Goal: Task Accomplishment & Management: Use online tool/utility

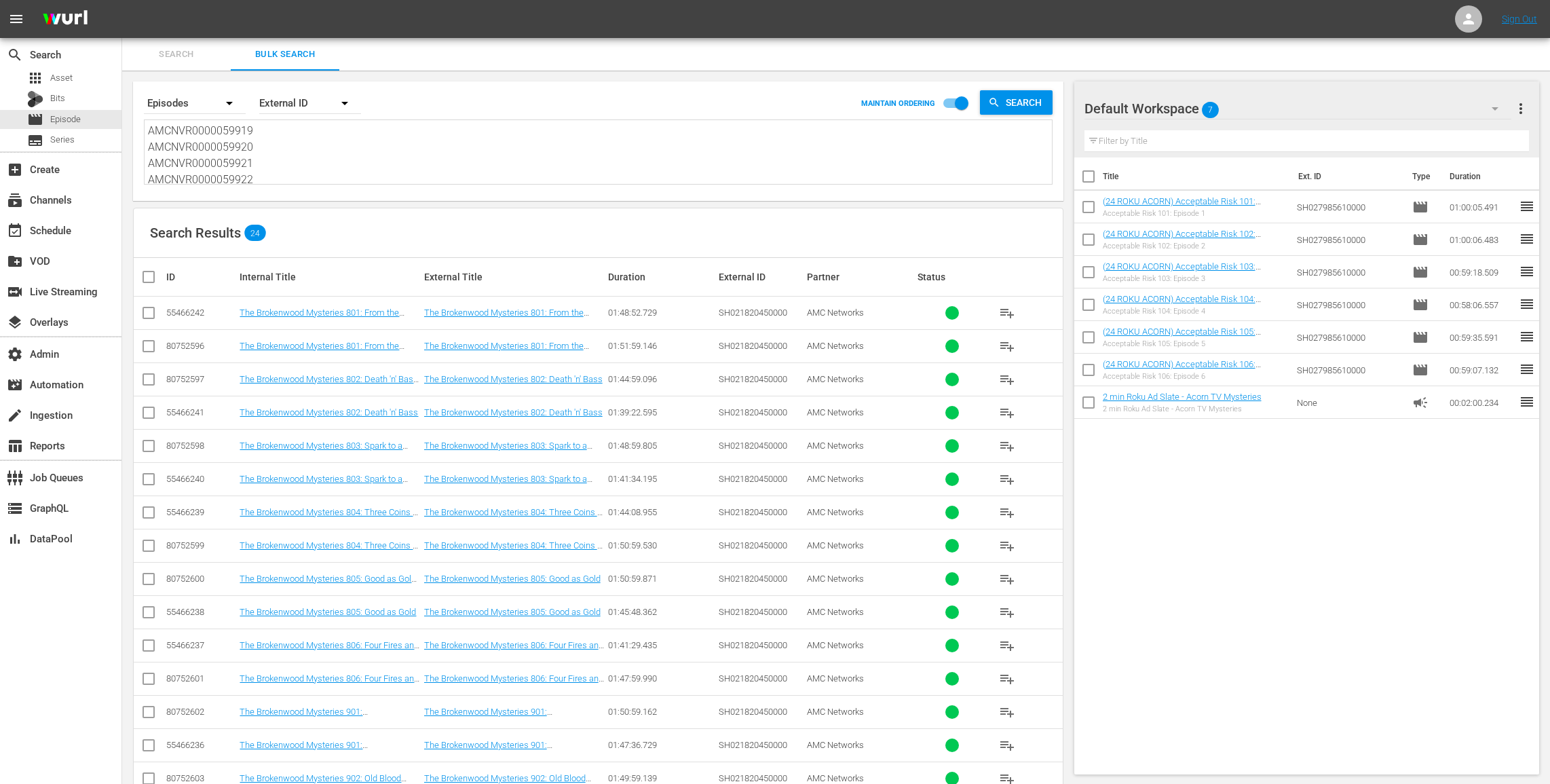
drag, startPoint x: 269, startPoint y: 169, endPoint x: 242, endPoint y: -157, distance: 327.1
click at [242, 0] on html "menu Sign Out search Search apps Asset Bits movie Episode subtitles Series add_…" at bounding box center [775, 392] width 1550 height 784
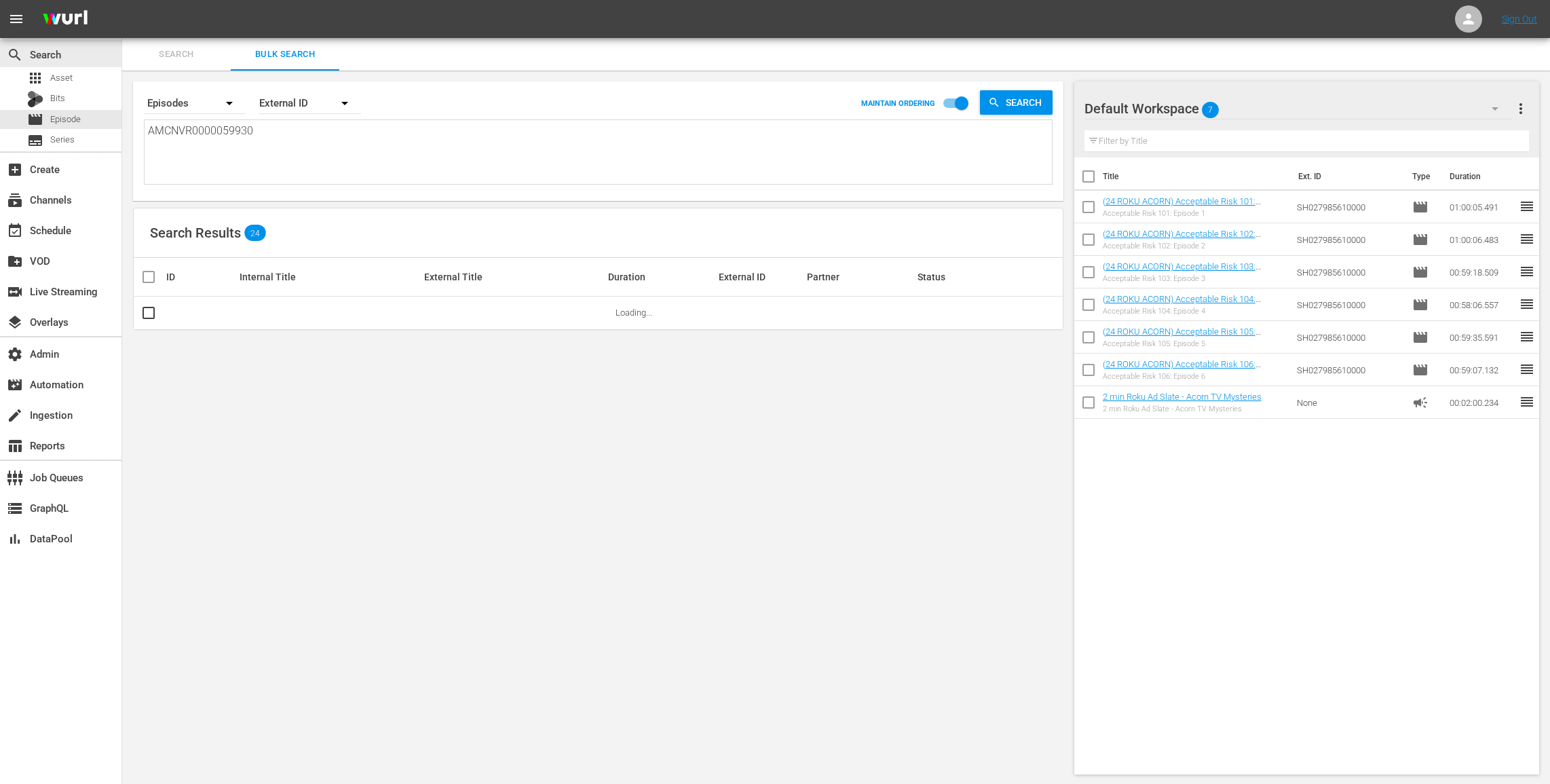
drag, startPoint x: 279, startPoint y: 139, endPoint x: 20, endPoint y: -2, distance: 294.9
click at [20, 0] on html "menu Sign Out search Search apps Asset Bits movie Episode subtitles Series add_…" at bounding box center [775, 392] width 1550 height 784
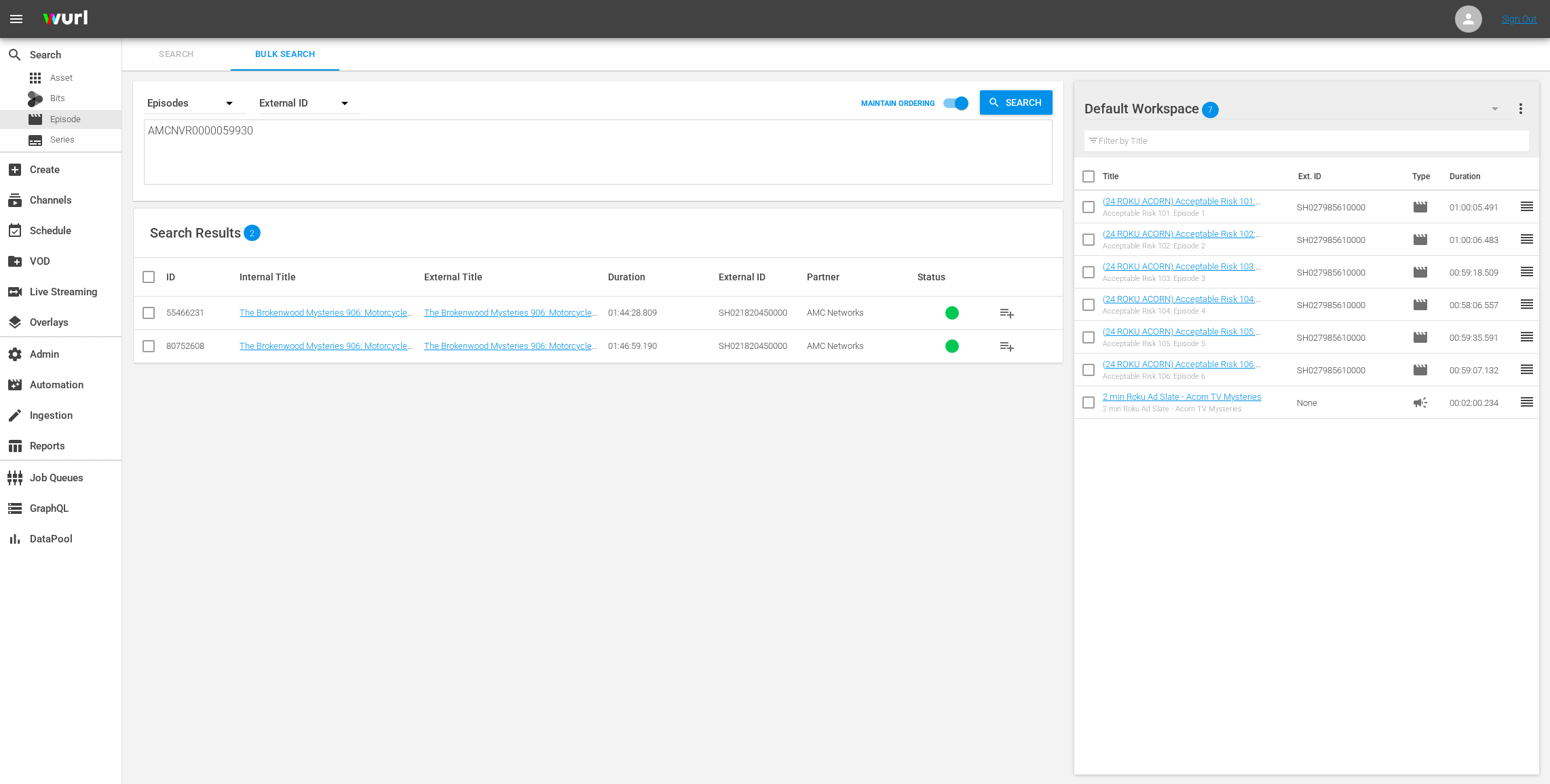
paste textarea "AMCNVR0000059925 AMCNVR0000059926 AMCNVR0000059927 AMCNVR0000059928 AMCNVR00000…"
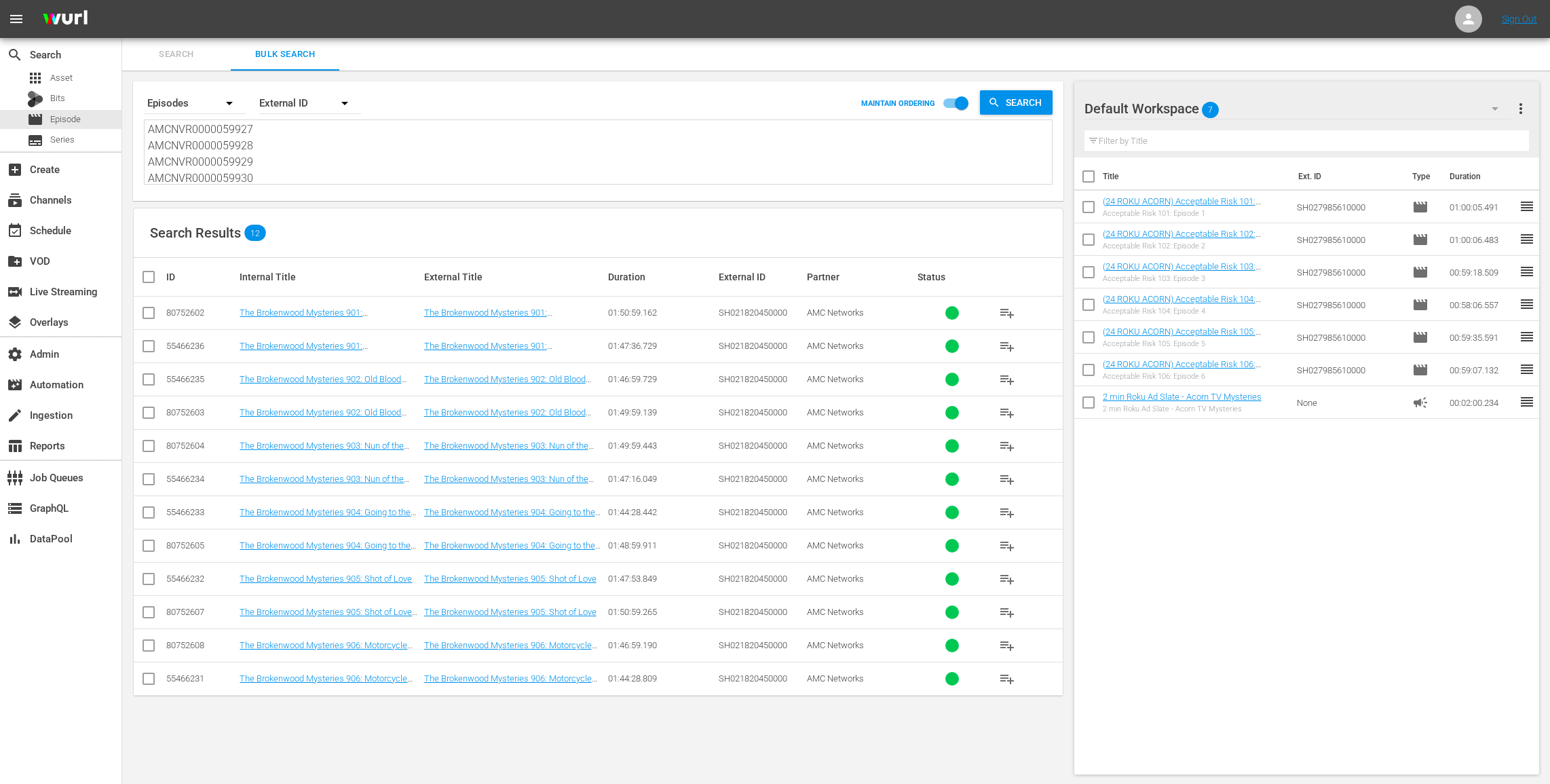
type textarea "AMCNVR0000059925 AMCNVR0000059926 AMCNVR0000059927 AMCNVR0000059928 AMCNVR00000…"
click at [146, 313] on input "checkbox" at bounding box center [149, 315] width 16 height 16
checkbox input "true"
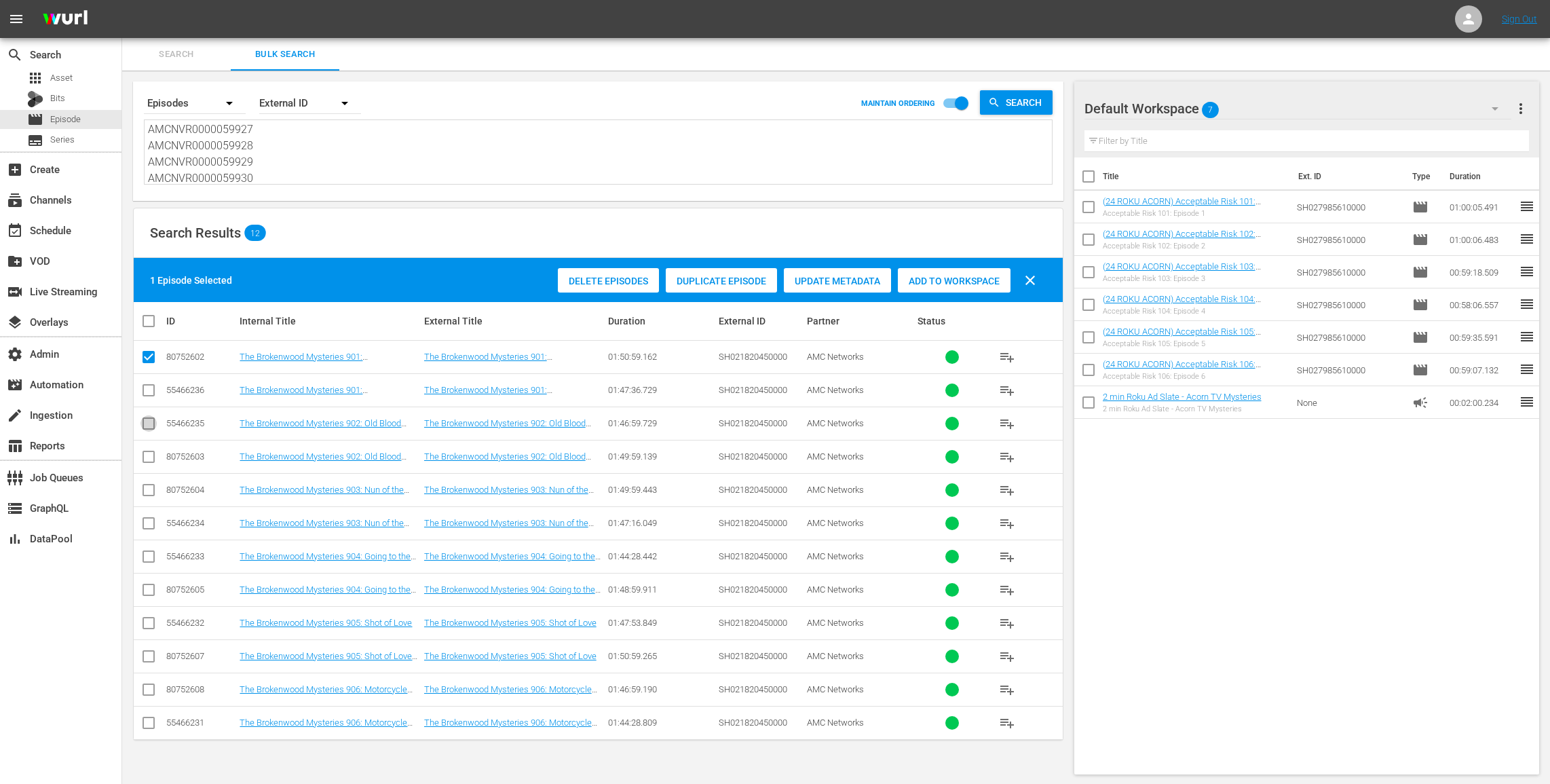
click at [144, 418] on input "checkbox" at bounding box center [149, 426] width 16 height 16
checkbox input "true"
click at [146, 490] on input "checkbox" at bounding box center [149, 493] width 16 height 16
checkbox input "true"
click at [145, 553] on input "checkbox" at bounding box center [149, 559] width 16 height 16
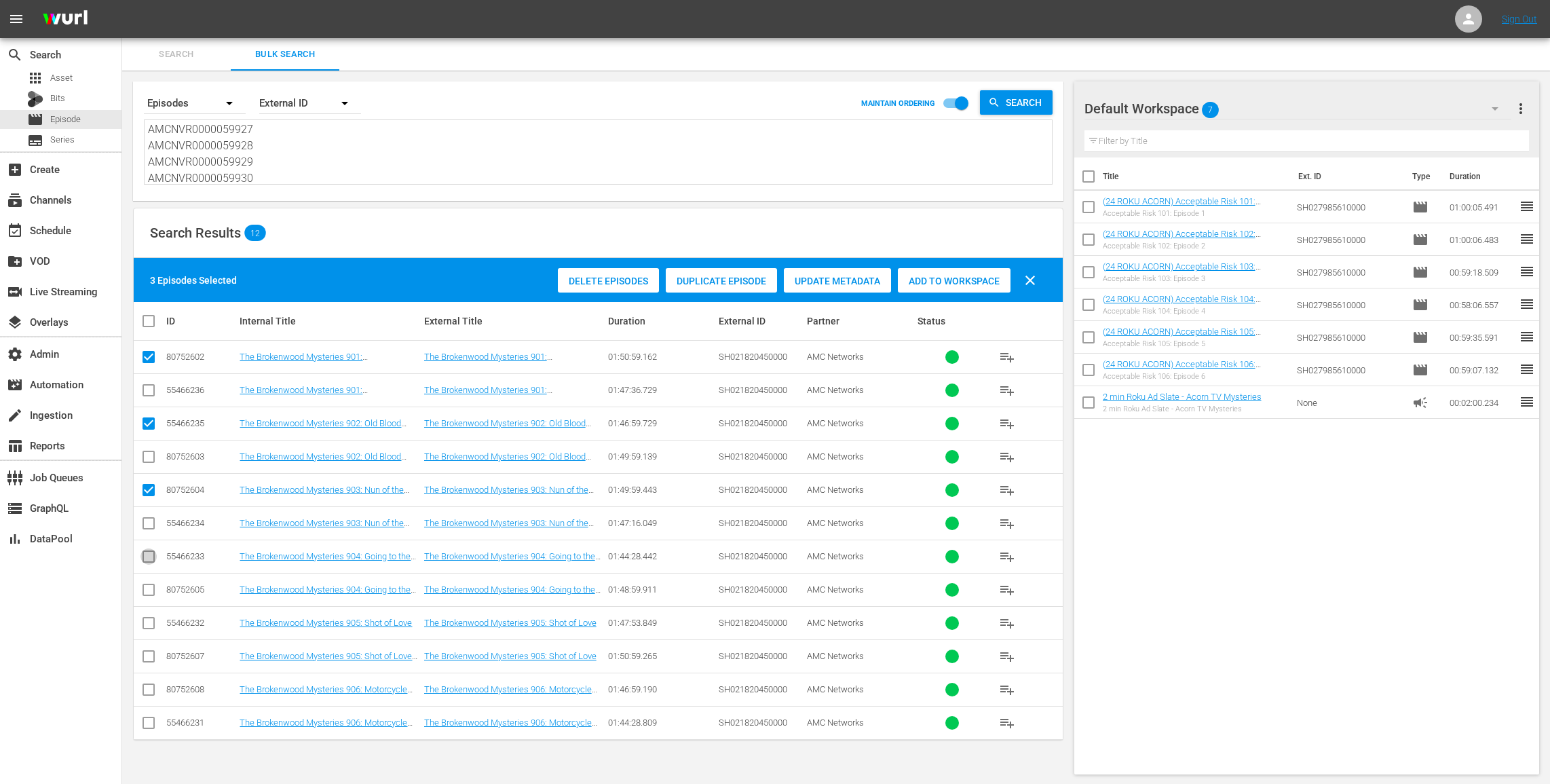
checkbox input "true"
click at [145, 621] on input "checkbox" at bounding box center [149, 626] width 16 height 16
checkbox input "true"
click at [149, 690] on input "checkbox" at bounding box center [149, 693] width 16 height 16
checkbox input "true"
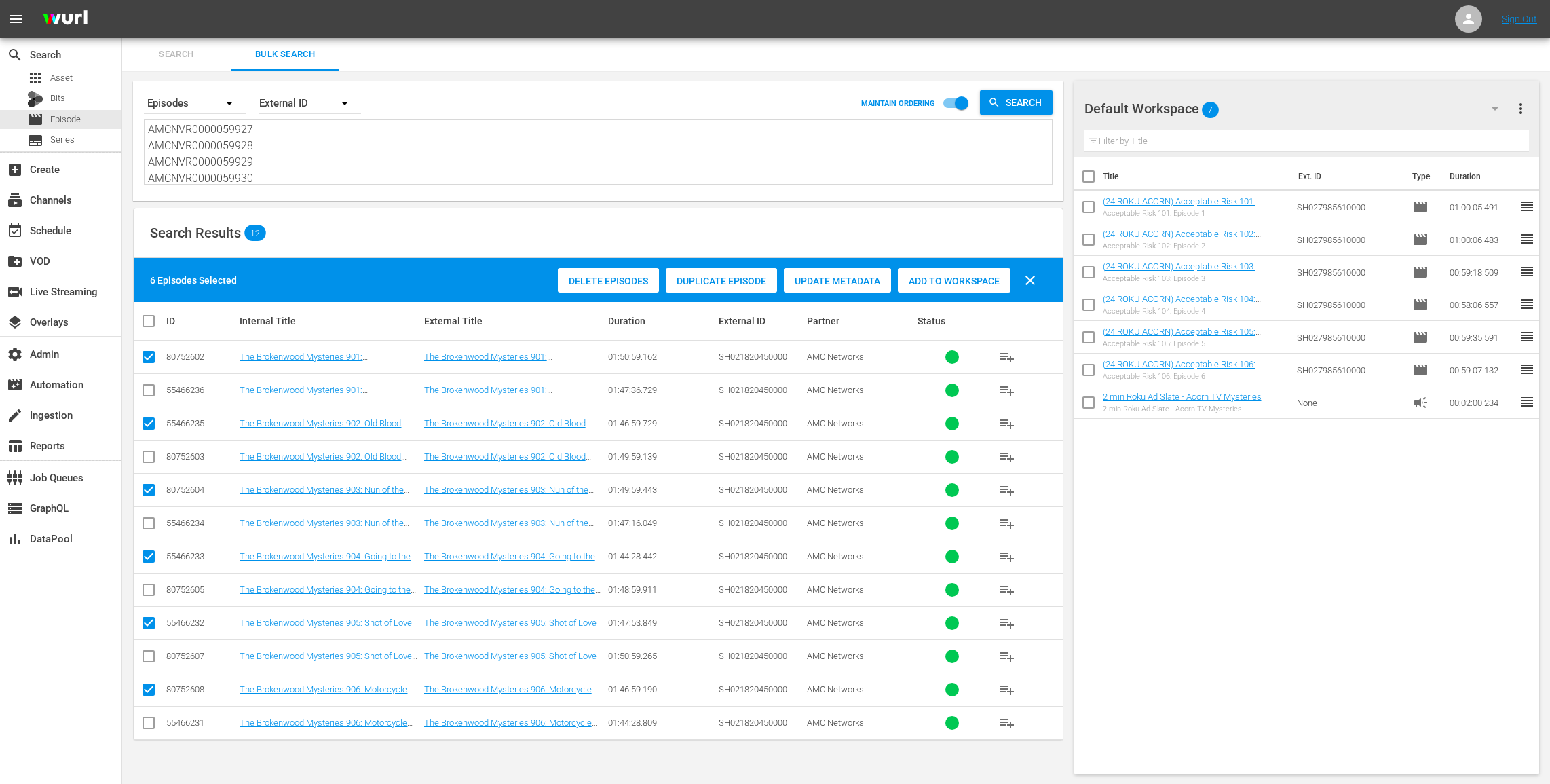
click at [721, 290] on div "Duplicate Episode" at bounding box center [722, 281] width 111 height 26
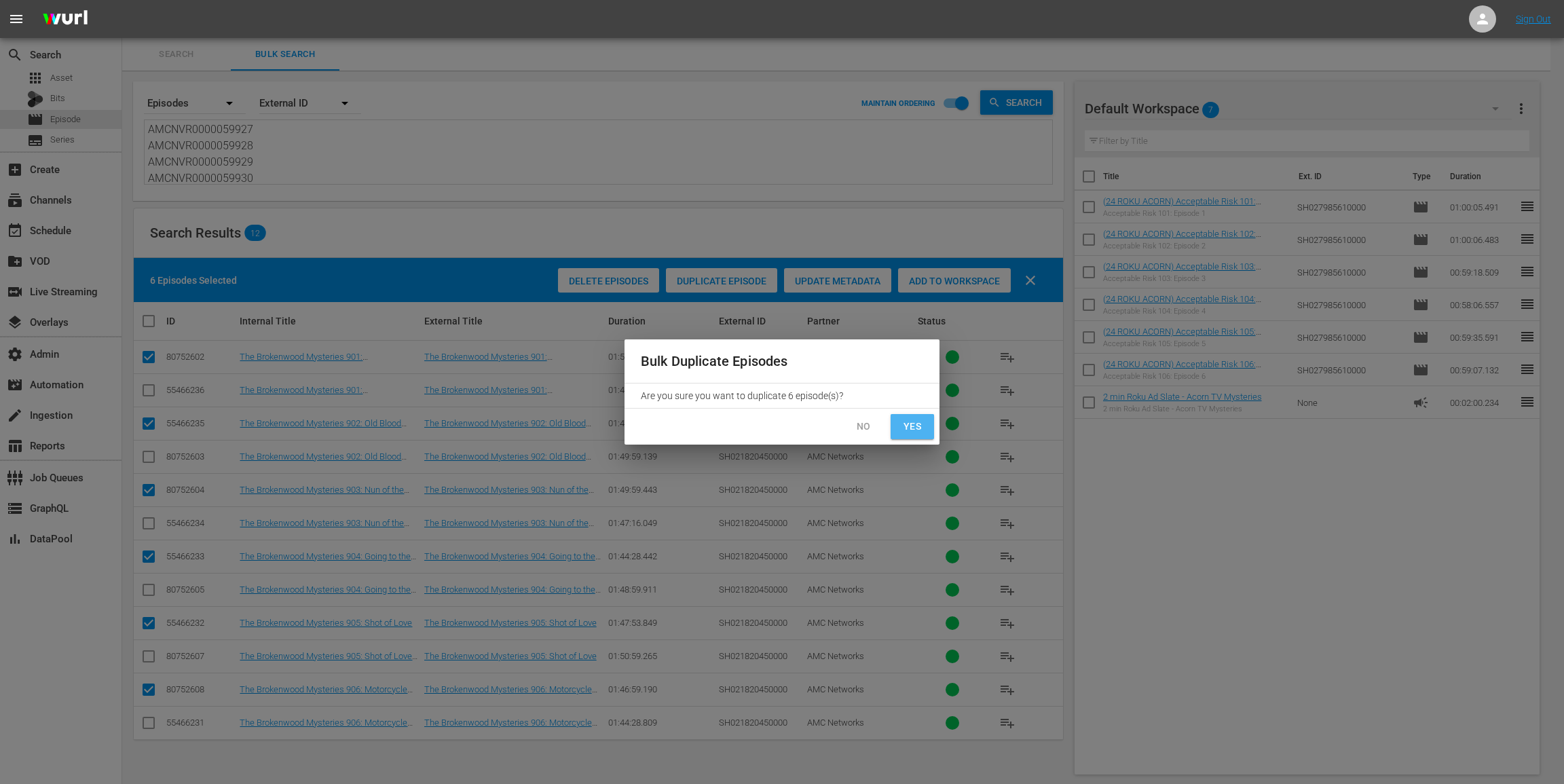
click at [911, 425] on span "Yes" at bounding box center [912, 426] width 22 height 17
checkbox input "false"
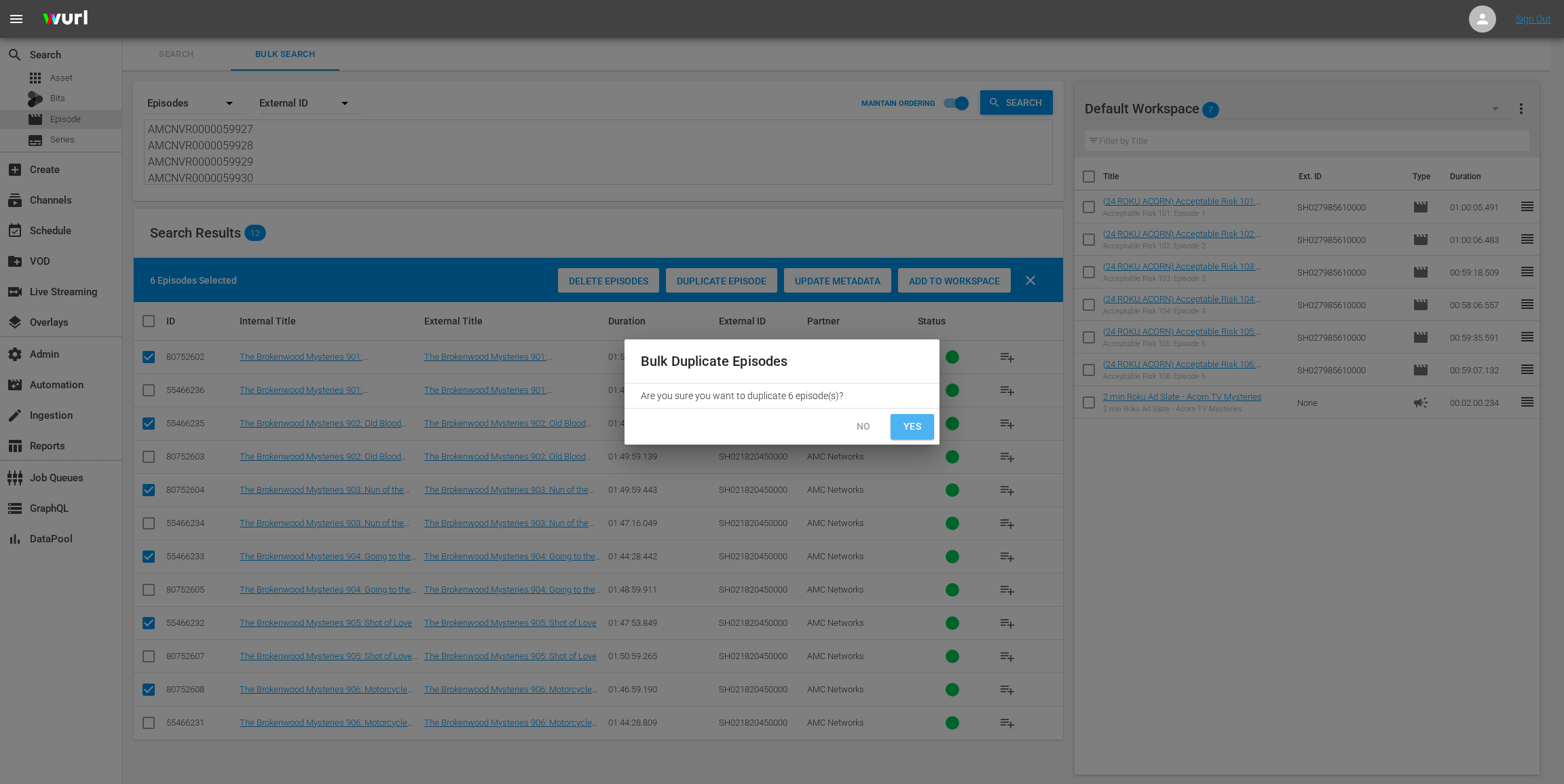
checkbox input "false"
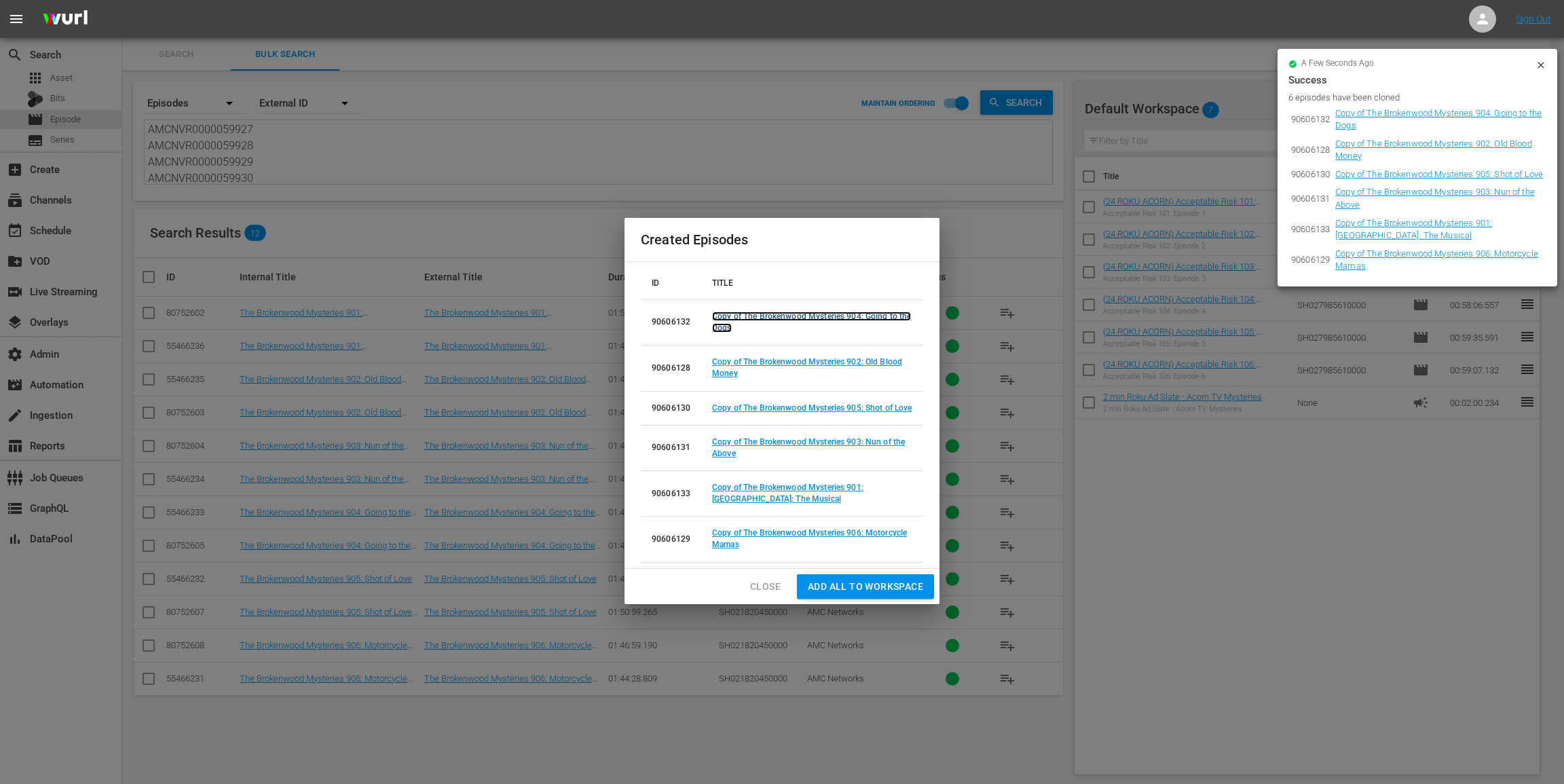
click at [718, 327] on link "Copy of The Brokenwood Mysteries 904: Going to the Dogs" at bounding box center [812, 322] width 199 height 21
click at [718, 373] on link "Copy of The Brokenwood Mysteries 902: Old Blood Money" at bounding box center [807, 367] width 190 height 21
click at [718, 408] on link "Copy of The Brokenwood Mysteries 905: Shot of Love" at bounding box center [812, 408] width 199 height 9
click at [720, 452] on link "Copy of The Brokenwood Mysteries 903: Nun of the Above" at bounding box center [808, 447] width 193 height 21
click at [721, 499] on link "Copy of The Brokenwood Mysteries 901: Brokenwood: The Musical" at bounding box center [788, 493] width 152 height 21
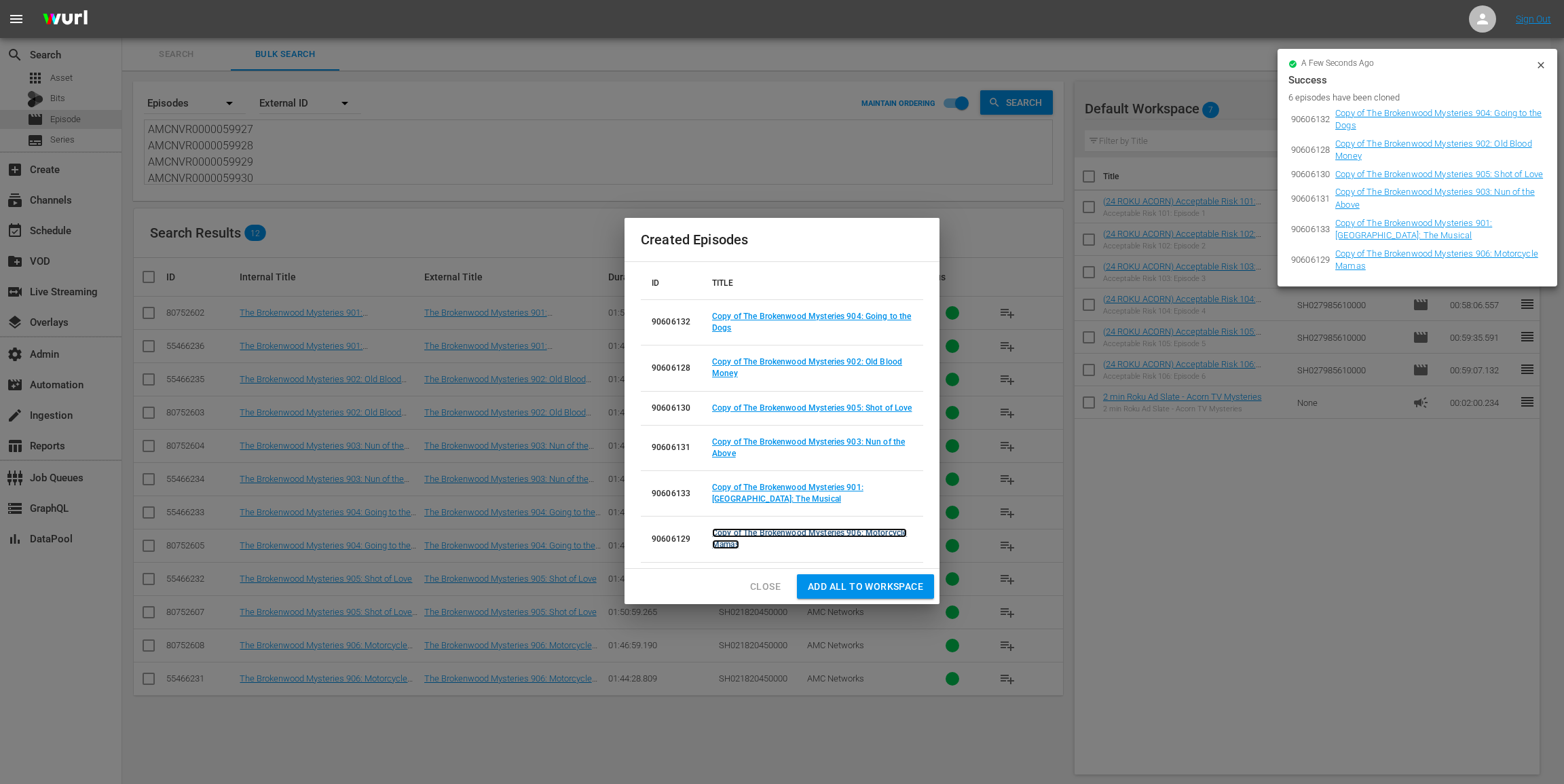
click at [718, 547] on link "Copy of The Brokenwood Mysteries 906: Motorcycle Mamas" at bounding box center [809, 538] width 195 height 21
click at [771, 589] on span "Close" at bounding box center [765, 587] width 30 height 17
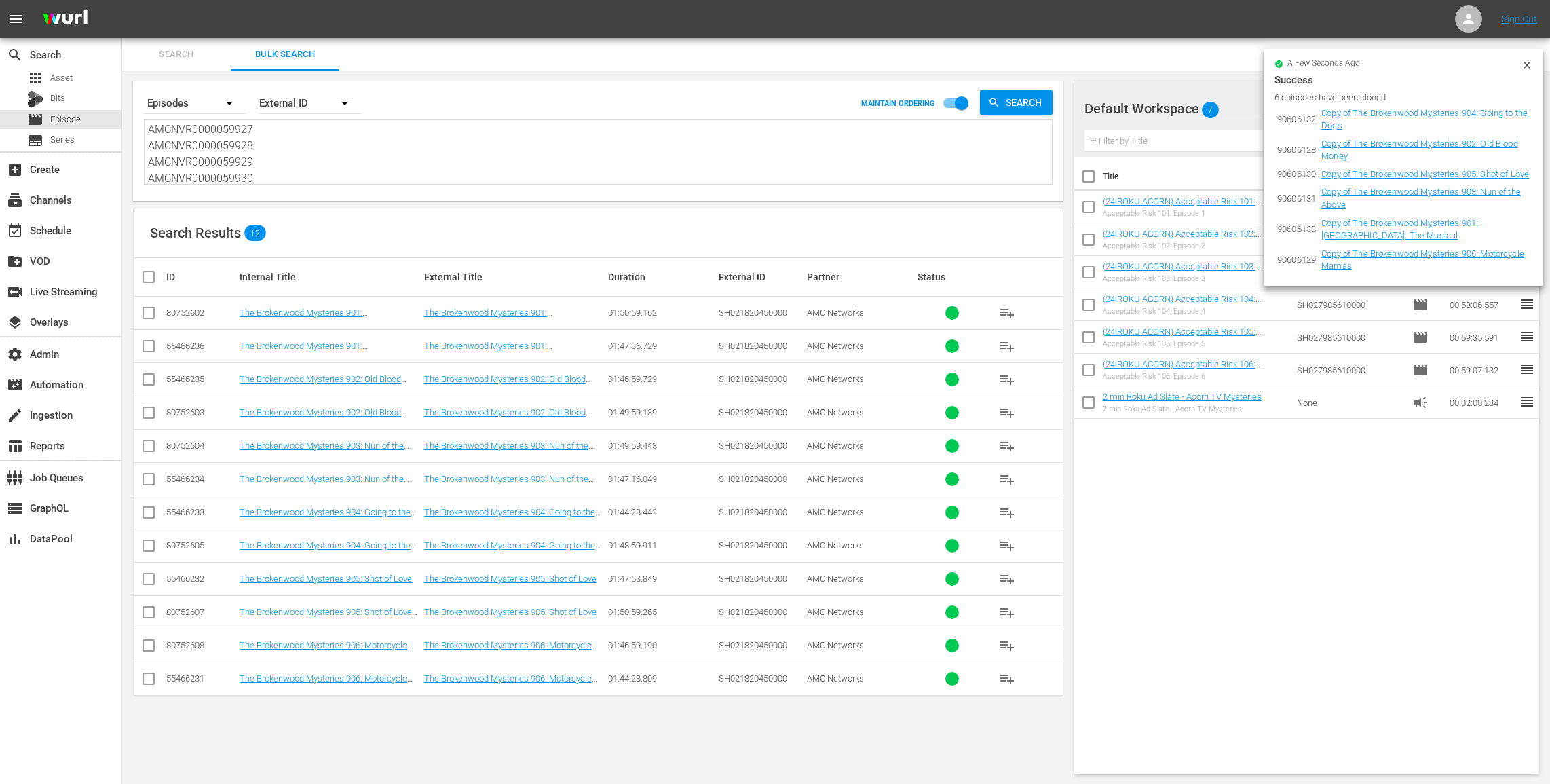
scroll to position [0, 0]
drag, startPoint x: 259, startPoint y: 175, endPoint x: 167, endPoint y: 6, distance: 192.4
click at [167, 6] on div "menu Sign Out search Search apps Asset Bits movie Episode subtitles Series add_…" at bounding box center [775, 392] width 1550 height 785
paste textarea "Death 'N' Bass Spark To A Flame Three Coins In A Fountain Good As Gold Four Fir…"
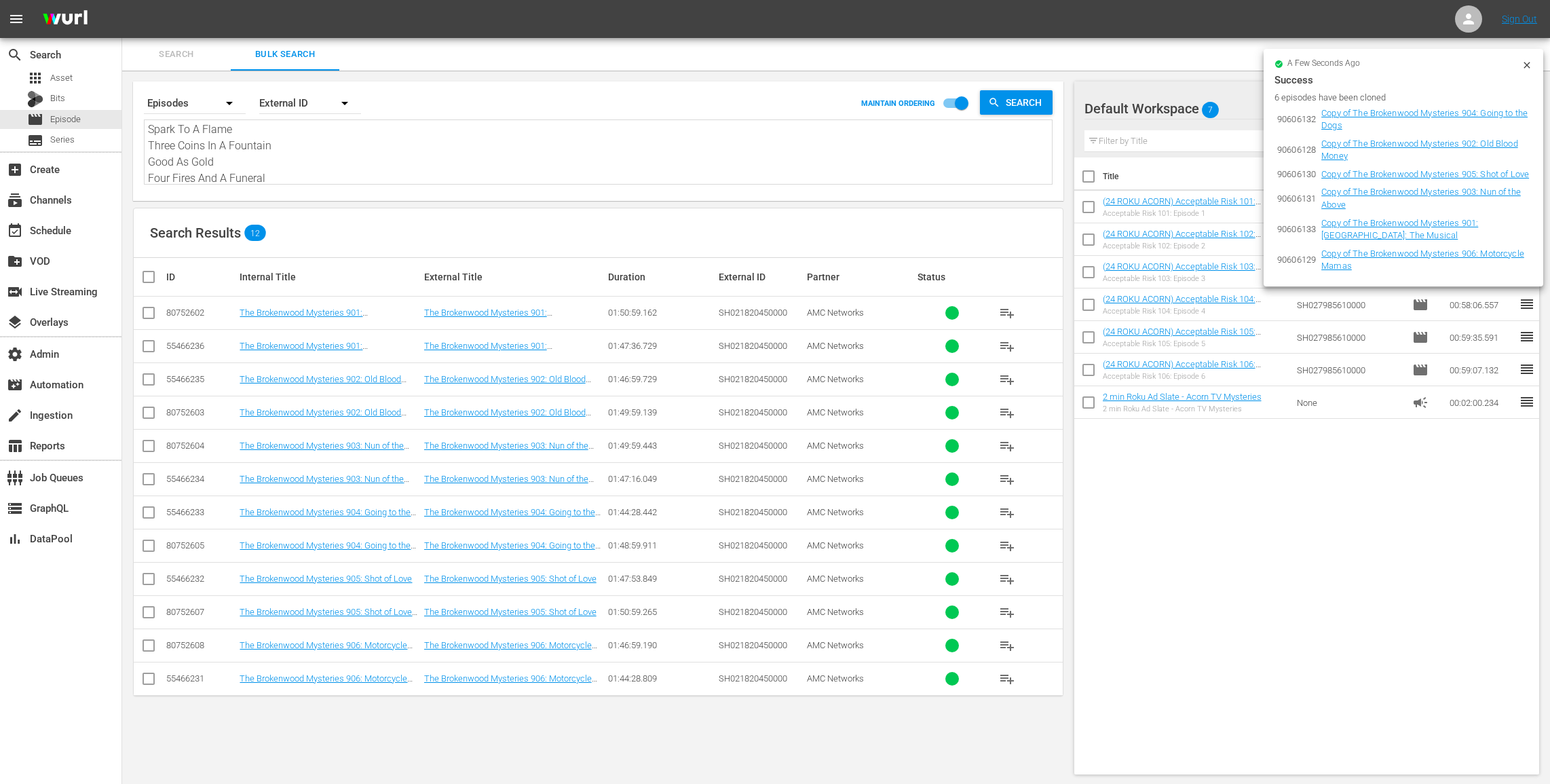
type textarea "Death 'N' Bass Spark To A Flame Three Coins In A Fountain Good As Gold Four Fir…"
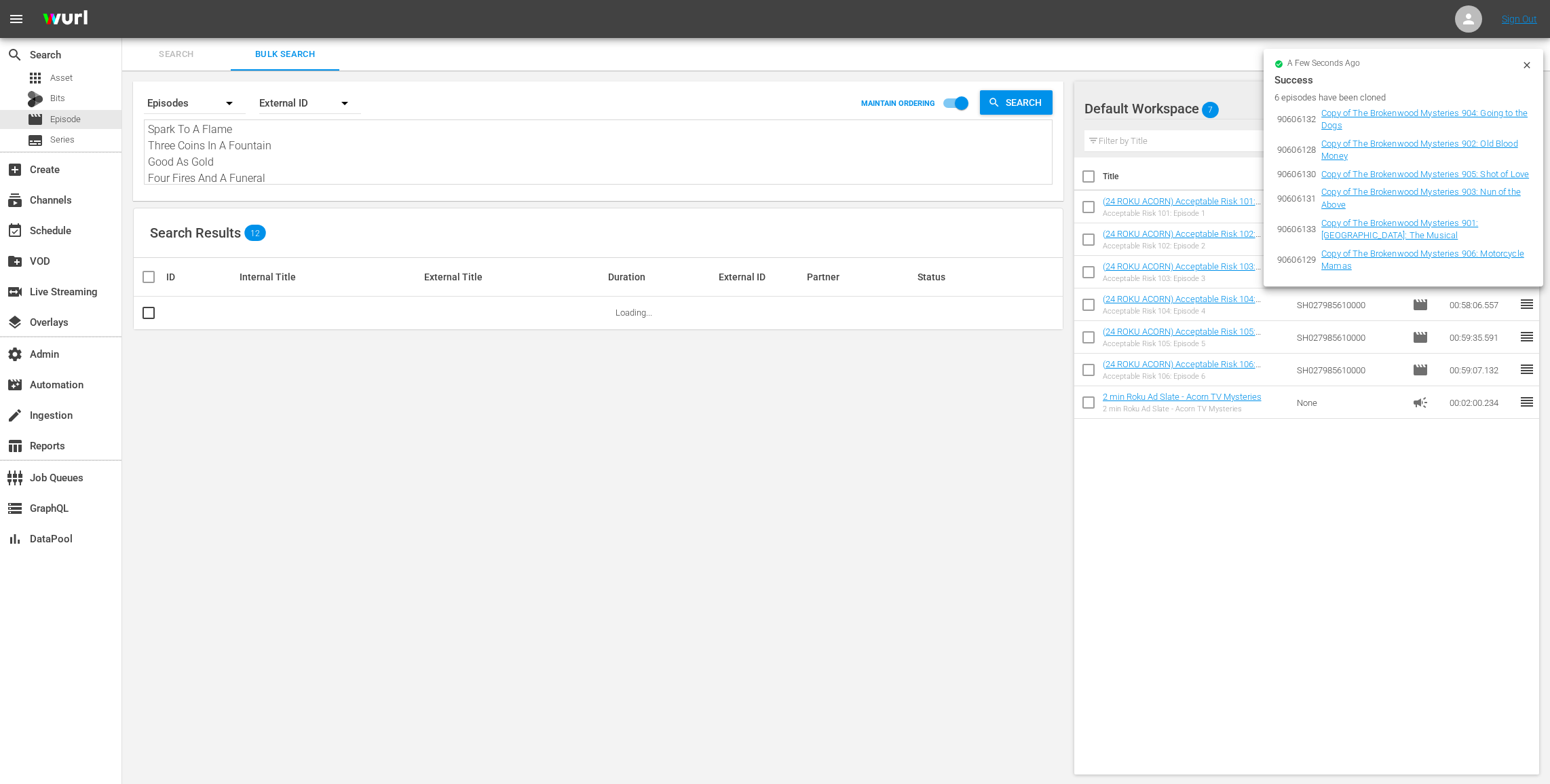
click at [1525, 59] on icon at bounding box center [1527, 65] width 11 height 11
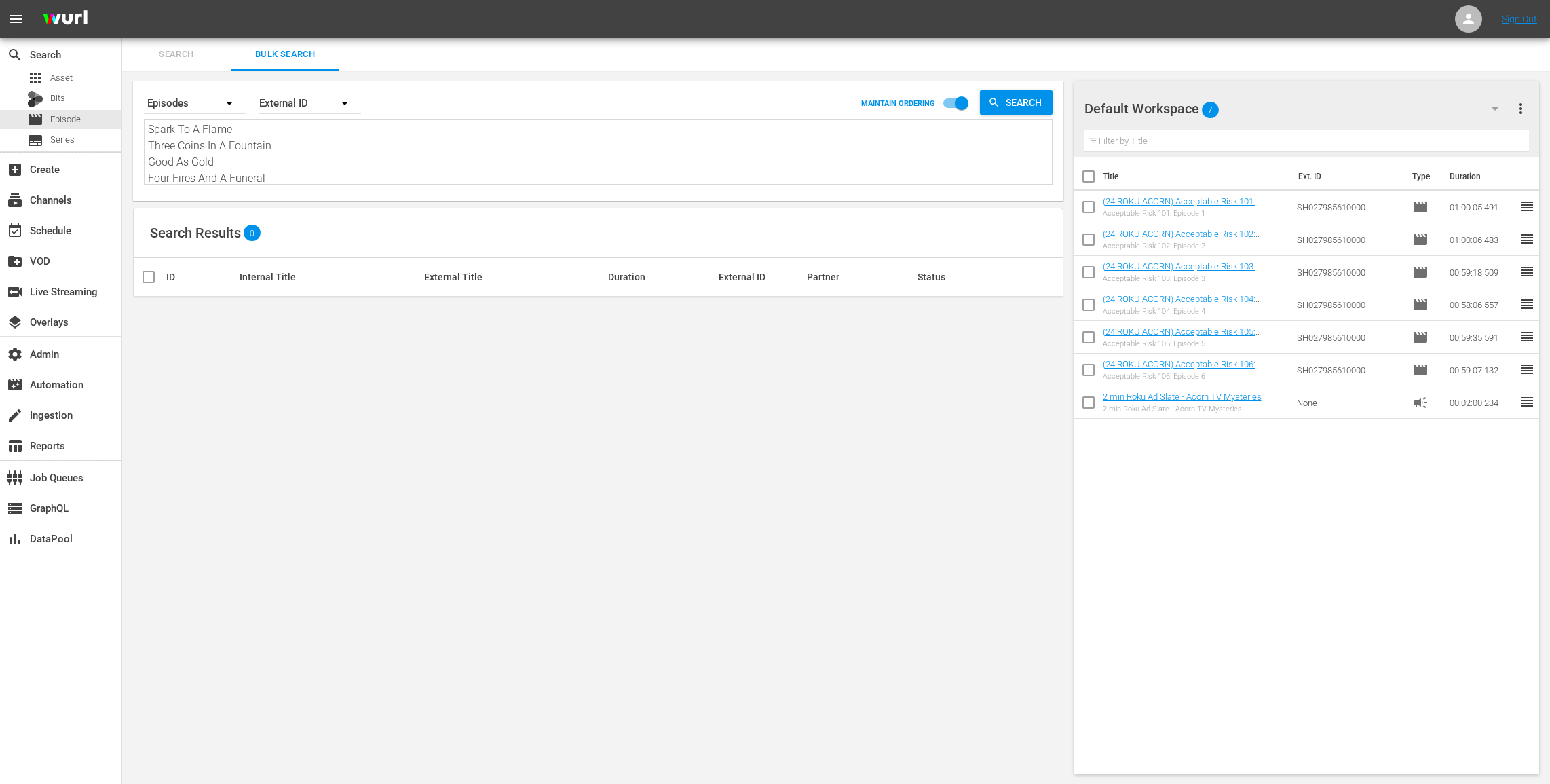
scroll to position [0, 0]
drag, startPoint x: 266, startPoint y: 175, endPoint x: 162, endPoint y: 56, distance: 158.0
click at [162, 57] on div "Search Bulk Search Search By Episodes Order By External ID MAINTAIN ORDERING Se…" at bounding box center [836, 412] width 1428 height 747
paste textarea "AMCNVR0000059920 AMCNVR0000059921 AMCNVR0000059922 AMCNVR0000059923 AMCNVR00000…"
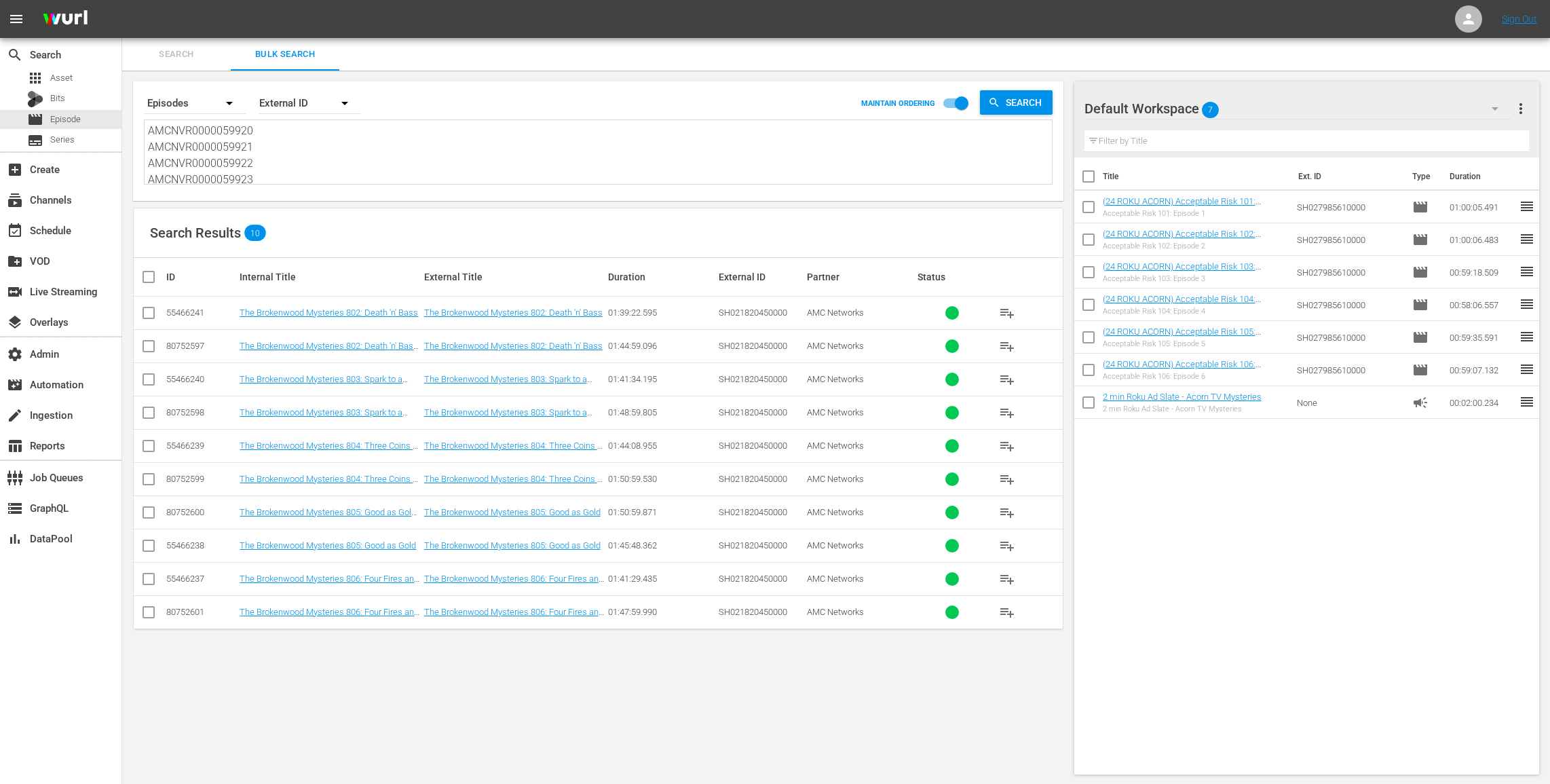
drag, startPoint x: 260, startPoint y: 182, endPoint x: 143, endPoint y: -3, distance: 218.9
click at [143, 0] on html "menu Sign Out search Search apps Asset Bits movie Episode subtitles Series add_…" at bounding box center [775, 392] width 1550 height 784
paste textarea "AMCNVR0000059919"
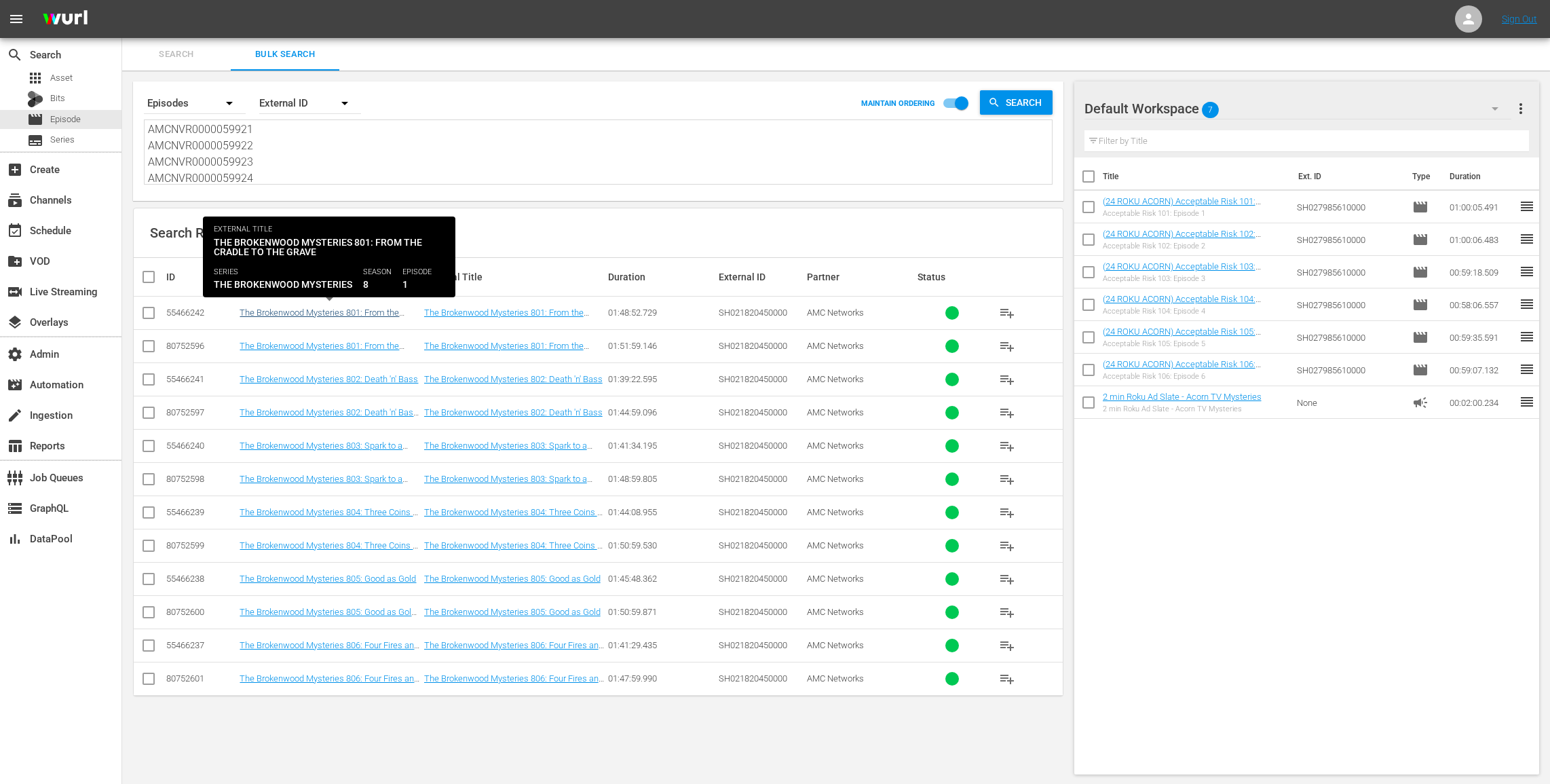
type textarea "AMCNVR0000059919 AMCNVR0000059920 AMCNVR0000059921 AMCNVR0000059922 AMCNVR00000…"
click at [349, 313] on link "The Brokenwood Mysteries 801: From the Cradle to the Grave" at bounding box center [319, 317] width 160 height 20
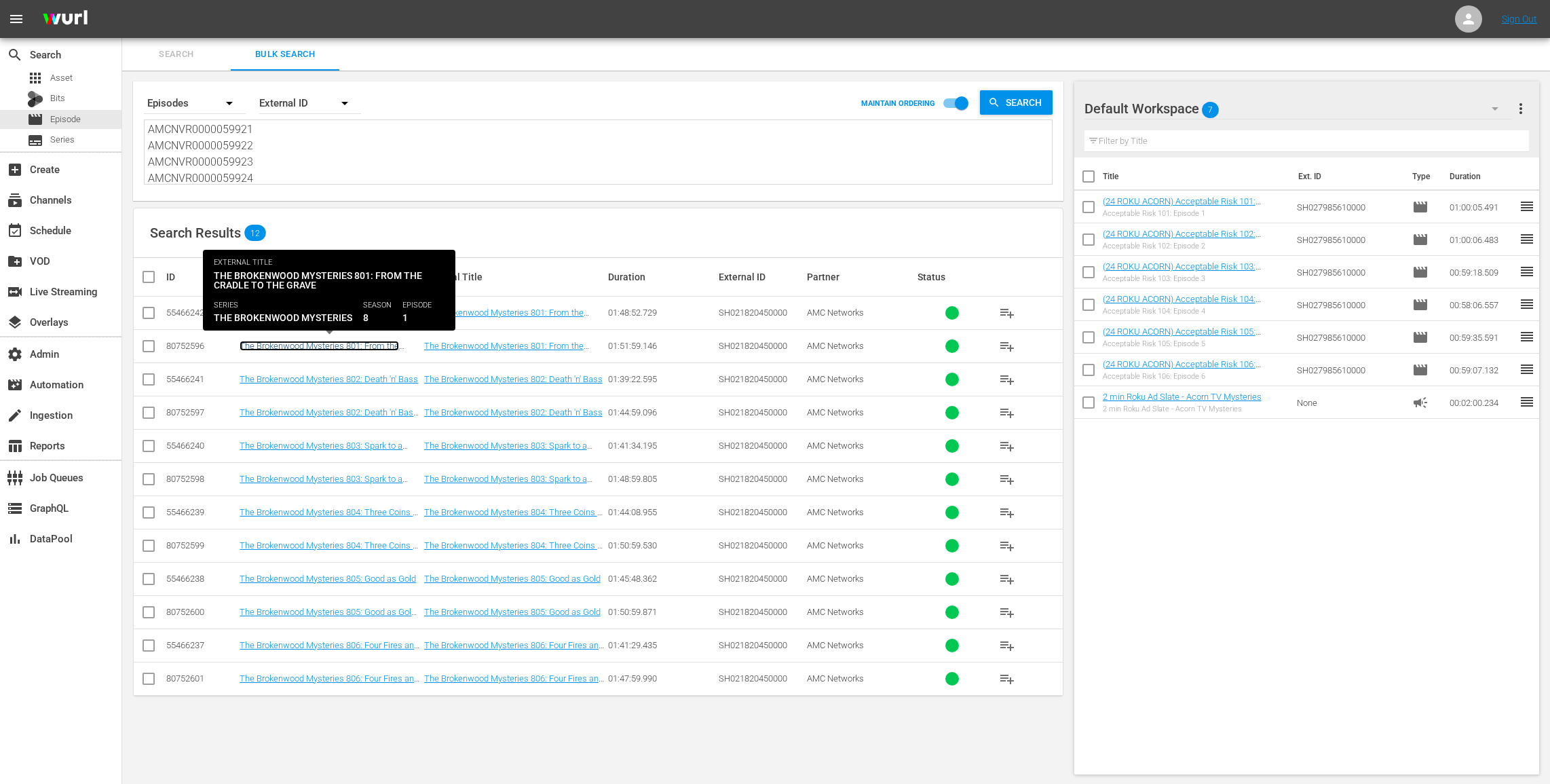
click at [349, 344] on link "The Brokenwood Mysteries 801: From the Cradle to the Grave ((24 ROKU SLIGHTLY) …" at bounding box center [329, 371] width 179 height 61
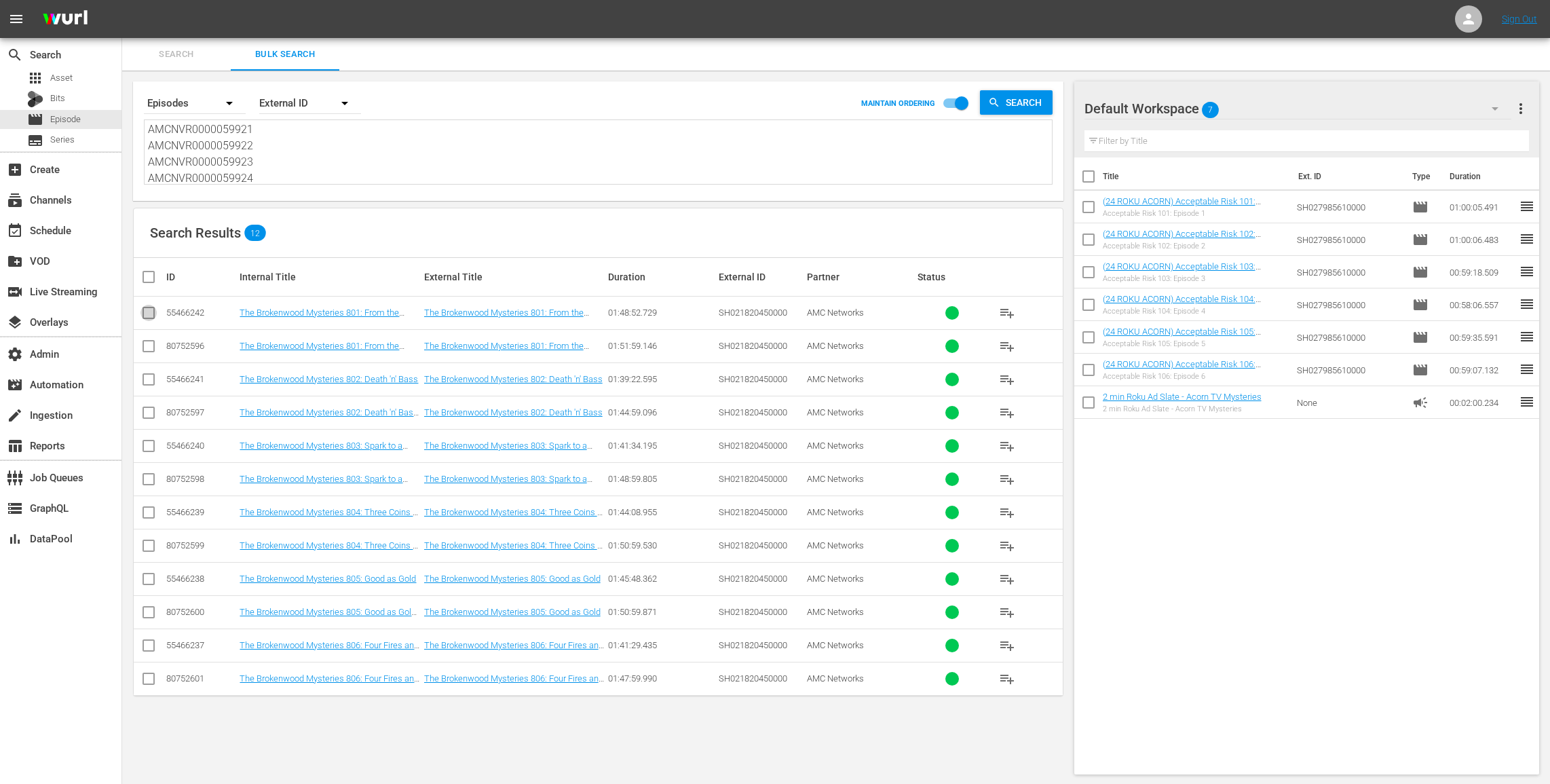
click at [152, 317] on input "checkbox" at bounding box center [149, 315] width 16 height 16
checkbox input "true"
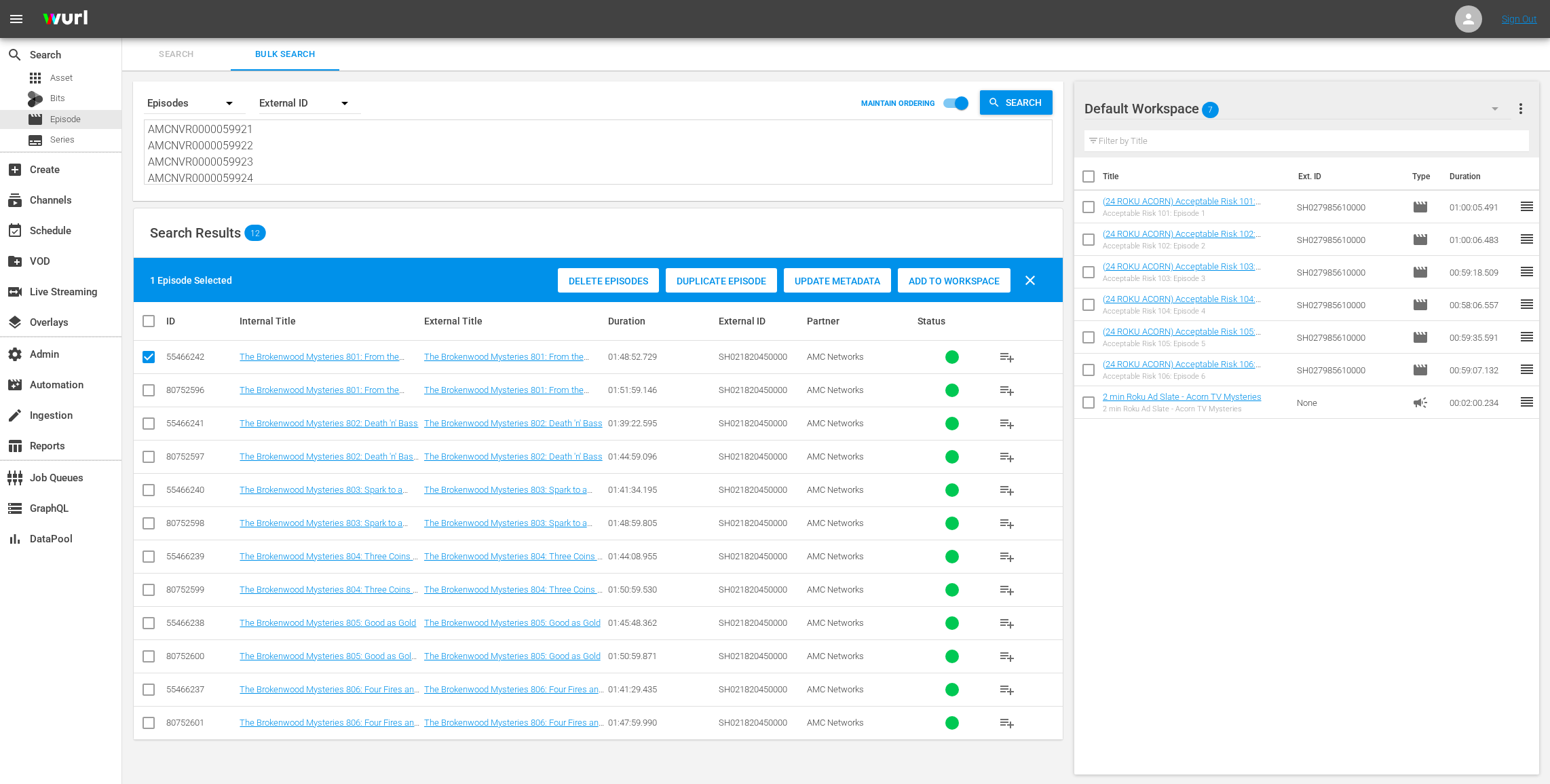
click at [150, 420] on input "checkbox" at bounding box center [149, 426] width 16 height 16
checkbox input "true"
click at [152, 492] on input "checkbox" at bounding box center [149, 493] width 16 height 16
checkbox input "true"
click at [150, 551] on input "checkbox" at bounding box center [149, 559] width 16 height 16
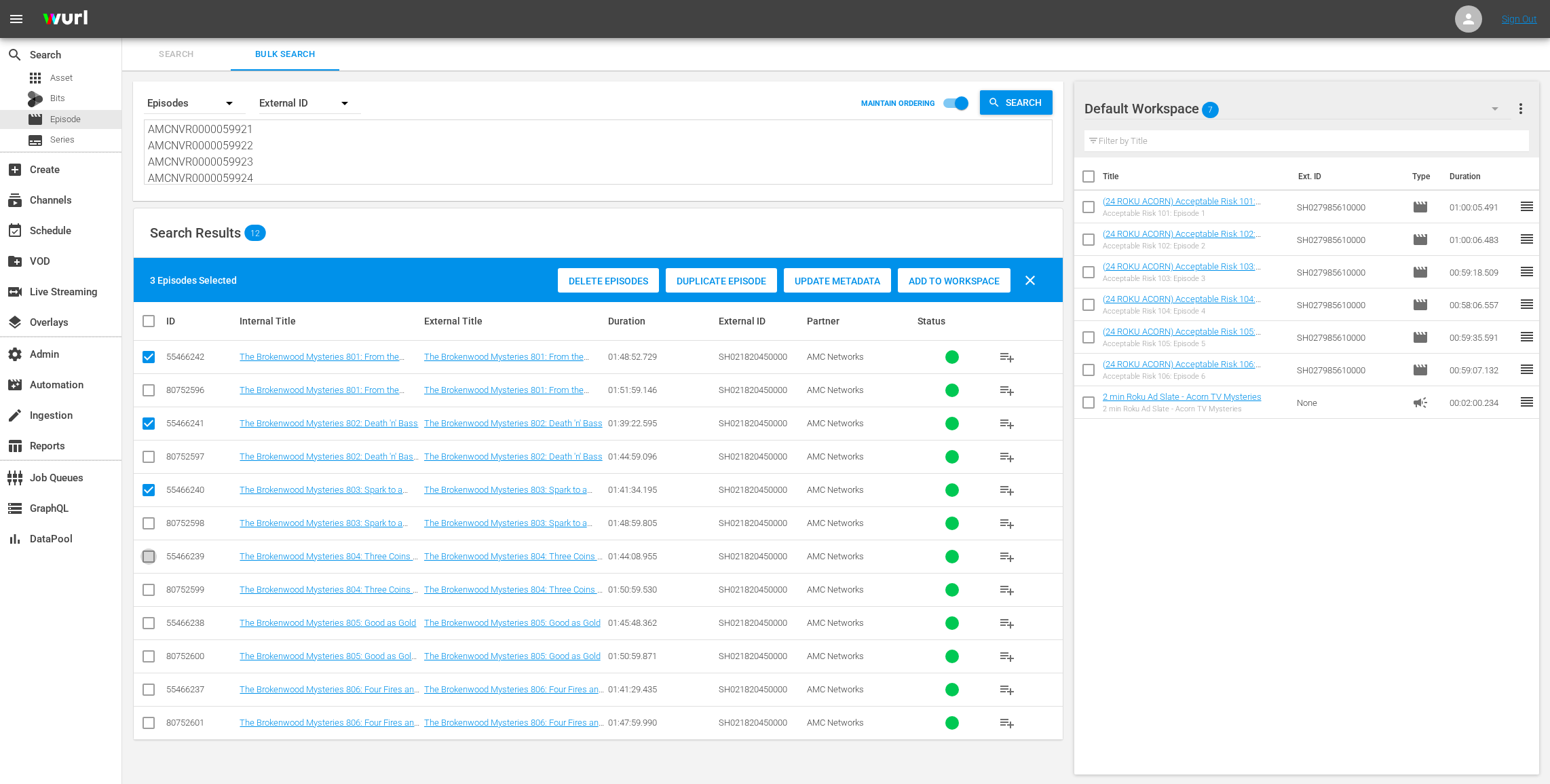
checkbox input "true"
click at [146, 620] on input "checkbox" at bounding box center [149, 626] width 16 height 16
checkbox input "true"
click at [154, 684] on input "checkbox" at bounding box center [149, 693] width 16 height 16
checkbox input "true"
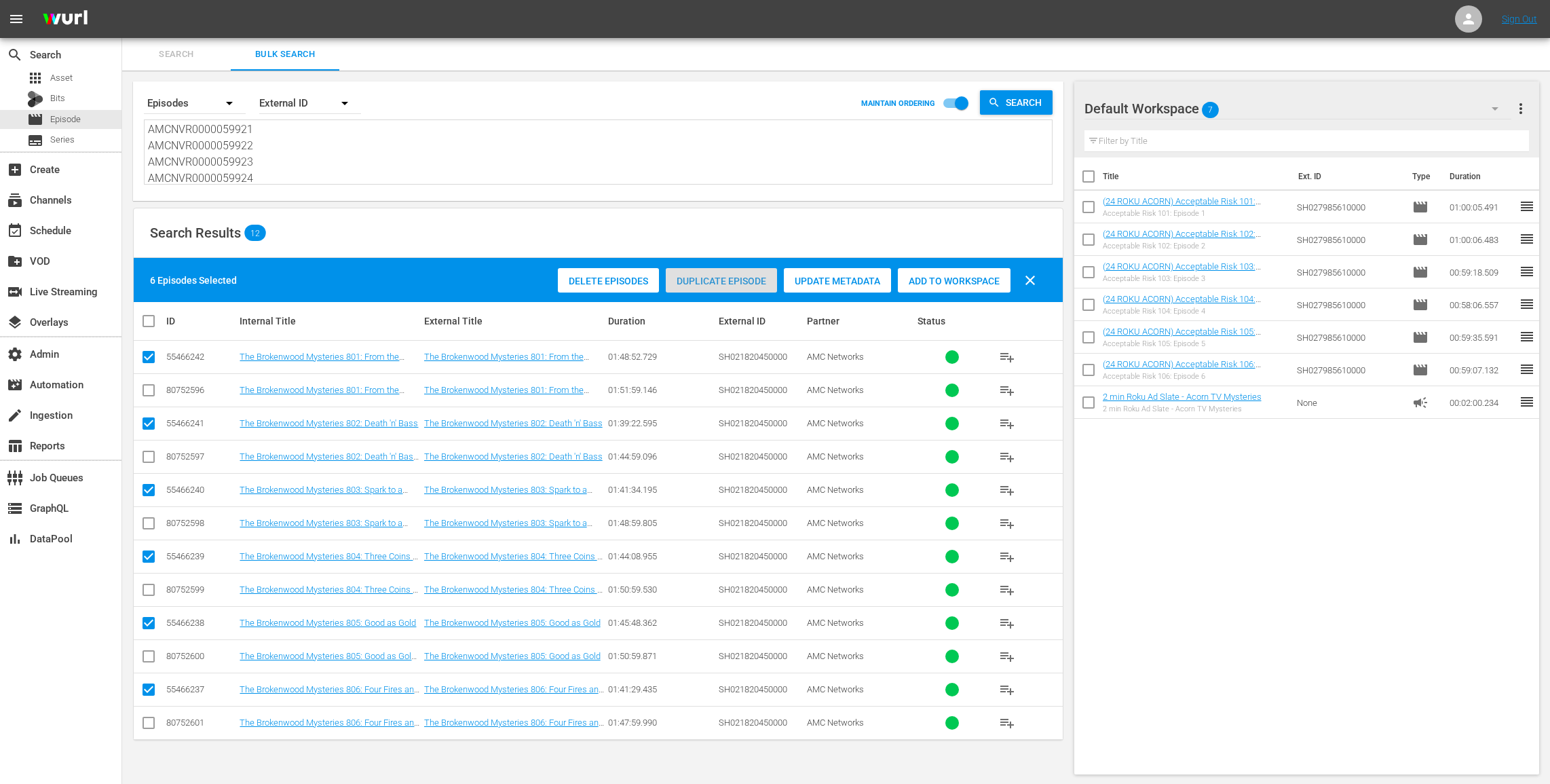
click at [738, 277] on span "Duplicate Episode" at bounding box center [722, 281] width 111 height 11
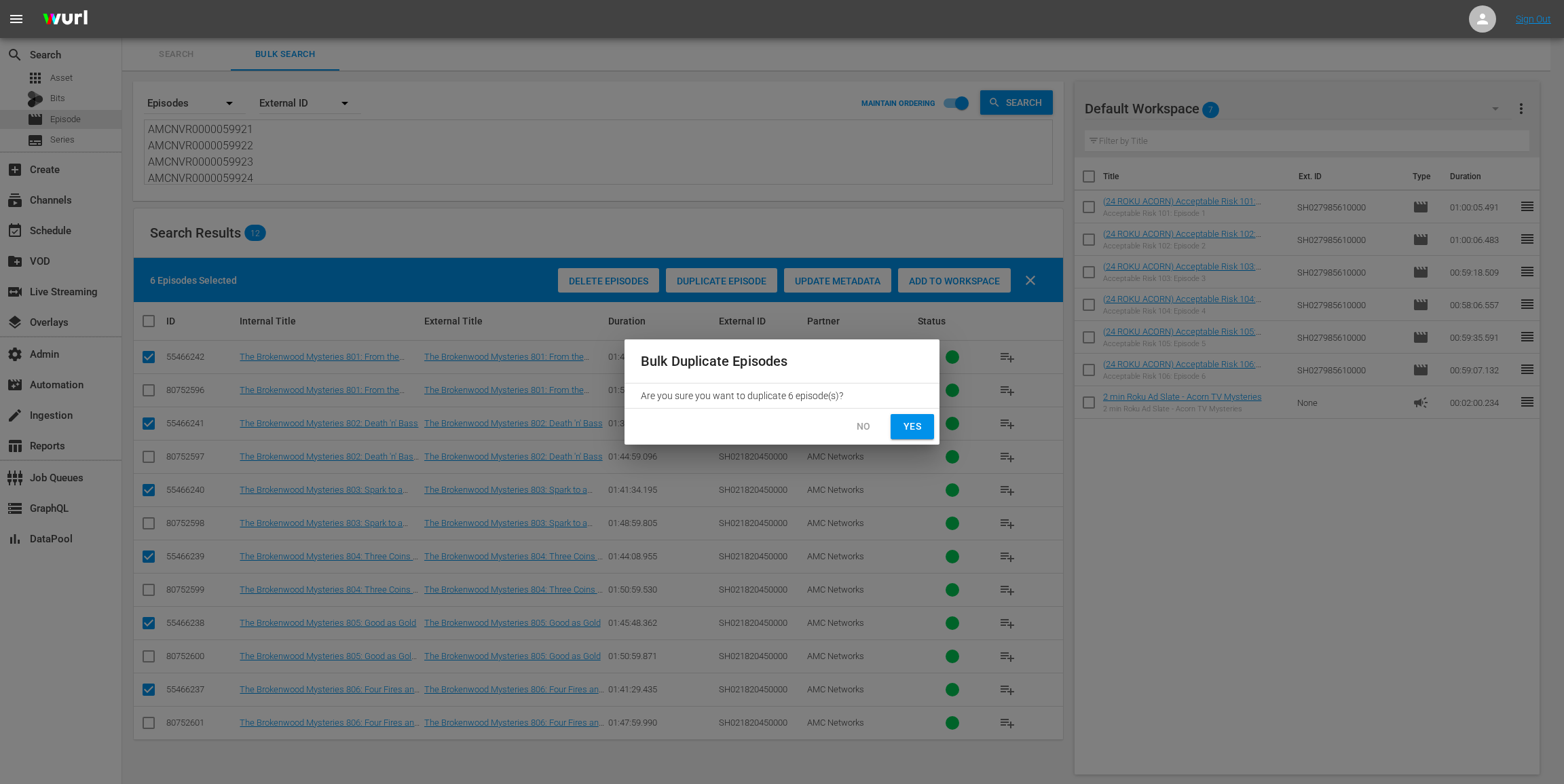
click at [911, 429] on span "Yes" at bounding box center [912, 426] width 22 height 17
checkbox input "false"
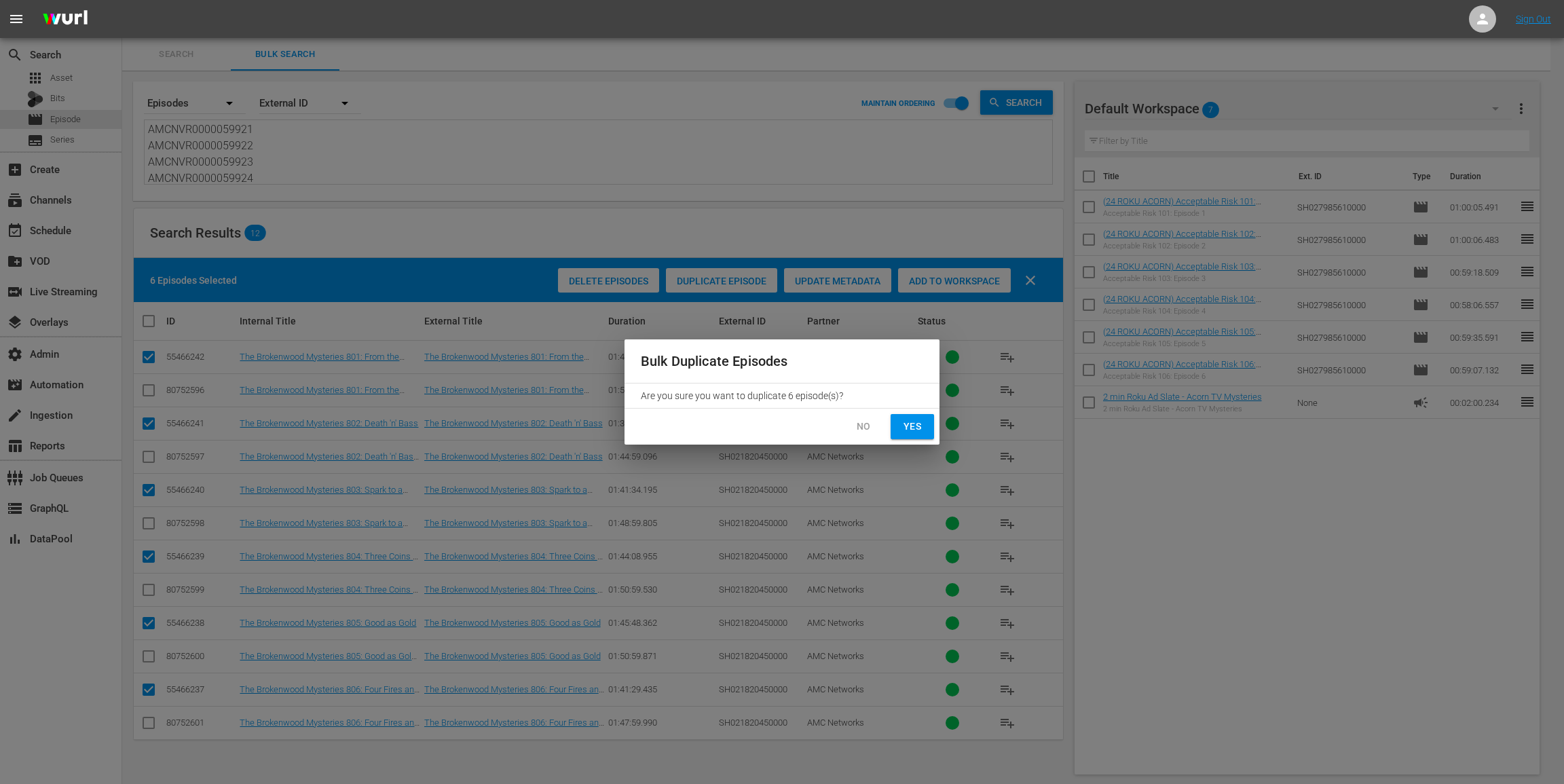
checkbox input "false"
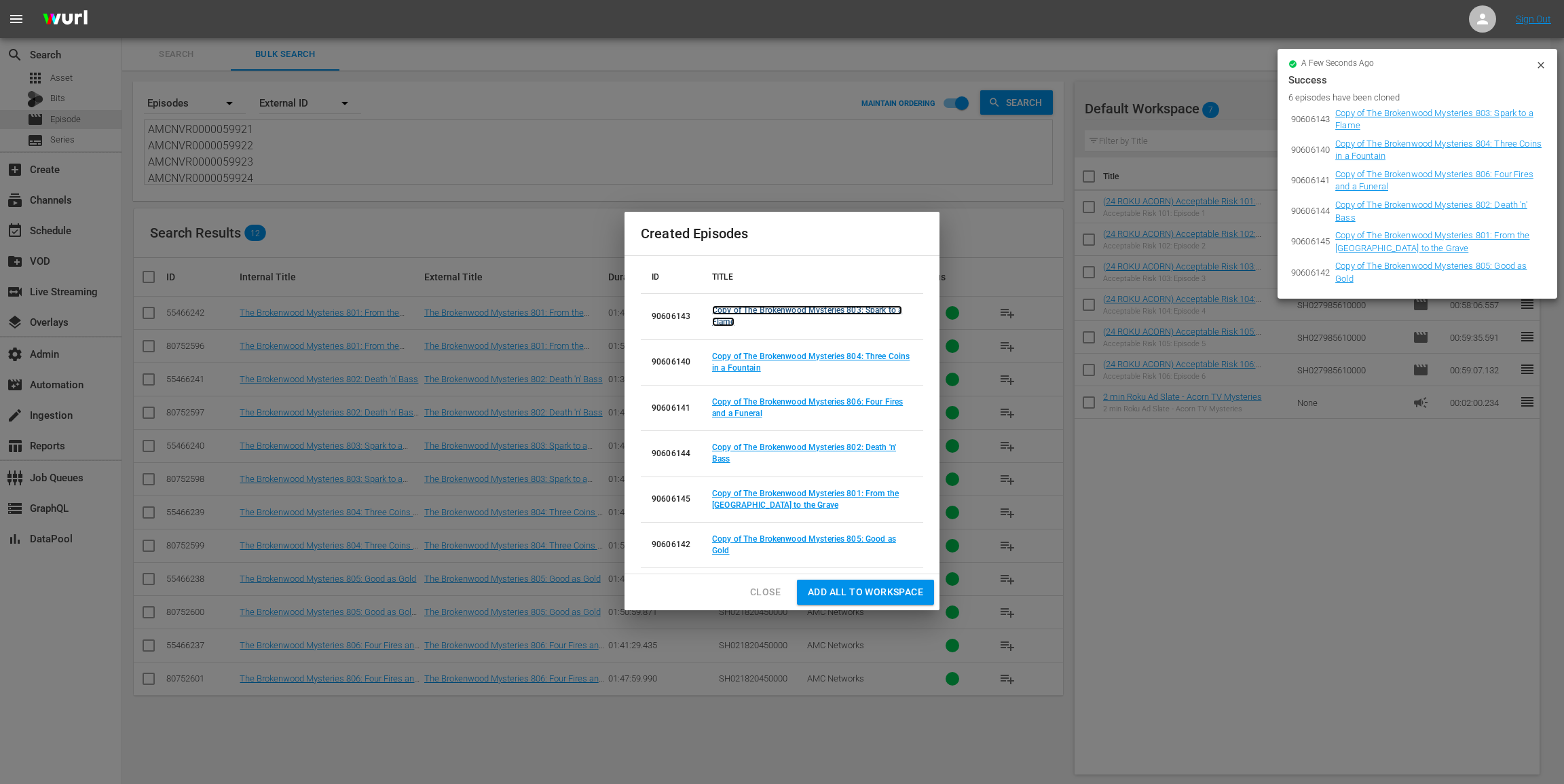
click at [720, 323] on link "Copy of The Brokenwood Mysteries 803: Spark to a Flame" at bounding box center [807, 315] width 190 height 21
click at [726, 367] on link "Copy of The Brokenwood Mysteries 804: Three Coins in a Fountain" at bounding box center [811, 362] width 197 height 21
click at [725, 410] on link "Copy of The Brokenwood Mysteries 806: Four Fires and a Funeral" at bounding box center [807, 407] width 191 height 21
click at [717, 459] on link "Copy of The Brokenwood Mysteries 802: Death 'n' Bass" at bounding box center [803, 452] width 184 height 21
click at [718, 502] on link "Copy of The Brokenwood Mysteries 801: From the Cradle to the Grave" at bounding box center [805, 499] width 186 height 21
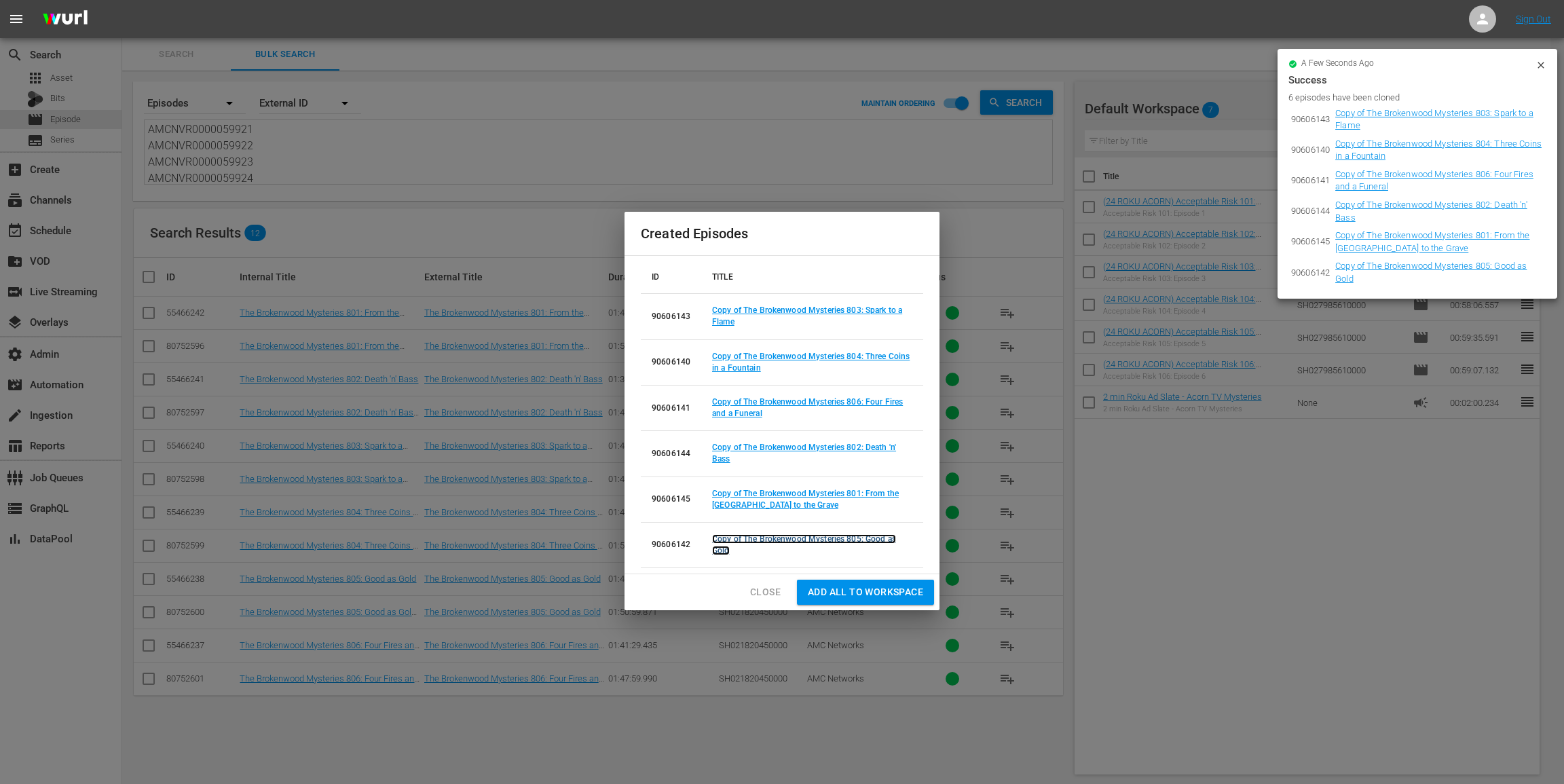
click at [720, 550] on link "Copy of The Brokenwood Mysteries 805: Good as Gold" at bounding box center [803, 544] width 184 height 21
click at [1537, 60] on icon at bounding box center [1541, 65] width 11 height 11
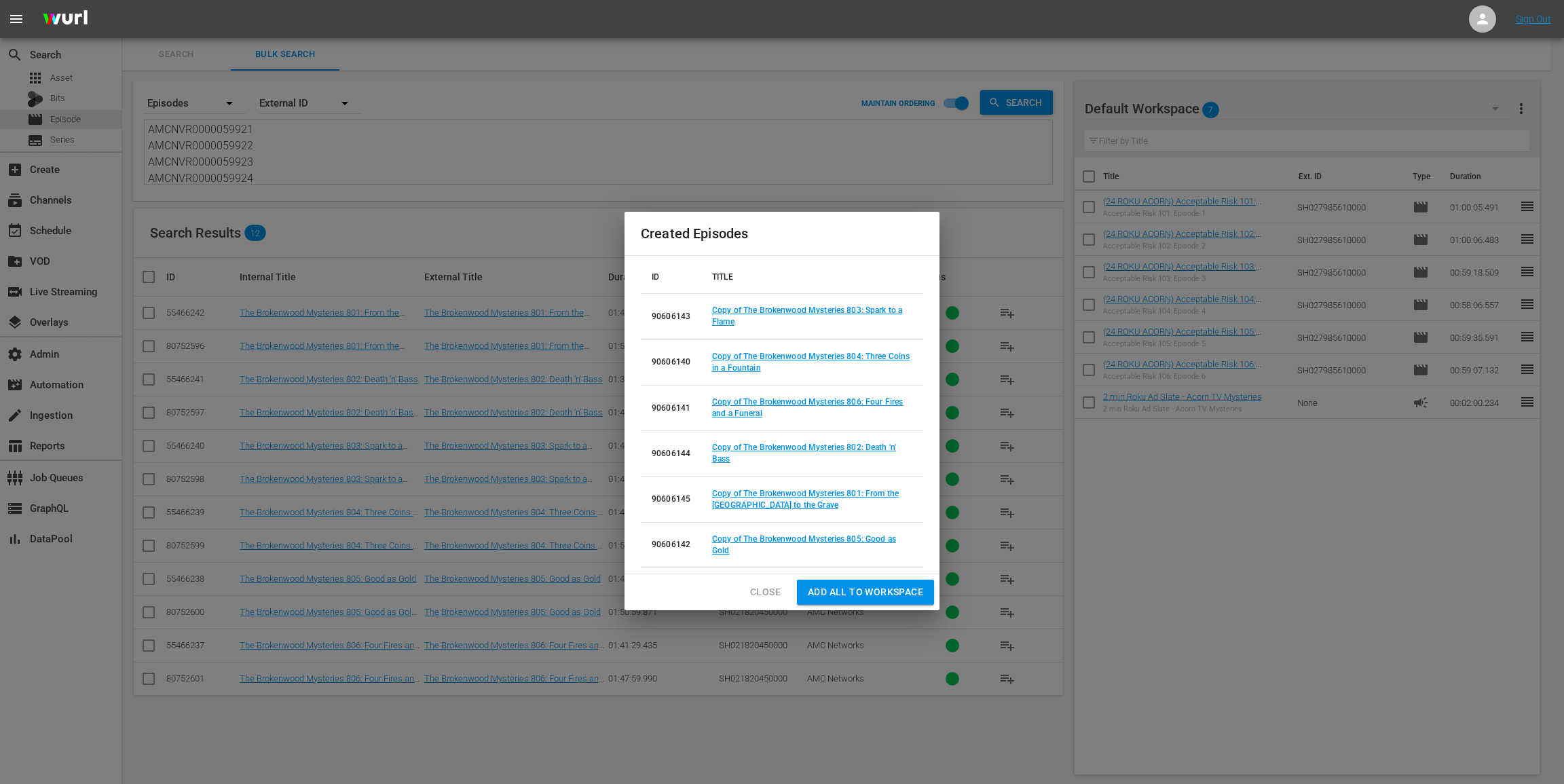
click at [770, 592] on span "Close" at bounding box center [765, 592] width 30 height 17
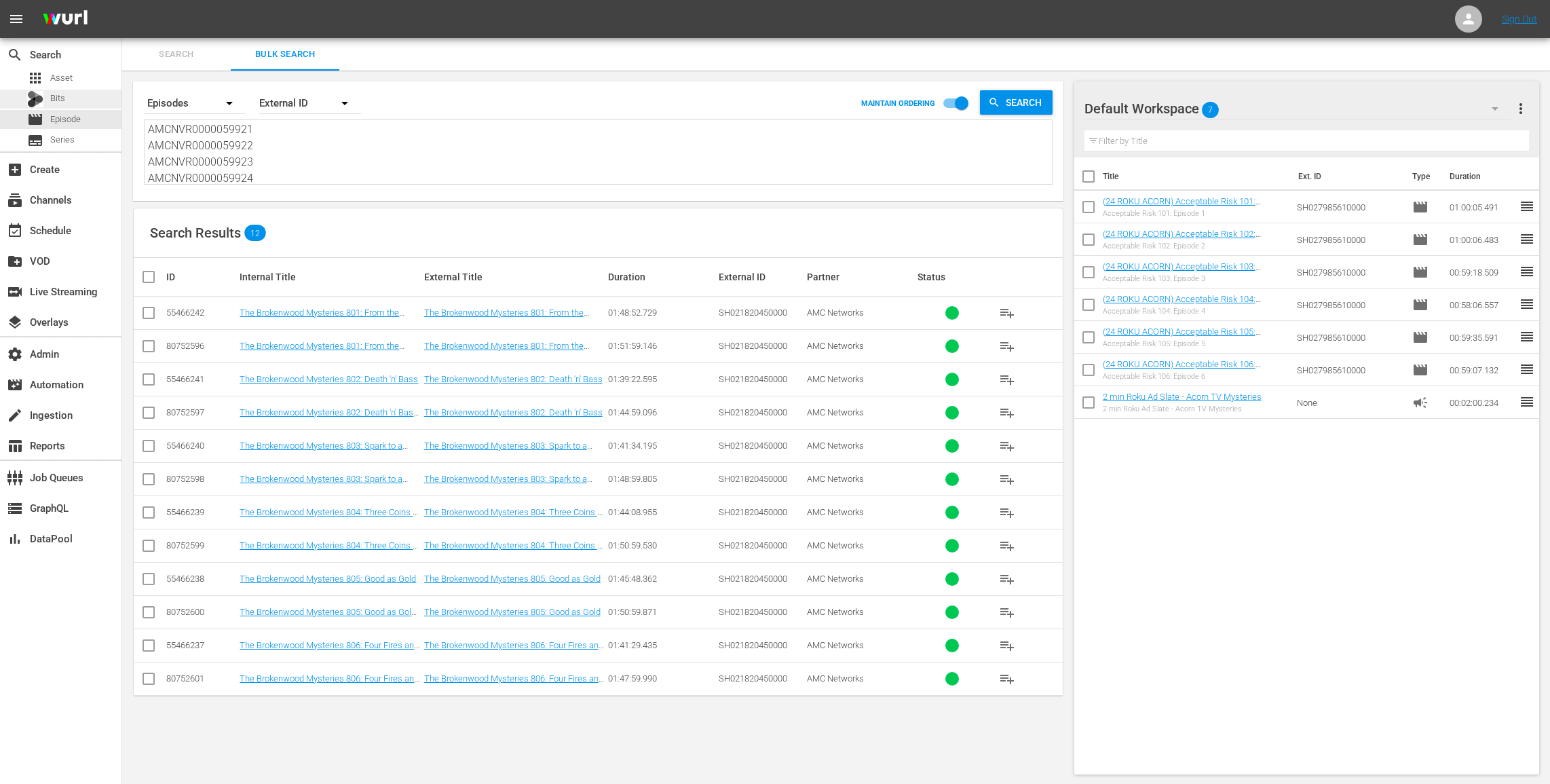
click at [77, 92] on div "Bits" at bounding box center [60, 99] width 122 height 19
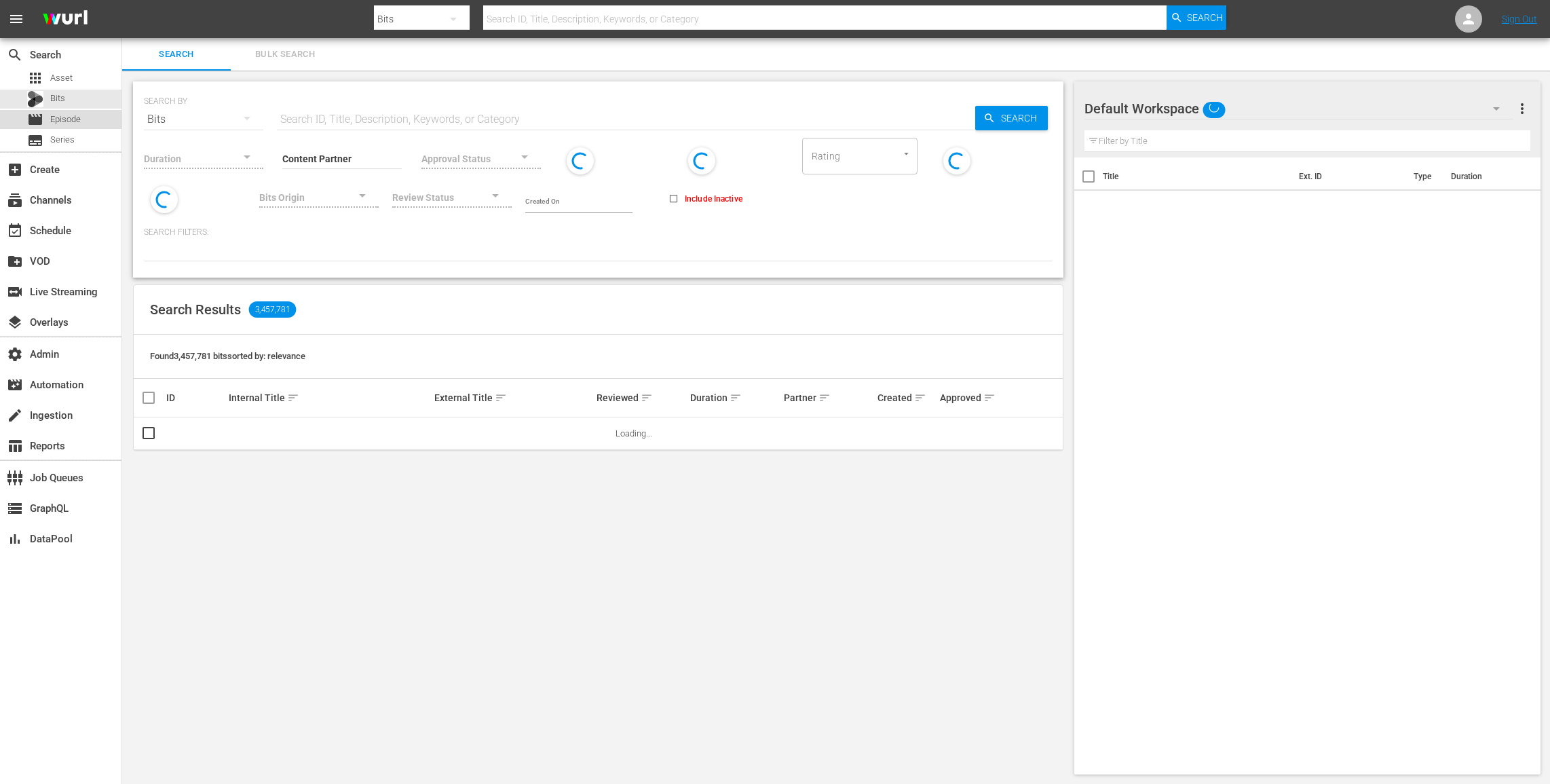
click at [76, 111] on div "movie Episode" at bounding box center [54, 119] width 54 height 19
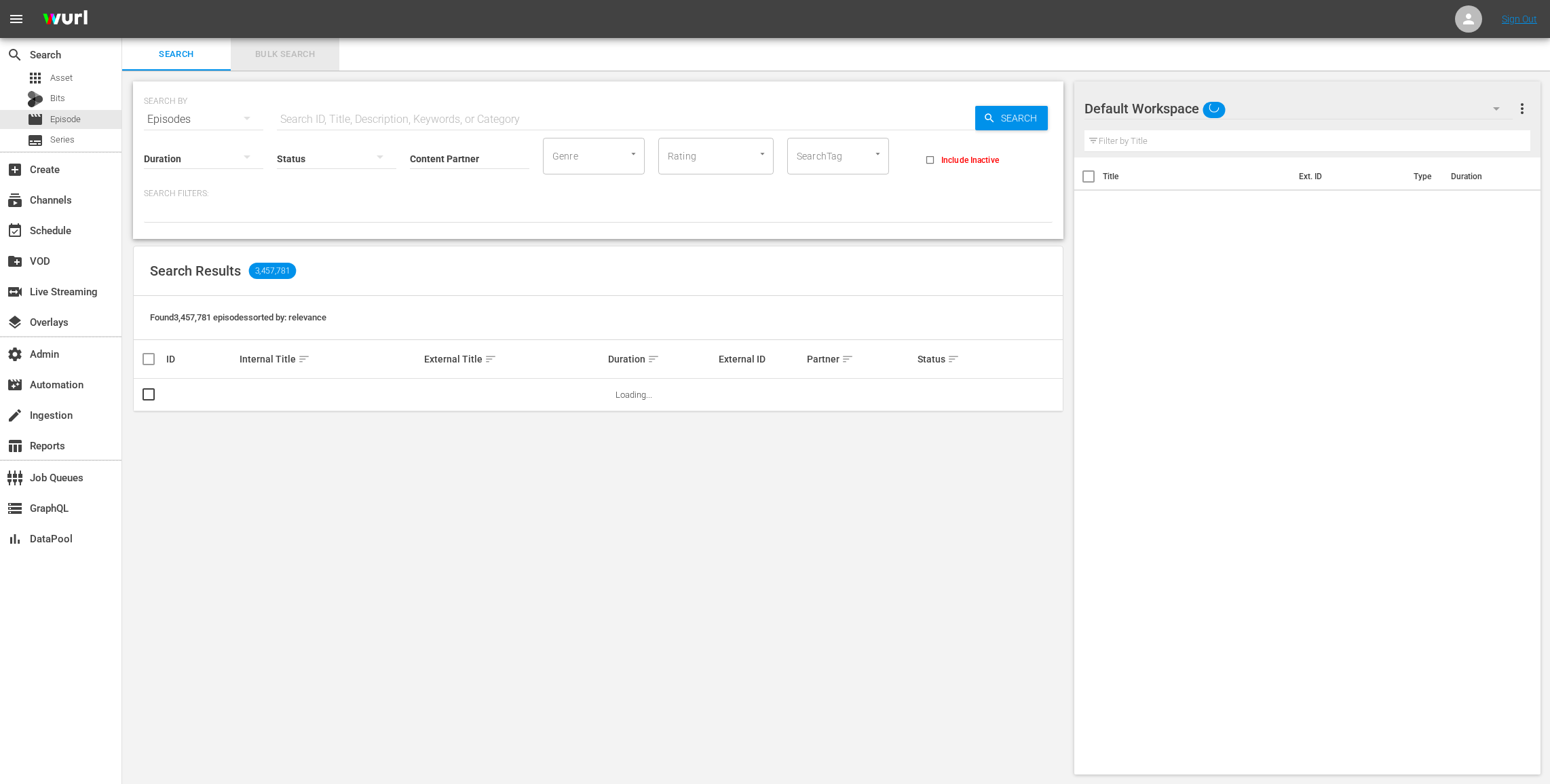
click at [256, 68] on button "Bulk Search" at bounding box center [284, 55] width 109 height 33
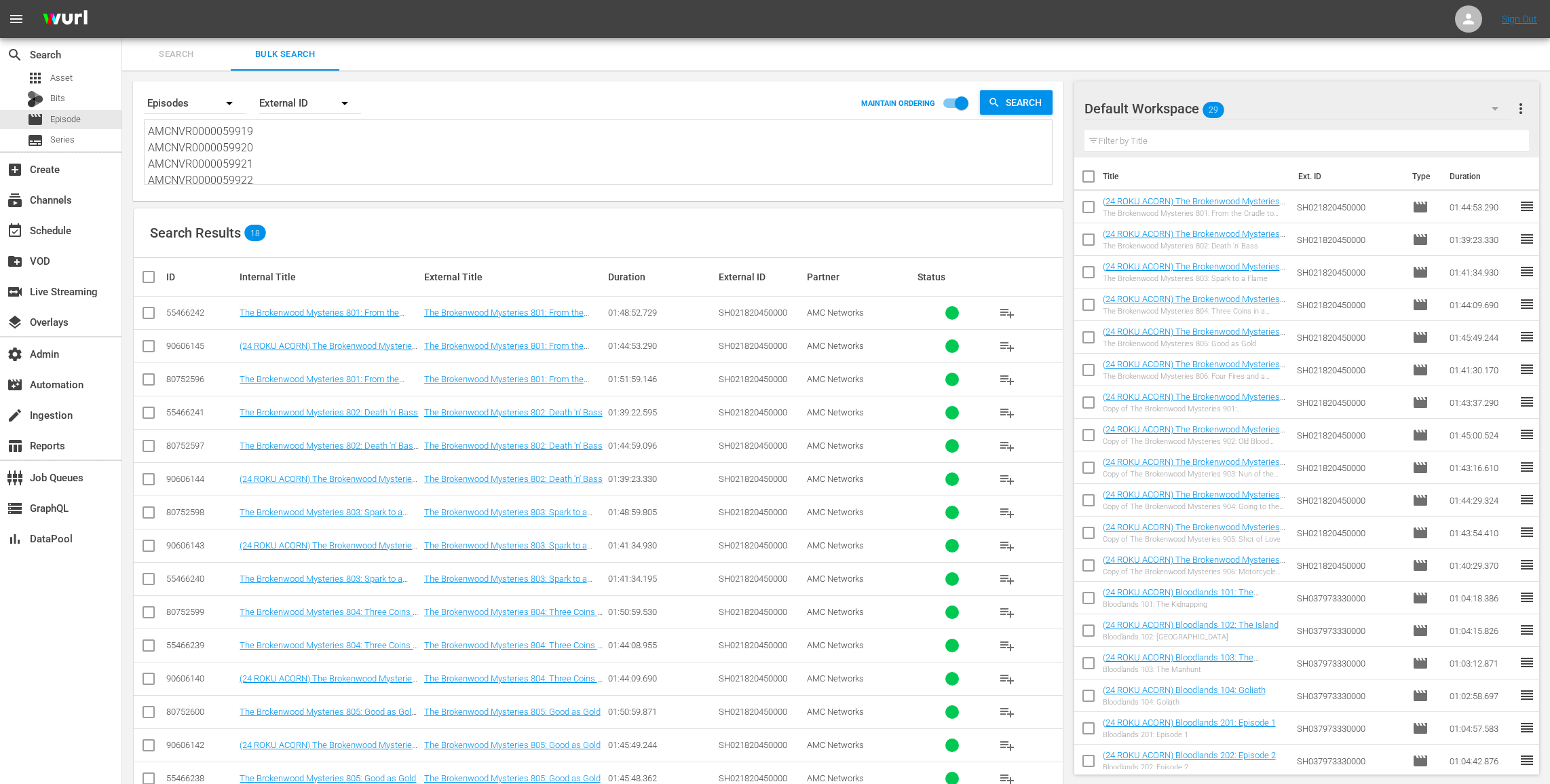
drag, startPoint x: 260, startPoint y: 185, endPoint x: 237, endPoint y: 154, distance: 38.6
click at [237, 154] on div "Search By Episodes Order By External ID MAINTAIN ORDERING Search AMCNVR00000599…" at bounding box center [599, 141] width 930 height 120
drag, startPoint x: 257, startPoint y: 176, endPoint x: 141, endPoint y: 15, distance: 198.4
click at [141, 23] on div "menu Sign Out search Search apps Asset Bits movie Episode subtitles Series add_…" at bounding box center [775, 460] width 1550 height 920
type textarea "AMCNVR0000059923 AMCNVR0000059924"
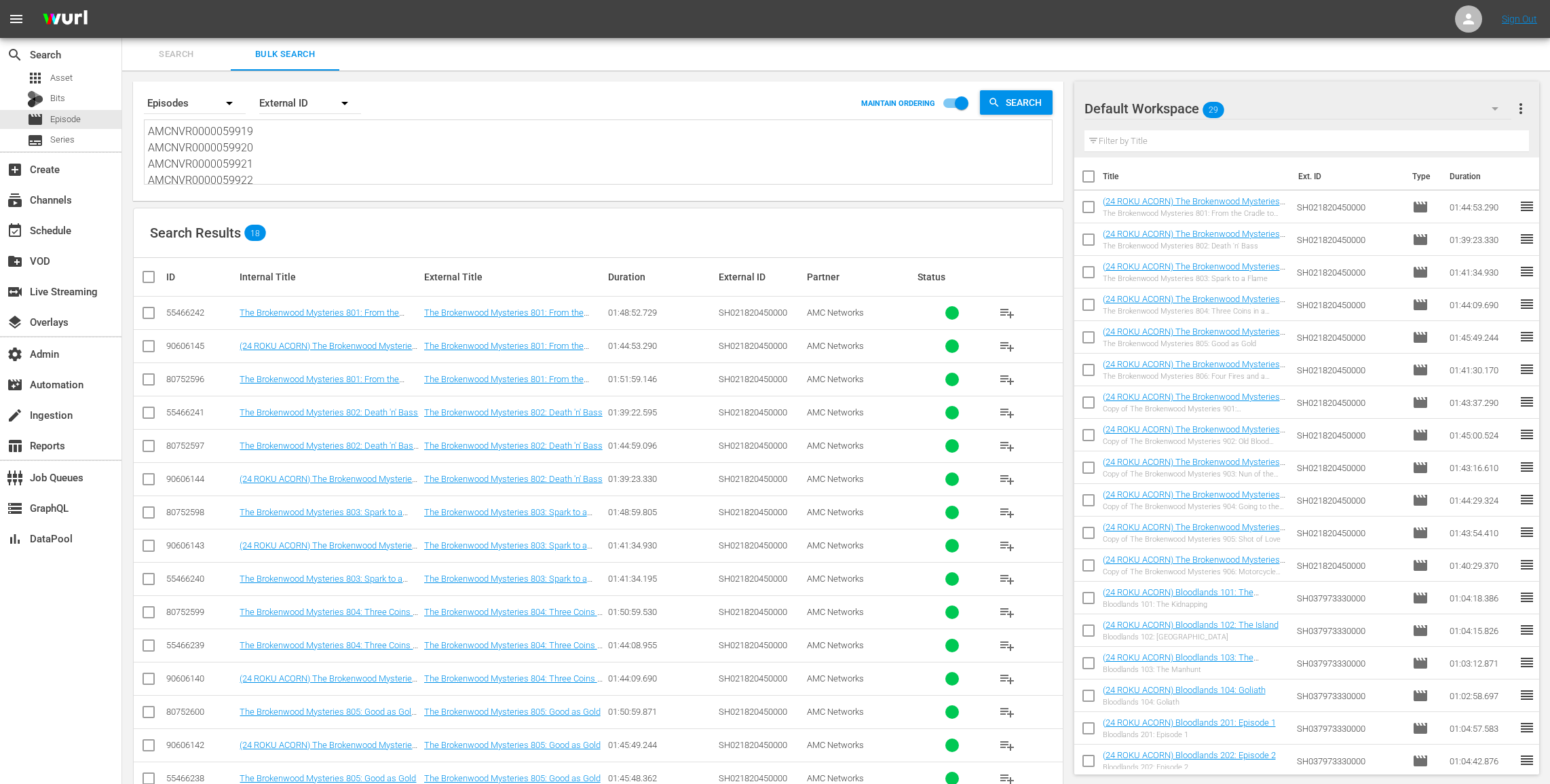
type textarea "AMCNVR0000059923 AMCNVR0000059924"
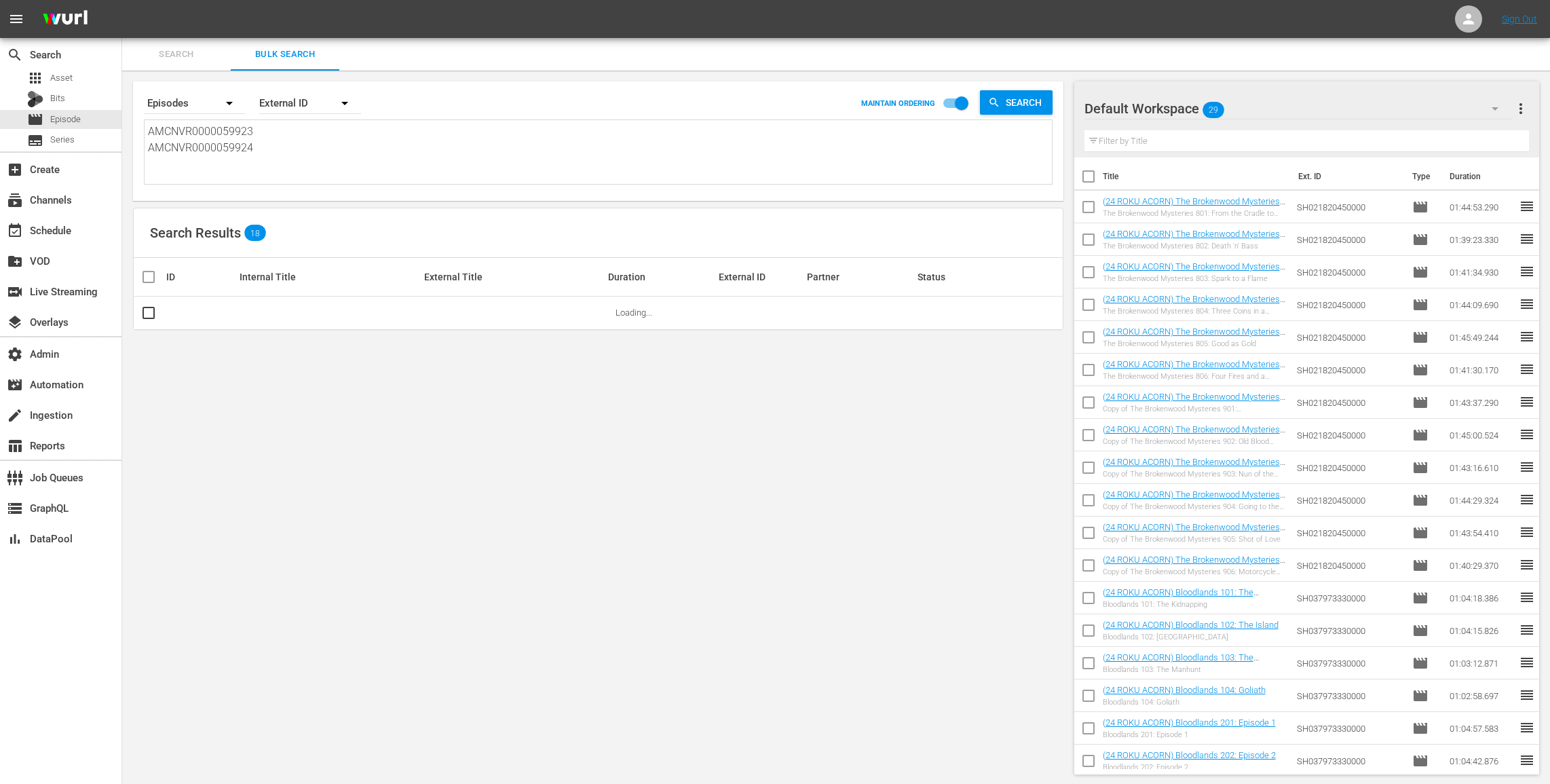
drag, startPoint x: 185, startPoint y: 125, endPoint x: 334, endPoint y: 257, distance: 199.1
click at [330, 255] on div "Search By Episodes Order By External ID MAINTAIN ORDERING Search AMCNVR00000599…" at bounding box center [599, 428] width 952 height 715
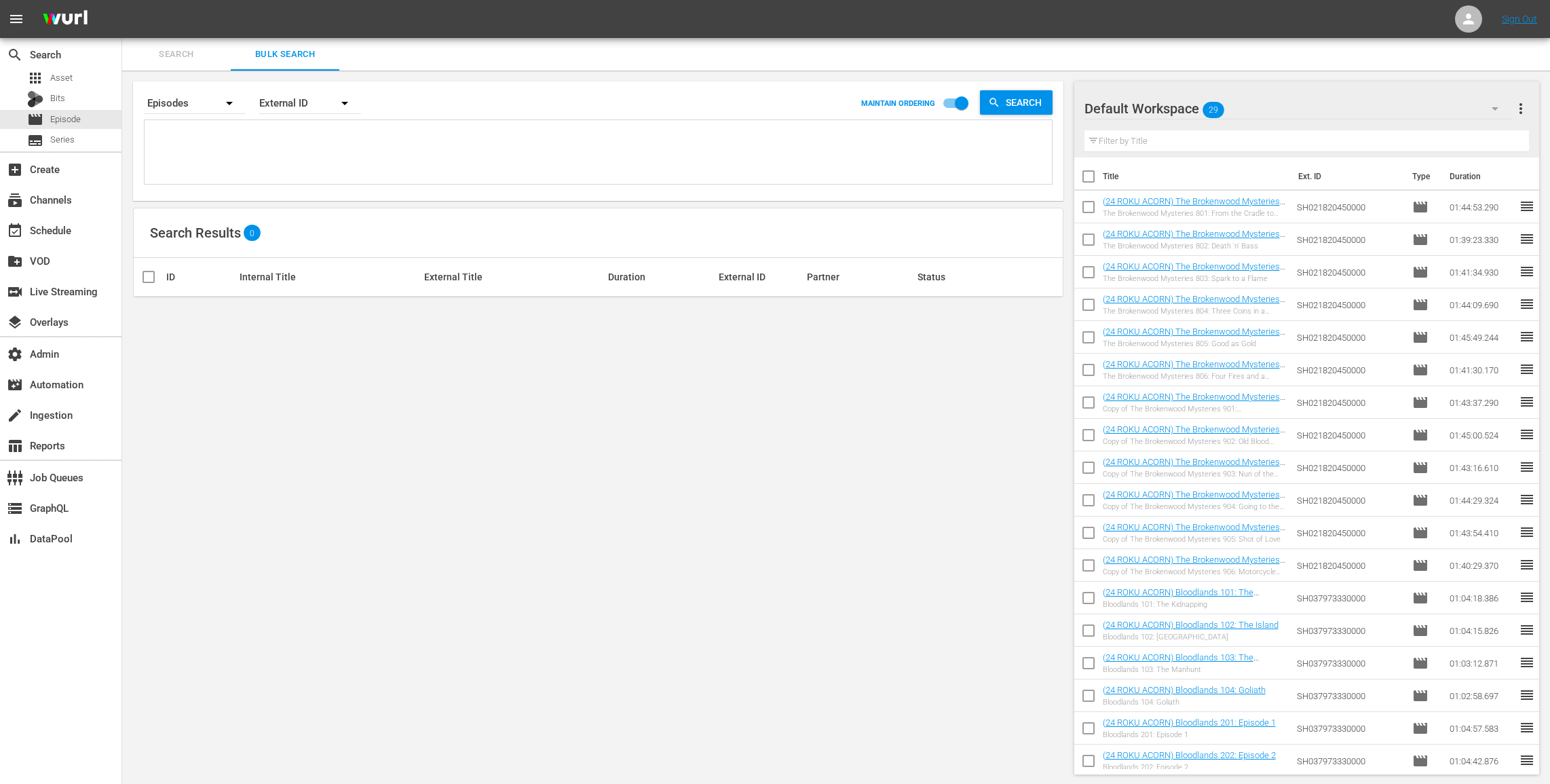
paste textarea "AMCNVR0000059913 AMCNVR0000059914 AMCNVR0000059915 AMCNVR0000059916 AMCNVR00000…"
type textarea "AMCNVR0000059913 AMCNVR0000059914 AMCNVR0000059915 AMCNVR0000059916 AMCNVR00000…"
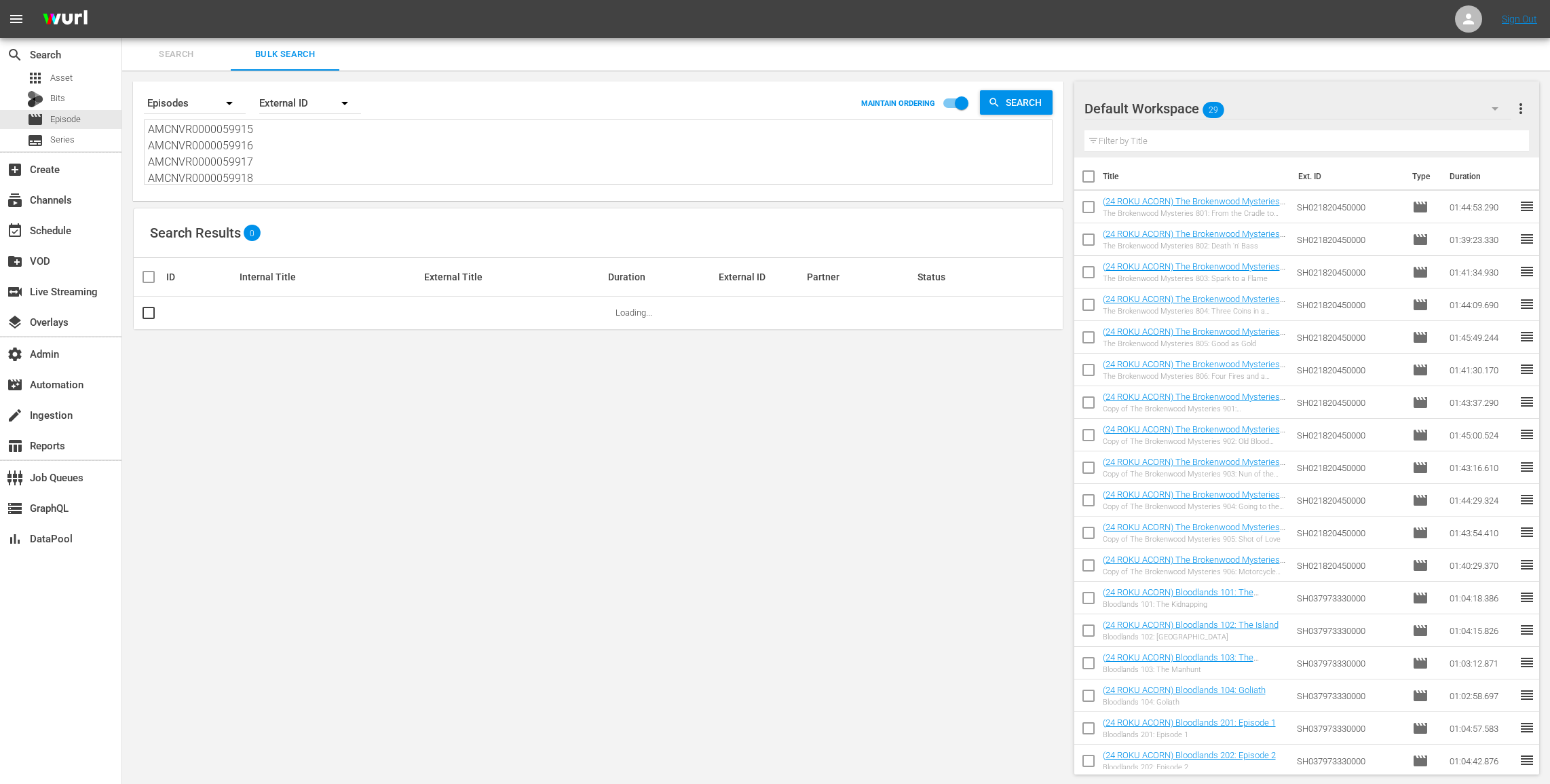
type textarea "AMCNVR0000059913 AMCNVR0000059914 AMCNVR0000059915 AMCNVR0000059916 AMCNVR00000…"
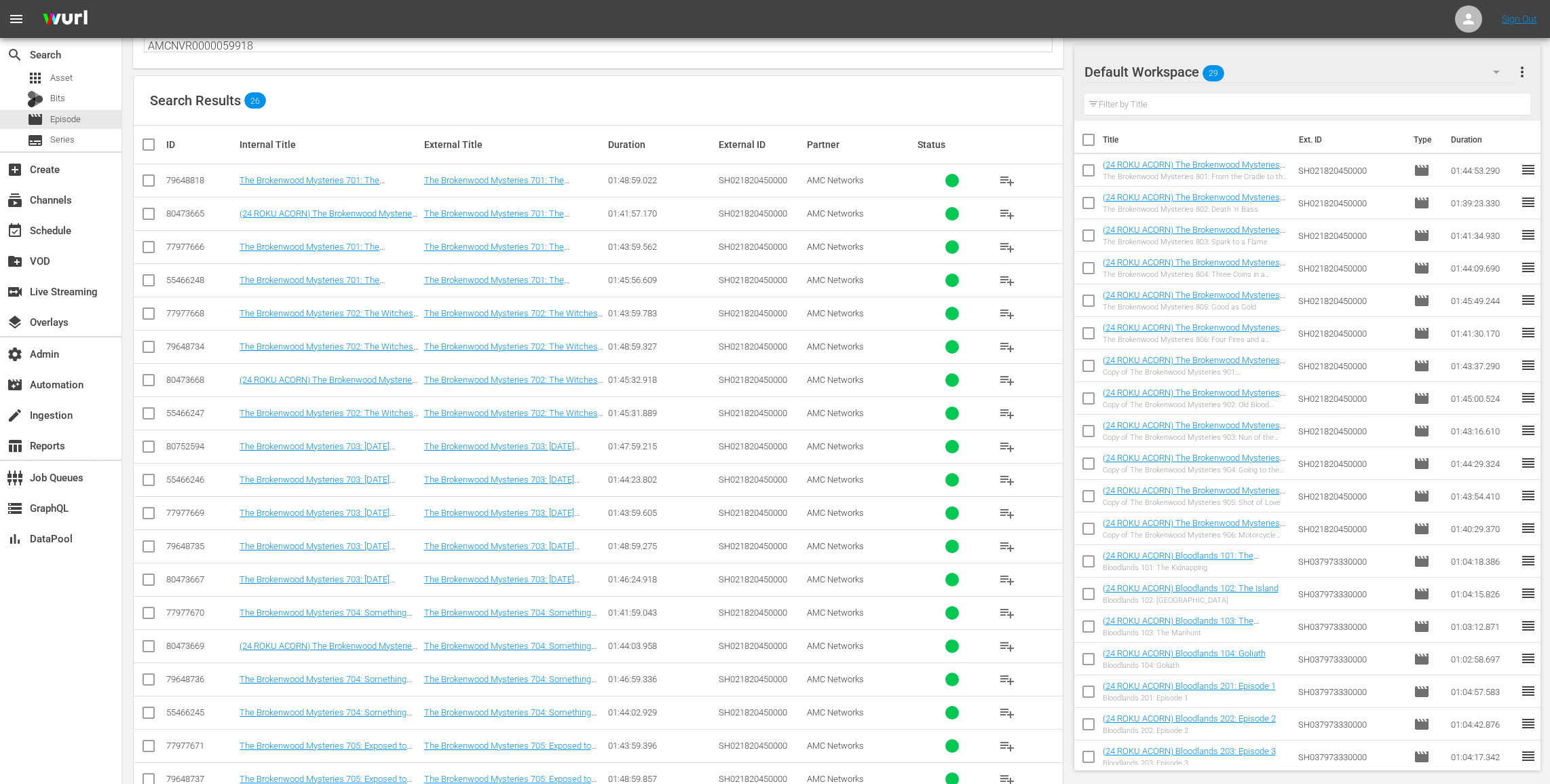
scroll to position [122, 0]
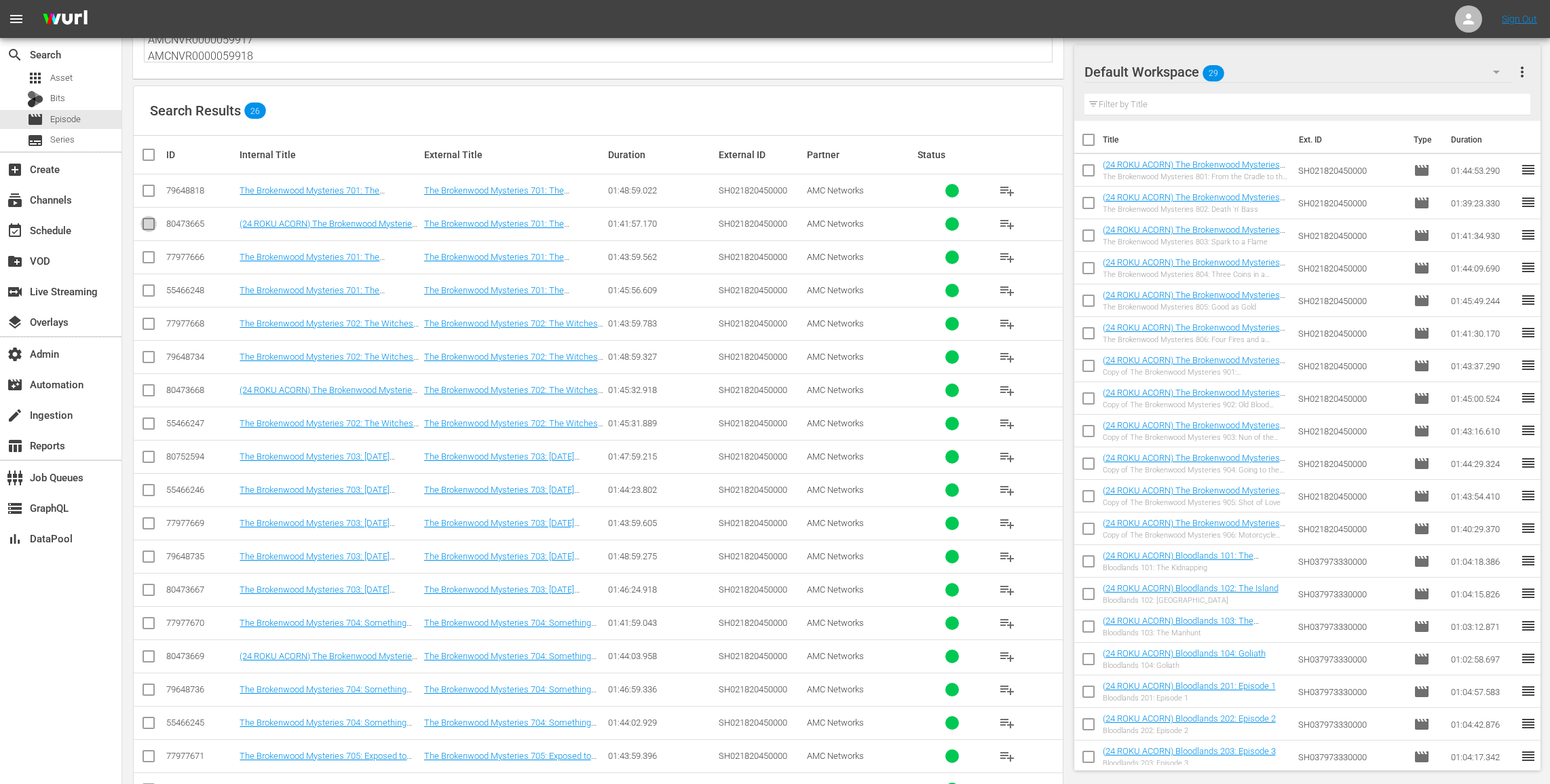
click at [148, 222] on input "checkbox" at bounding box center [149, 227] width 16 height 16
checkbox input "true"
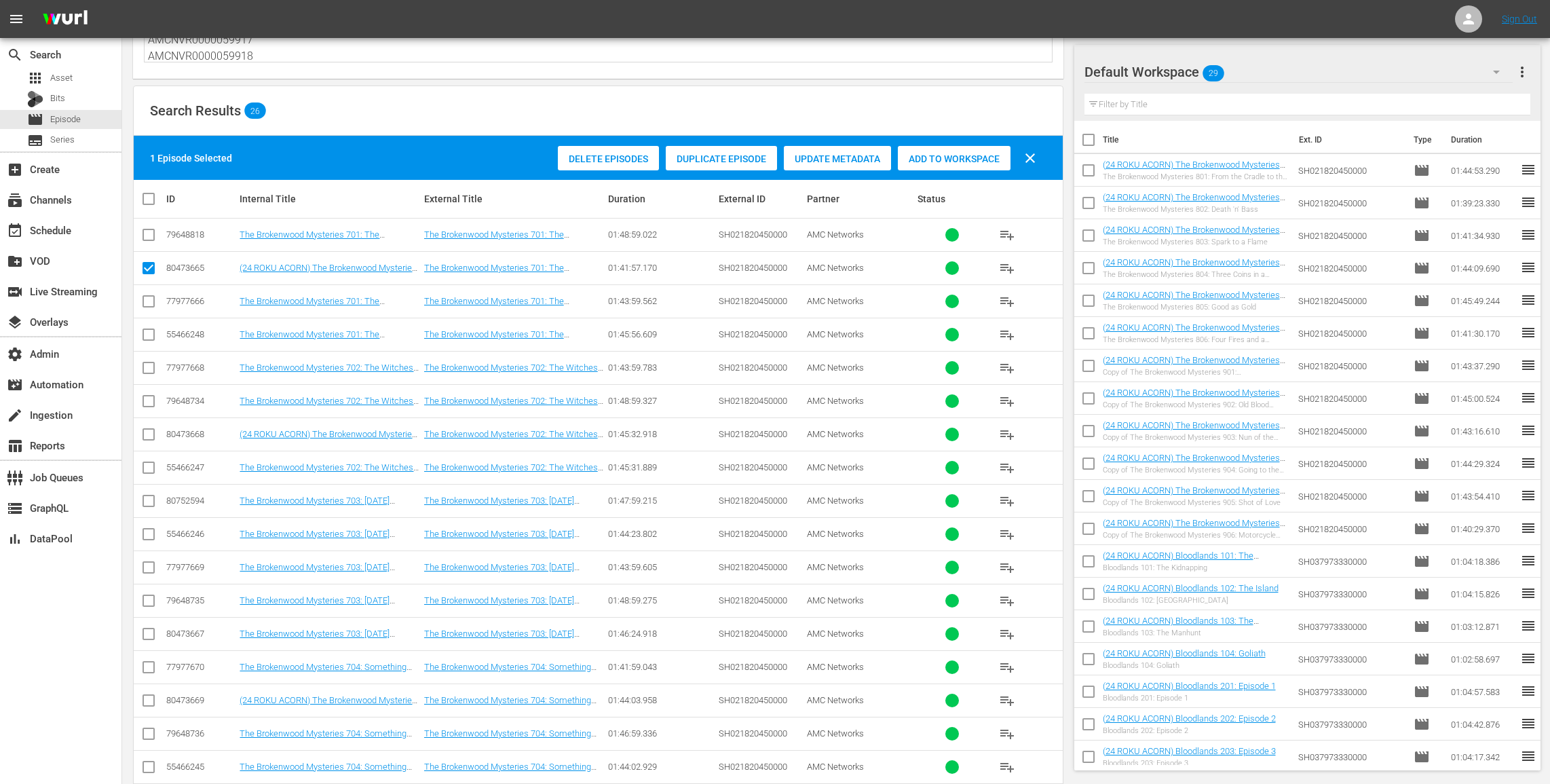
click at [146, 433] on input "checkbox" at bounding box center [149, 437] width 16 height 16
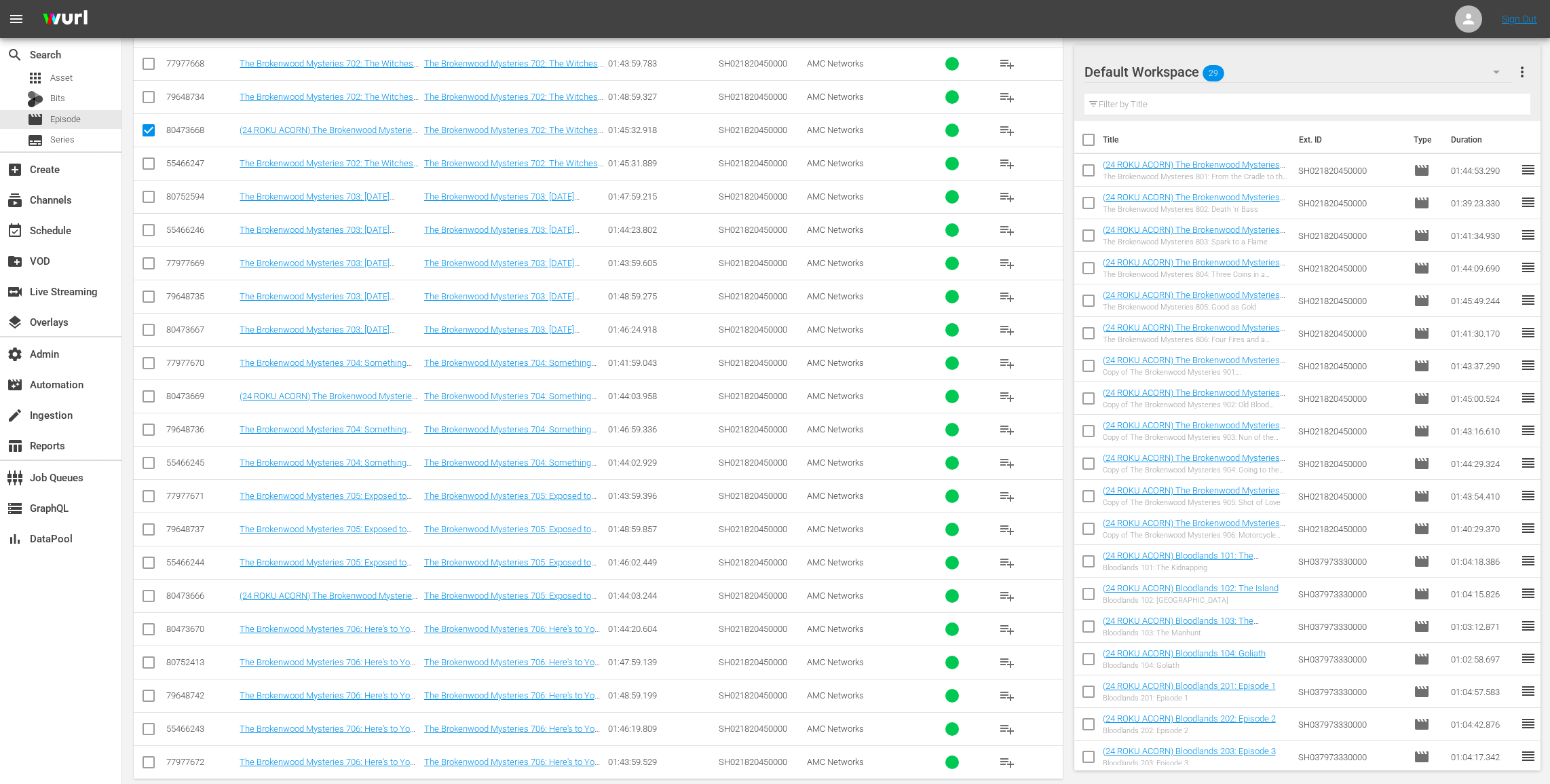
scroll to position [440, 0]
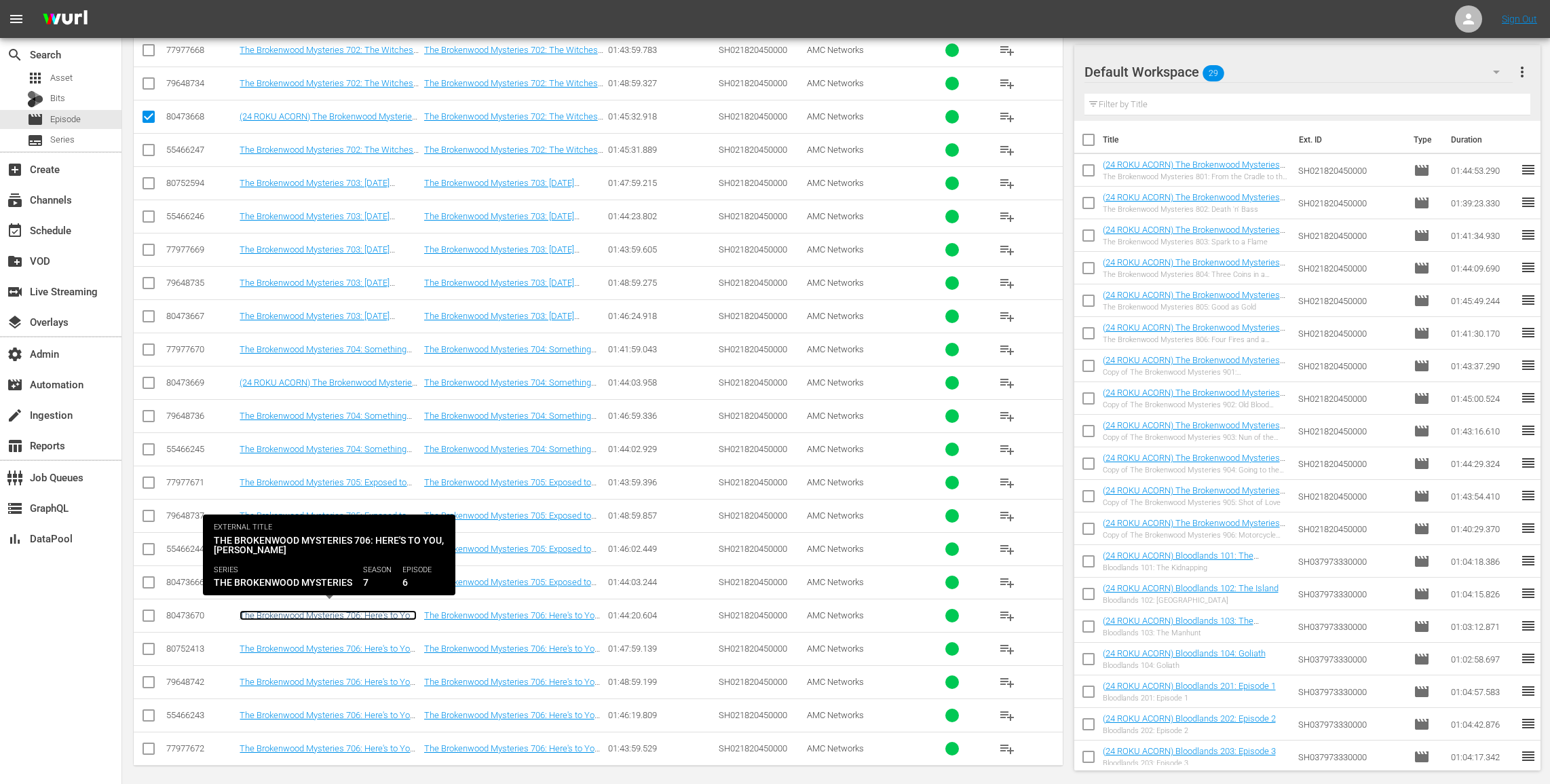
click at [350, 610] on link "The Brokenwood Mysteries 706: Here's to You, Mrs Robinson" at bounding box center [328, 620] width 177 height 20
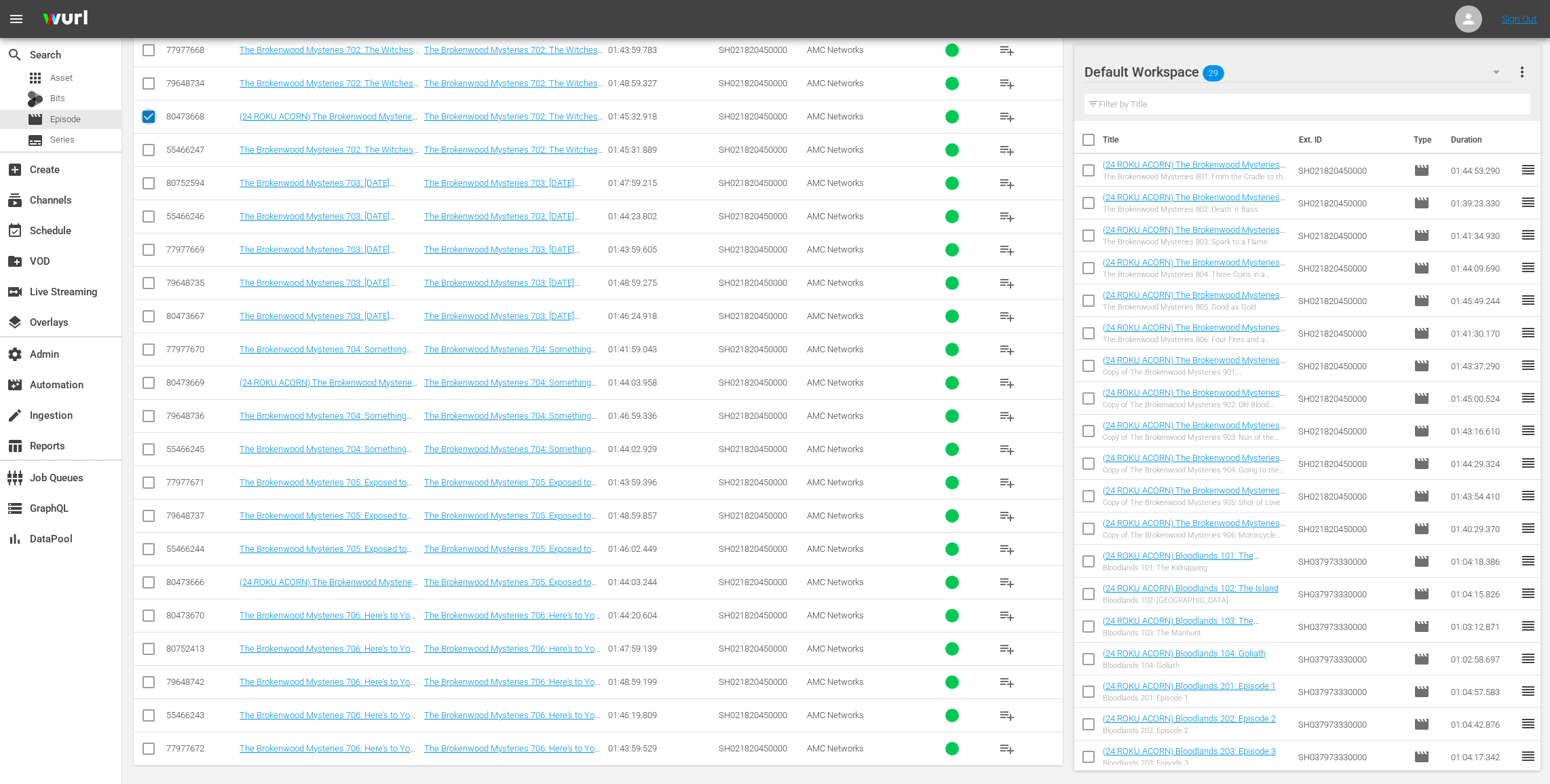
click at [151, 111] on input "checkbox" at bounding box center [149, 120] width 16 height 16
checkbox input "false"
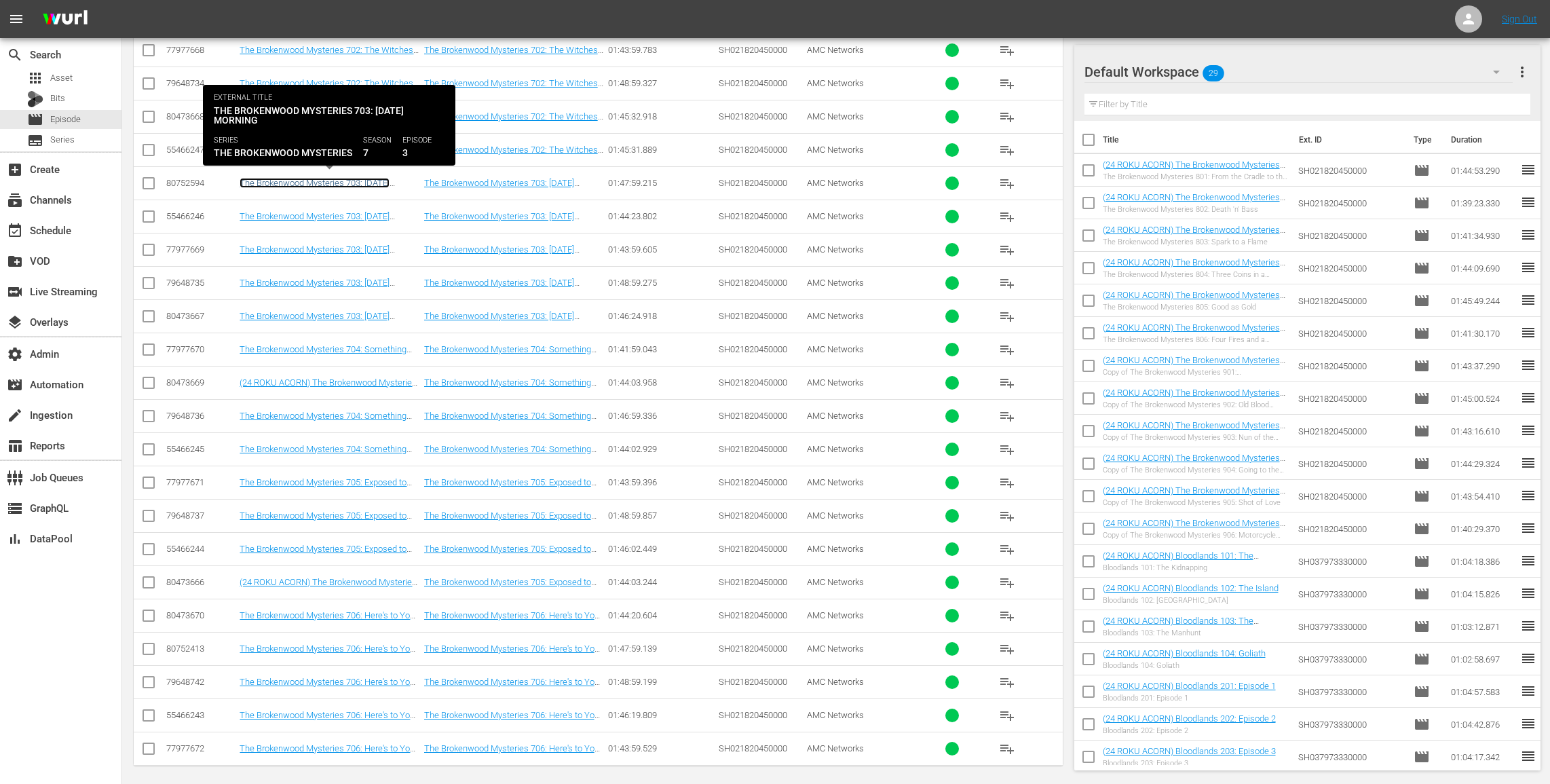
click at [357, 178] on link "The Brokenwood Mysteries 703: Dog Day Morning ((24 ROKU ACORN) The Brokenwood M…" at bounding box center [329, 204] width 179 height 51
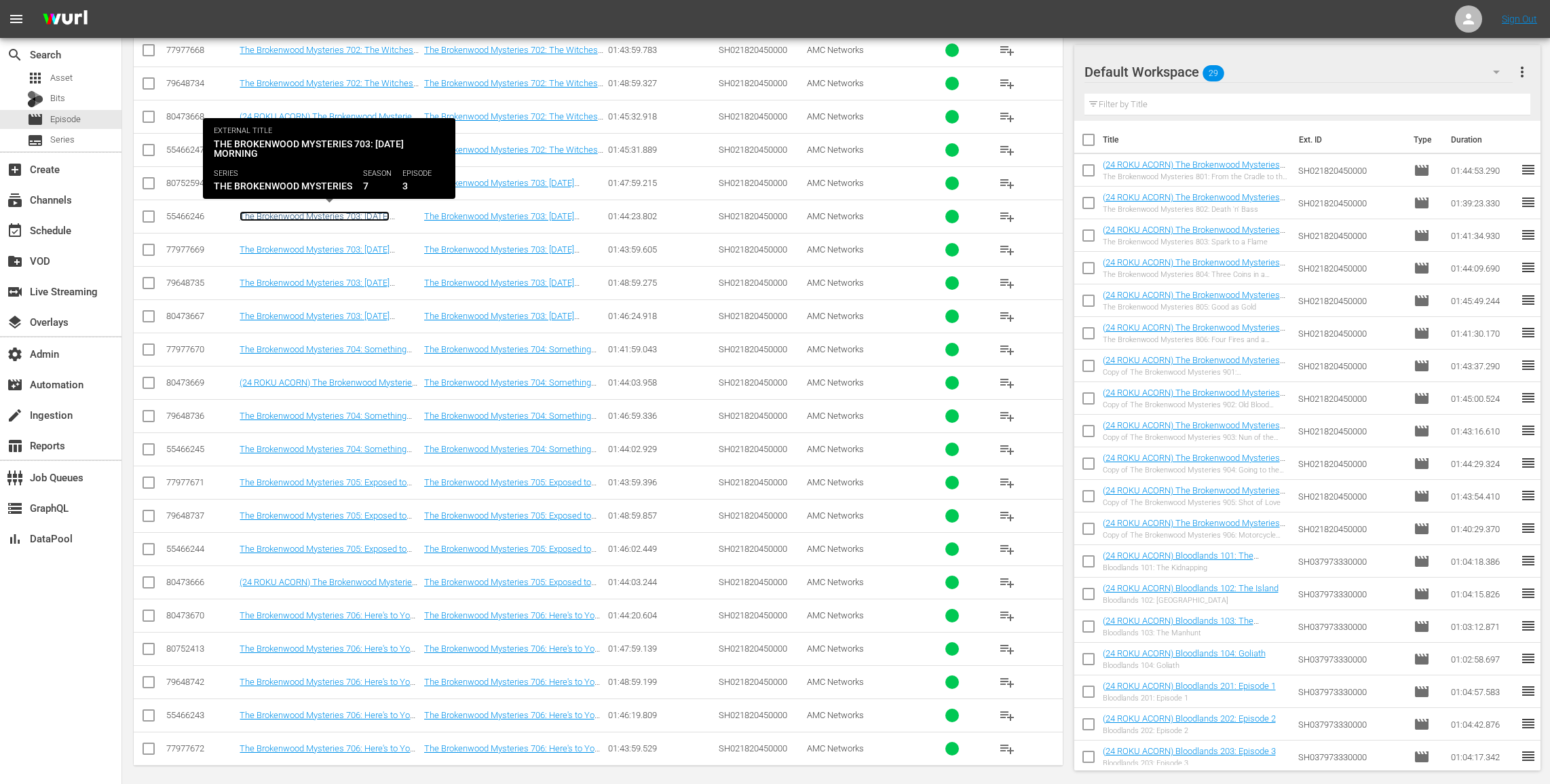
click at [355, 212] on link "The Brokenwood Mysteries 703: Dog Day Morning" at bounding box center [314, 221] width 150 height 20
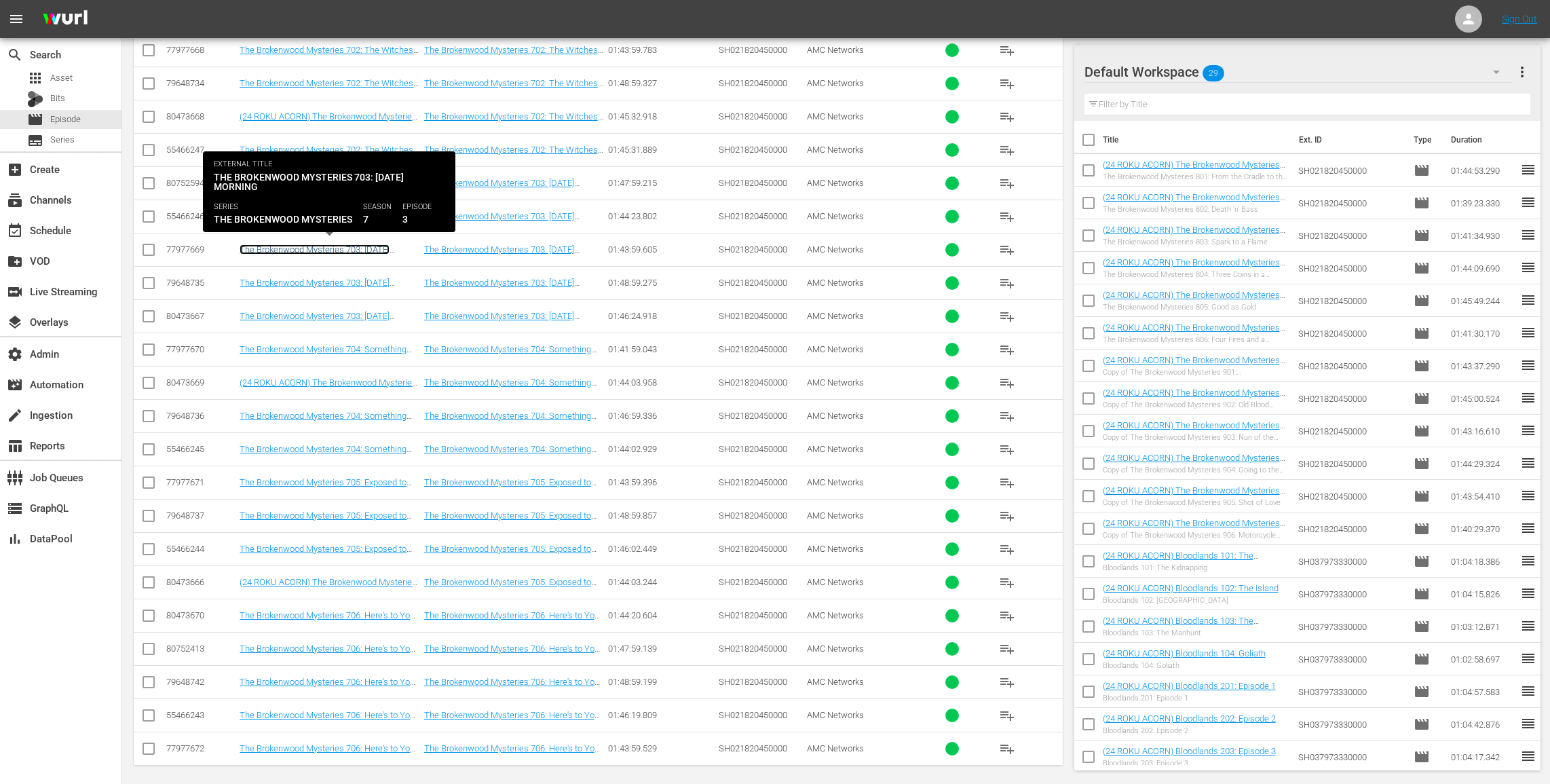
click at [354, 249] on link "The Brokenwood Mysteries 703: Dog Day Morning ((24 ROKU SLIGHTLY) The Brokenwoo…" at bounding box center [329, 270] width 179 height 51
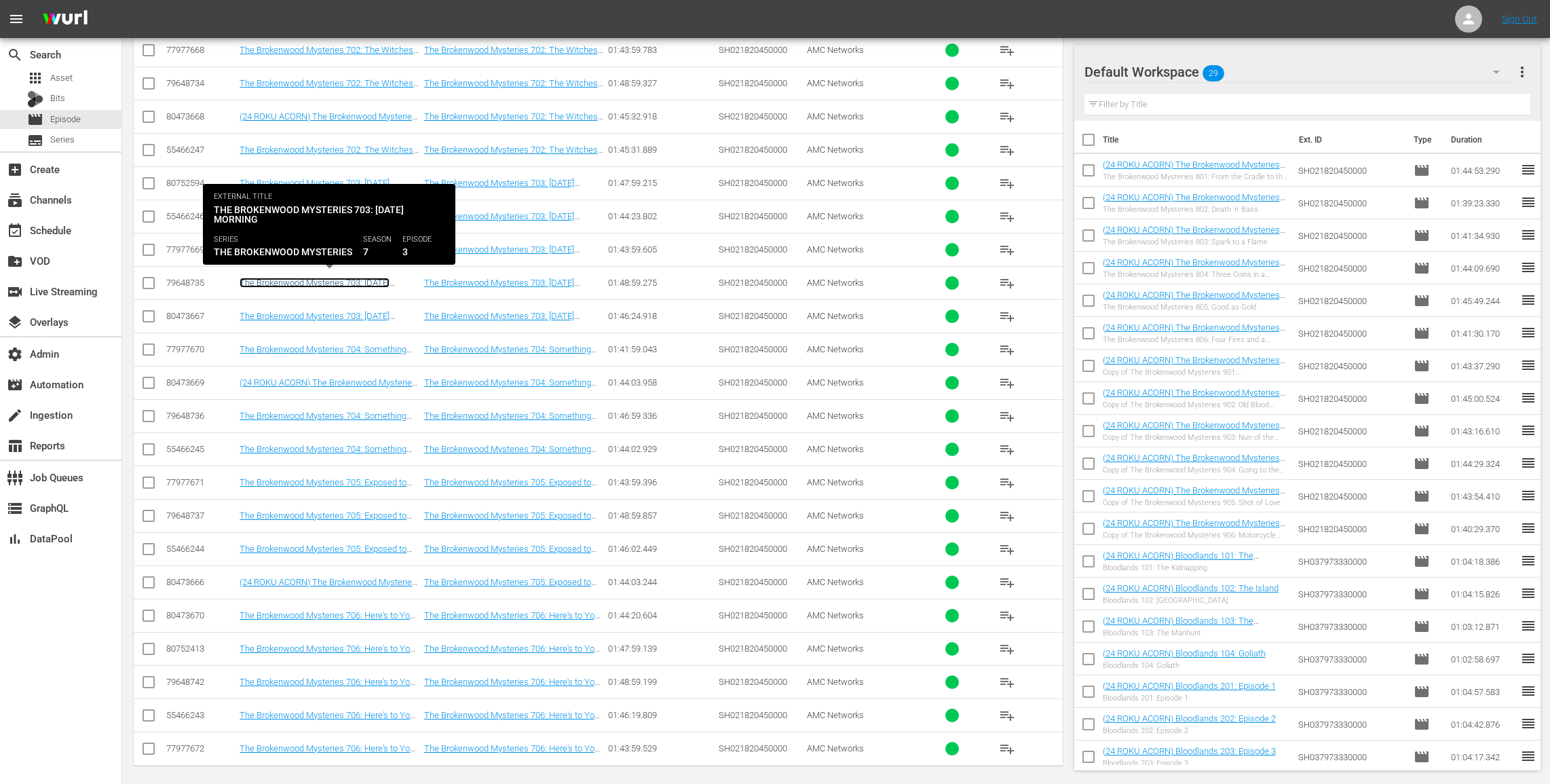
click at [350, 279] on link "The Brokenwood Mysteries 703: Dog Day Morning (The Brokenwood Mysteries 703: Do…" at bounding box center [329, 303] width 179 height 51
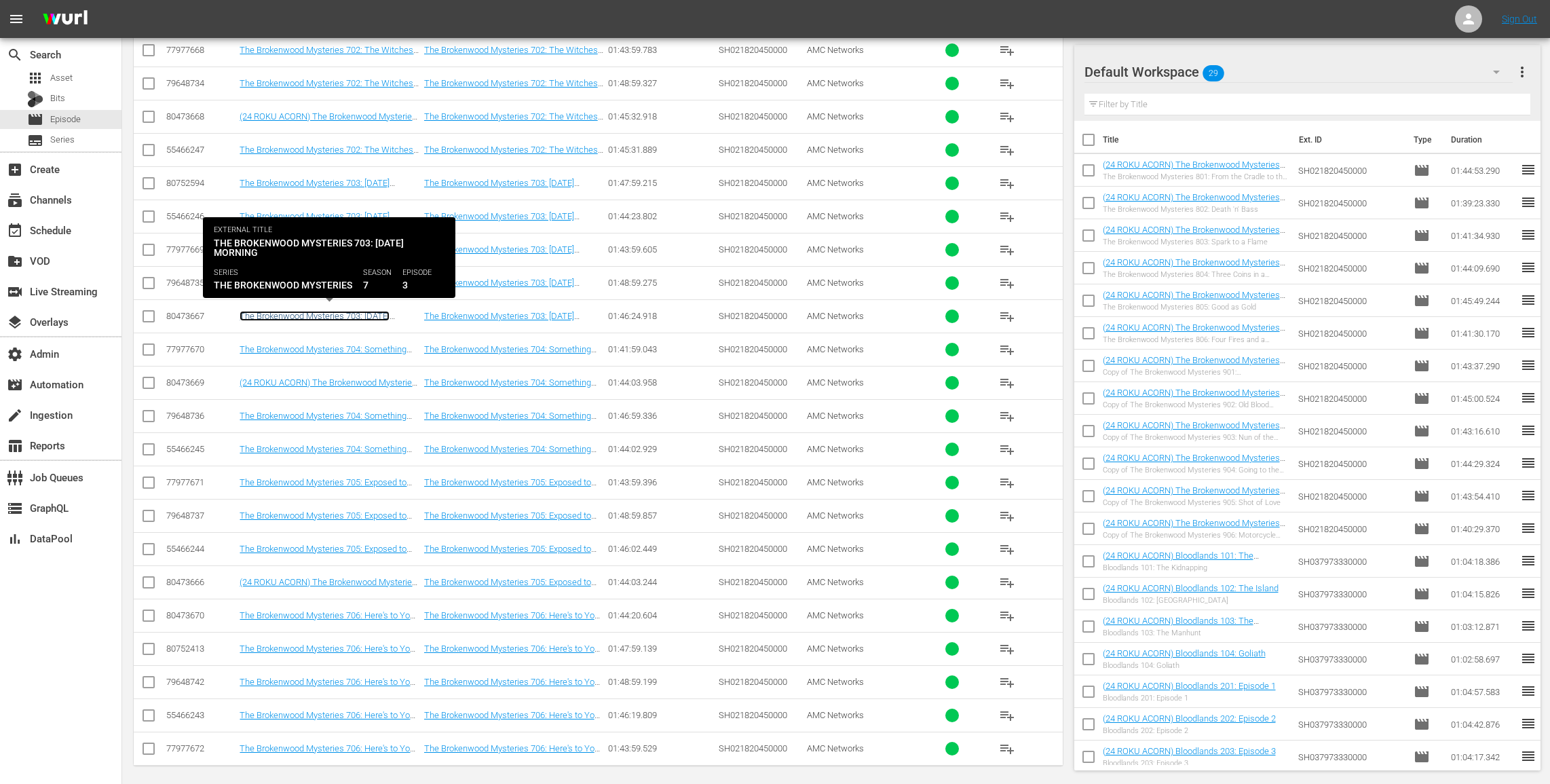
click at [348, 311] on link "The Brokenwood Mysteries 703: Dog Day Morning" at bounding box center [314, 321] width 150 height 20
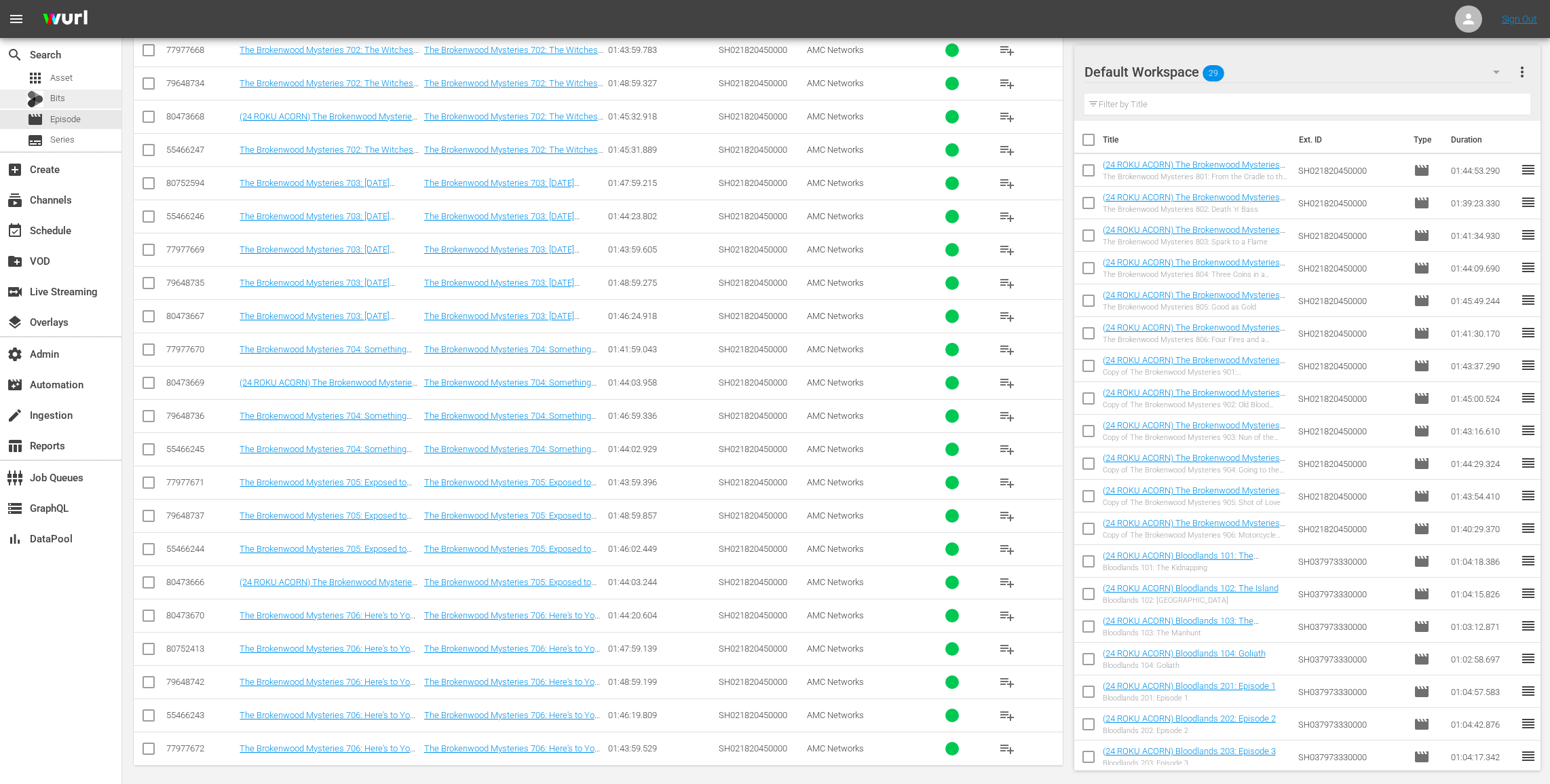
click at [77, 104] on div "Bits" at bounding box center [60, 99] width 122 height 19
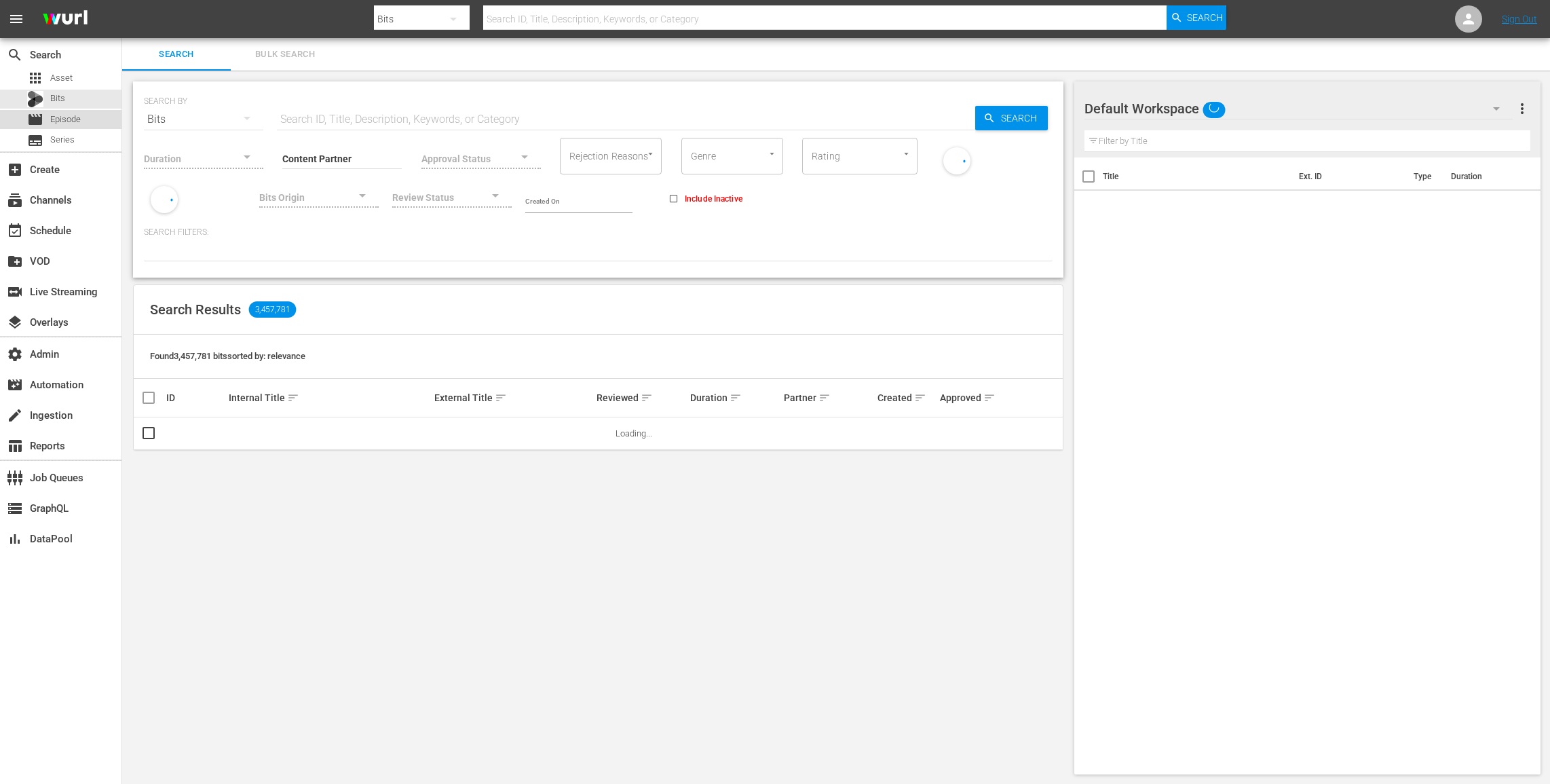
click at [77, 111] on div "movie Episode" at bounding box center [54, 119] width 54 height 19
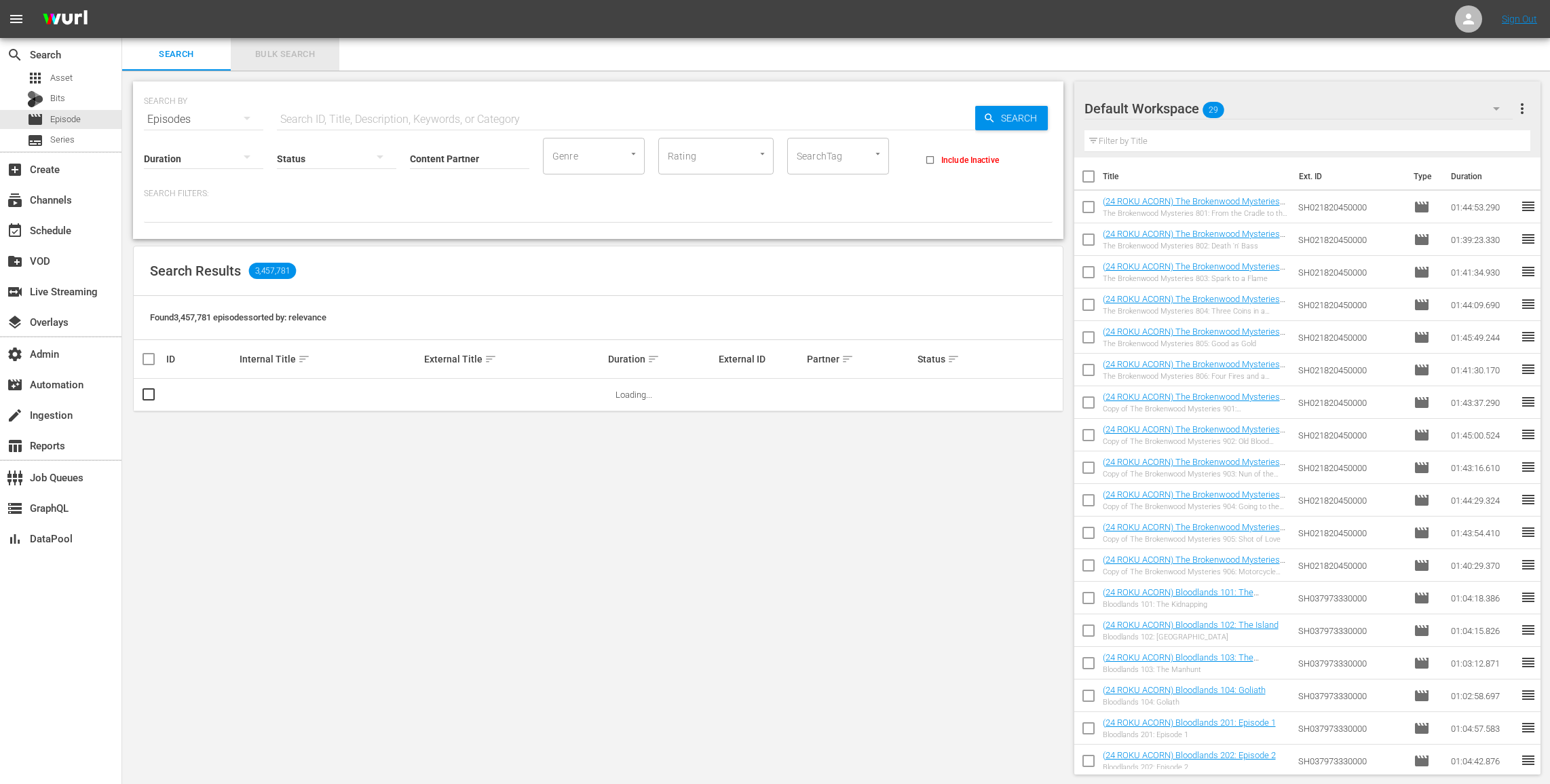
click at [281, 44] on button "Bulk Search" at bounding box center [284, 55] width 109 height 33
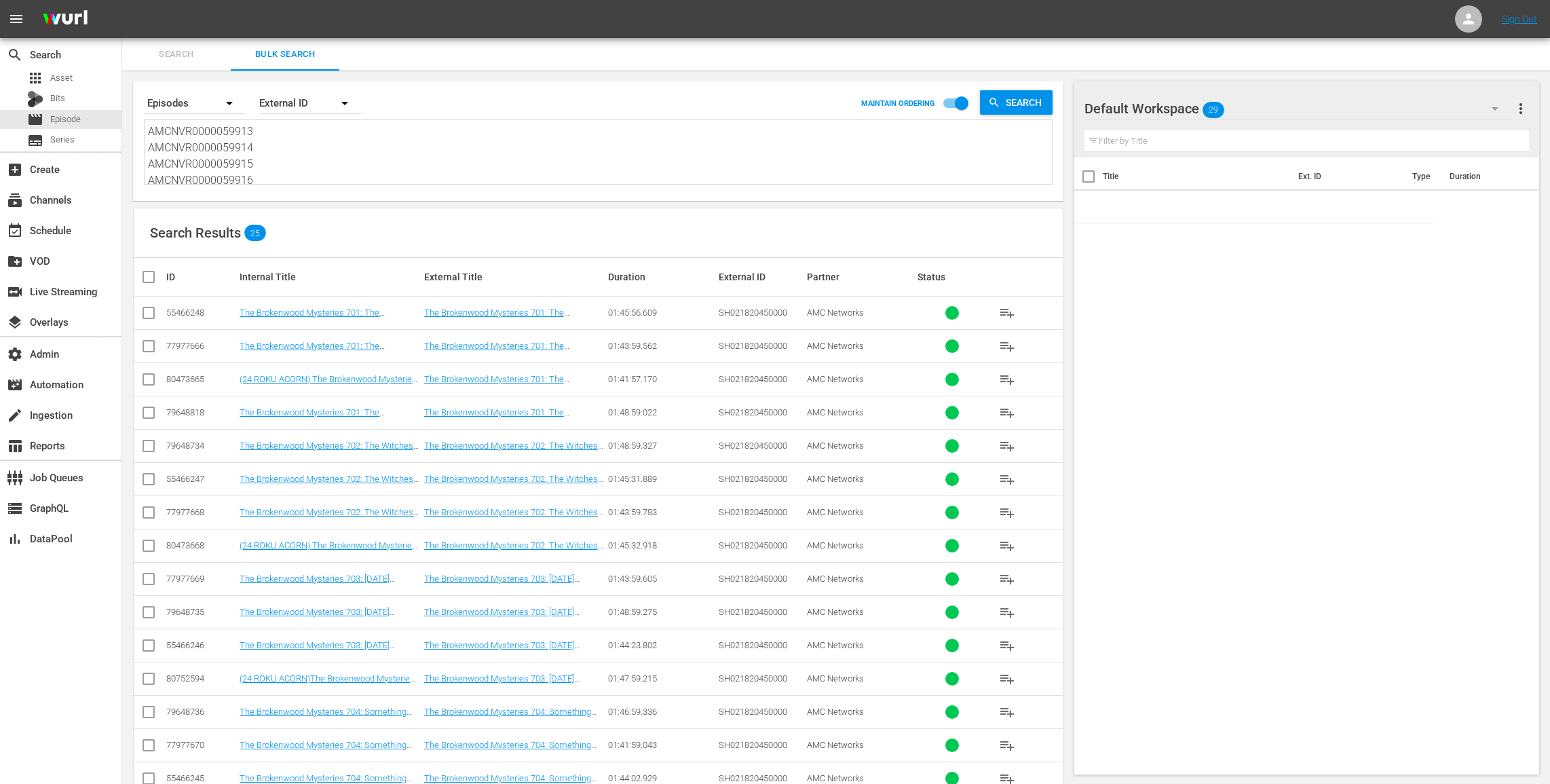
click at [147, 377] on input "checkbox" at bounding box center [149, 382] width 16 height 16
checkbox input "true"
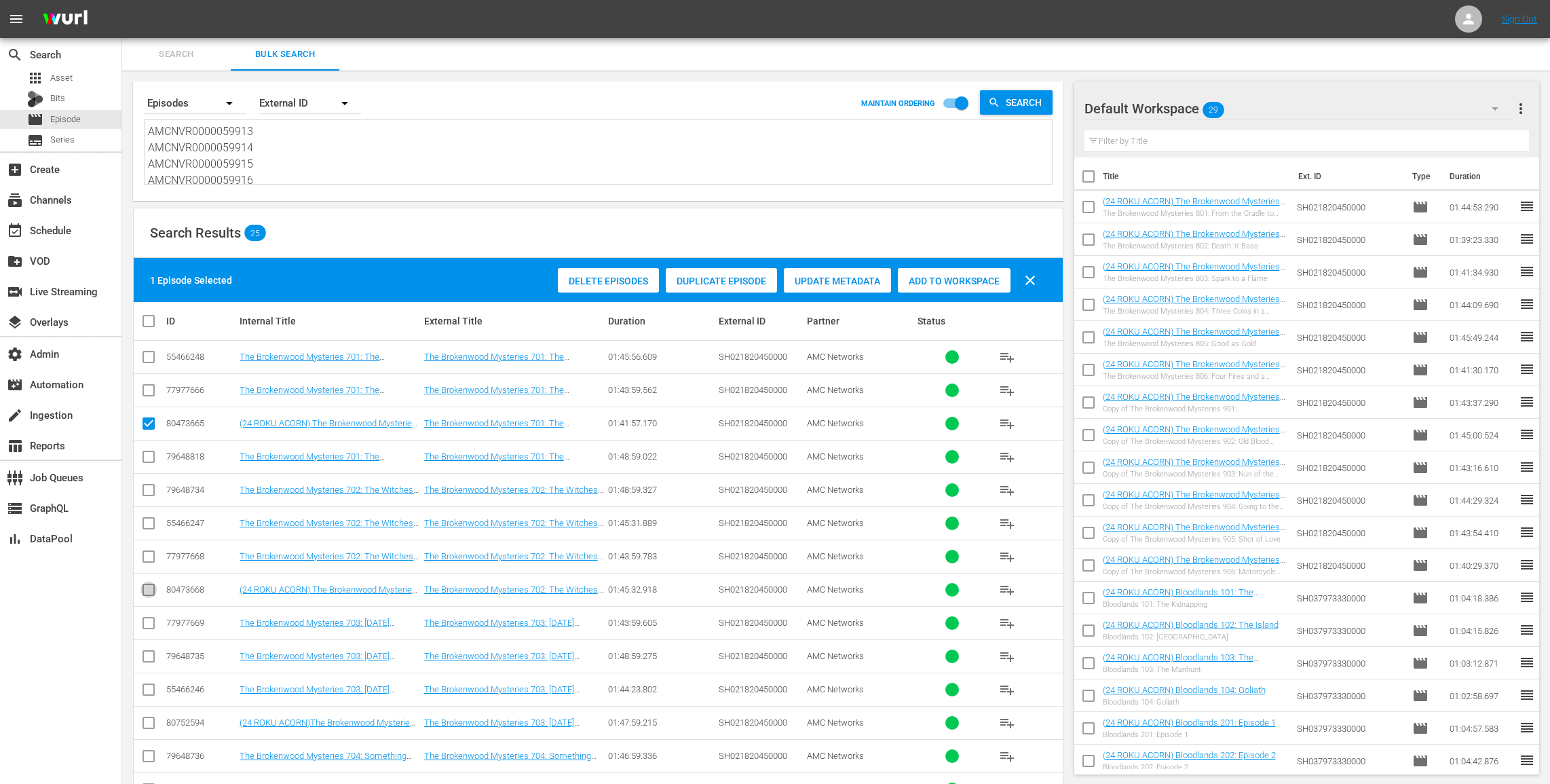
click at [146, 589] on input "checkbox" at bounding box center [149, 592] width 16 height 16
checkbox input "true"
click at [142, 723] on input "checkbox" at bounding box center [149, 726] width 16 height 16
checkbox input "true"
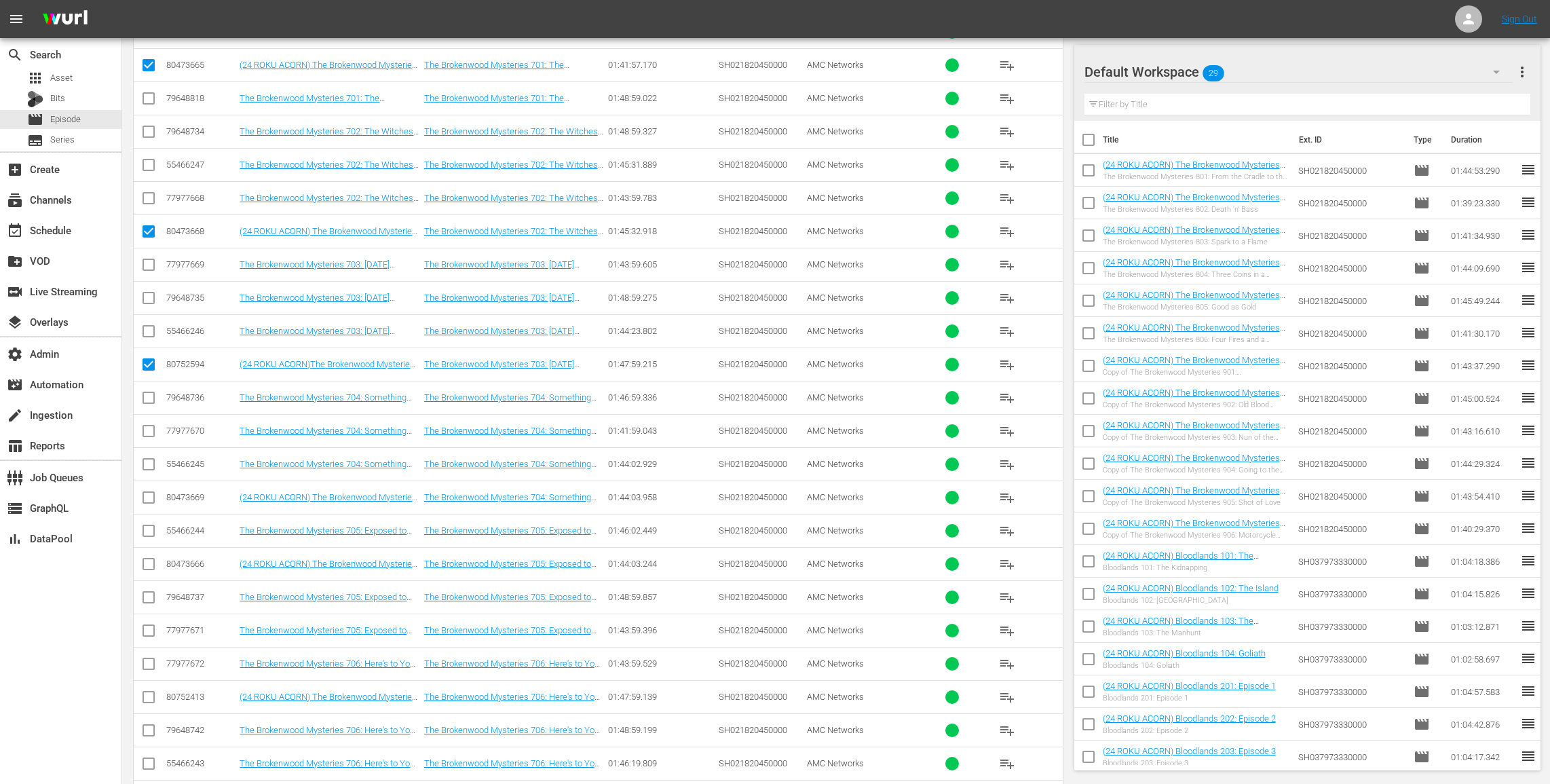
scroll to position [407, 0]
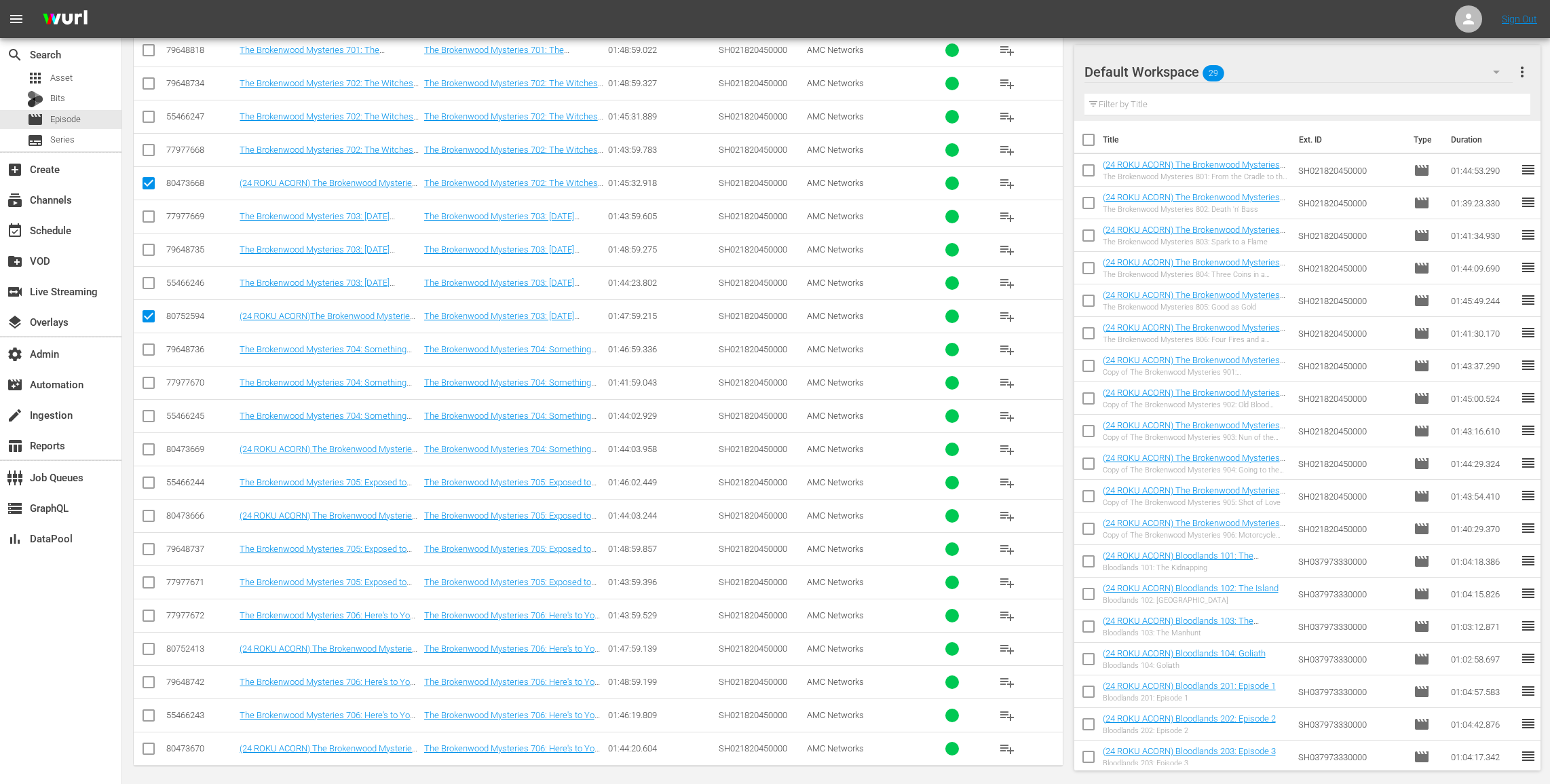
click at [148, 444] on input "checkbox" at bounding box center [149, 452] width 16 height 16
checkbox input "true"
click at [149, 510] on input "checkbox" at bounding box center [149, 518] width 16 height 16
checkbox input "true"
click at [146, 643] on input "checkbox" at bounding box center [149, 652] width 16 height 16
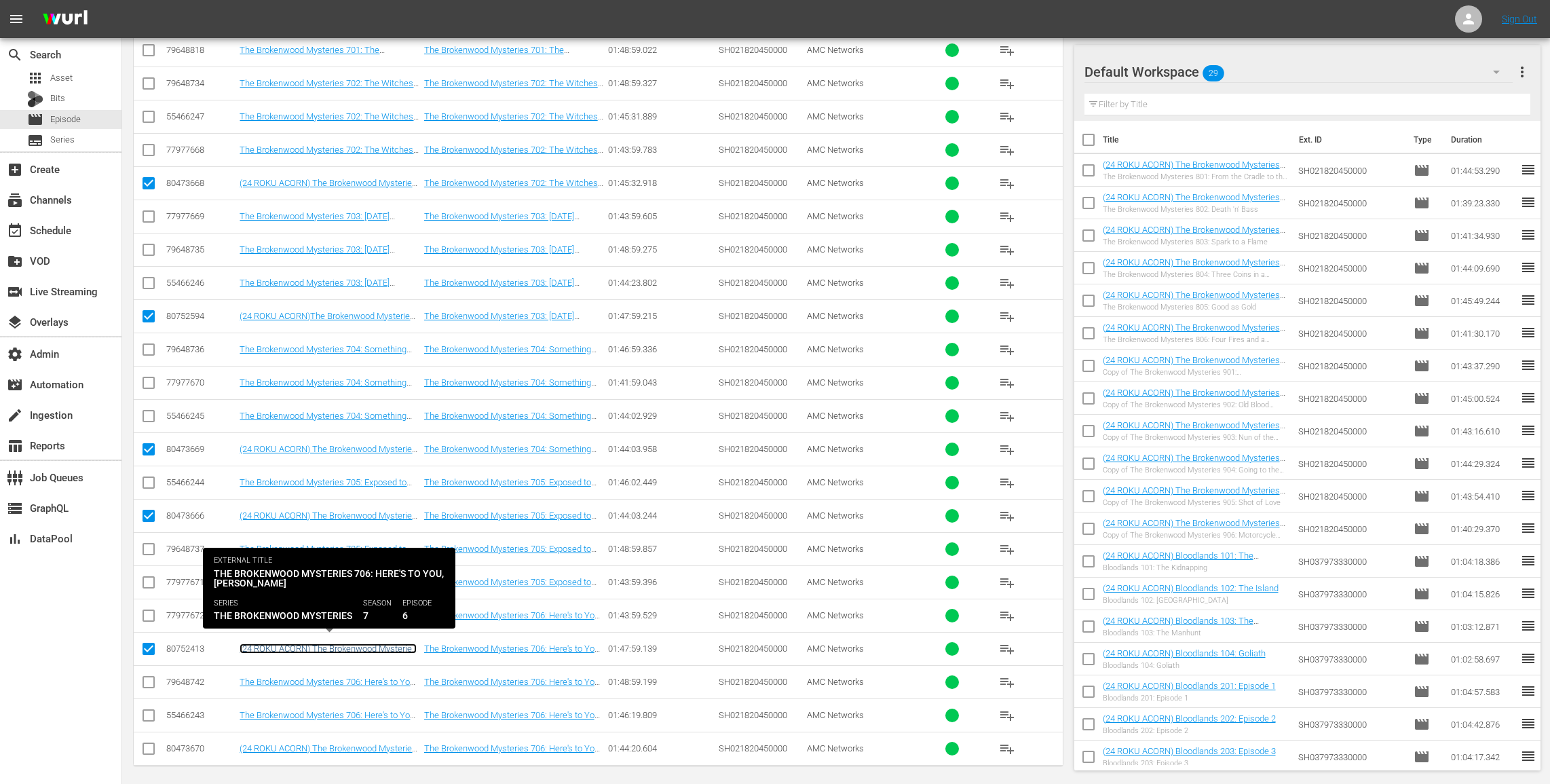
click at [289, 643] on link "(24 ROKU ACORN) The Brokenwood Mysteries 706: Here's to You, Mrs Robinson ((24 …" at bounding box center [329, 673] width 180 height 61
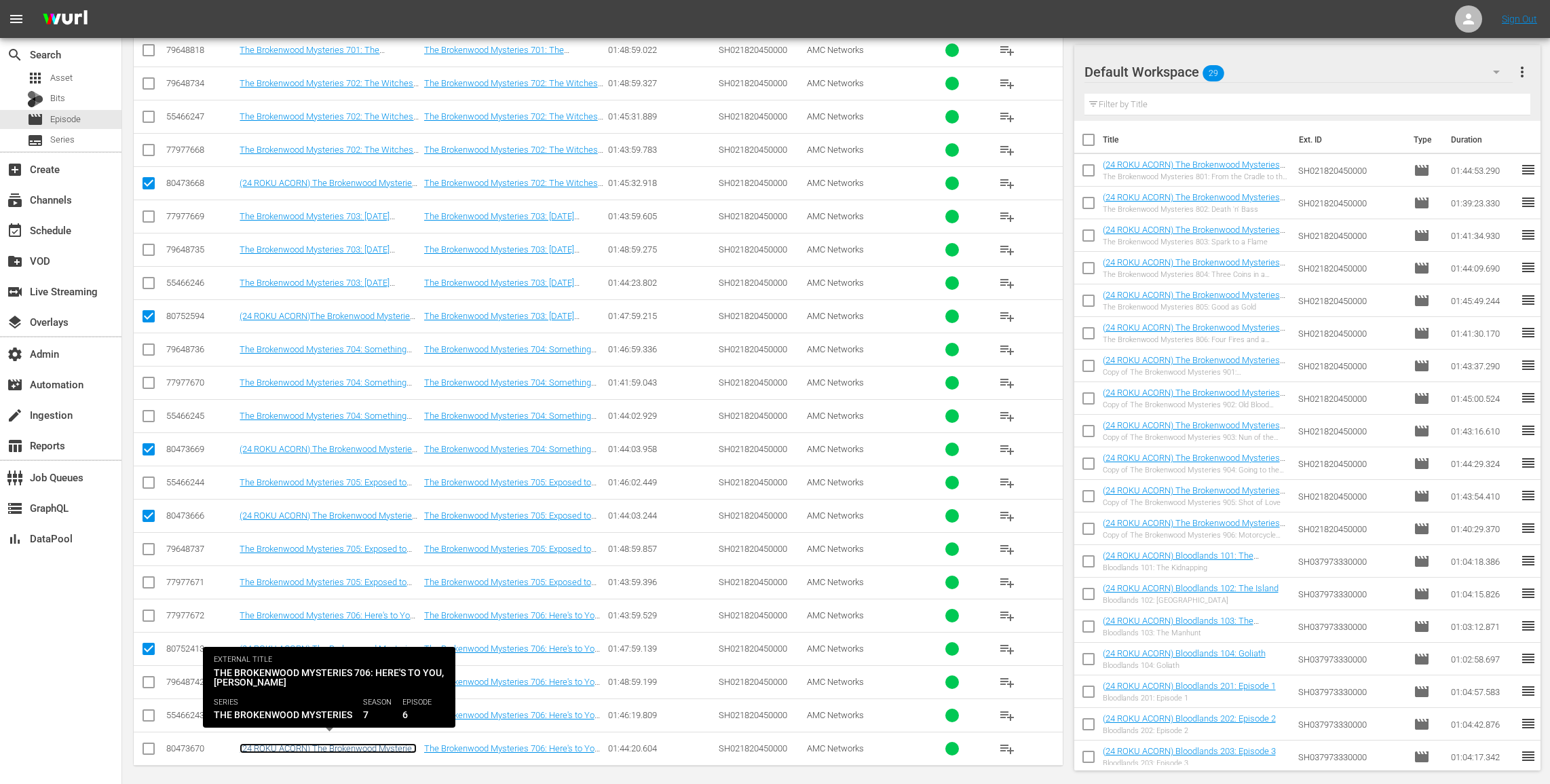
click at [276, 743] on link "(24 ROKU ACORN) The Brokenwood Mysteries 706: Here's to You, Mrs Robinson" at bounding box center [328, 753] width 177 height 20
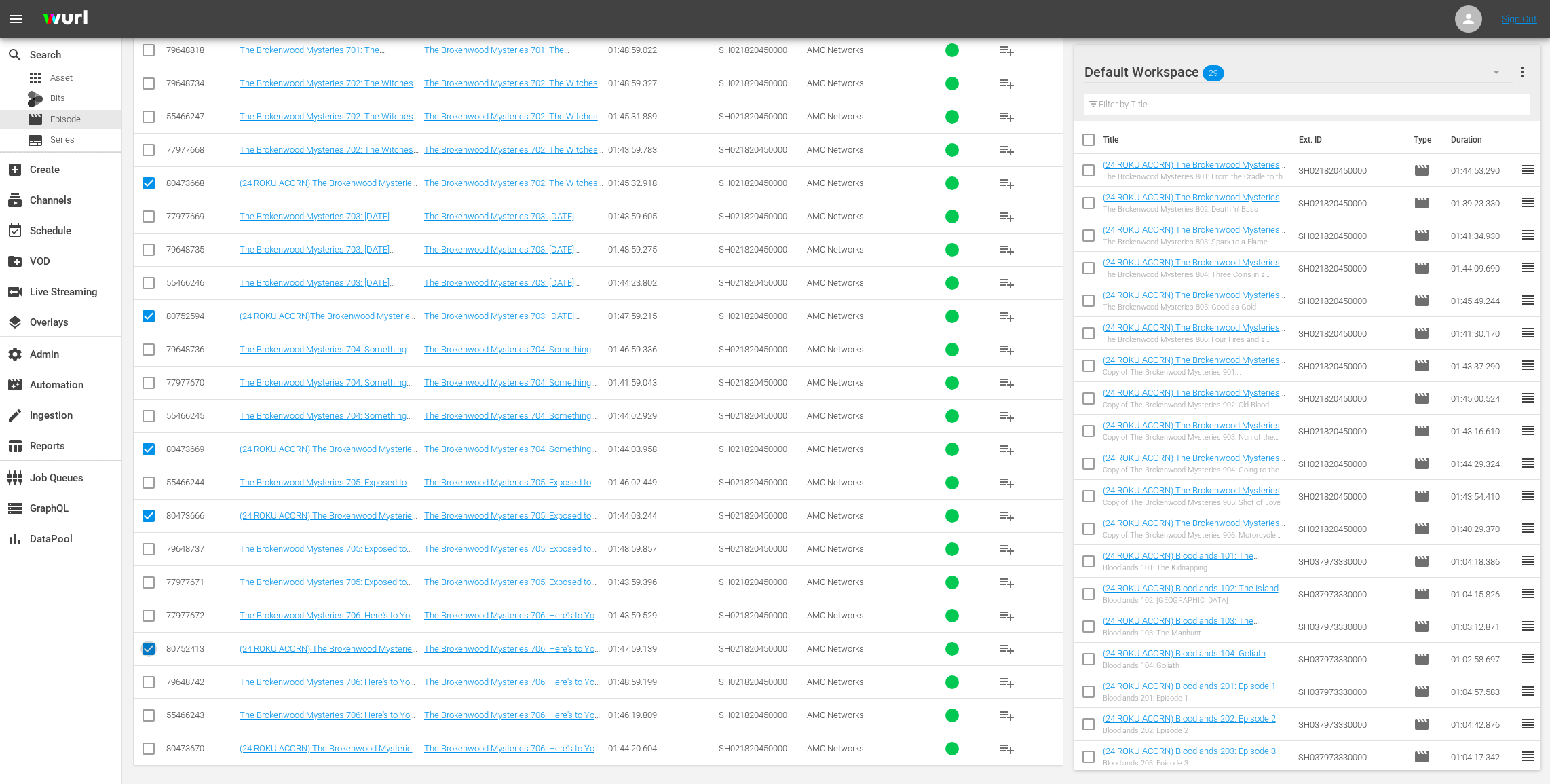
click at [152, 643] on input "checkbox" at bounding box center [149, 652] width 16 height 16
checkbox input "false"
click at [151, 743] on input "checkbox" at bounding box center [149, 751] width 16 height 16
checkbox input "true"
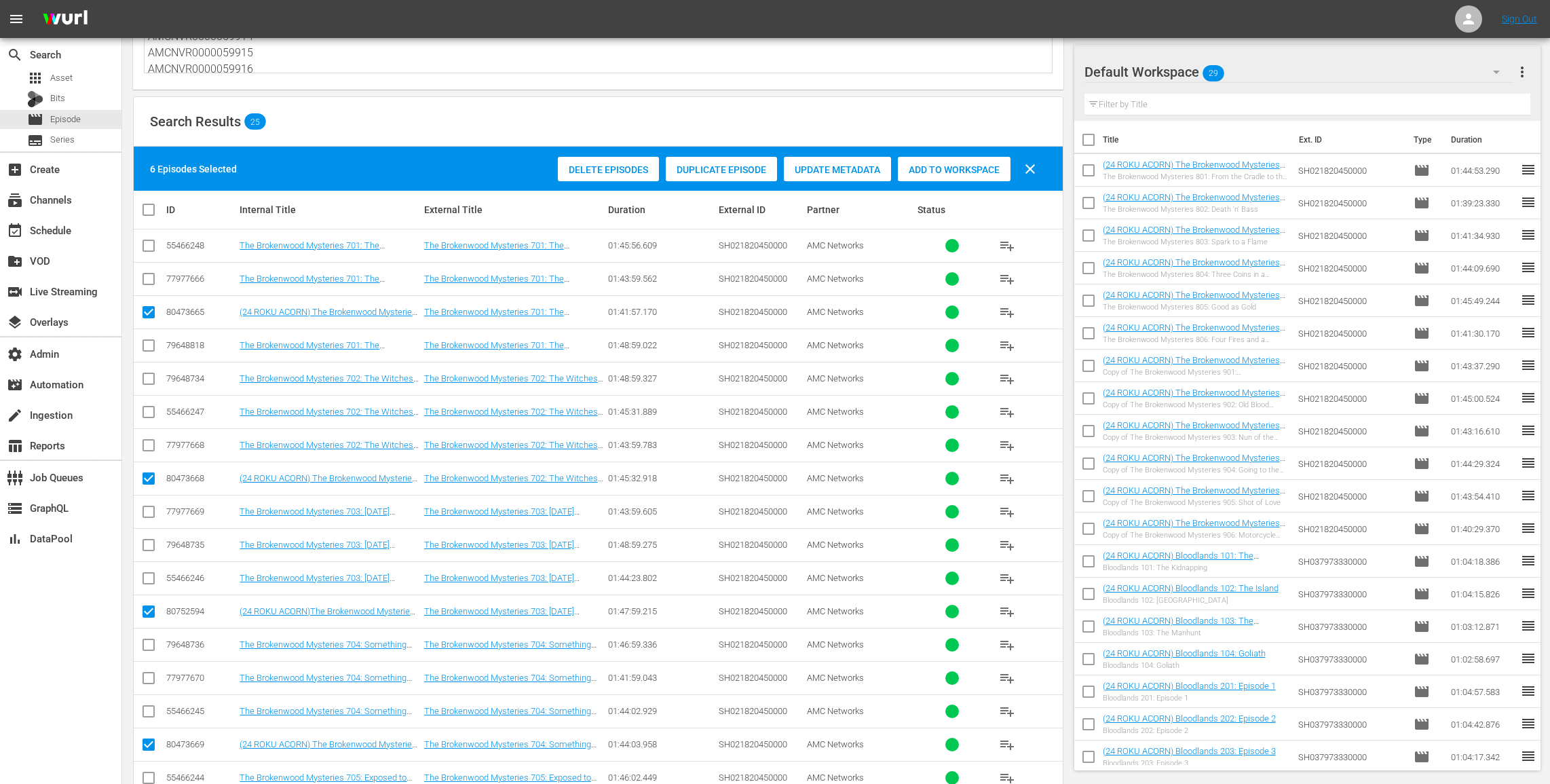
scroll to position [0, 0]
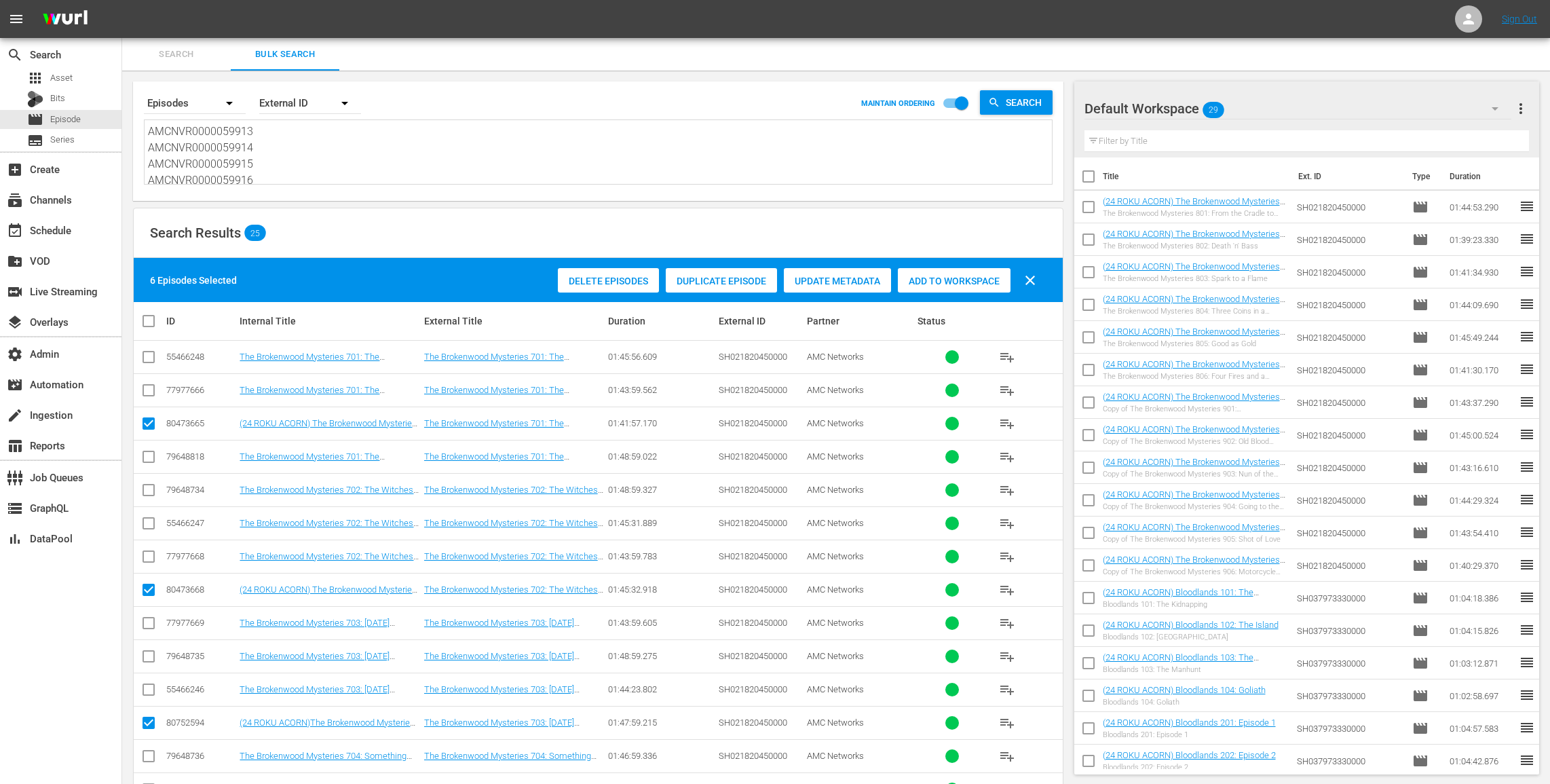
click at [976, 281] on span "Add to Workspace" at bounding box center [954, 281] width 112 height 11
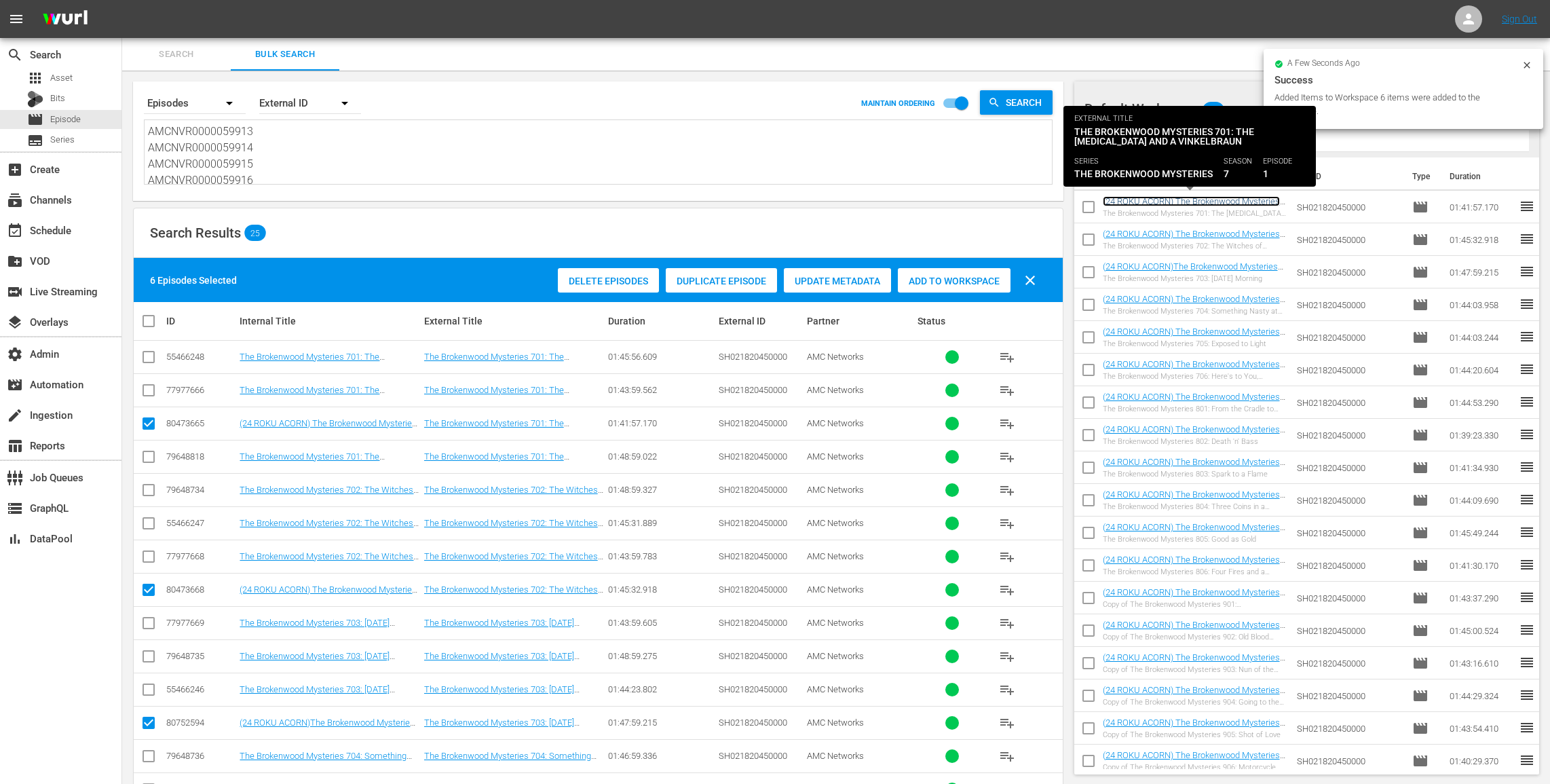
click at [1180, 196] on link "(24 ROKU ACORN) The Brokenwood Mysteries 701: The Garrote and a Vinkelbraun" at bounding box center [1192, 207] width 177 height 20
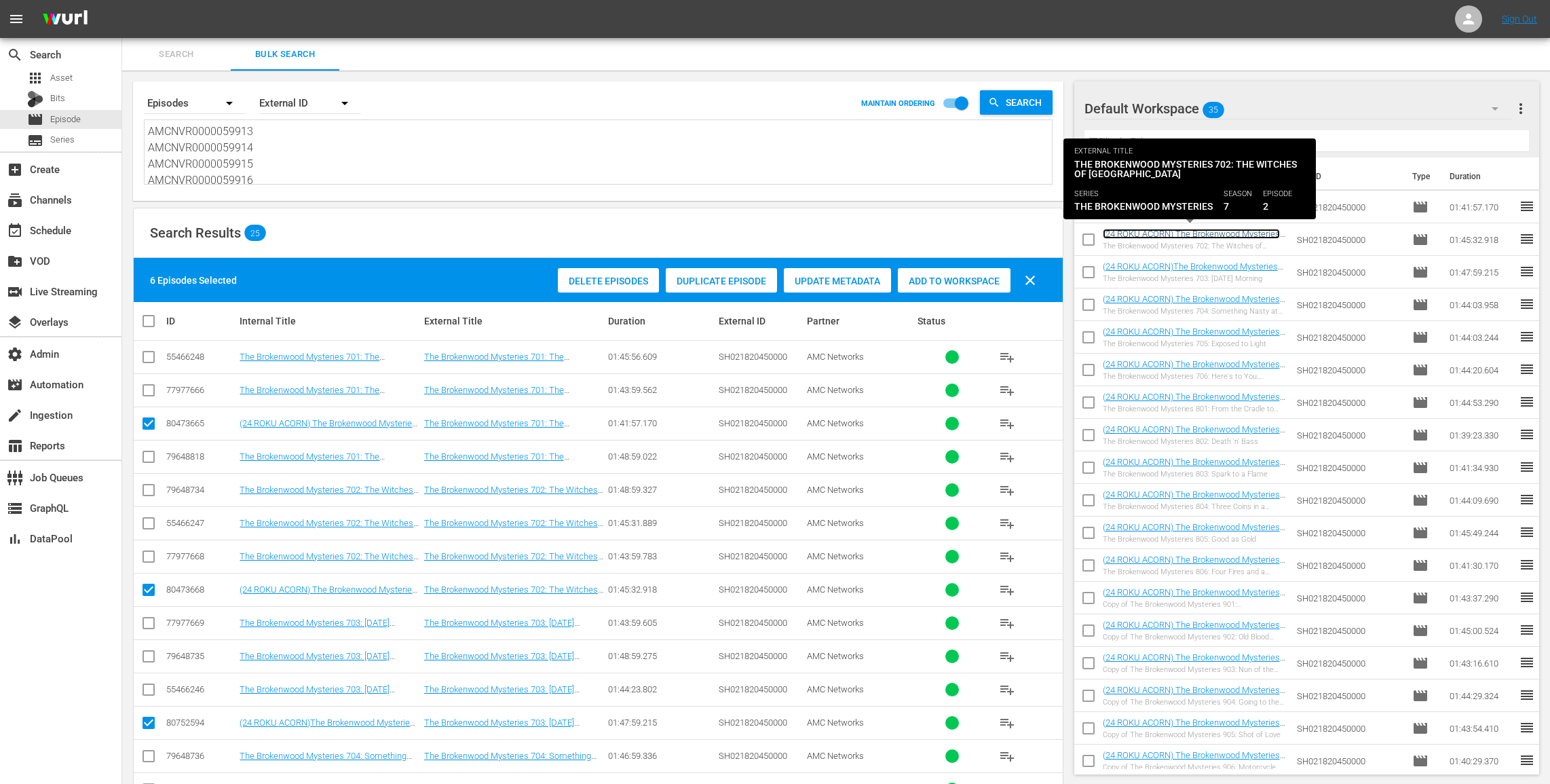
click at [1173, 235] on link "(24 ROKU ACORN) The Brokenwood Mysteries 702: The Witches of Brokenwood" at bounding box center [1192, 238] width 177 height 20
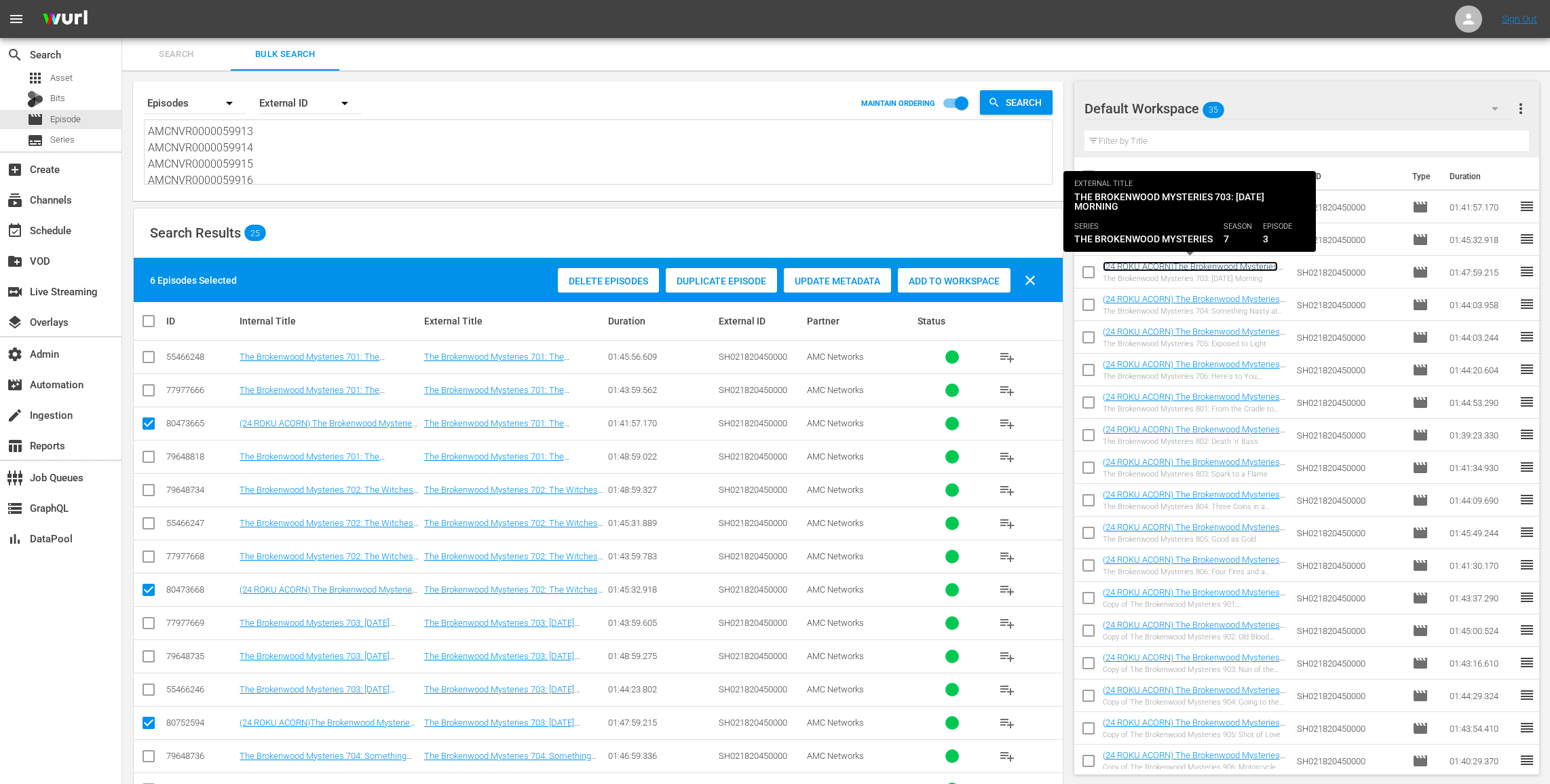
click at [1173, 267] on link "(24 ROKU ACORN)The Brokenwood Mysteries 703: Dog Day Morning ((24 ROKU ACORN) T…" at bounding box center [1194, 281] width 182 height 41
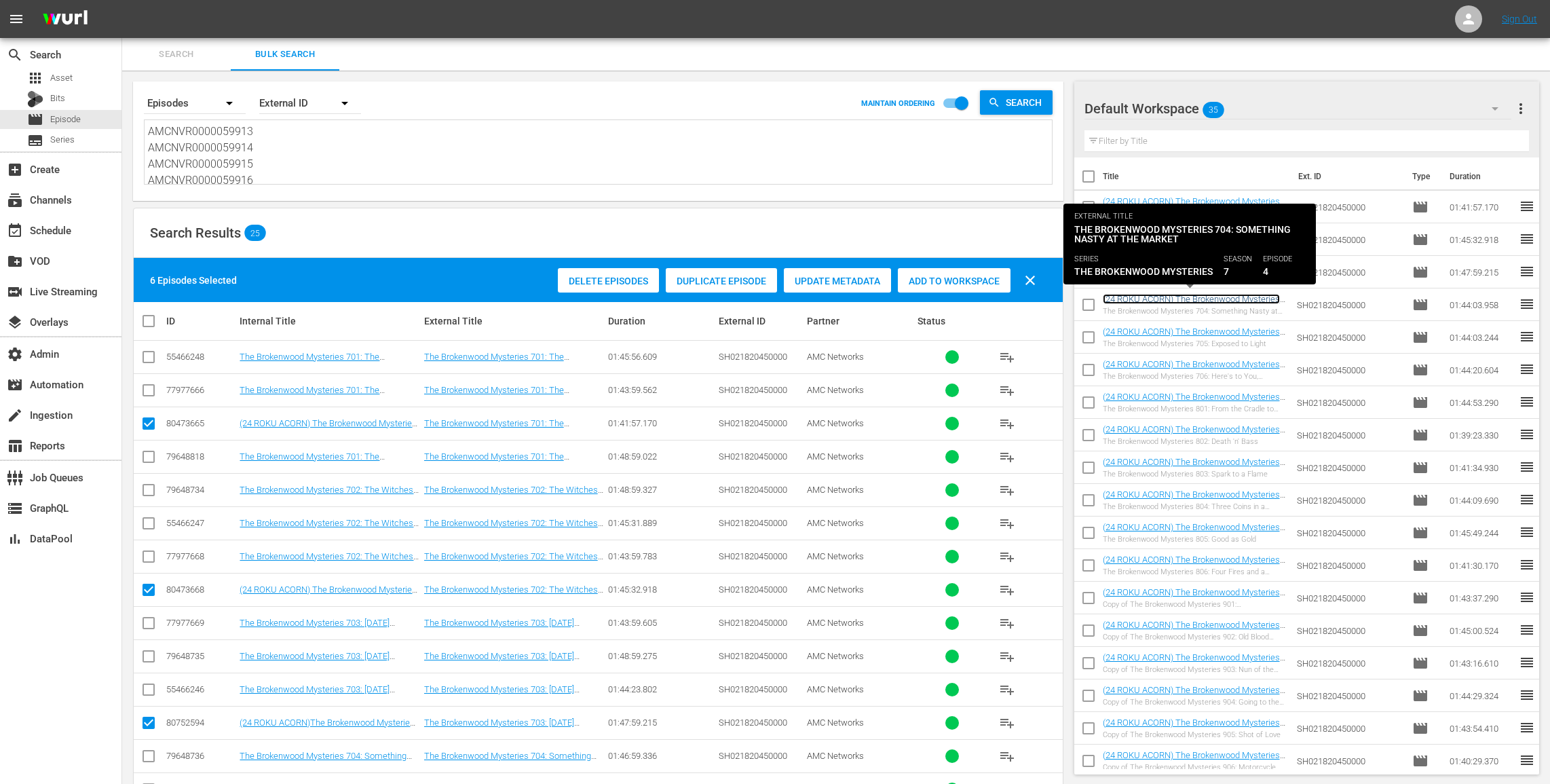
click at [1170, 296] on link "(24 ROKU ACORN) The Brokenwood Mysteries 704: Something Nasty at the Market" at bounding box center [1192, 304] width 177 height 20
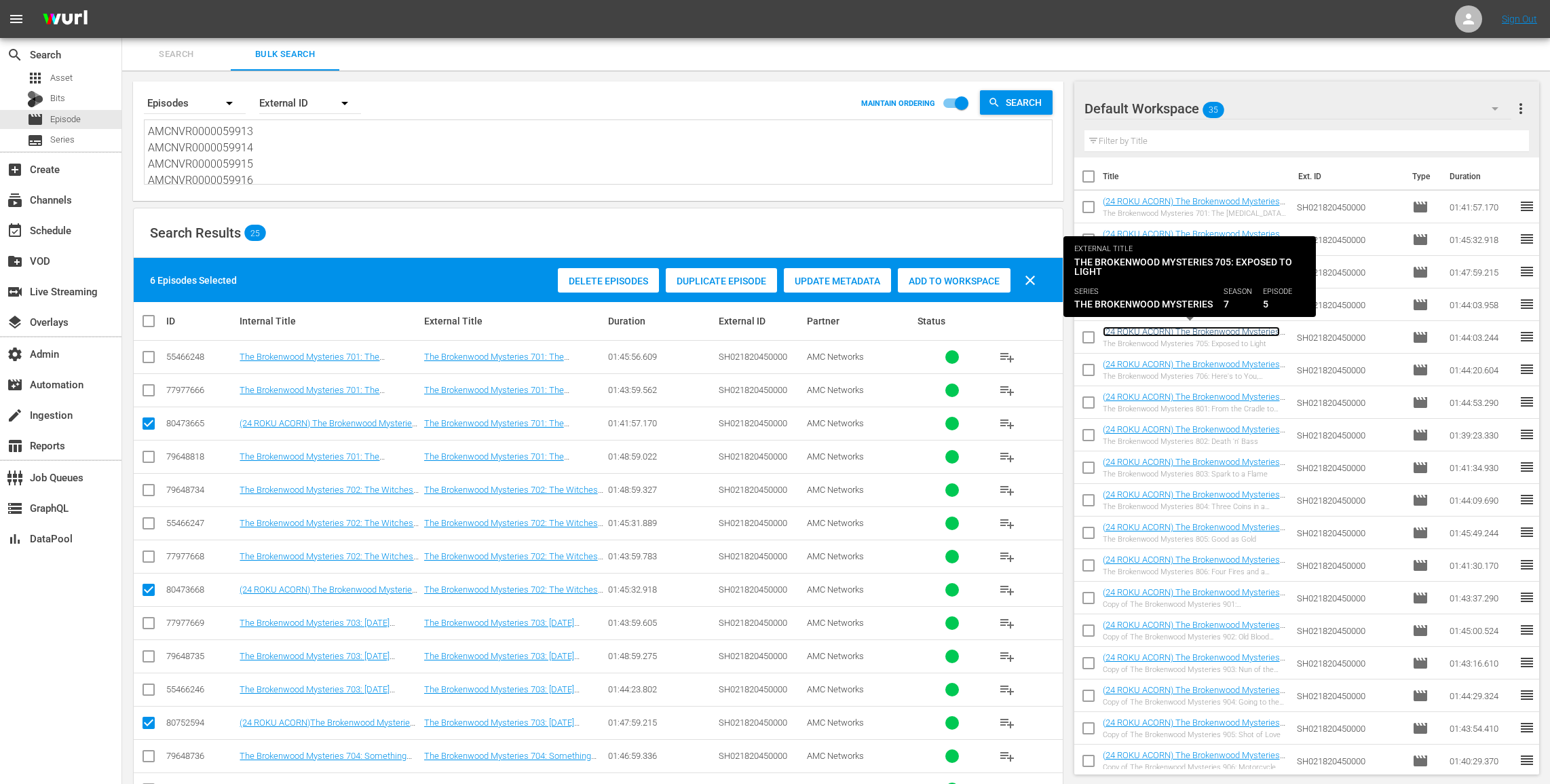
click at [1170, 328] on link "(24 ROKU ACORN) The Brokenwood Mysteries 705: Exposed to Light" at bounding box center [1192, 336] width 177 height 20
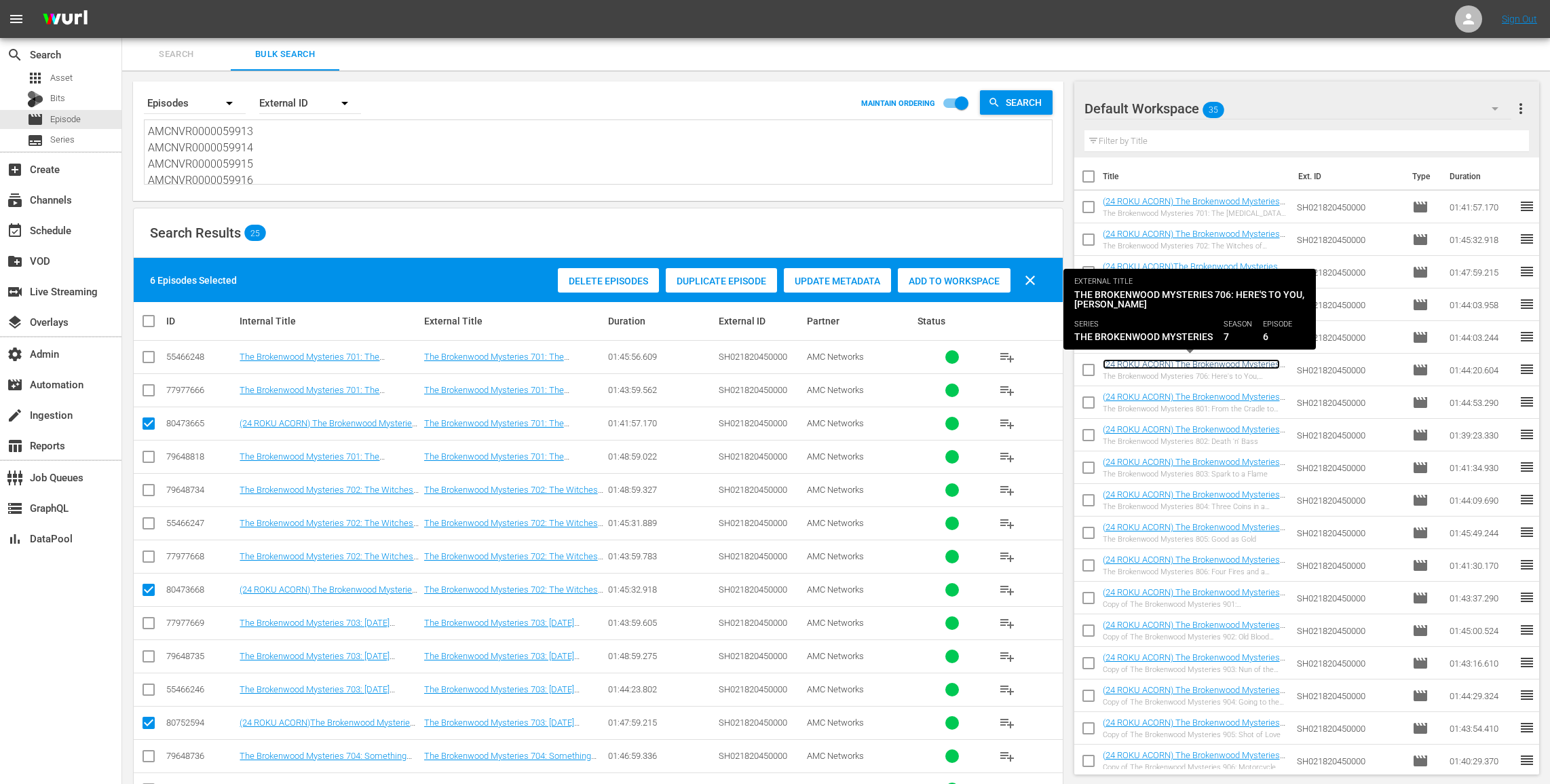
click at [1164, 363] on link "(24 ROKU ACORN) The Brokenwood Mysteries 706: Here's to You, Mrs Robinson" at bounding box center [1192, 369] width 177 height 20
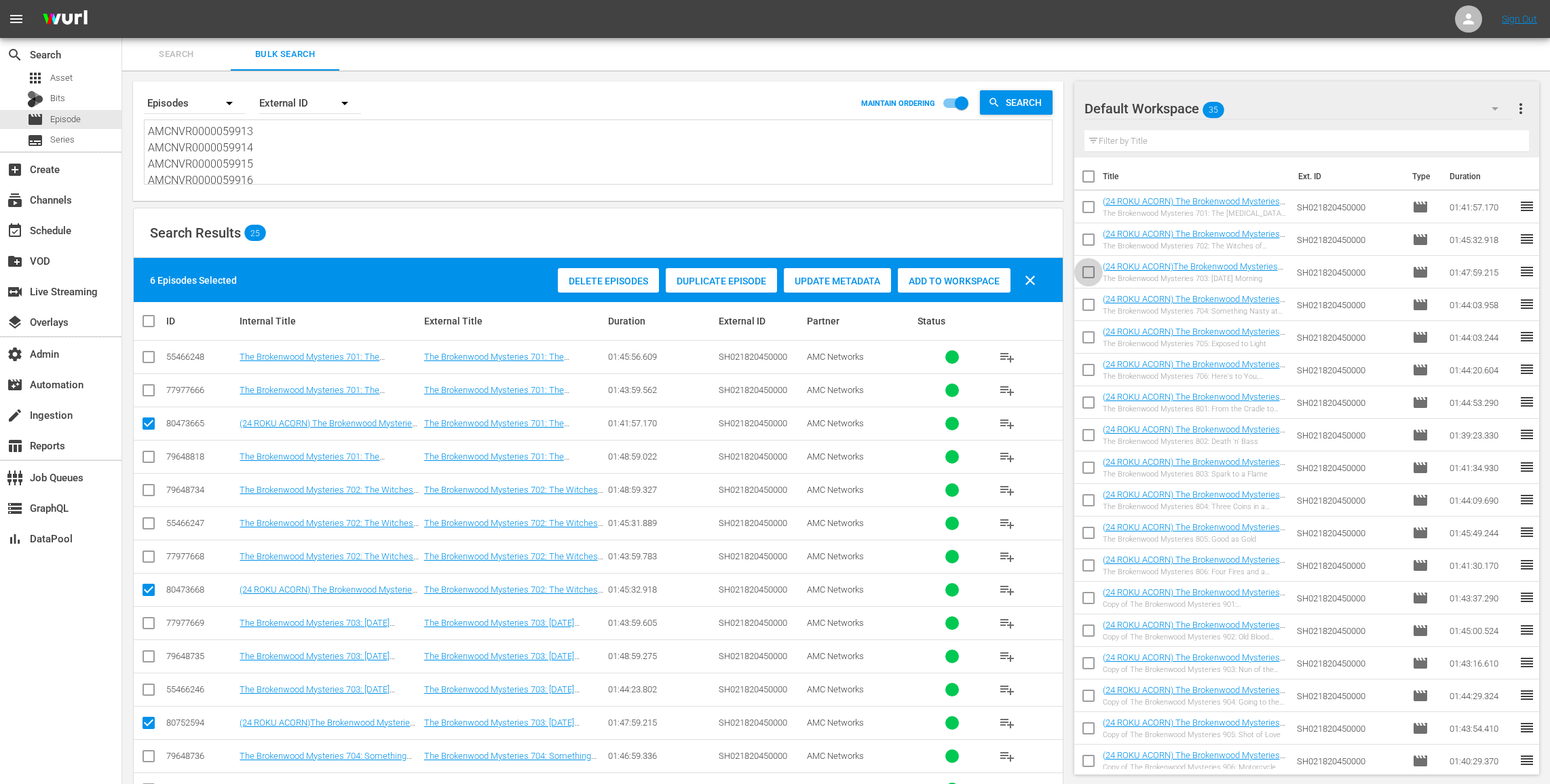
click at [1093, 267] on input "checkbox" at bounding box center [1088, 274] width 28 height 28
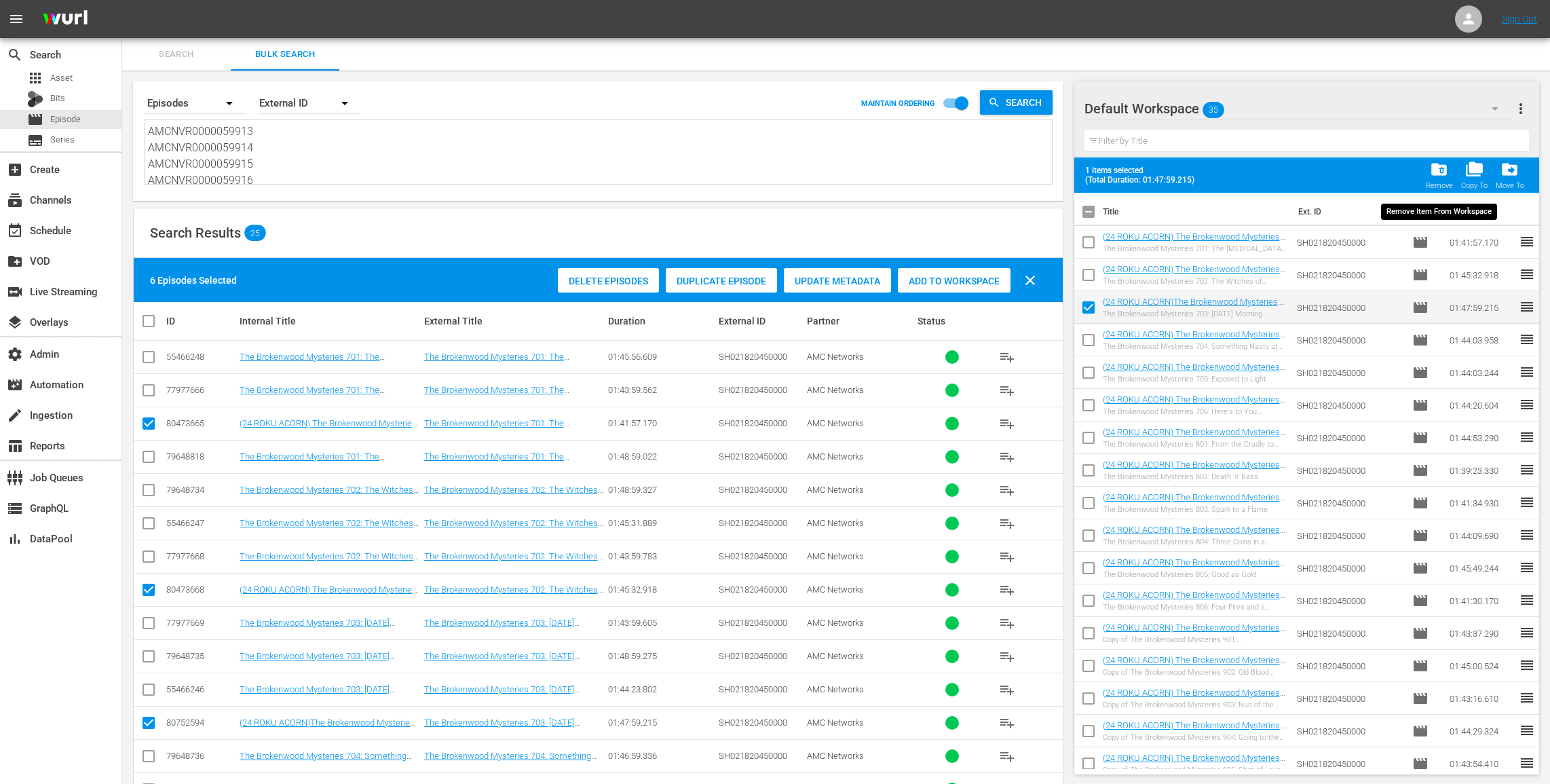
click at [1443, 166] on span "folder_delete" at bounding box center [1439, 169] width 18 height 18
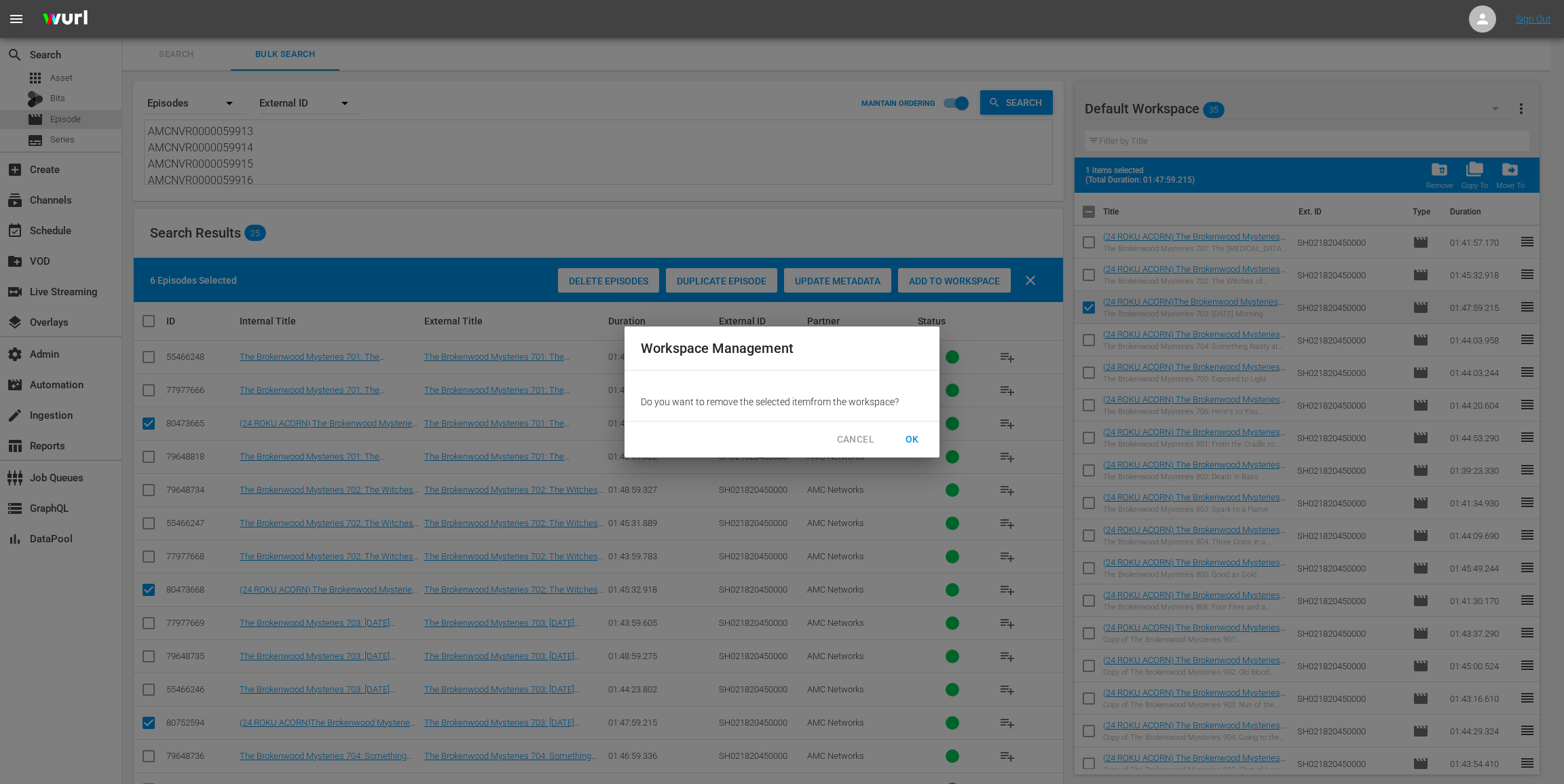
click at [911, 434] on span "OK" at bounding box center [912, 440] width 22 height 17
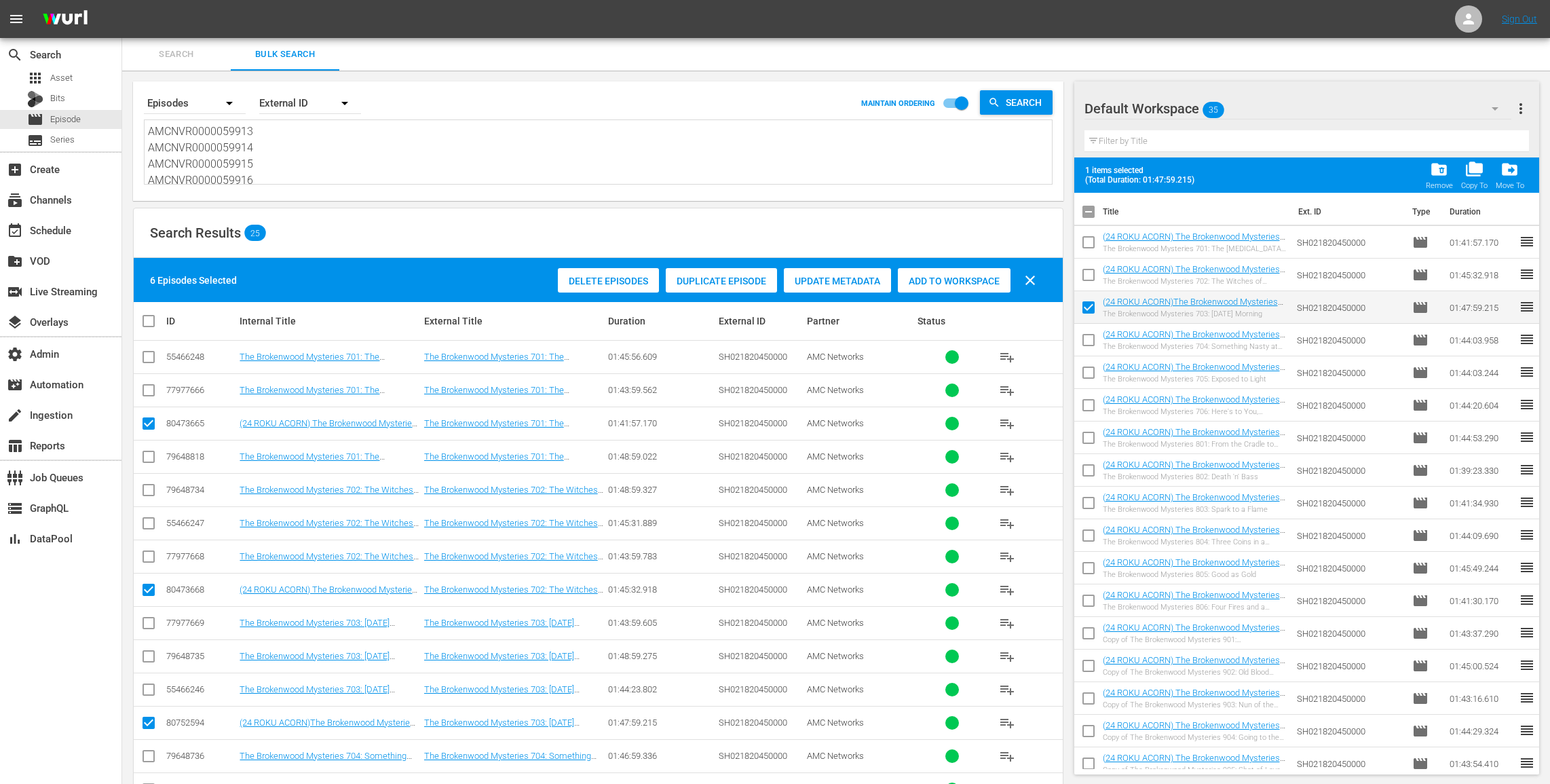
checkbox input "false"
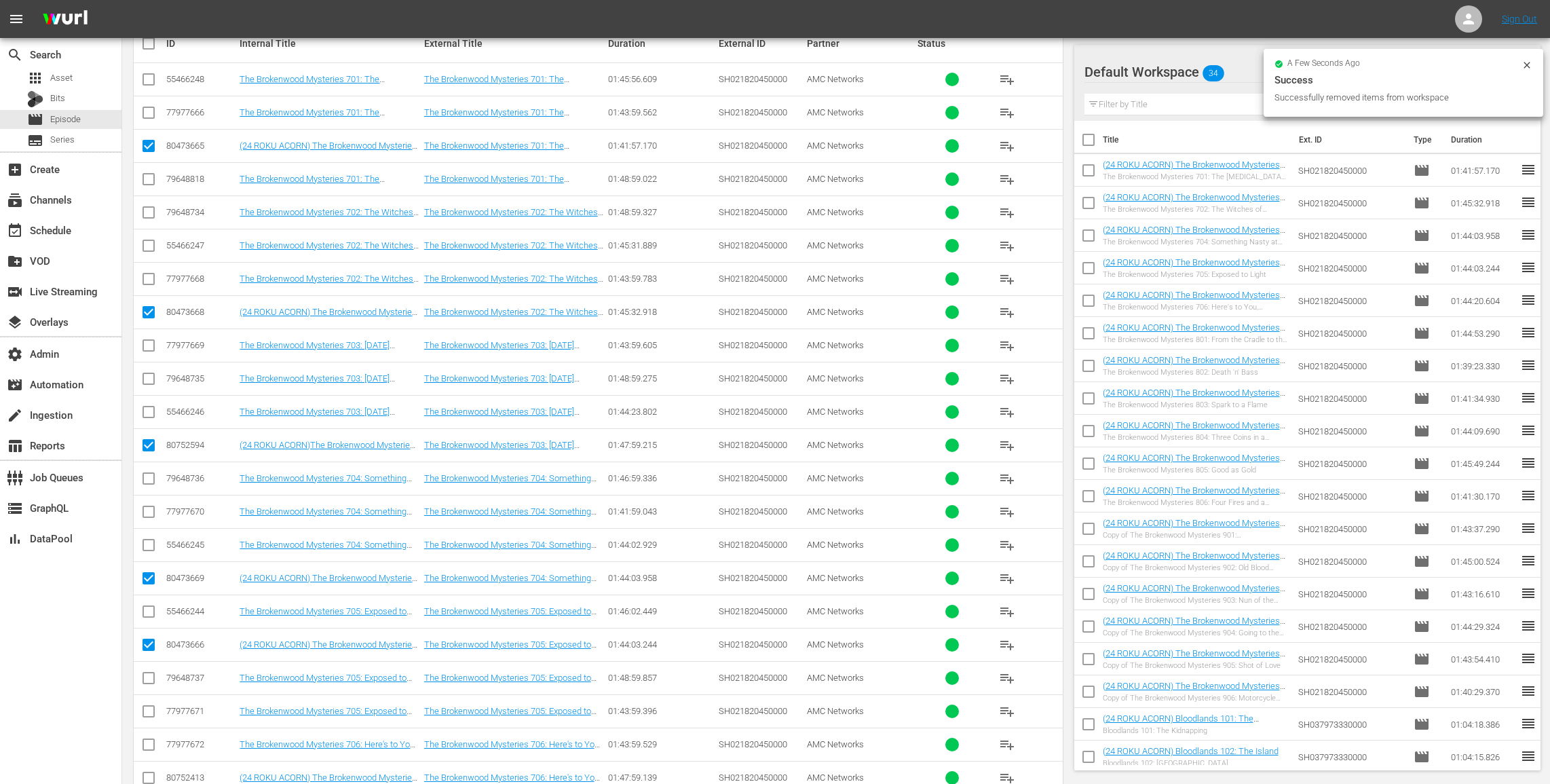
scroll to position [286, 0]
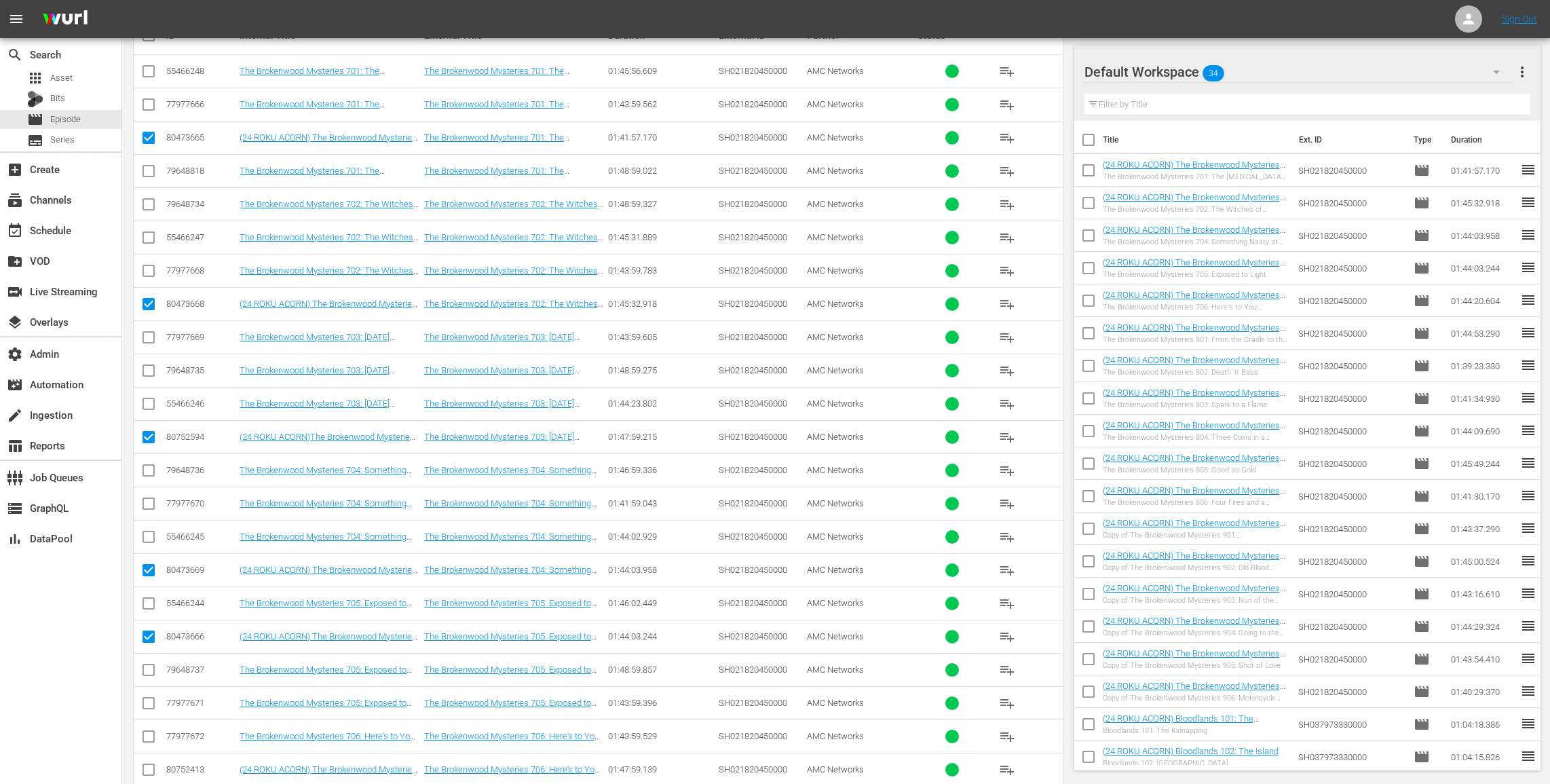
click at [150, 140] on input "checkbox" at bounding box center [149, 141] width 16 height 16
checkbox input "false"
click at [152, 309] on input "checkbox" at bounding box center [149, 307] width 16 height 16
checkbox input "false"
click at [152, 439] on input "checkbox" at bounding box center [149, 440] width 16 height 16
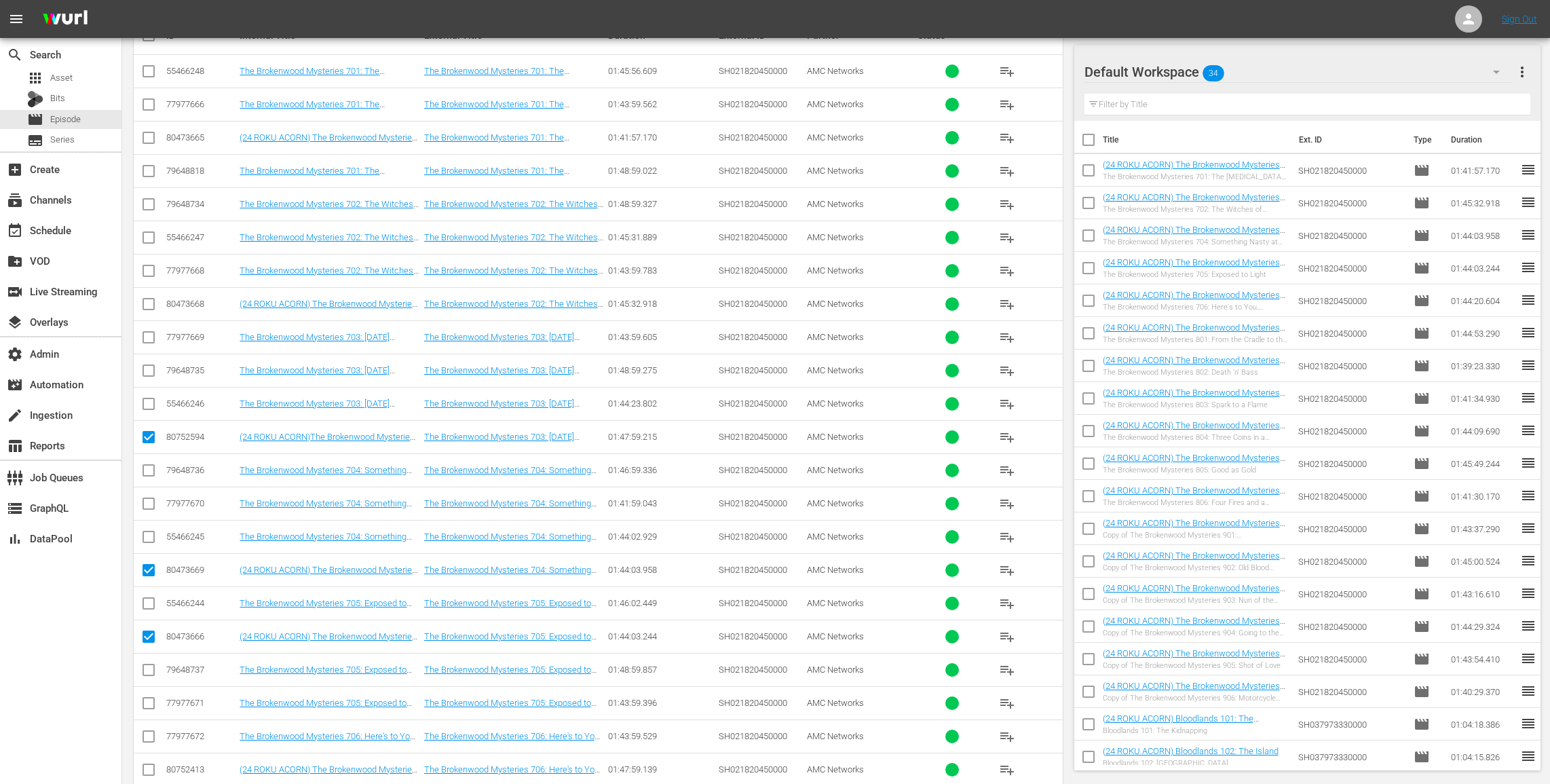
checkbox input "false"
click at [150, 565] on input "checkbox" at bounding box center [149, 573] width 16 height 16
checkbox input "false"
click at [150, 631] on input "checkbox" at bounding box center [149, 640] width 16 height 16
checkbox input "false"
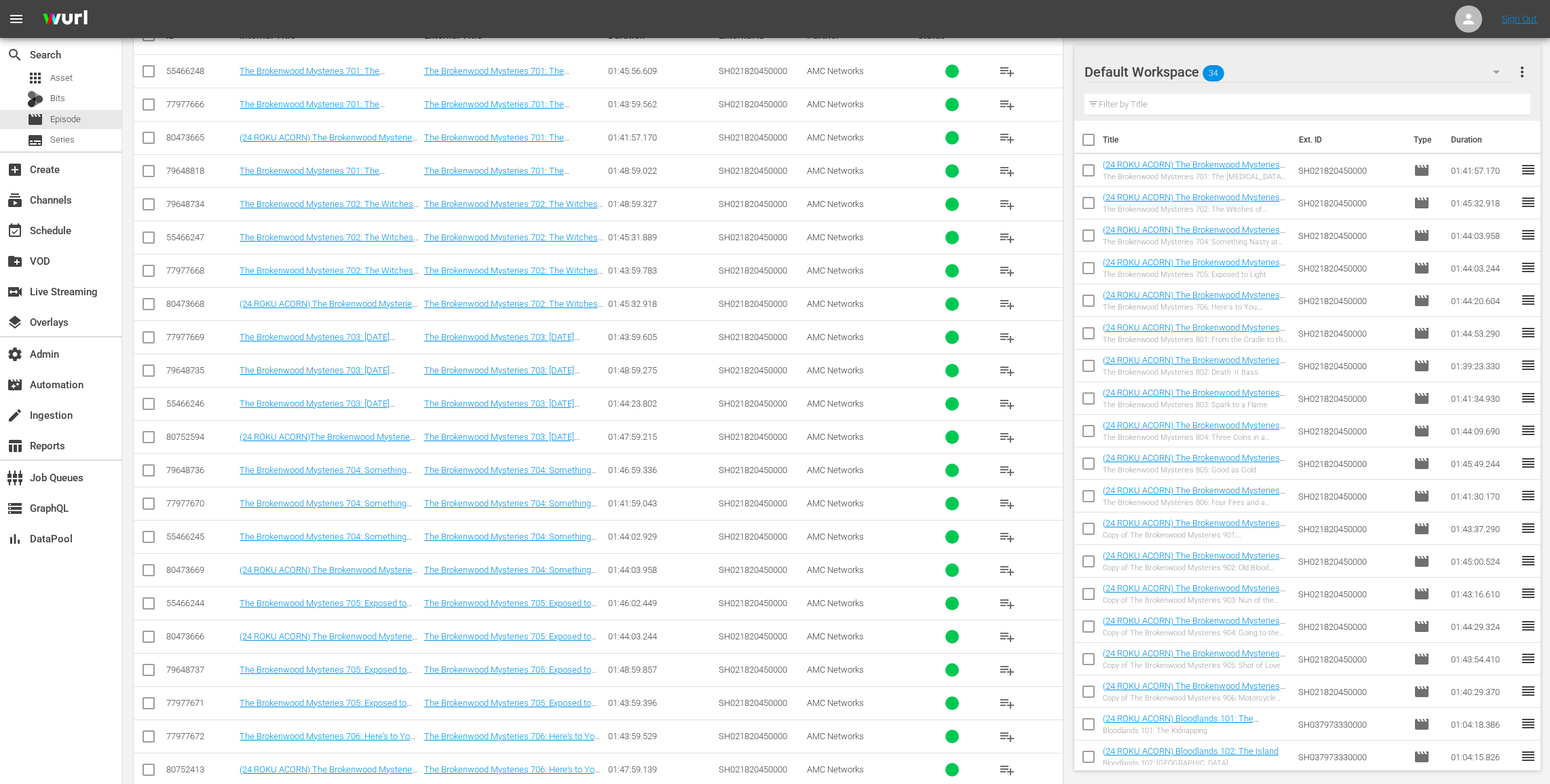
scroll to position [0, 0]
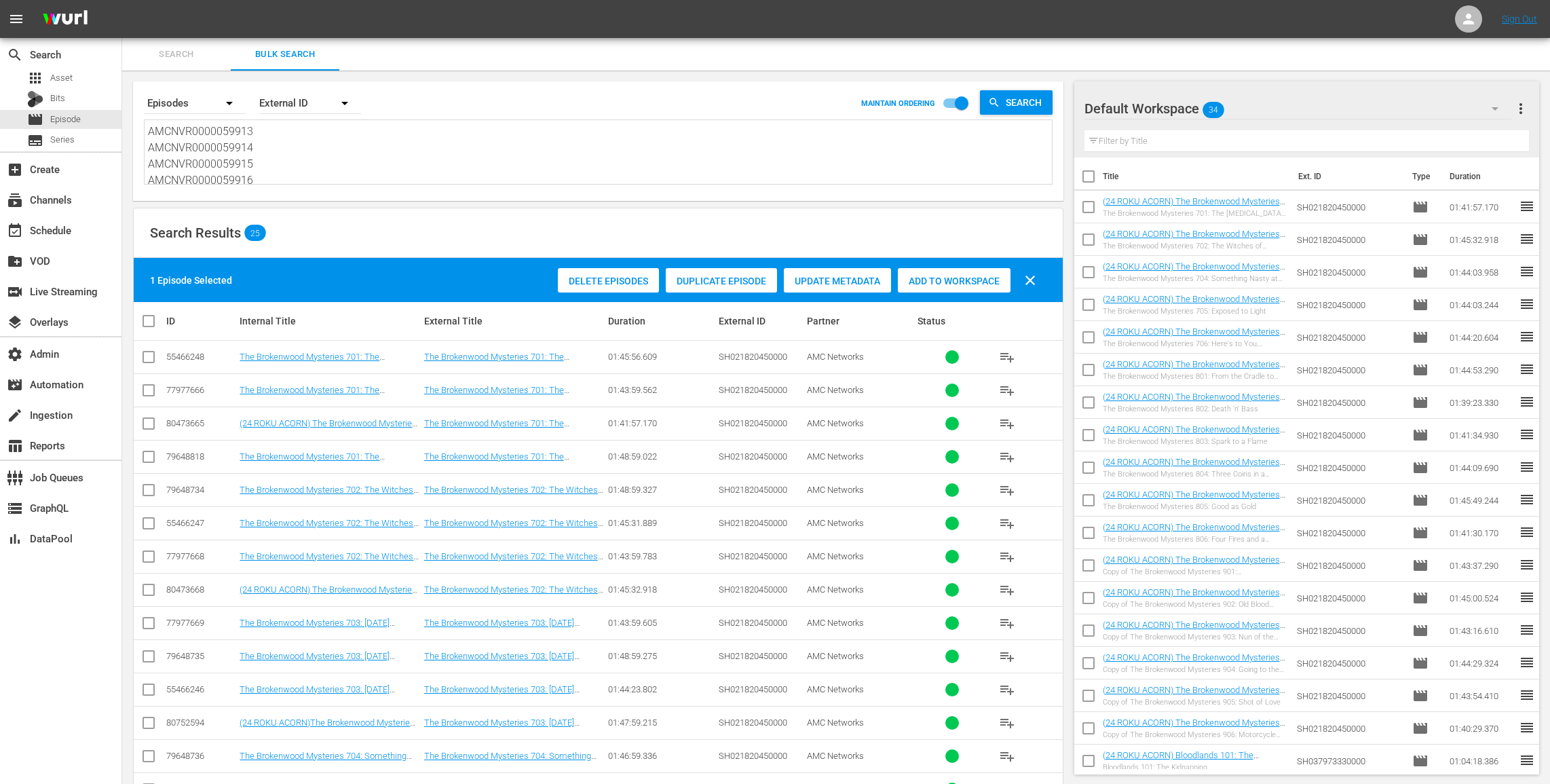
drag, startPoint x: 267, startPoint y: 139, endPoint x: 267, endPoint y: 127, distance: 12.0
click at [267, 127] on textarea "AMCNVR0000059913 AMCNVR0000059914 AMCNVR0000059915 AMCNVR0000059916 AMCNVR00000…" at bounding box center [600, 154] width 904 height 62
drag, startPoint x: 260, startPoint y: 149, endPoint x: 83, endPoint y: 42, distance: 206.8
click at [122, 0] on div "search Search apps Asset Bits movie Episode subtitles Series add_box Create sub…" at bounding box center [836, 0] width 1428 height 0
type textarea "AMCNVR0000059915 AMCNVR0000059916 AMCNVR0000059917 AMCNVR0000059918"
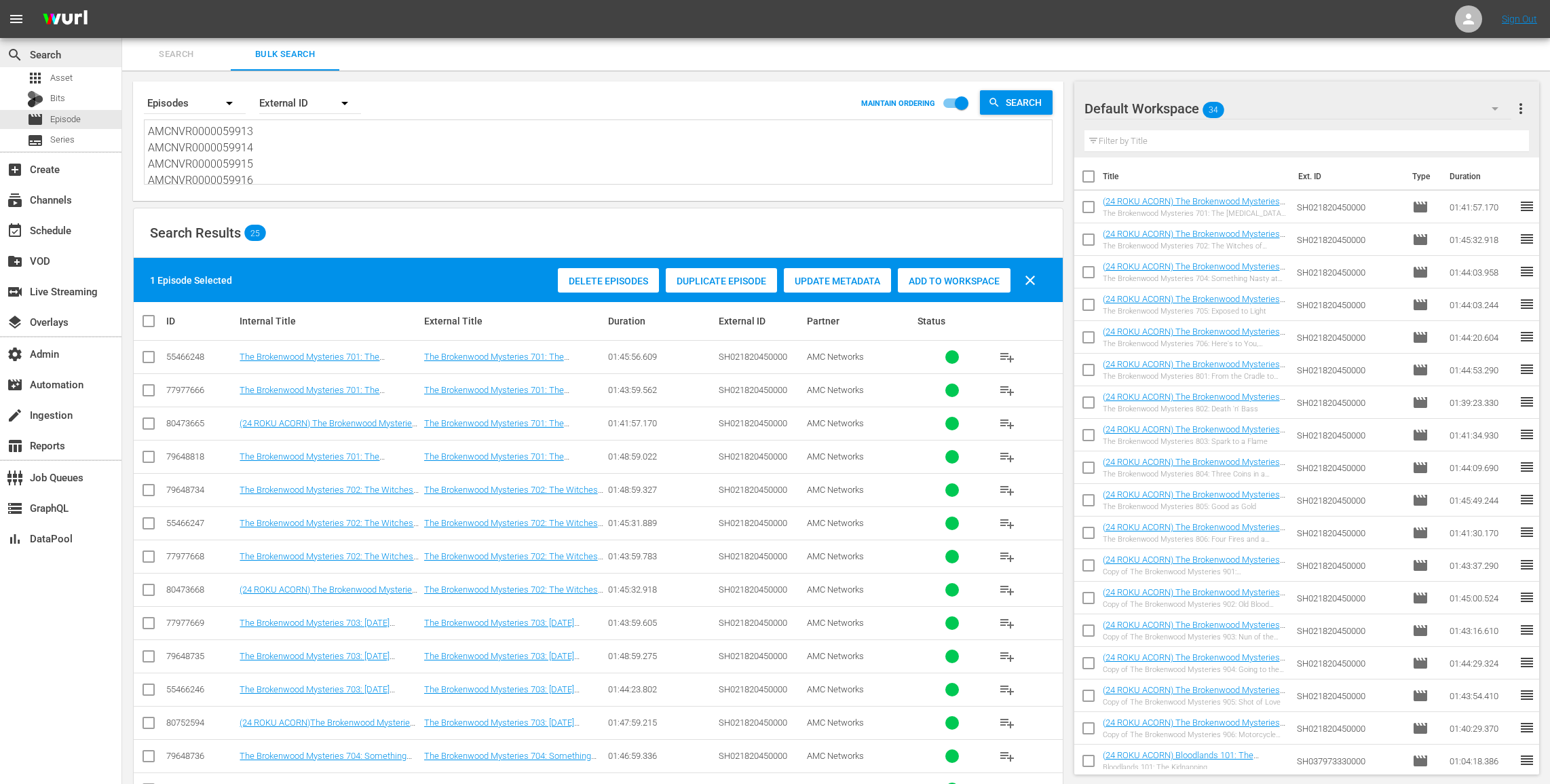
type textarea "AMCNVR0000059915 AMCNVR0000059916 AMCNVR0000059917 AMCNVR0000059918"
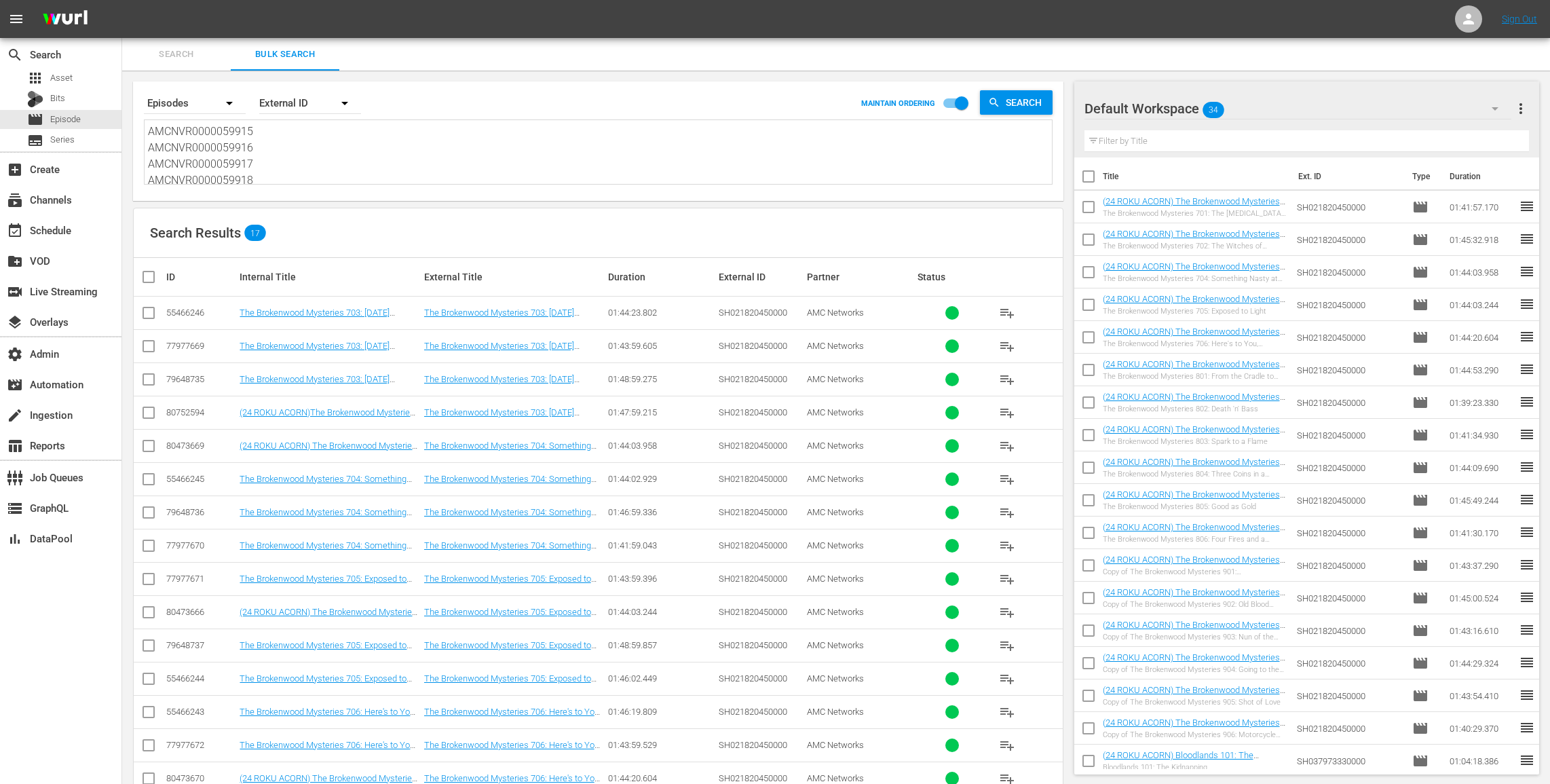
scroll to position [19, 0]
drag, startPoint x: 147, startPoint y: 166, endPoint x: 352, endPoint y: 249, distance: 221.2
click at [352, 249] on div "Search By Episodes Order By External ID MAINTAIN ORDERING Search AMCNVR00000599…" at bounding box center [599, 478] width 952 height 816
type textarea "AMCNVR0000059915"
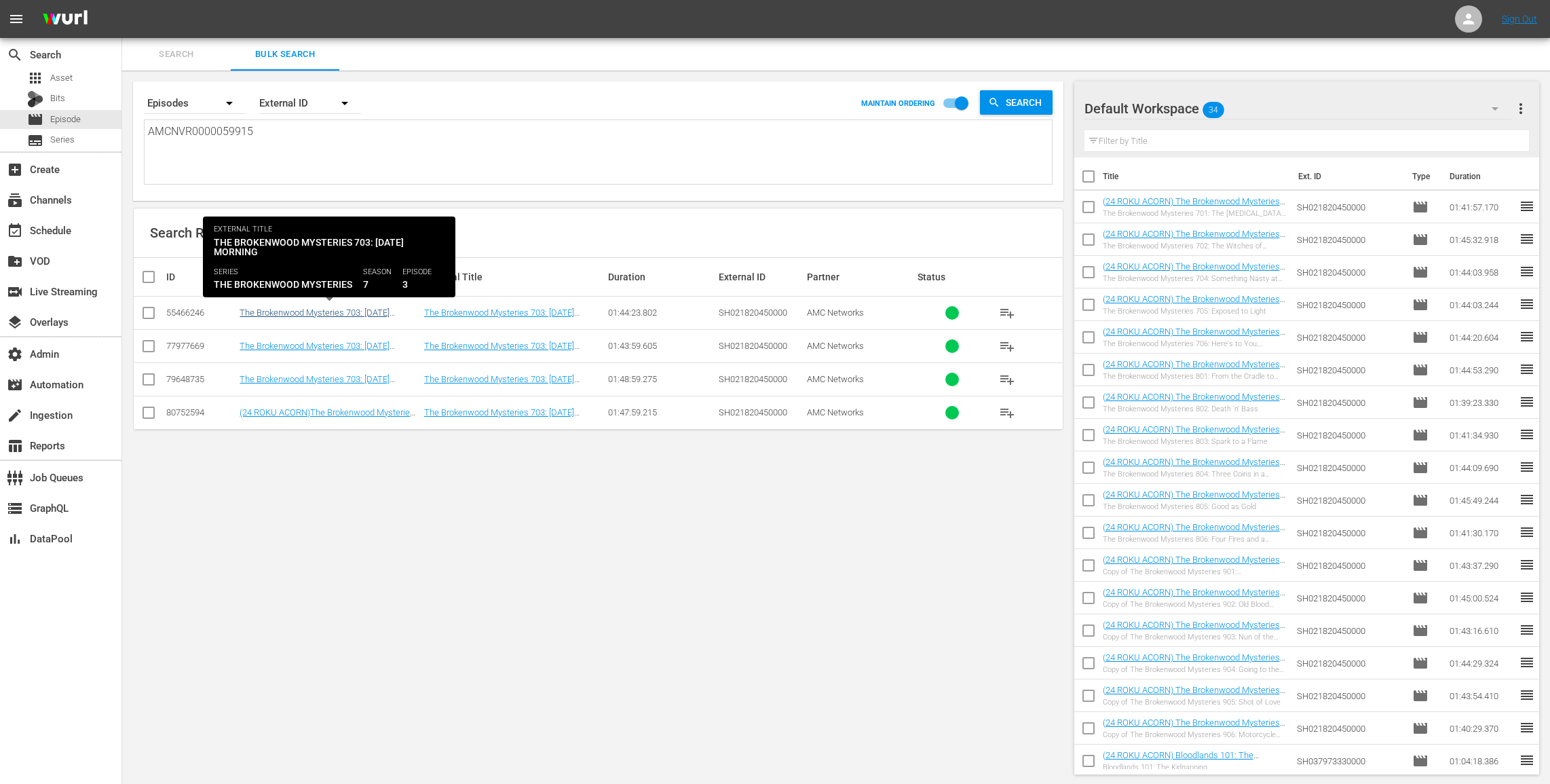
type textarea "AMCNVR0000059915"
click at [382, 314] on link "The Brokenwood Mysteries 703: Dog Day Morning" at bounding box center [314, 317] width 150 height 20
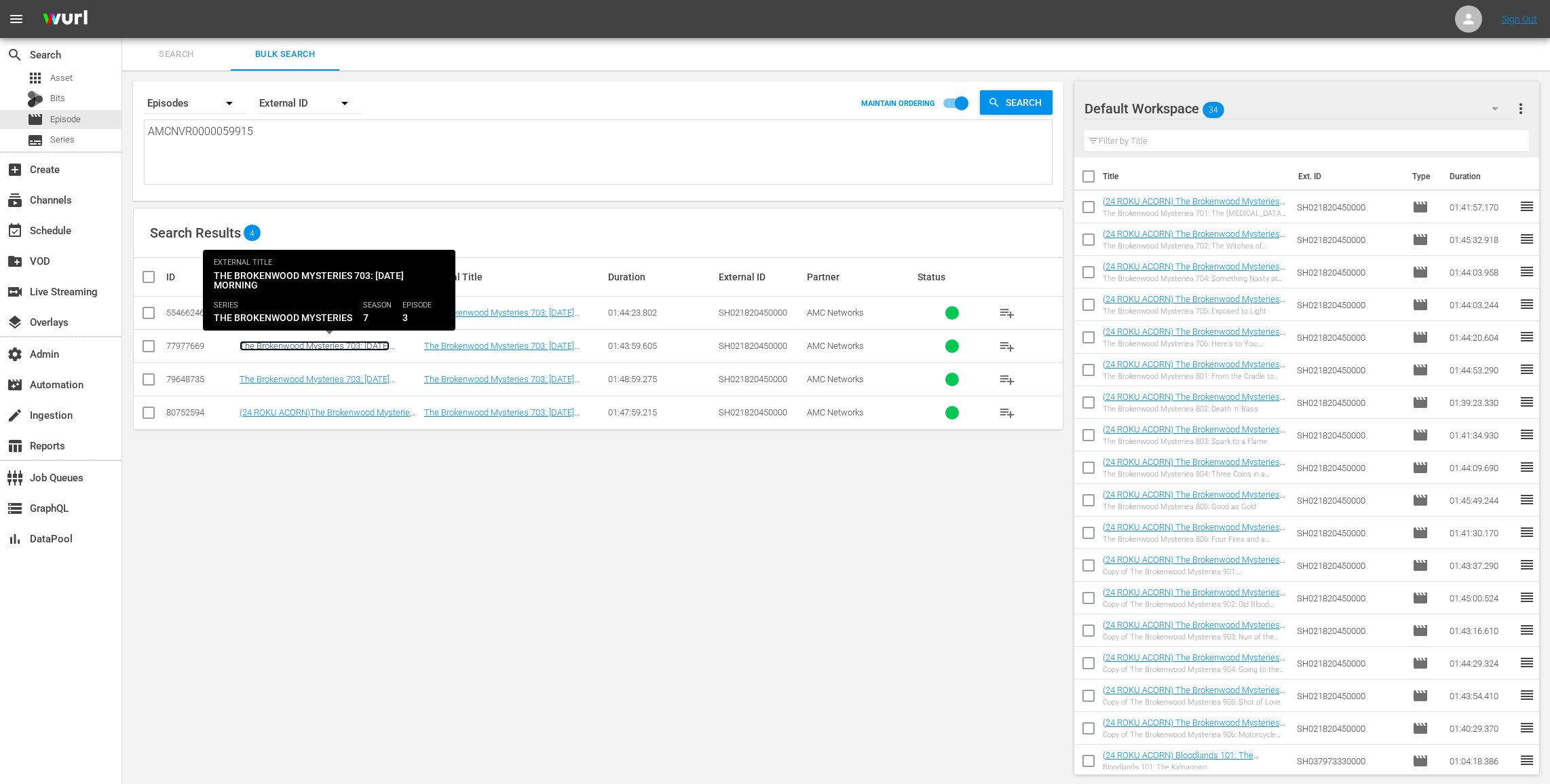
click at [382, 341] on link "The Brokenwood Mysteries 703: Dog Day Morning ((24 ROKU SLIGHTLY) The Brokenwoo…" at bounding box center [329, 366] width 179 height 51
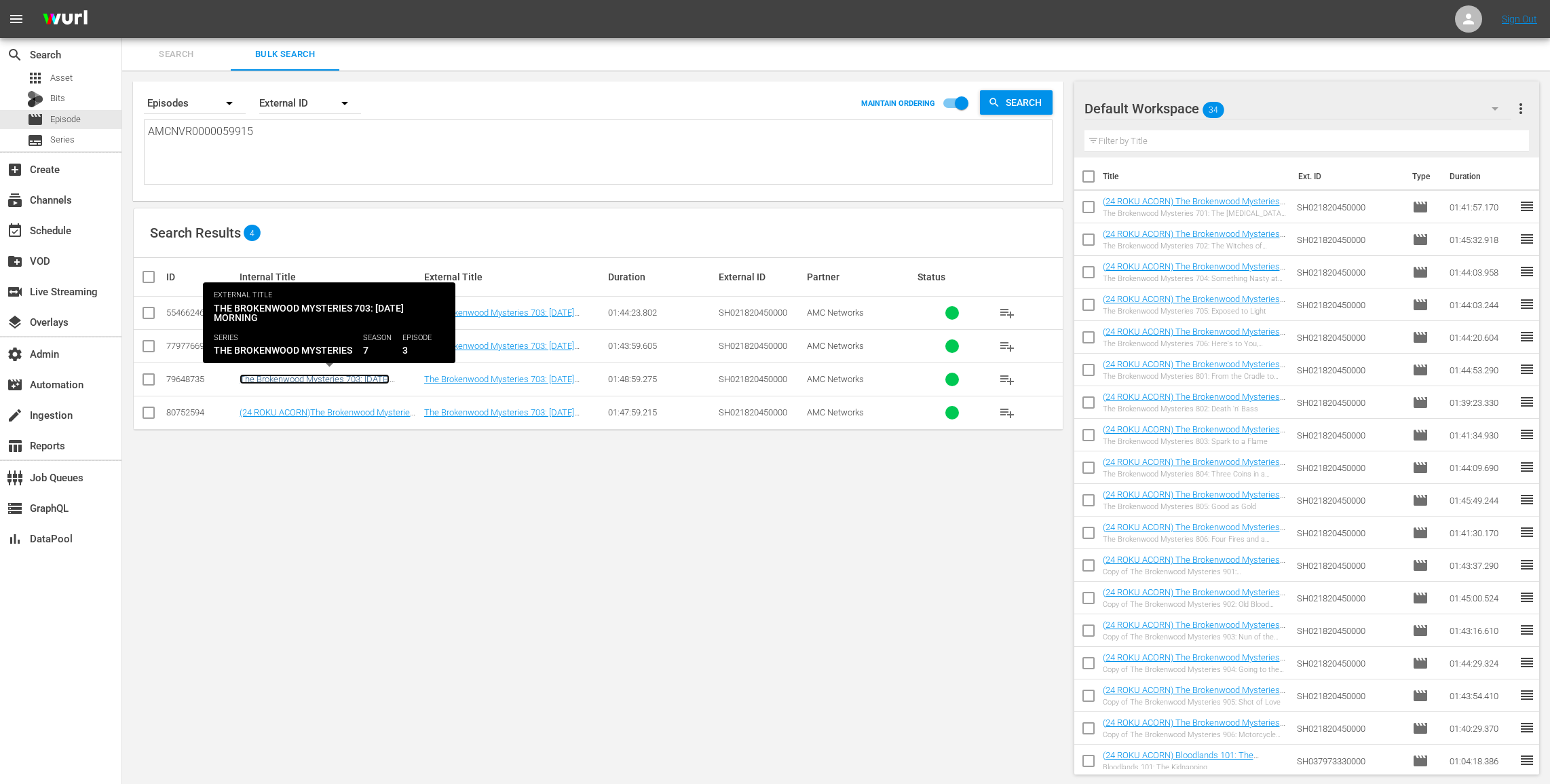
click at [382, 374] on link "The Brokenwood Mysteries 703: Dog Day Morning (The Brokenwood Mysteries 703: Do…" at bounding box center [329, 399] width 179 height 51
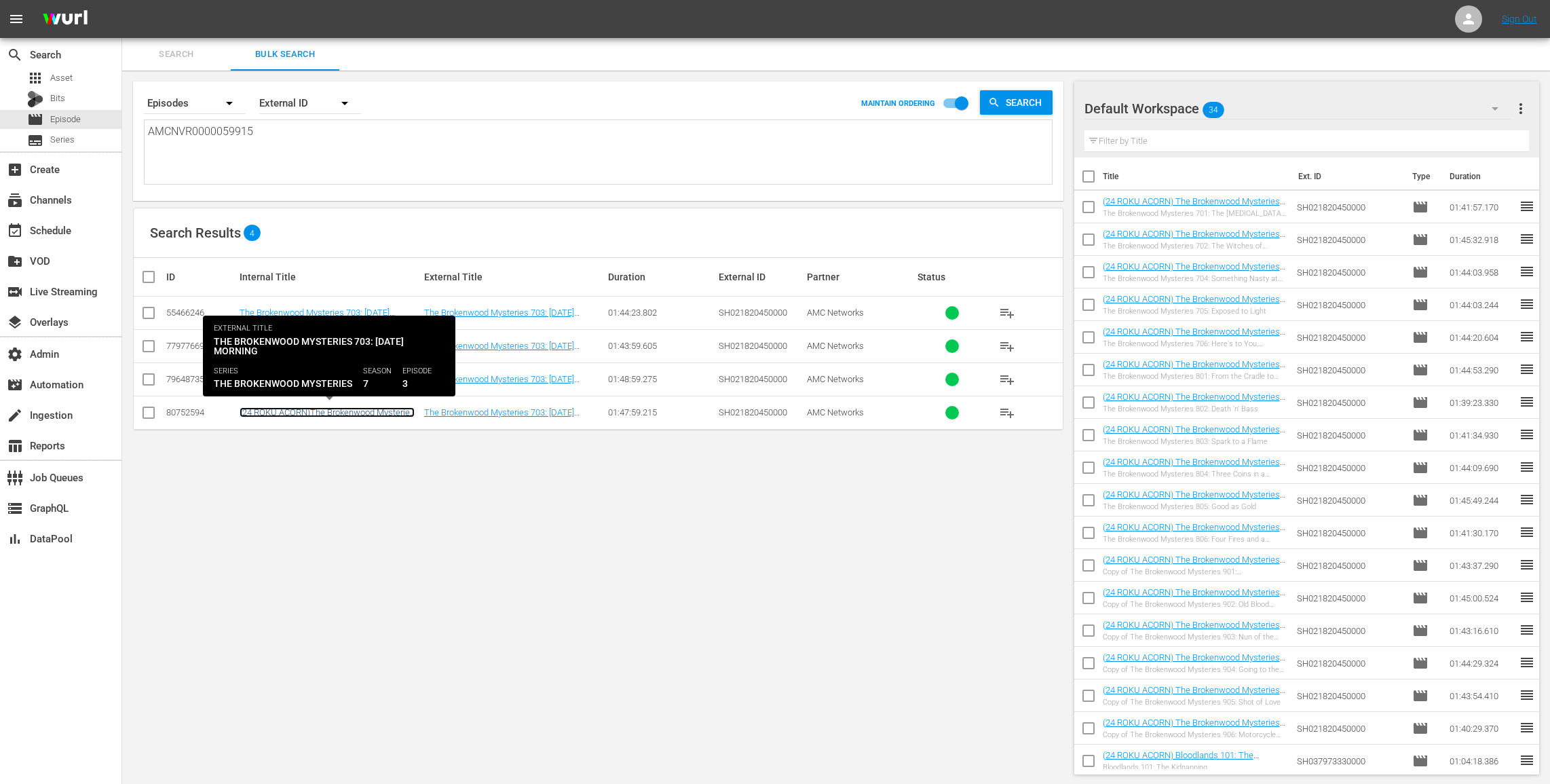
click at [382, 408] on link "(24 ROKU ACORN)The Brokenwood Mysteries 703: Dog Day Morning ((24 ROKU ACORN) T…" at bounding box center [329, 433] width 179 height 51
click at [332, 410] on link "(24 ROKU ACORN)The Brokenwood Mysteries 703: Dog Day Morning ((24 ROKU ACORN) T…" at bounding box center [329, 433] width 179 height 51
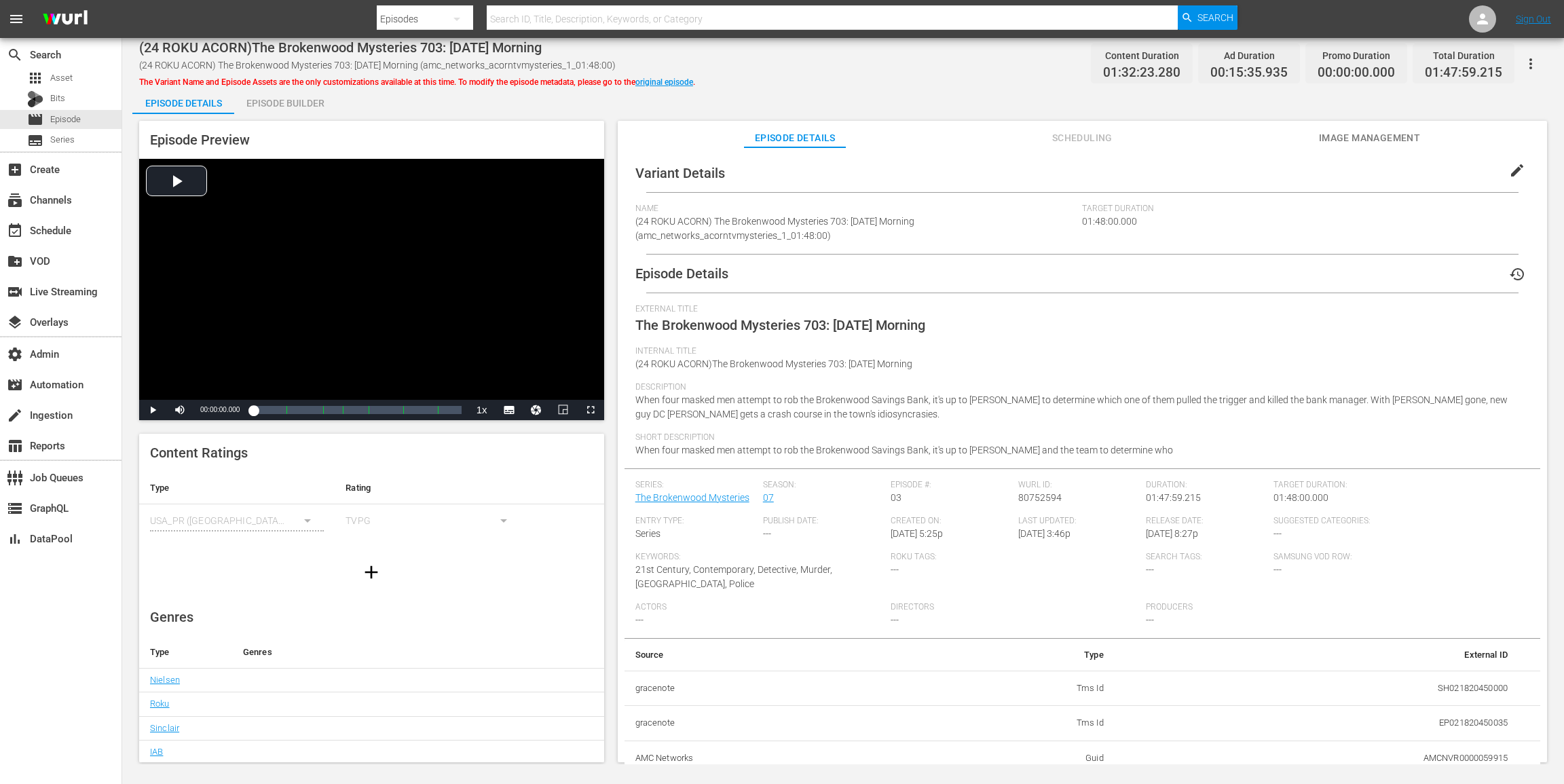
click at [1510, 173] on span "edit" at bounding box center [1517, 170] width 16 height 16
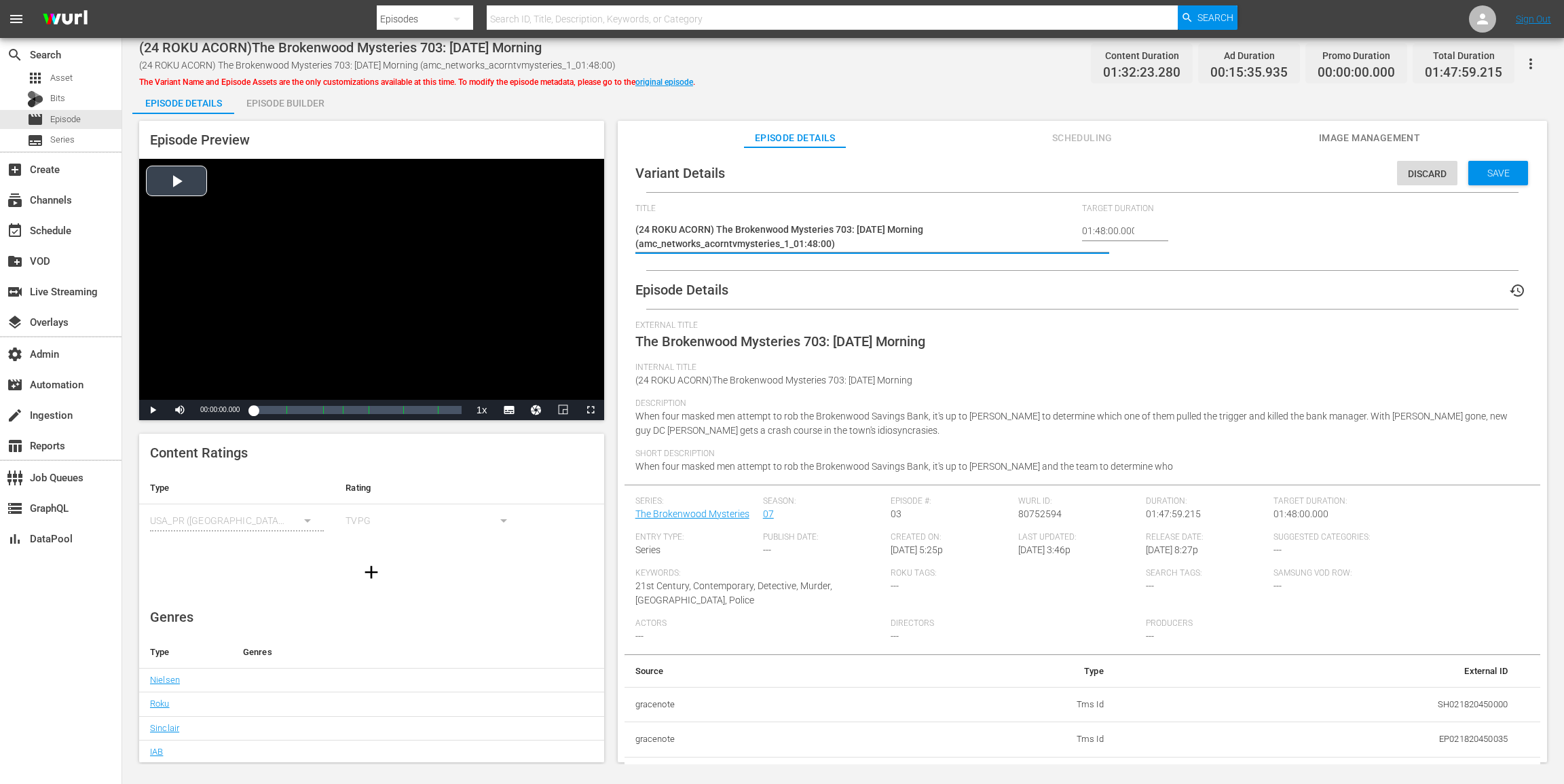
drag, startPoint x: 715, startPoint y: 226, endPoint x: 462, endPoint y: 207, distance: 253.7
click at [468, 209] on div "Episode Preview Video Player is loading. Play Video Play Mute Current Time 00:0…" at bounding box center [843, 443] width 1421 height 659
type textarea "The Brokenwood Mysteries 703: Dog Day Morning (amc_networks_acorntvmysteries_1_…"
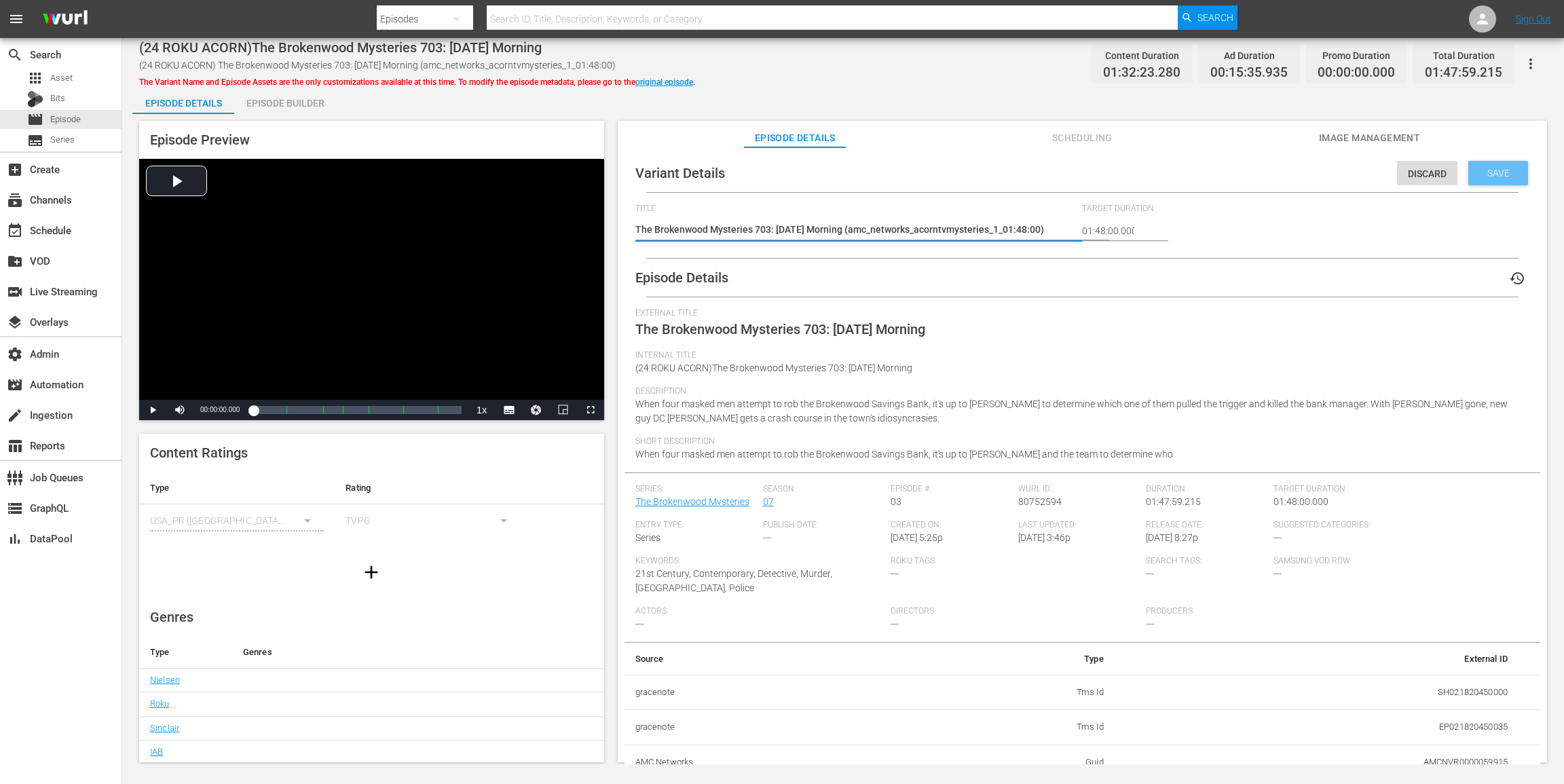
type textarea "The Brokenwood Mysteries 703: Dog Day Morning (amc_networks_acorntvmysteries_1_…"
click at [1490, 177] on span "Save" at bounding box center [1498, 173] width 44 height 11
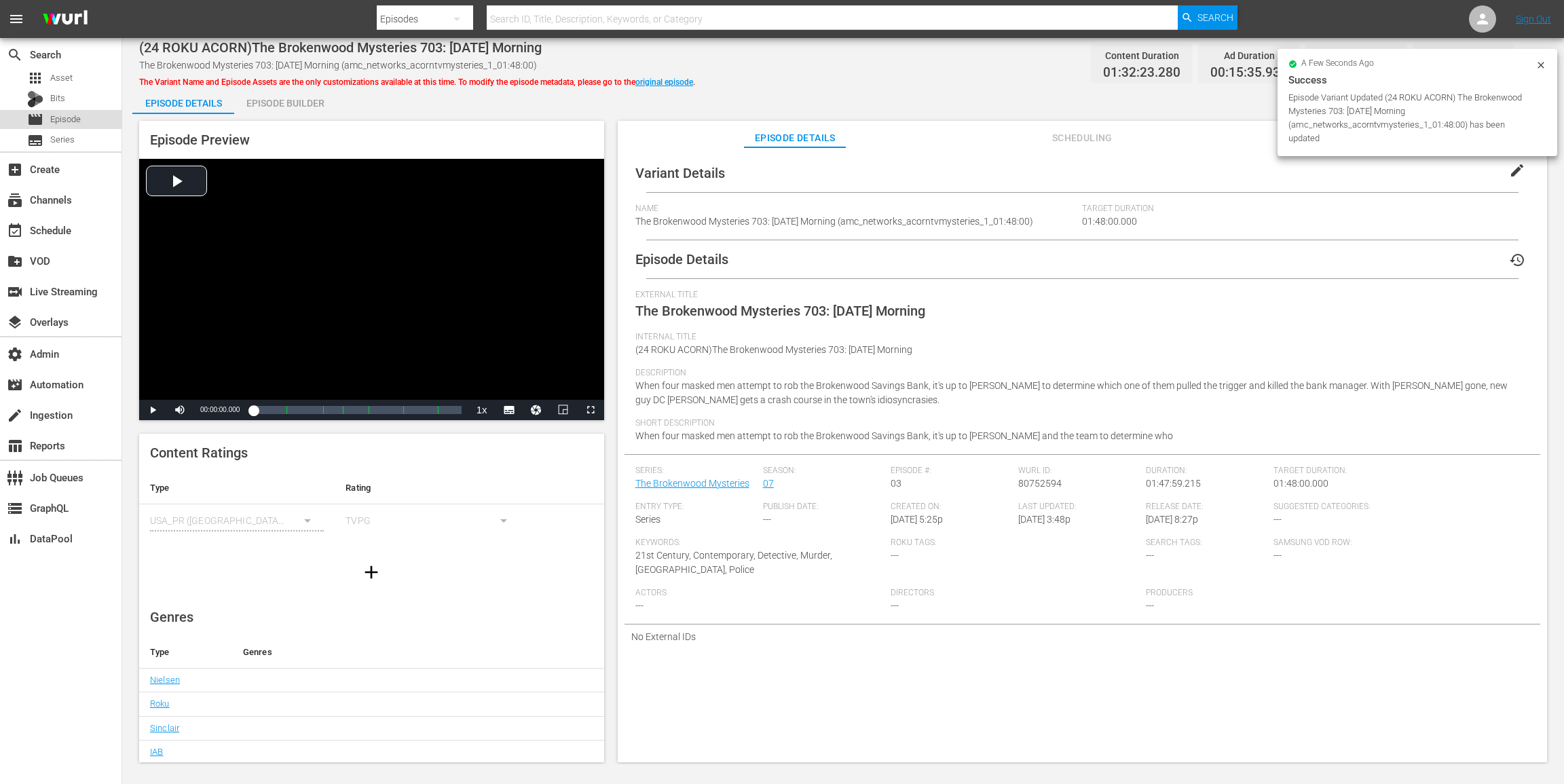
click at [81, 115] on div "movie Episode" at bounding box center [60, 119] width 122 height 19
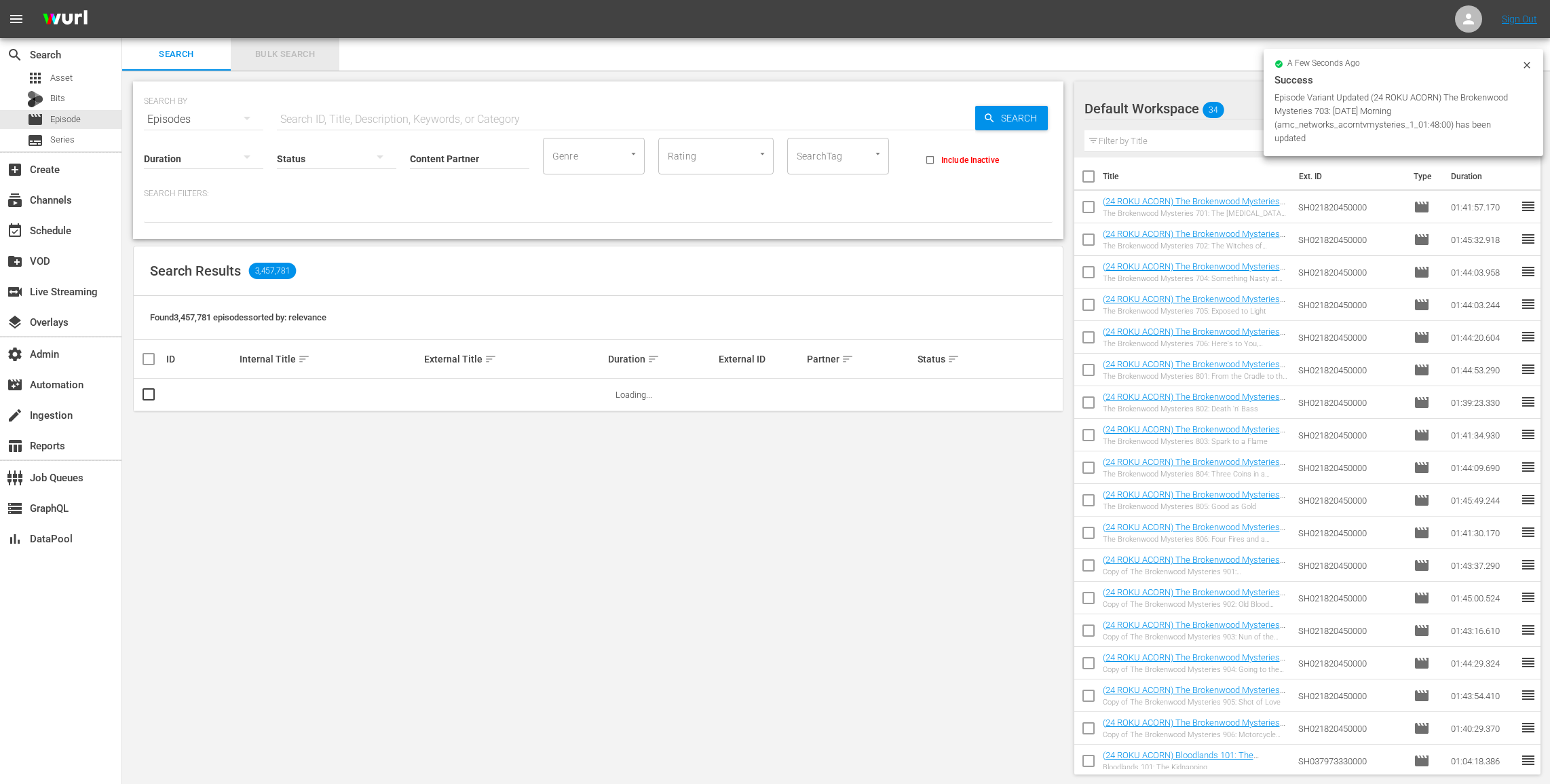
click at [303, 45] on button "Bulk Search" at bounding box center [284, 55] width 109 height 33
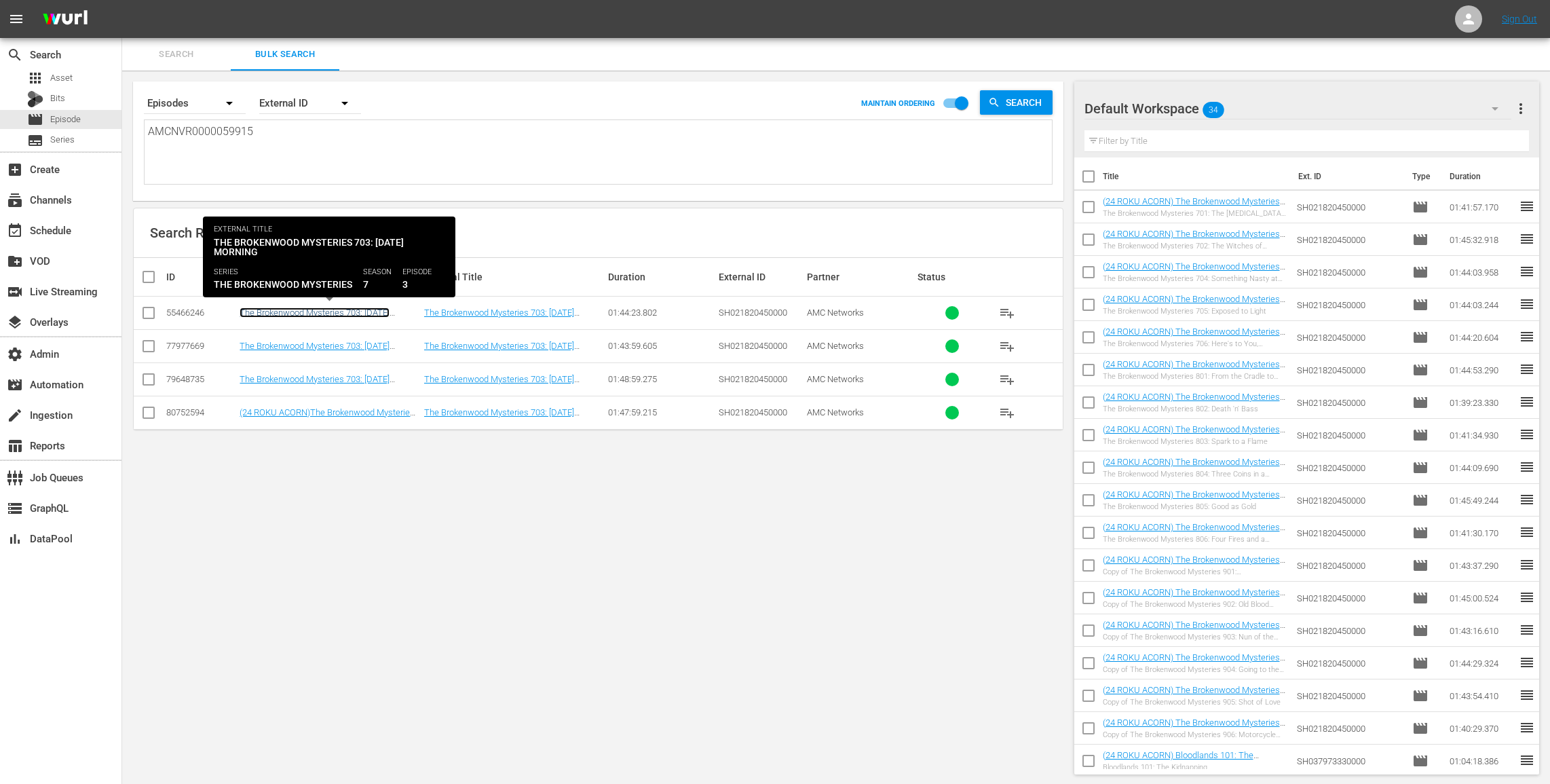
click at [389, 310] on link "The Brokenwood Mysteries 703: Dog Day Morning" at bounding box center [314, 317] width 150 height 20
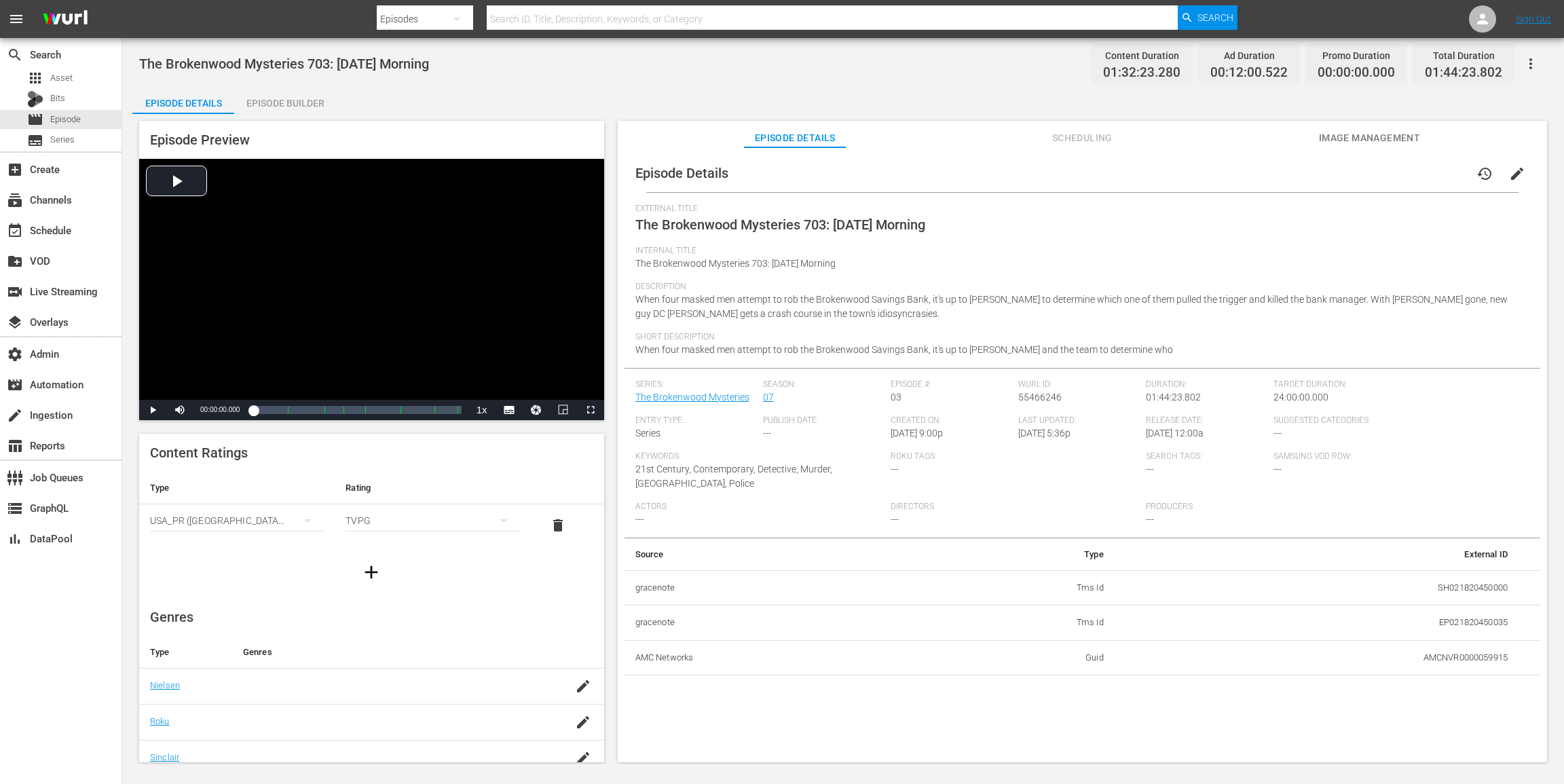
click at [1531, 61] on icon "button" at bounding box center [1531, 64] width 16 height 16
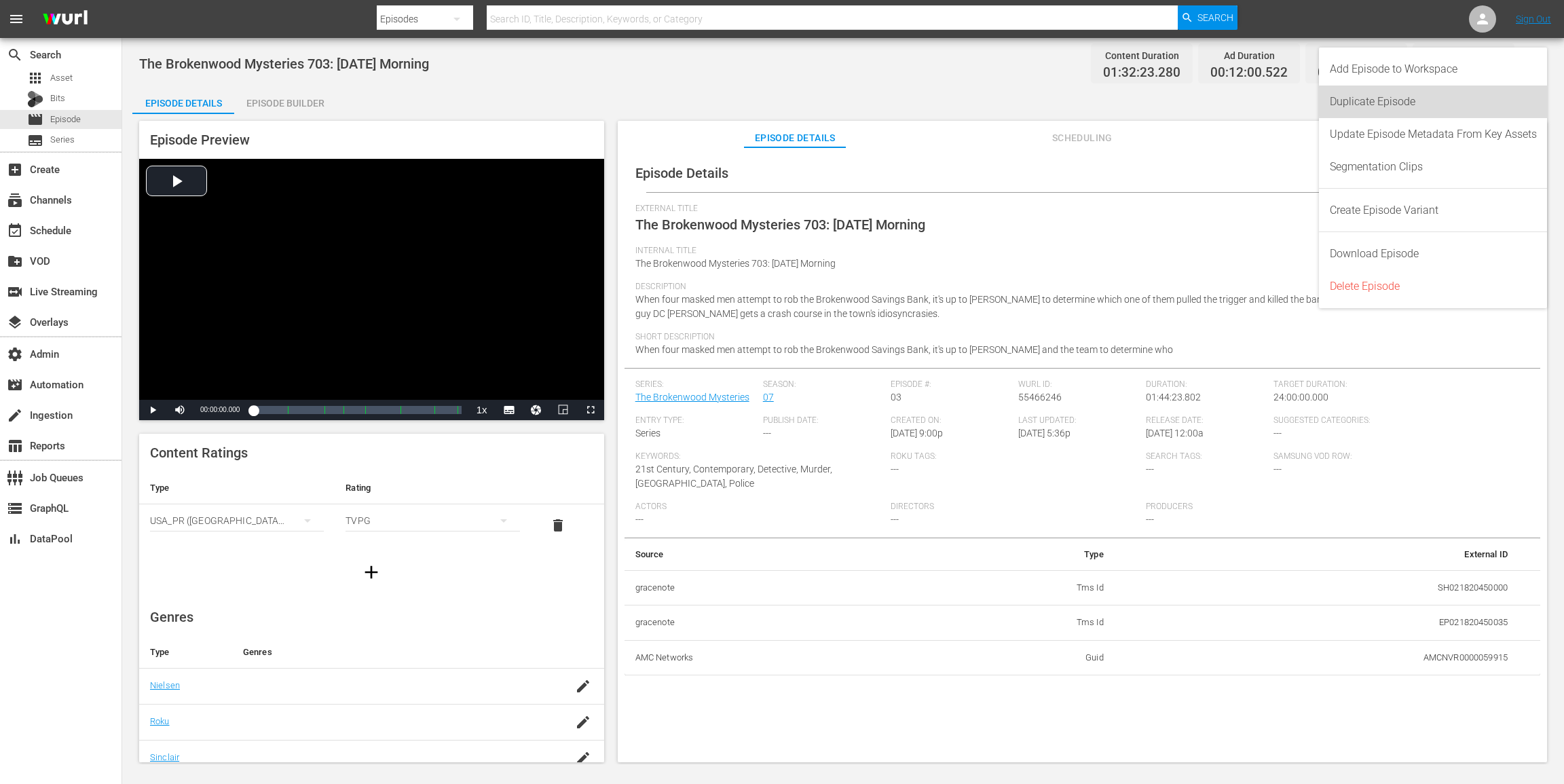
click at [1463, 101] on div "Duplicate Episode" at bounding box center [1433, 102] width 207 height 33
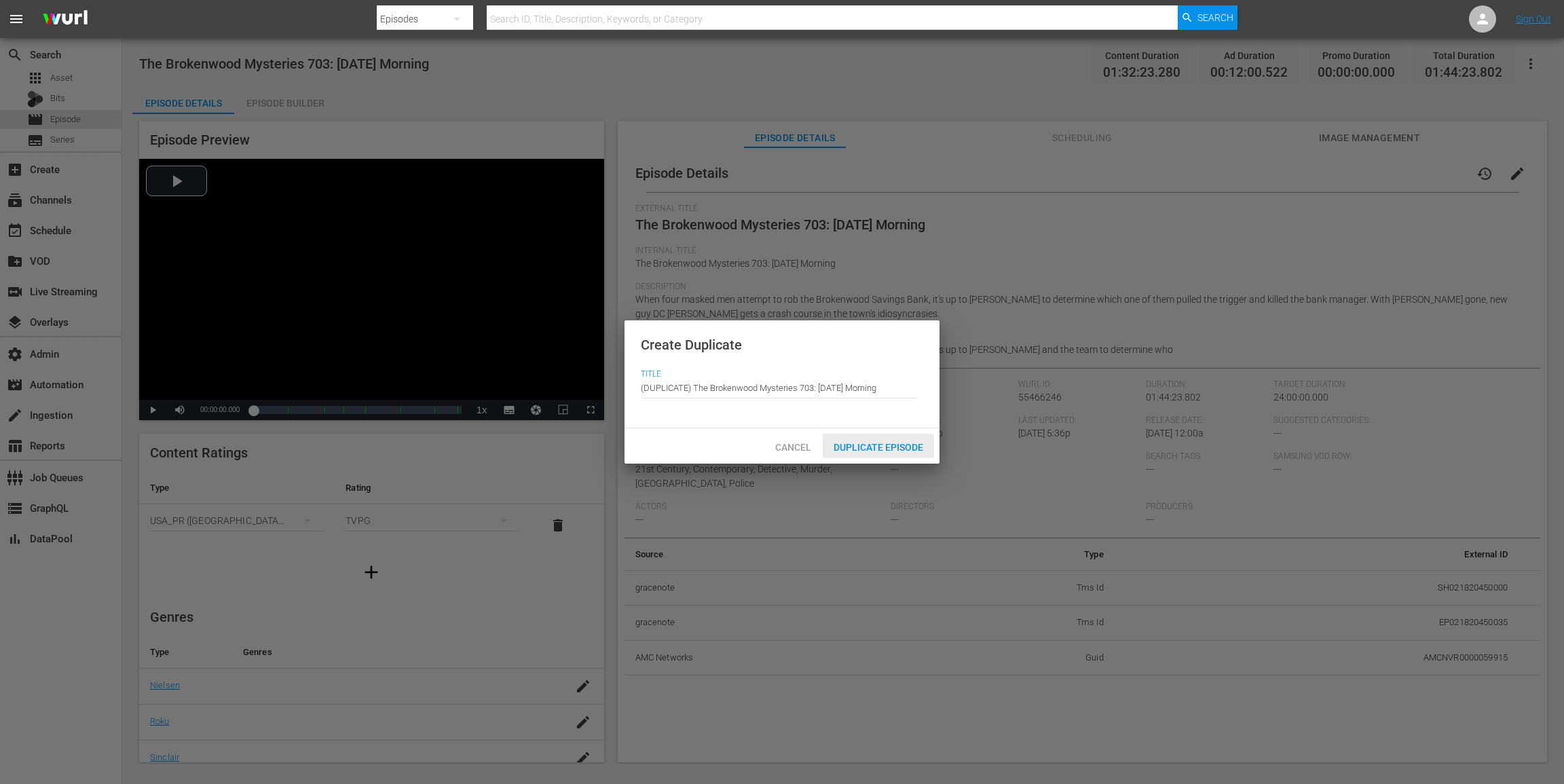
click at [895, 452] on div "Duplicate Episode" at bounding box center [878, 446] width 112 height 25
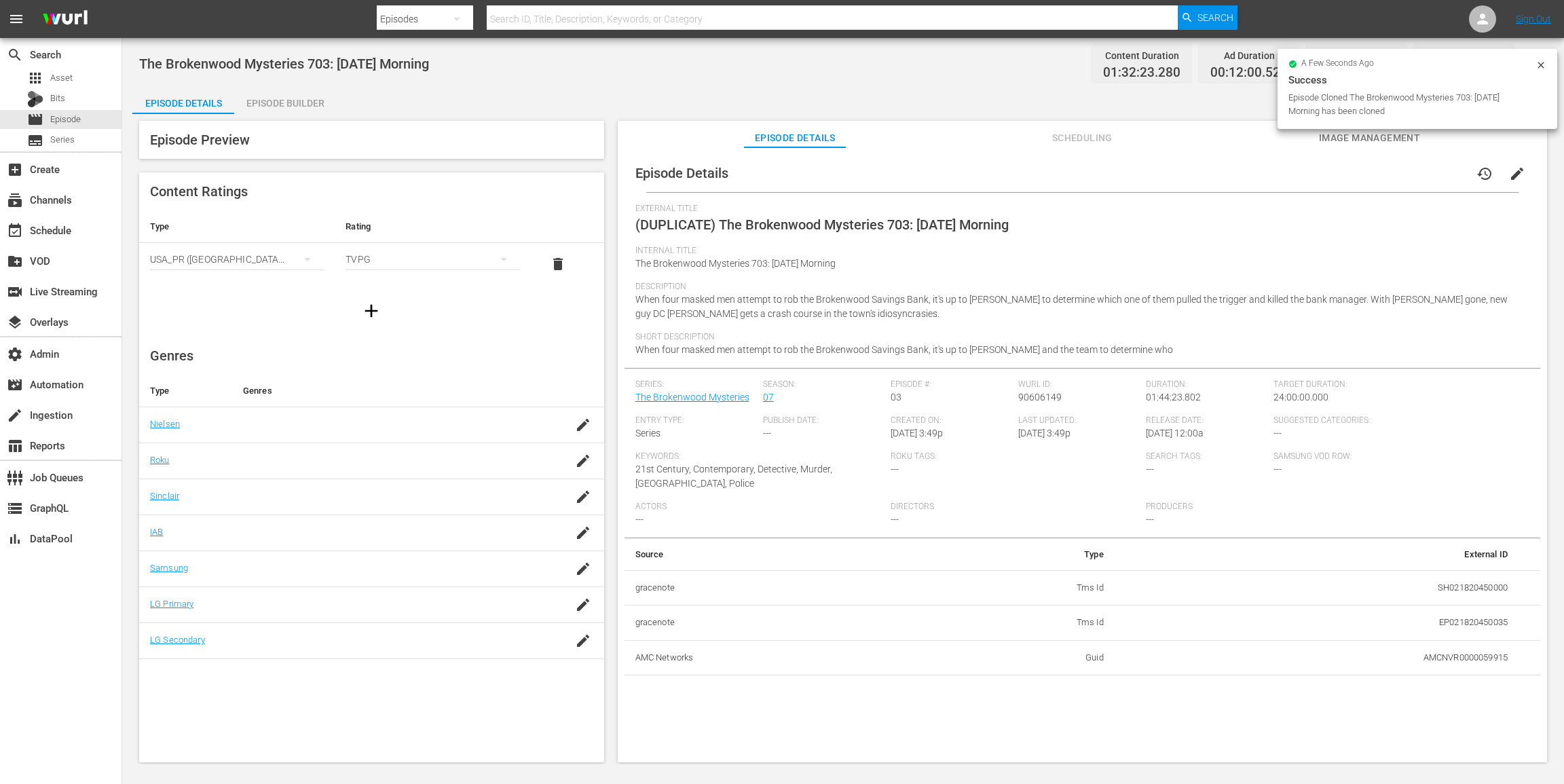
click at [1509, 180] on span "edit" at bounding box center [1517, 174] width 16 height 16
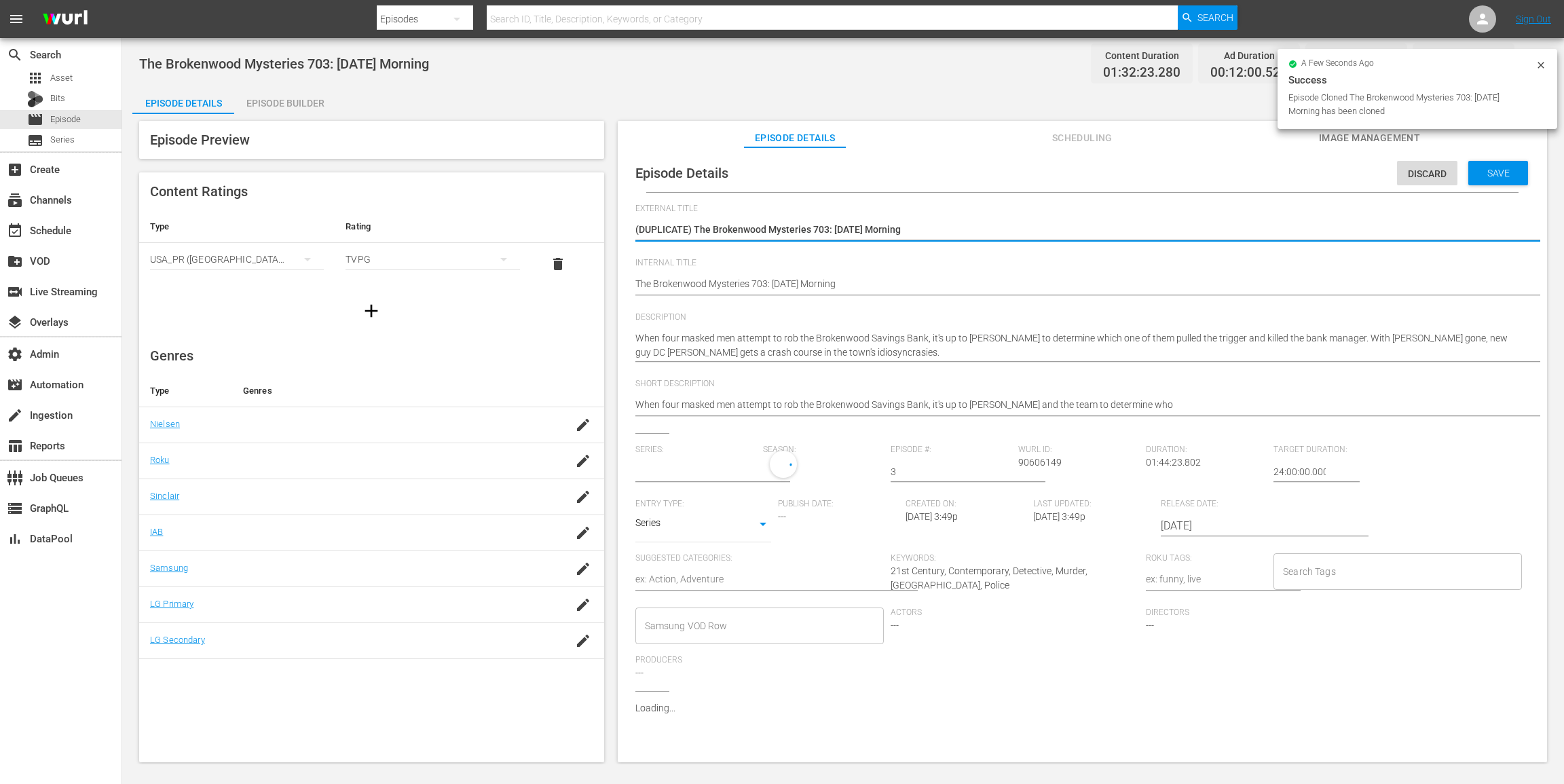
type input "The Brokenwood Mysteries"
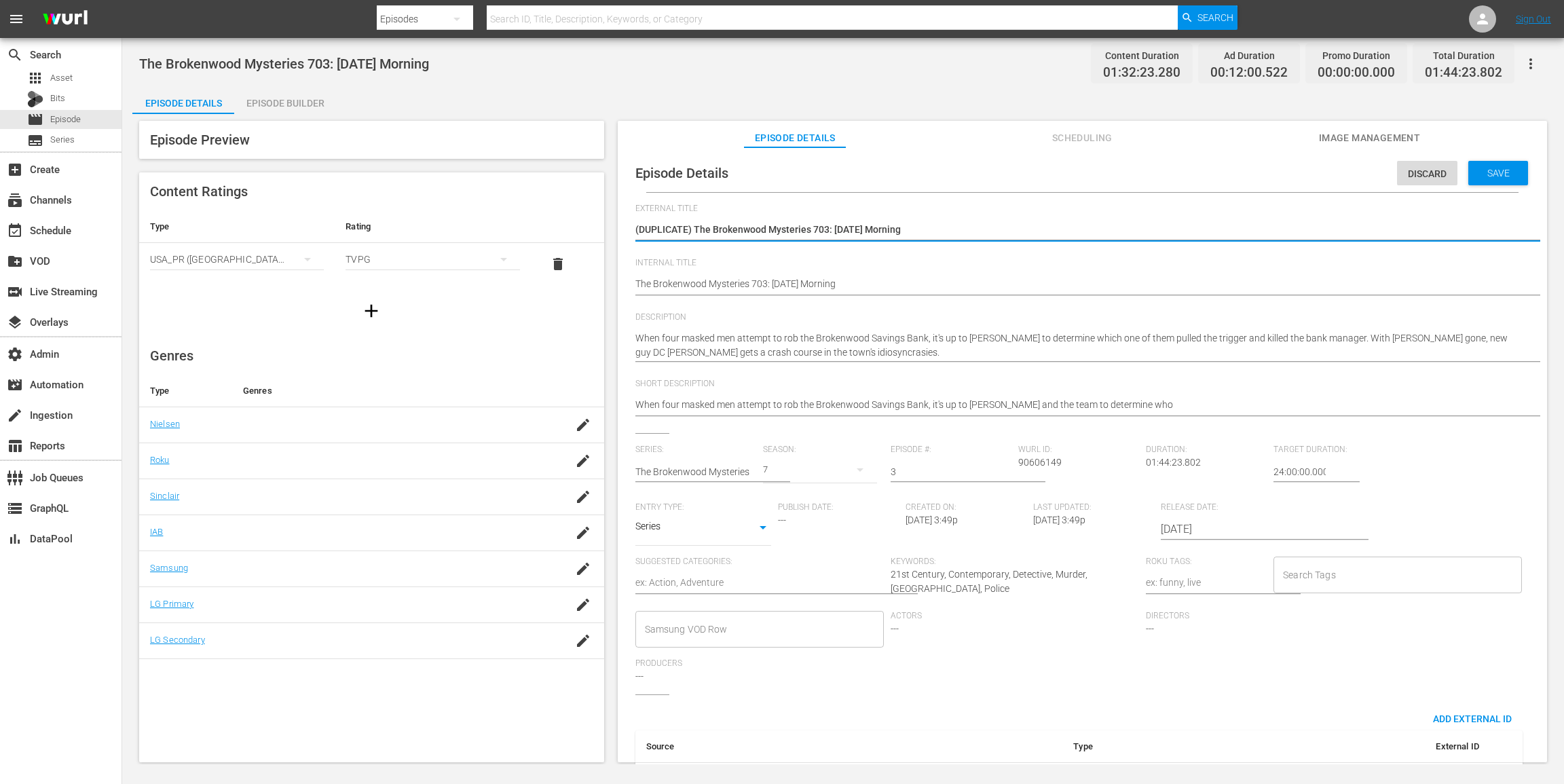
drag, startPoint x: 697, startPoint y: 228, endPoint x: 433, endPoint y: 190, distance: 266.7
click at [434, 191] on div "Episode Preview Content Ratings Type Rating Select Rating Type USA_PR (United S…" at bounding box center [843, 443] width 1421 height 659
type textarea "The Brokenwood Mysteries 703: Dog Day Morning"
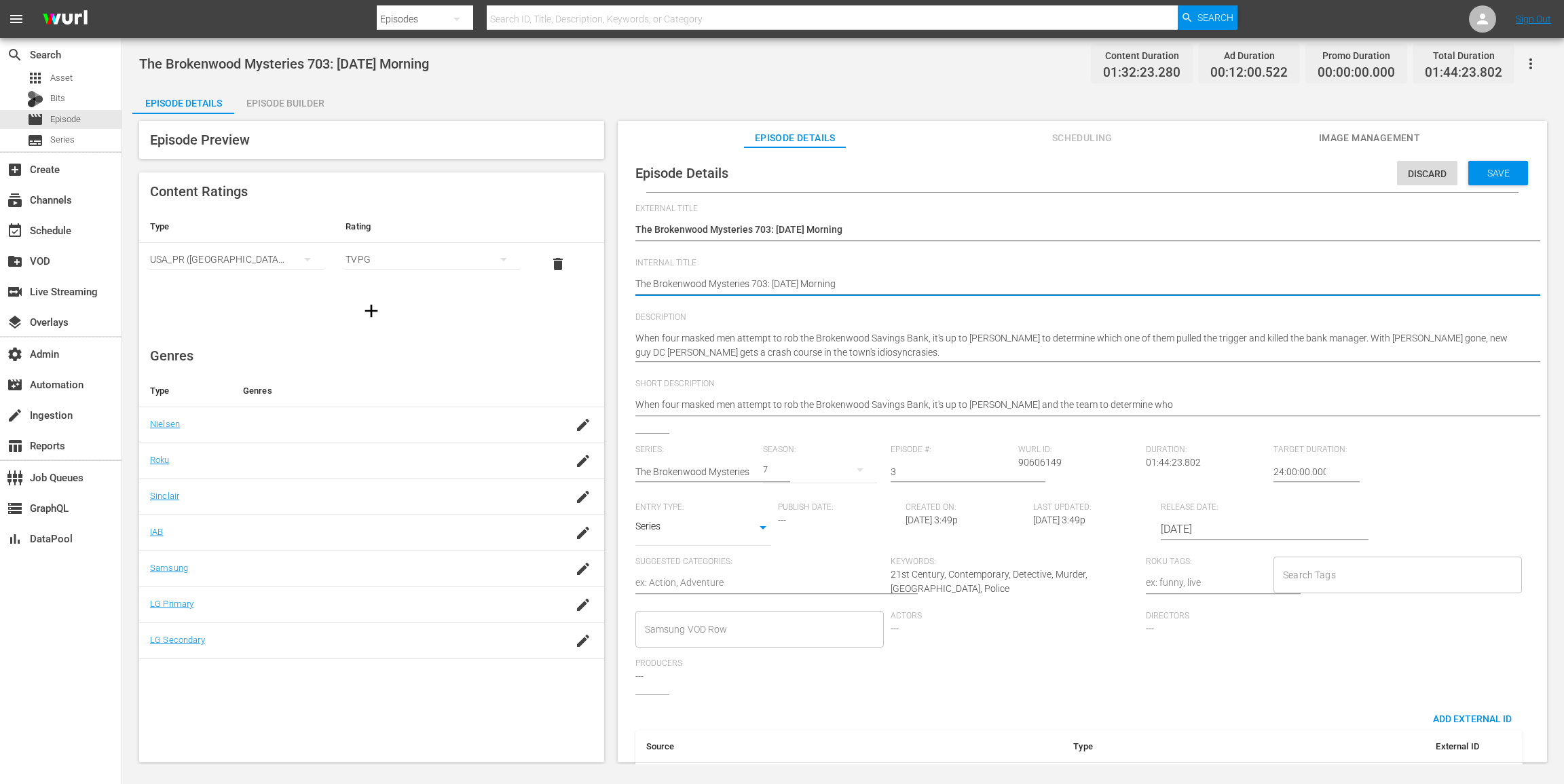
paste textarea "(24 ROKU ACORN)"
type textarea "(24 ROKU ACORN)The Brokenwood Mysteries 703: Dog Day Morning"
type textarea "(24 ROKU ACORN) The Brokenwood Mysteries 703: Dog Day Morning"
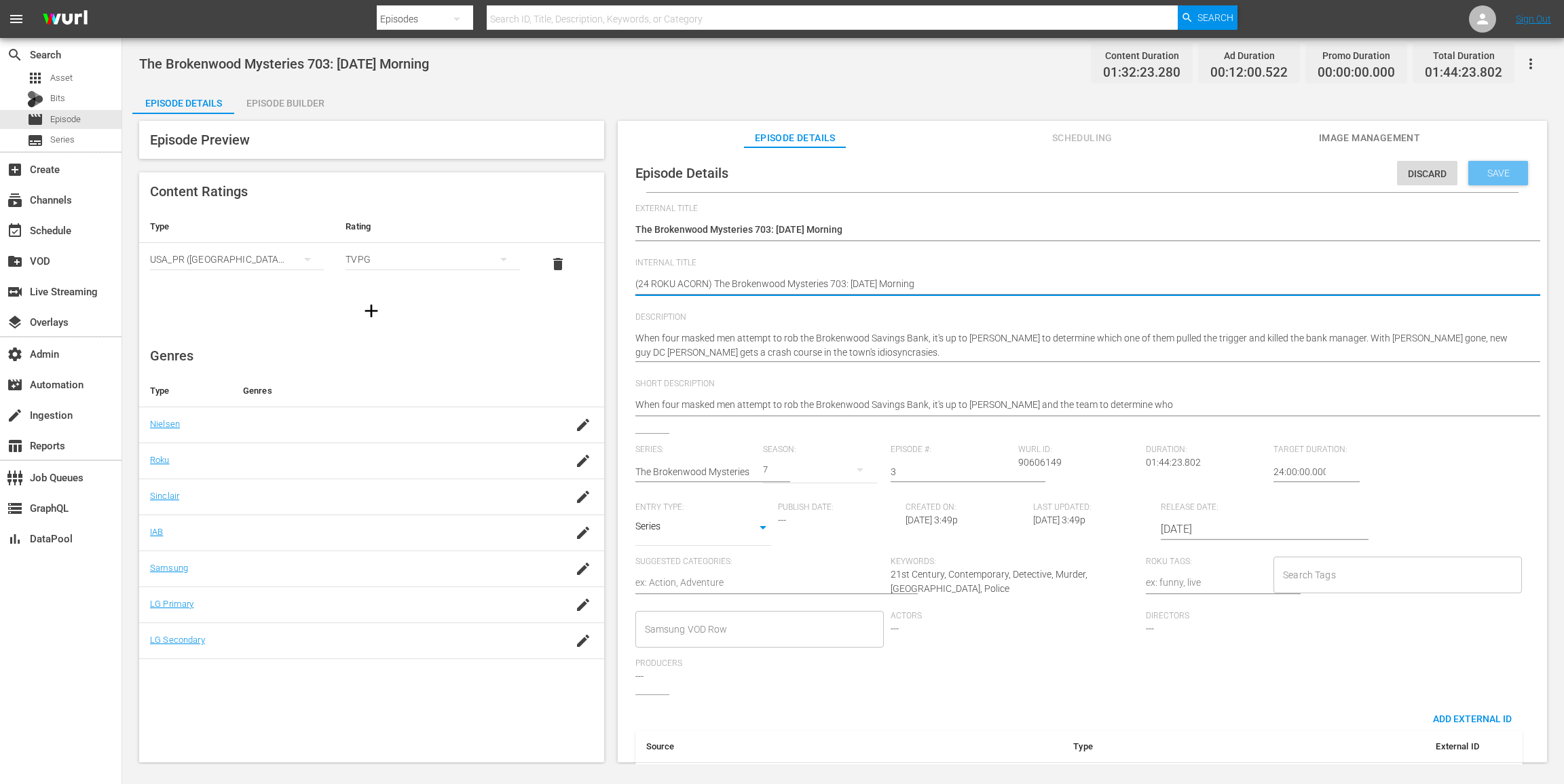
click at [1505, 167] on div "Save" at bounding box center [1497, 173] width 59 height 25
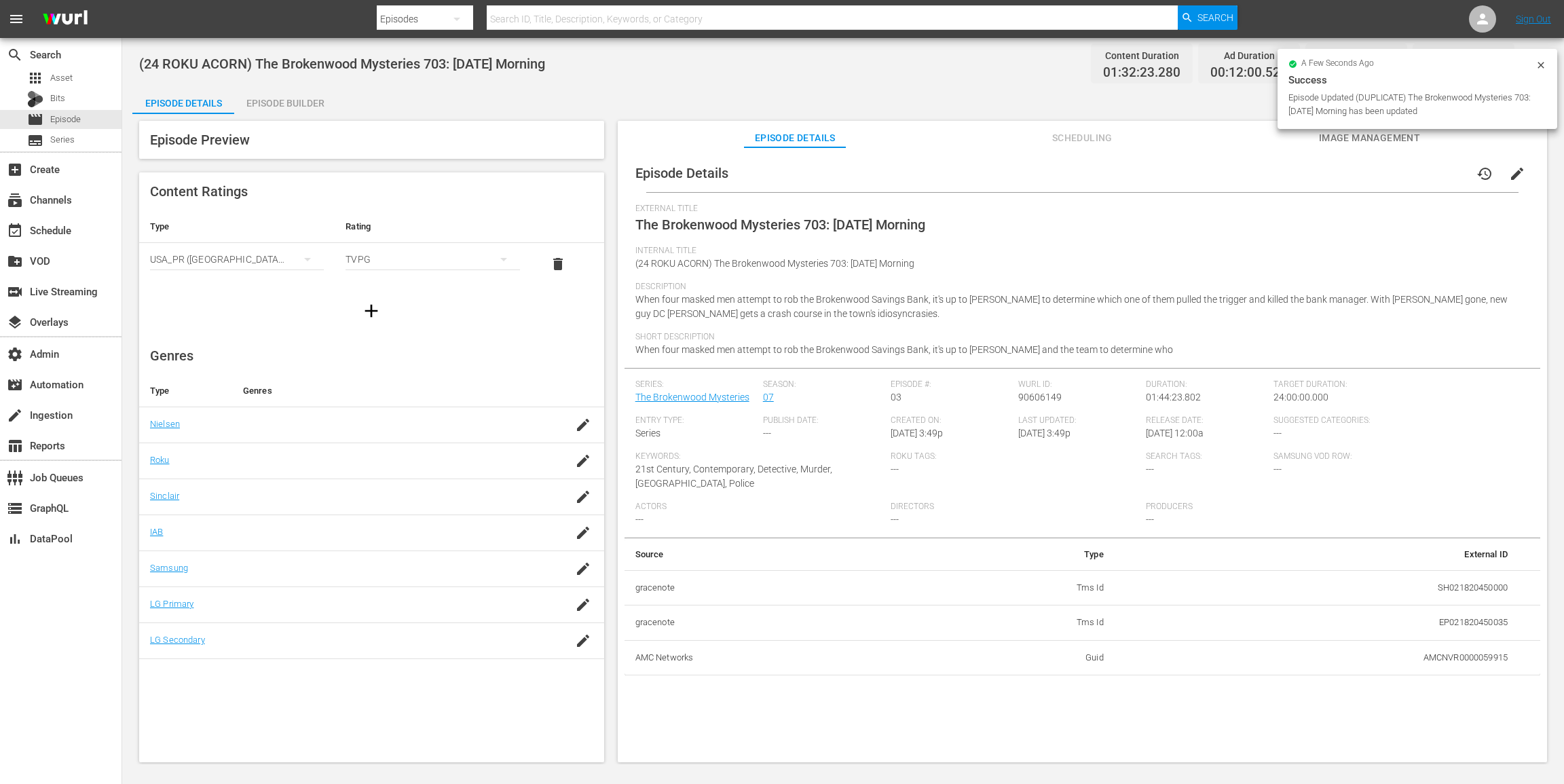
click at [274, 93] on div "Episode Builder" at bounding box center [284, 103] width 101 height 33
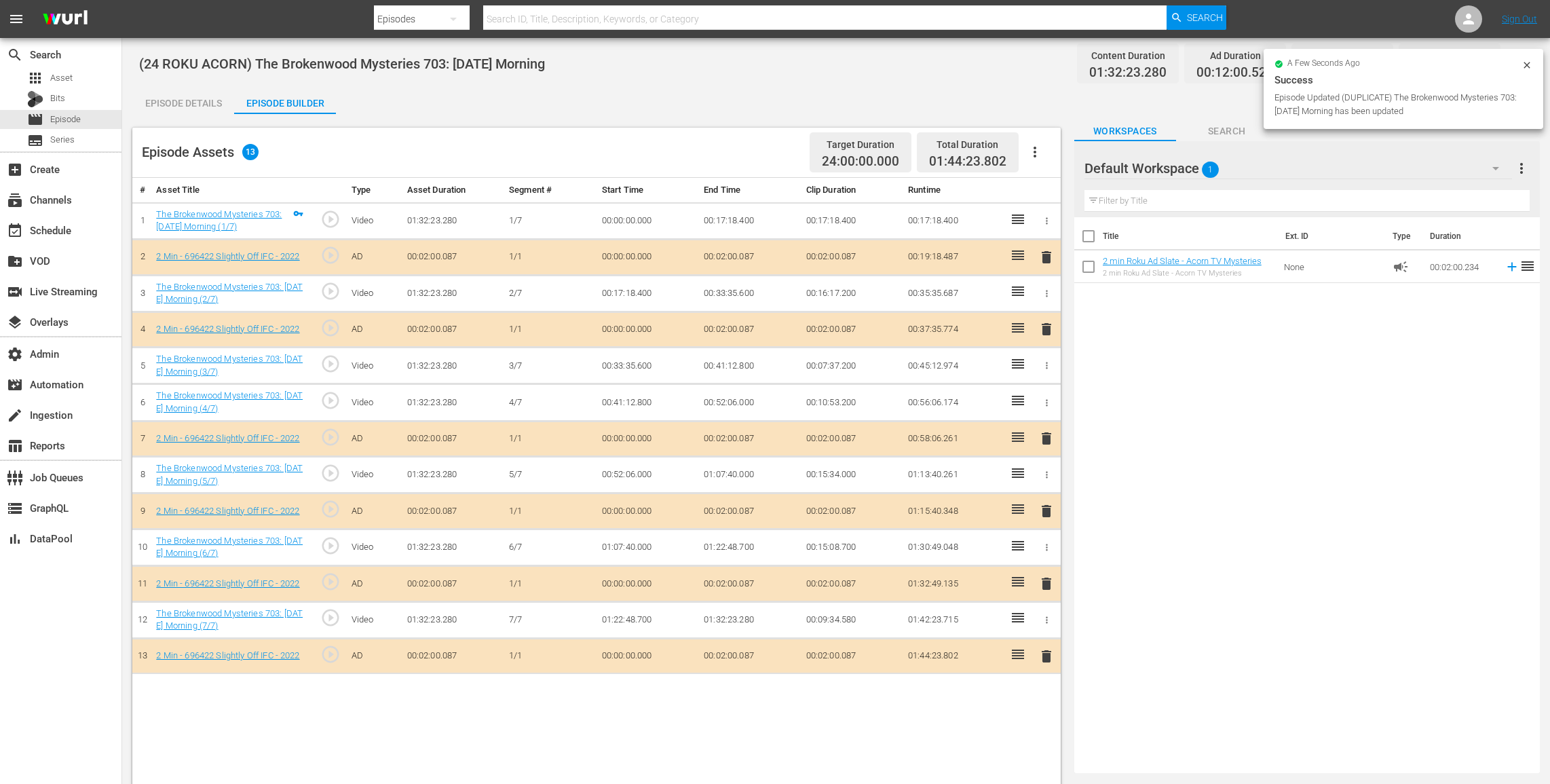
click at [1038, 153] on icon "button" at bounding box center [1035, 152] width 16 height 16
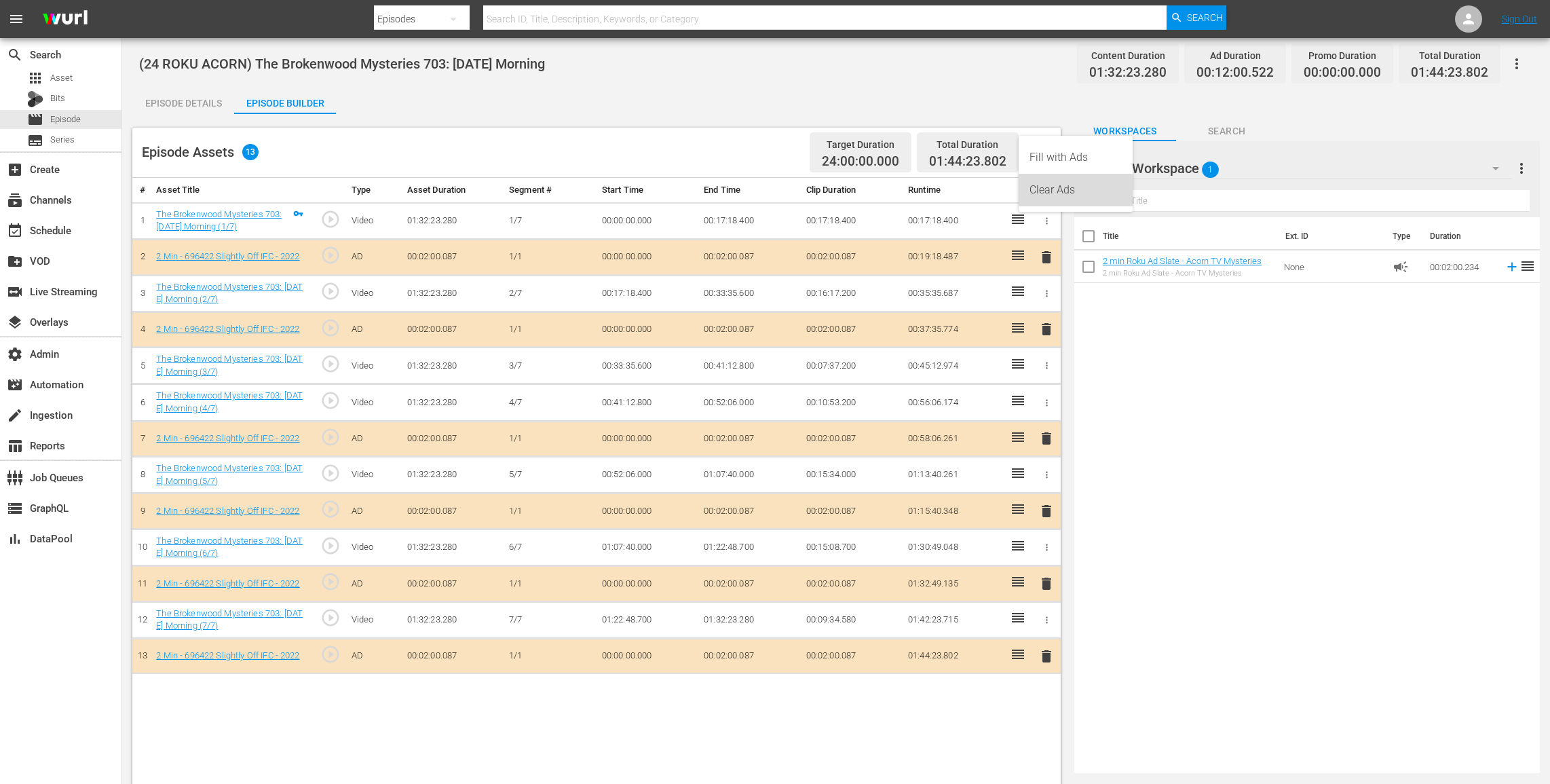
click at [1040, 199] on div "Clear Ads" at bounding box center [1076, 190] width 92 height 33
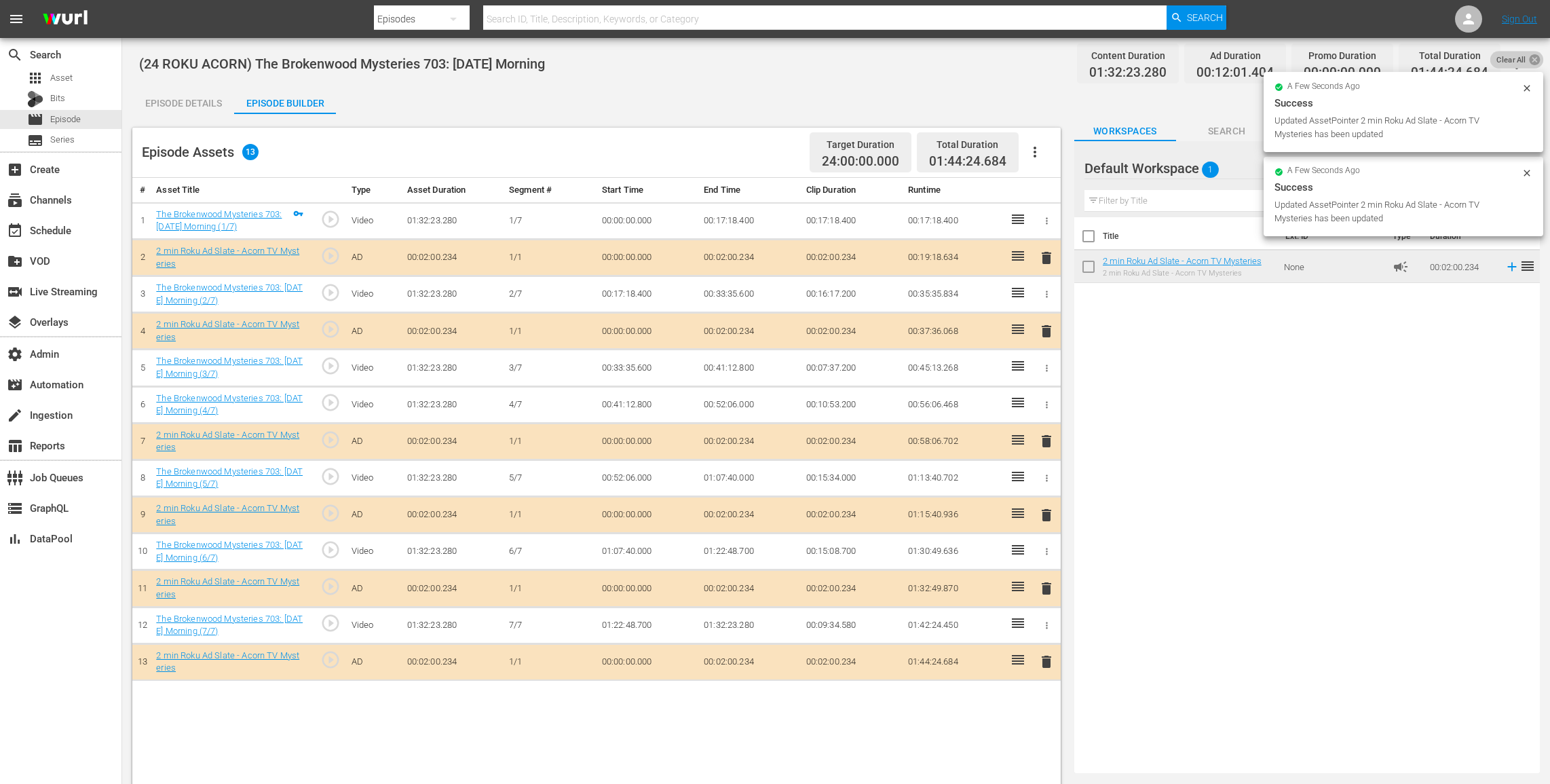
click at [1536, 63] on icon at bounding box center [1534, 59] width 11 height 11
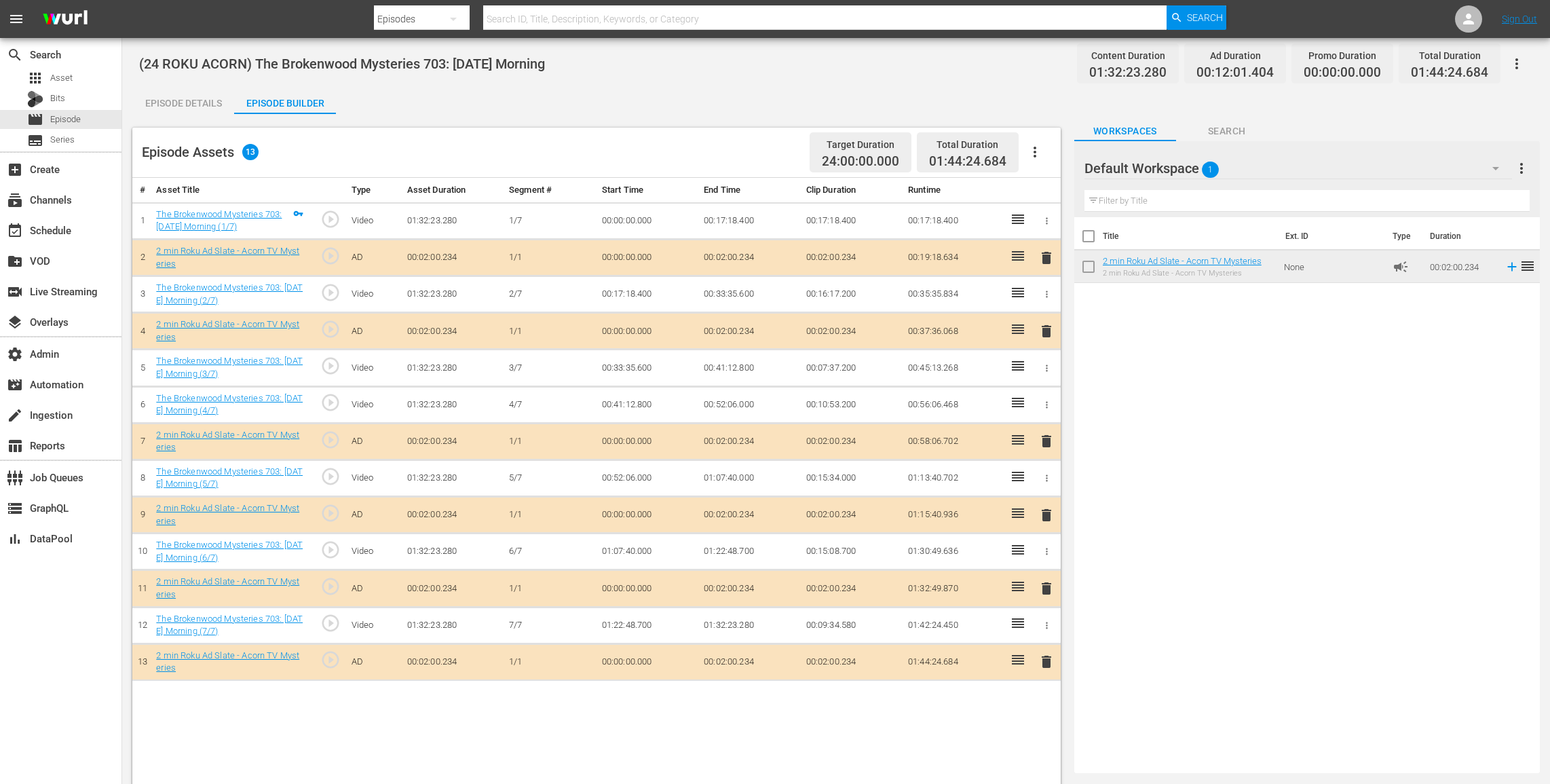
click at [1520, 61] on icon "button" at bounding box center [1517, 64] width 16 height 16
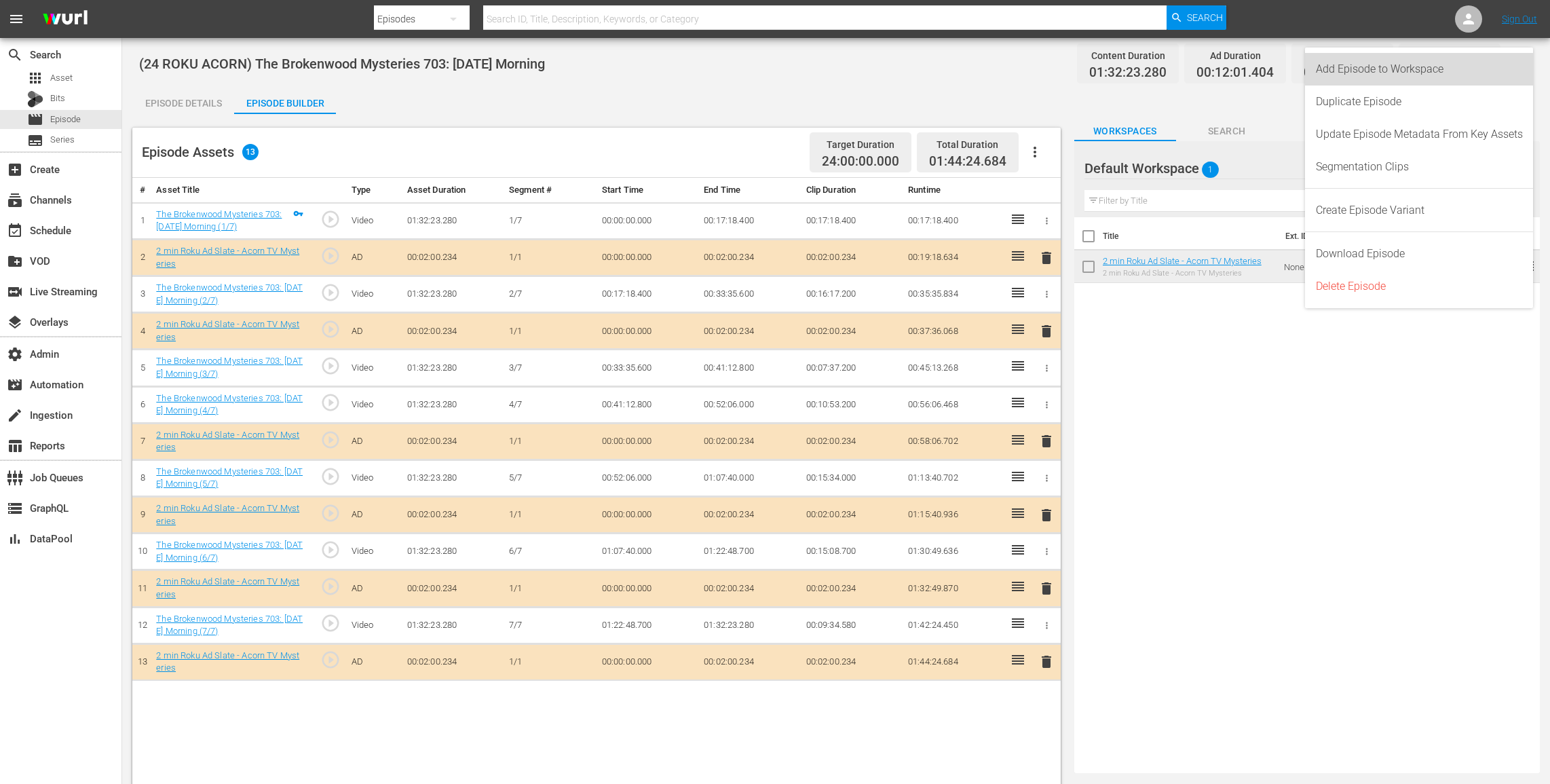
click at [1491, 63] on div "Add Episode to Workspace" at bounding box center [1419, 69] width 207 height 33
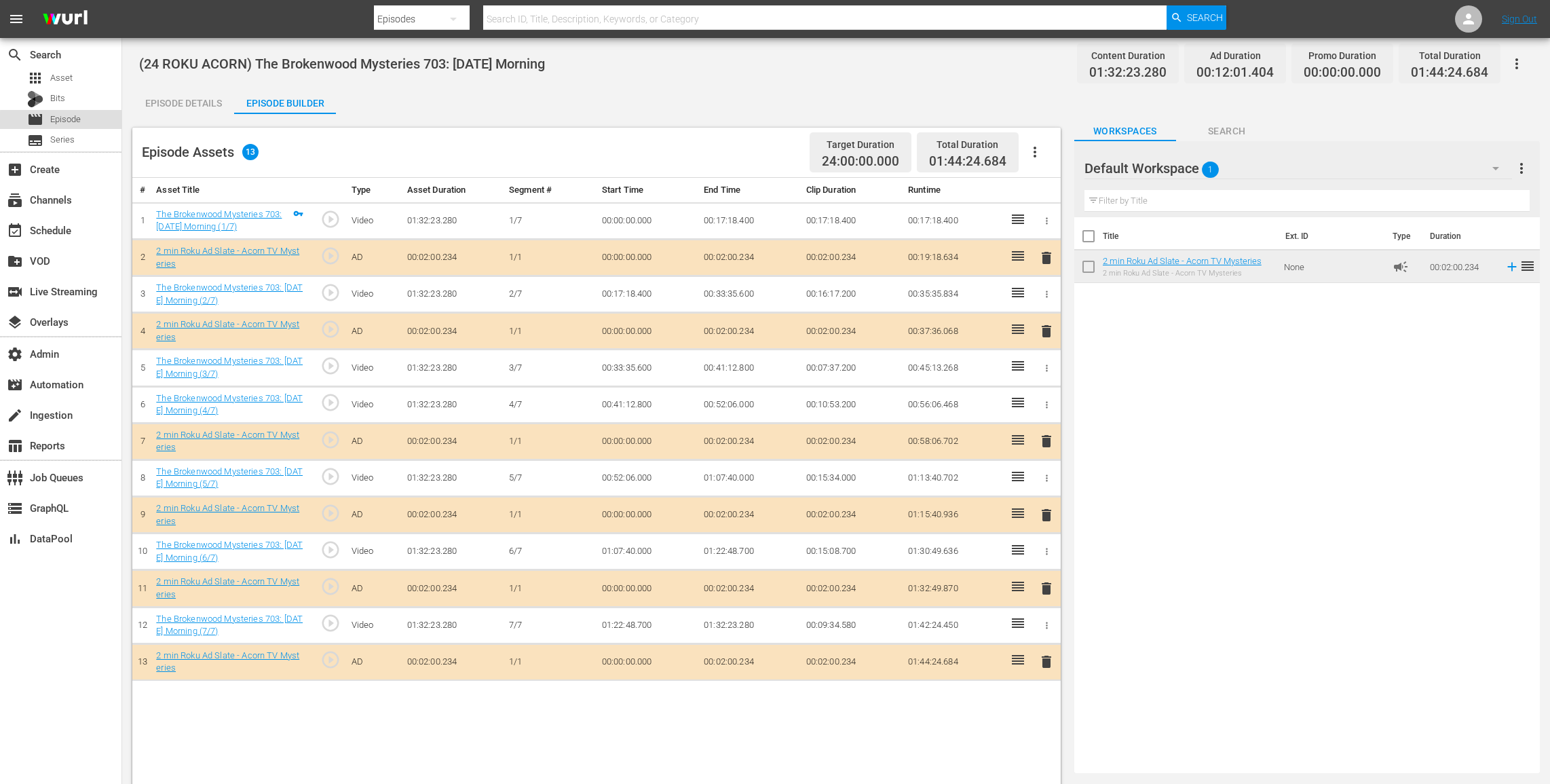
click at [97, 123] on div "movie Episode" at bounding box center [60, 119] width 122 height 19
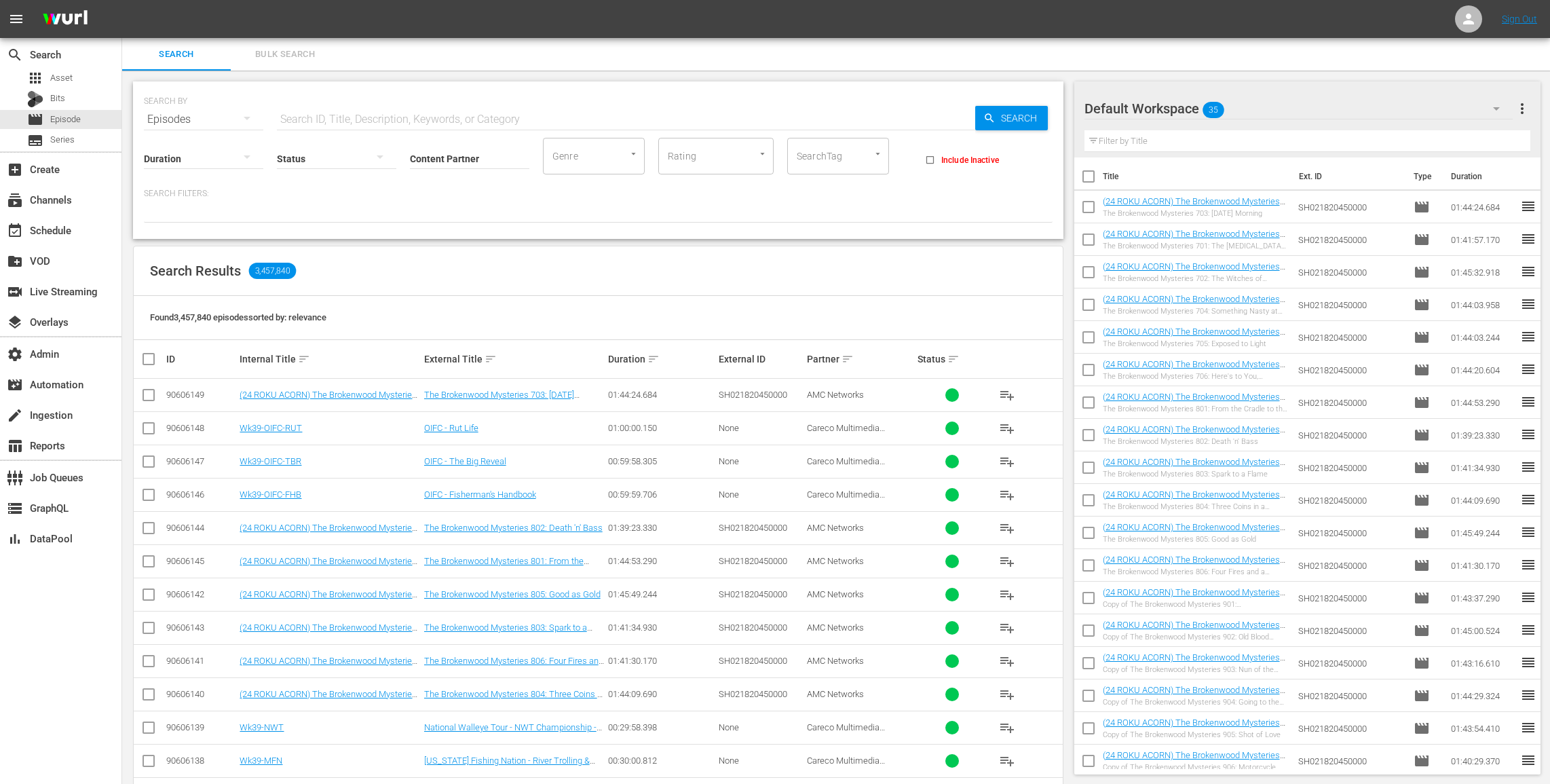
click at [1528, 111] on span "more_vert" at bounding box center [1523, 109] width 16 height 16
click at [1391, 207] on div "Enable Workspace Item Reposition" at bounding box center [1434, 207] width 160 height 25
click at [1528, 101] on span "more_vert" at bounding box center [1523, 109] width 16 height 16
click at [1435, 196] on div "Disable Workspace Item Reposition" at bounding box center [1434, 207] width 160 height 25
click at [261, 69] on button "Bulk Search" at bounding box center [284, 55] width 109 height 33
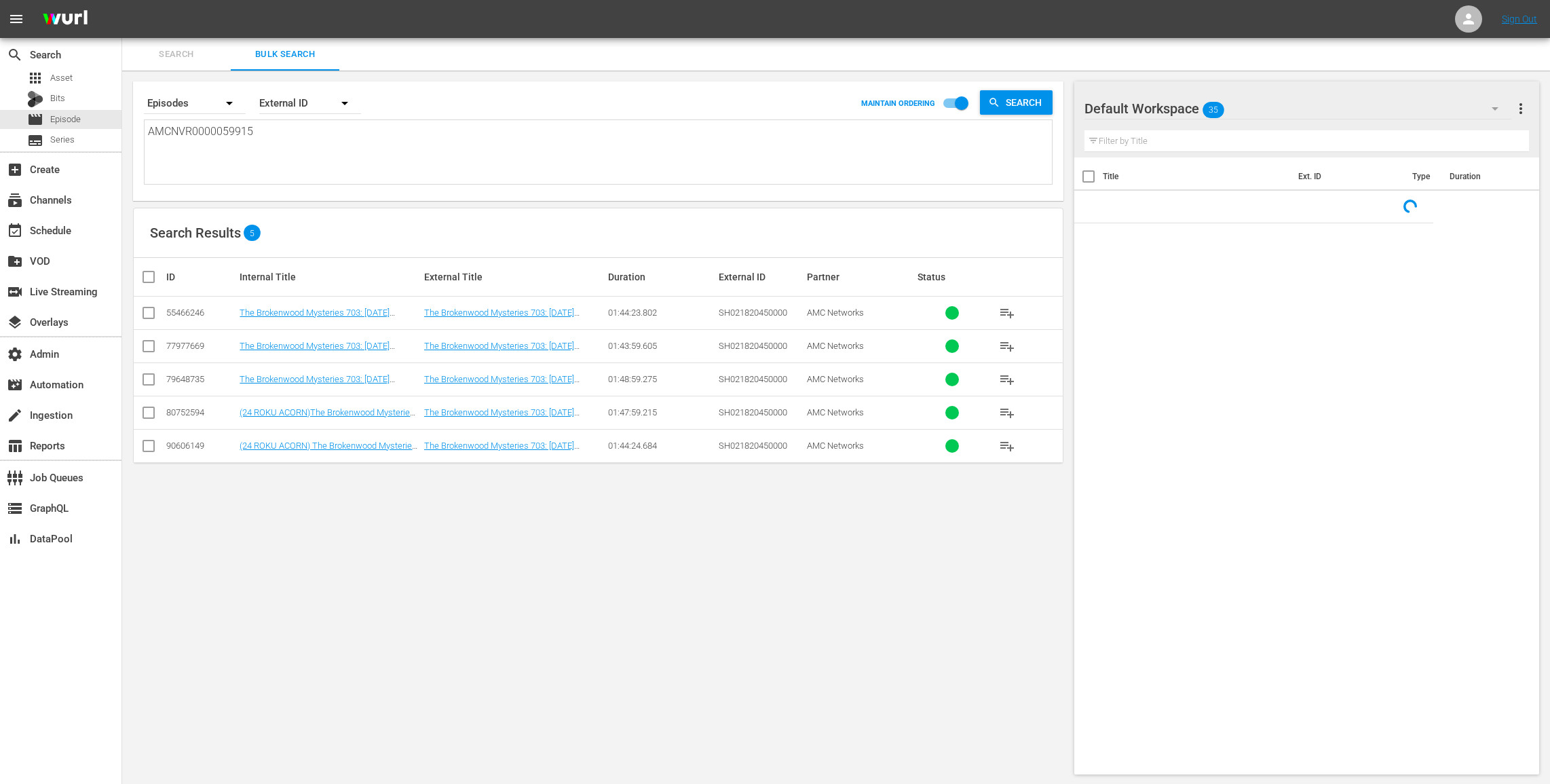
drag, startPoint x: 239, startPoint y: 146, endPoint x: 0, endPoint y: 26, distance: 267.4
click at [0, 30] on div "menu Sign Out search Search apps Asset Bits movie Episode subtitles Series add_…" at bounding box center [775, 392] width 1550 height 785
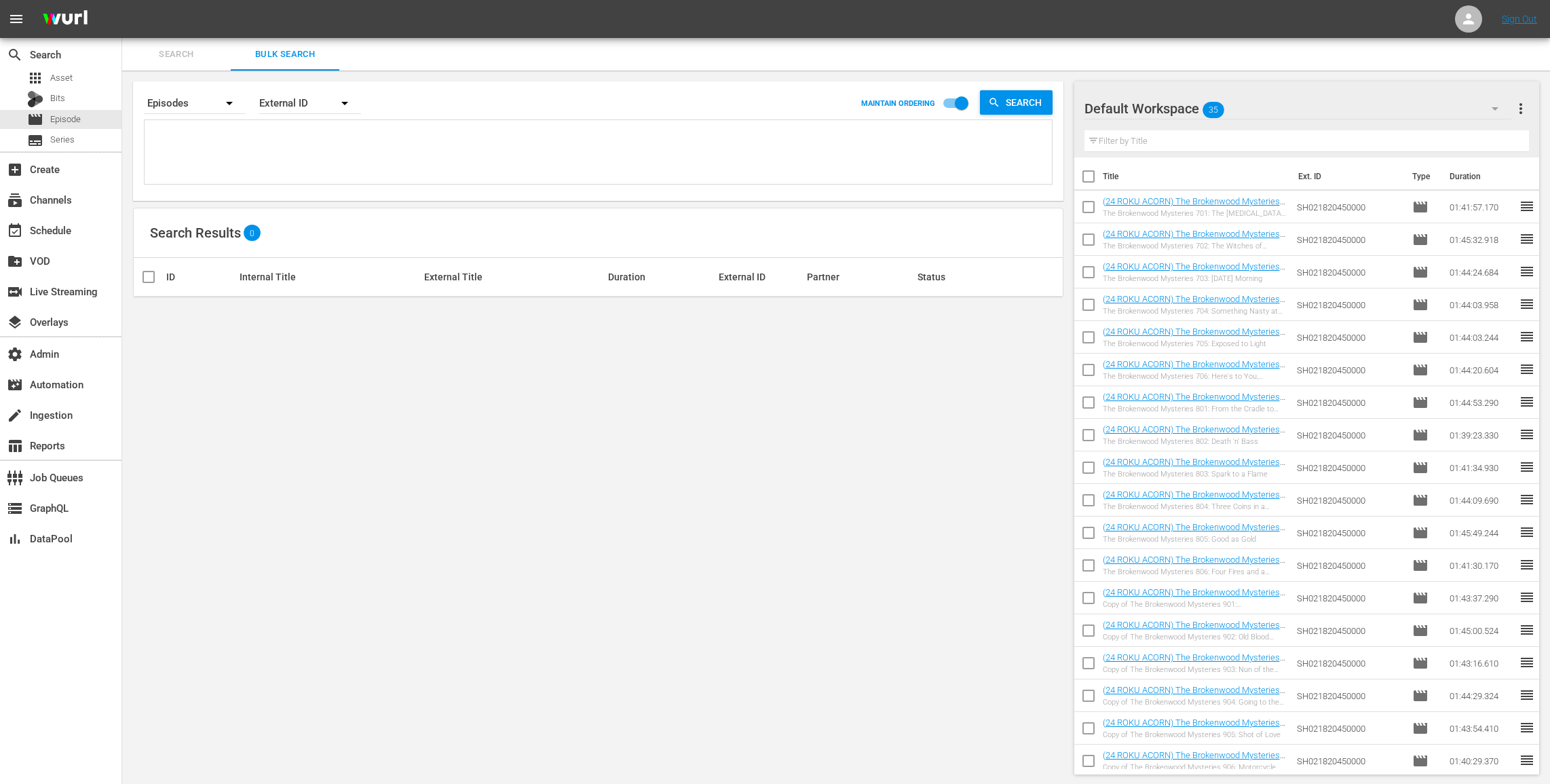
paste textarea "AMCNVR0000066679 AMCNVR0000066681 AMCNVR0000066683 AMCNVR0000066682"
type textarea "AMCNVR0000066679 AMCNVR0000066681 AMCNVR0000066683 AMCNVR0000066682"
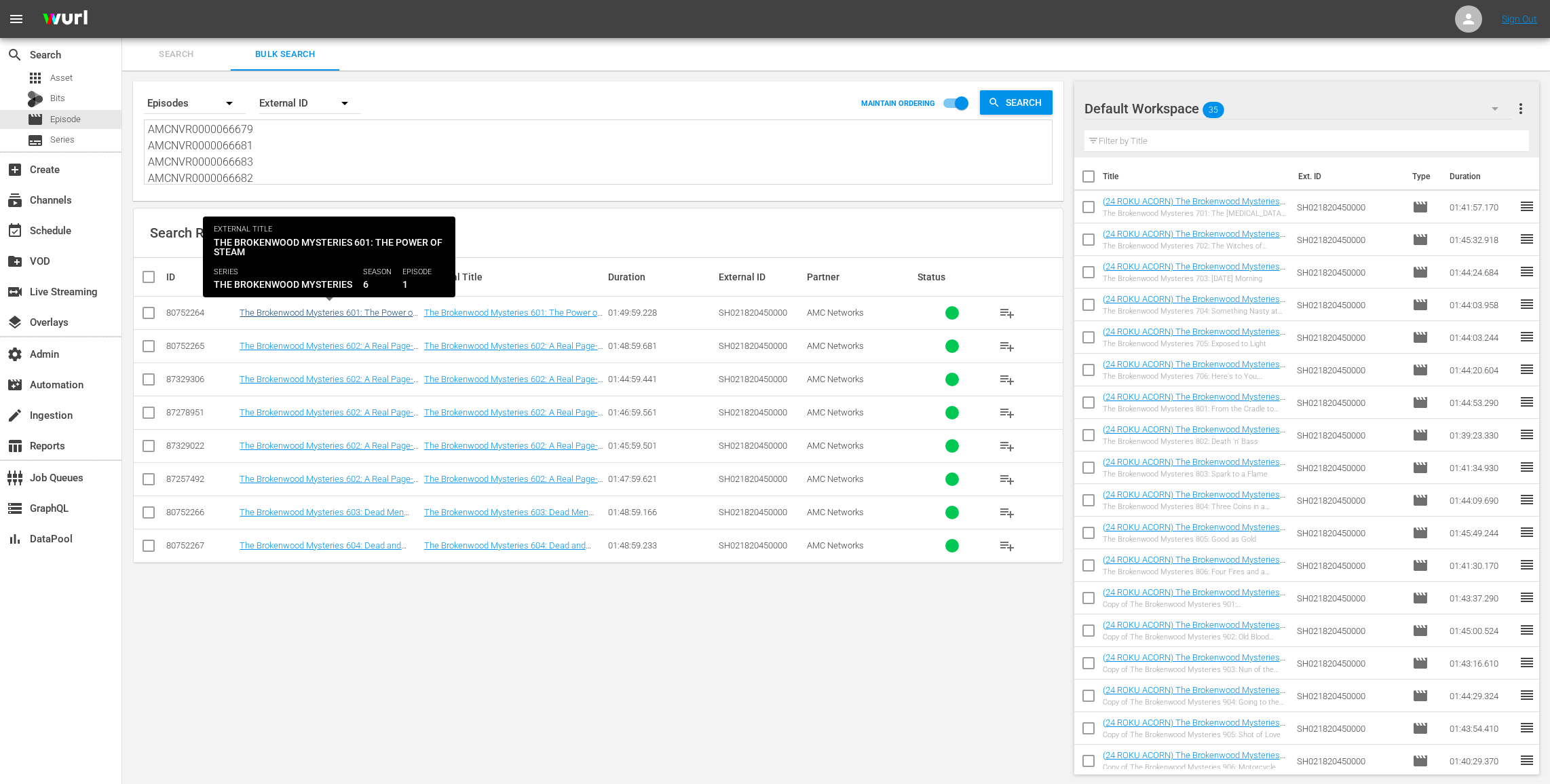
type textarea "AMCNVR0000066679 AMCNVR0000066681 AMCNVR0000066683 AMCNVR0000066682"
click at [346, 310] on link "The Brokenwood Mysteries 601: The Power of Steam" at bounding box center [327, 317] width 175 height 20
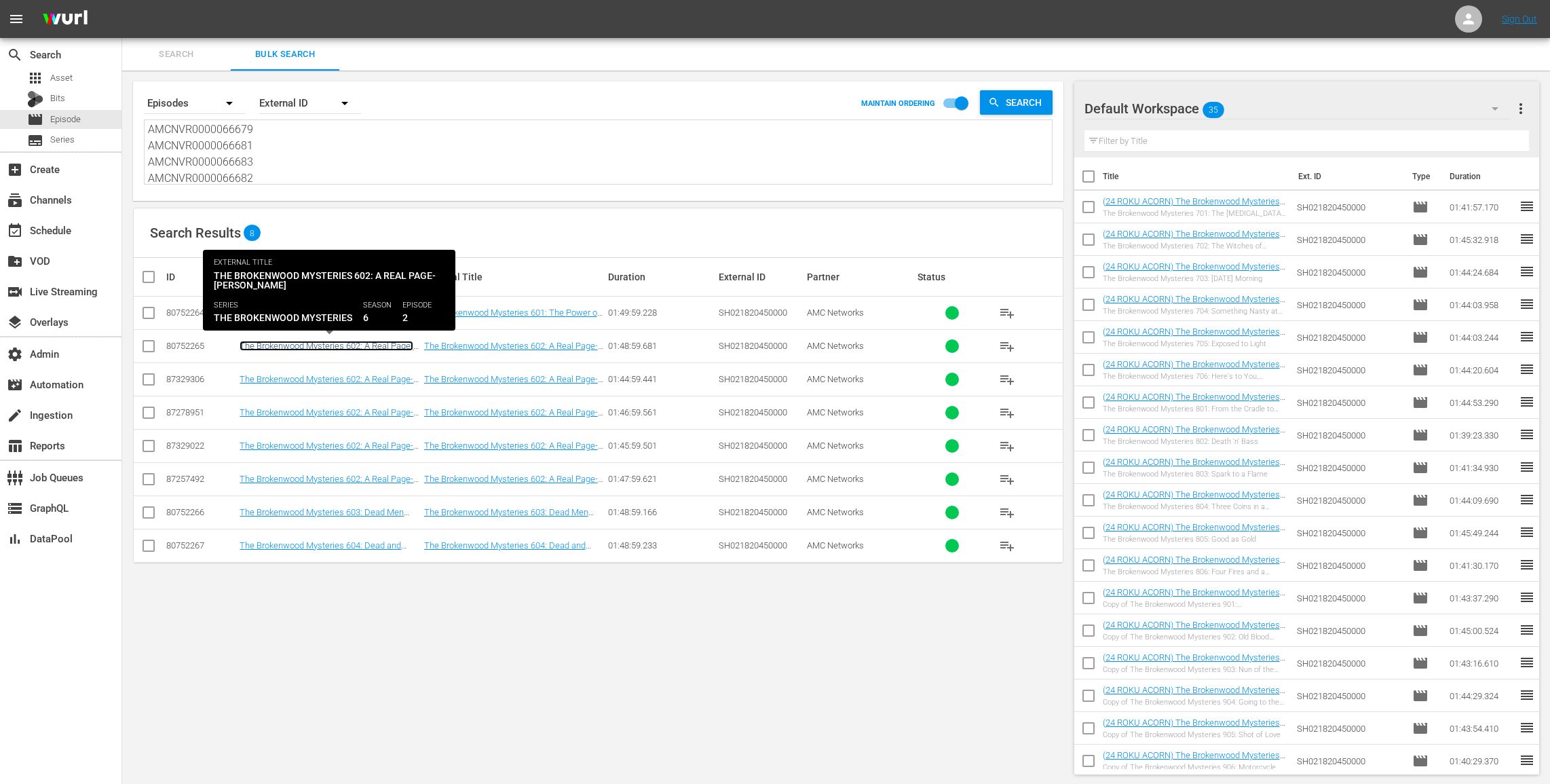
click at [345, 342] on link "The Brokenwood Mysteries 602: A Real Page-Turner" at bounding box center [326, 351] width 174 height 20
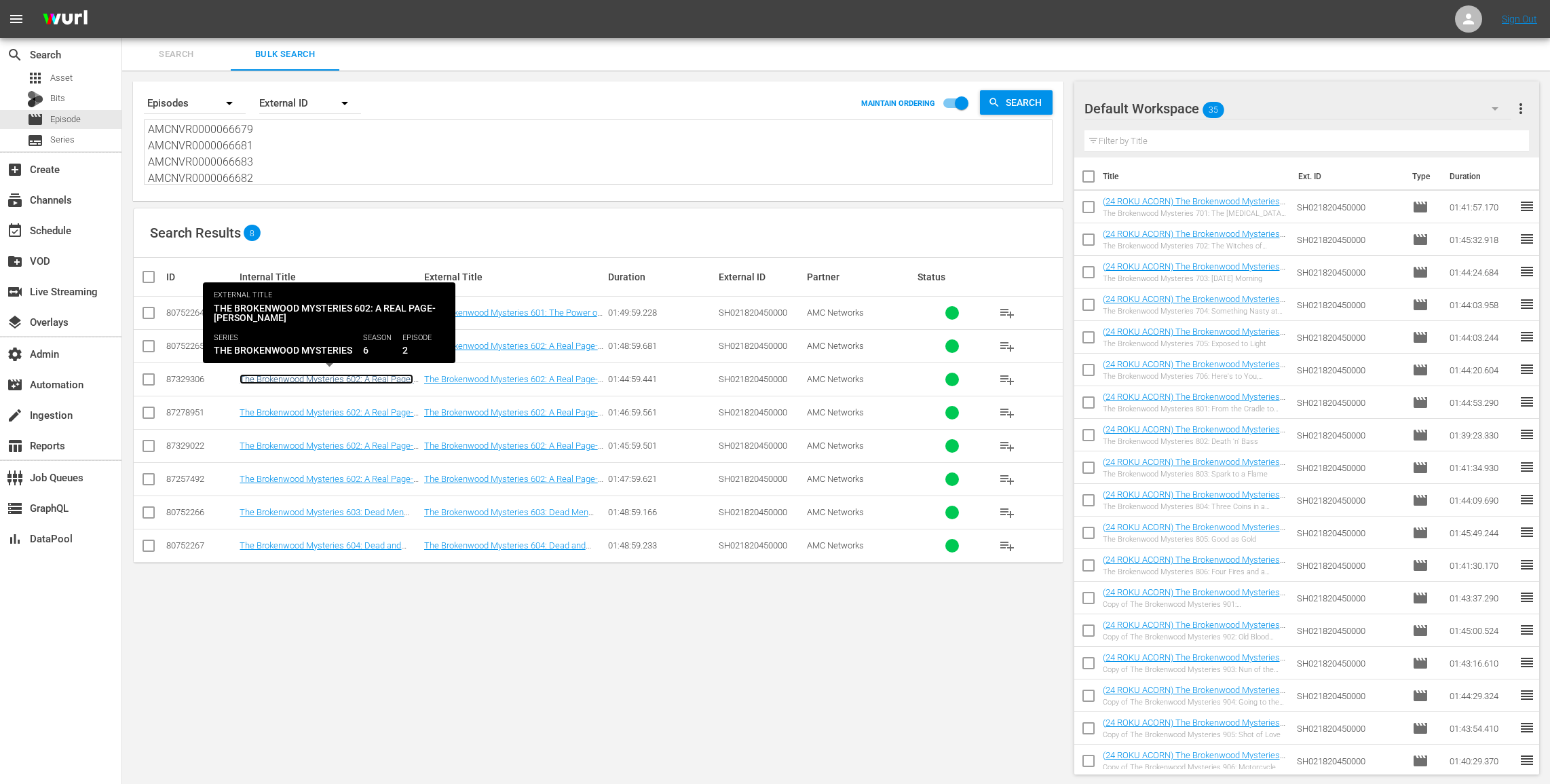
click at [342, 376] on link "The Brokenwood Mysteries 602: A Real Page-Turner (The Brokenwood Mysteries 602:…" at bounding box center [329, 399] width 179 height 51
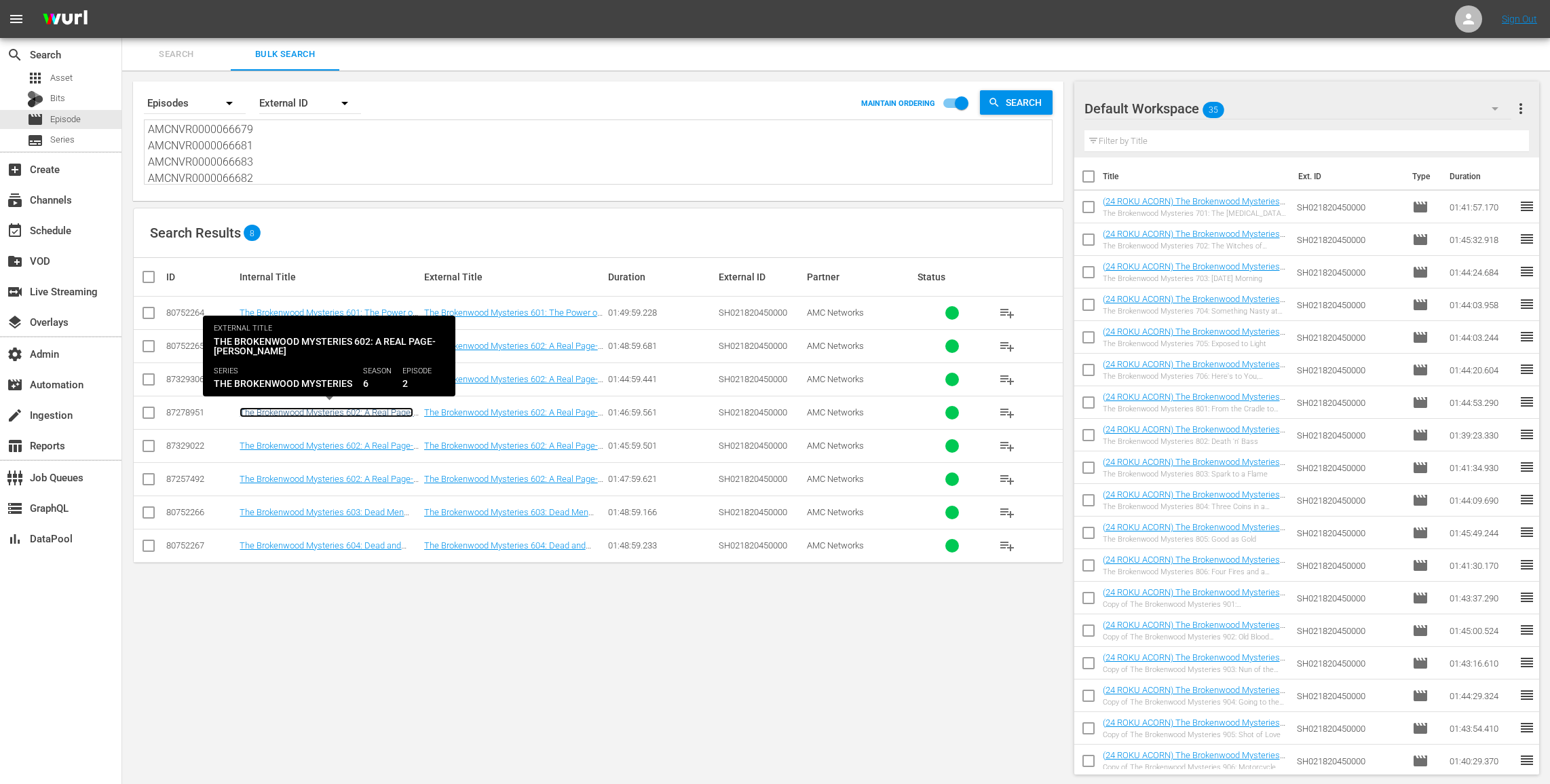
click at [345, 410] on link "The Brokenwood Mysteries 602: A Real Page-Turner (The Brokenwood Mysteries 602:…" at bounding box center [329, 433] width 179 height 51
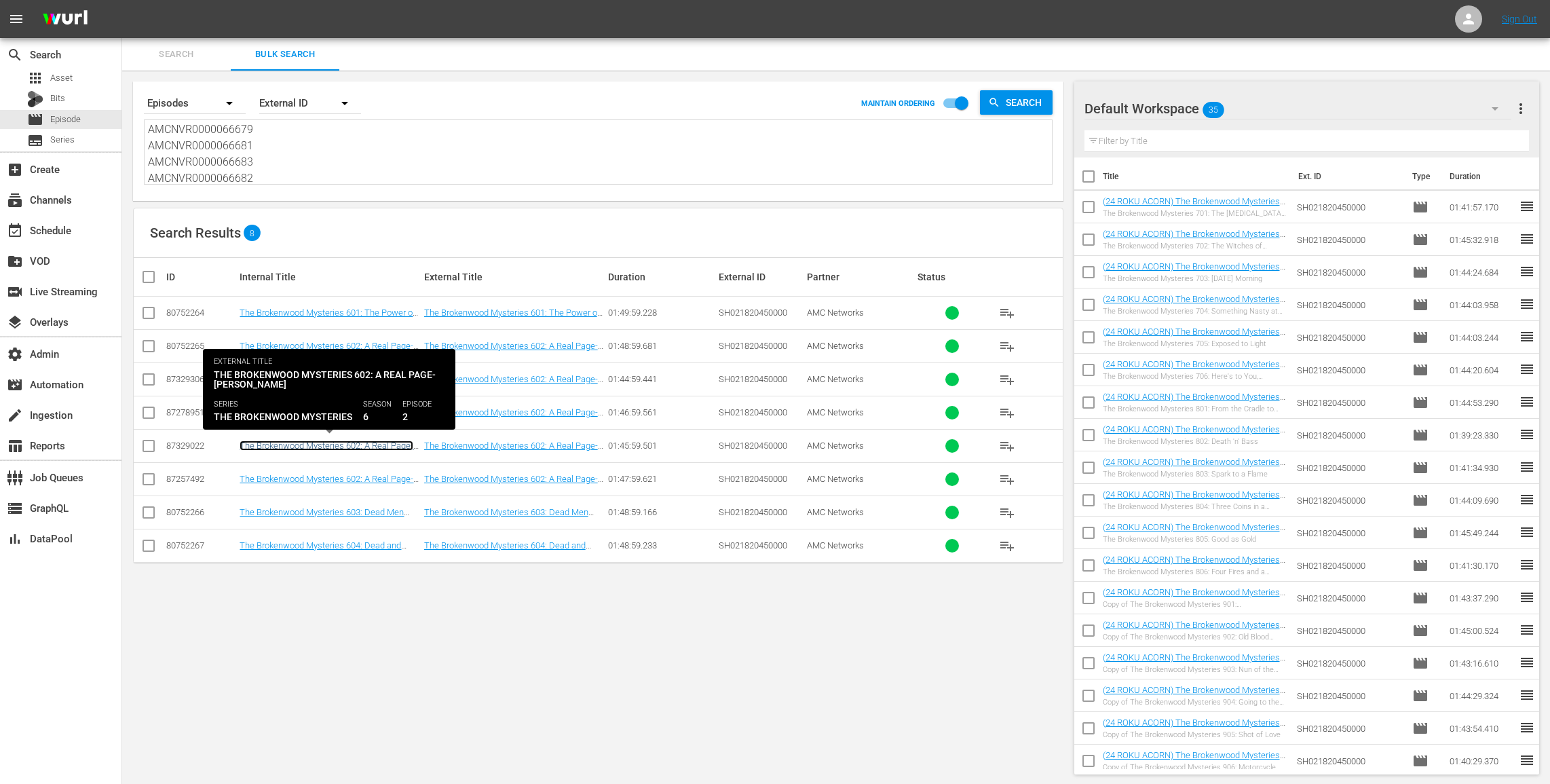
click at [345, 445] on link "The Brokenwood Mysteries 602: A Real Page-Turner (The Brokenwood Mysteries 602:…" at bounding box center [329, 466] width 179 height 51
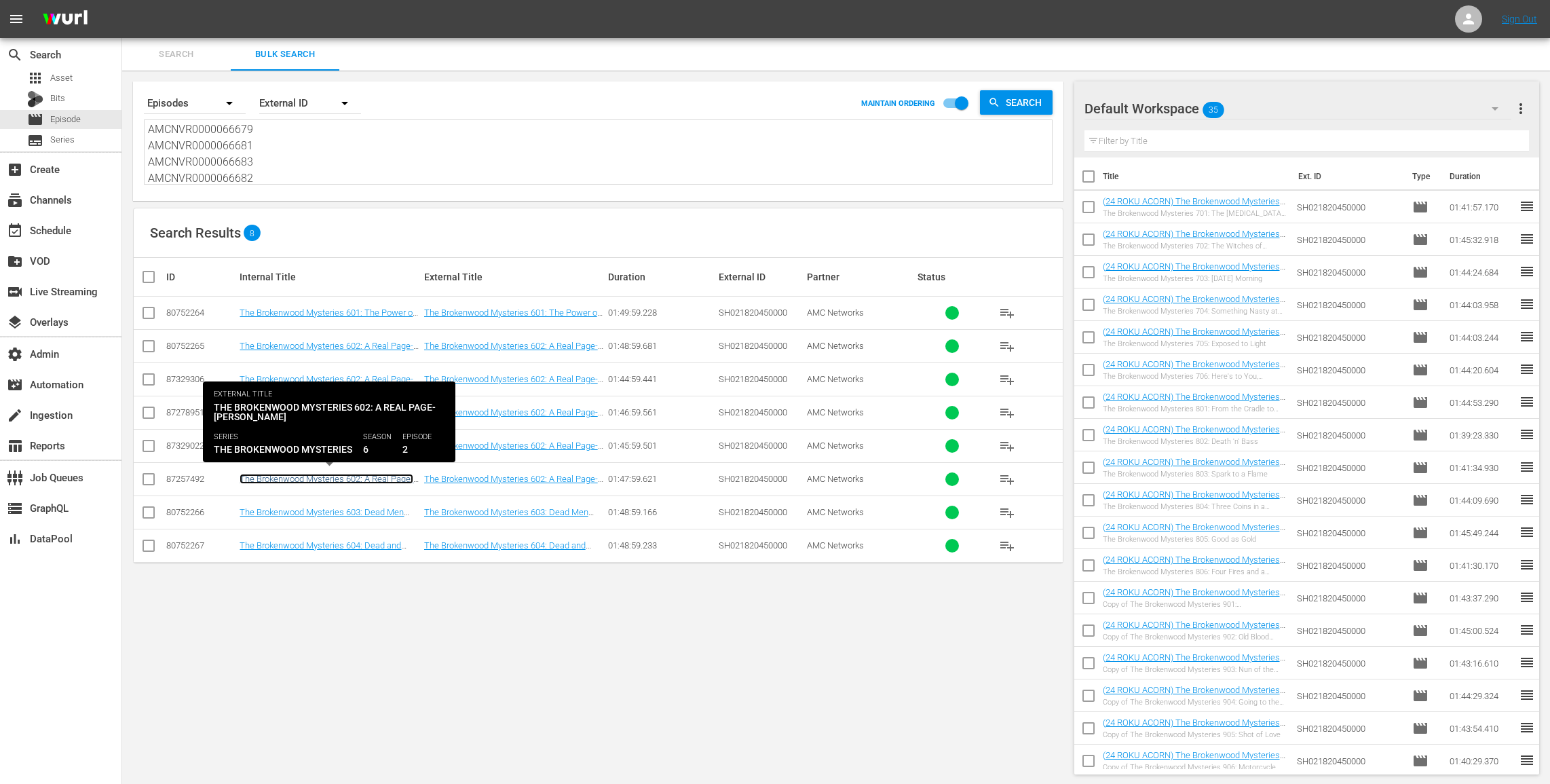
click at [345, 478] on link "The Brokenwood Mysteries 602: A Real Page-Turner (The Brokenwood Mysteries 602:…" at bounding box center [329, 499] width 179 height 51
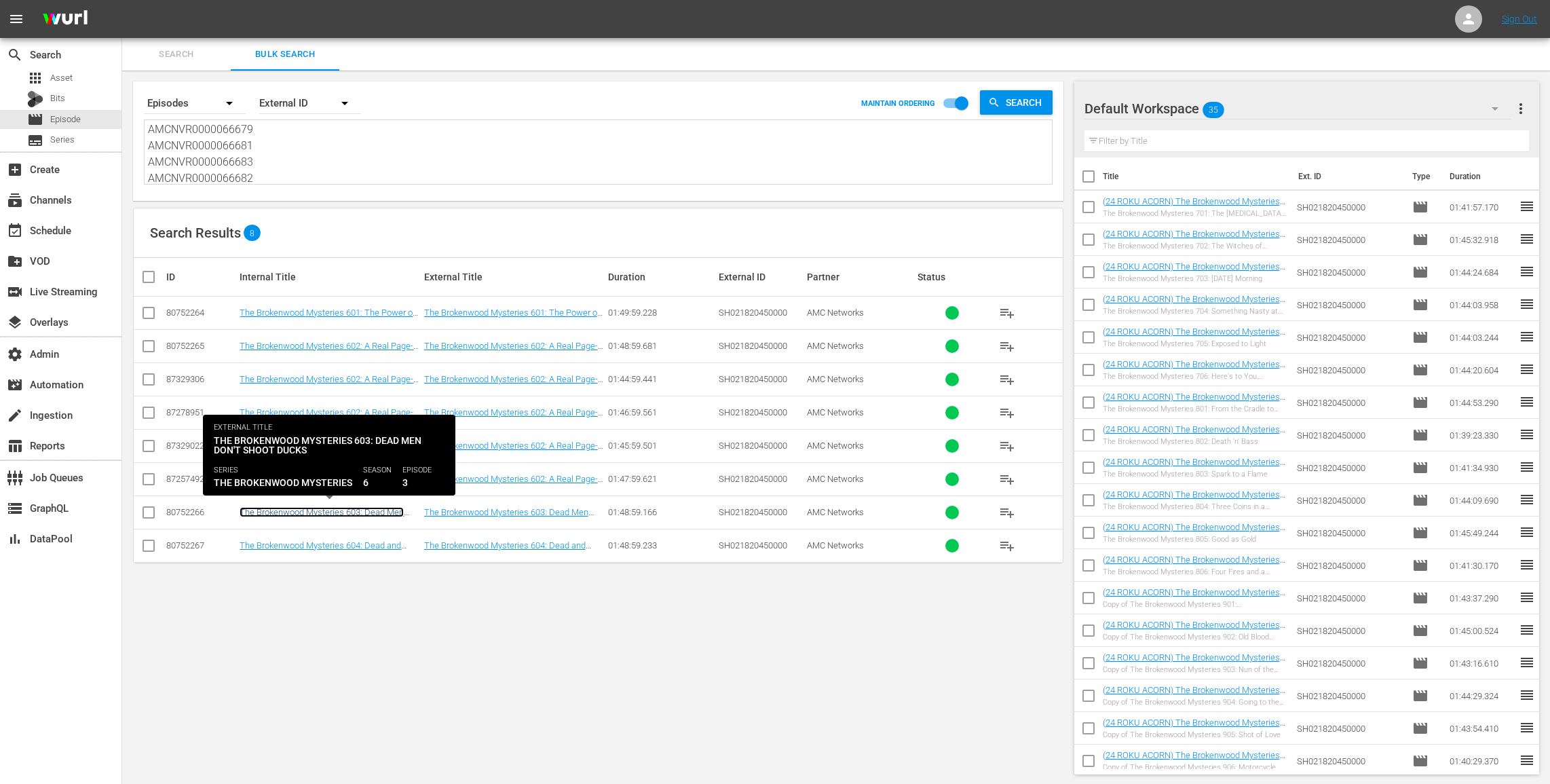
click at [345, 507] on link "The Brokenwood Mysteries 603: Dead Men Don't Shoot Ducks" at bounding box center [322, 517] width 165 height 20
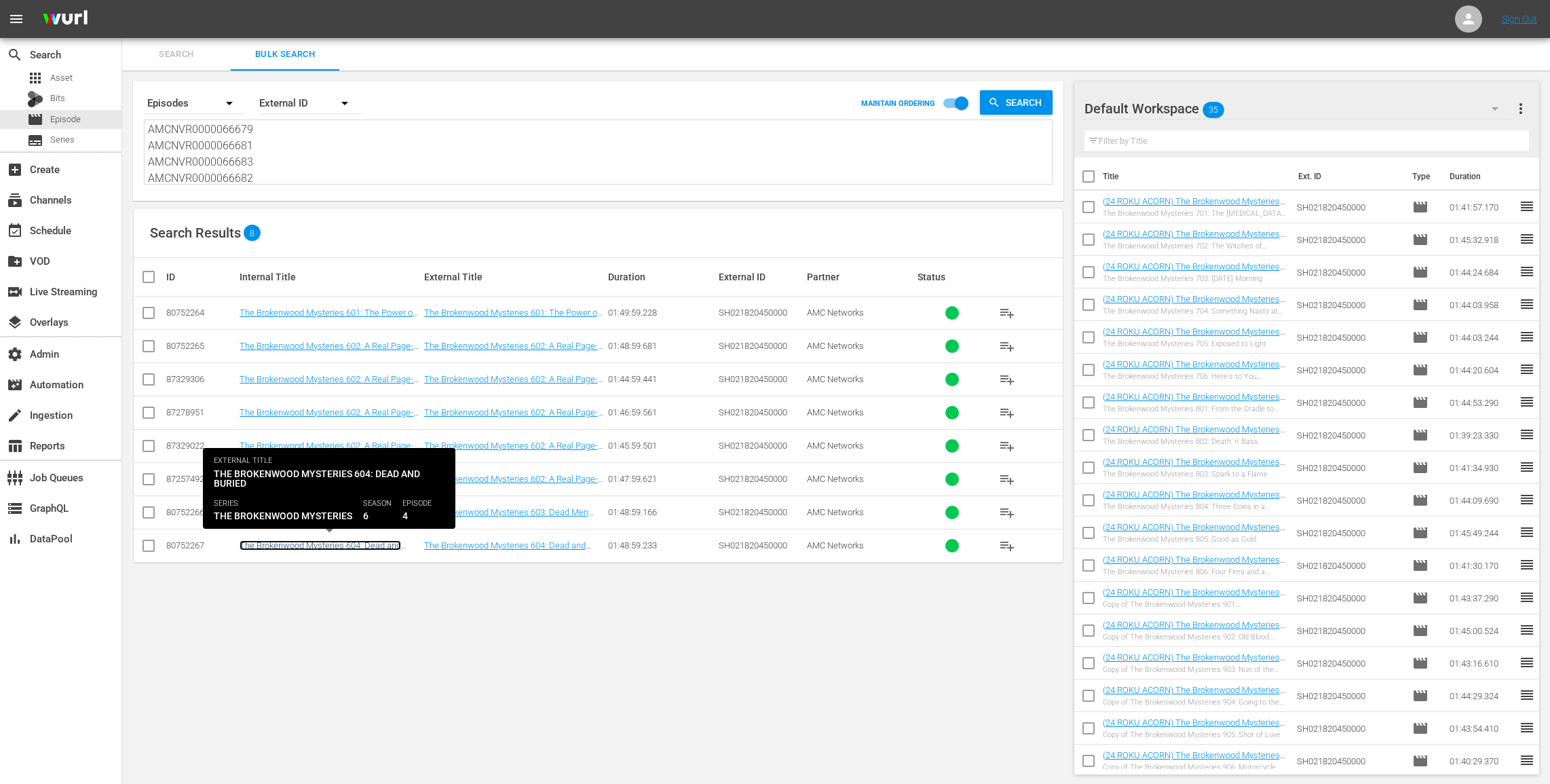
click at [346, 542] on link "The Brokenwood Mysteries 604: Dead and Buried" at bounding box center [320, 550] width 162 height 20
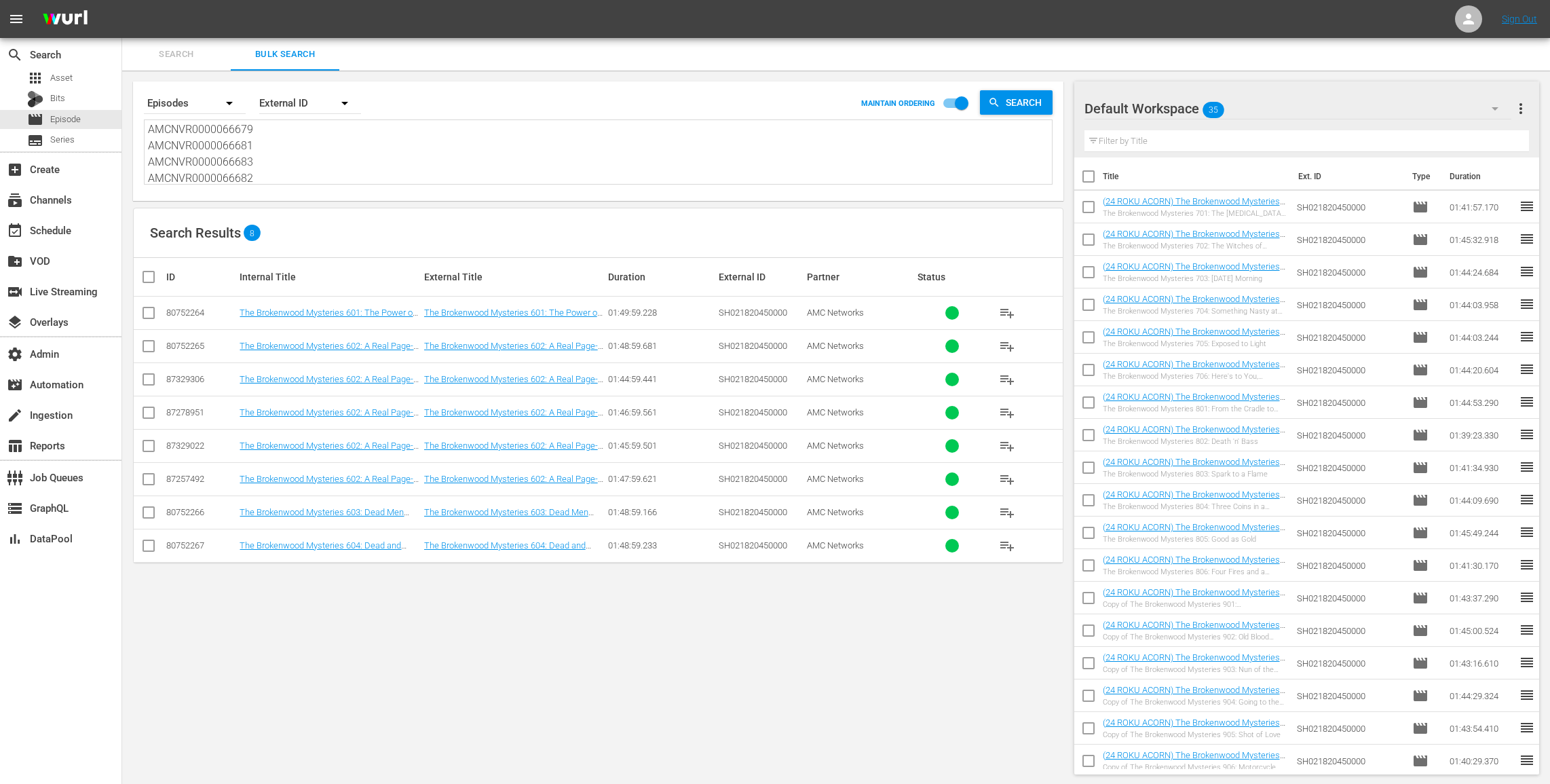
click at [153, 310] on input "checkbox" at bounding box center [149, 315] width 16 height 16
checkbox input "true"
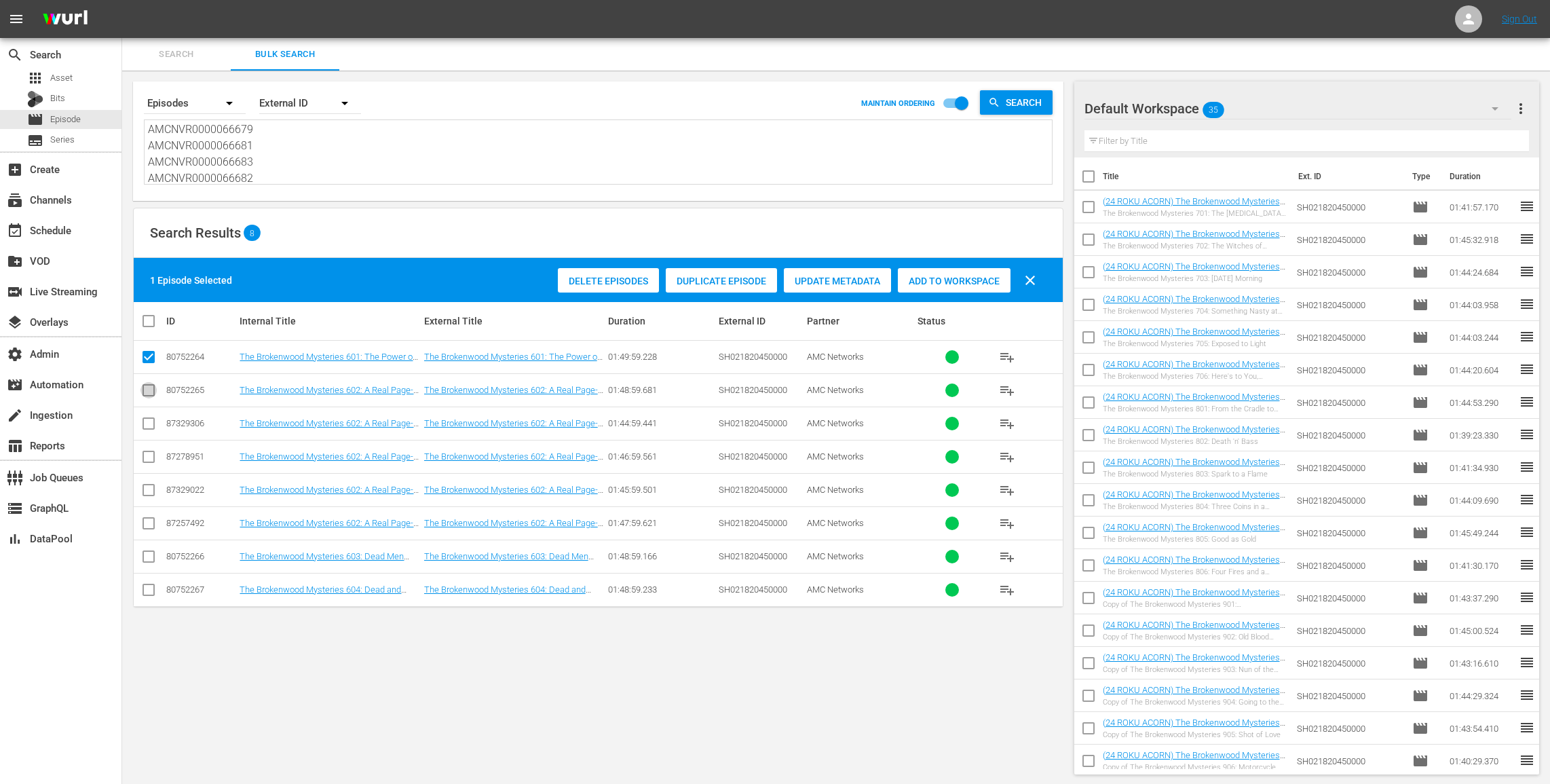
click at [148, 388] on input "checkbox" at bounding box center [149, 393] width 16 height 16
checkbox input "true"
click at [149, 548] on icon at bounding box center [149, 556] width 16 height 16
click at [148, 592] on input "checkbox" at bounding box center [149, 592] width 16 height 16
checkbox input "true"
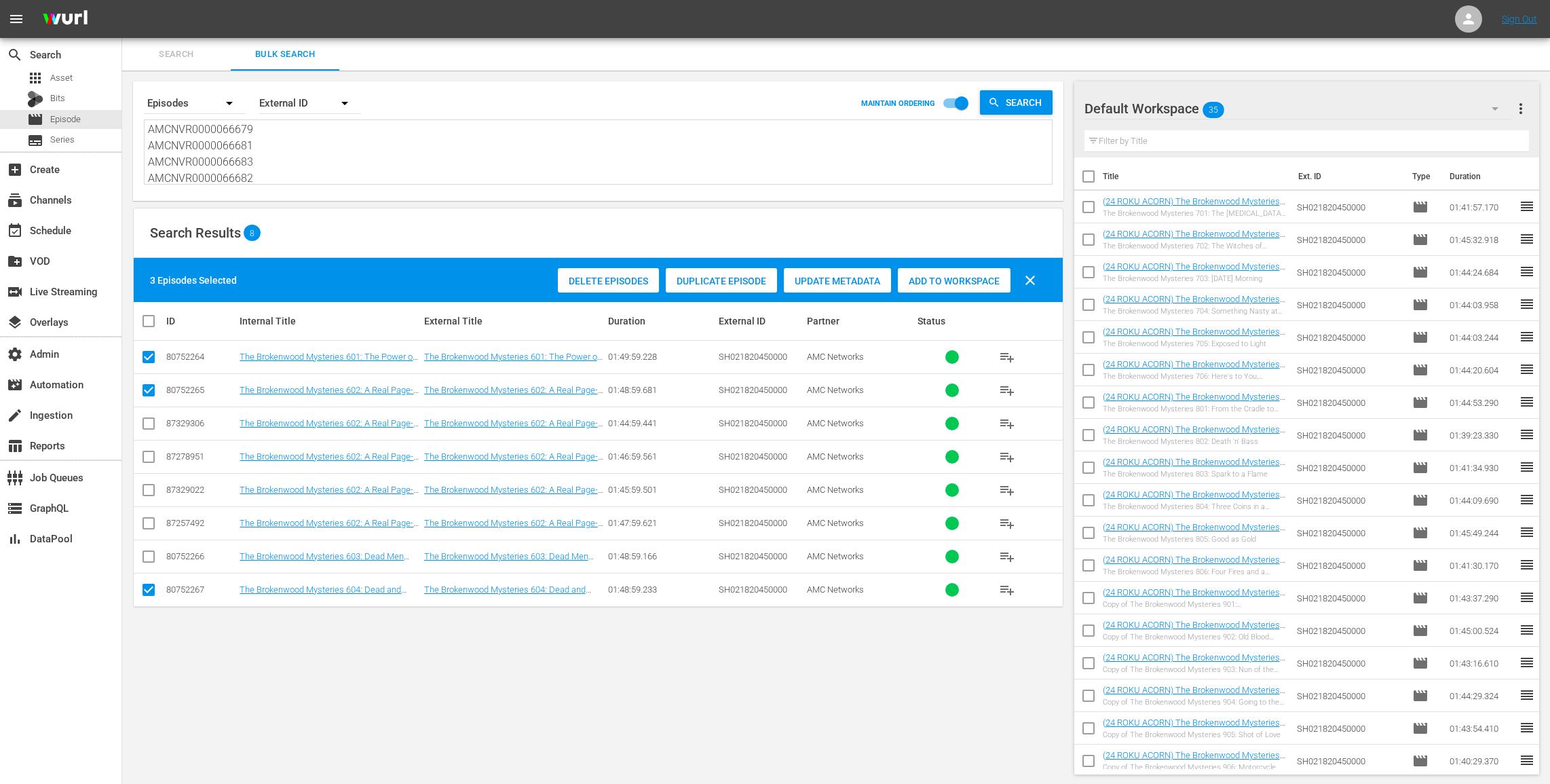
click at [148, 556] on input "checkbox" at bounding box center [149, 559] width 16 height 16
checkbox input "true"
click at [738, 276] on span "Duplicate Episode" at bounding box center [722, 281] width 111 height 11
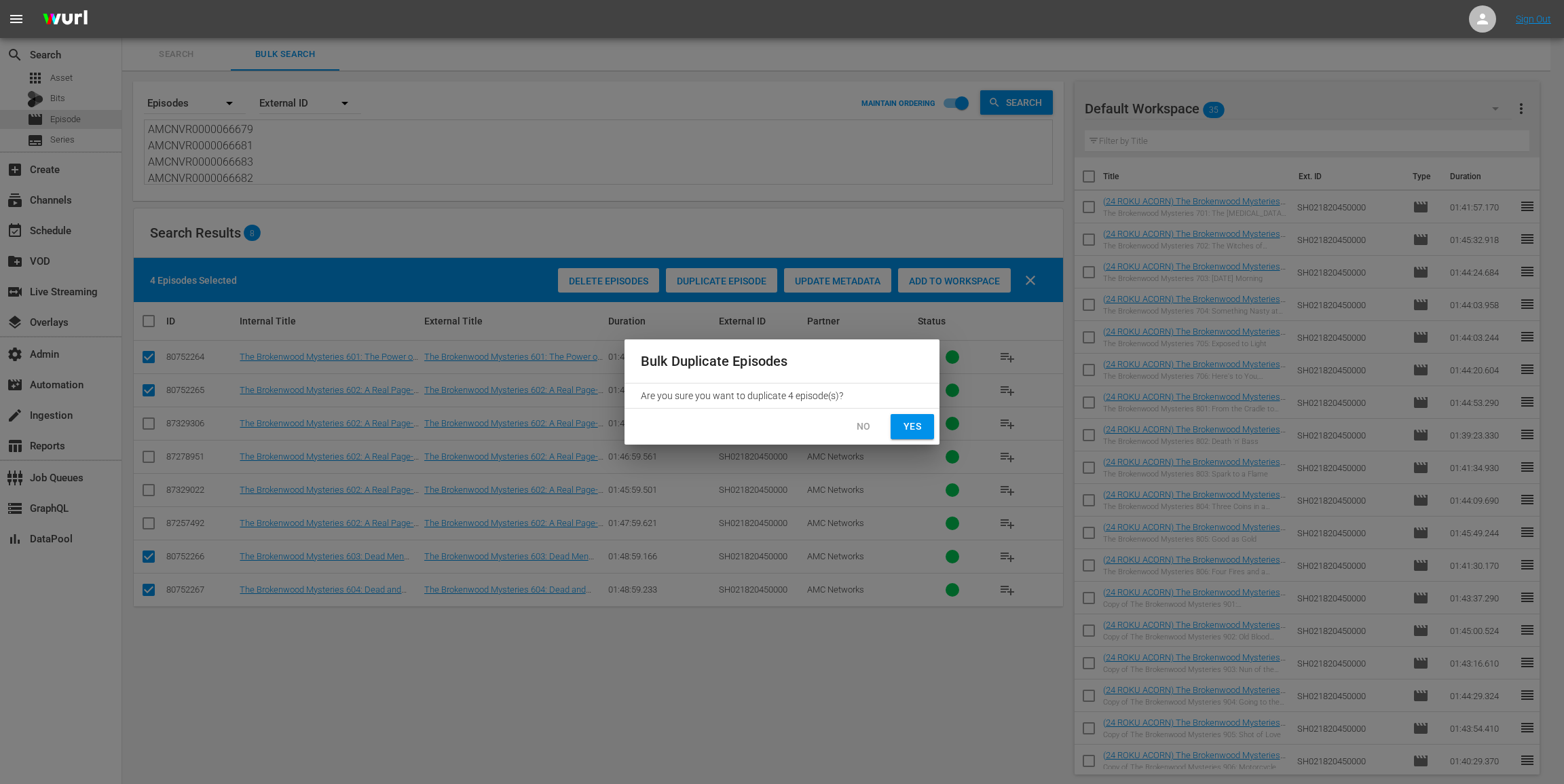
click at [908, 429] on span "Yes" at bounding box center [912, 426] width 22 height 17
checkbox input "false"
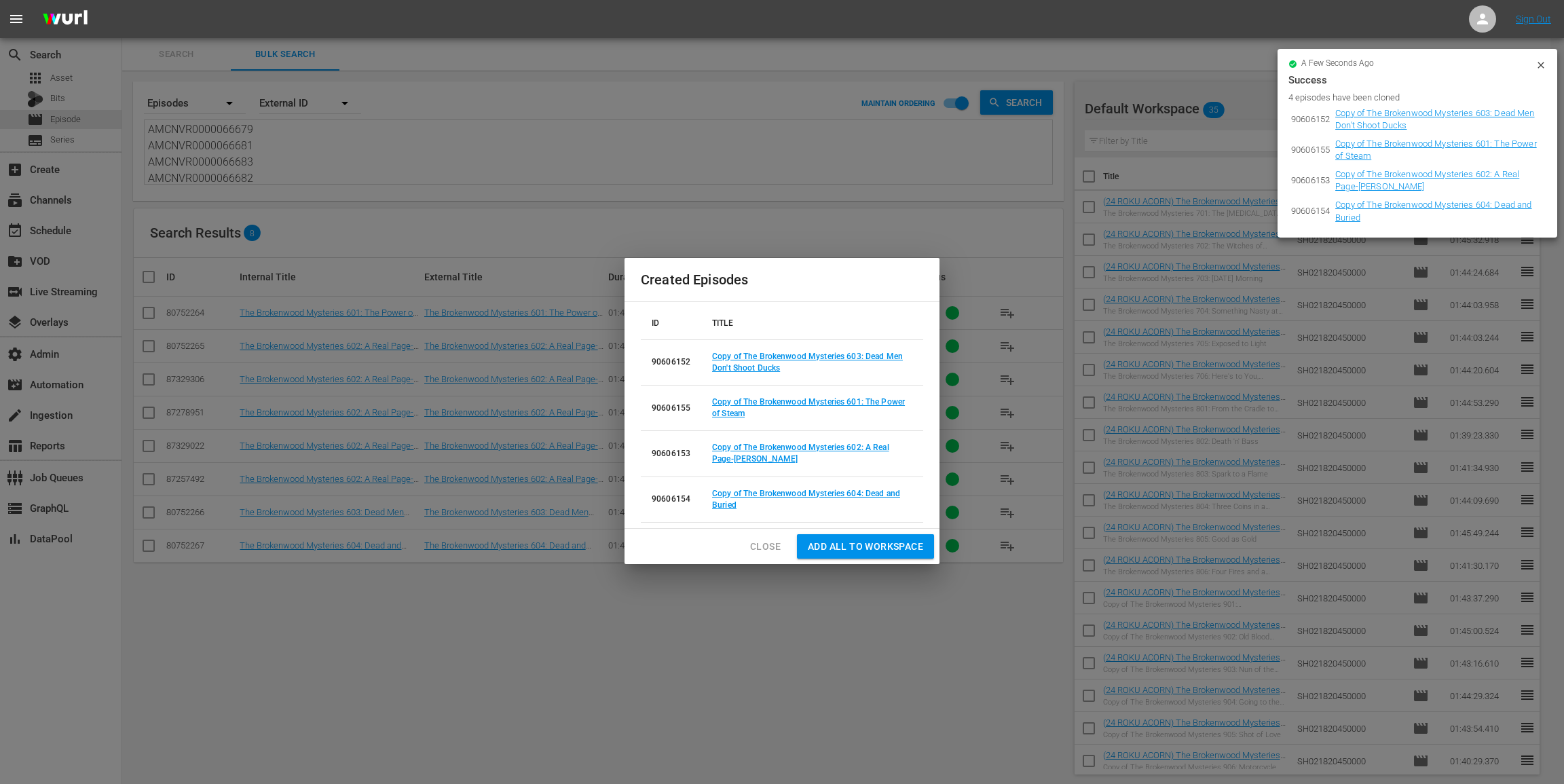
click at [733, 362] on td "Copy of The Brokenwood Mysteries 603: Dead Men Don't Shoot Ducks" at bounding box center [812, 362] width 222 height 46
click at [734, 367] on link "Copy of The Brokenwood Mysteries 603: Dead Men Don't Shoot Ducks" at bounding box center [807, 362] width 191 height 21
click at [728, 412] on link "Copy of The Brokenwood Mysteries 601: The Power of Steam" at bounding box center [808, 407] width 193 height 21
click at [721, 458] on link "Copy of The Brokenwood Mysteries 602: A Real Page-Turner" at bounding box center [801, 452] width 177 height 21
click at [721, 506] on link "Copy of The Brokenwood Mysteries 604: Dead and Buried" at bounding box center [806, 499] width 188 height 21
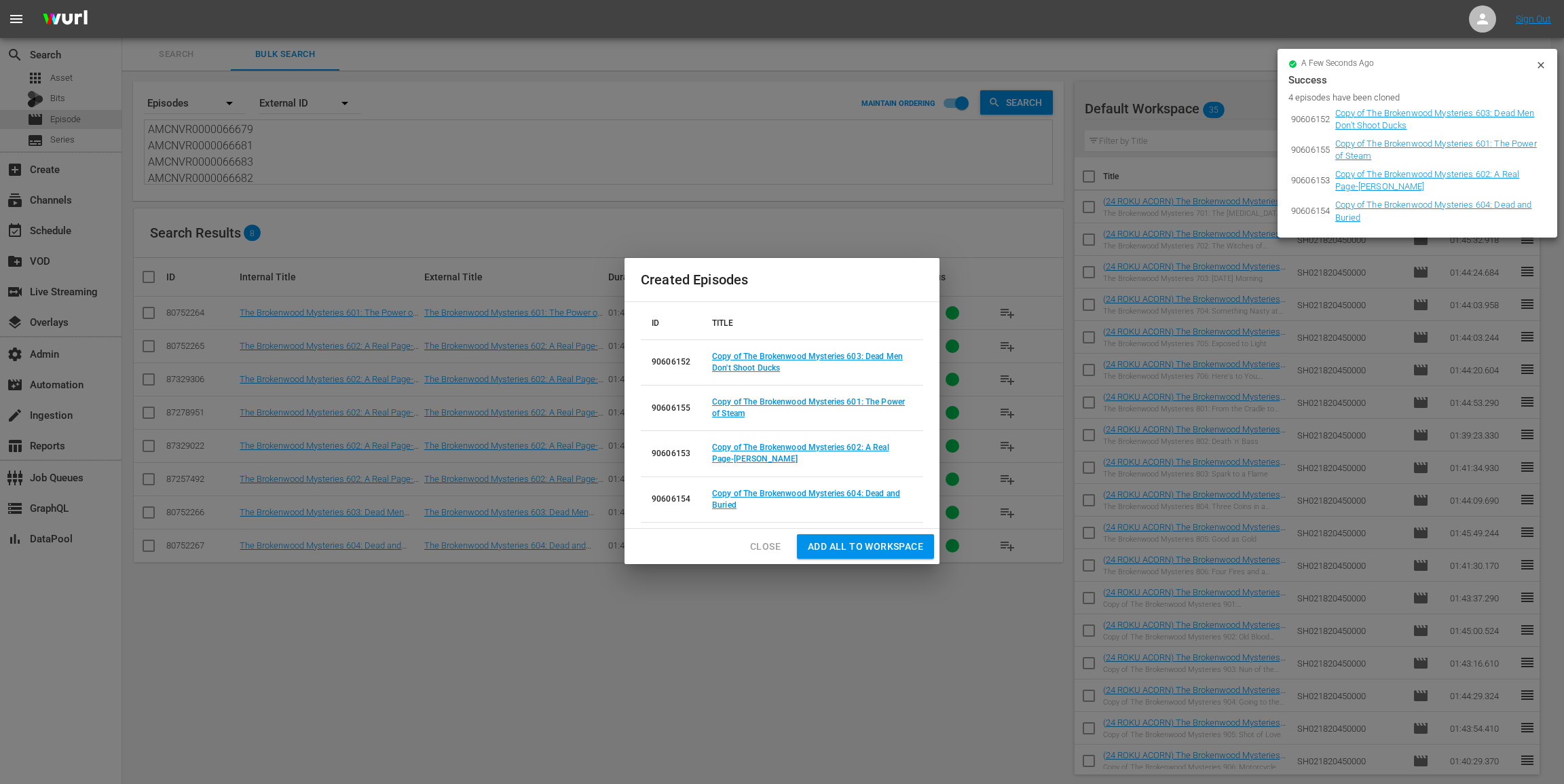
click at [774, 546] on span "Close" at bounding box center [765, 546] width 30 height 17
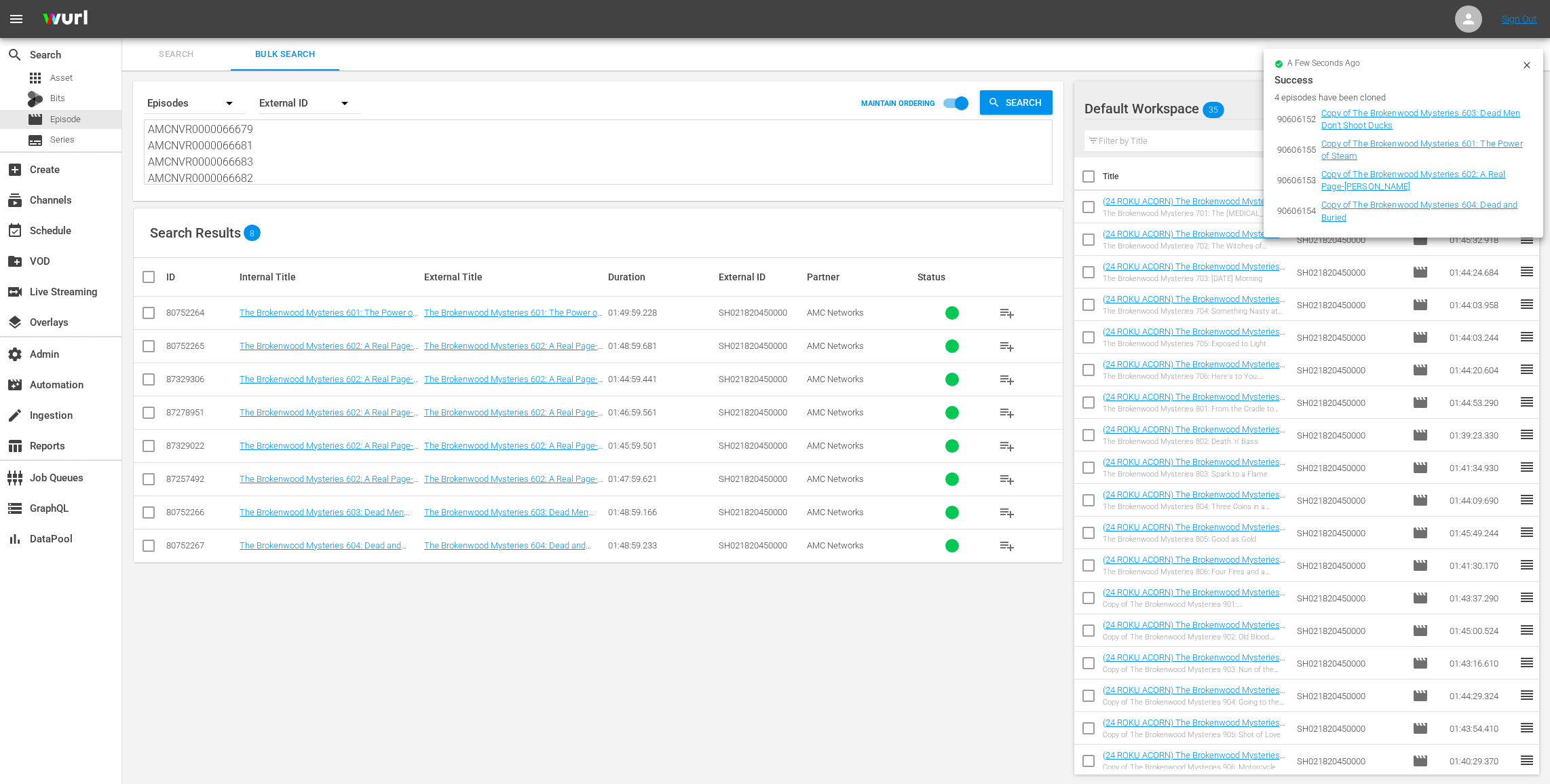
scroll to position [0, 0]
drag, startPoint x: 273, startPoint y: 173, endPoint x: 194, endPoint y: 17, distance: 174.9
click at [193, 22] on div "menu Sign Out search Search apps Asset Bits movie Episode subtitles Series add_…" at bounding box center [775, 392] width 1550 height 785
click at [90, 94] on div "Bits" at bounding box center [60, 99] width 122 height 19
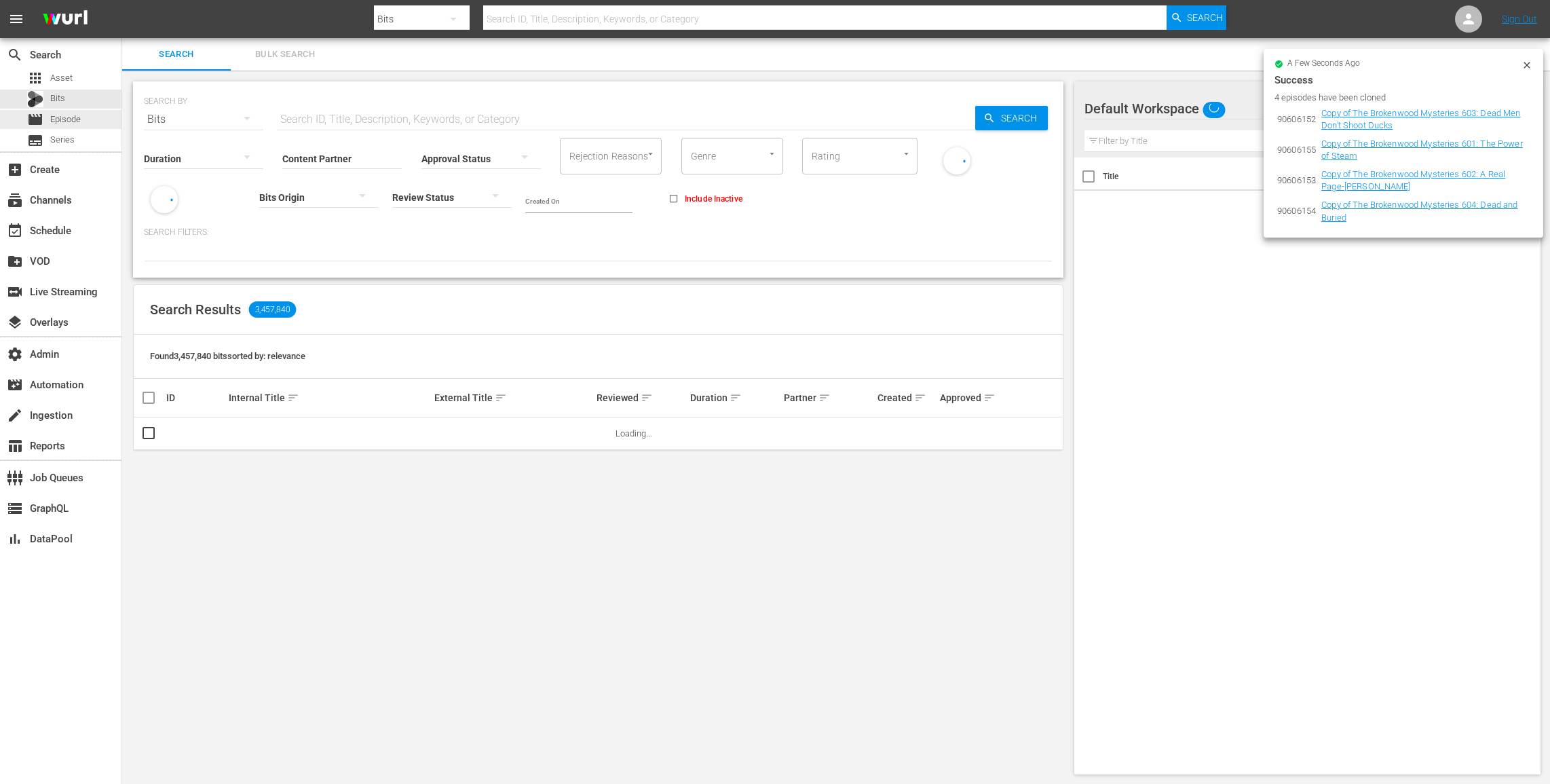
click at [89, 121] on div "movie Episode" at bounding box center [60, 119] width 122 height 19
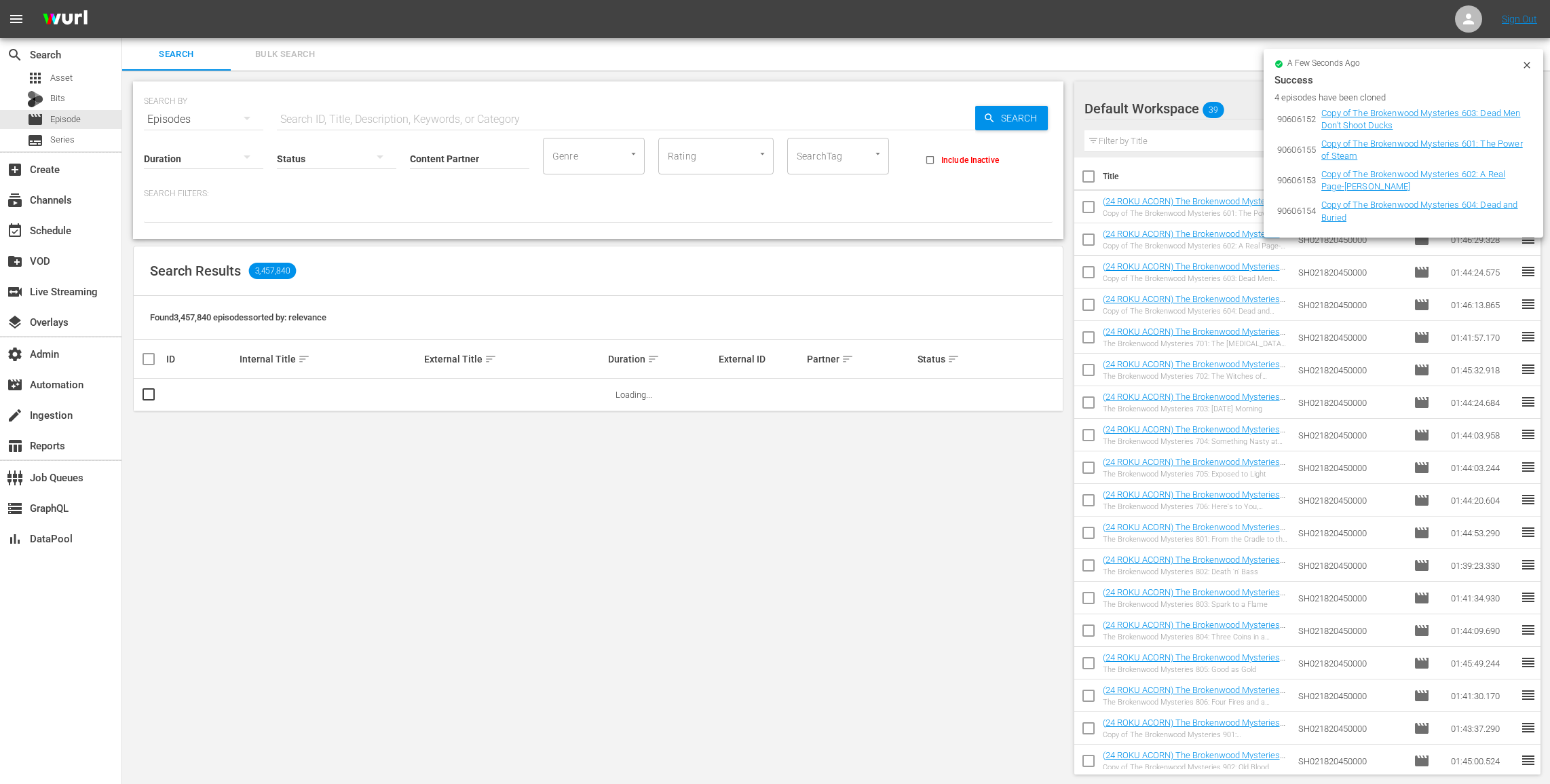
click at [1530, 59] on icon at bounding box center [1527, 65] width 11 height 11
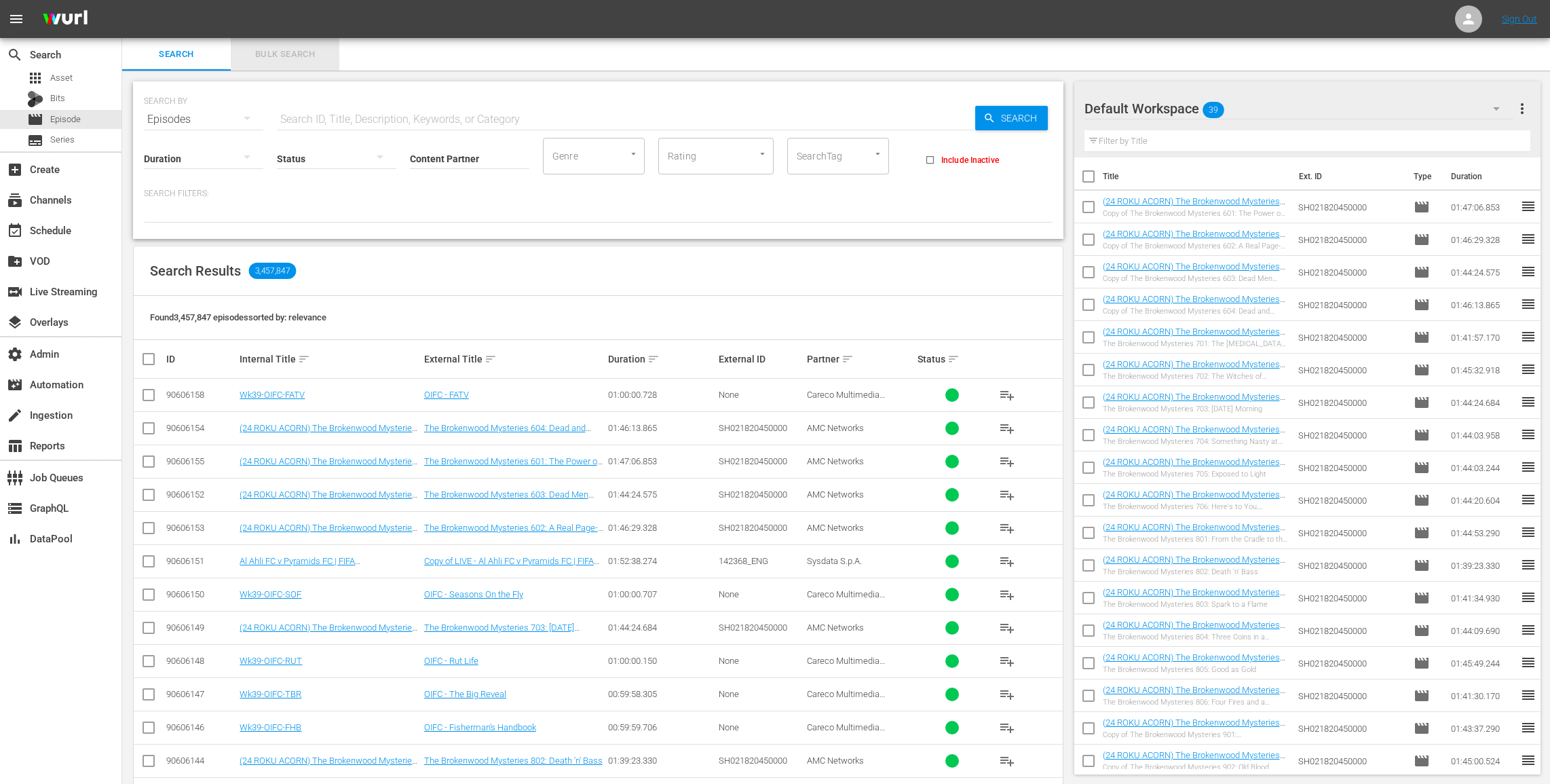
click at [289, 50] on span "Bulk Search" at bounding box center [284, 54] width 92 height 16
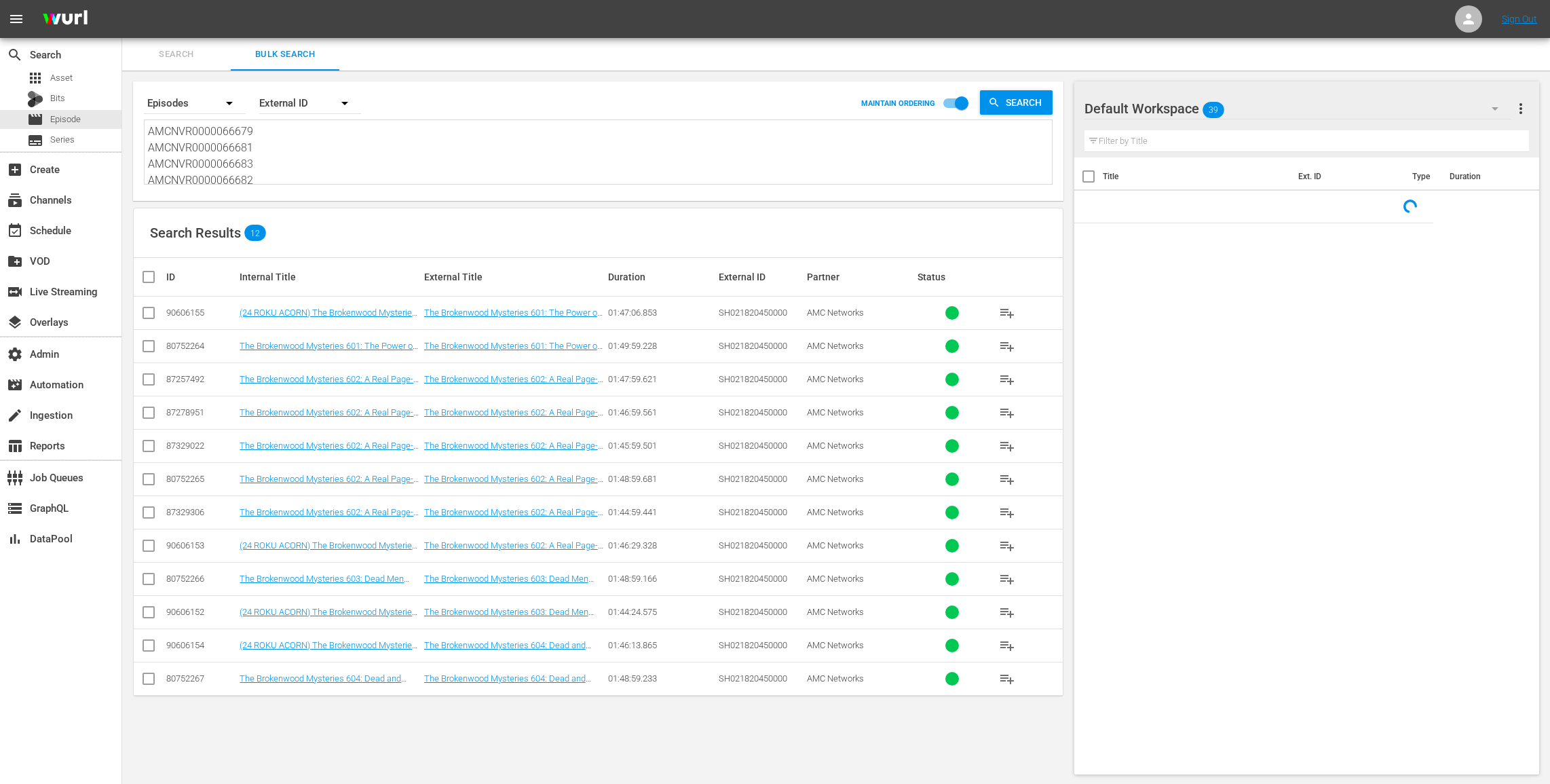
drag, startPoint x: 260, startPoint y: 175, endPoint x: 177, endPoint y: 90, distance: 118.8
click at [176, 93] on div "Search By Episodes Order By External ID MAINTAIN ORDERING Search AMCNVR00000666…" at bounding box center [598, 135] width 908 height 98
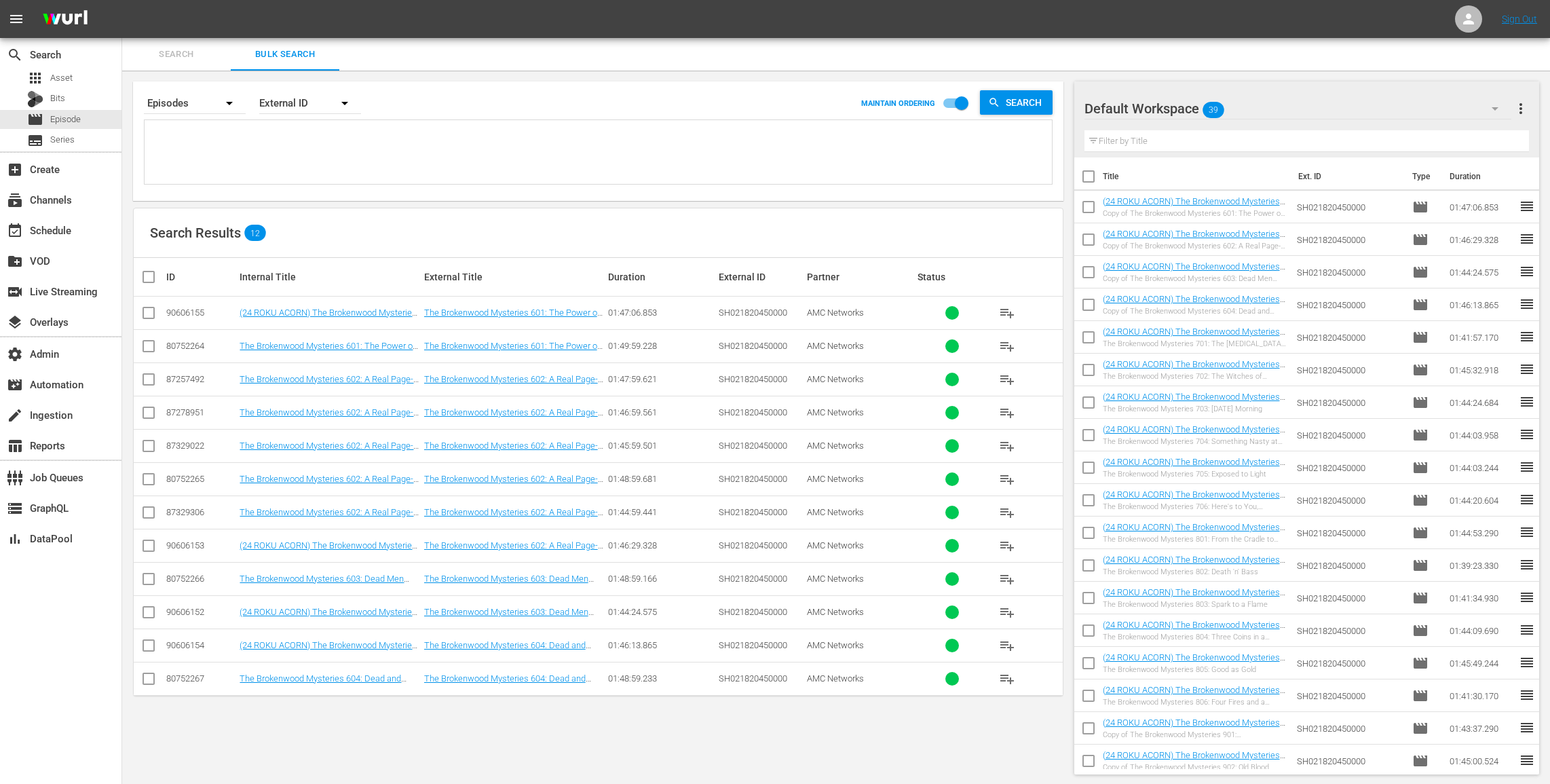
paste textarea "AMCNVR0000066825 AMCNVR0000066826 AMCNVR0000066829 AMCNVR0000066831 AMCNVR00000…"
type textarea "AMCNVR0000066825 AMCNVR0000066826 AMCNVR0000066829 AMCNVR0000066831 AMCNVR00000…"
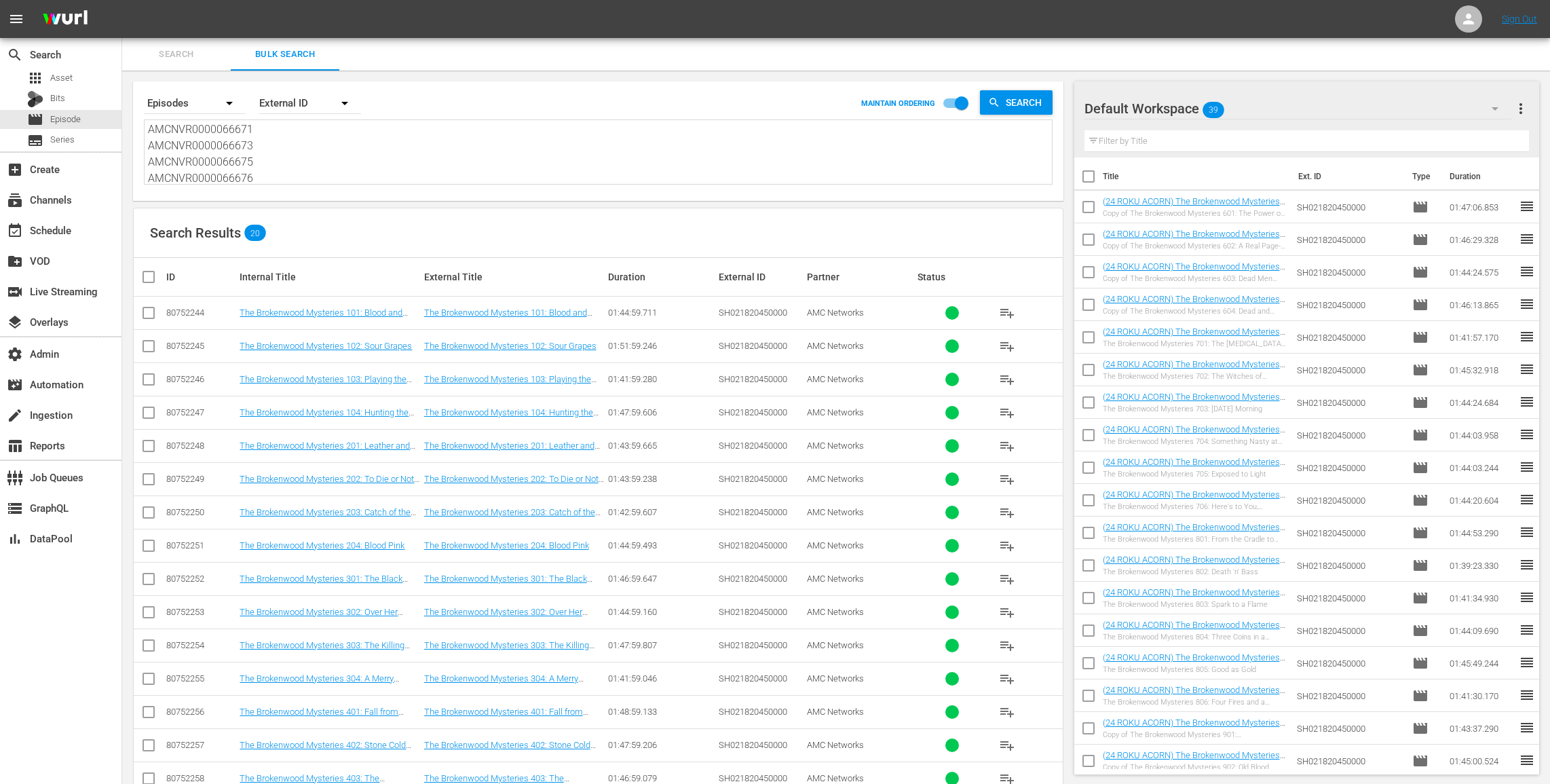
scroll to position [11, 0]
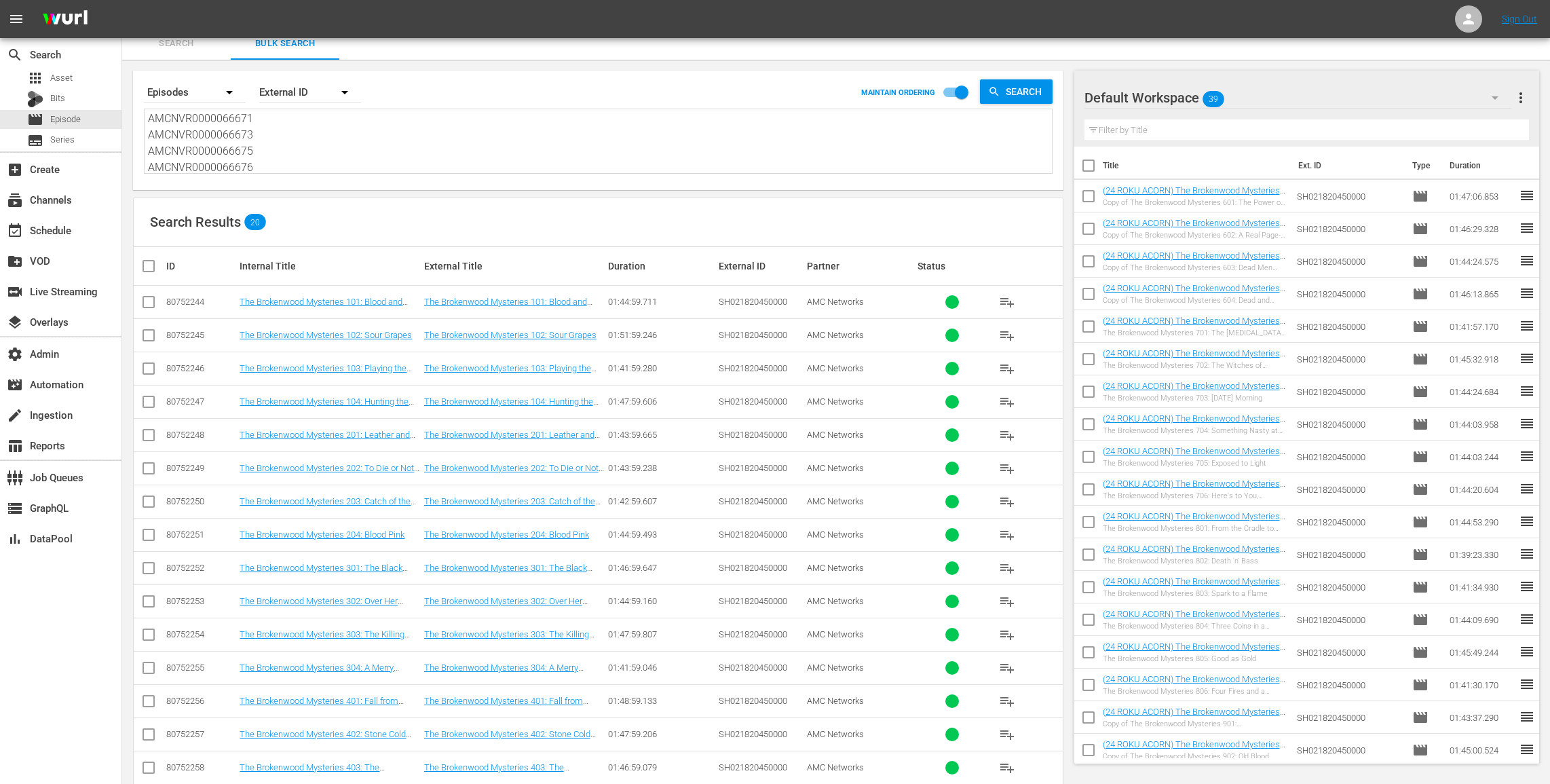
type textarea "AMCNVR0000066825 AMCNVR0000066826 AMCNVR0000066829 AMCNVR0000066831 AMCNVR00000…"
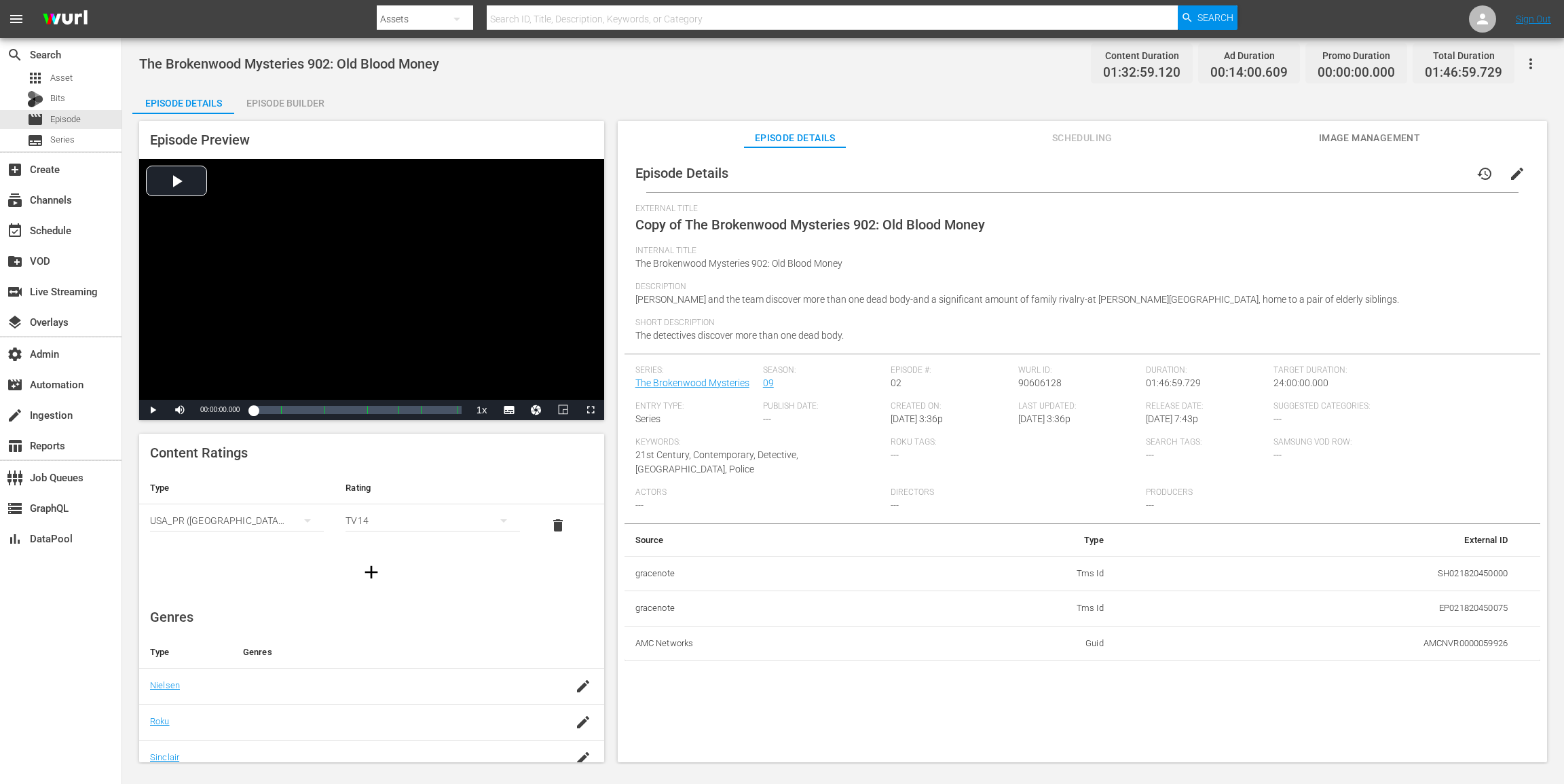
click at [1173, 61] on icon "button" at bounding box center [1531, 64] width 16 height 16
click at [1173, 61] on div "Add Episode to Workspace" at bounding box center [1433, 69] width 207 height 33
click at [1173, 160] on button "edit" at bounding box center [1517, 174] width 33 height 33
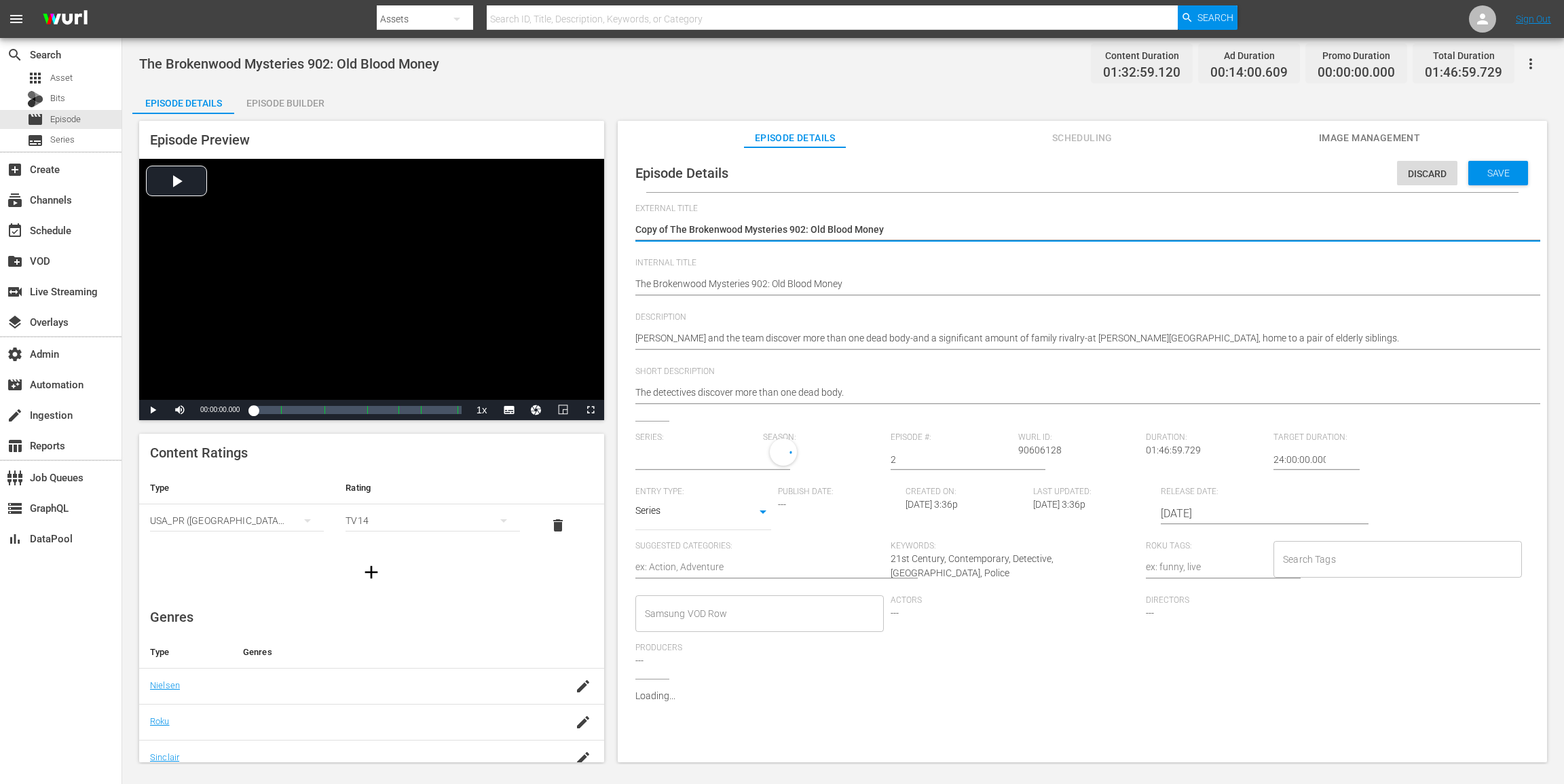
type input "The Brokenwood Mysteries"
drag, startPoint x: 672, startPoint y: 231, endPoint x: 539, endPoint y: 225, distance: 133.1
click at [540, 225] on div "Episode Preview Video Player is loading. Play Video Play Mute Current Time 00:0…" at bounding box center [843, 443] width 1421 height 659
type textarea "The Brokenwood Mysteries 902: Old Blood Money"
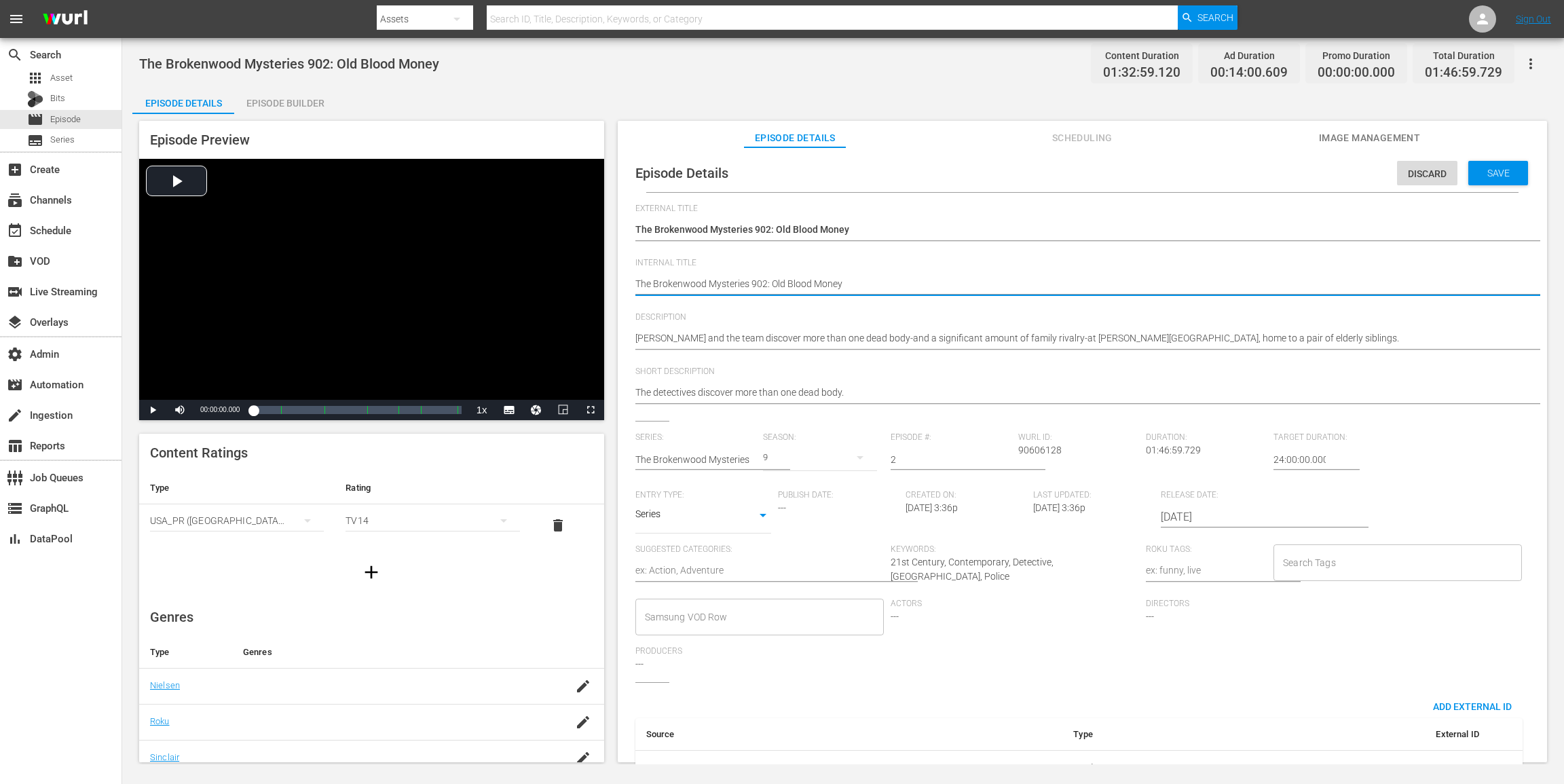
paste textarea "(24 ROKU ACORN)"
type textarea "(24 ROKU ACORN) The Brokenwood Mysteries 902: Old Blood Money"
click at [1173, 165] on div "Save" at bounding box center [1497, 173] width 59 height 25
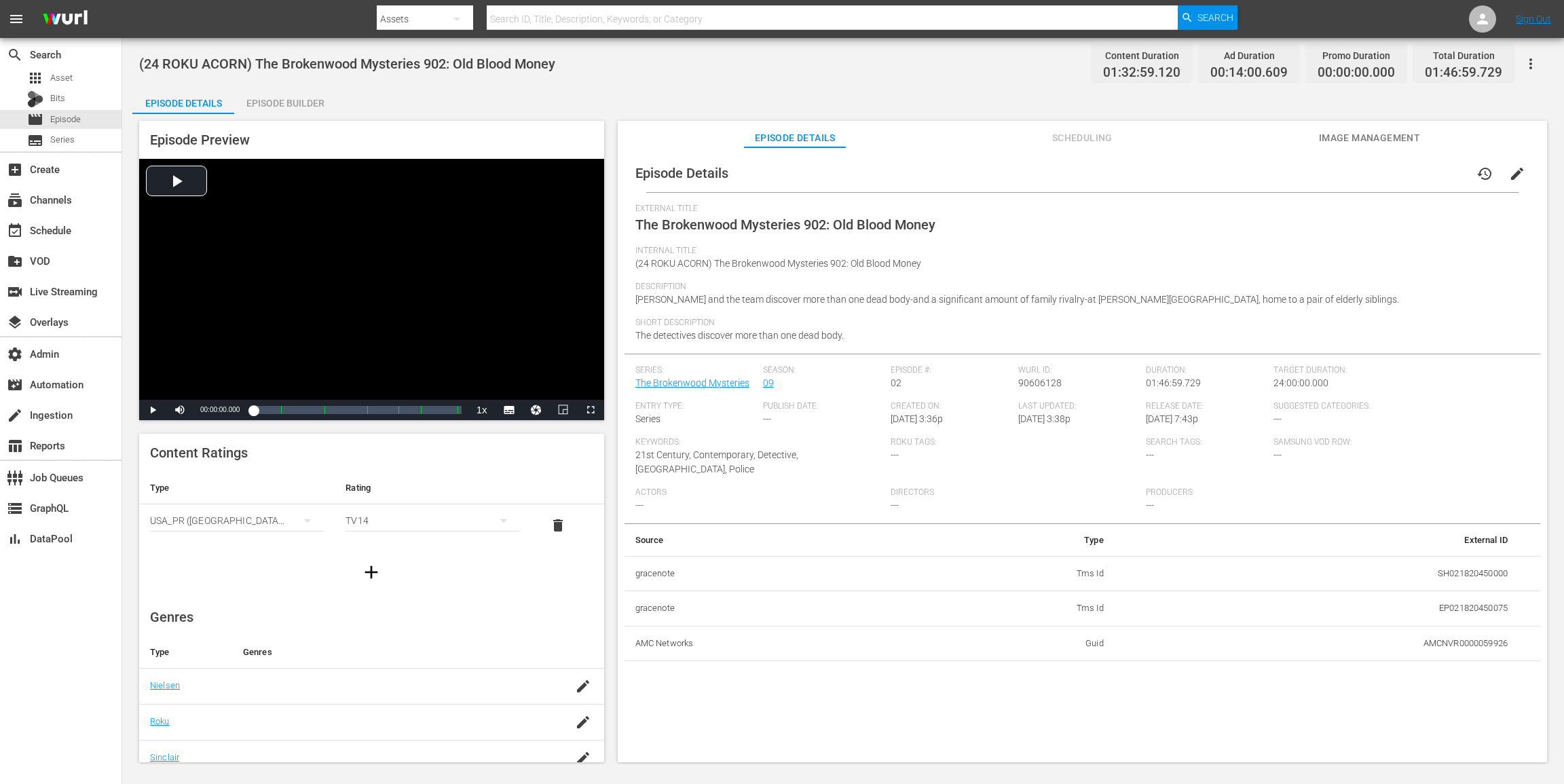
click at [314, 110] on div "Episode Builder" at bounding box center [284, 103] width 101 height 33
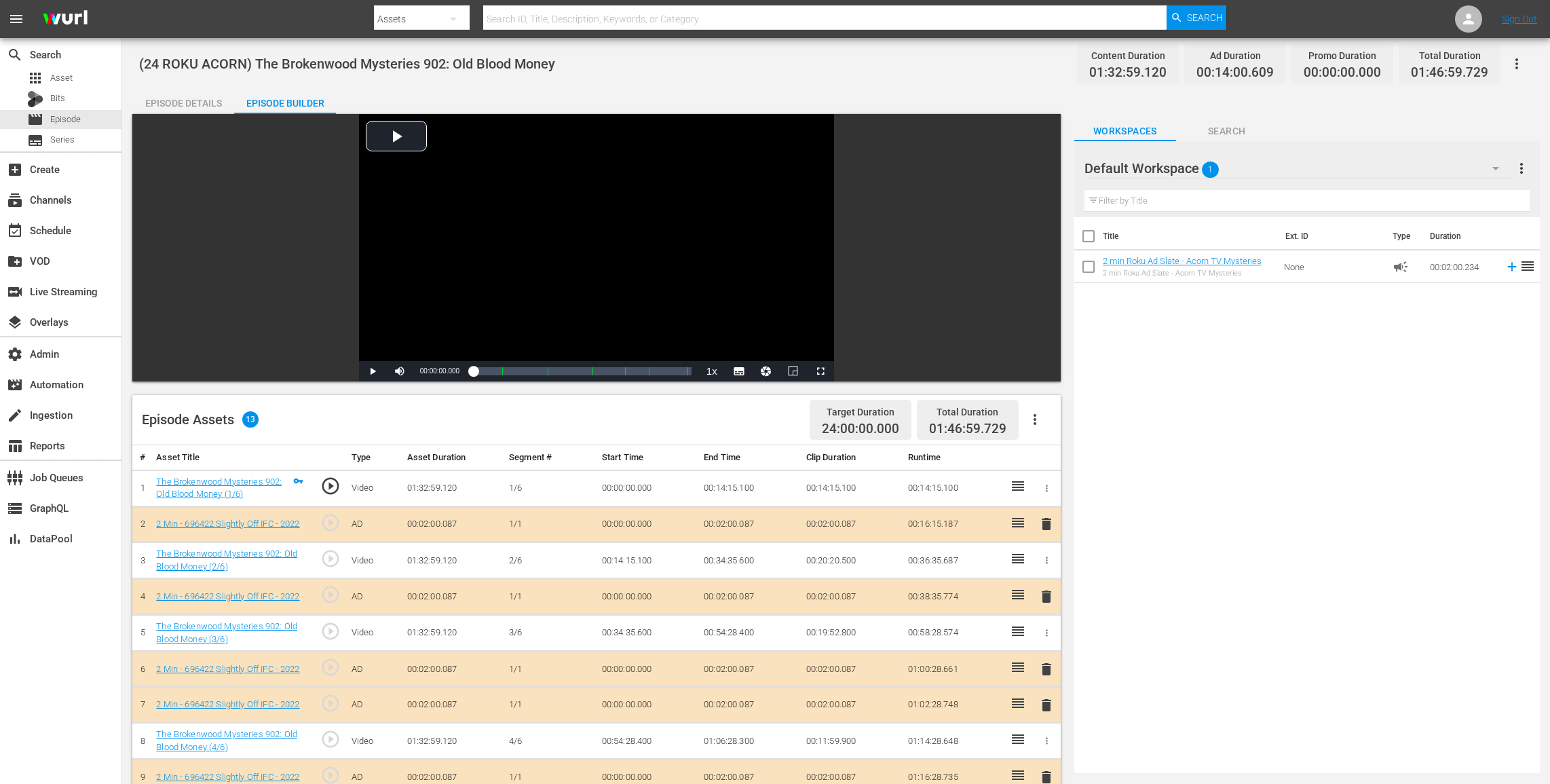
click at [1033, 409] on button "button" at bounding box center [1035, 419] width 33 height 33
click at [1056, 455] on div "Clear Ads" at bounding box center [1076, 458] width 92 height 33
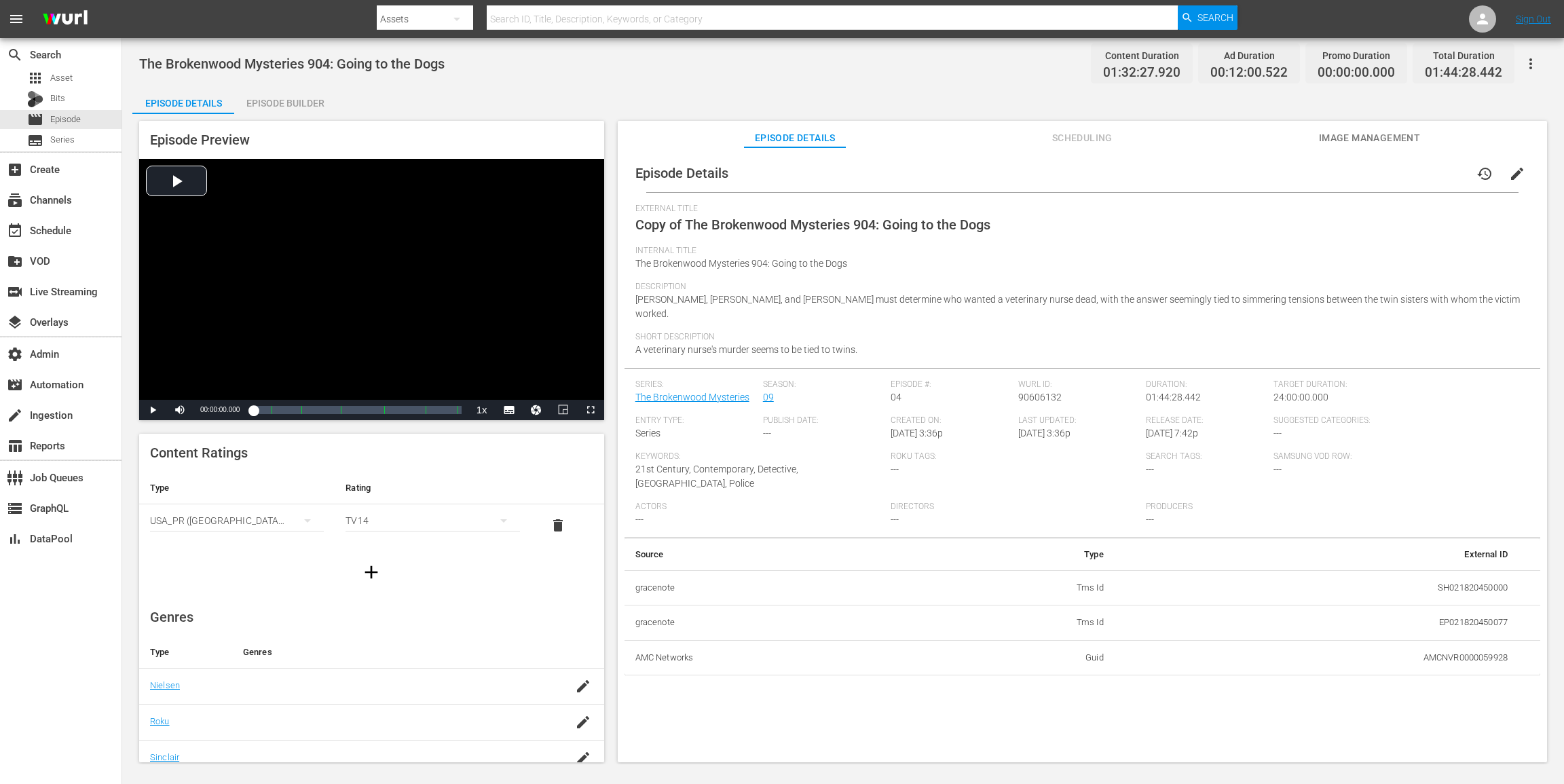
click at [1173, 61] on button "button" at bounding box center [1531, 64] width 33 height 33
click at [1173, 64] on div "Add Episode to Workspace" at bounding box center [1433, 69] width 207 height 33
click at [1173, 179] on span "edit" at bounding box center [1517, 174] width 16 height 16
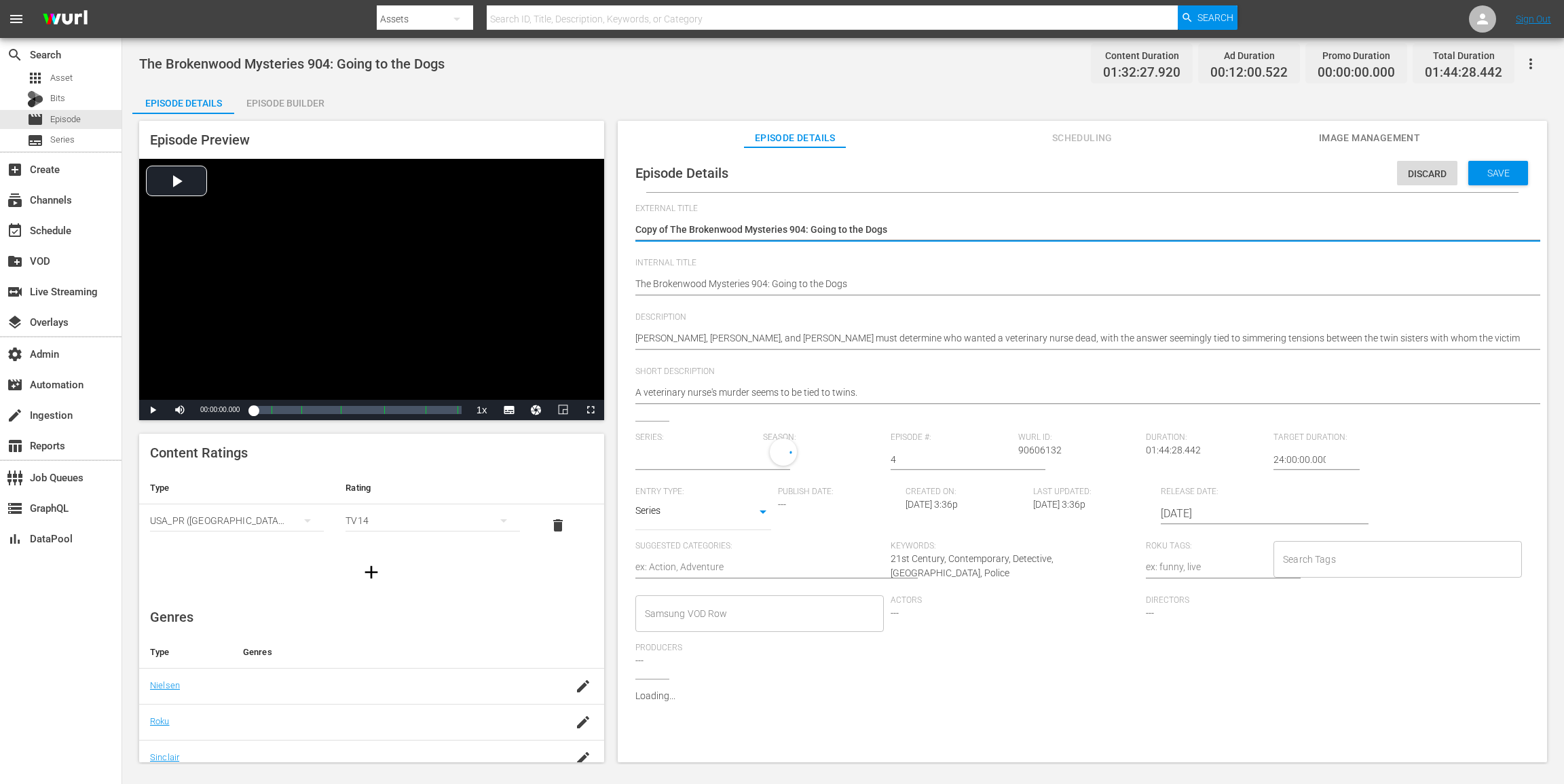
type input "The Brokenwood Mysteries"
drag, startPoint x: 672, startPoint y: 231, endPoint x: 526, endPoint y: 210, distance: 147.5
click at [526, 210] on div "Episode Preview Video Player is loading. Play Video Play Mute Current Time 00:0…" at bounding box center [843, 443] width 1421 height 659
type textarea "The Brokenwood Mysteries 904: Going to the Dogs"
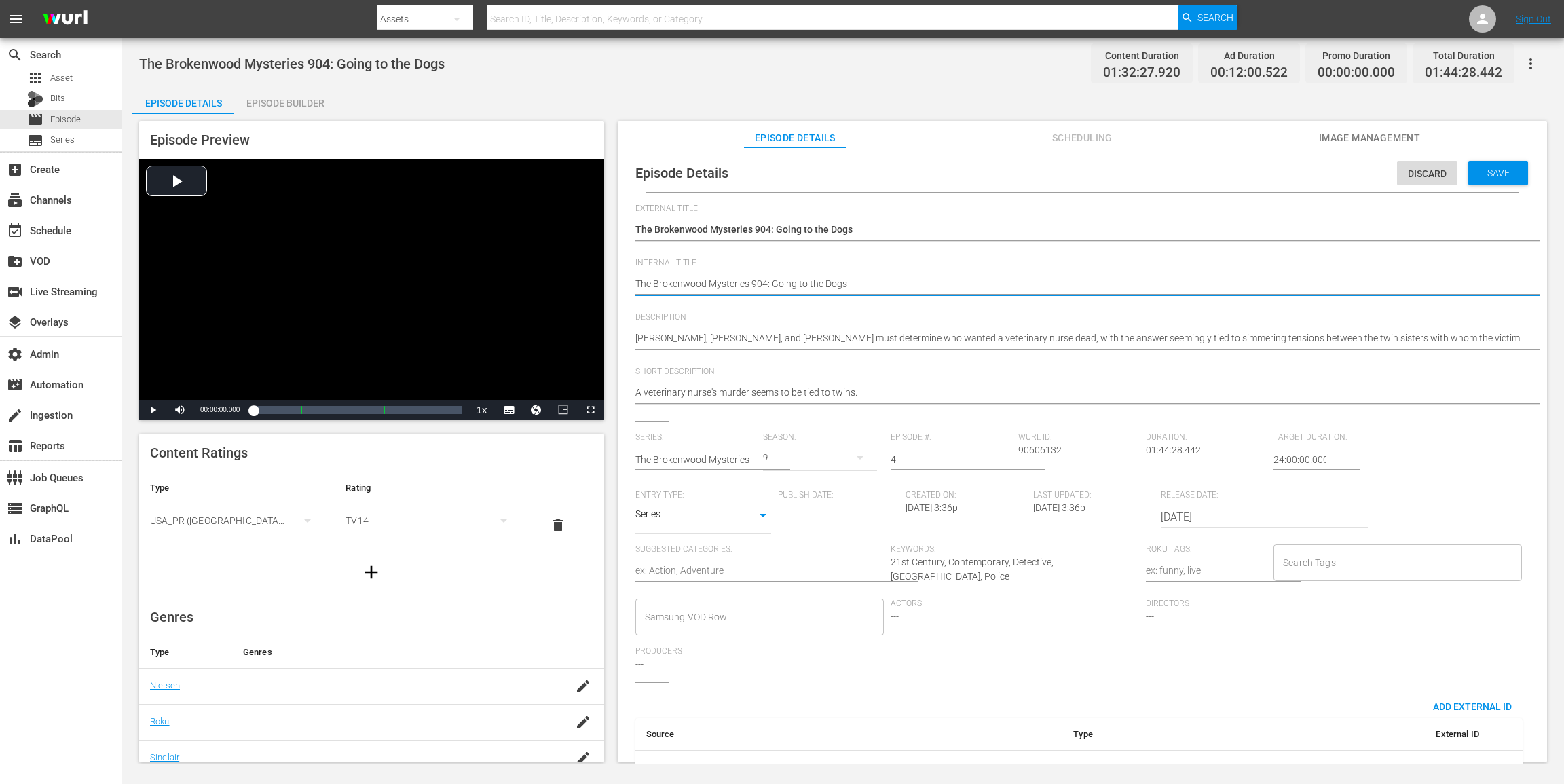
paste textarea "(24 ROKU ACORN)"
type textarea "(24 ROKU ACORN) The Brokenwood Mysteries 904: Going to the Dogs"
click at [1173, 167] on span "Save" at bounding box center [1498, 173] width 44 height 11
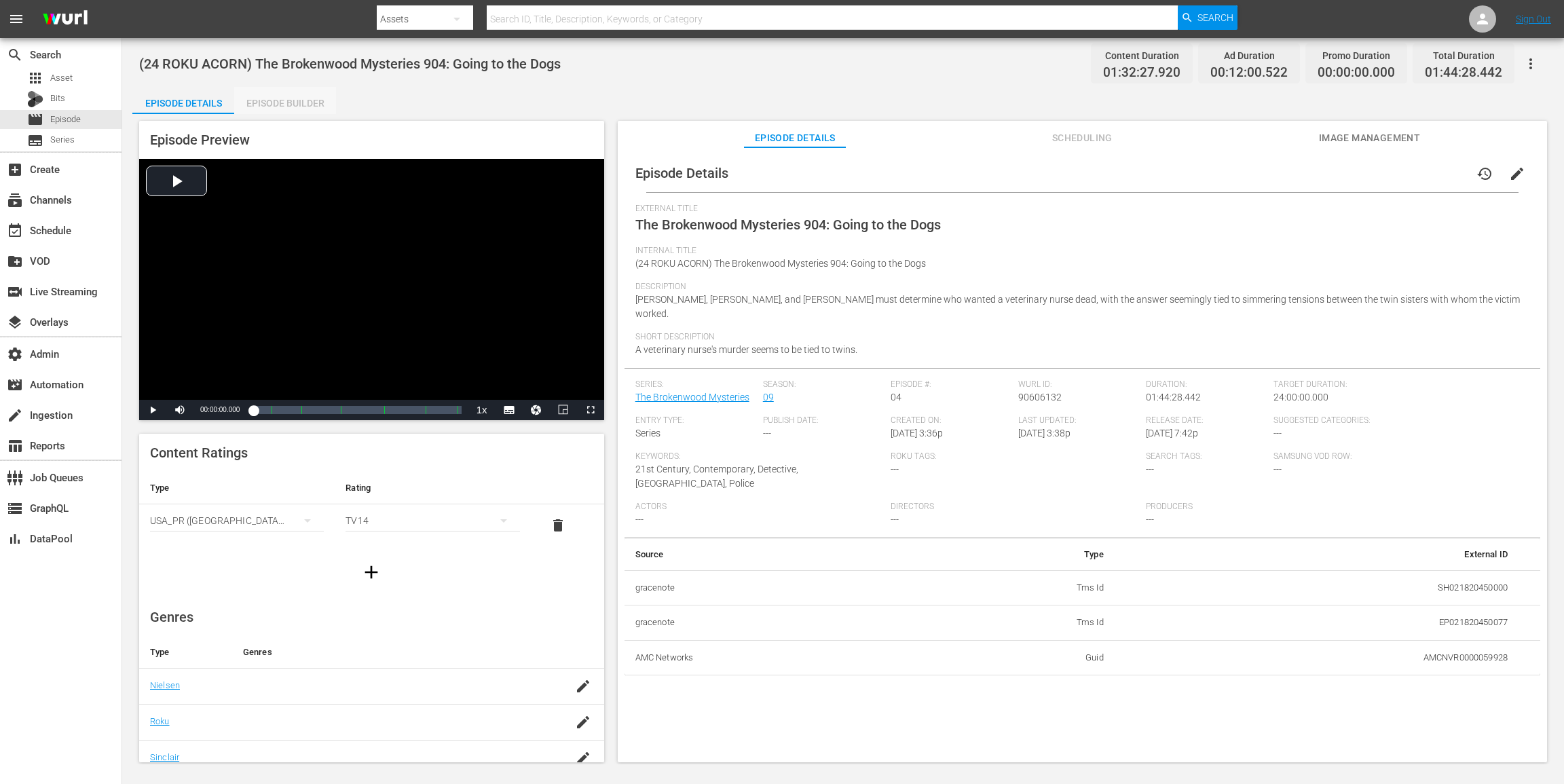
click at [278, 106] on div "Episode Builder" at bounding box center [284, 103] width 101 height 33
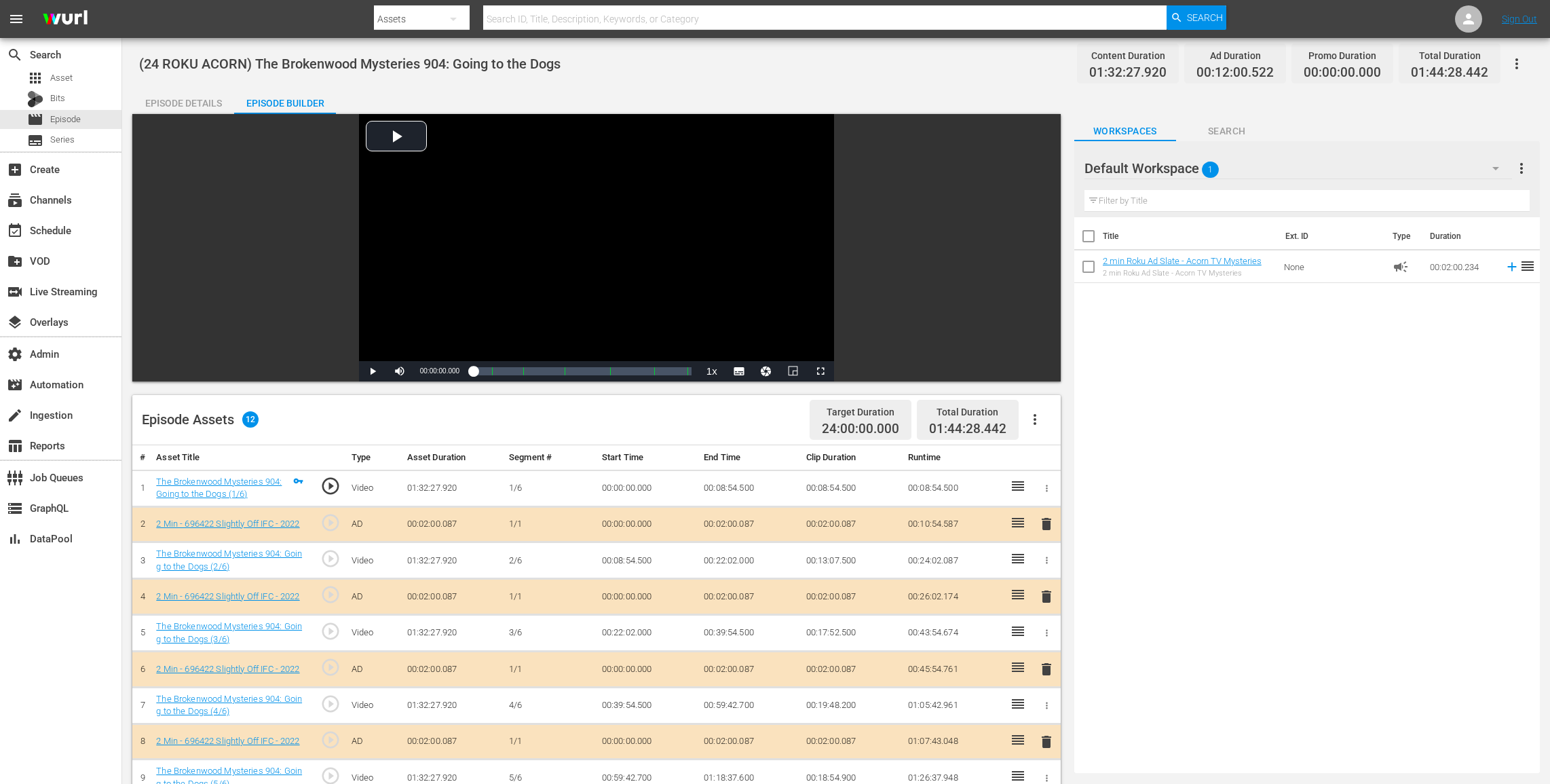
click at [1042, 429] on button "button" at bounding box center [1035, 419] width 33 height 33
click at [1056, 465] on div "Clear Ads" at bounding box center [1076, 458] width 92 height 33
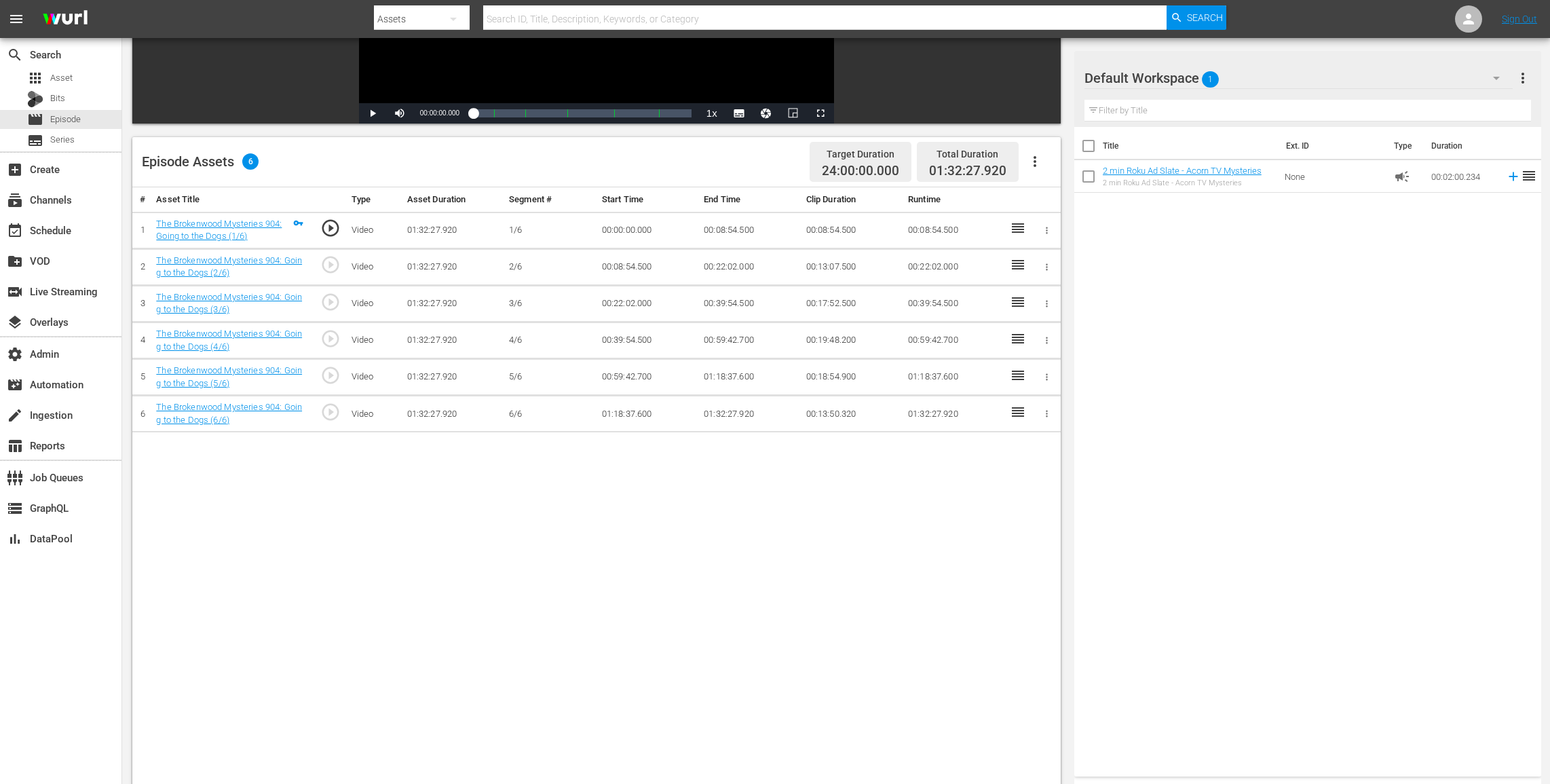
scroll to position [262, 0]
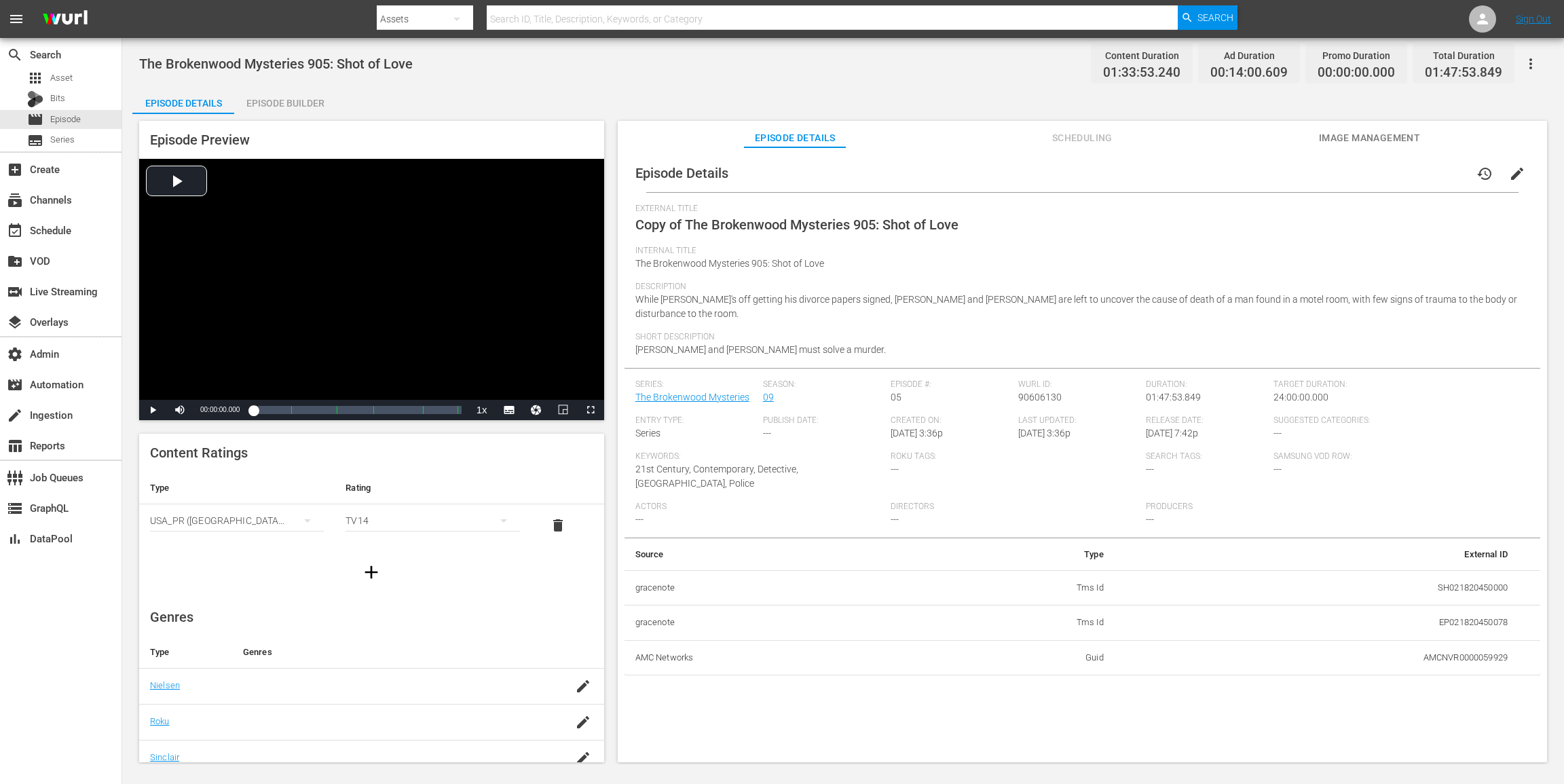
click at [1173, 72] on button "button" at bounding box center [1531, 64] width 33 height 33
click at [1173, 72] on div "Add Episode to Workspace" at bounding box center [1433, 69] width 207 height 33
click at [1173, 167] on button "edit" at bounding box center [1517, 174] width 33 height 33
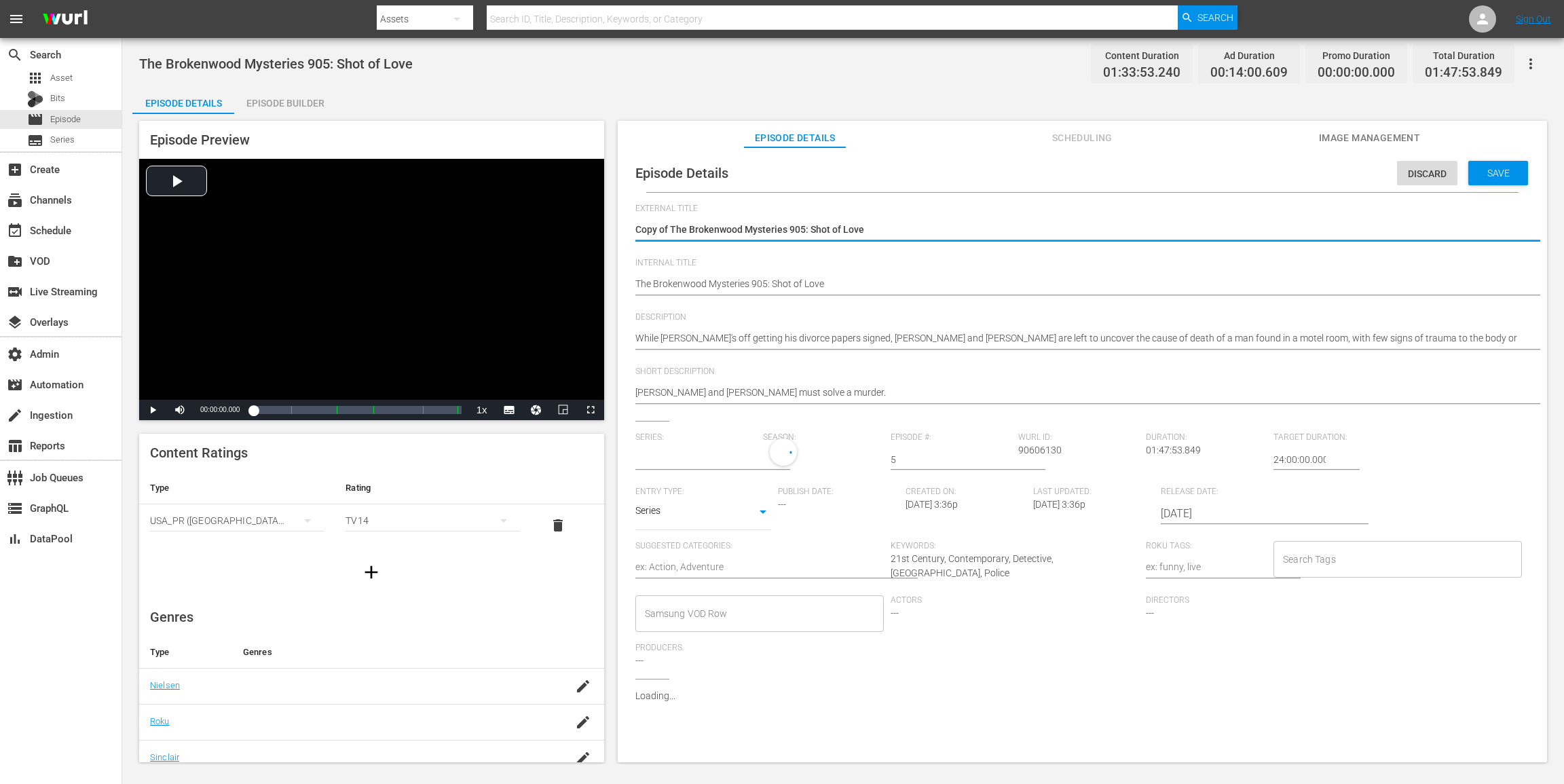
type input "The Brokenwood Mysteries"
drag, startPoint x: 671, startPoint y: 228, endPoint x: 448, endPoint y: 228, distance: 223.0
click at [450, 228] on div "Episode Preview Video Player is loading. Play Video Play Mute Current Time 00:0…" at bounding box center [843, 443] width 1421 height 659
type textarea "The Brokenwood Mysteries 905: Shot of Love"
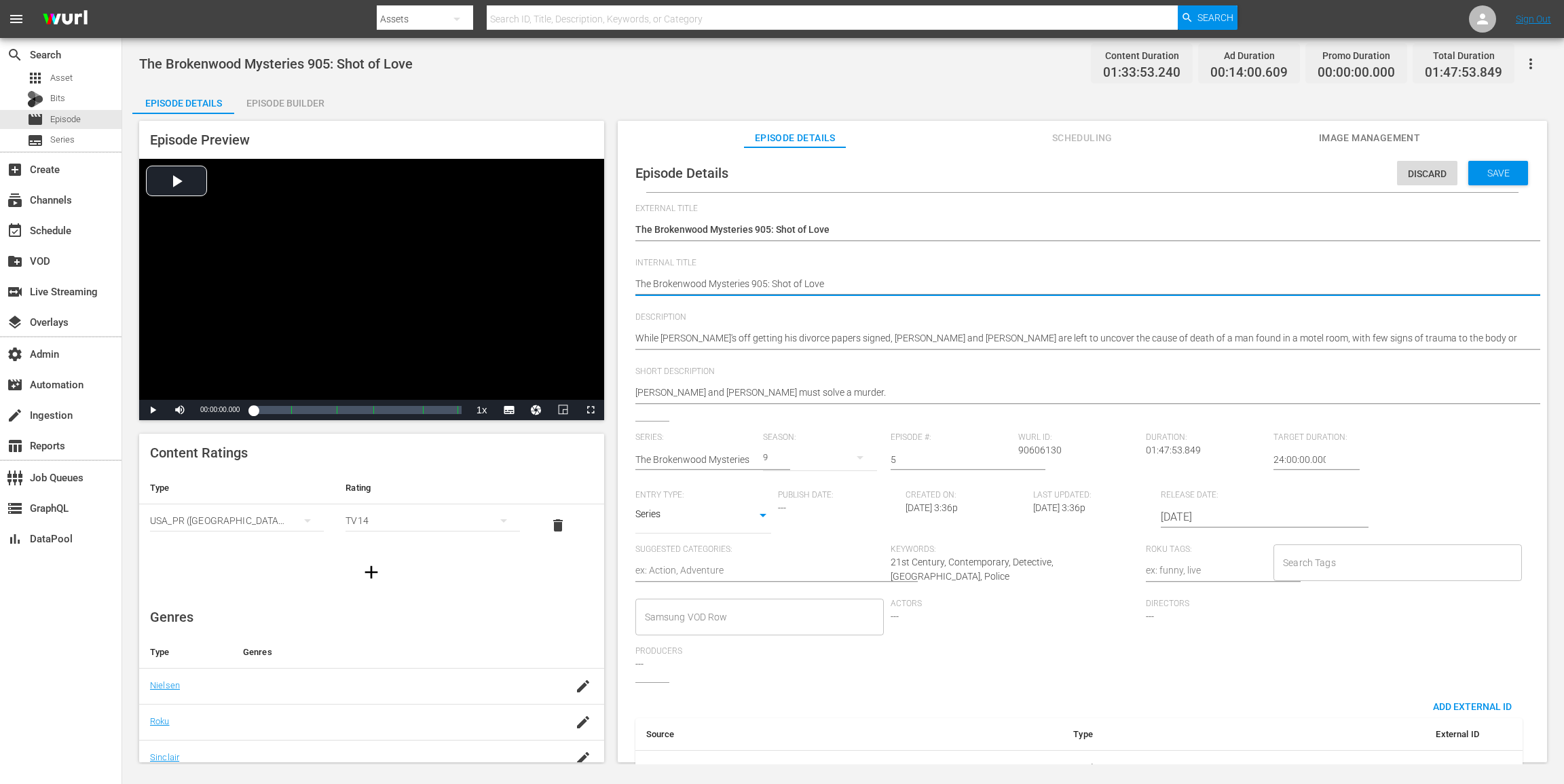
paste textarea "(24 ROKU ACORN)"
type textarea "(24 ROKU ACORN) The Brokenwood Mysteries 905: Shot of Love"
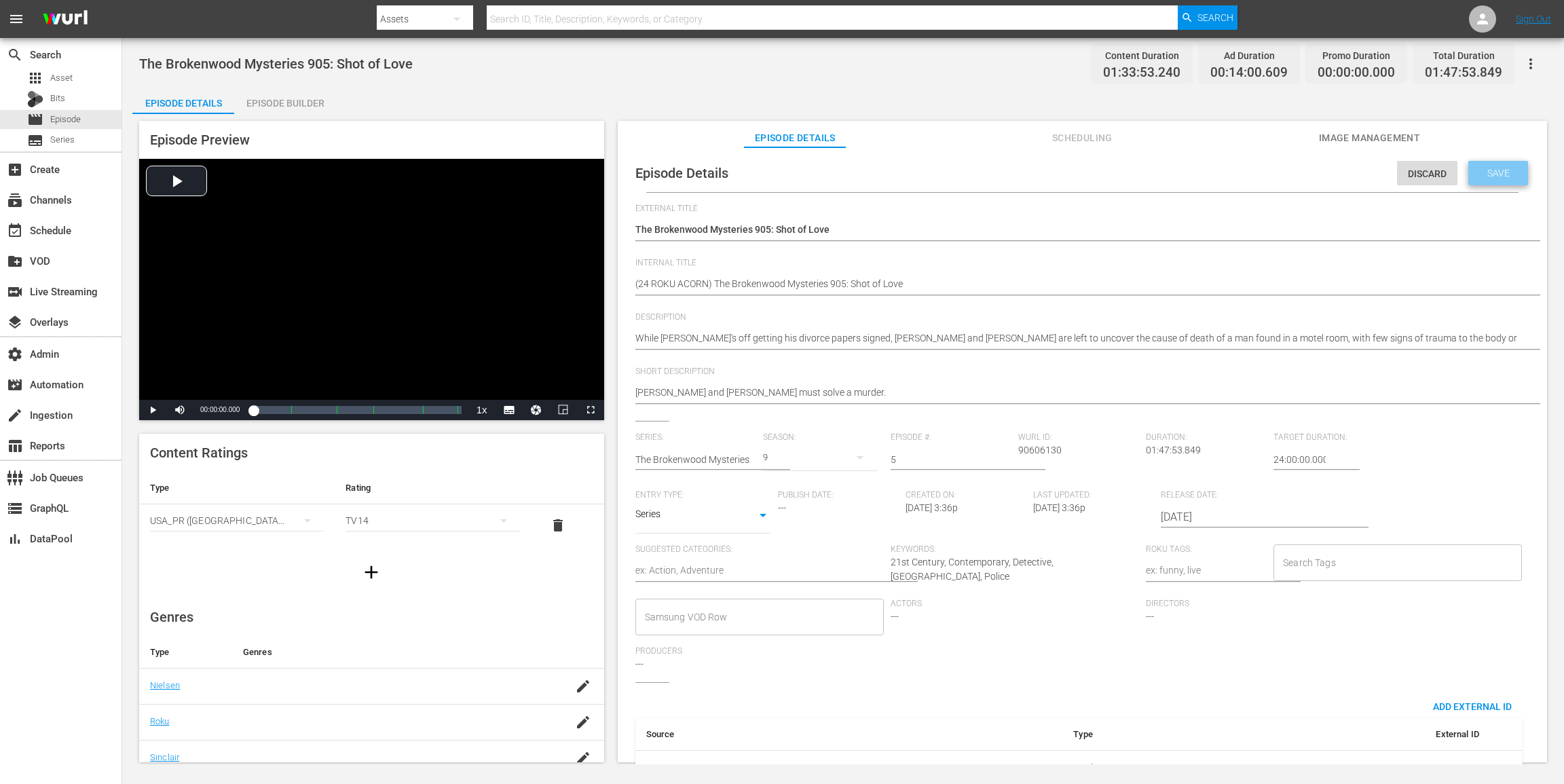
click at [1173, 165] on div "Save" at bounding box center [1497, 173] width 59 height 25
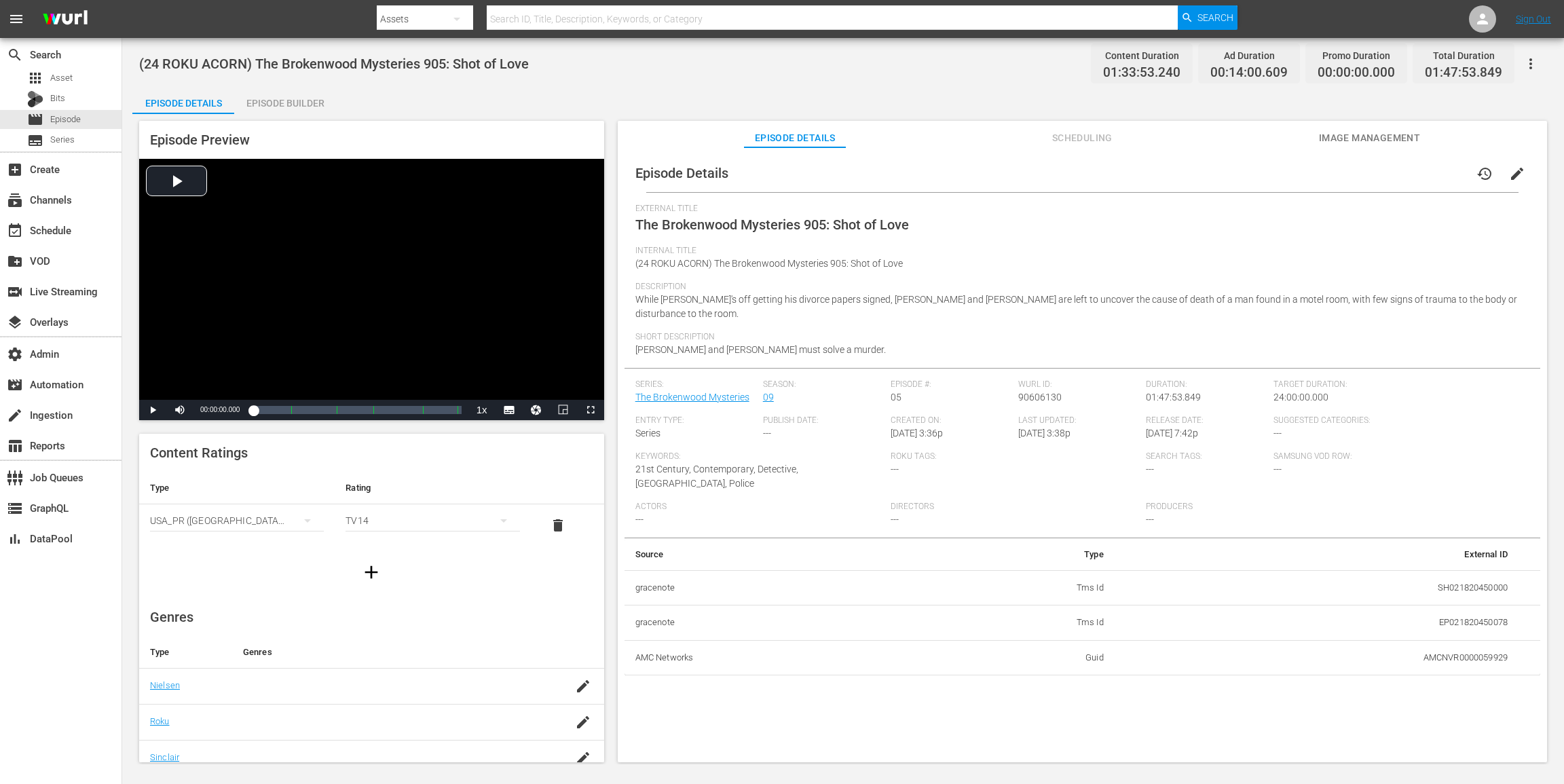
click at [293, 104] on div "Episode Builder" at bounding box center [284, 103] width 101 height 33
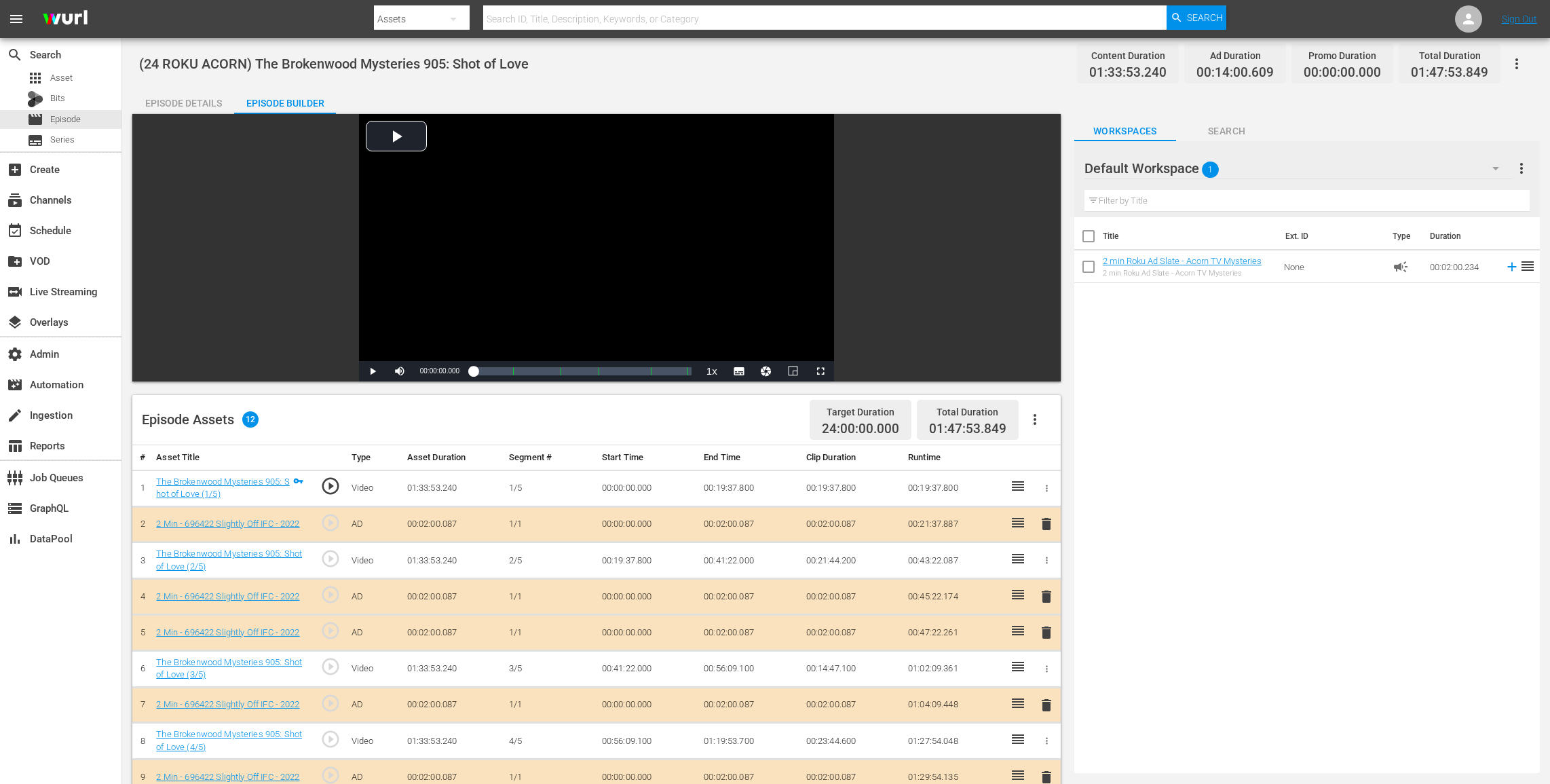
click at [1038, 427] on icon "button" at bounding box center [1035, 419] width 16 height 16
click at [1043, 462] on div "Clear Ads" at bounding box center [1076, 458] width 92 height 33
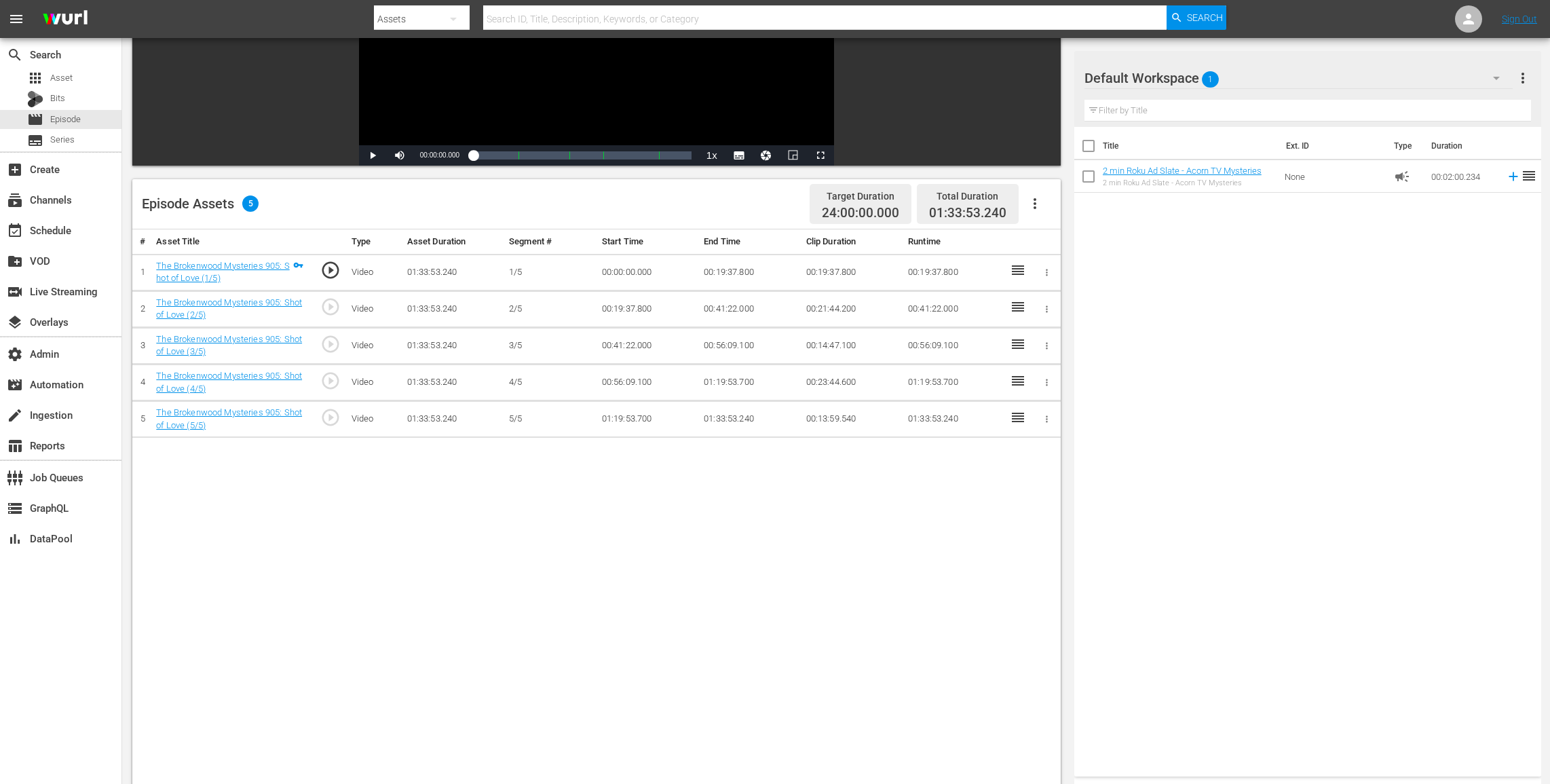
scroll to position [216, 0]
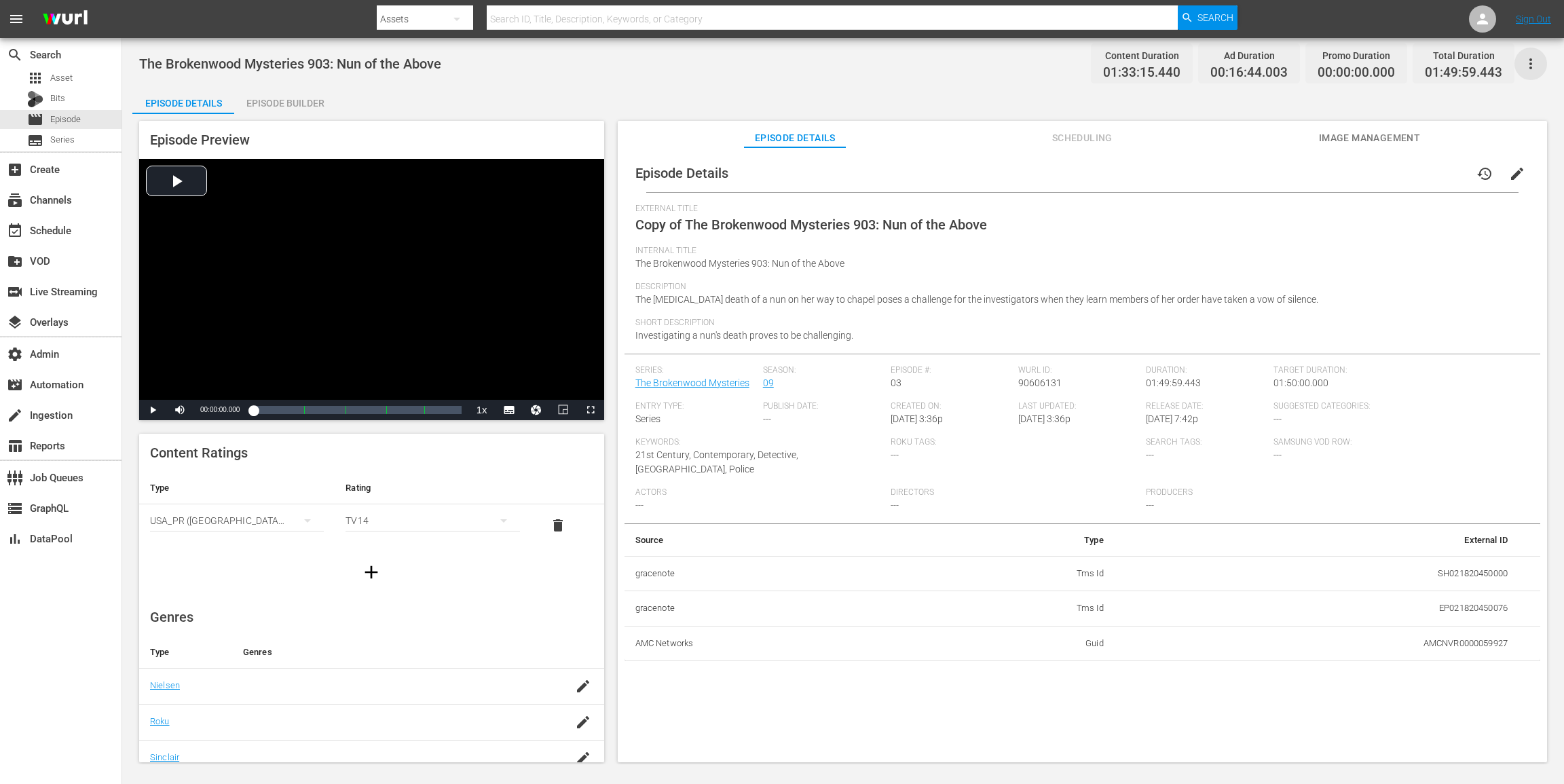
click at [1173, 64] on icon "button" at bounding box center [1531, 64] width 16 height 16
click at [1173, 71] on div "Add Episode to Workspace" at bounding box center [1433, 69] width 207 height 33
click at [1173, 182] on button "edit" at bounding box center [1517, 174] width 33 height 33
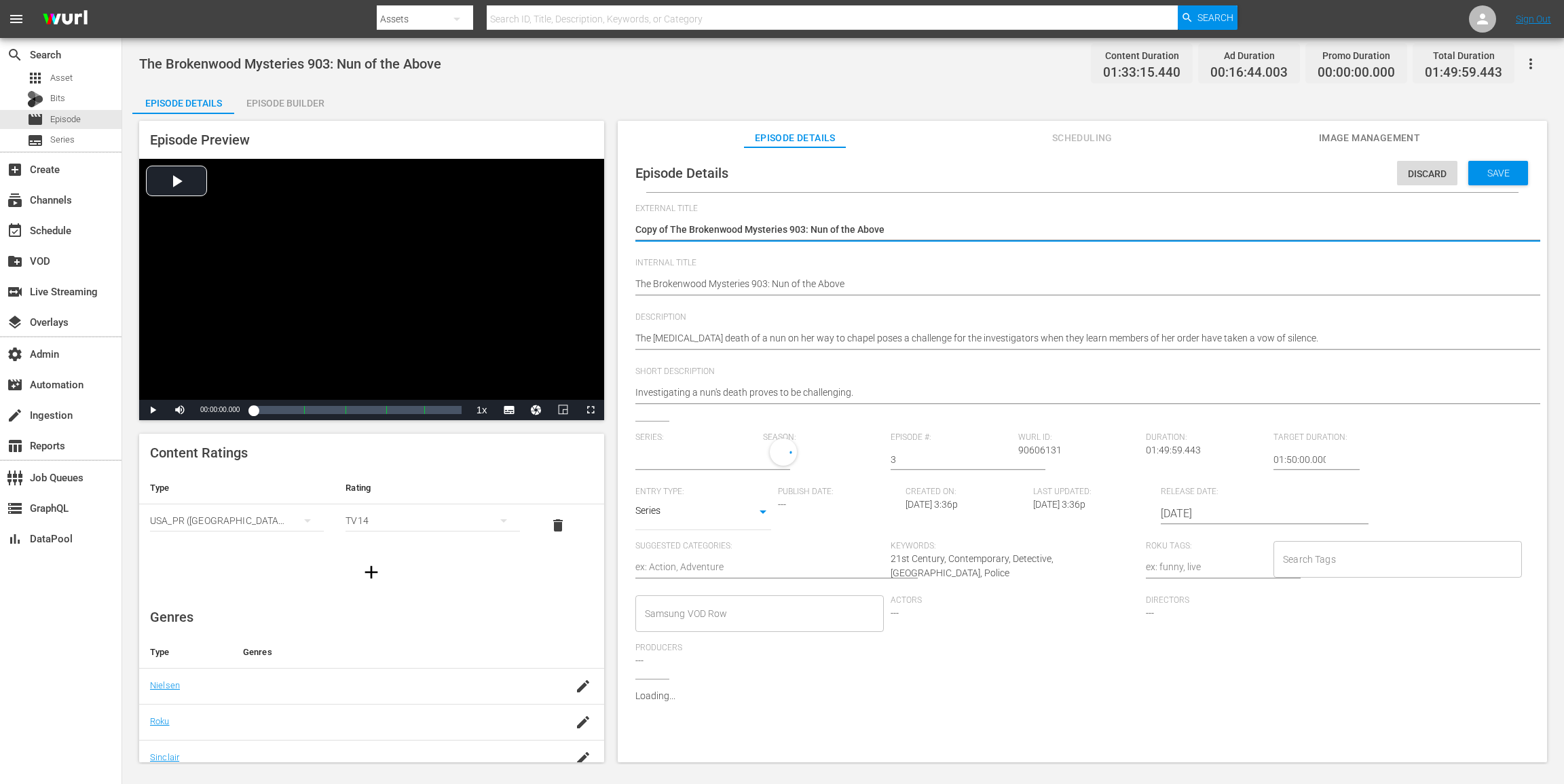
type input "The Brokenwood Mysteries"
drag, startPoint x: 672, startPoint y: 229, endPoint x: 537, endPoint y: 215, distance: 135.7
click at [537, 215] on div "Episode Preview Video Player is loading. Play Video Play Mute Current Time 00:0…" at bounding box center [843, 443] width 1421 height 659
type textarea "The Brokenwood Mysteries 903: Nun of the Above"
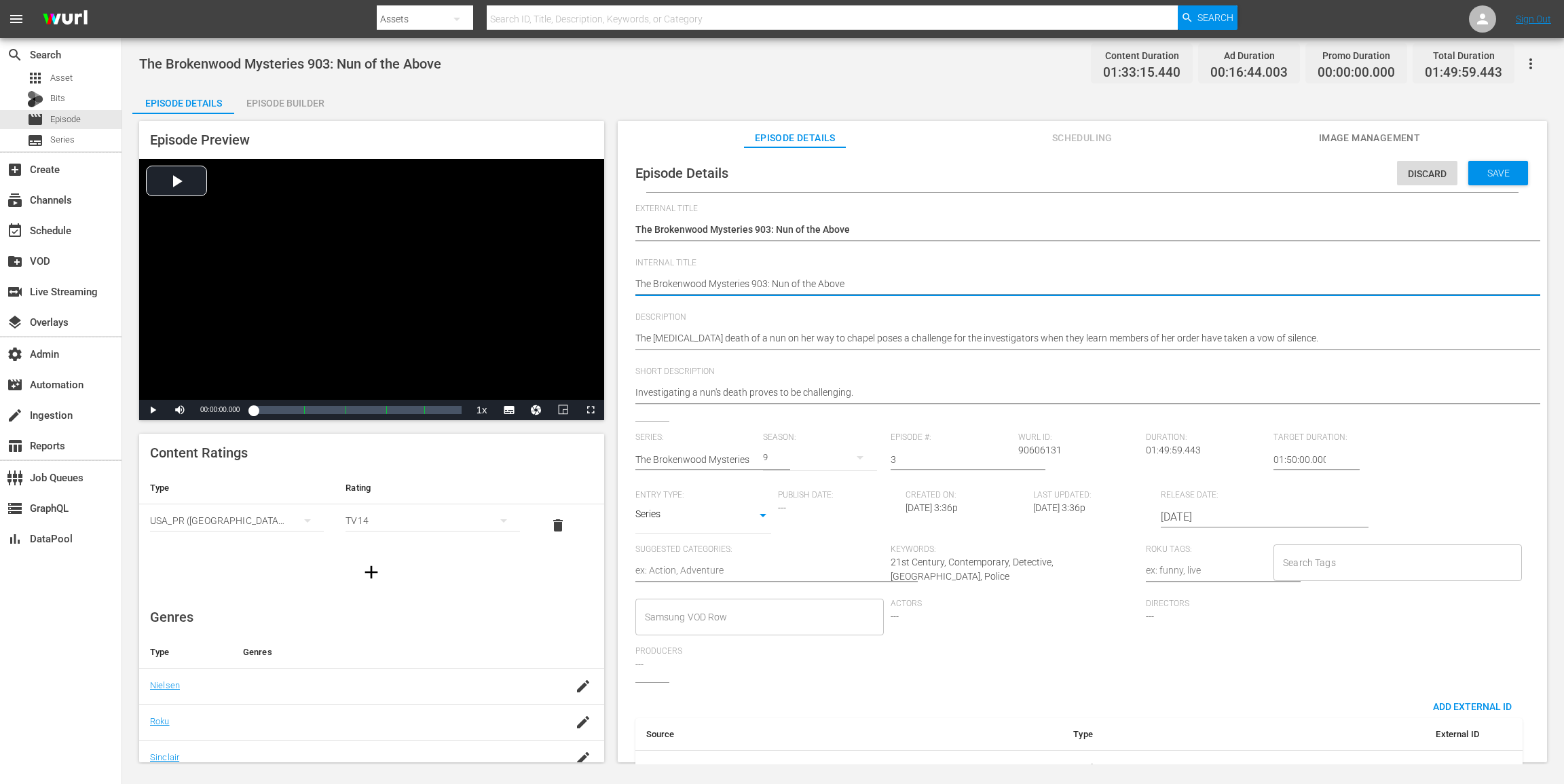
paste textarea "(24 ROKU ACORN)"
type textarea "(24 ROKU ACORN) The Brokenwood Mysteries 903: Nun of the Above"
click at [1173, 164] on div "Save" at bounding box center [1497, 173] width 59 height 25
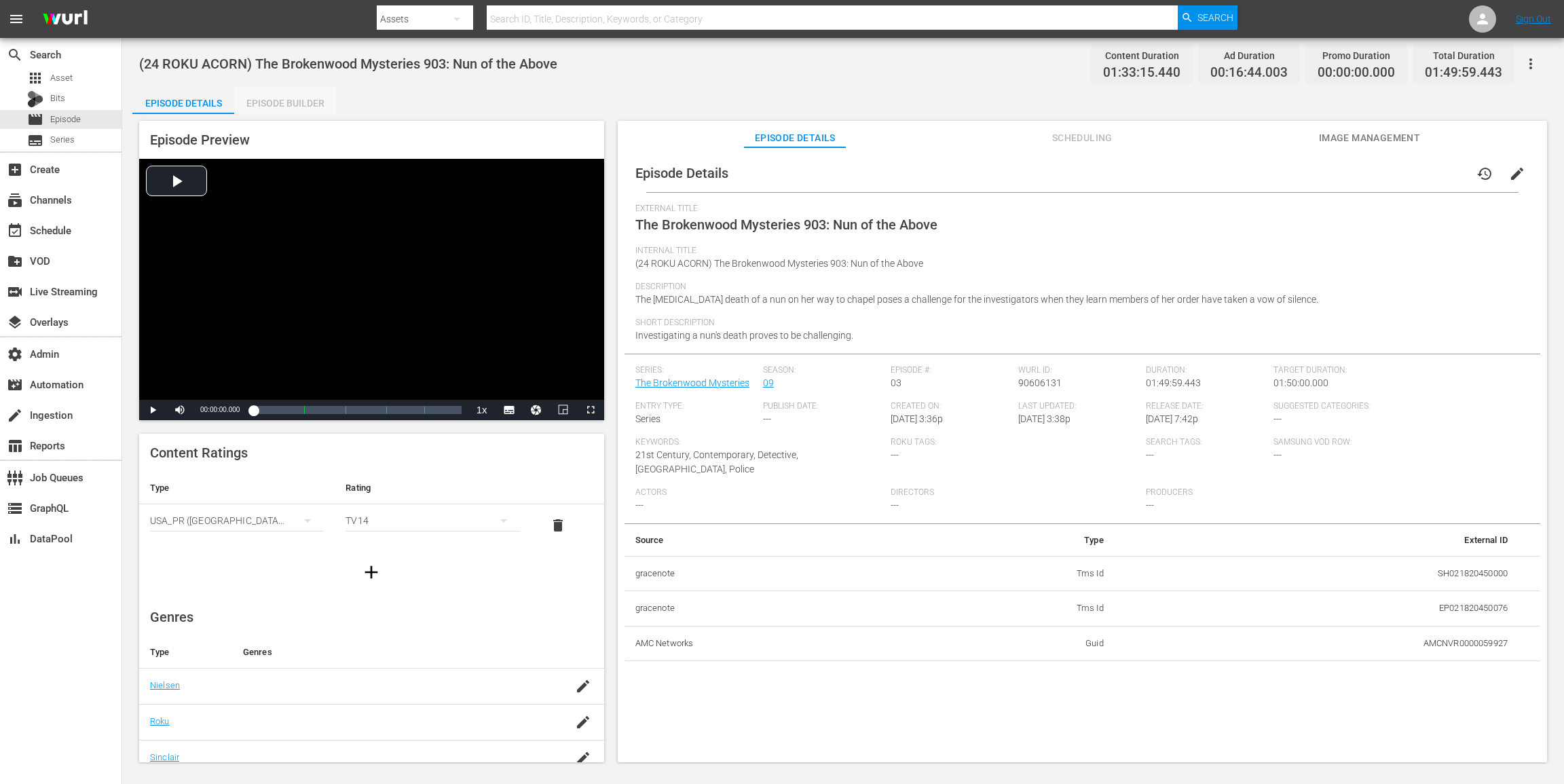
click at [302, 93] on div "Episode Builder" at bounding box center [284, 103] width 101 height 33
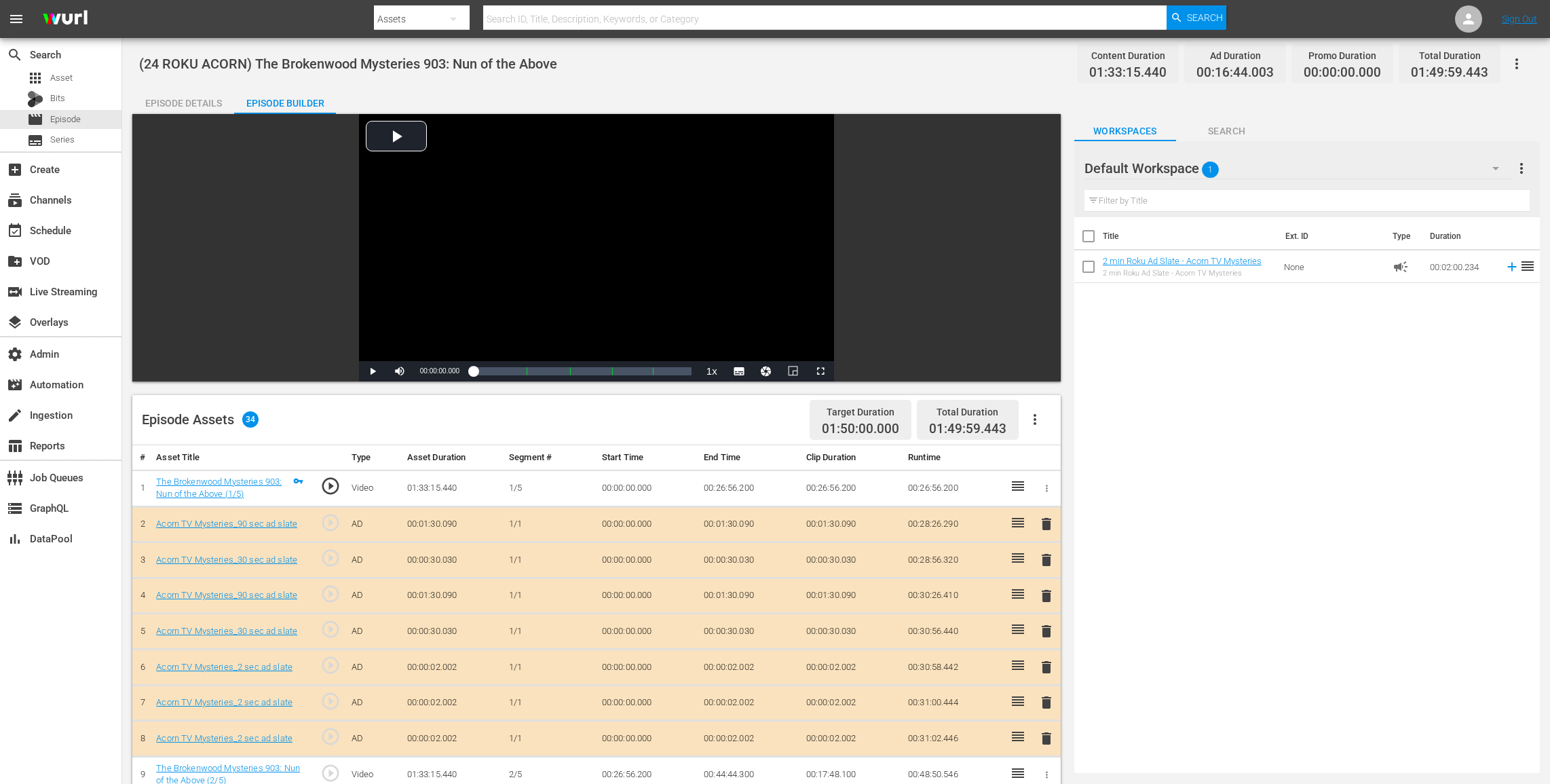
click at [1033, 417] on icon "button" at bounding box center [1035, 419] width 16 height 16
click at [1049, 454] on div "Clear Ads" at bounding box center [1076, 458] width 92 height 33
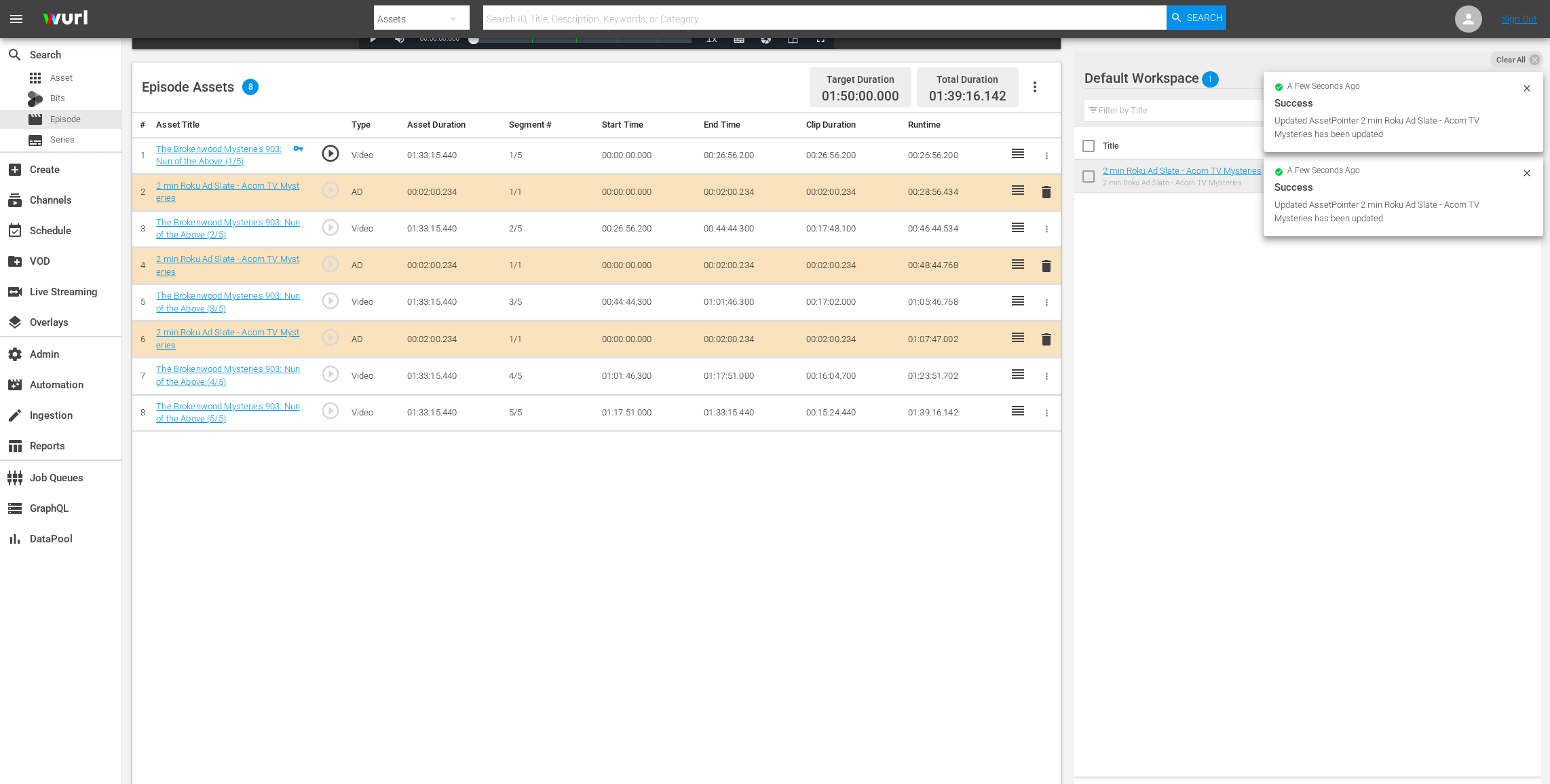
scroll to position [339, 0]
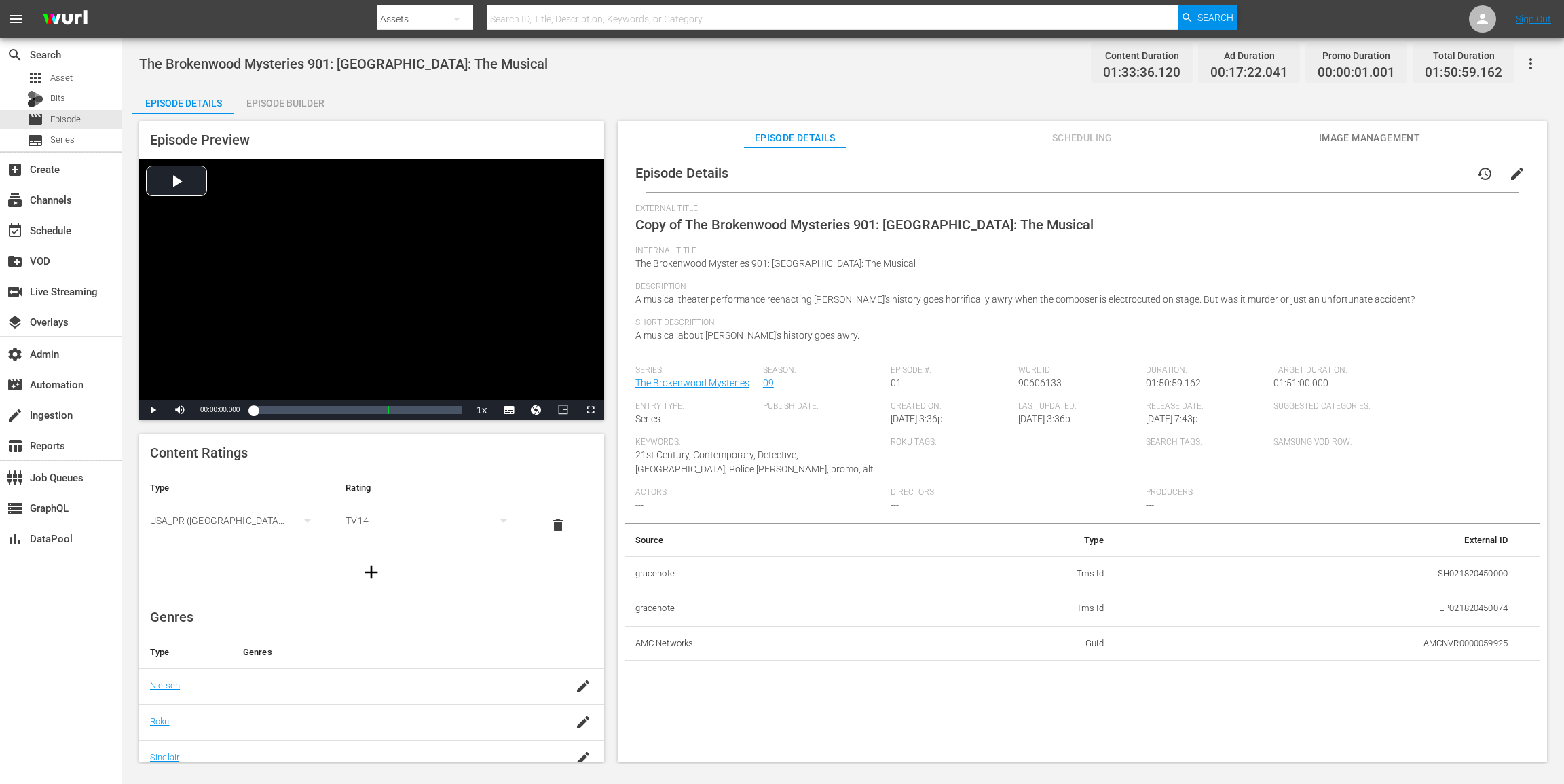
click at [1173, 58] on icon "button" at bounding box center [1531, 64] width 16 height 16
click at [1173, 62] on div "Add Episode to Workspace" at bounding box center [1433, 69] width 207 height 33
click at [1173, 175] on button "edit" at bounding box center [1517, 174] width 33 height 33
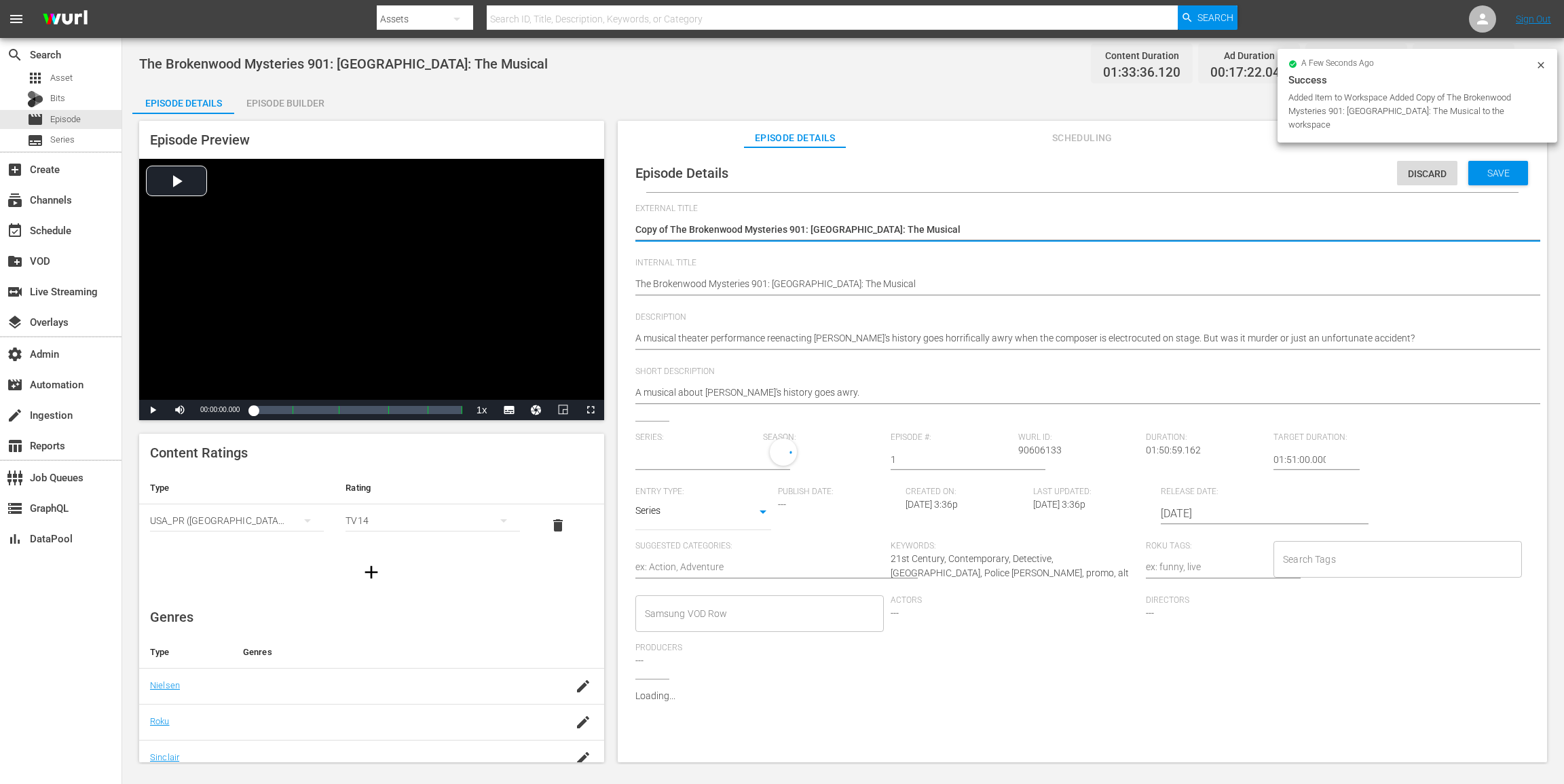
type input "The Brokenwood Mysteries"
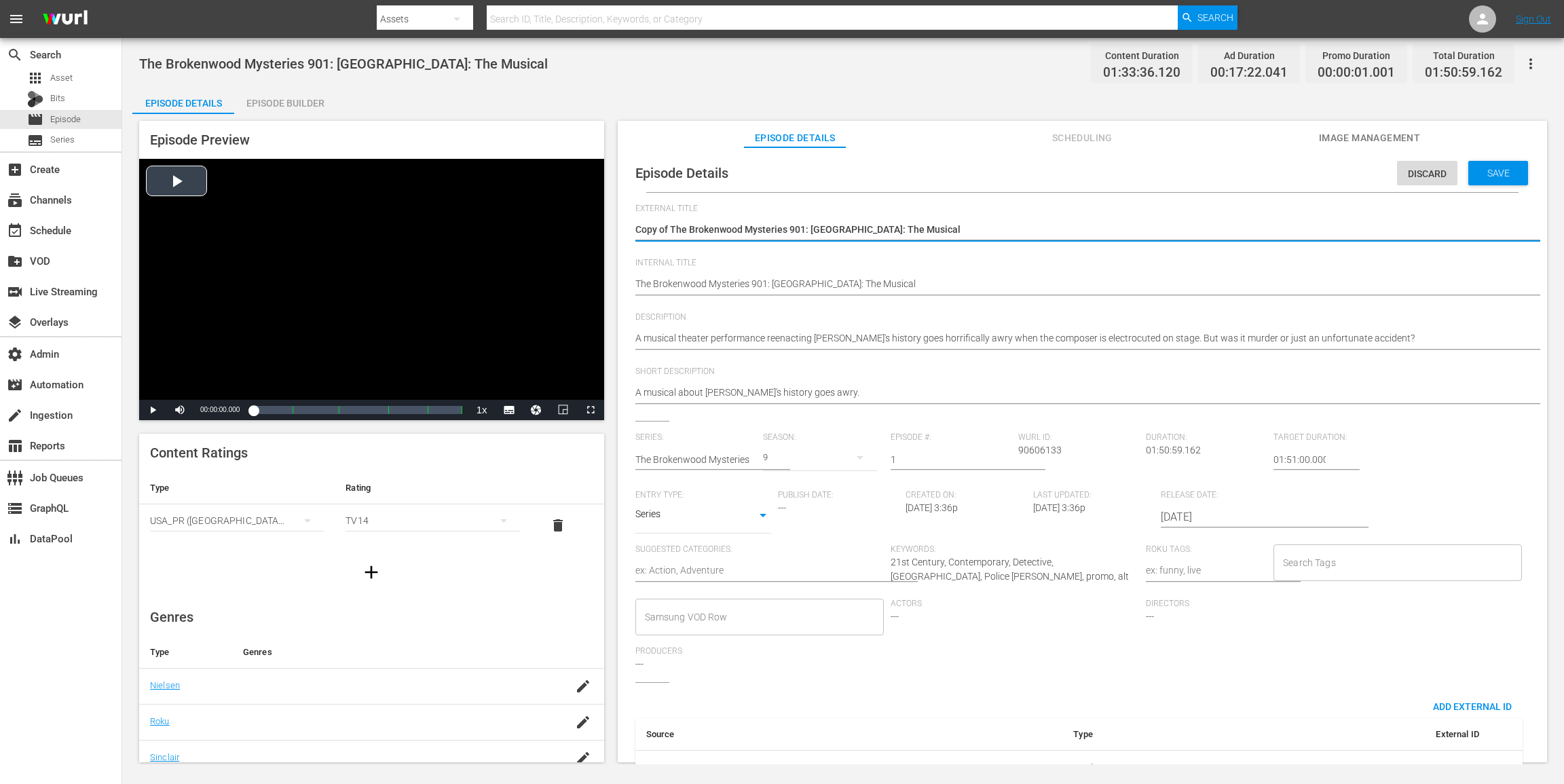
drag, startPoint x: 671, startPoint y: 228, endPoint x: 495, endPoint y: 221, distance: 176.1
click at [495, 222] on div "Episode Preview Video Player is loading. Play Video Play Mute Current Time 00:0…" at bounding box center [843, 443] width 1421 height 659
type textarea "The Brokenwood Mysteries 901: [GEOGRAPHIC_DATA]: The Musical"
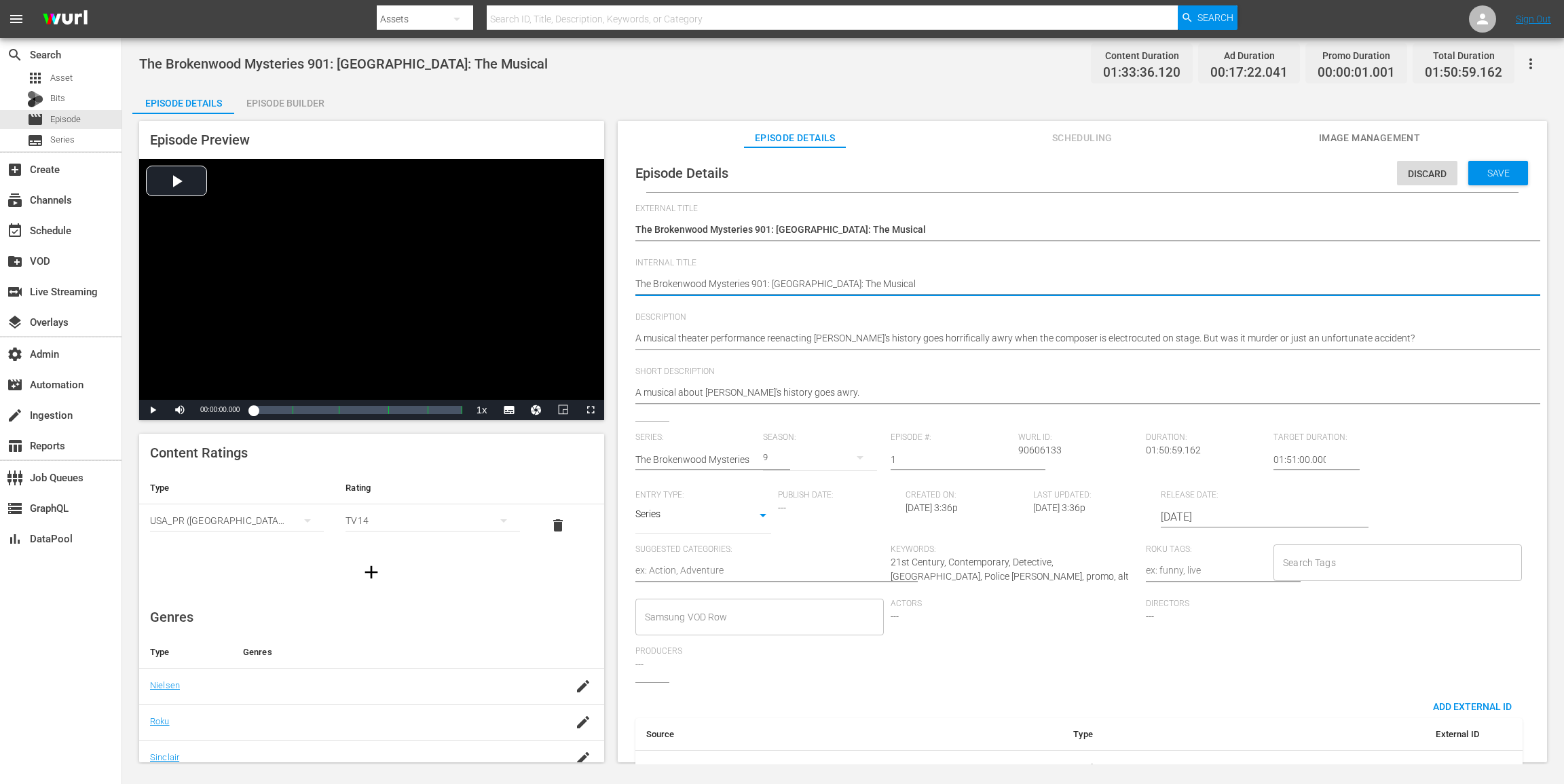
paste textarea "(24 ROKU ACORN)"
type textarea "(24 ROKU ACORN)The Brokenwood Mysteries 901: [GEOGRAPHIC_DATA]: The Musical"
type textarea "(24 ROKU ACORN) The Brokenwood Mysteries 901: [GEOGRAPHIC_DATA]: The Musical"
drag, startPoint x: 716, startPoint y: 283, endPoint x: 571, endPoint y: 283, distance: 145.0
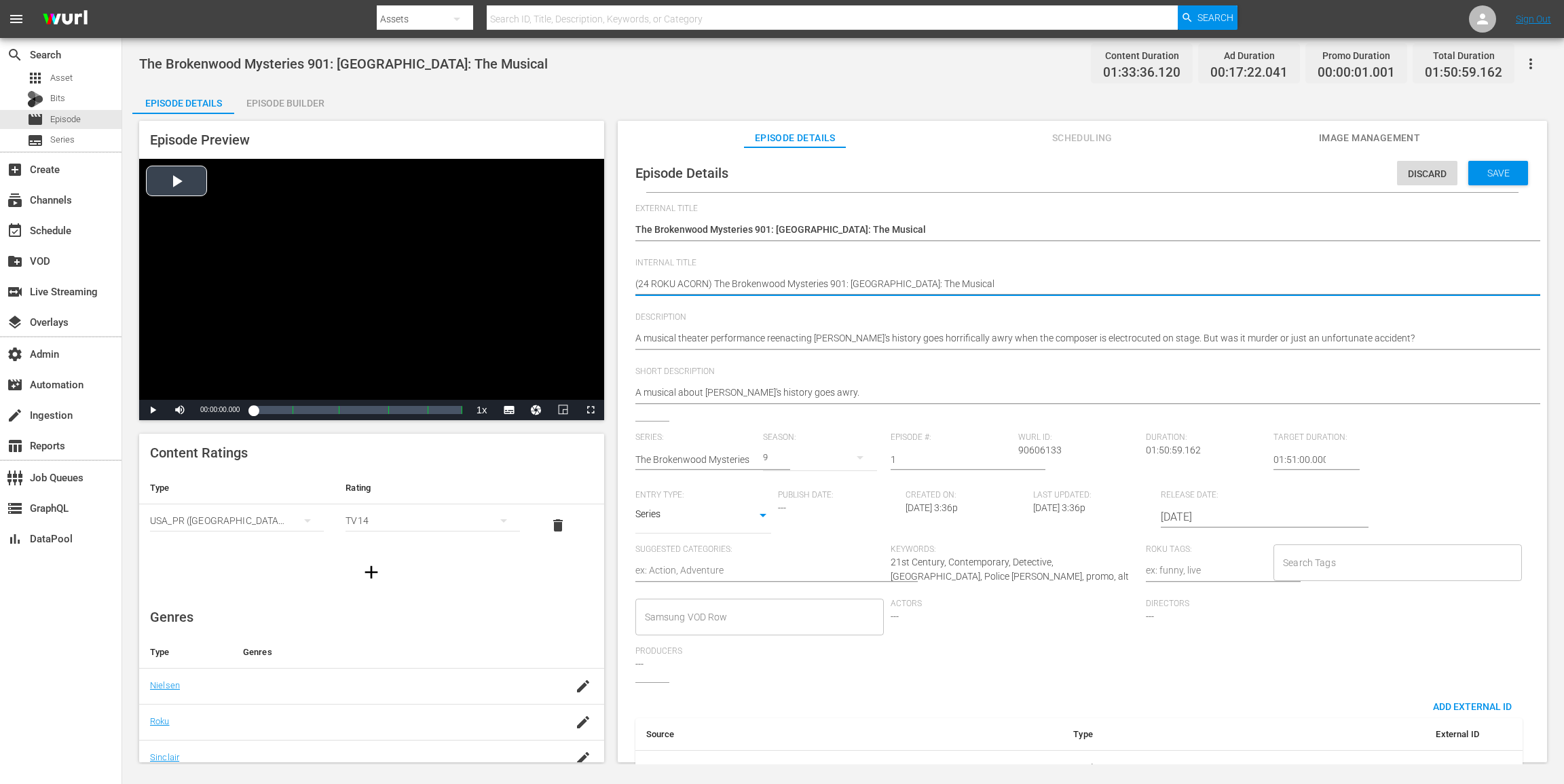
click at [571, 283] on div "Episode Preview Video Player is loading. Play Video Play Mute Current Time 00:0…" at bounding box center [843, 443] width 1421 height 659
type textarea "(24 ROKU ACORN) The Brokenwood Mysteries 901: [GEOGRAPHIC_DATA]: The Musical"
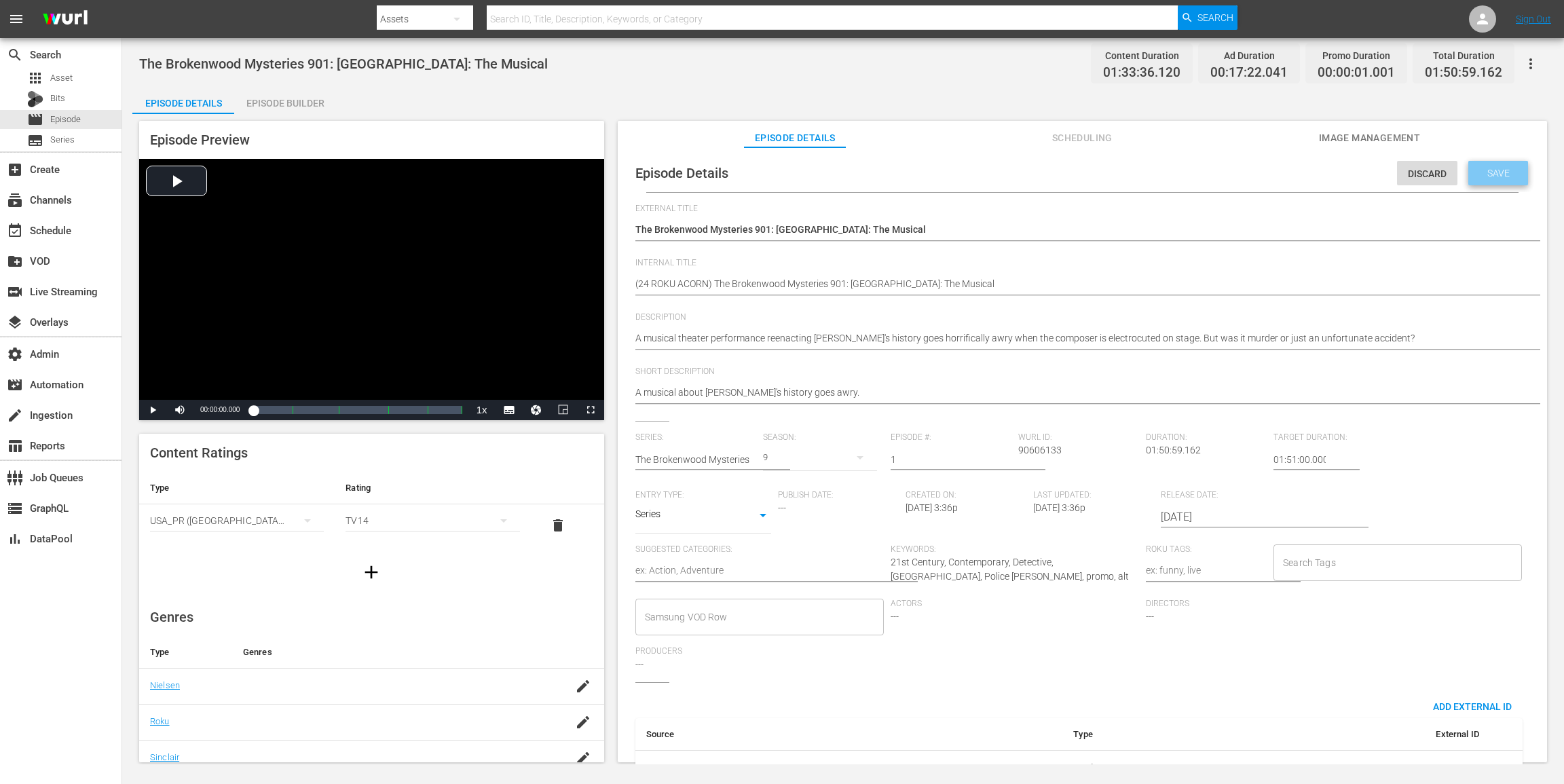
click at [1173, 162] on div "Save" at bounding box center [1497, 173] width 59 height 25
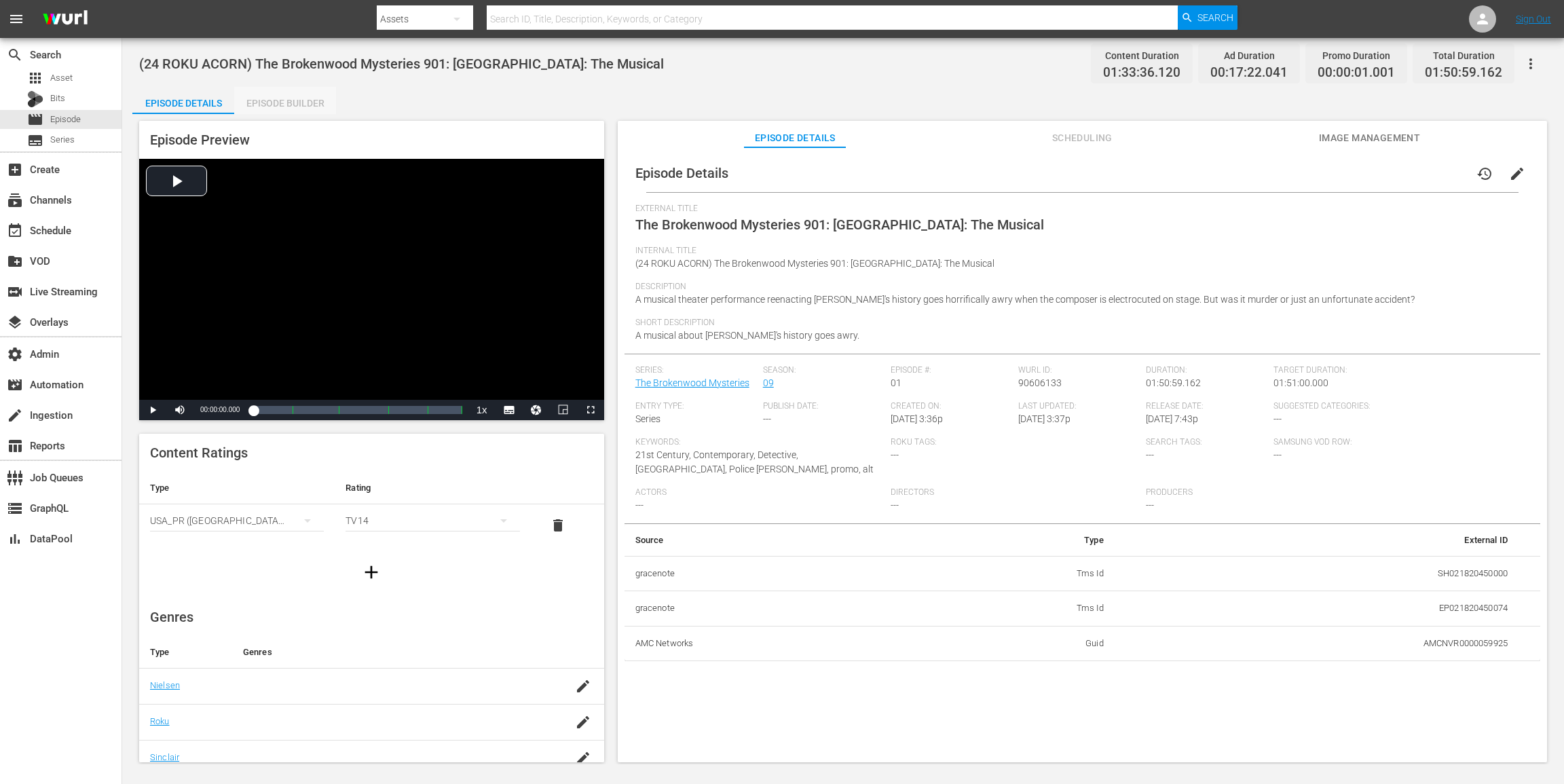
click at [307, 97] on div "Episode Builder" at bounding box center [284, 103] width 101 height 33
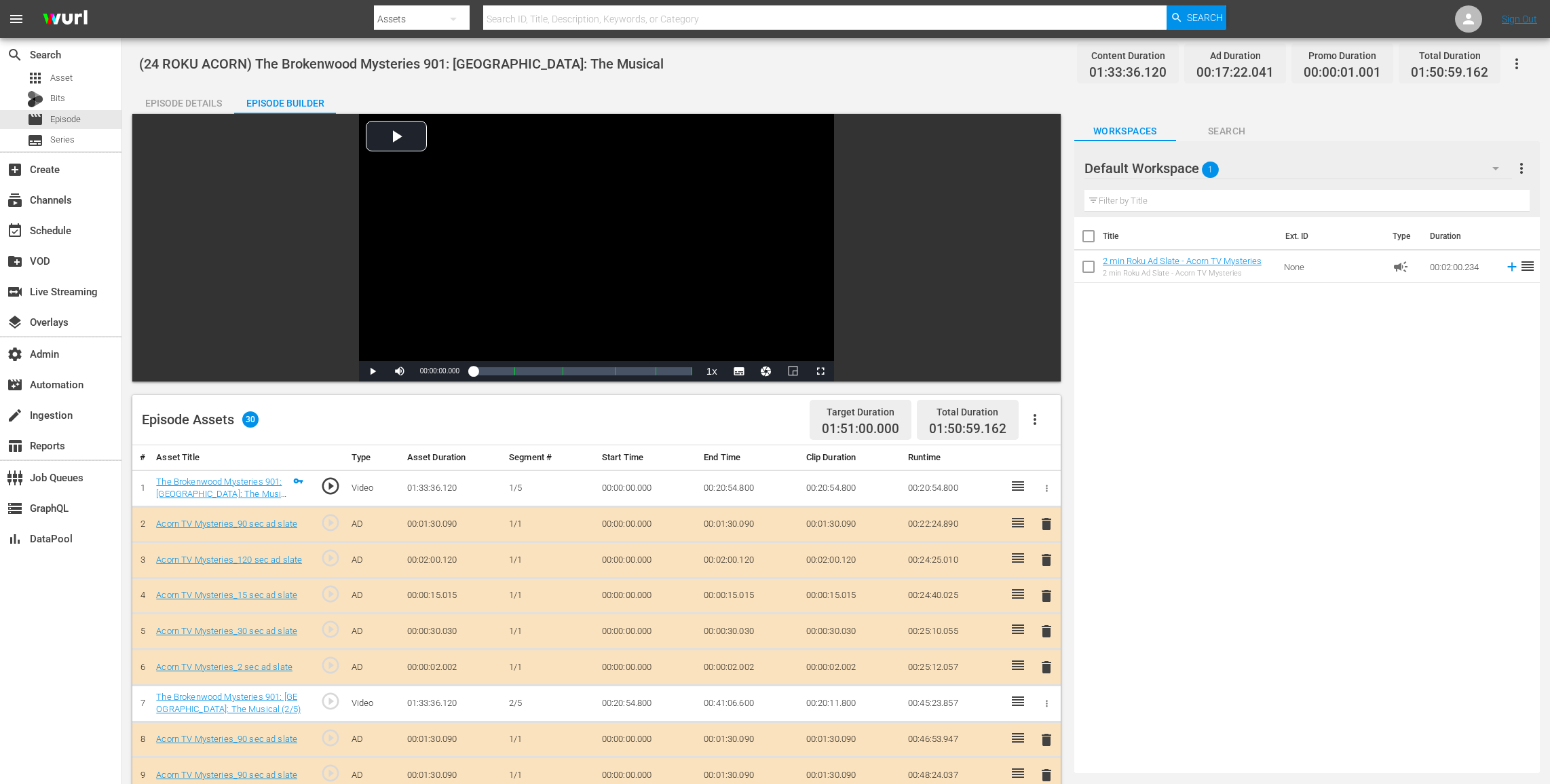
click at [1037, 415] on icon "button" at bounding box center [1035, 419] width 16 height 16
click at [1053, 446] on div "Clear Ads" at bounding box center [1076, 458] width 92 height 33
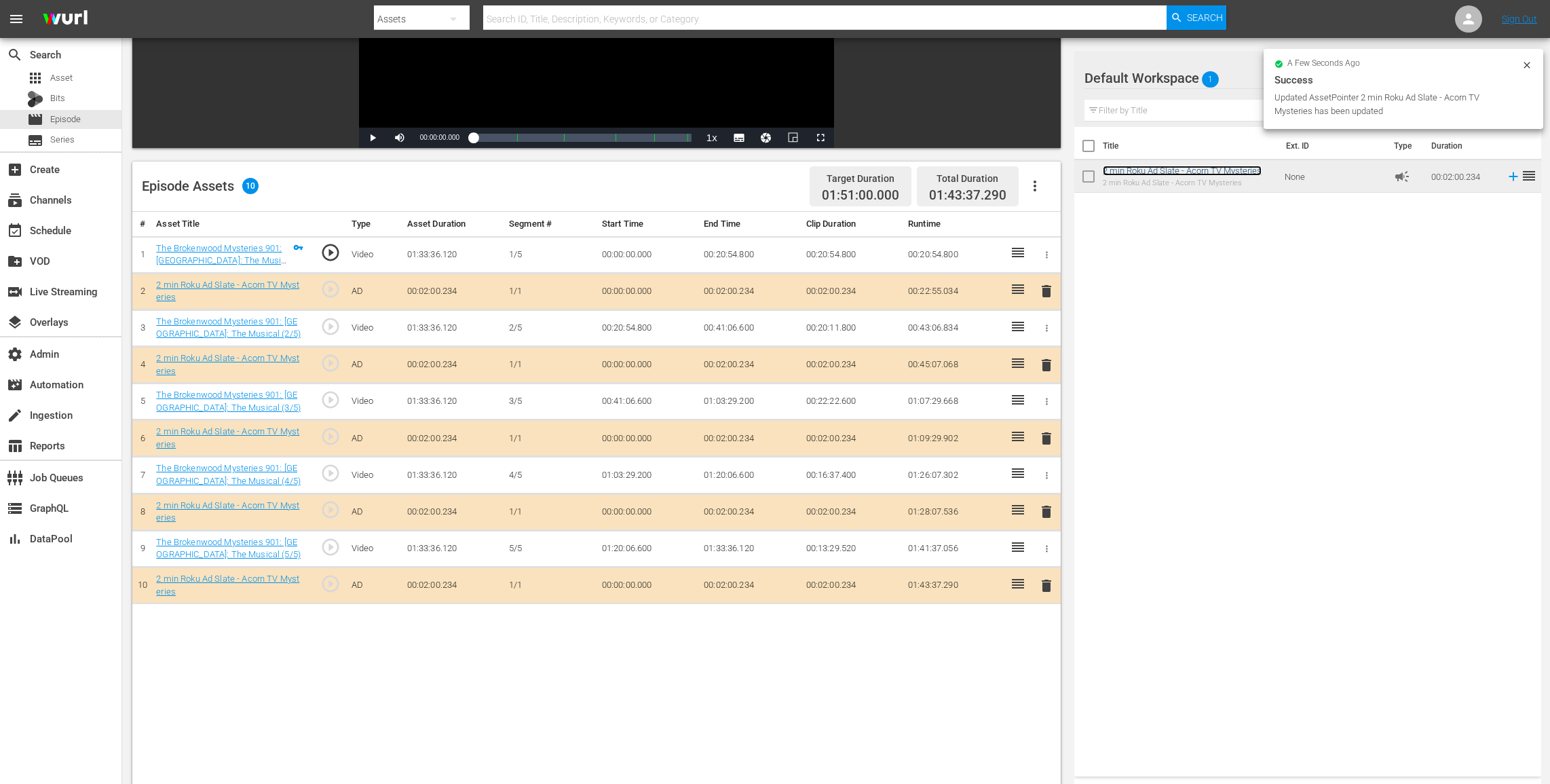
scroll to position [233, 0]
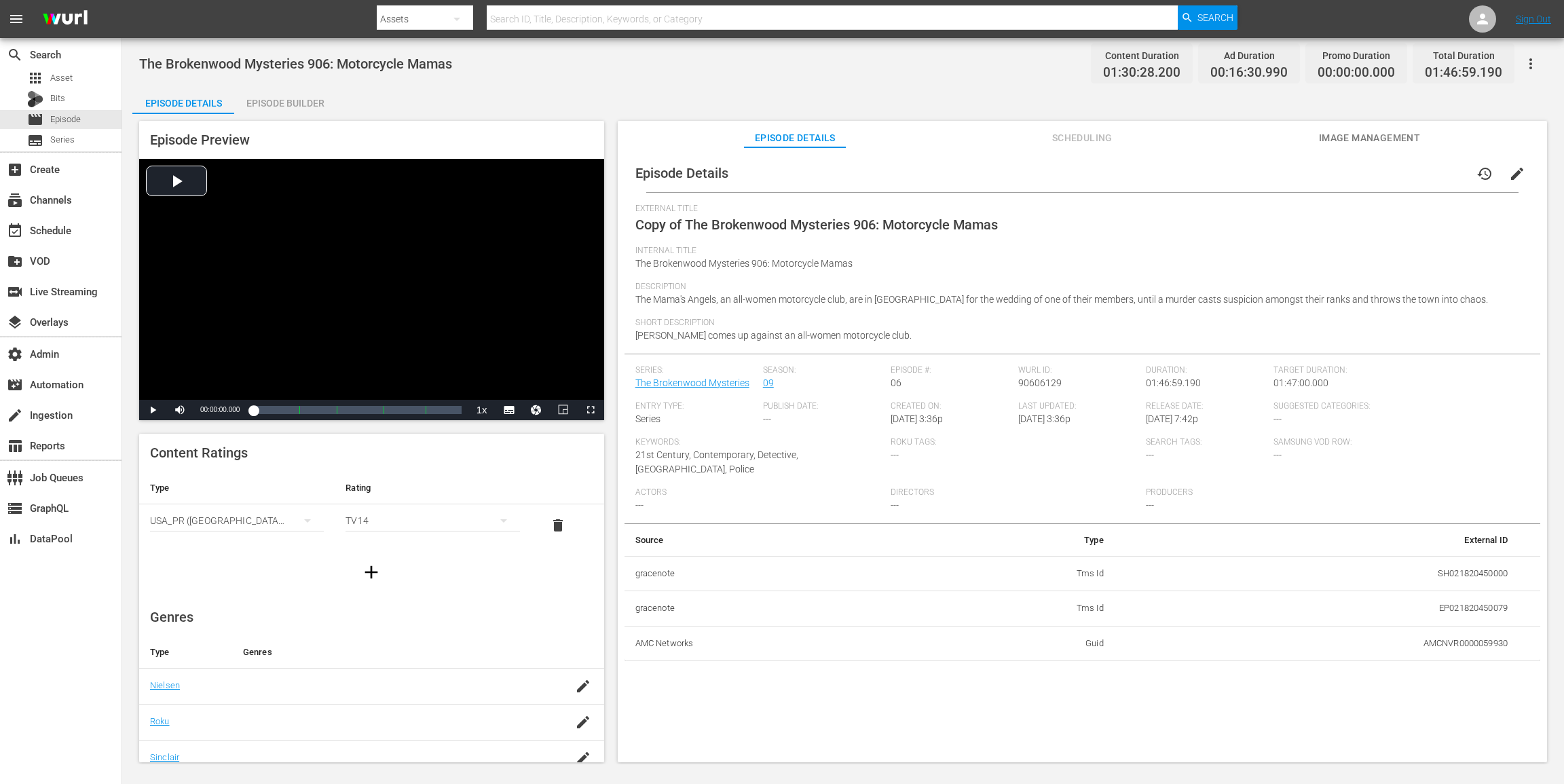
click at [1173, 63] on icon "button" at bounding box center [1530, 64] width 3 height 11
click at [1173, 69] on div "Add Episode to Workspace" at bounding box center [1433, 69] width 207 height 33
click at [1173, 167] on span "edit" at bounding box center [1517, 174] width 16 height 16
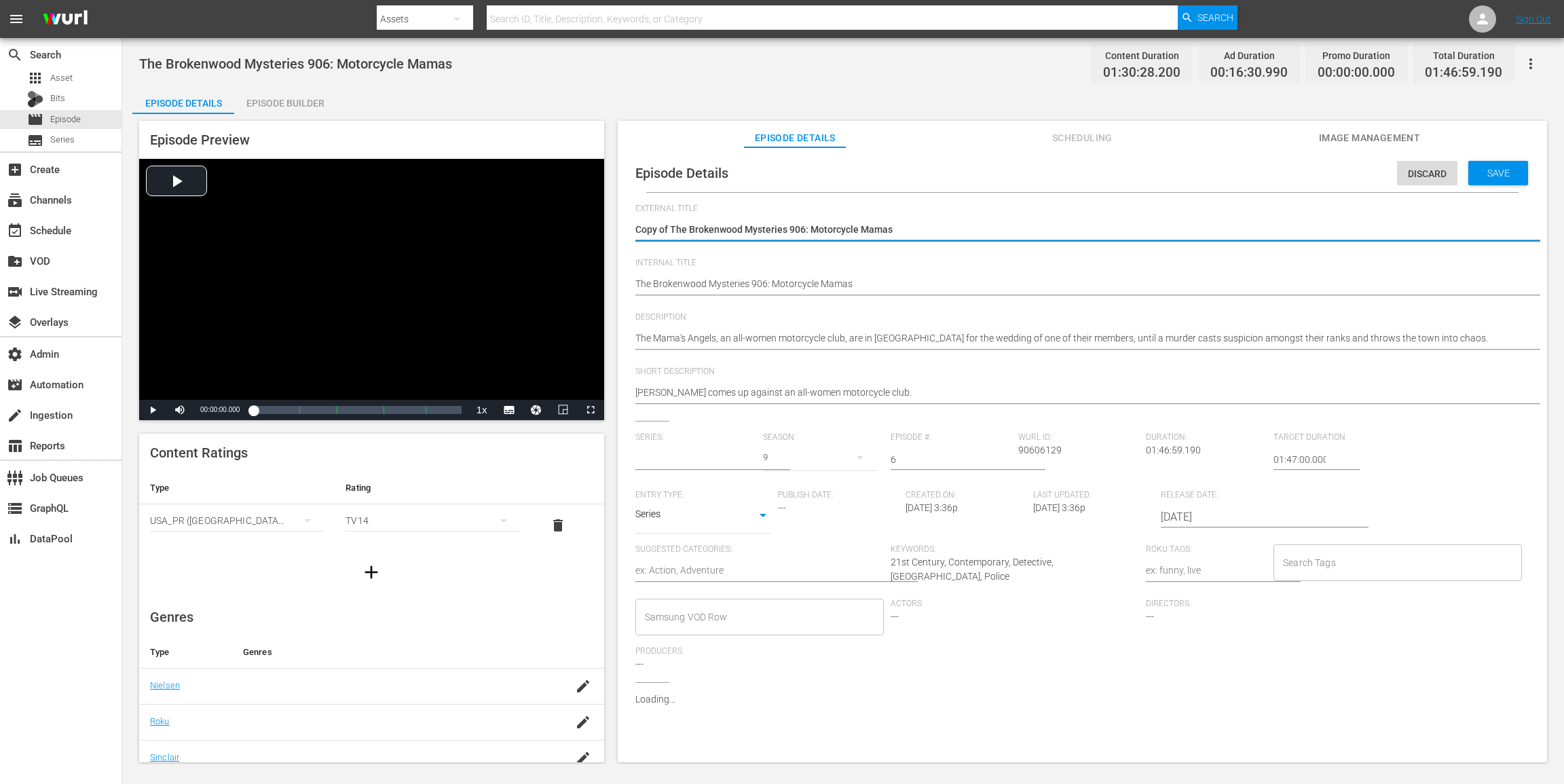
type input "The Brokenwood Mysteries"
drag, startPoint x: 671, startPoint y: 228, endPoint x: 448, endPoint y: 221, distance: 223.1
click at [449, 223] on div "Episode Preview Video Player is loading. Play Video Play Mute Current Time 00:0…" at bounding box center [843, 443] width 1421 height 659
type textarea "The Brokenwood Mysteries 906: Motorcycle Mamas"
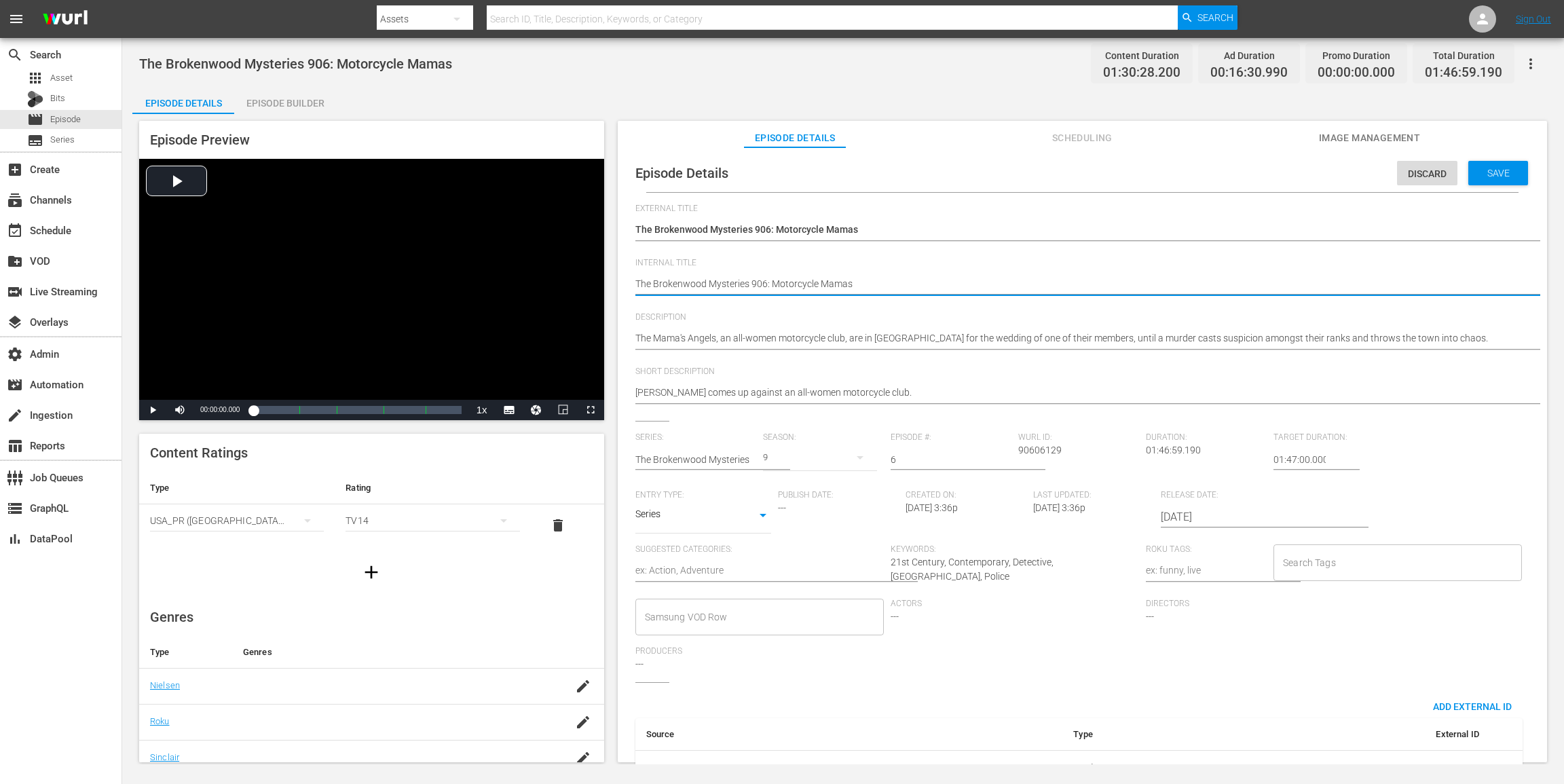
paste textarea "(24 ROKU ACORN)"
type textarea "(24 ROKU ACORN) The Brokenwood Mysteries 906: Motorcycle Mamas"
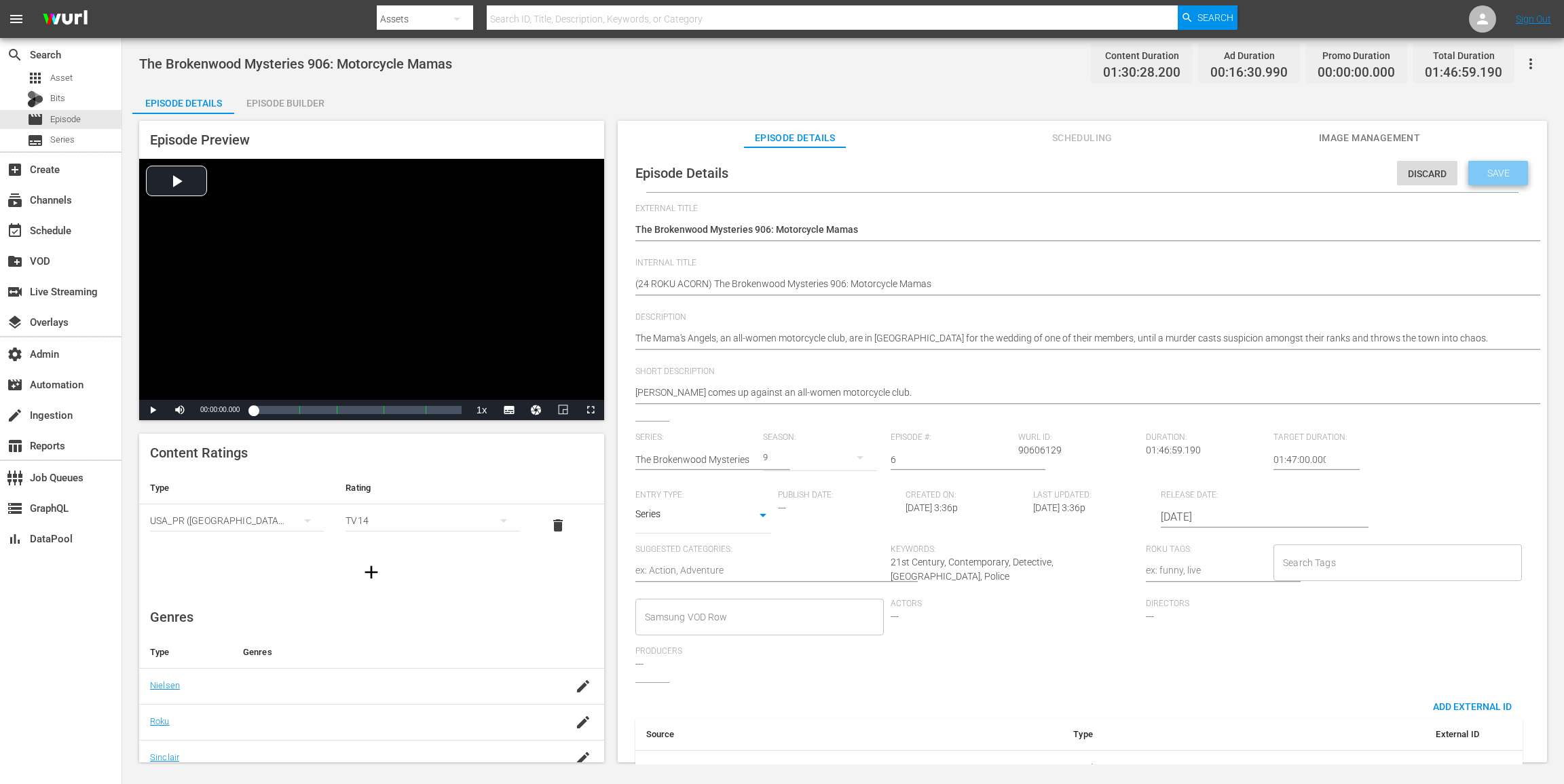
click at [1173, 164] on div "Save" at bounding box center [1497, 173] width 59 height 25
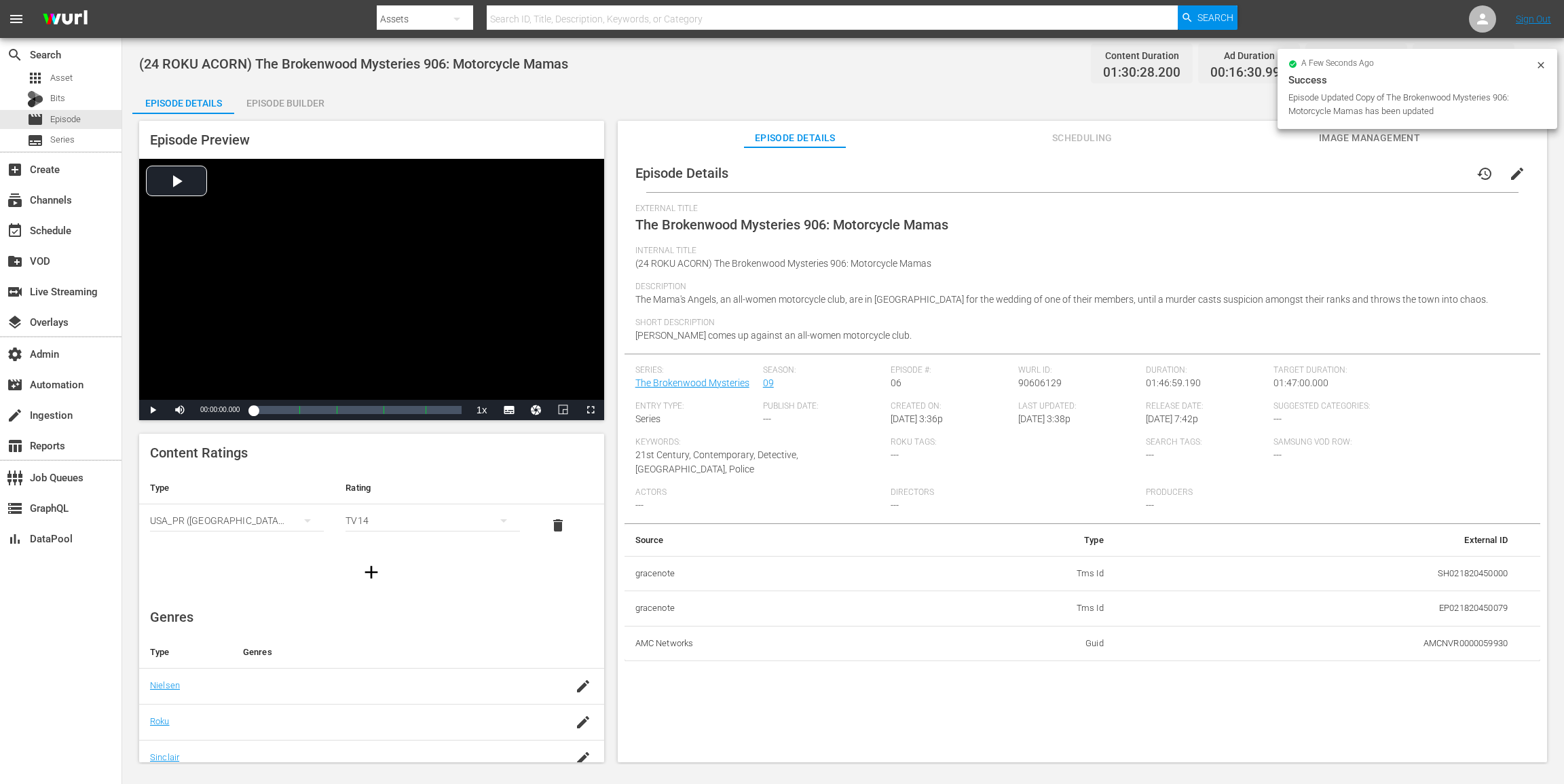
click at [307, 106] on div "Episode Builder" at bounding box center [284, 103] width 101 height 33
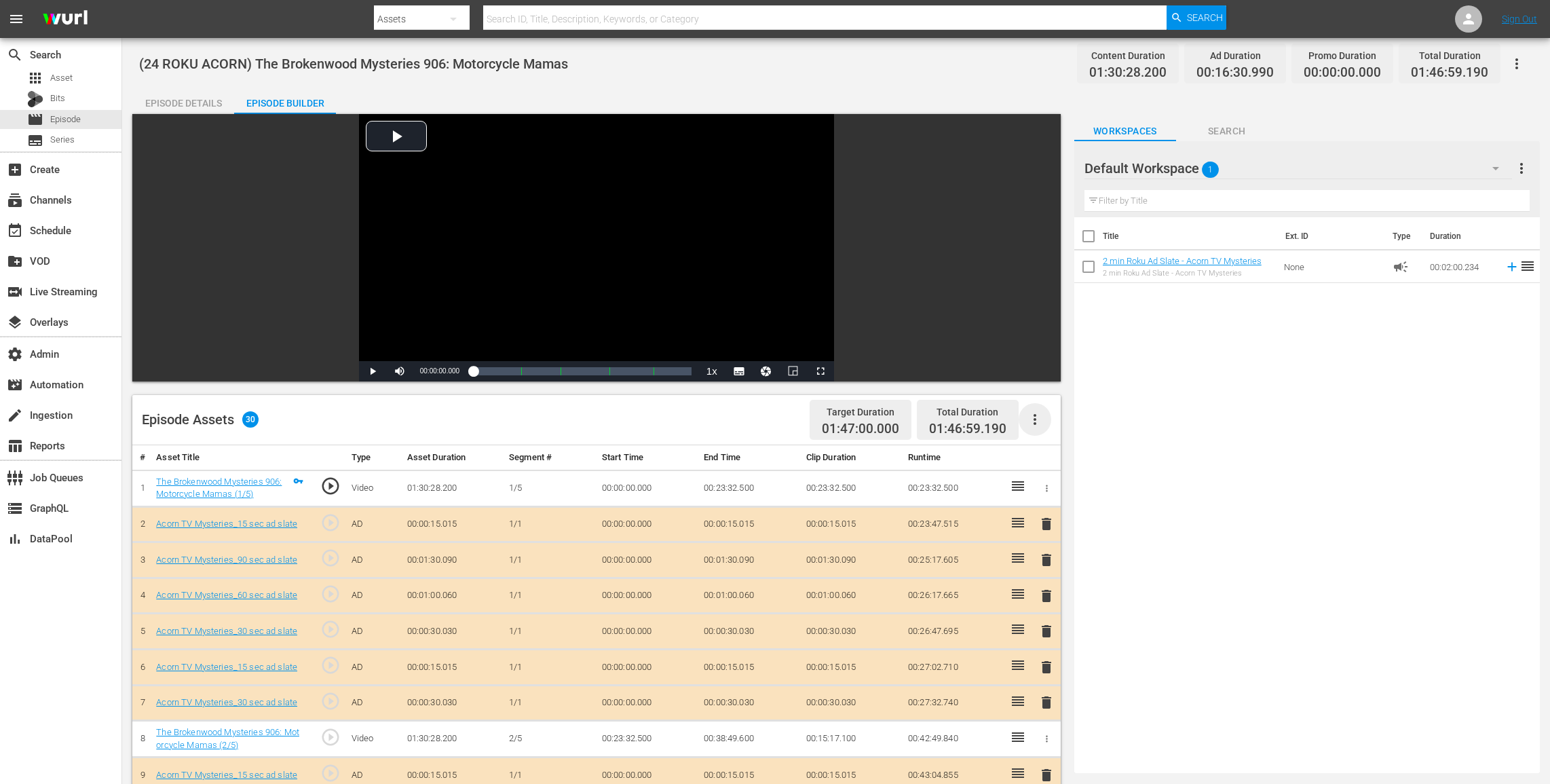
click at [1039, 426] on icon "button" at bounding box center [1035, 419] width 16 height 16
click at [1043, 455] on div "Clear Ads" at bounding box center [1076, 458] width 92 height 33
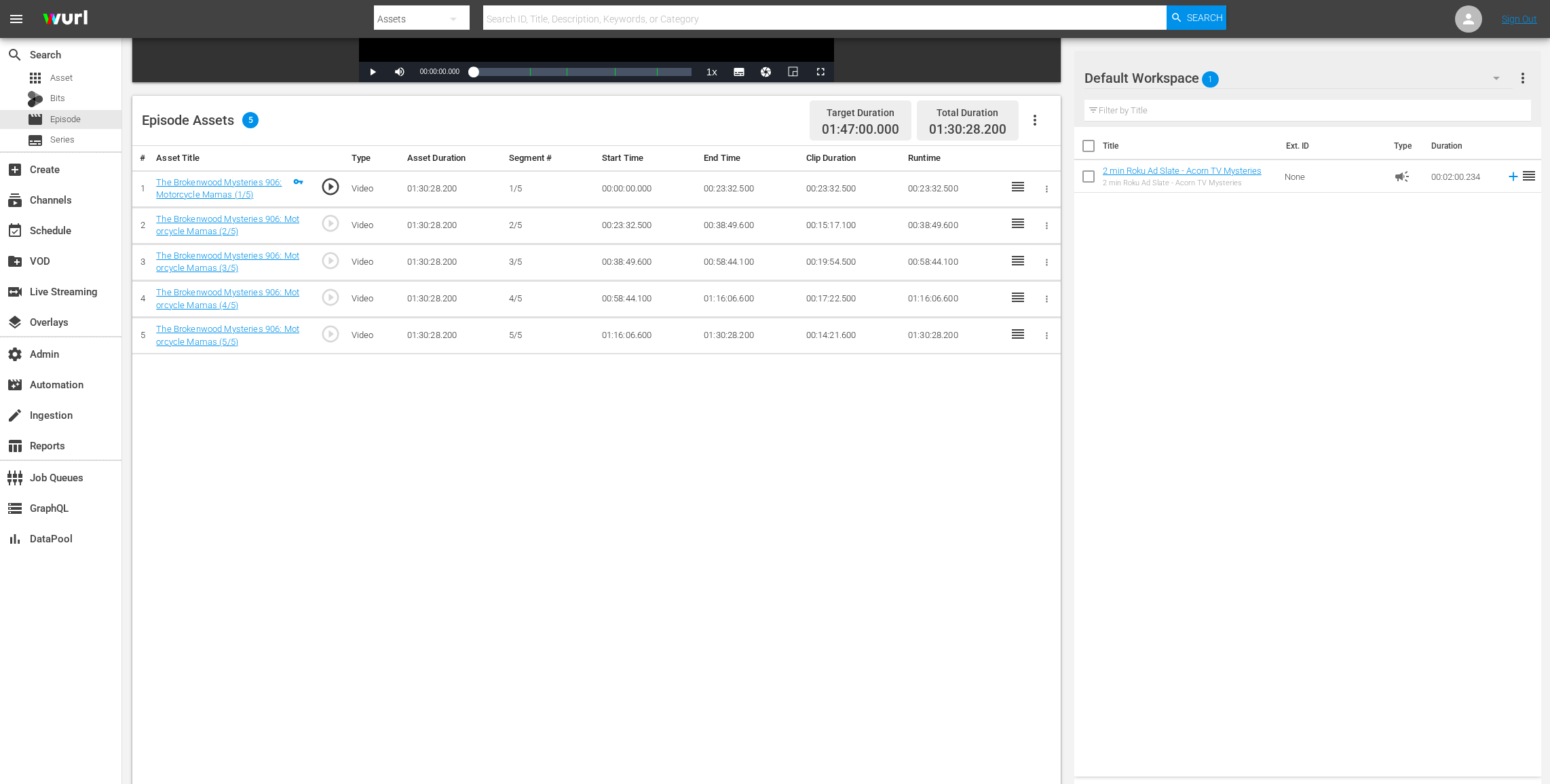
scroll to position [302, 0]
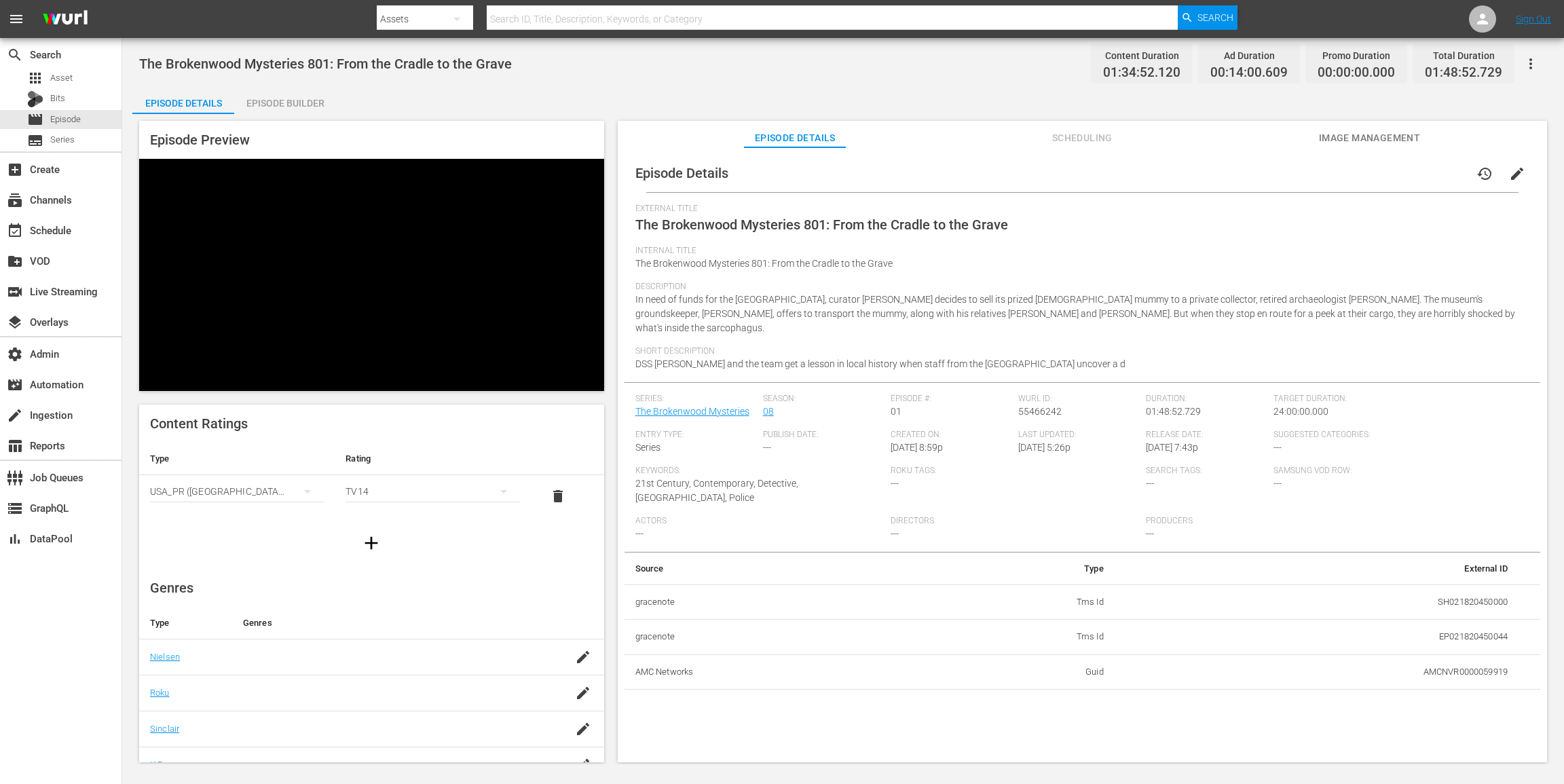
click at [303, 85] on div "The Brokenwood Mysteries 801: From the Cradle to the Grave Content Duration 01:…" at bounding box center [843, 401] width 1442 height 726
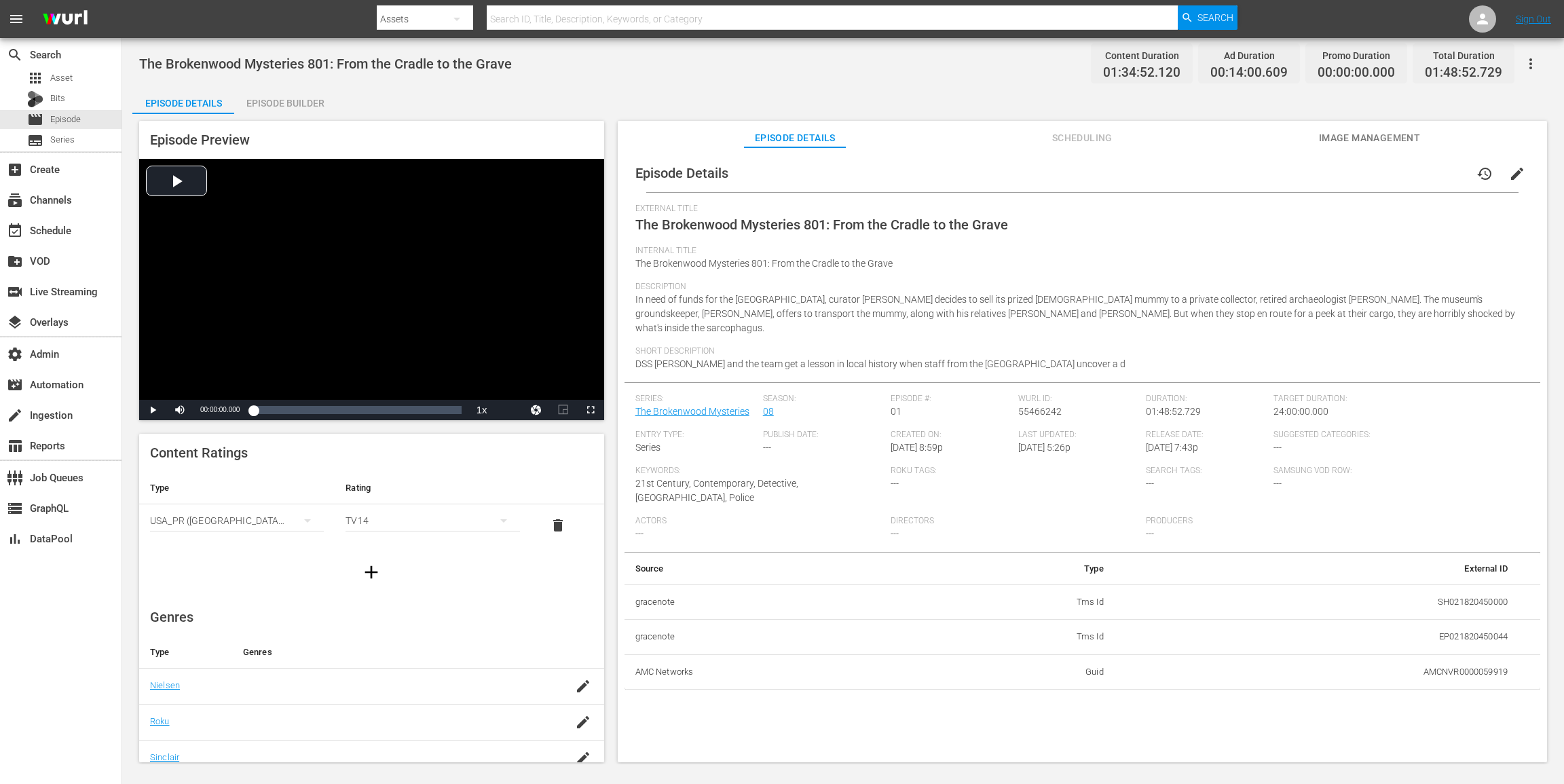
click at [306, 87] on div "Episode Builder" at bounding box center [284, 103] width 101 height 33
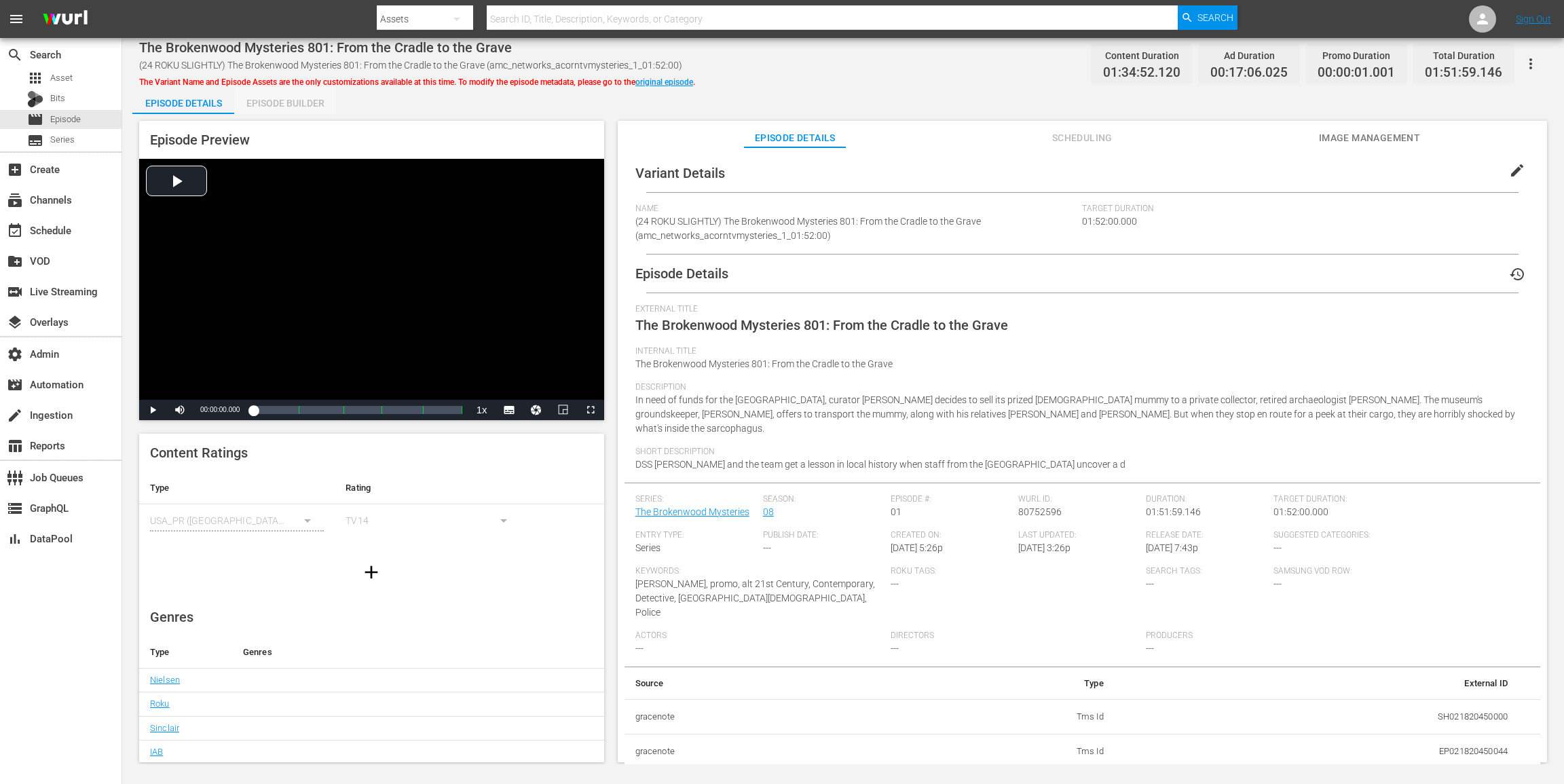
click at [300, 104] on div "Episode Builder" at bounding box center [284, 103] width 101 height 33
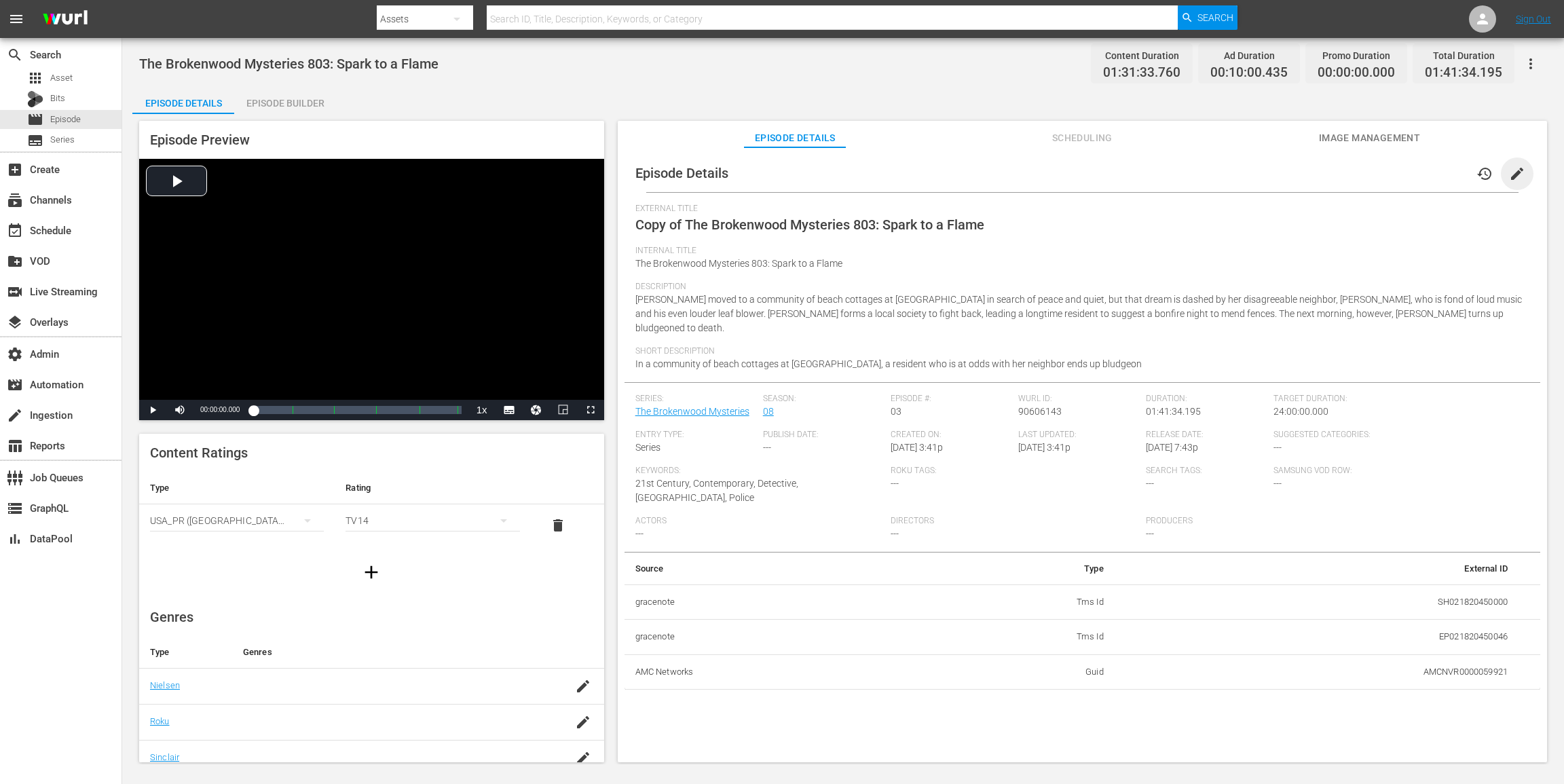
click at [1173, 174] on span "edit" at bounding box center [1517, 174] width 16 height 16
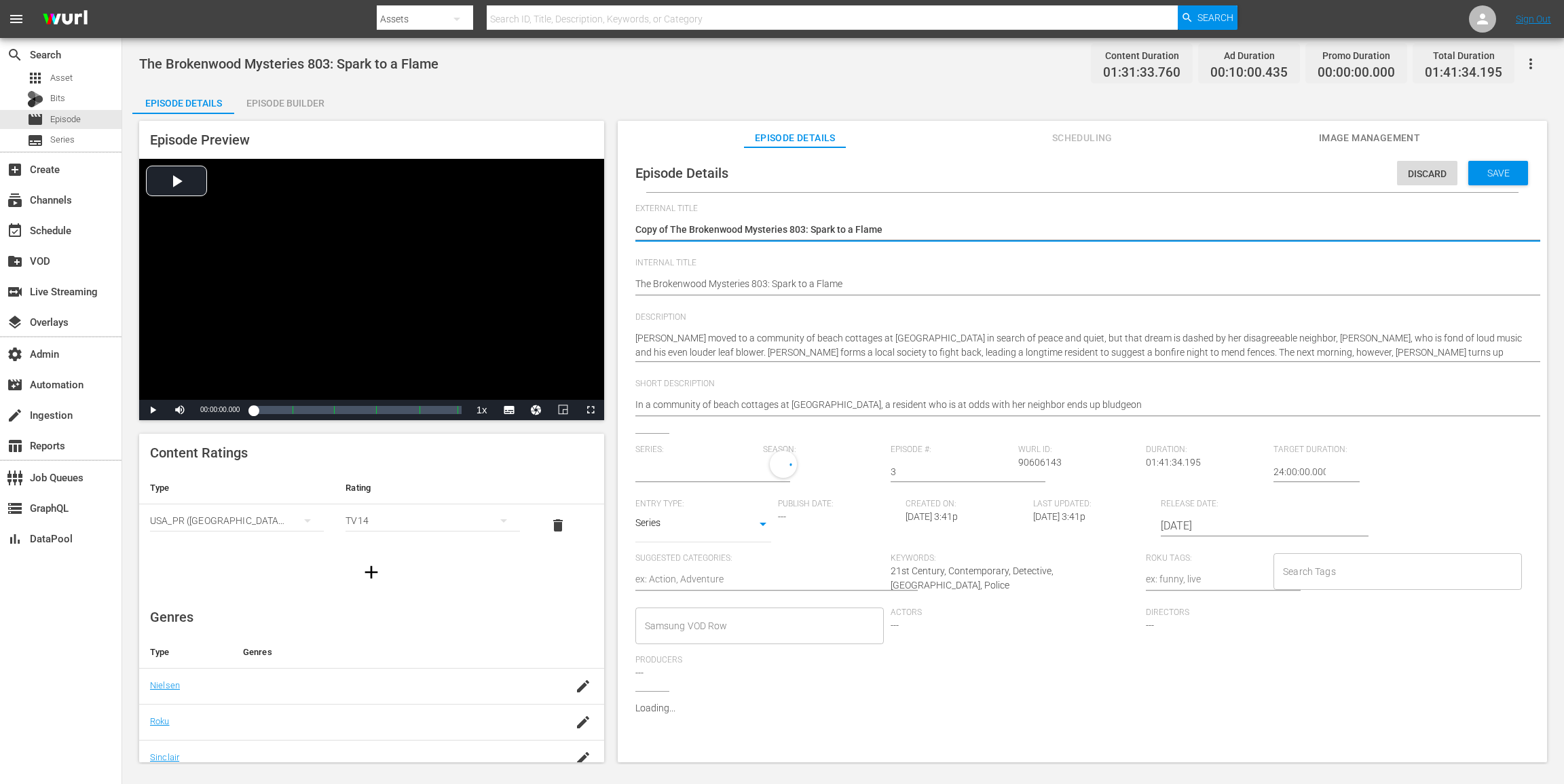
type input "The Brokenwood Mysteries"
drag, startPoint x: 673, startPoint y: 228, endPoint x: 606, endPoint y: 223, distance: 67.2
click at [606, 223] on div "Episode Preview Video Player is loading. Play Video Play Mute Current Time 00:0…" at bounding box center [843, 443] width 1421 height 659
type textarea "The Brokenwood Mysteries 803: Spark to a Flame"
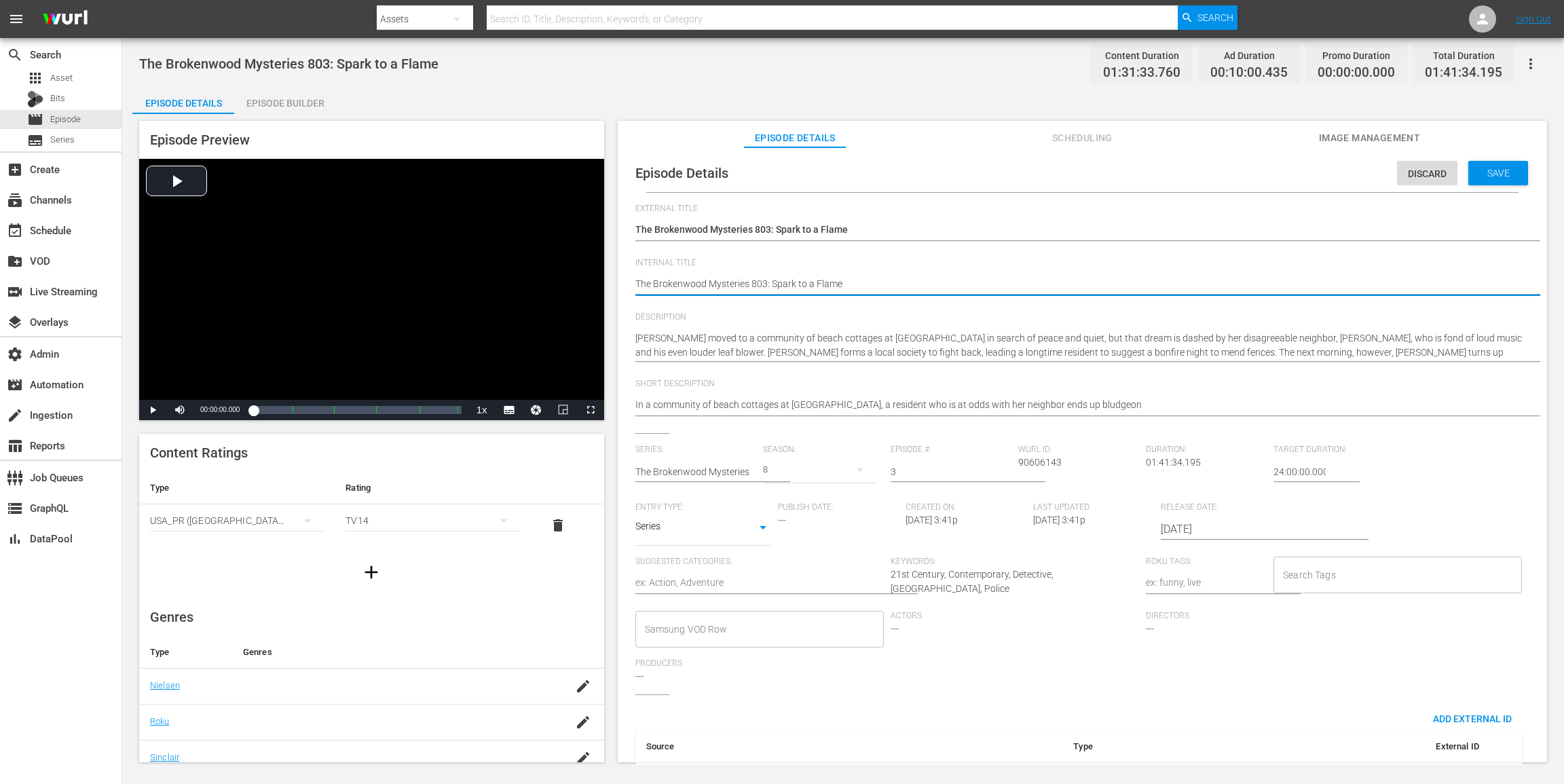
paste textarea "(24 ROKU ACORN)"
type textarea "(24 ROKU ACORN)The Brokenwood Mysteries 803: Spark to a Flame"
type textarea "(24 ROKU ACORN) The Brokenwood Mysteries 803: Spark to a Flame"
drag, startPoint x: 716, startPoint y: 283, endPoint x: 629, endPoint y: 283, distance: 87.0
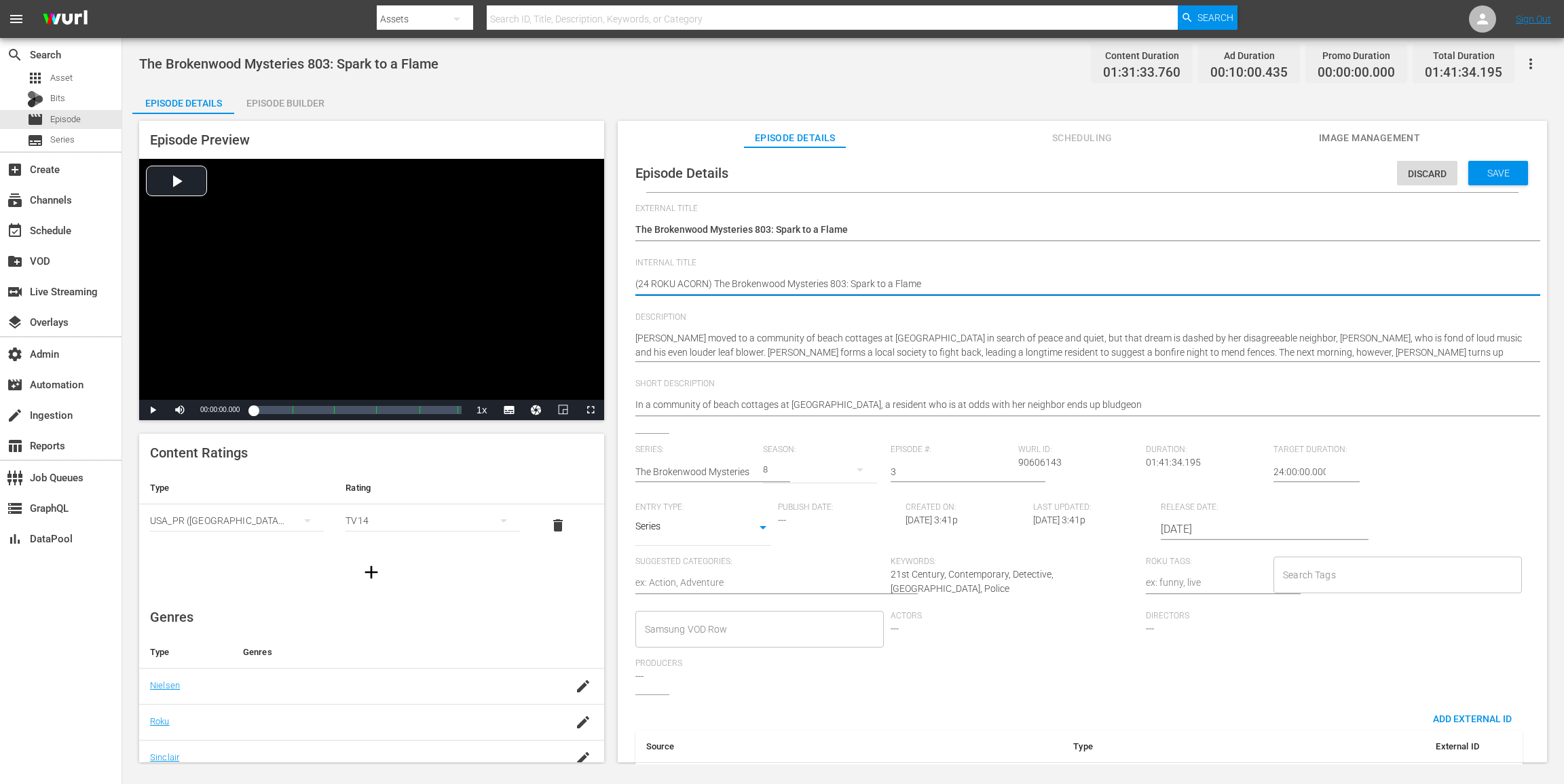
click at [629, 283] on div "Episode Details Discard Save External Title Copy of The Brokenwood Mysteries 80…" at bounding box center [1082, 516] width 916 height 724
type textarea "(24 ROKU ACORN) The Brokenwood Mysteries 803: Spark to a Flame"
click at [1173, 168] on span "Save" at bounding box center [1498, 173] width 44 height 11
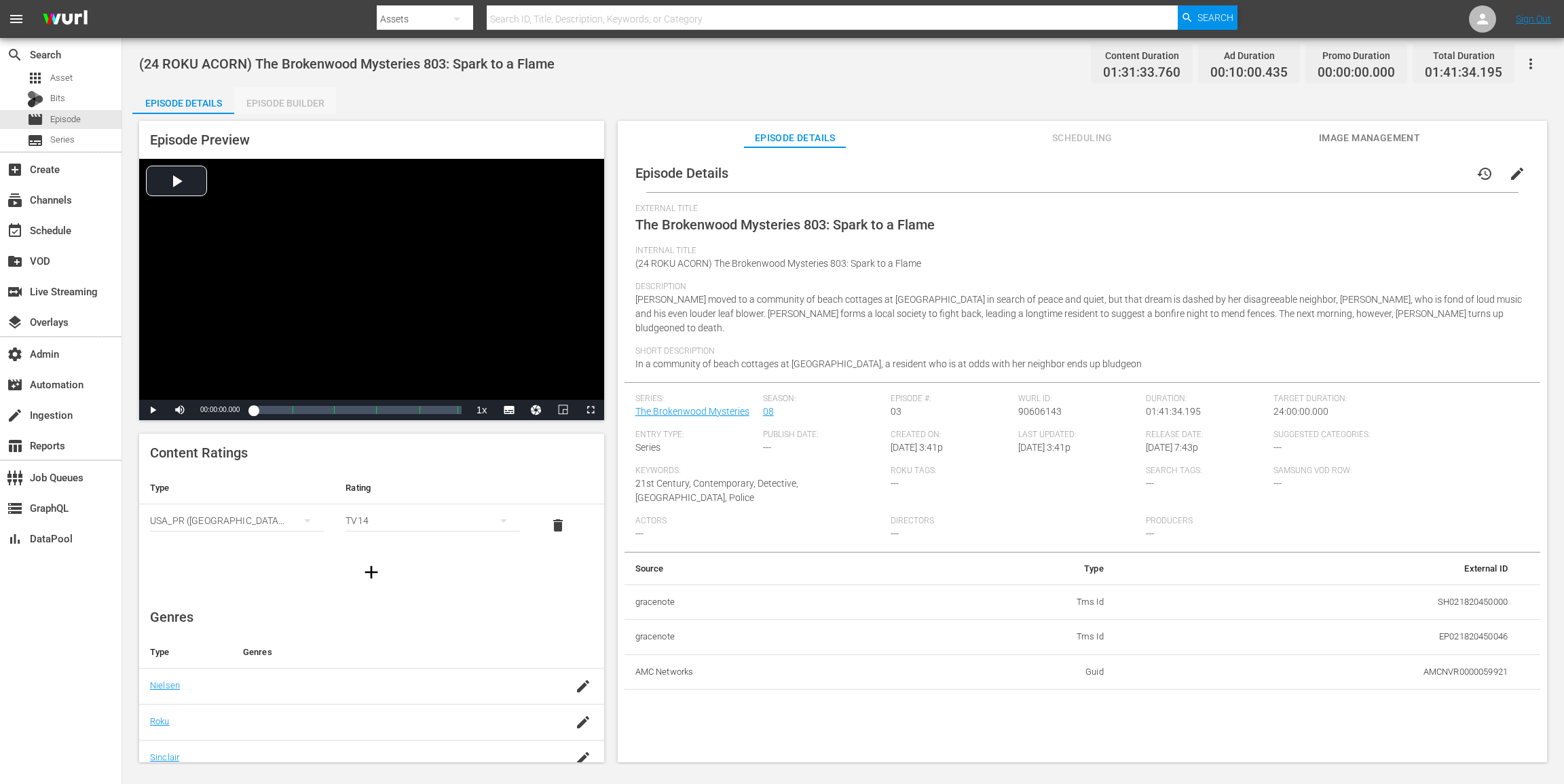
click at [289, 101] on div "Episode Builder" at bounding box center [284, 103] width 101 height 33
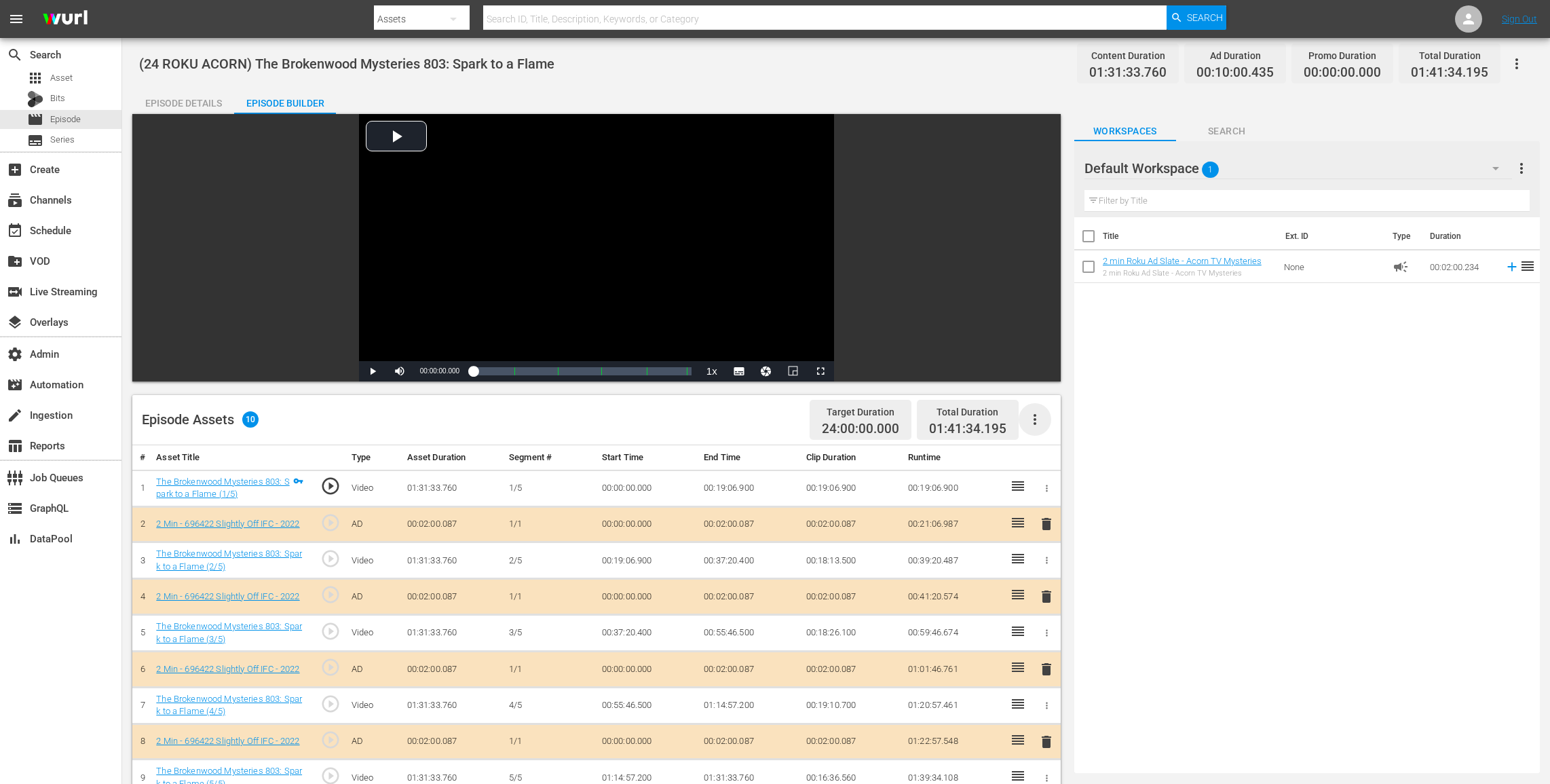
click at [1035, 420] on icon "button" at bounding box center [1035, 419] width 16 height 16
click at [1062, 461] on div "Clear Ads" at bounding box center [1076, 458] width 92 height 33
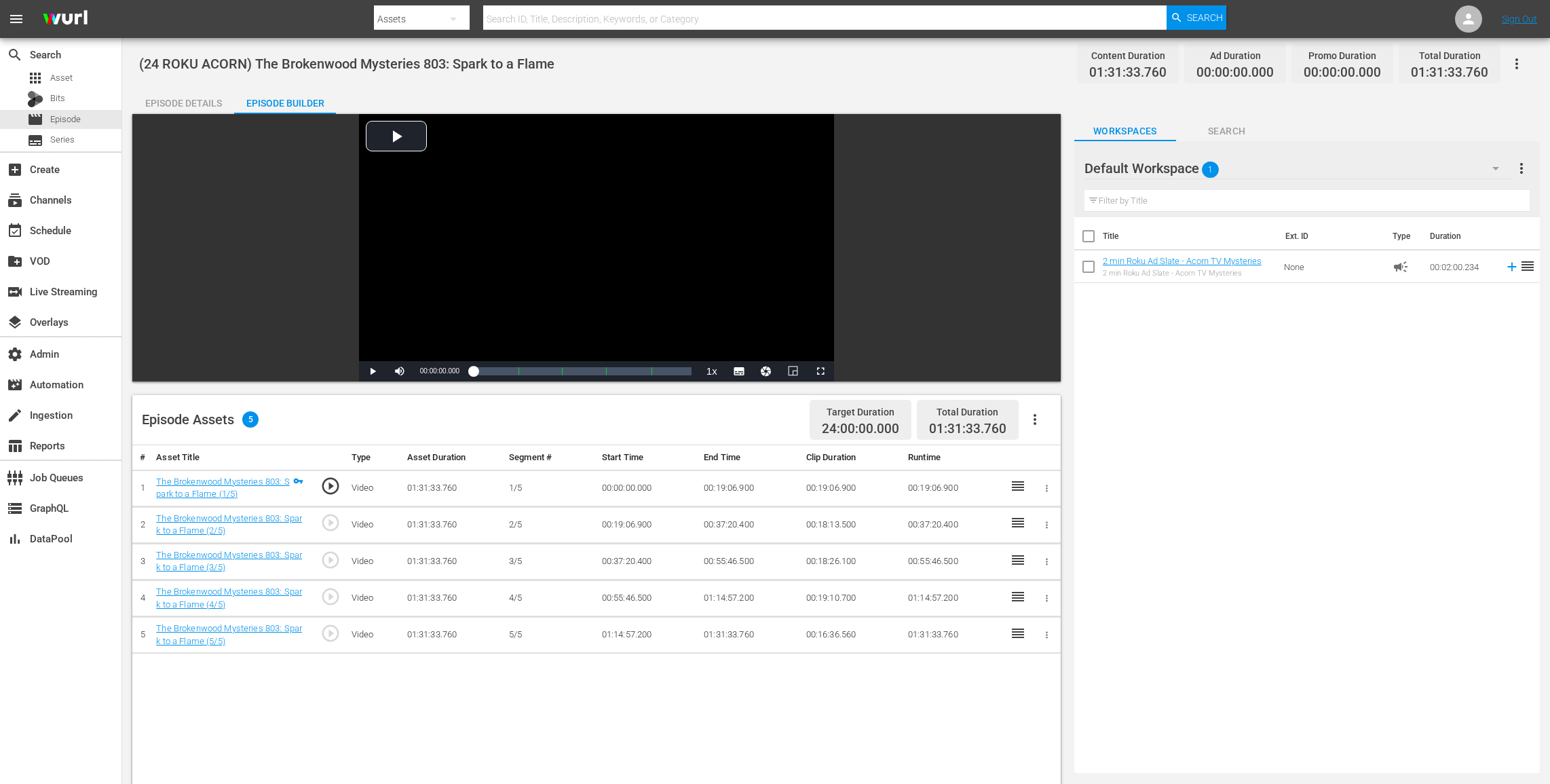
click at [1173, 66] on icon "button" at bounding box center [1517, 64] width 16 height 16
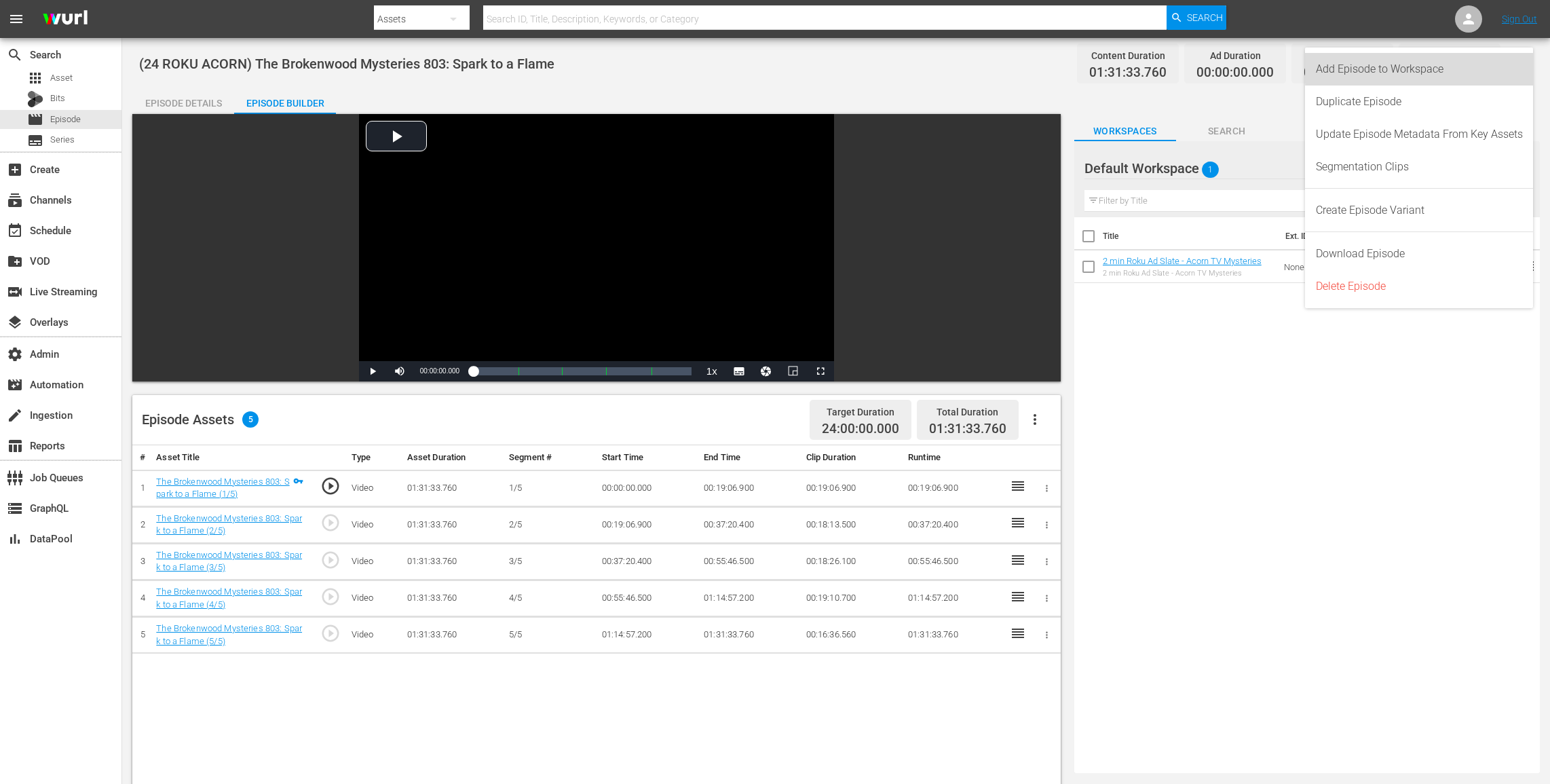
click at [1173, 66] on div "Add Episode to Workspace" at bounding box center [1419, 69] width 207 height 33
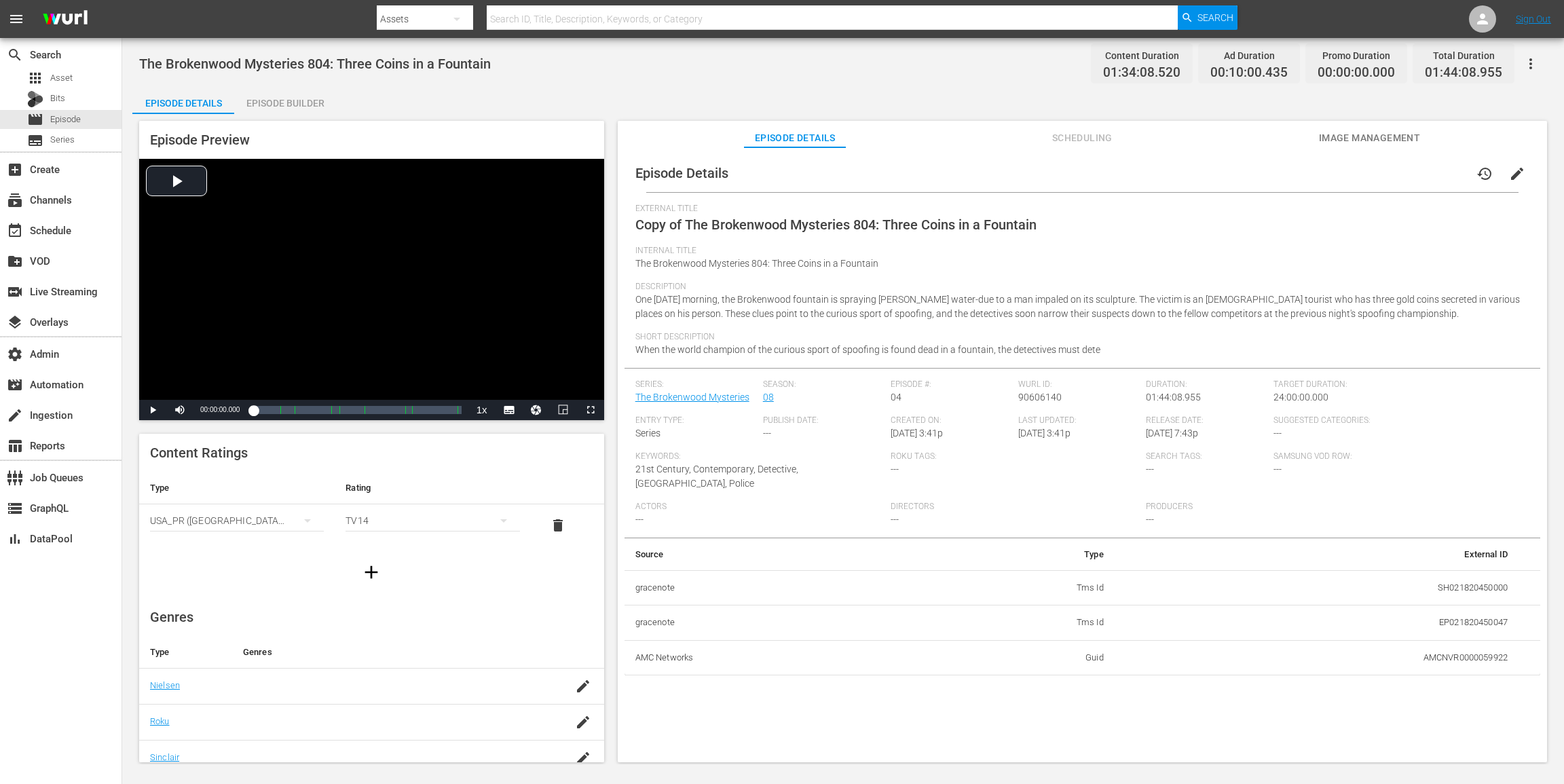
click at [1173, 188] on button "edit" at bounding box center [1517, 174] width 33 height 33
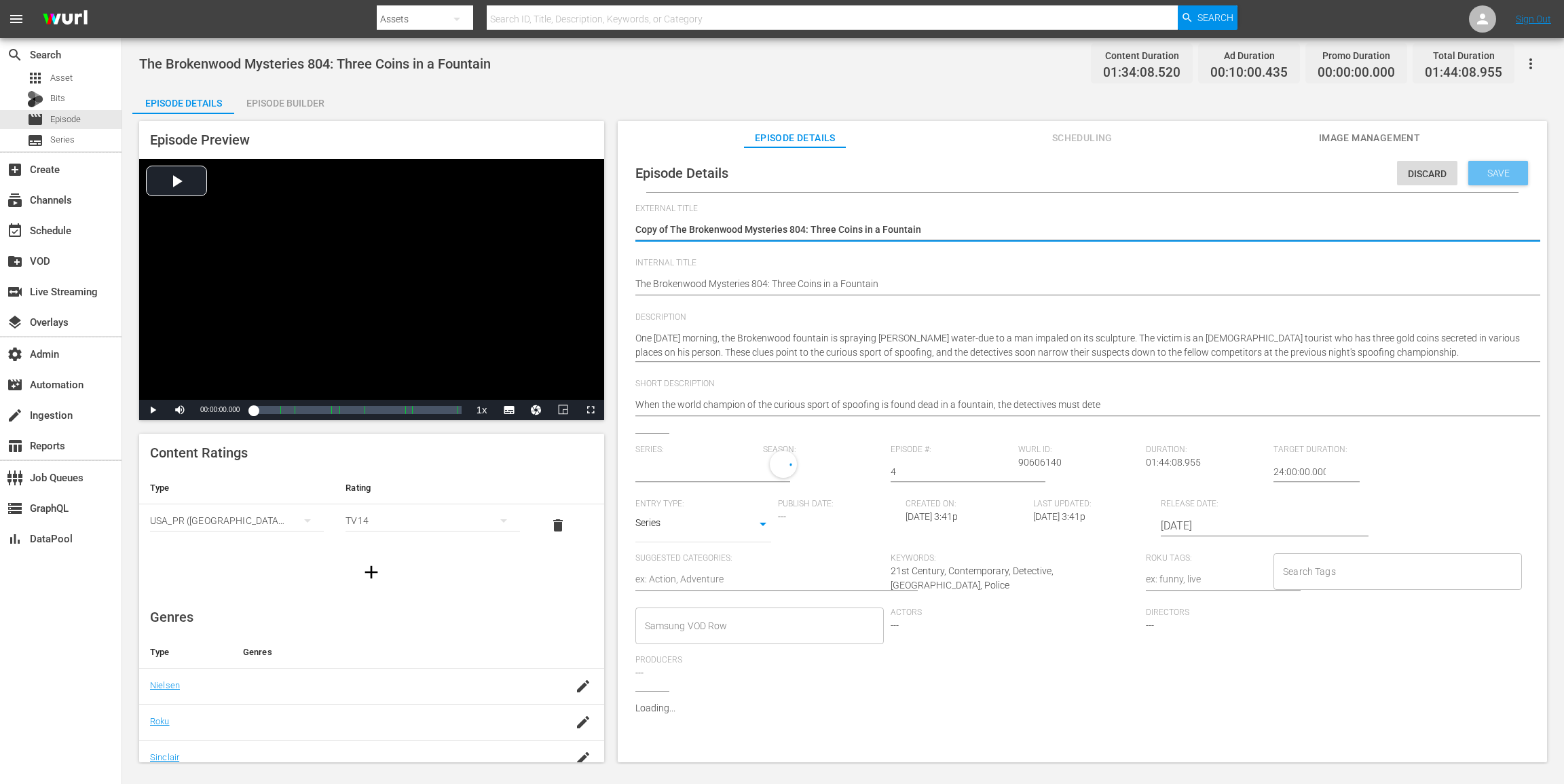
type input "The Brokenwood Mysteries"
drag, startPoint x: 670, startPoint y: 224, endPoint x: 463, endPoint y: 202, distance: 208.2
click at [465, 204] on div "Episode Preview Video Player is loading. Play Video Play Mute Current Time 00:0…" at bounding box center [843, 443] width 1421 height 659
type textarea "The Brokenwood Mysteries 804: Three Coins in a Fountain"
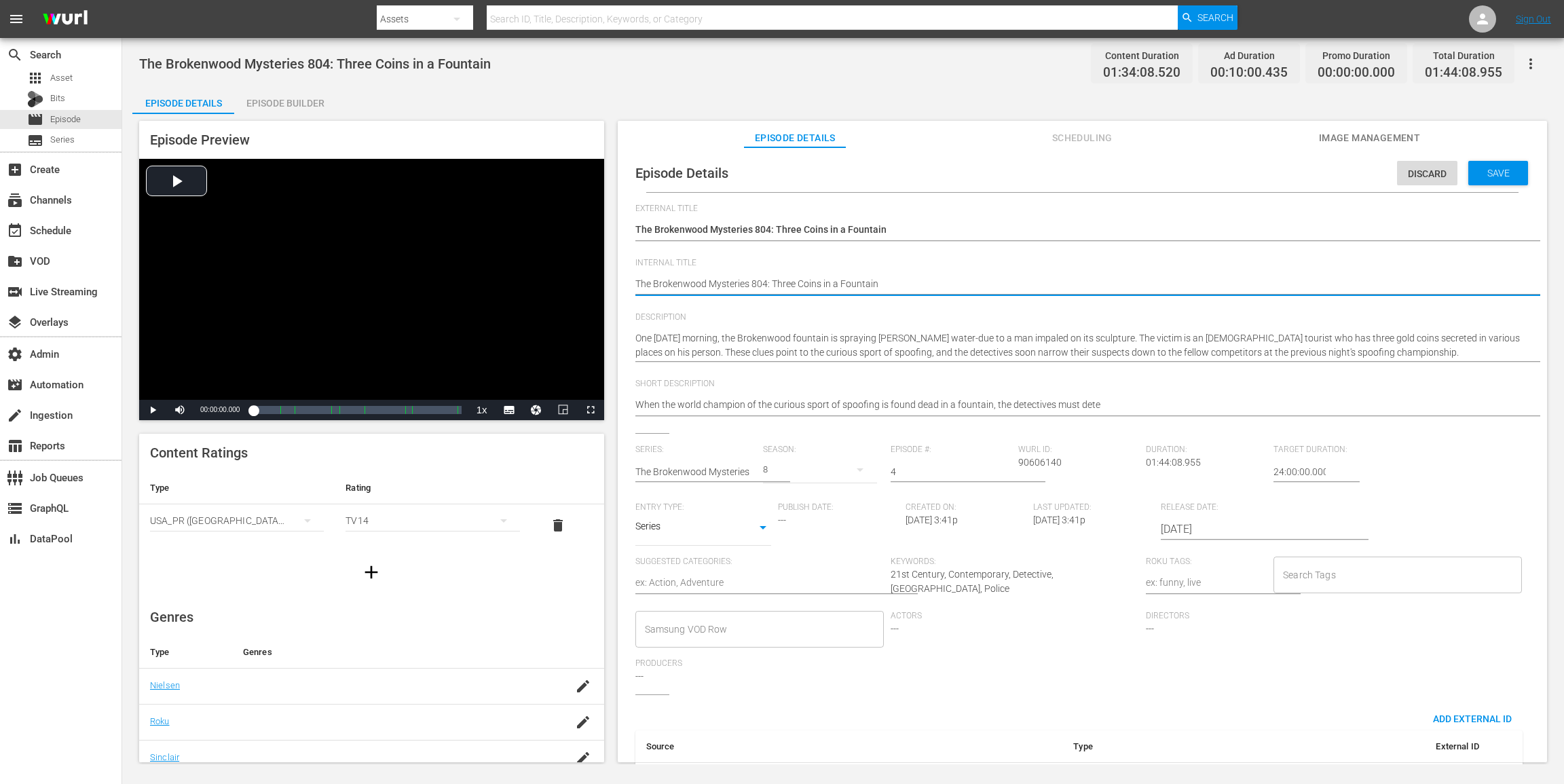
paste textarea "(24 ROKU ACORN)"
type textarea "(24 ROKU ACORN) The Brokenwood Mysteries 804: Three Coins in a Fountain"
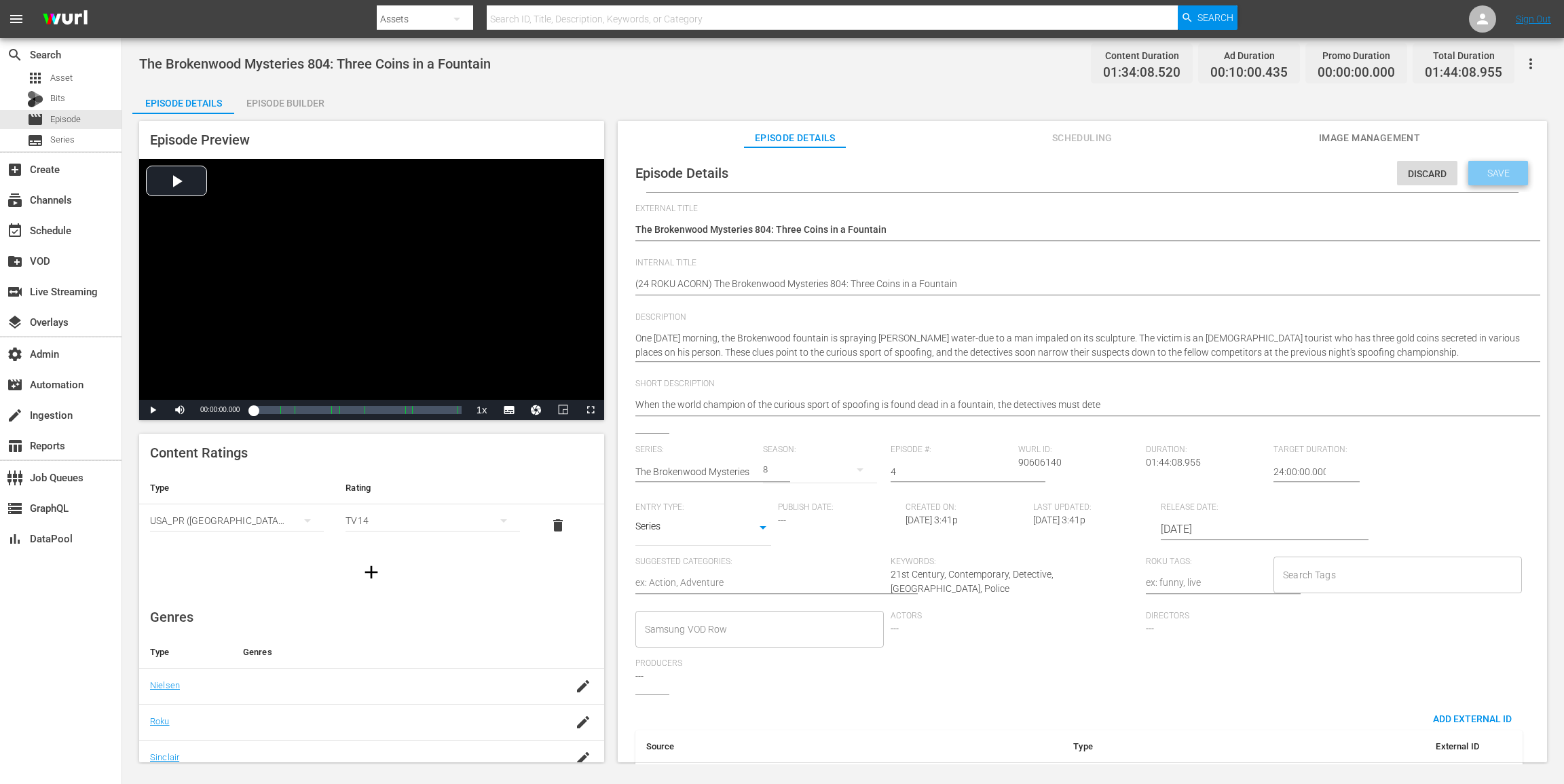
click at [1173, 179] on div "Save" at bounding box center [1497, 173] width 59 height 25
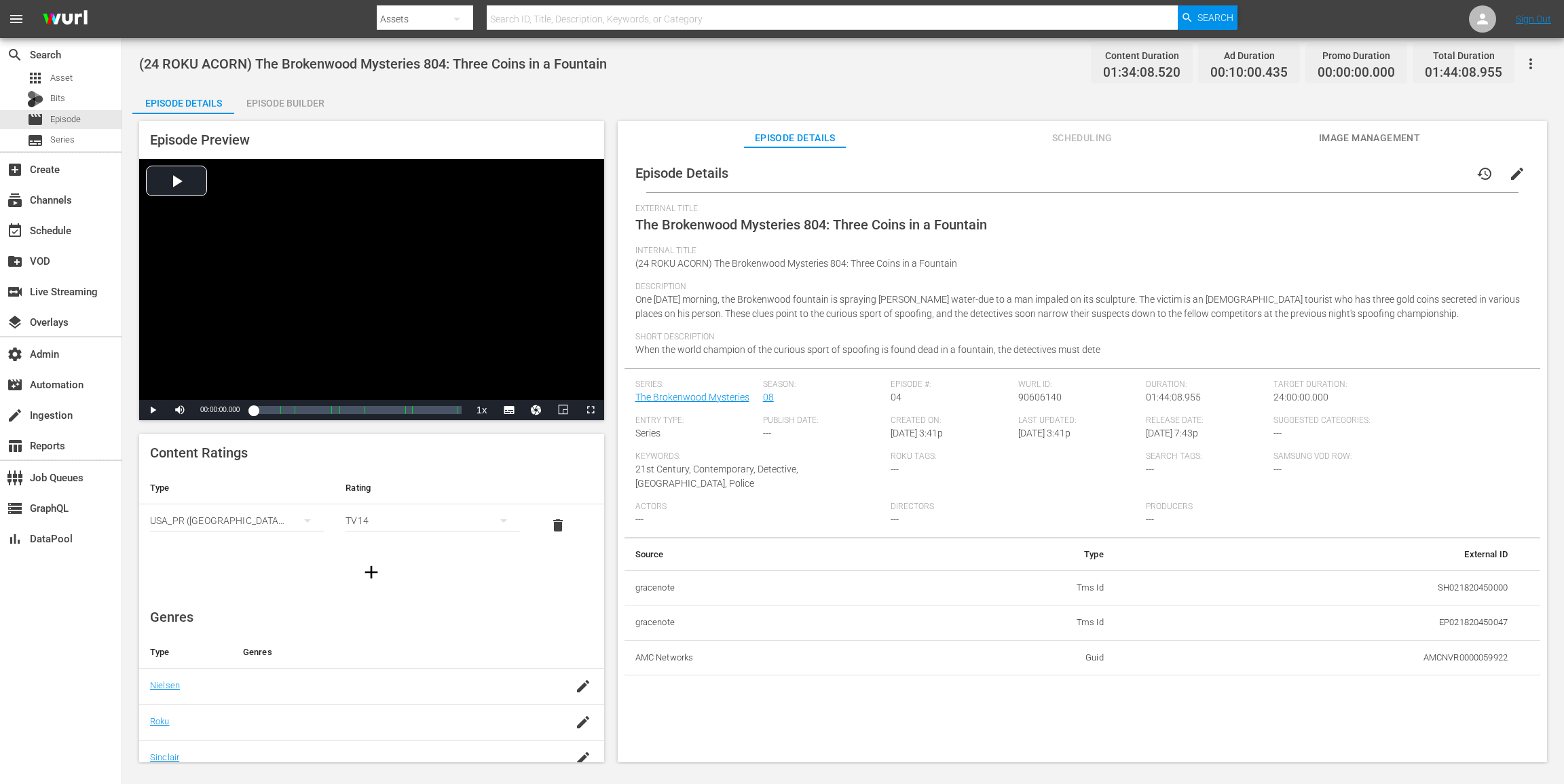
click at [293, 108] on div "Episode Builder" at bounding box center [284, 103] width 101 height 33
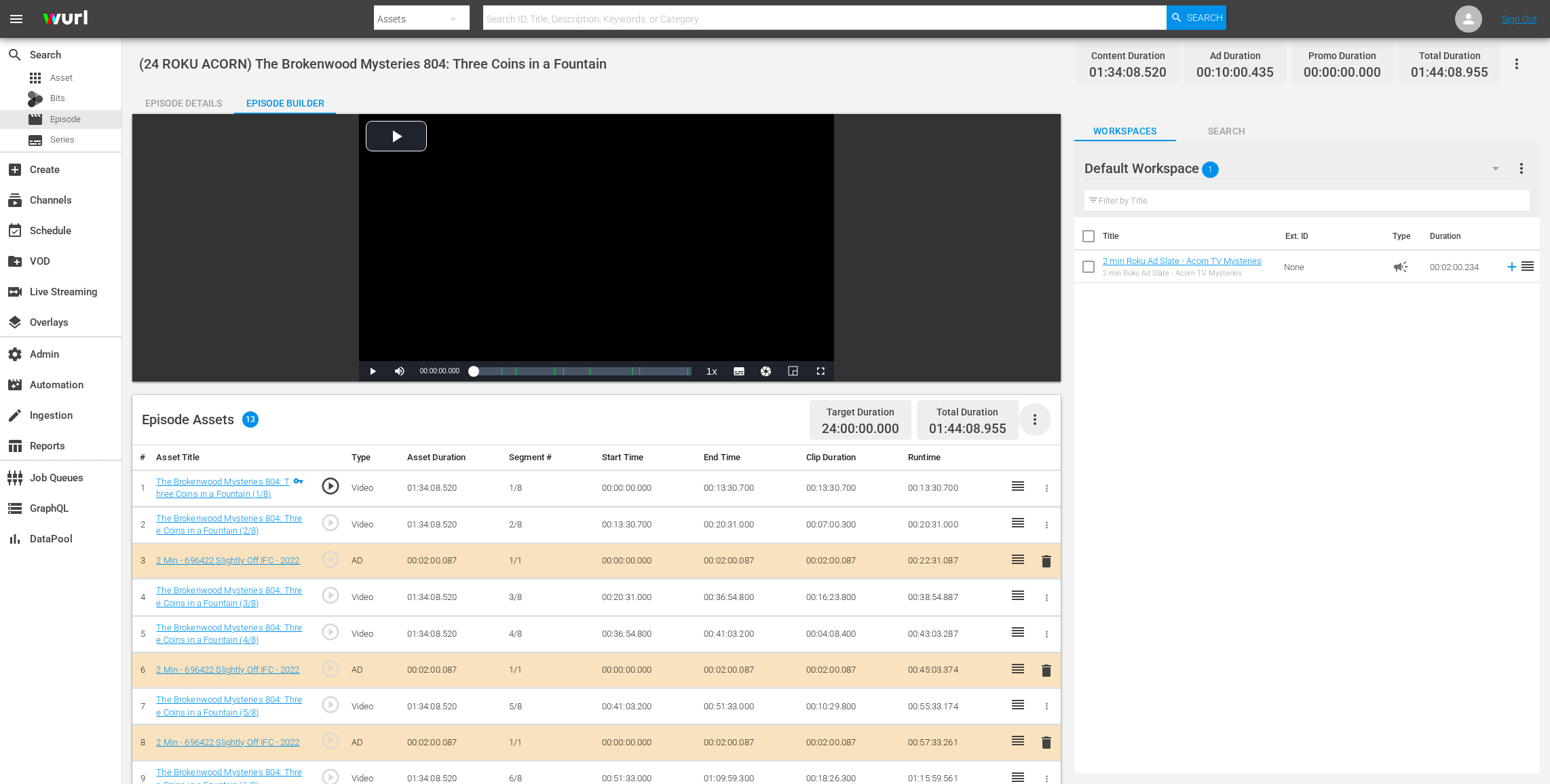
click at [1032, 418] on icon "button" at bounding box center [1035, 419] width 16 height 16
click at [1042, 454] on div "Clear Ads" at bounding box center [1076, 458] width 92 height 33
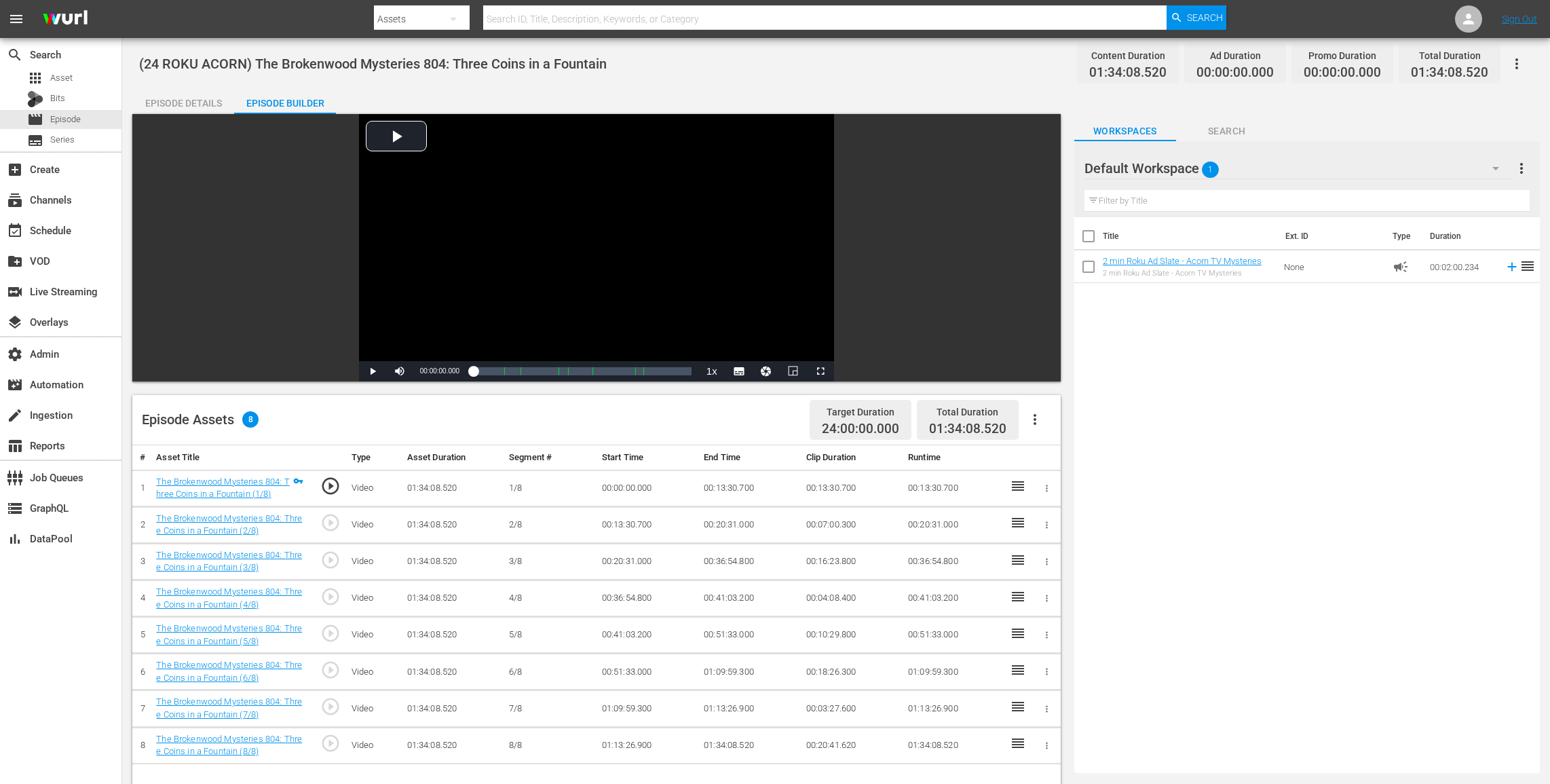
click at [1173, 69] on icon "button" at bounding box center [1517, 64] width 16 height 16
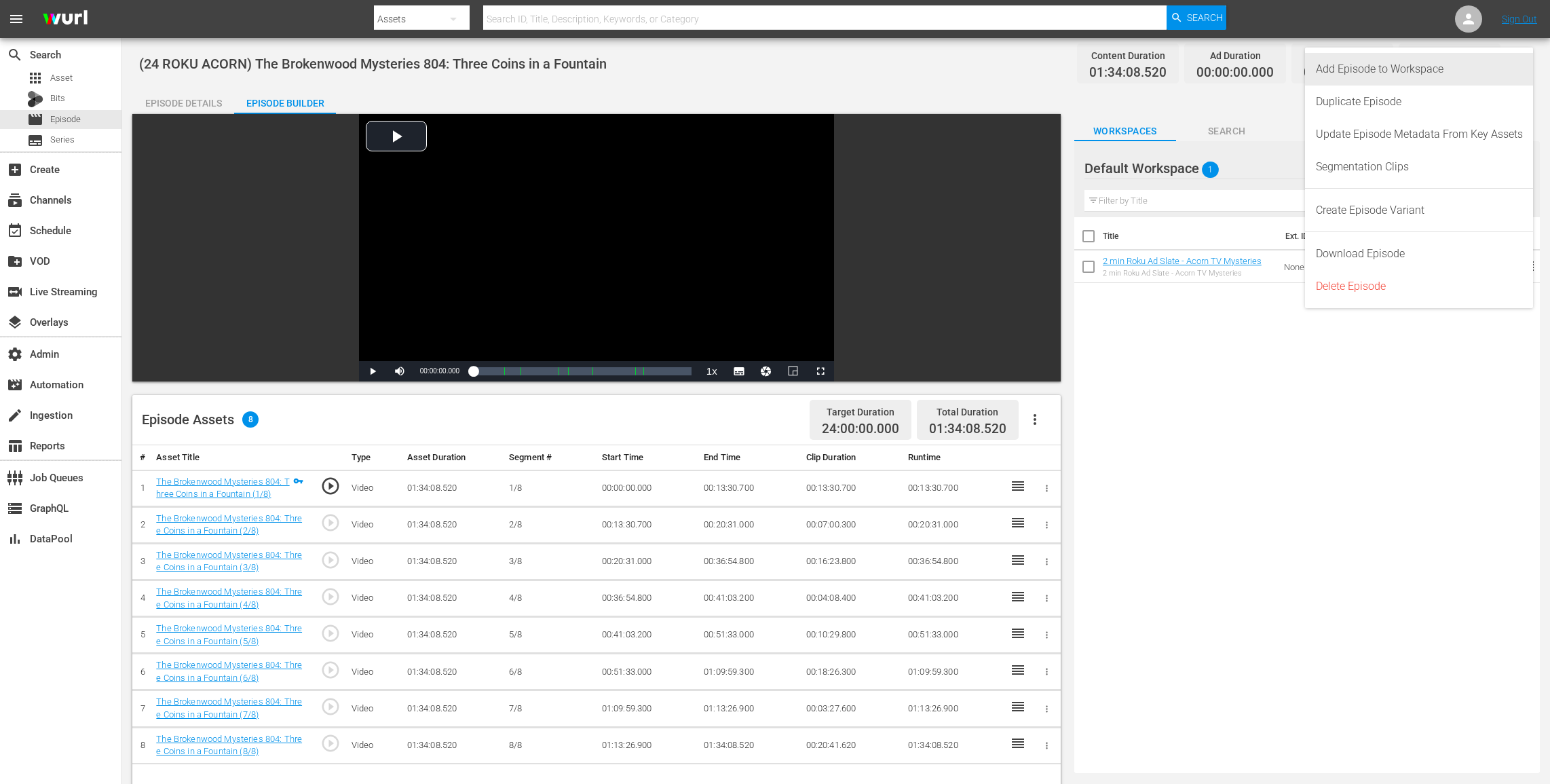
click at [1173, 69] on div "Add Episode to Workspace" at bounding box center [1419, 69] width 207 height 33
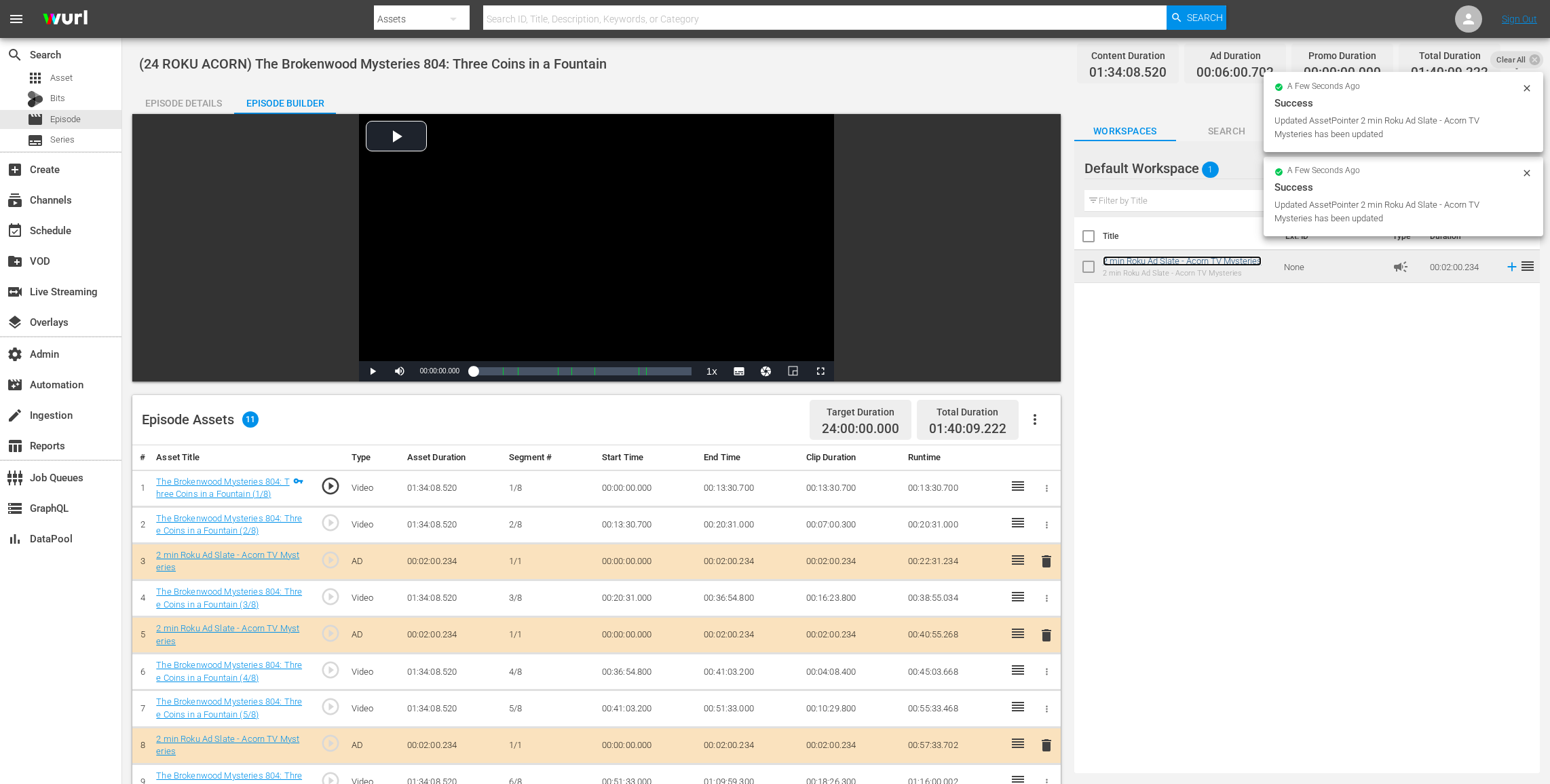
scroll to position [353, 0]
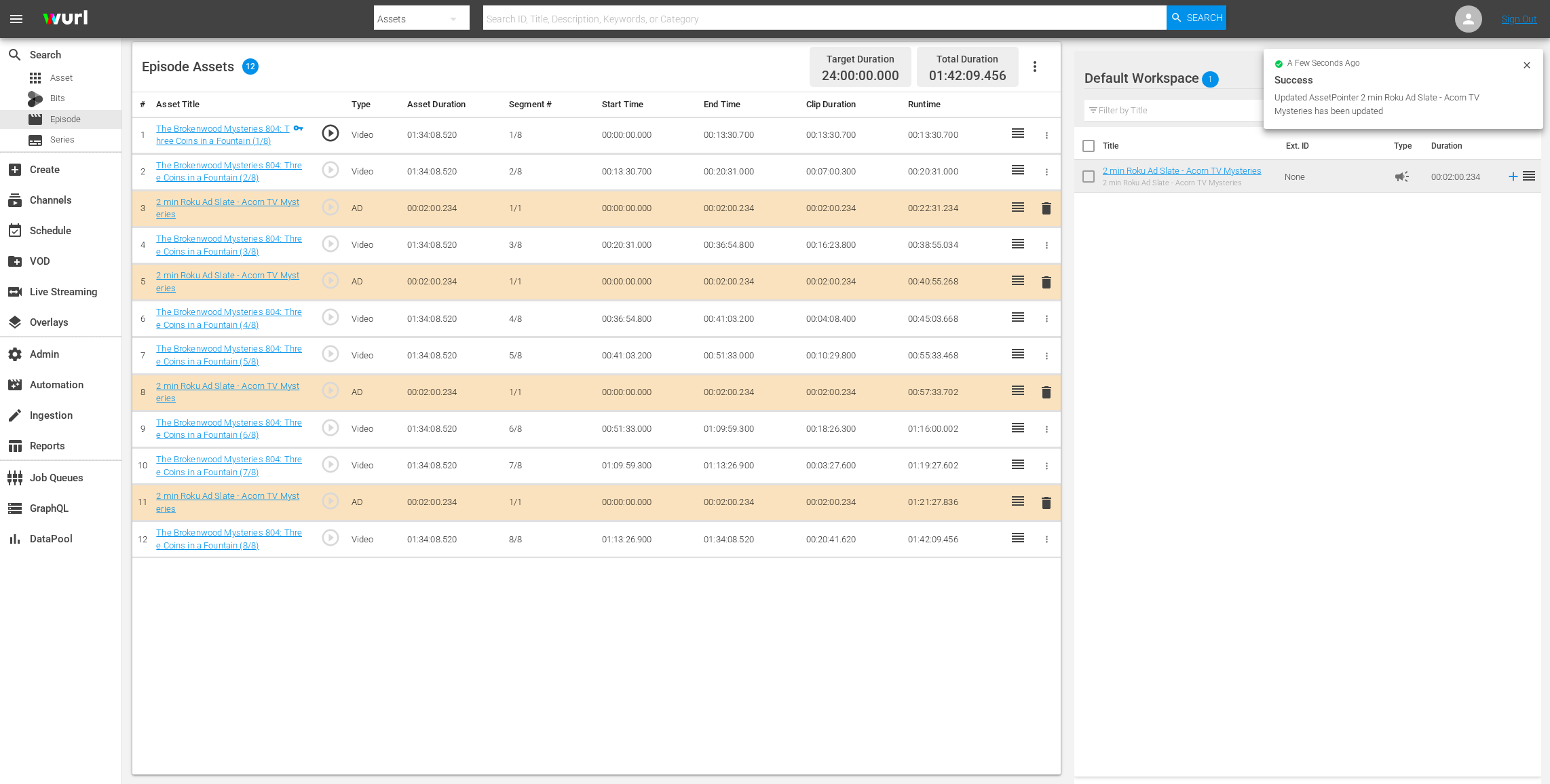
drag, startPoint x: 1130, startPoint y: 160, endPoint x: 935, endPoint y: 518, distance: 407.7
click at [935, 518] on div "Video Player is loading. Play Video Play Mute Current Time 00:00:00.000 / Durat…" at bounding box center [836, 268] width 1407 height 1013
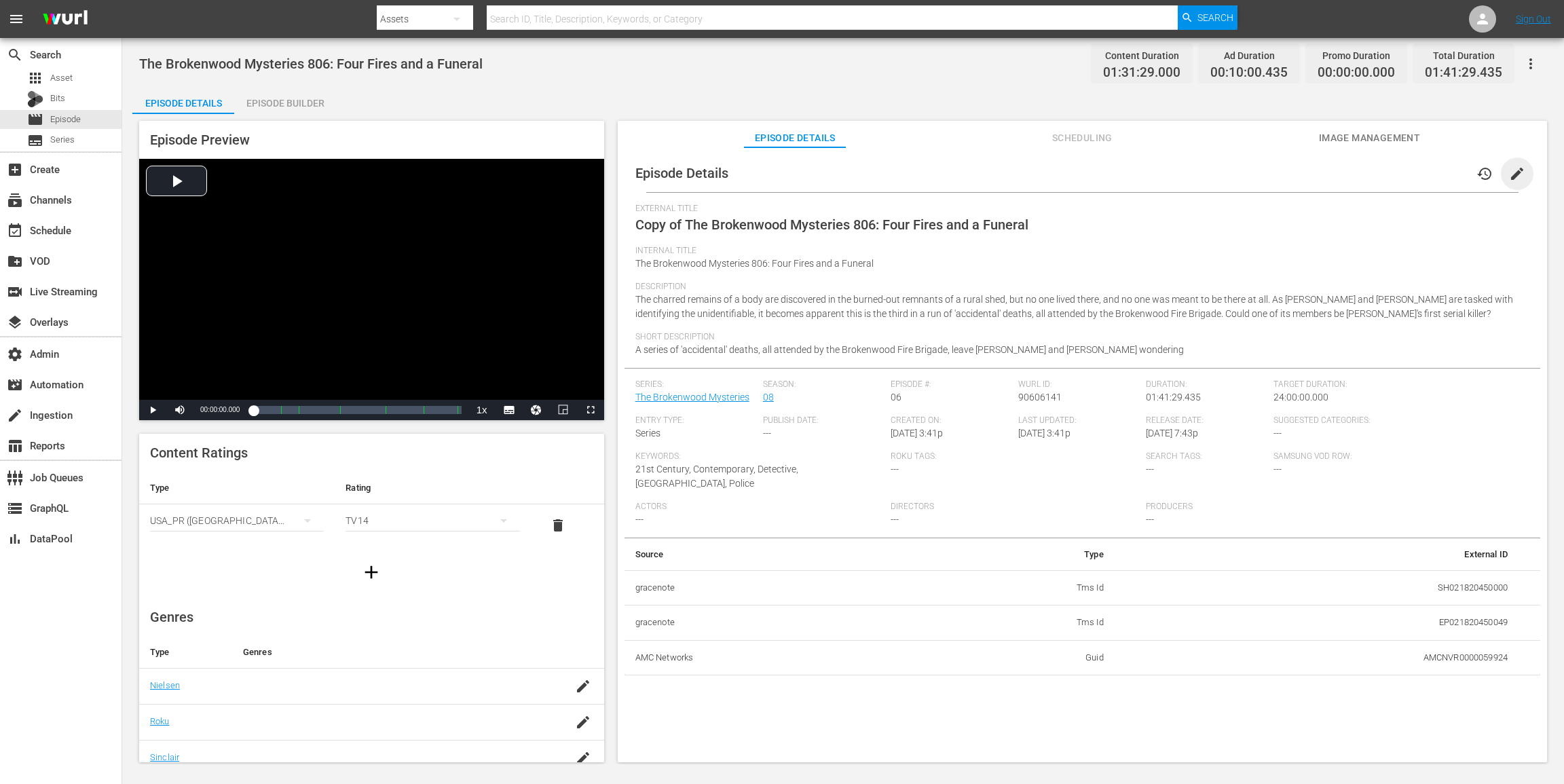
click at [1173, 173] on span "edit" at bounding box center [1517, 174] width 16 height 16
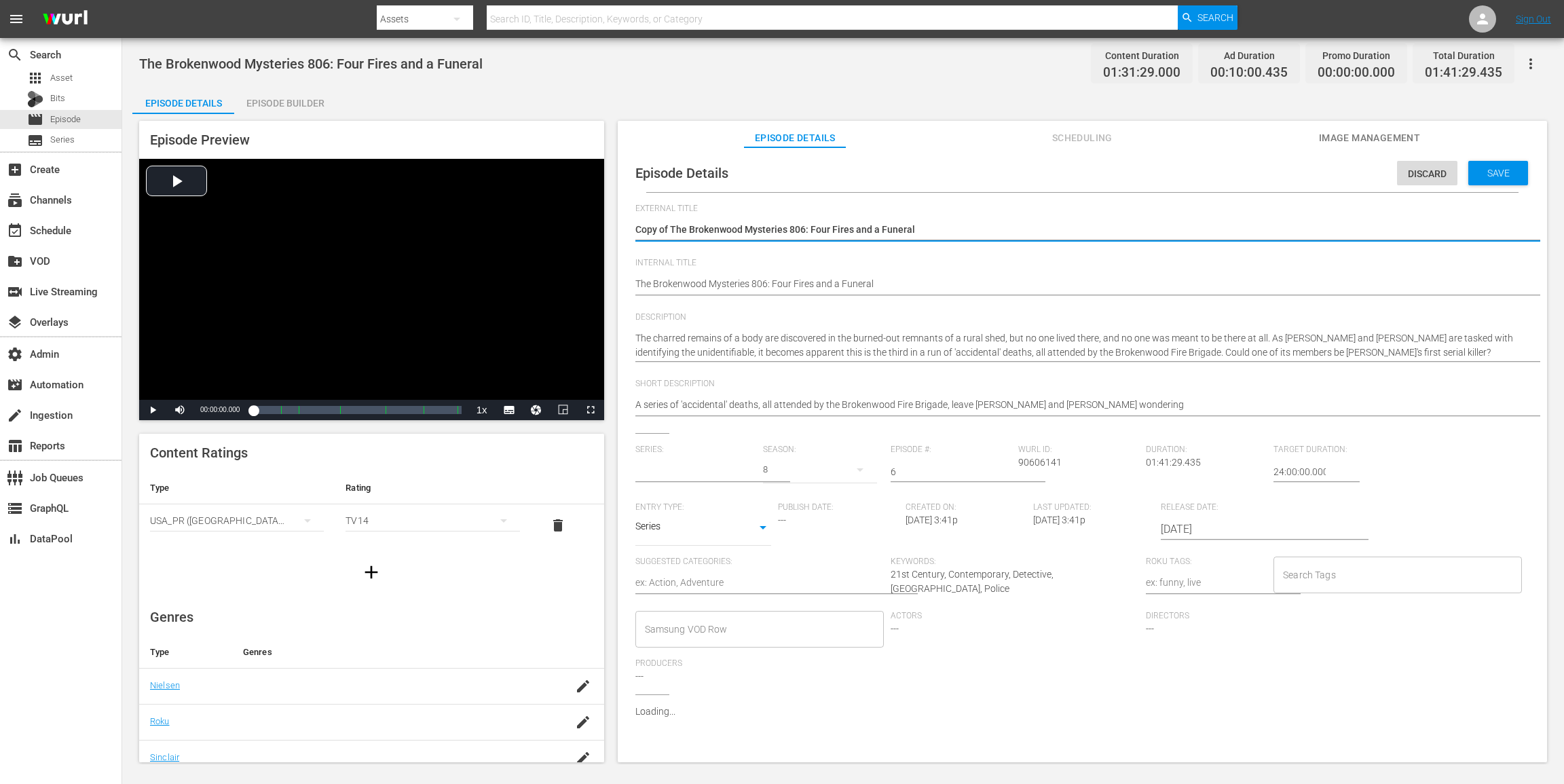
type input "The Brokenwood Mysteries"
drag, startPoint x: 670, startPoint y: 229, endPoint x: 516, endPoint y: 217, distance: 154.5
click at [516, 217] on div "Episode Preview Video Player is loading. Play Video Play Mute Current Time 00:0…" at bounding box center [843, 443] width 1421 height 659
type textarea "The Brokenwood Mysteries 806: Four Fires and a Funeral"
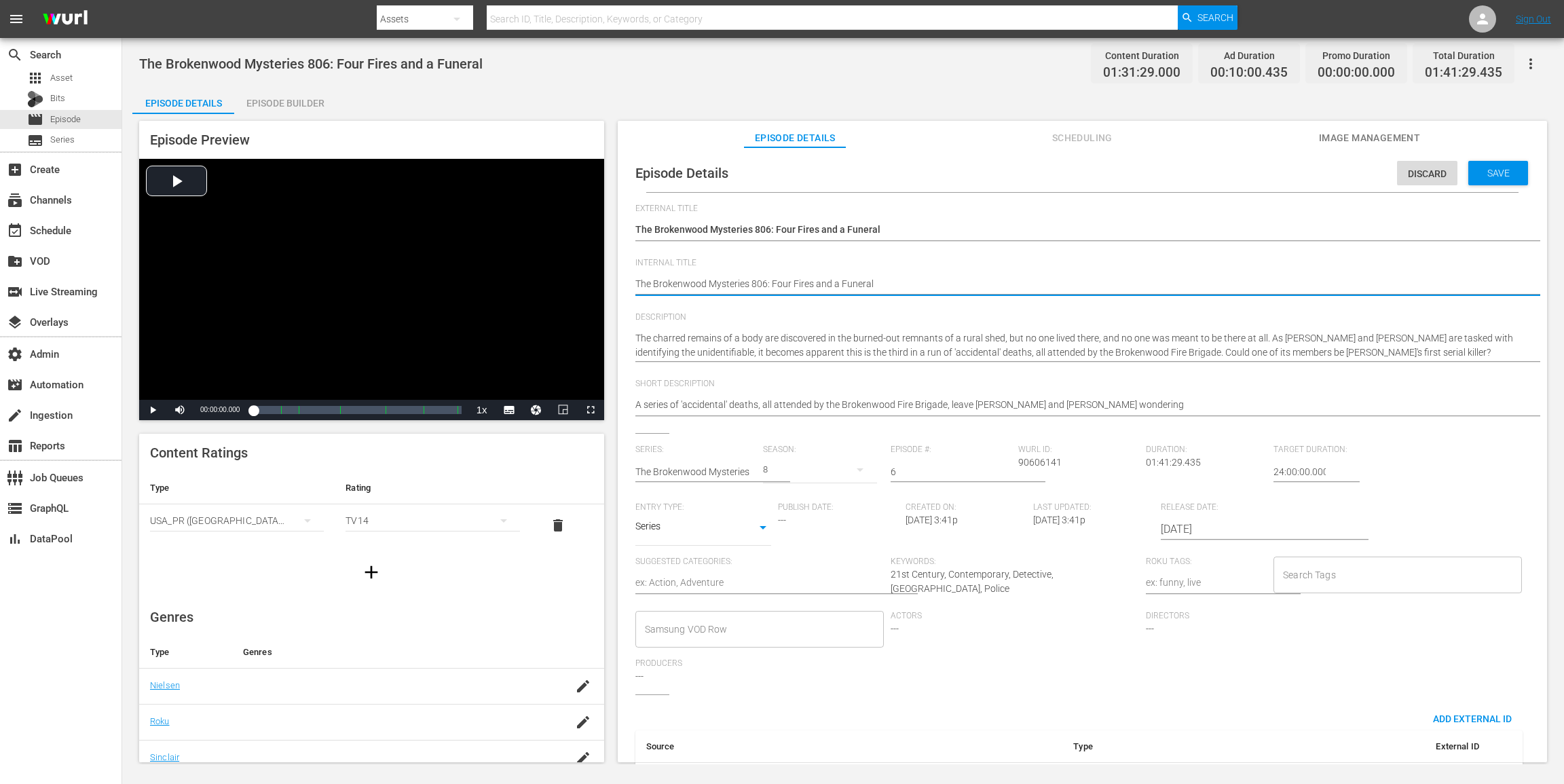
paste textarea "(24 ROKU ACORN)"
type textarea "(24 ROKU ACORN) The Brokenwood Mysteries 806: Four Fires and a Funeral"
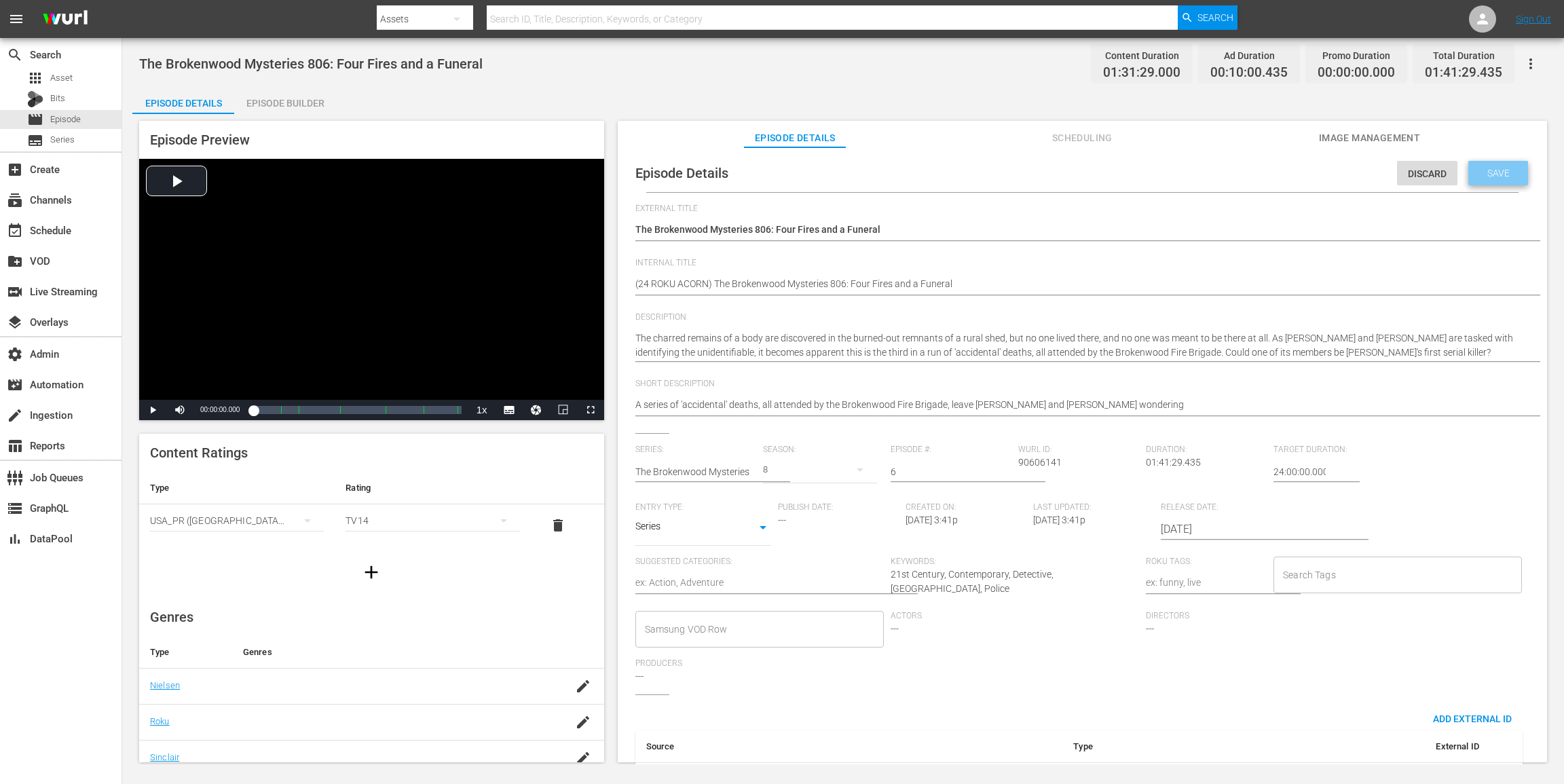
click at [1173, 178] on span "Save" at bounding box center [1498, 173] width 44 height 11
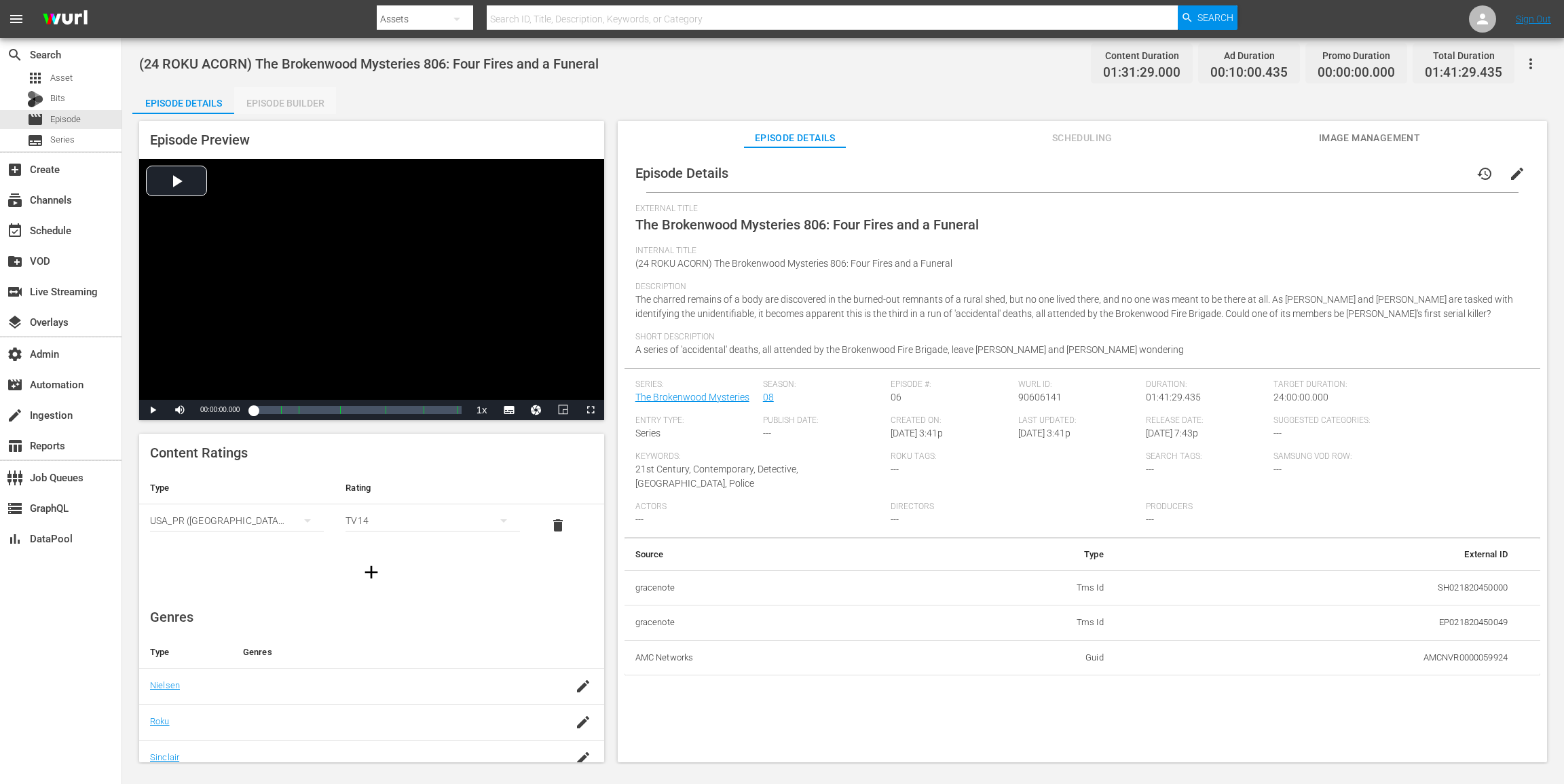
click at [297, 103] on div "Episode Builder" at bounding box center [284, 103] width 101 height 33
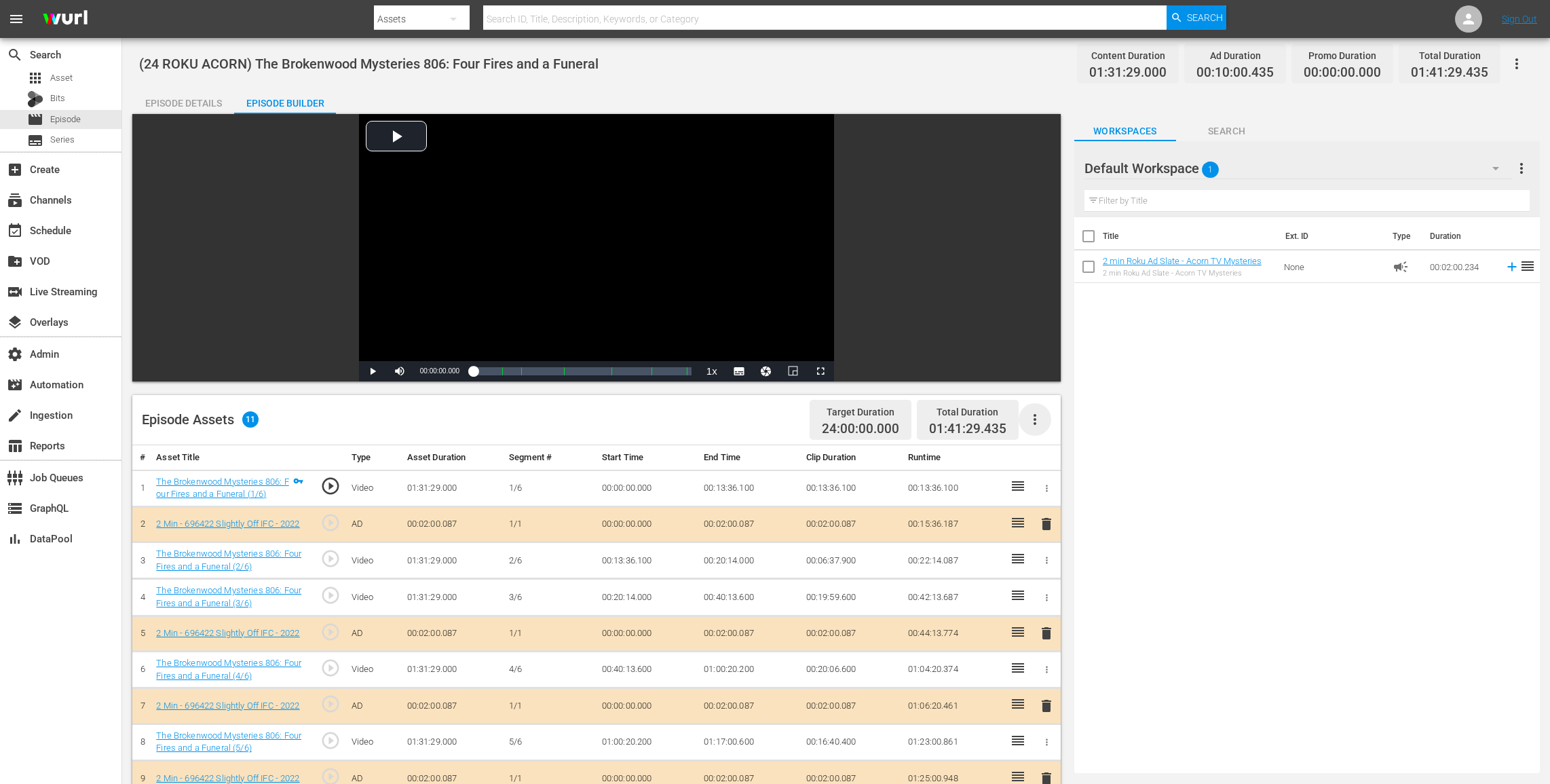
click at [1028, 417] on icon "button" at bounding box center [1035, 419] width 16 height 16
click at [1037, 465] on div "Clear Ads" at bounding box center [1076, 458] width 92 height 33
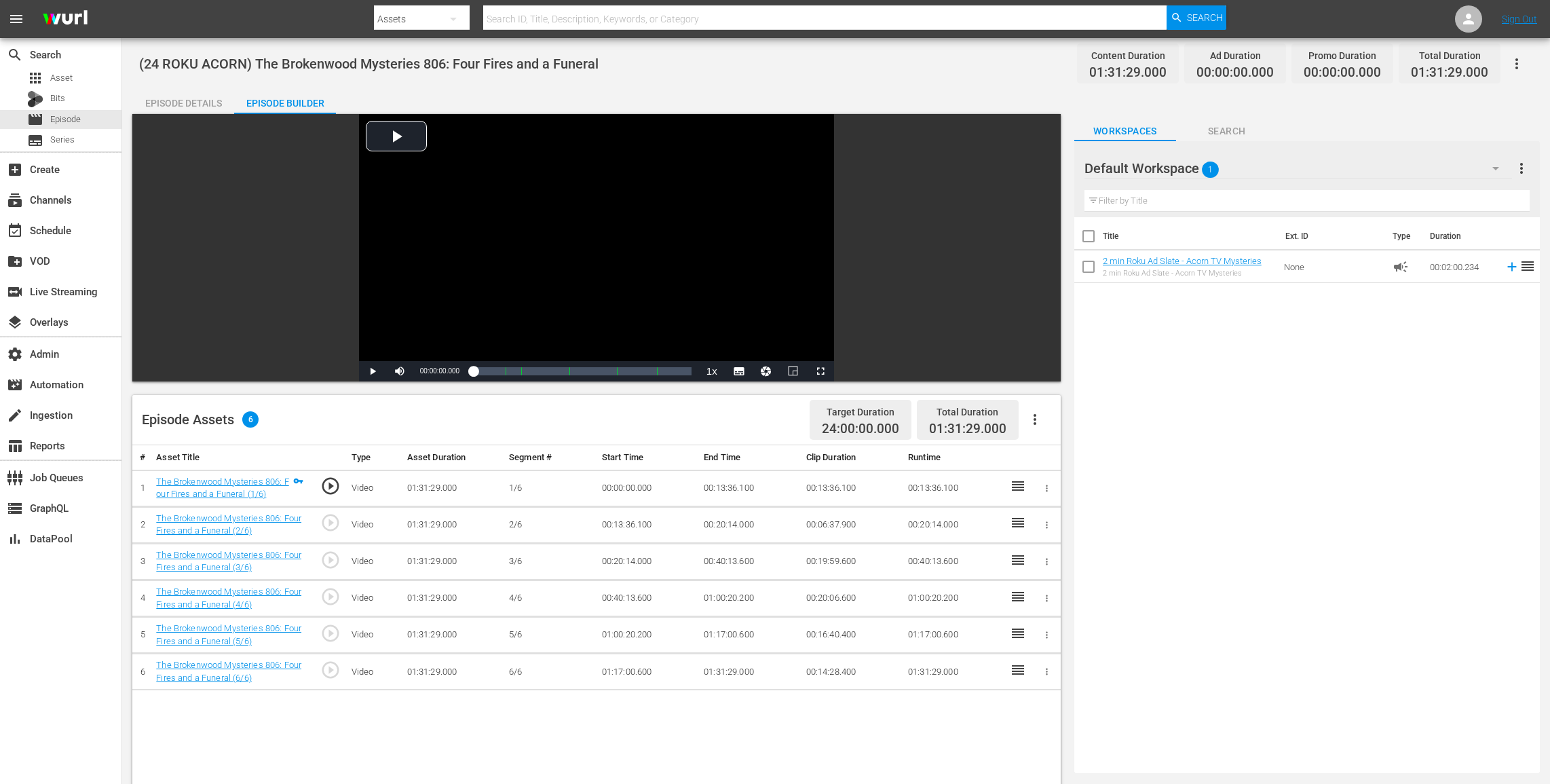
click at [1173, 59] on button "button" at bounding box center [1517, 64] width 33 height 33
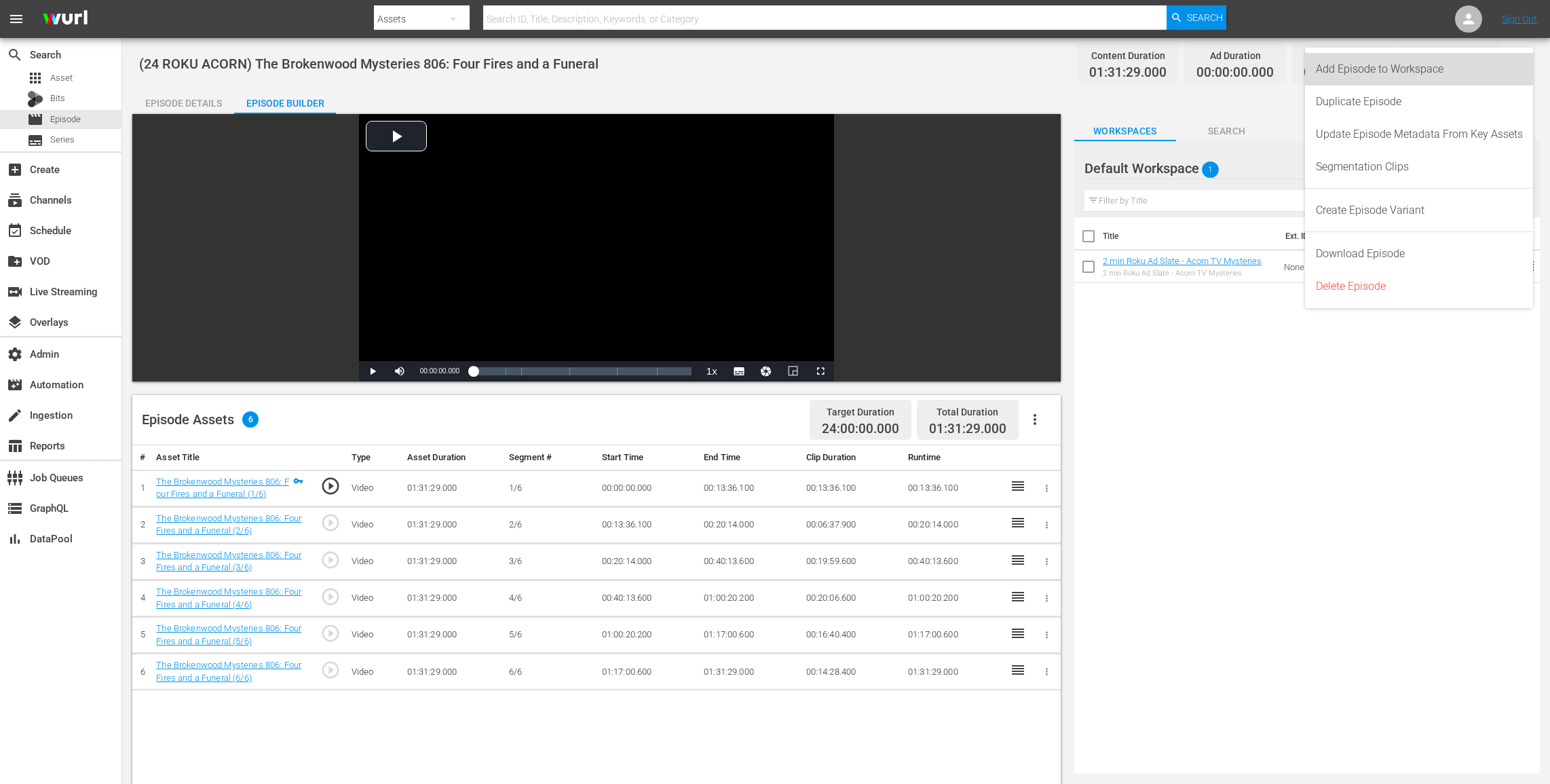
click at [1173, 69] on div "Add Episode to Workspace" at bounding box center [1419, 69] width 207 height 33
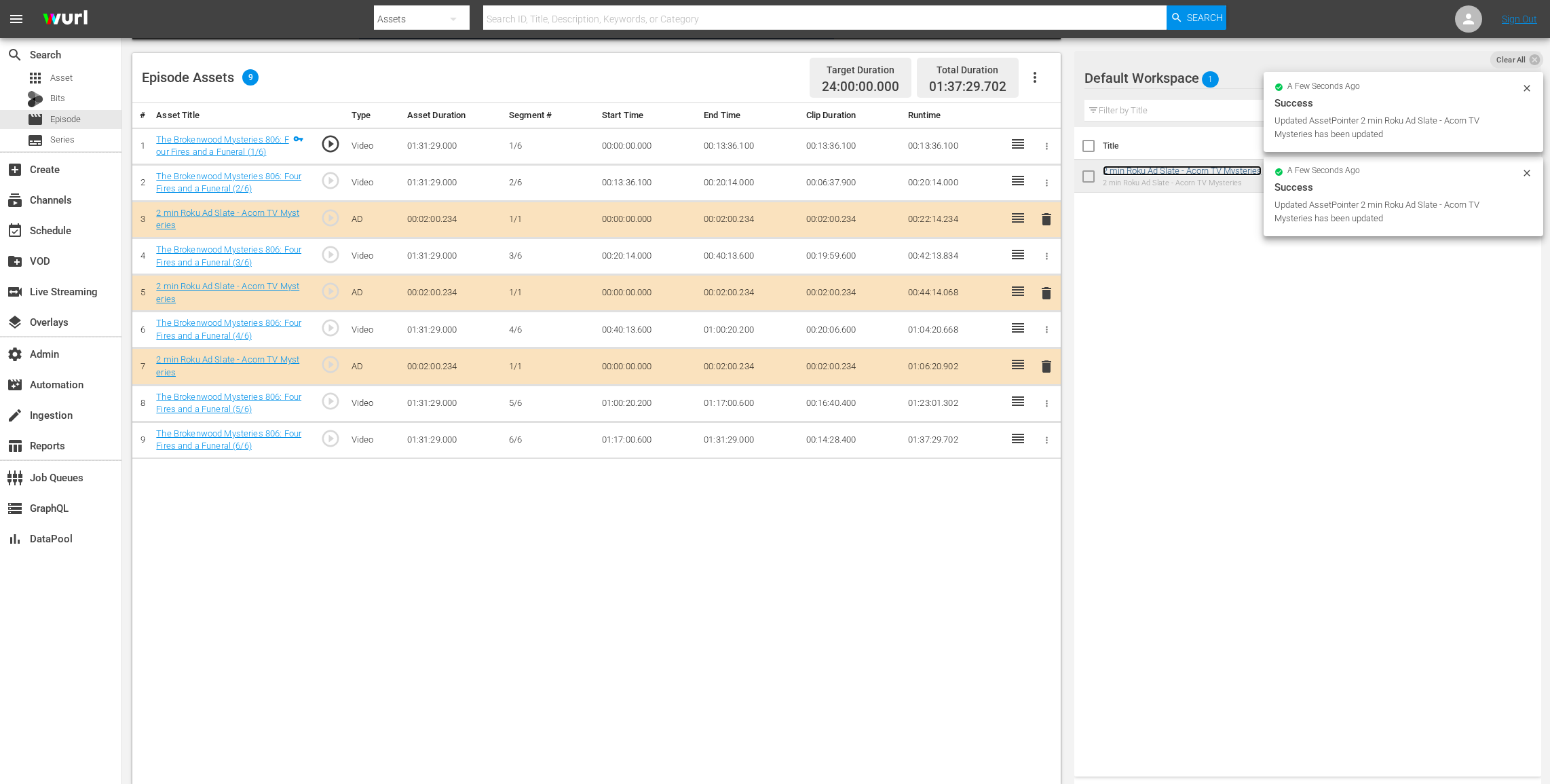
scroll to position [348, 0]
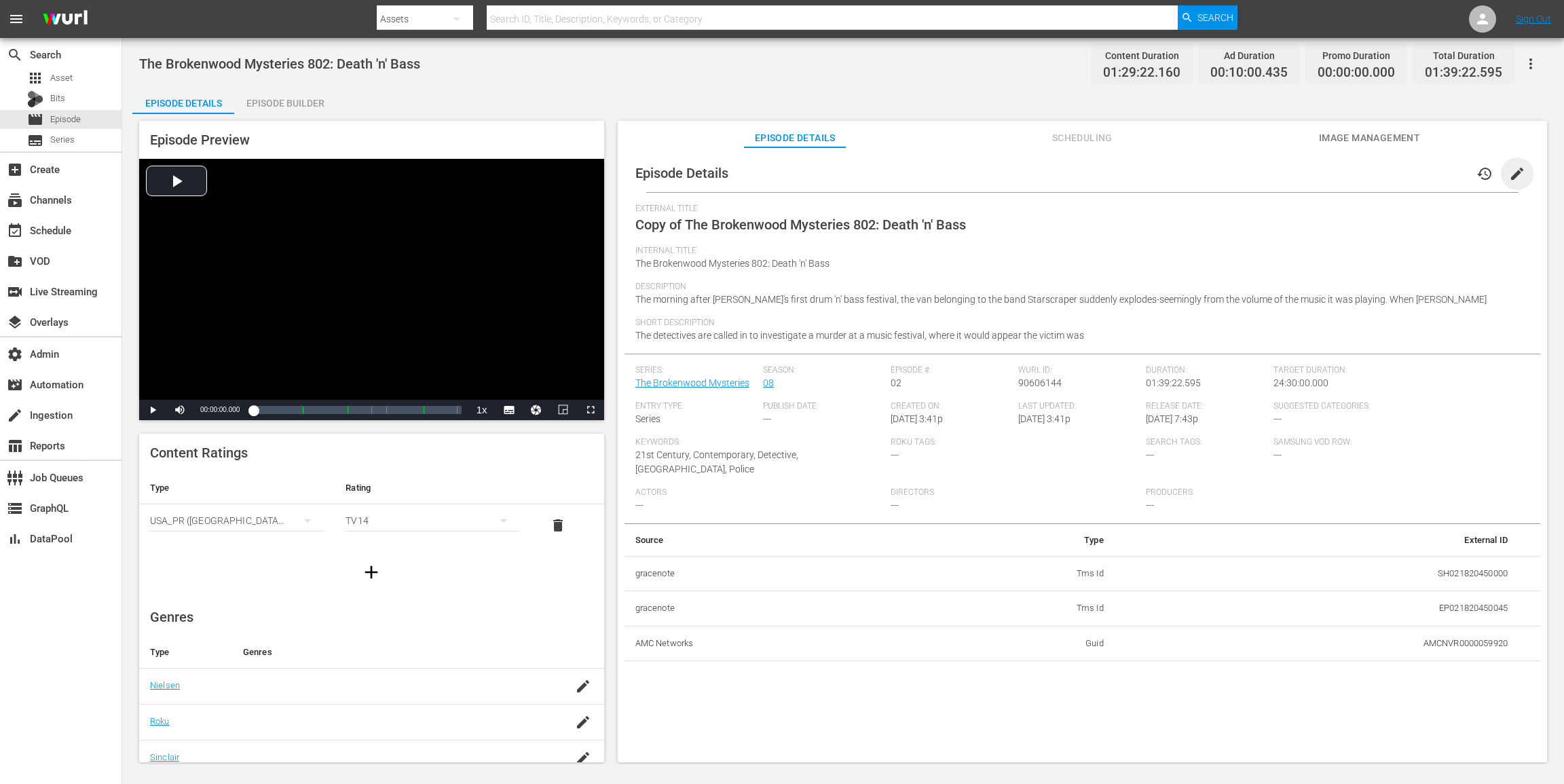
click at [1173, 176] on span "edit" at bounding box center [1517, 174] width 16 height 16
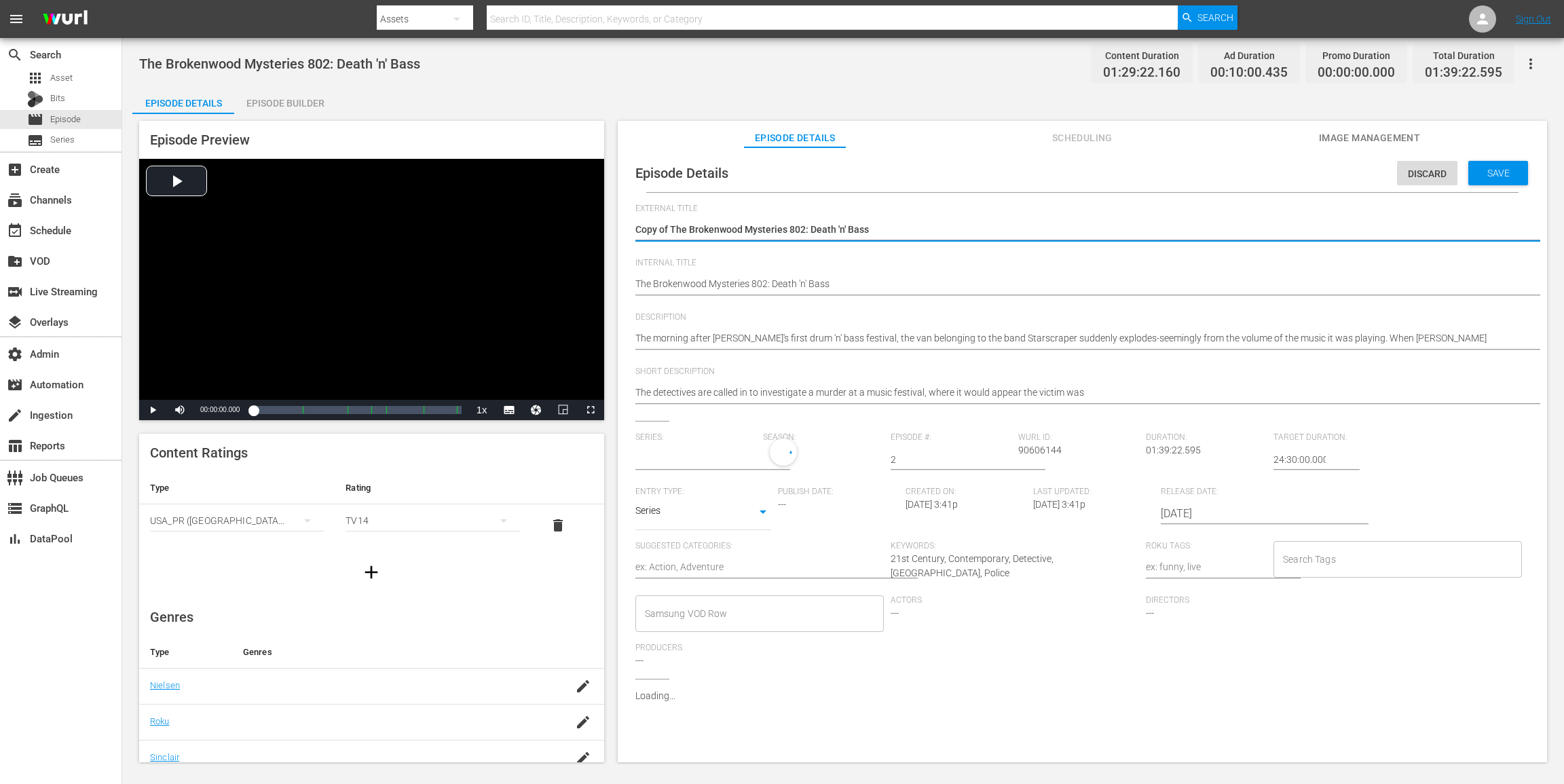
type input "The Brokenwood Mysteries"
drag, startPoint x: 671, startPoint y: 228, endPoint x: 542, endPoint y: 226, distance: 129.0
click at [542, 226] on div "Episode Preview Video Player is loading. Play Video Play Mute Current Time 00:0…" at bounding box center [843, 443] width 1421 height 659
type textarea "The Brokenwood Mysteries 802: Death 'n' Bass"
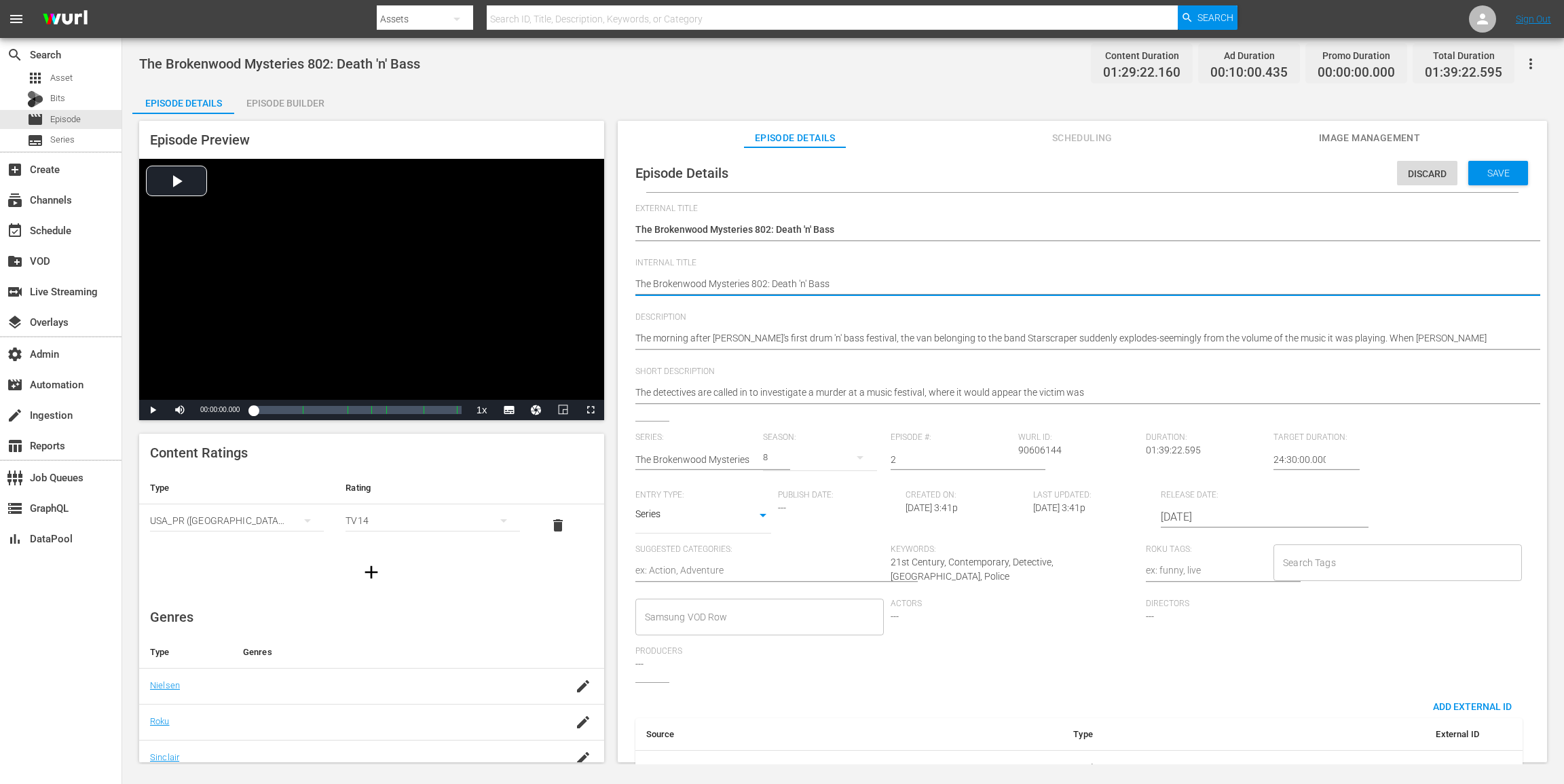
paste textarea "(24 ROKU ACORN)"
type textarea "(24 ROKU ACORN) The Brokenwood Mysteries 802: Death 'n' Bass"
click at [1173, 171] on span "Save" at bounding box center [1498, 173] width 44 height 11
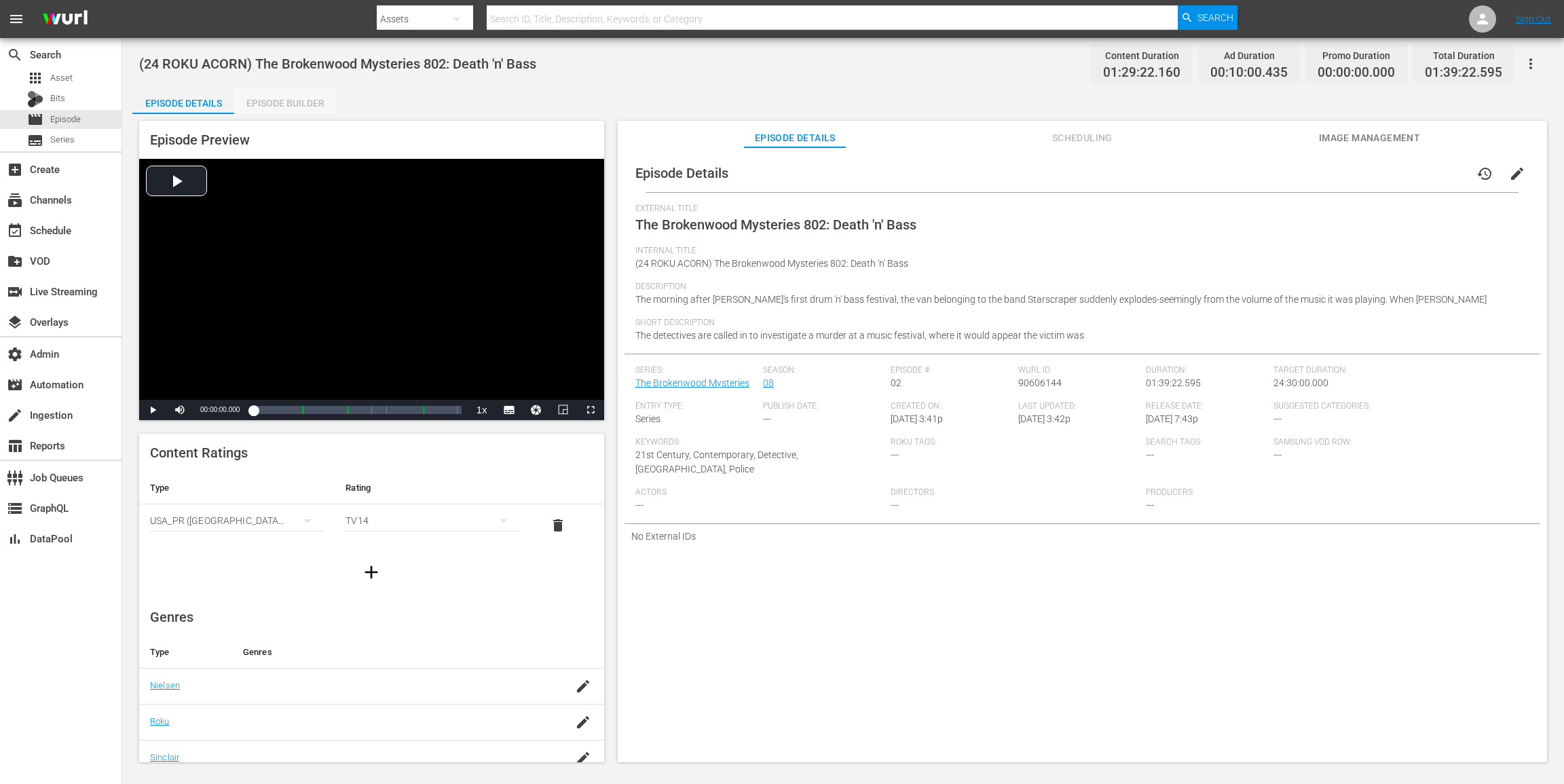
click at [304, 101] on div "Episode Builder" at bounding box center [284, 103] width 101 height 33
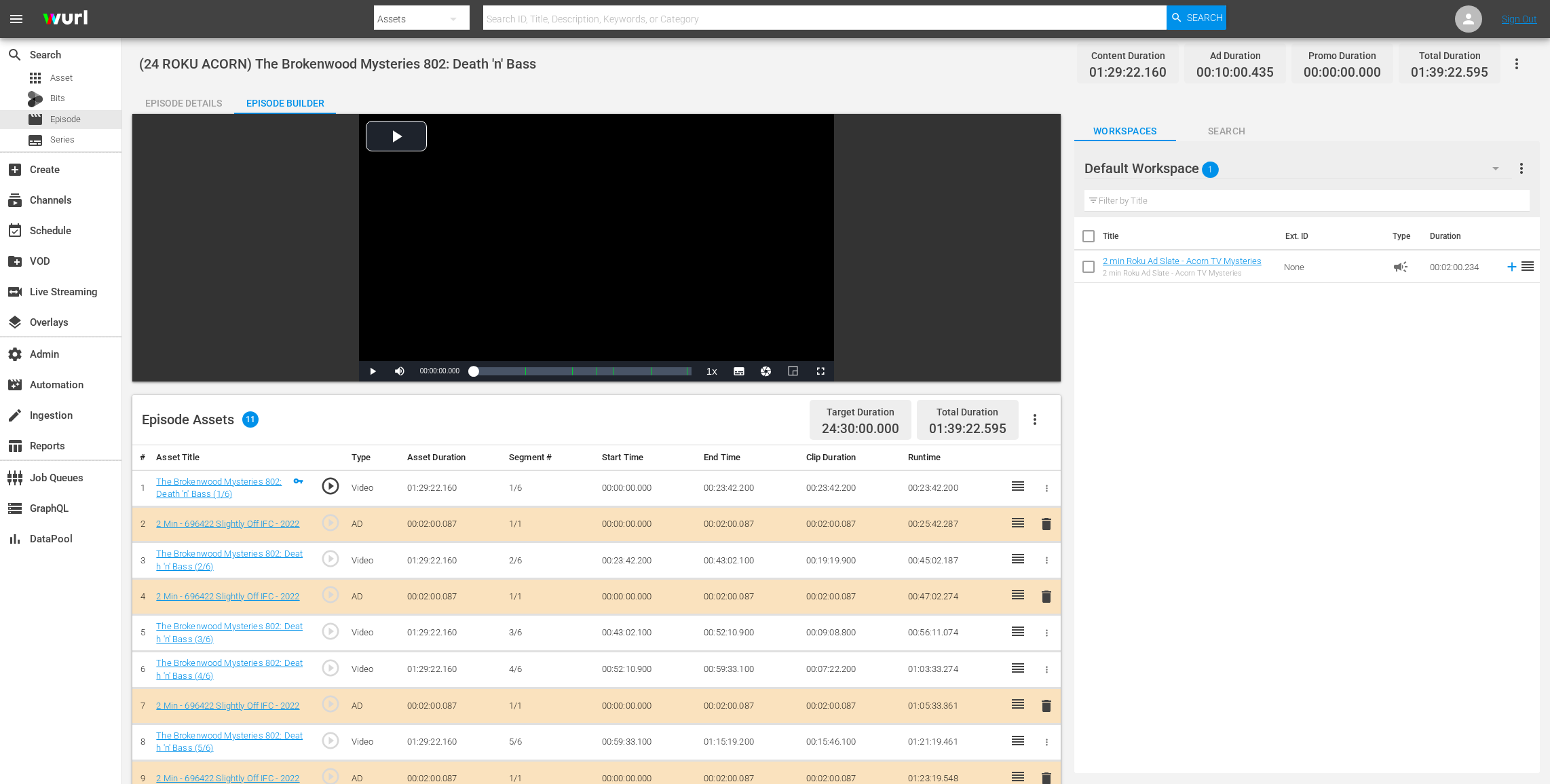
click at [1037, 413] on icon "button" at bounding box center [1035, 419] width 16 height 16
click at [1050, 471] on div "Clear Ads" at bounding box center [1076, 458] width 92 height 33
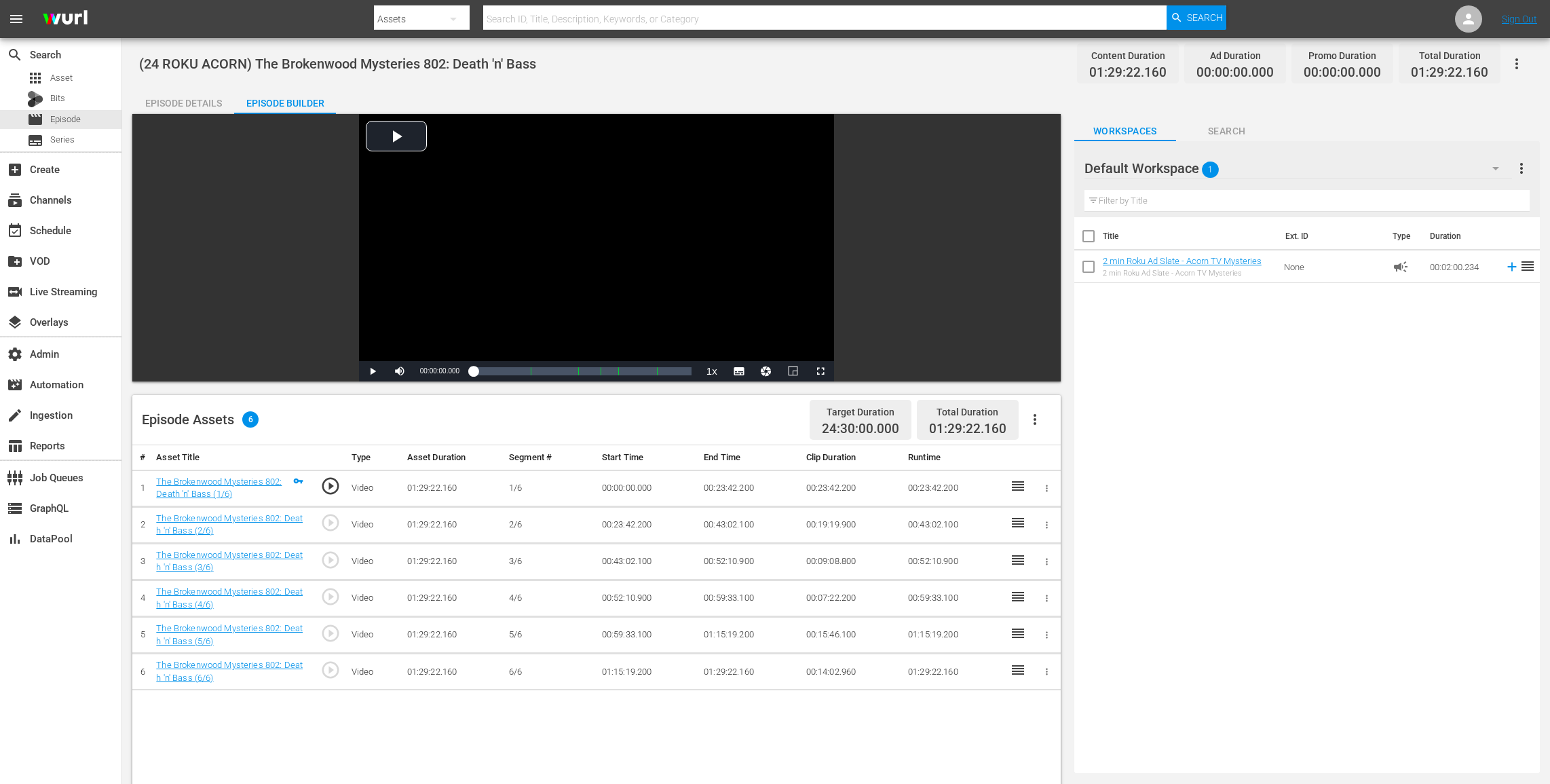
click at [1173, 56] on icon "button" at bounding box center [1517, 64] width 16 height 16
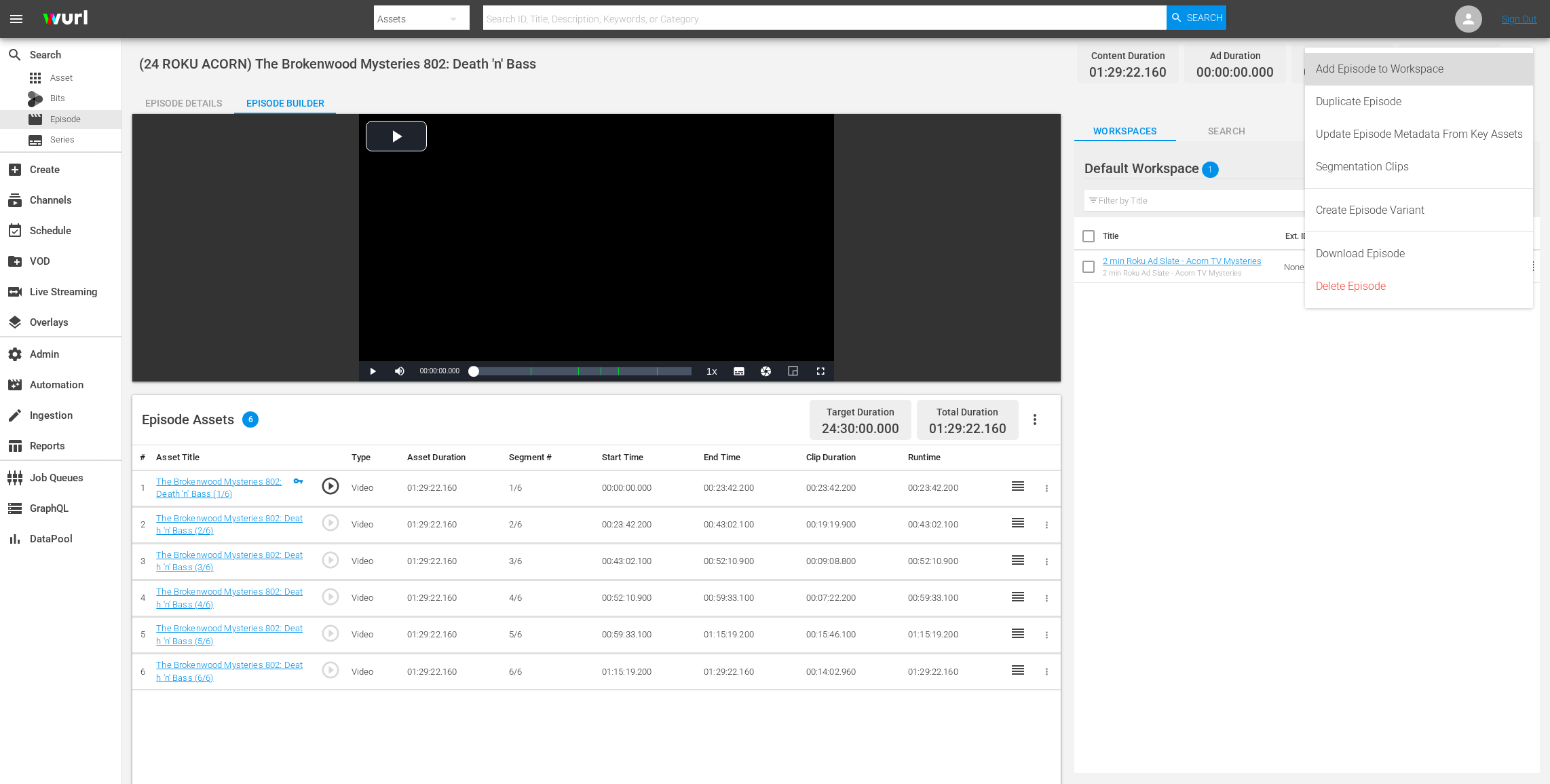
click at [1173, 68] on div "Add Episode to Workspace" at bounding box center [1419, 69] width 207 height 33
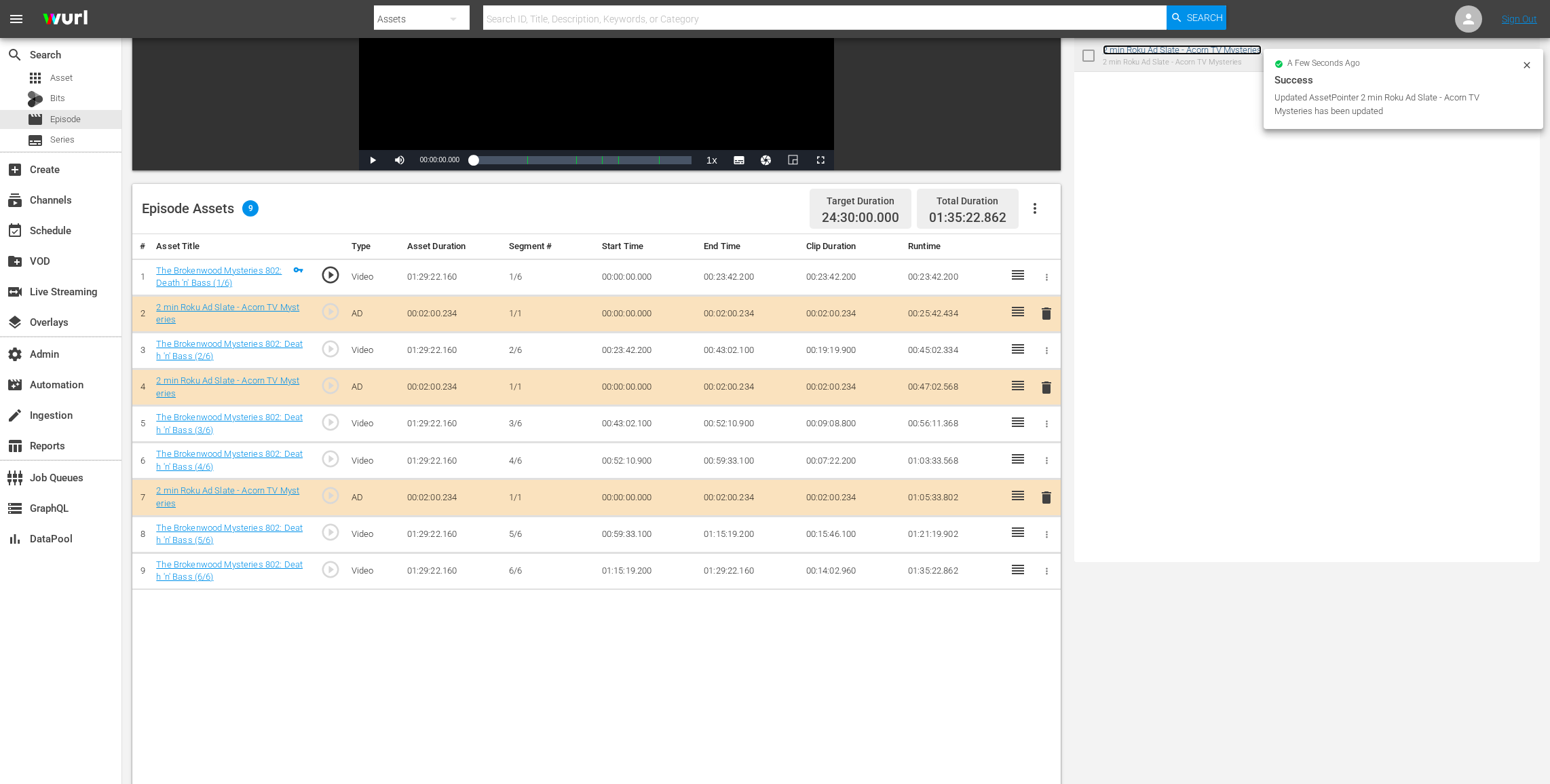
scroll to position [215, 0]
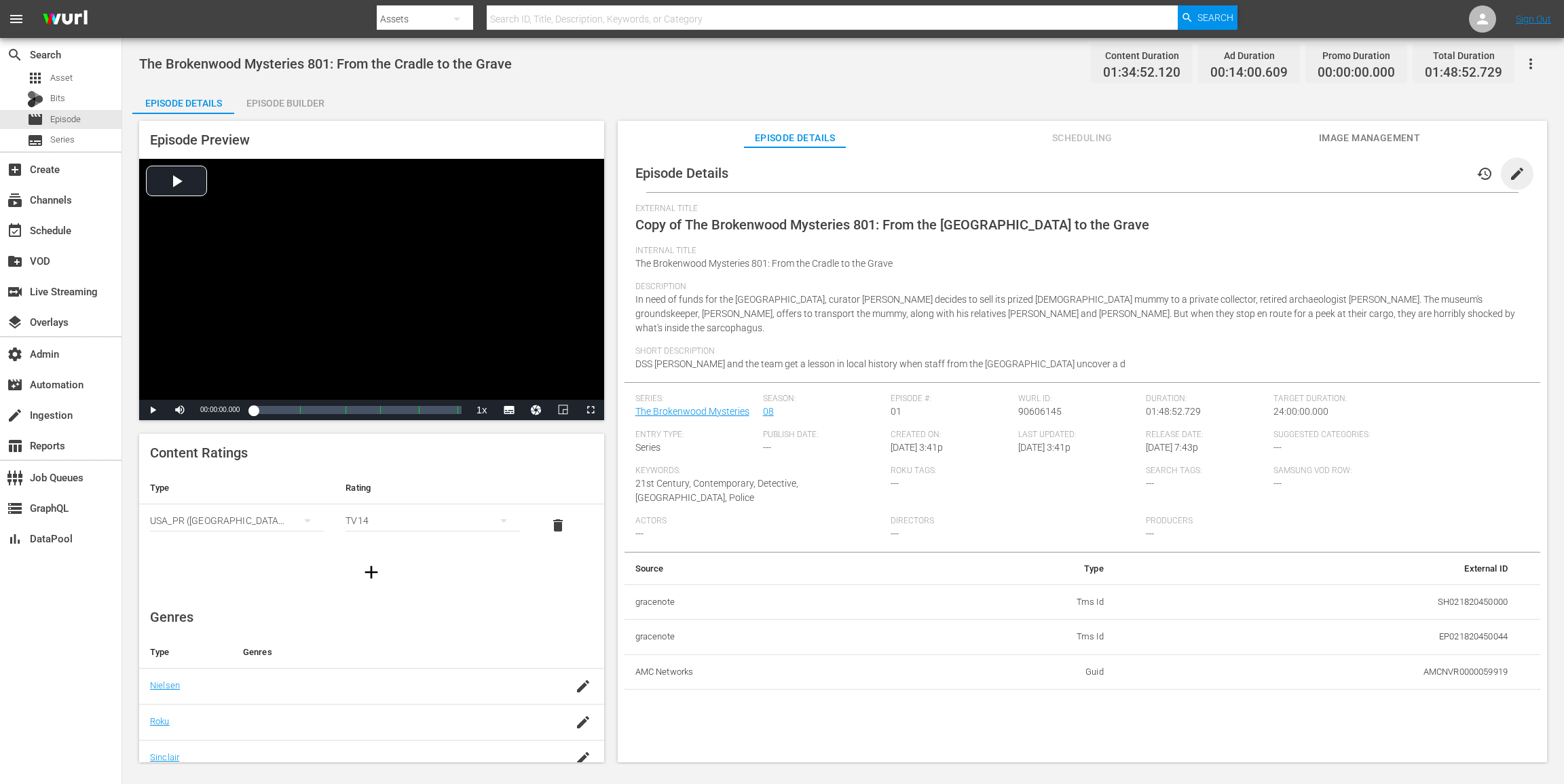
click at [1173, 176] on span "edit" at bounding box center [1517, 174] width 16 height 16
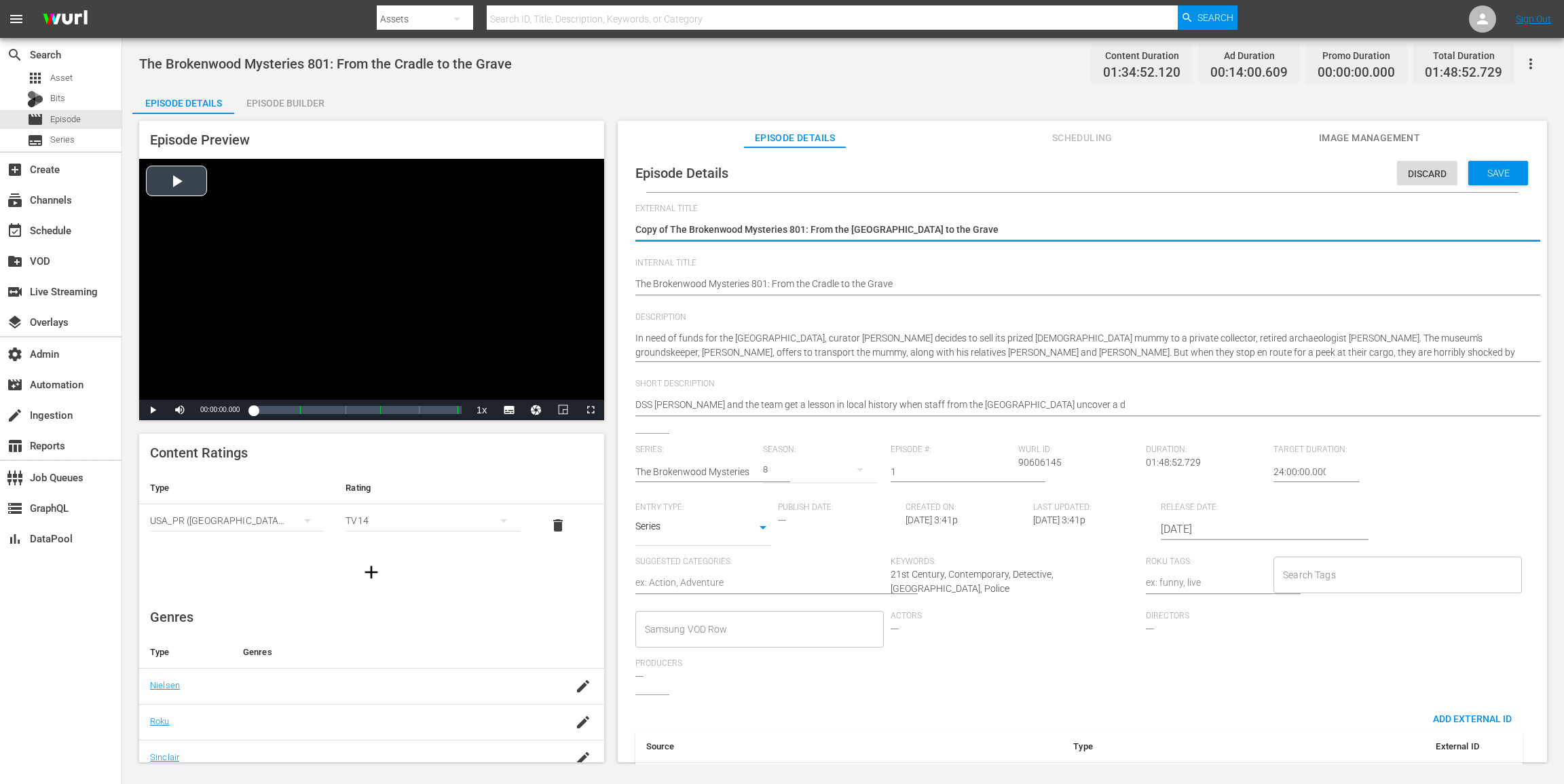
drag, startPoint x: 671, startPoint y: 229, endPoint x: 452, endPoint y: 225, distance: 219.0
click at [452, 225] on div "Episode Preview Video Player is loading. Play Video Play Mute Current Time 00:0…" at bounding box center [843, 443] width 1421 height 659
type textarea "The Brokenwood Mysteries 801: From the Cradle to the Grave"
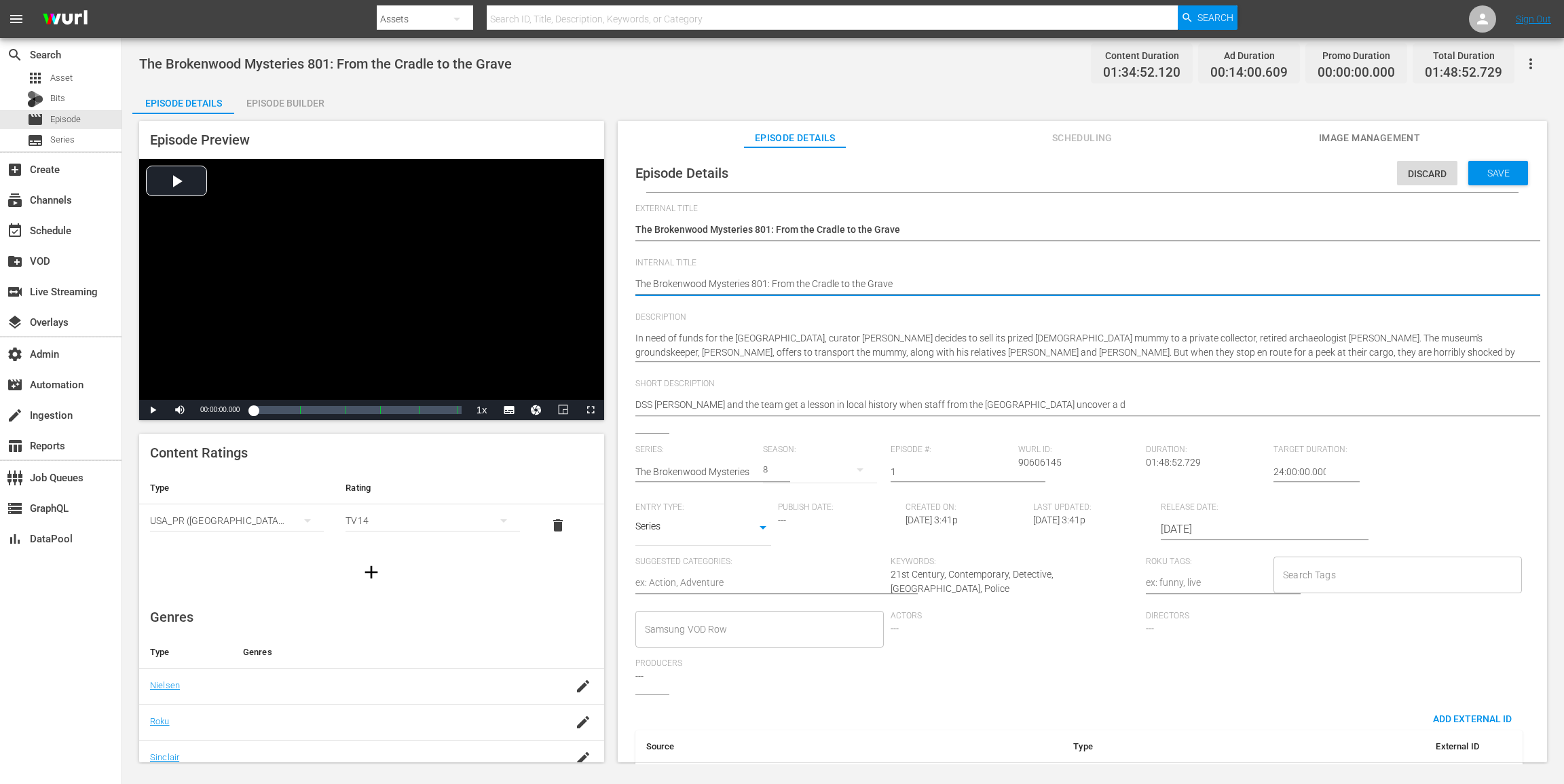
paste textarea "(24 ROKU ACORN)"
type textarea "(24 ROKU ACORN) The Brokenwood Mysteries 801: From the [GEOGRAPHIC_DATA] to the…"
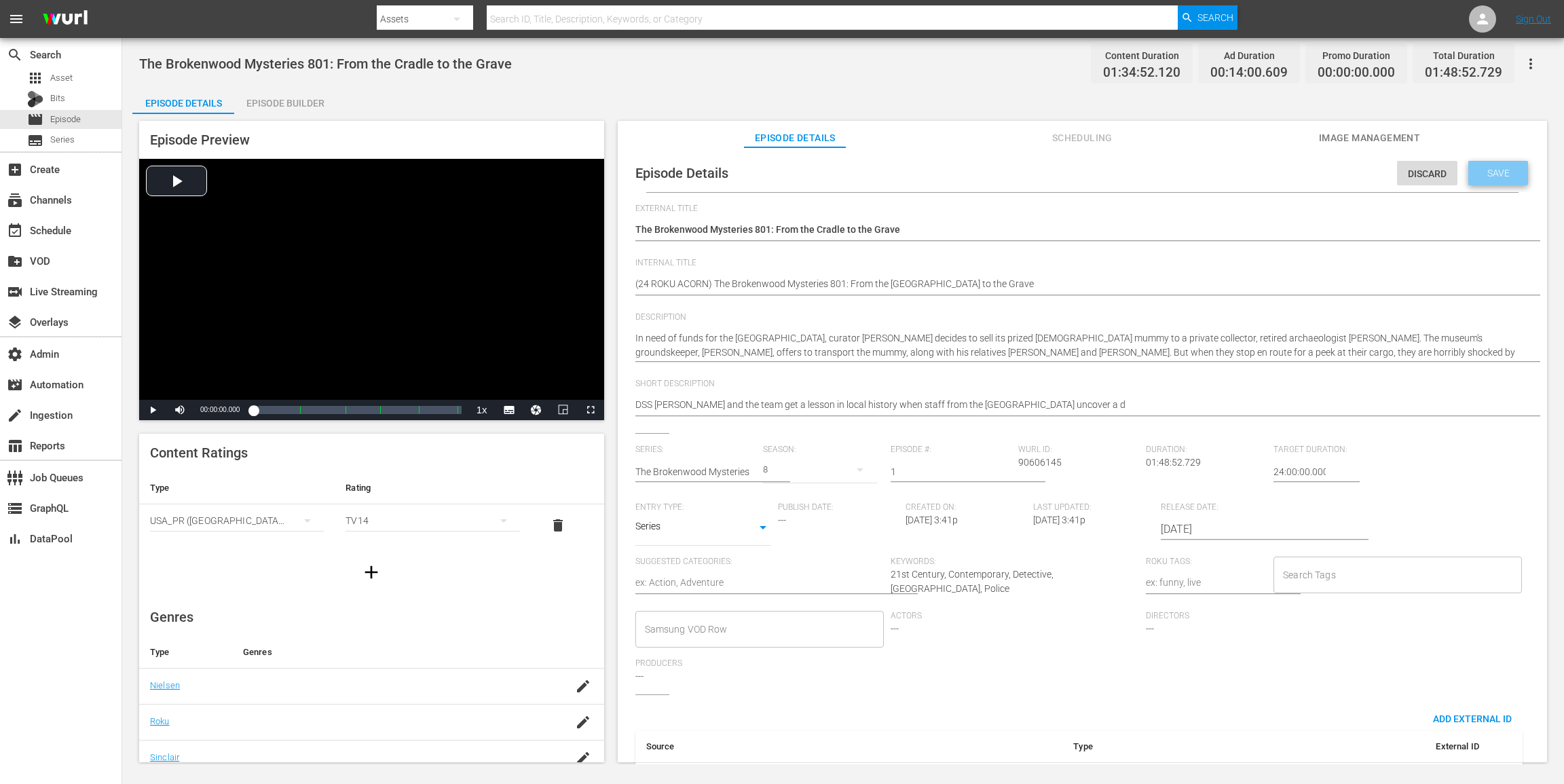
click at [1173, 167] on span "Save" at bounding box center [1498, 173] width 44 height 11
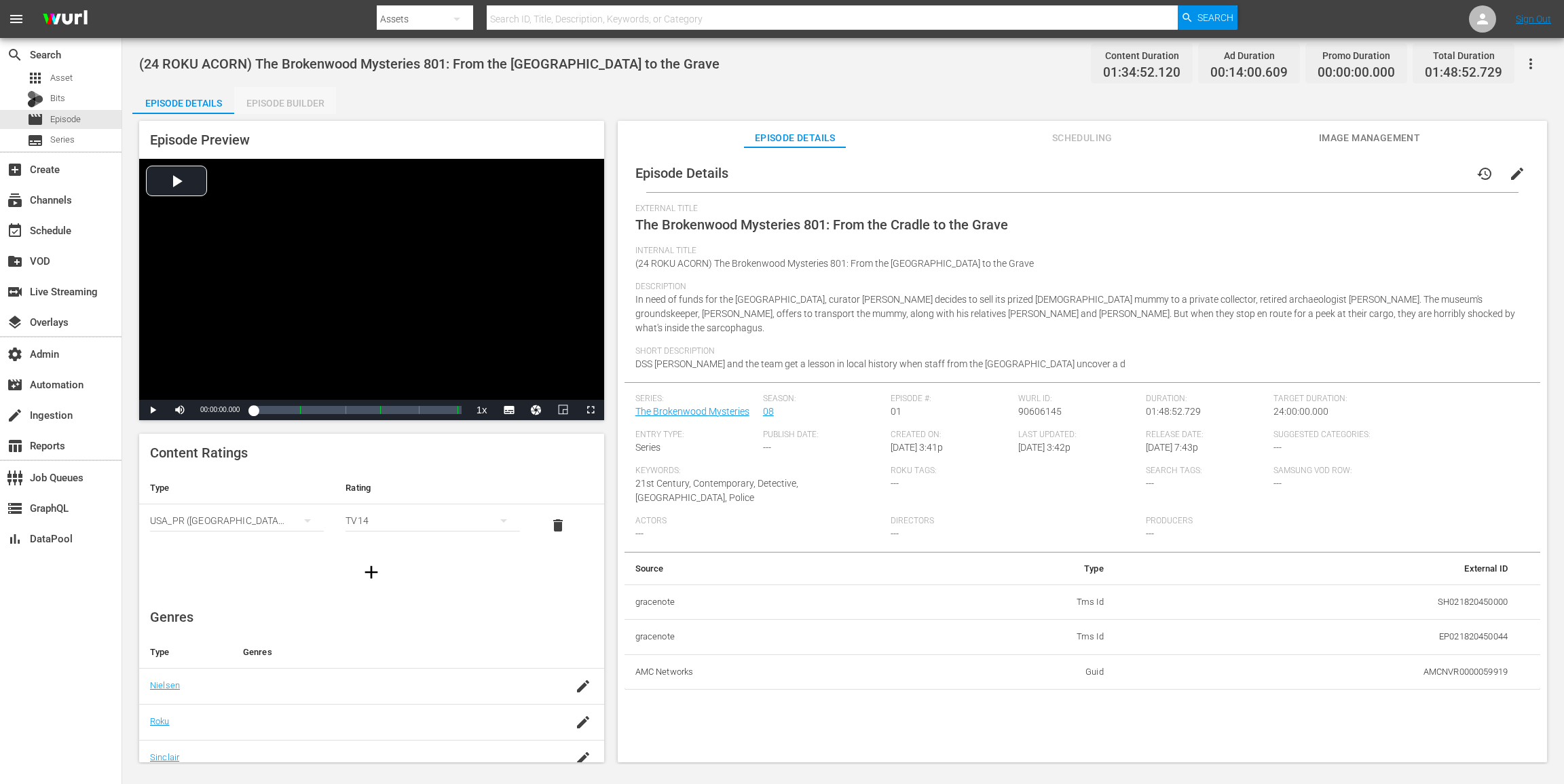
click at [303, 104] on div "Episode Builder" at bounding box center [284, 103] width 101 height 33
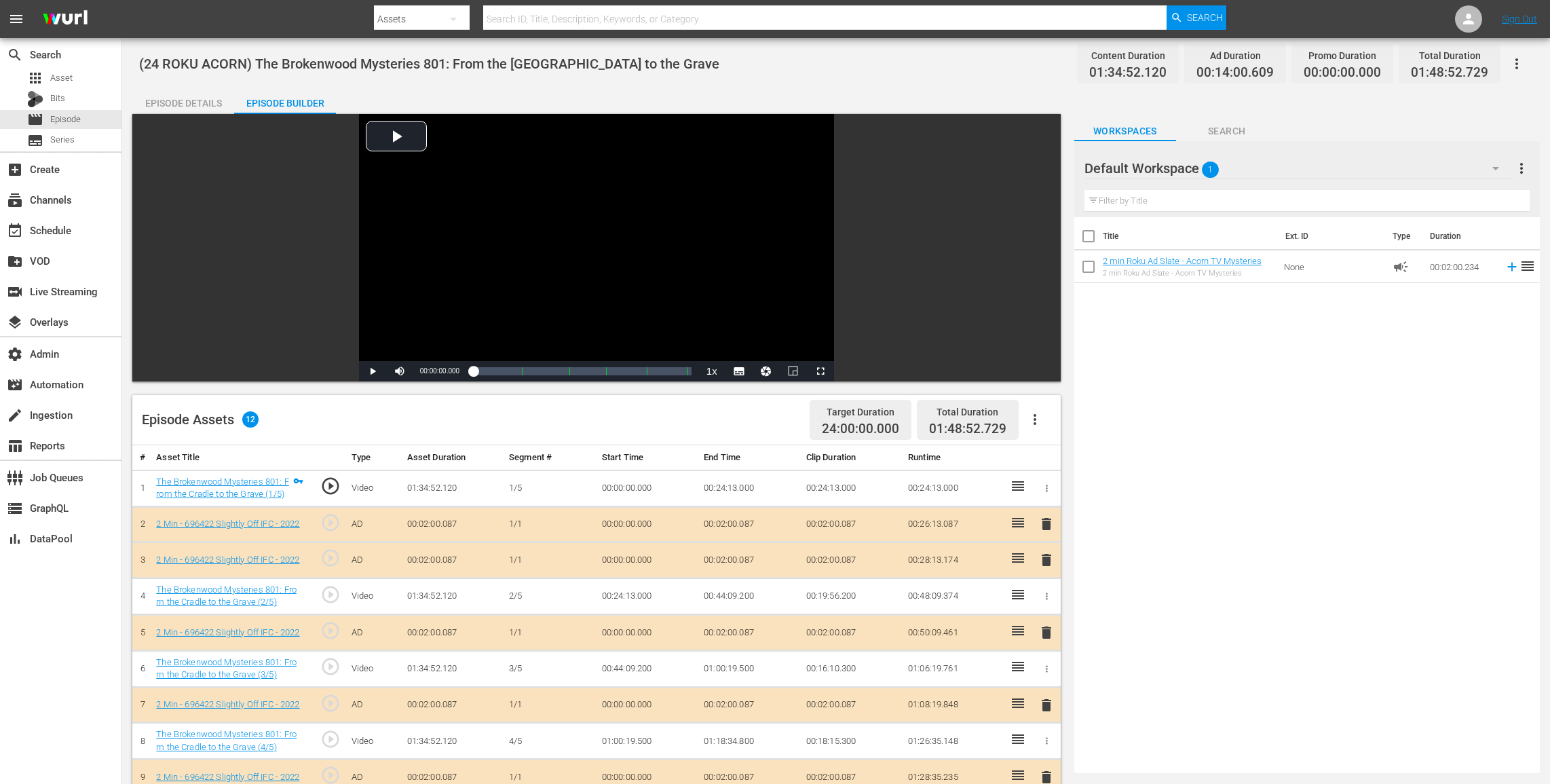
click at [1044, 418] on button "button" at bounding box center [1035, 419] width 33 height 33
click at [1044, 460] on div "Clear Ads" at bounding box center [1076, 458] width 92 height 33
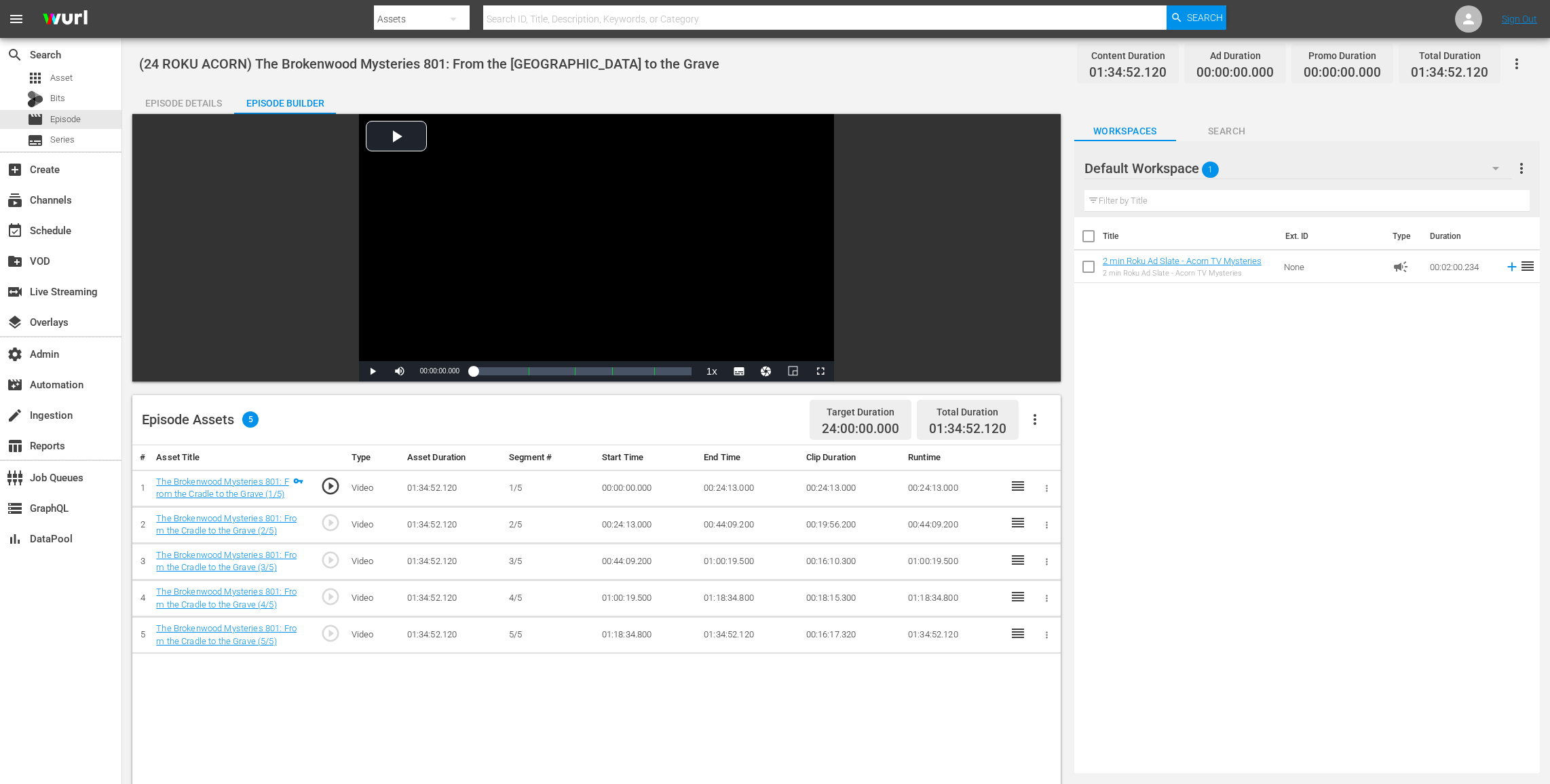
click at [1173, 69] on button "button" at bounding box center [1517, 64] width 33 height 33
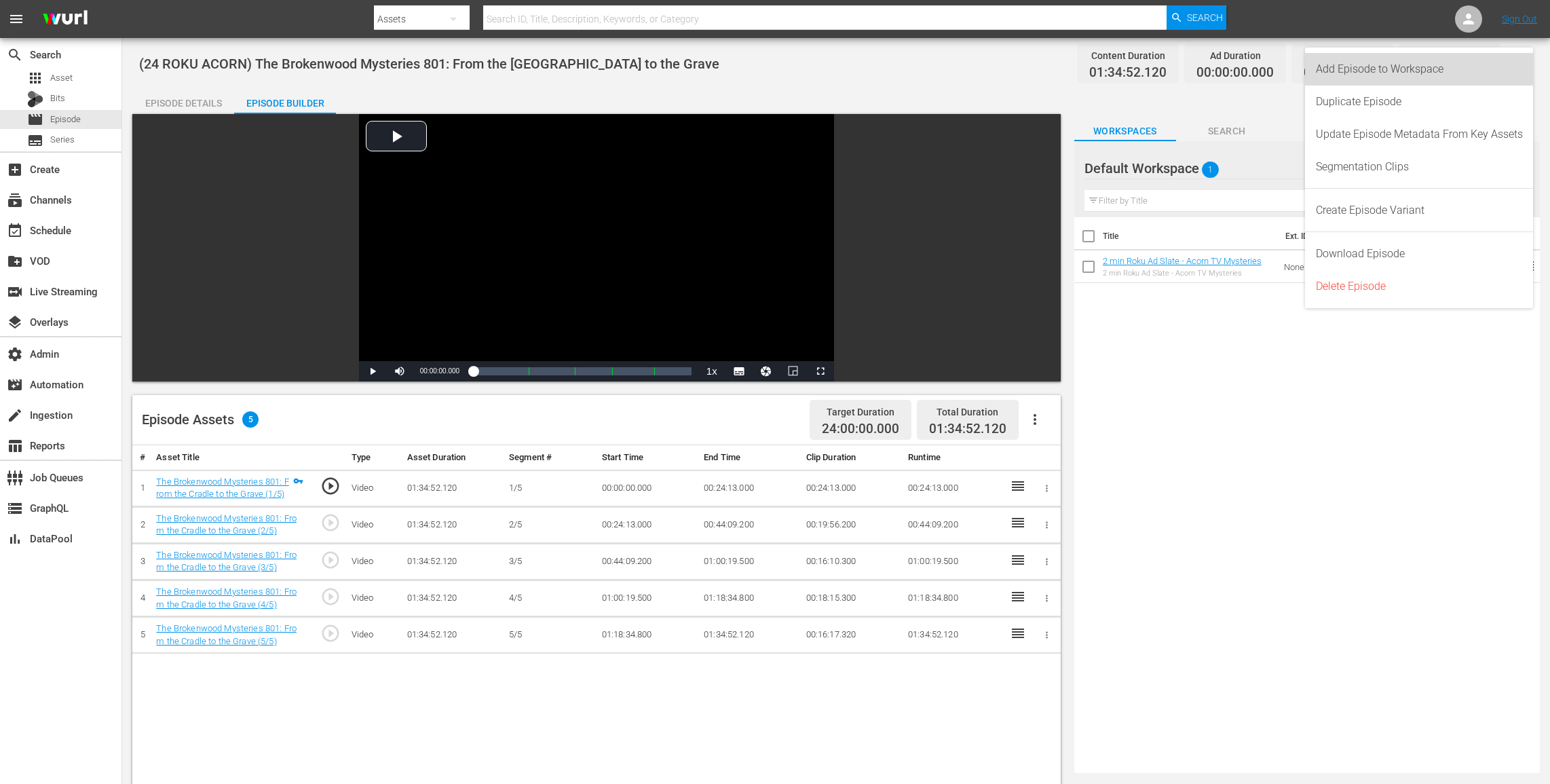
click at [1173, 68] on div "Add Episode to Workspace" at bounding box center [1419, 69] width 207 height 33
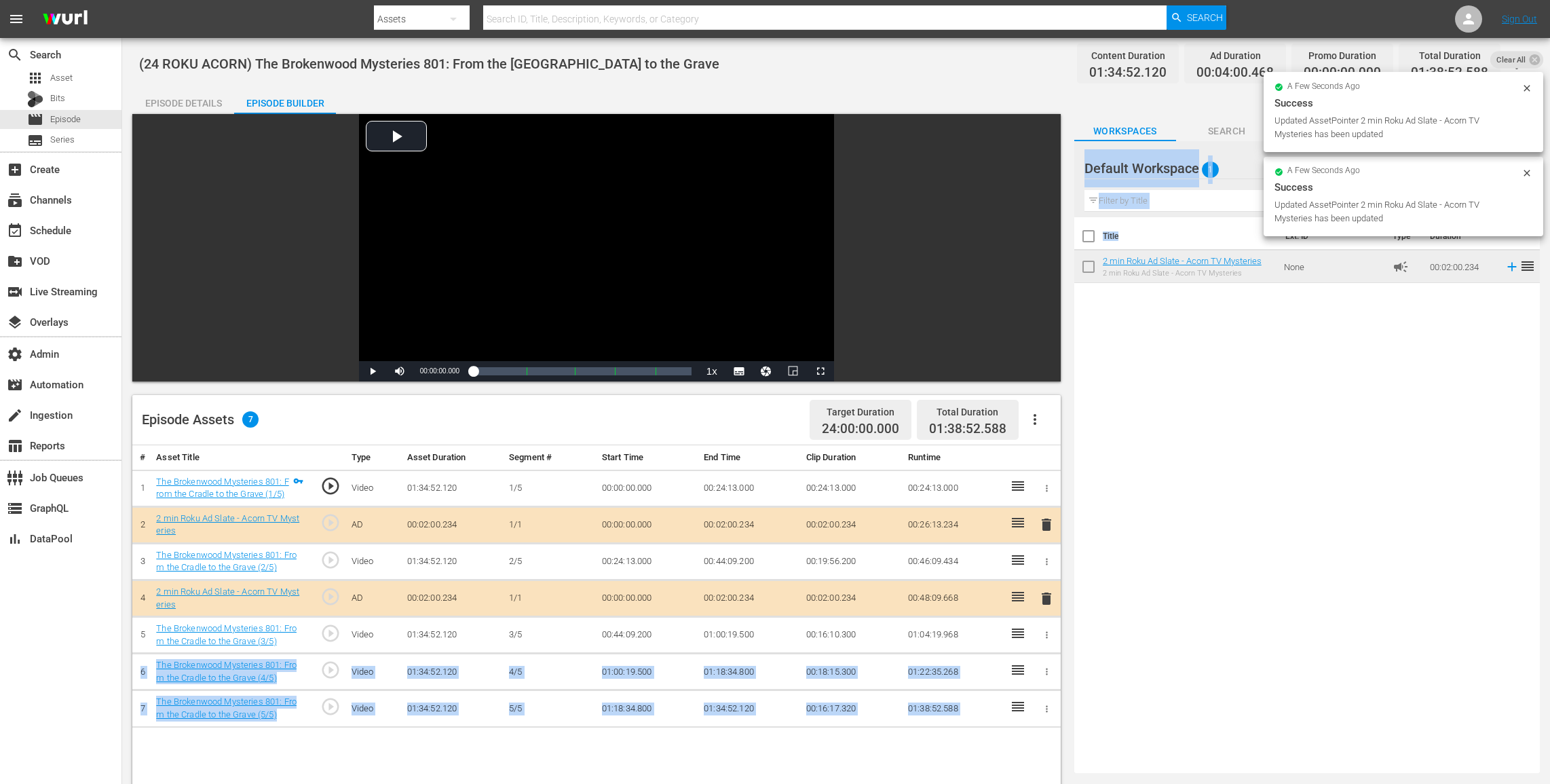
drag, startPoint x: 1156, startPoint y: 249, endPoint x: 1020, endPoint y: 614, distance: 389.5
click at [1016, 587] on div "Video Player is loading. Play Video Play Mute Current Time 00:00:00.000 / Durat…" at bounding box center [836, 620] width 1407 height 1013
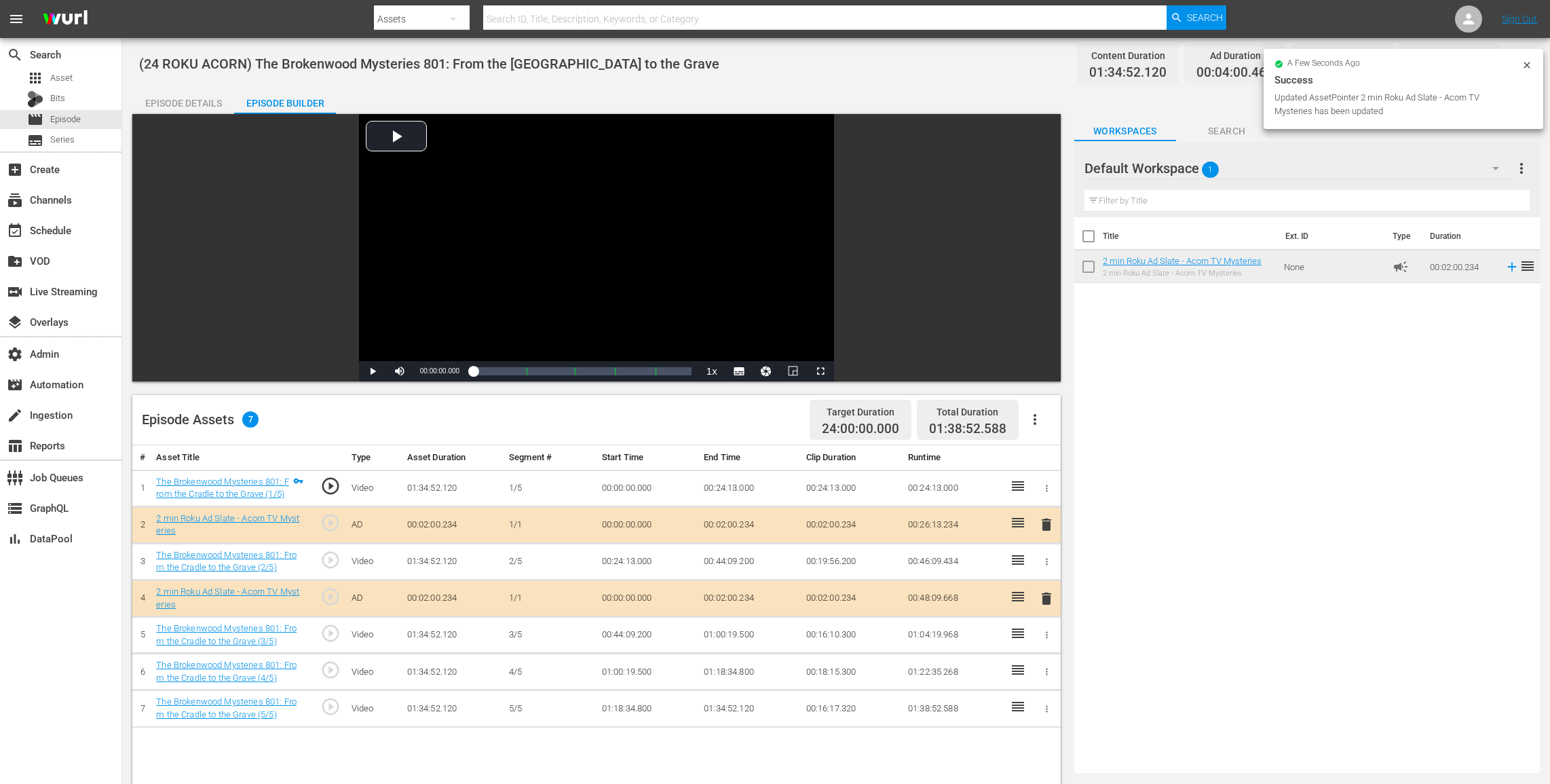
click at [1105, 546] on div "Title Ext. ID Type Duration 2 min Roku Ad Slate - Acorn TV Mysteries 2 min Roku…" at bounding box center [1307, 493] width 465 height 550
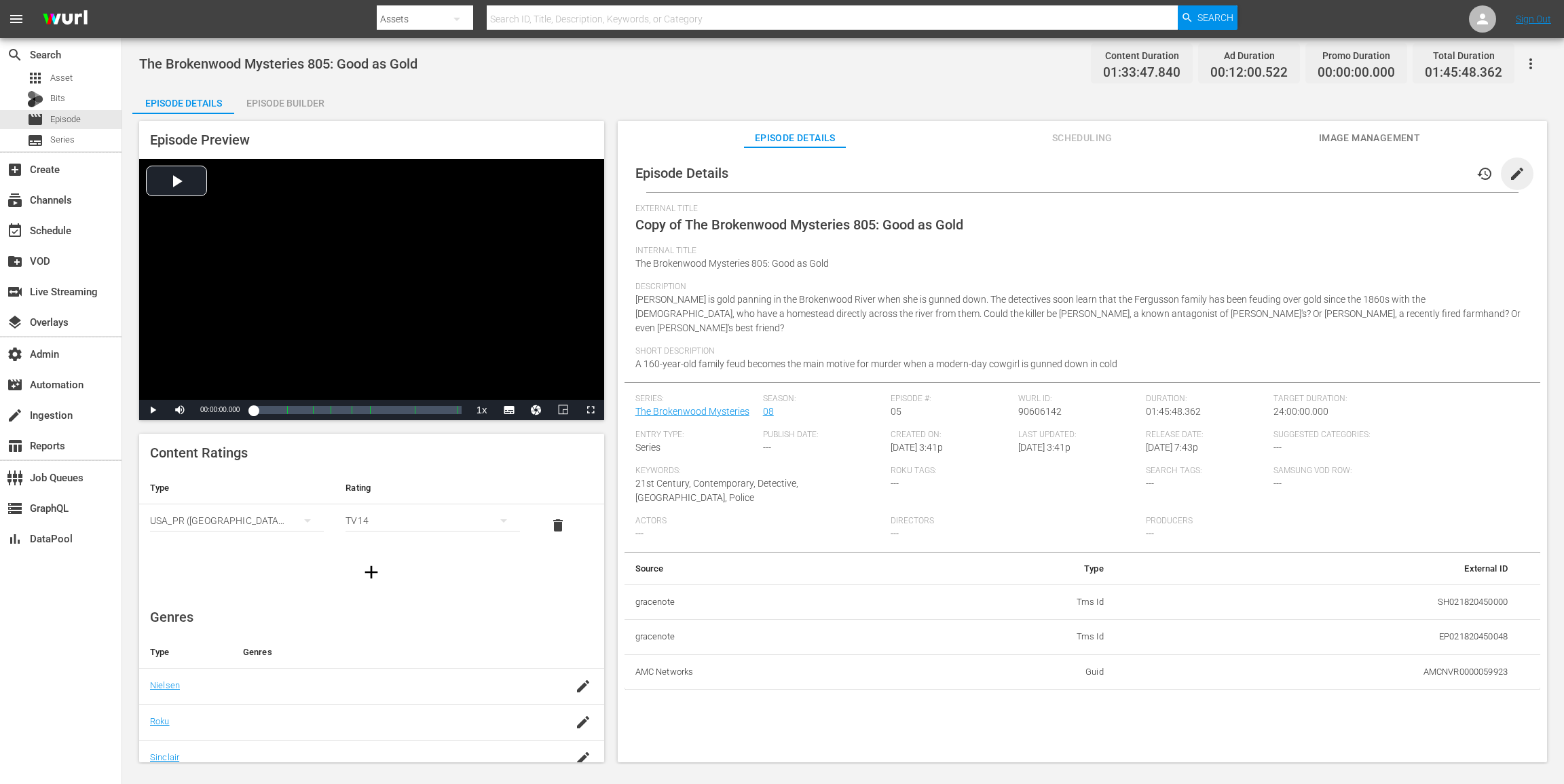
click at [1173, 174] on span "edit" at bounding box center [1517, 174] width 16 height 16
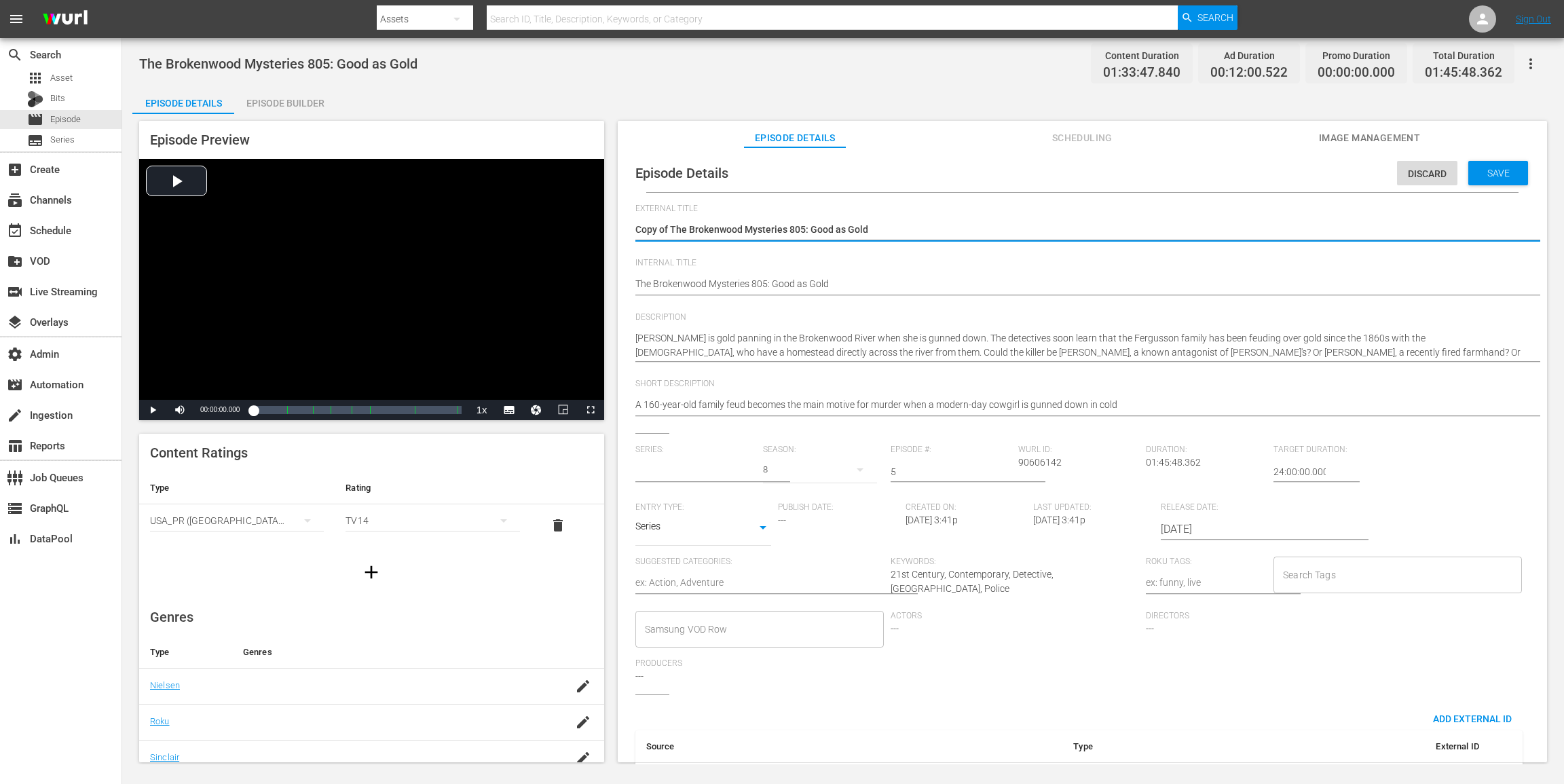
type input "The Brokenwood Mysteries"
drag, startPoint x: 671, startPoint y: 228, endPoint x: 529, endPoint y: 216, distance: 142.5
click at [529, 216] on div "Episode Preview Video Player is loading. Play Video Play Mute Current Time 00:0…" at bounding box center [843, 443] width 1421 height 659
type textarea "The Brokenwood Mysteries 805: Good as Gold"
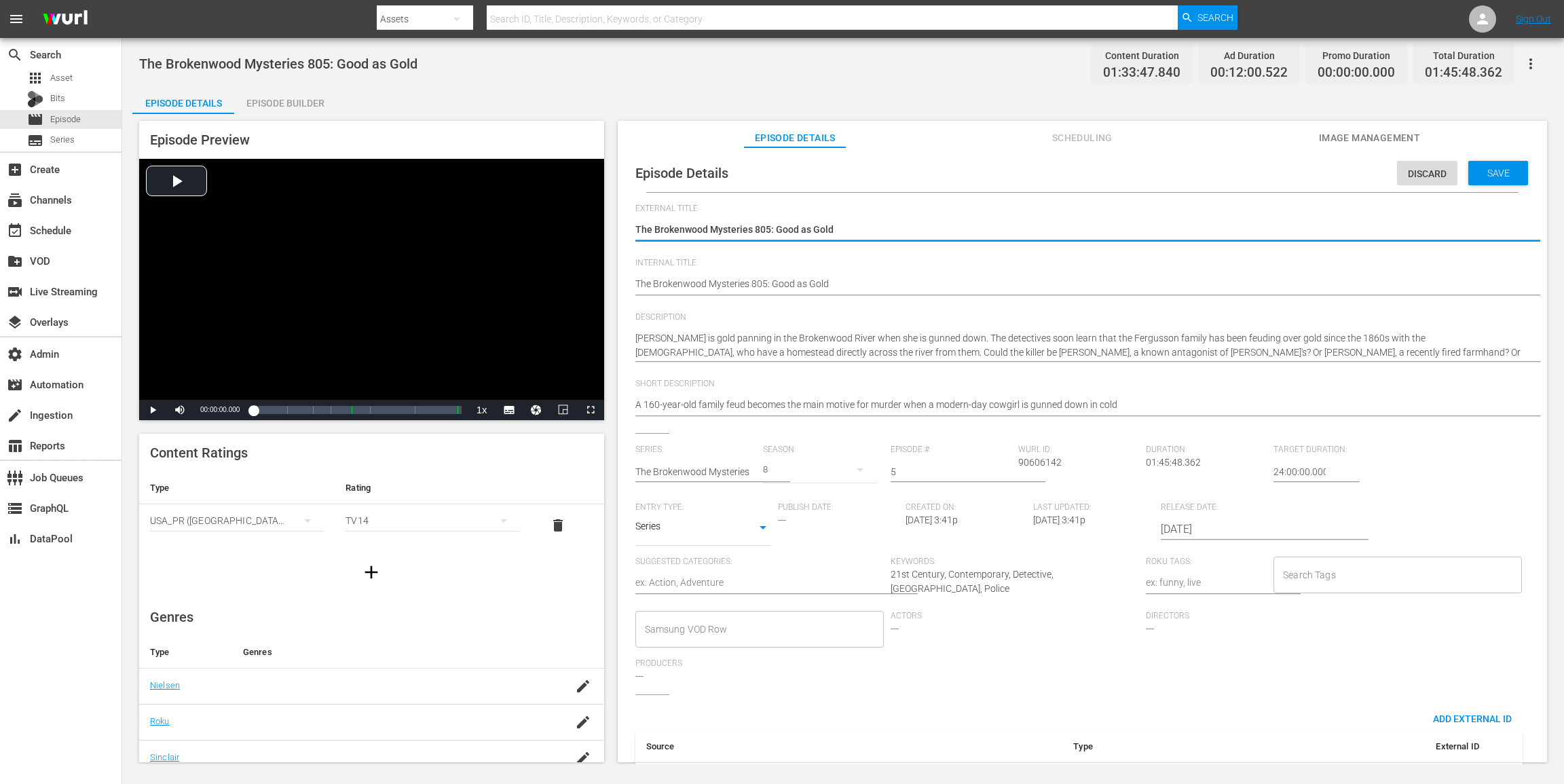
click at [633, 283] on div "Episode Details Discard Save External Title Copy of The Brokenwood Mysteries 80…" at bounding box center [1082, 516] width 916 height 724
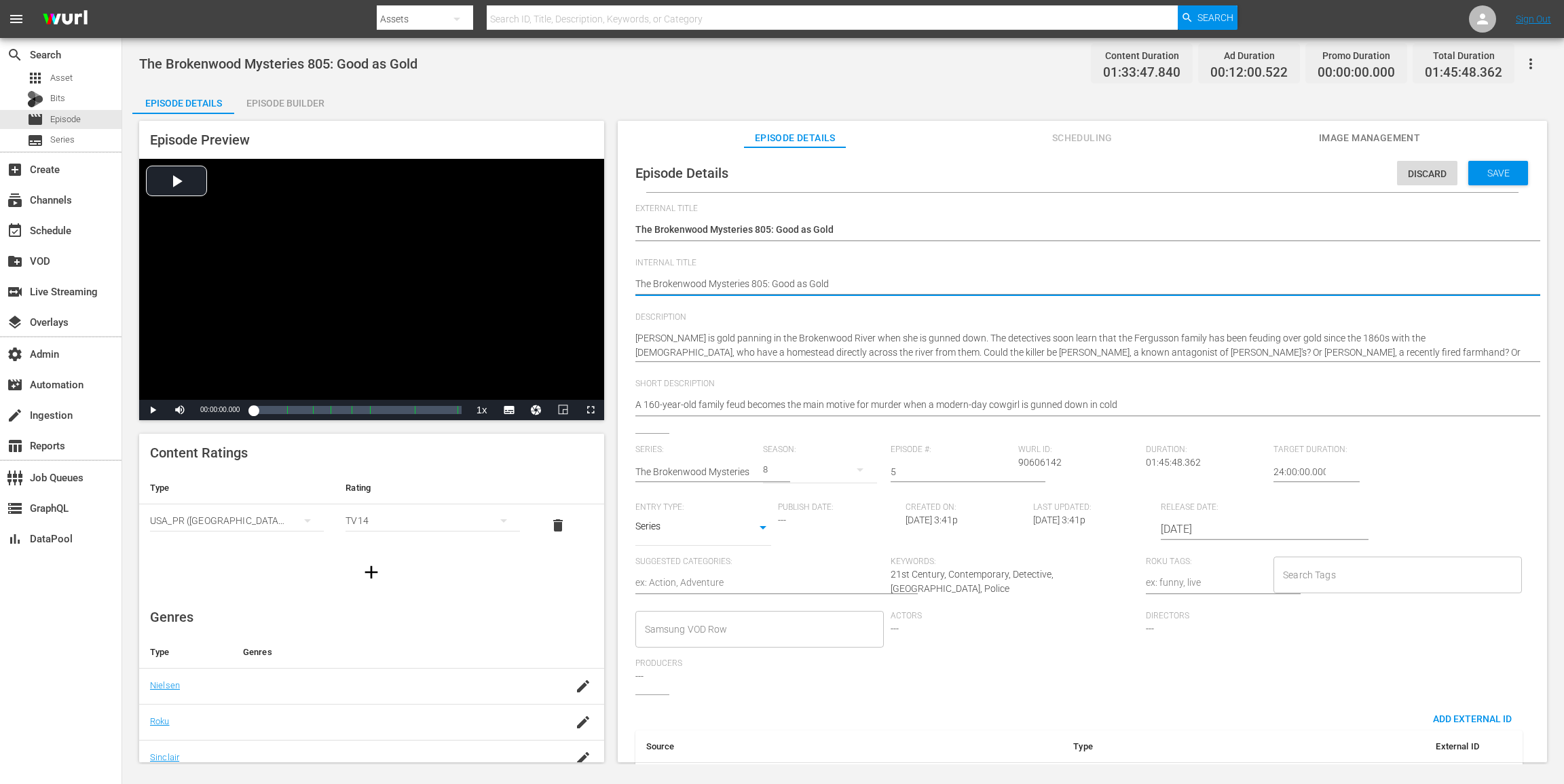
paste textarea "(24 ROKU ACORN)"
type textarea "(24 ROKU ACORN) The Brokenwood Mysteries 805: Good as Gold"
click at [1173, 172] on span "Save" at bounding box center [1498, 173] width 44 height 11
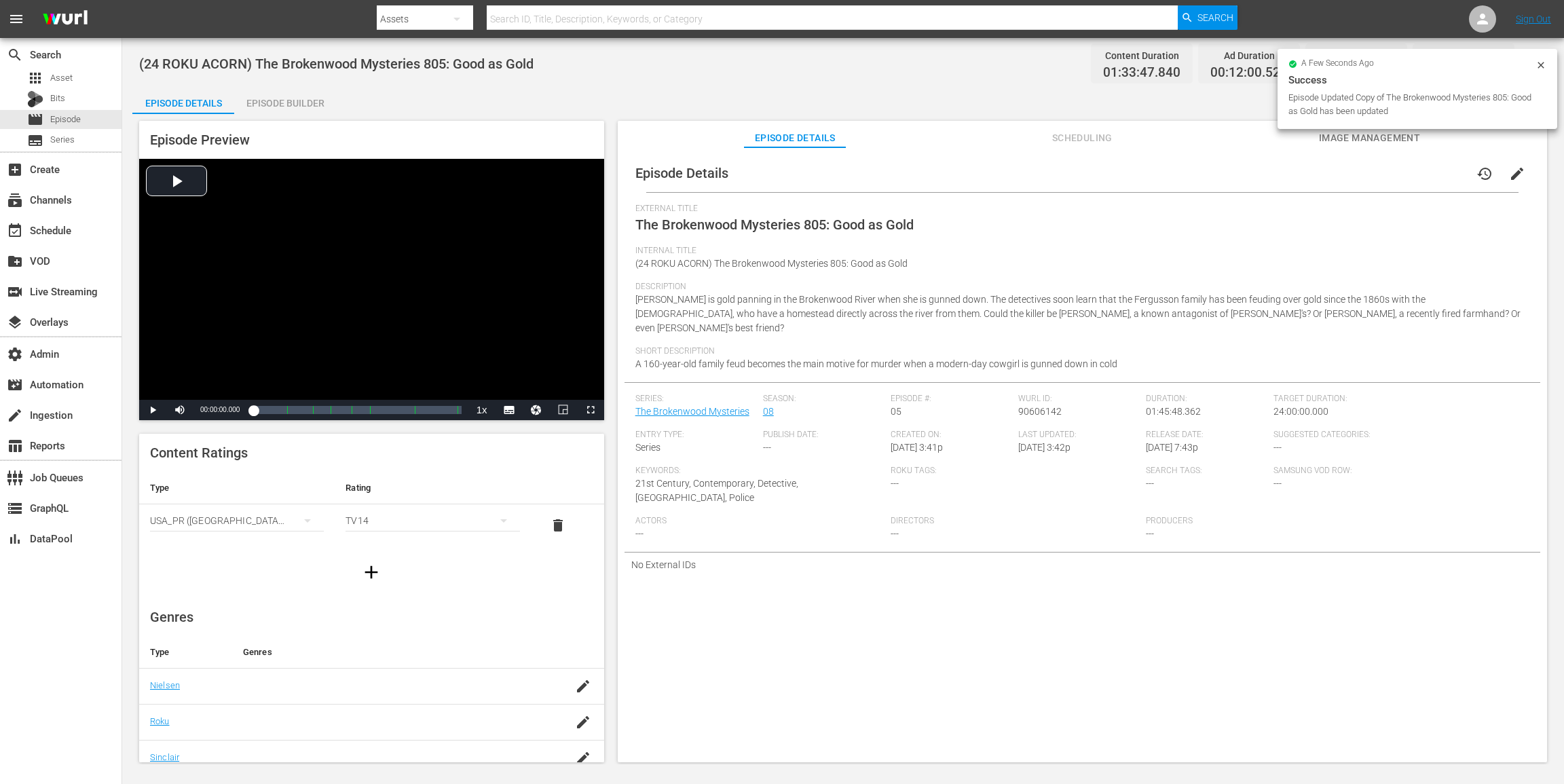
click at [307, 100] on div "Episode Builder" at bounding box center [284, 103] width 101 height 33
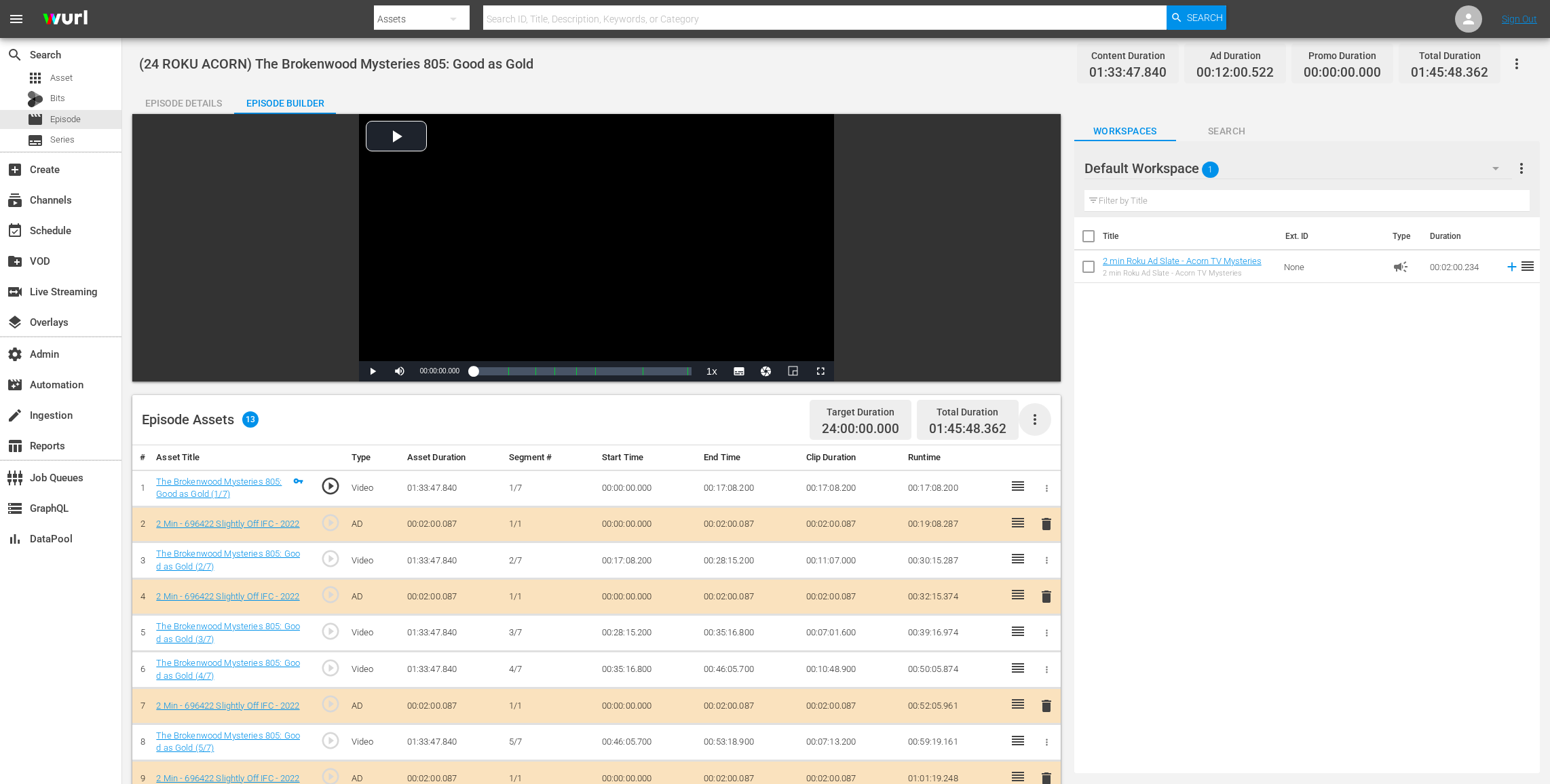
click at [1034, 412] on icon "button" at bounding box center [1035, 419] width 16 height 16
click at [1056, 462] on div "Clear Ads" at bounding box center [1076, 458] width 92 height 33
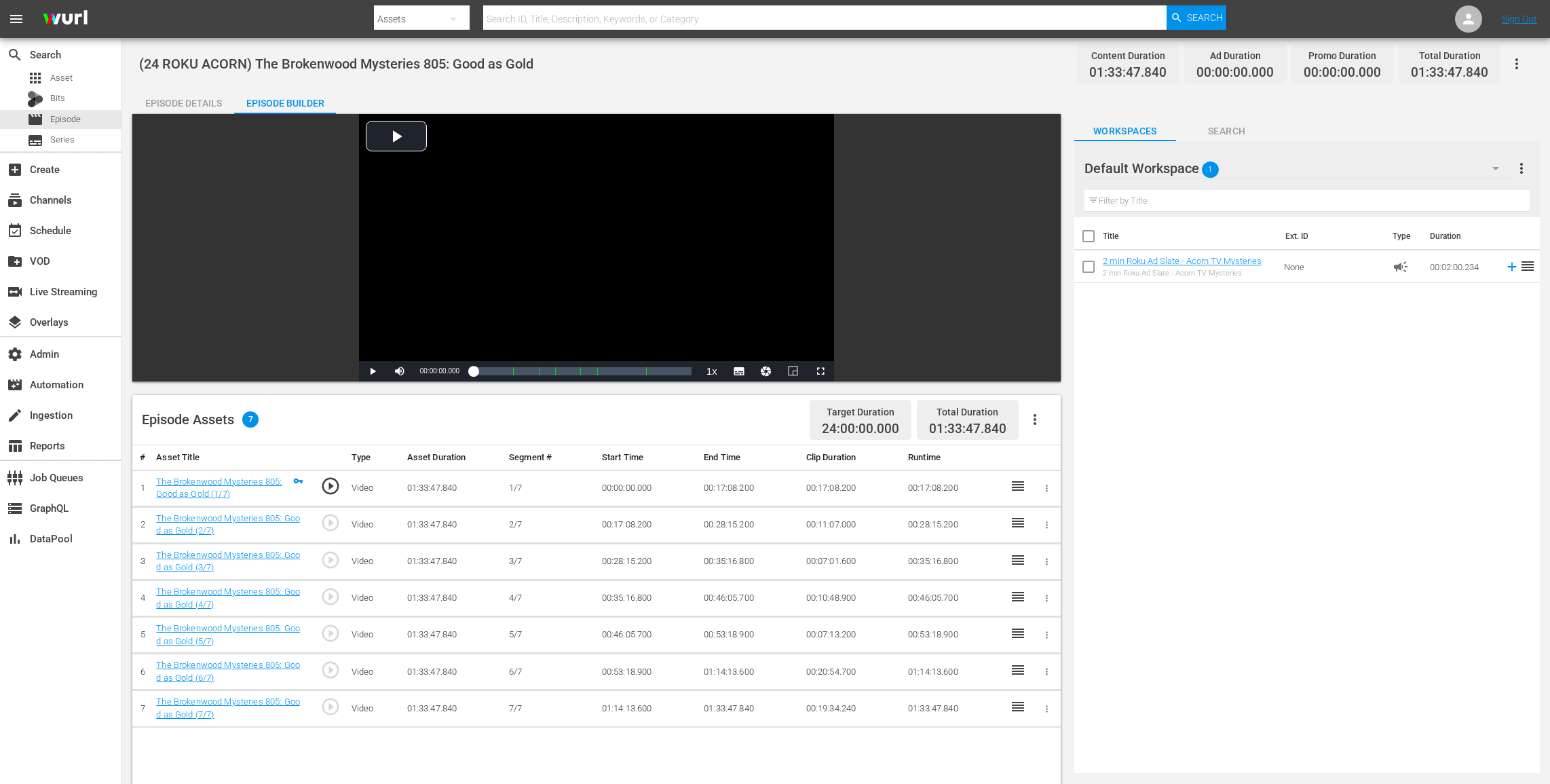
click at [1173, 61] on icon "button" at bounding box center [1517, 64] width 16 height 16
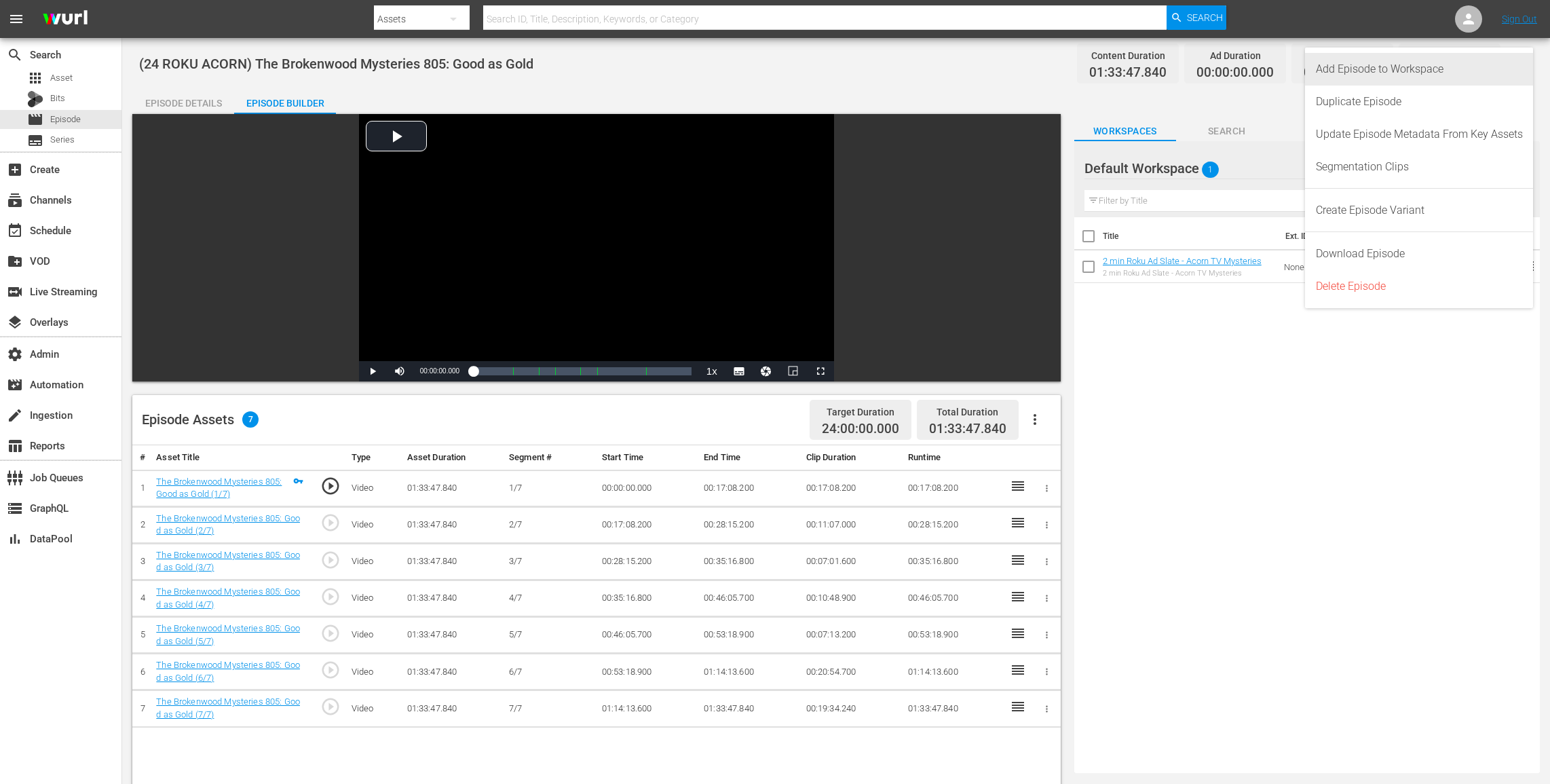
click at [1173, 69] on div "Add Episode to Workspace" at bounding box center [1419, 69] width 207 height 33
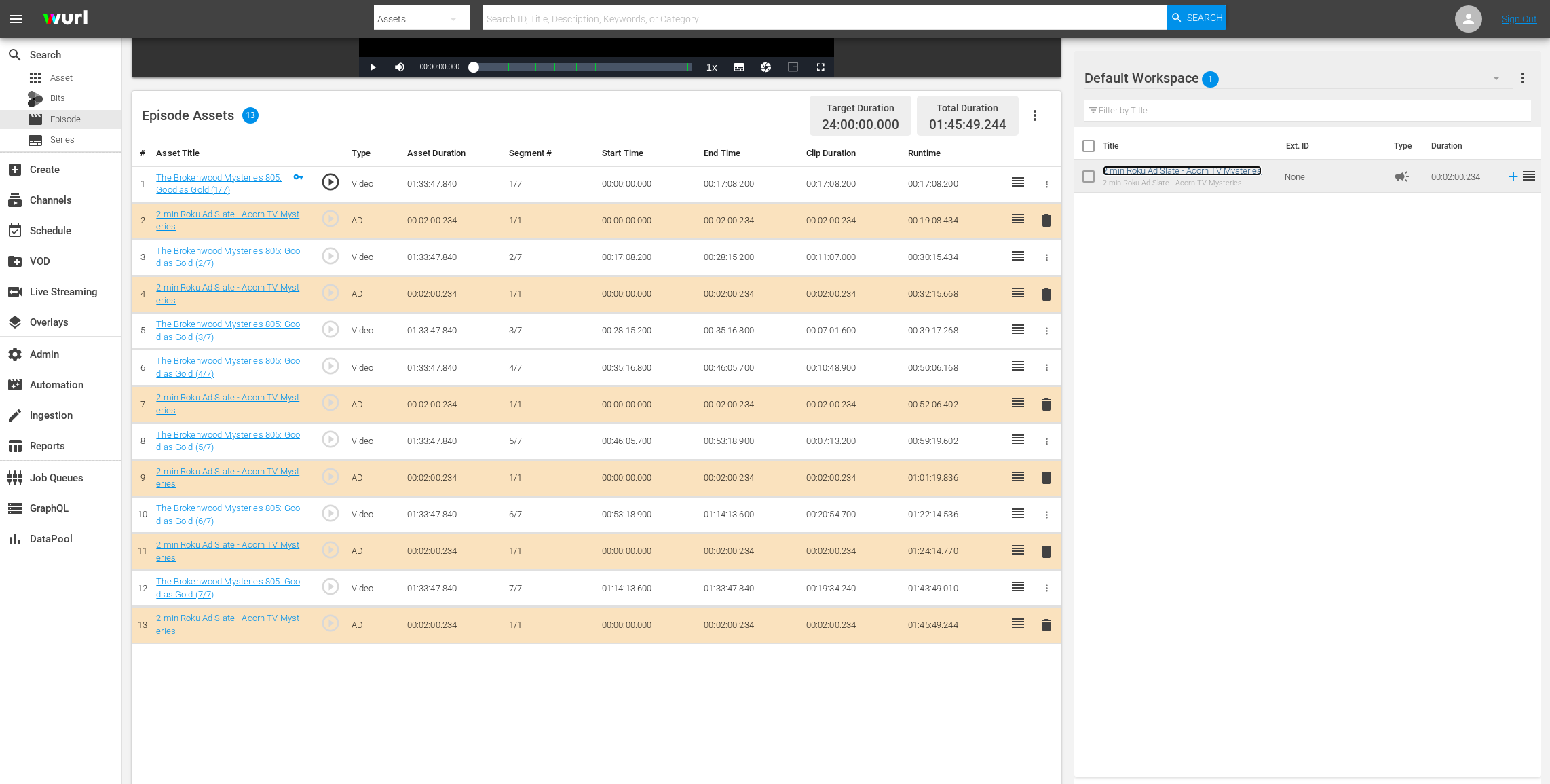
scroll to position [353, 0]
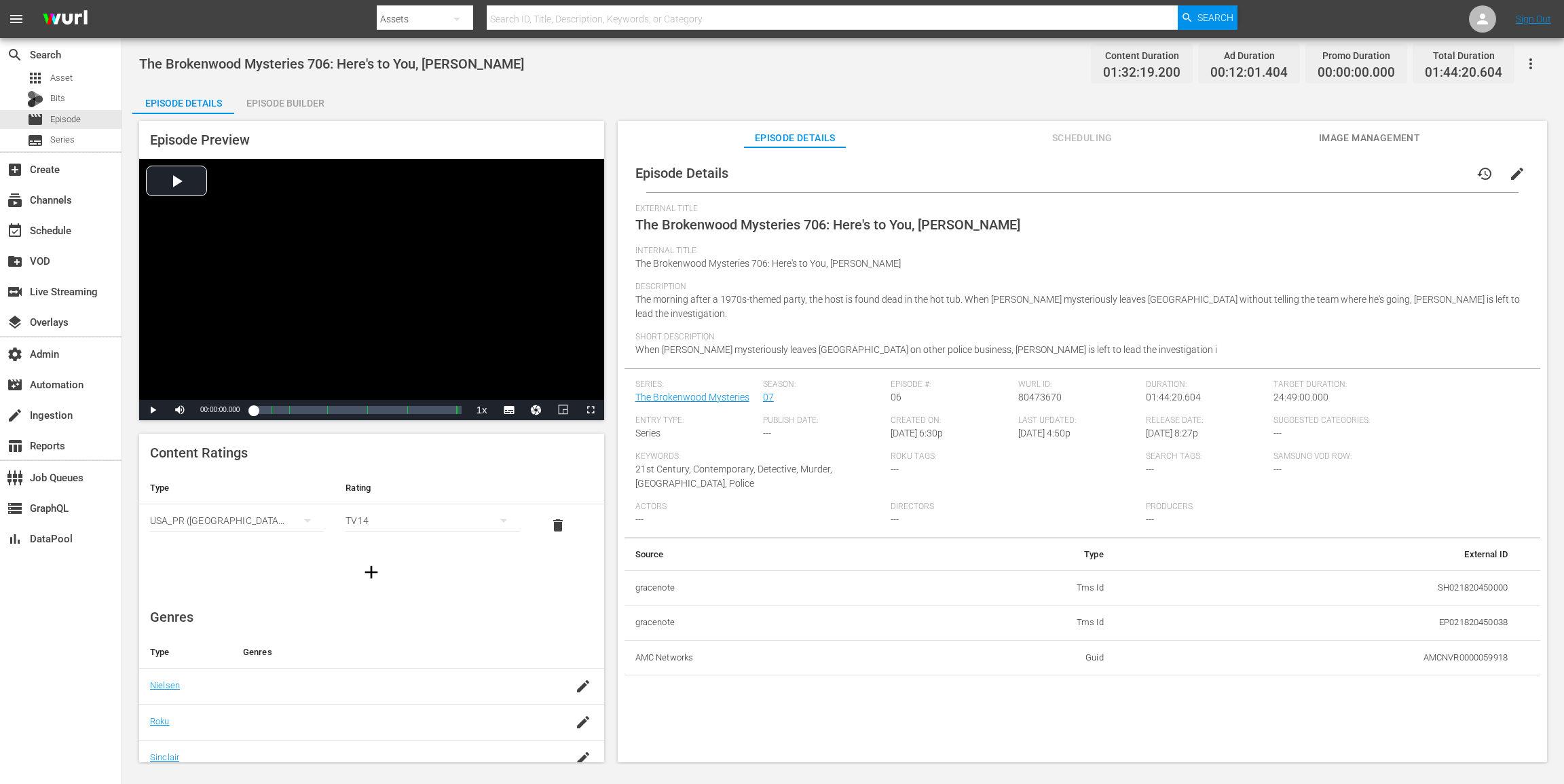
click at [295, 117] on div "Episode Preview Video Player is loading. Play Video Play Mute Current Time 00:0…" at bounding box center [843, 443] width 1421 height 659
click at [302, 99] on div "Episode Builder" at bounding box center [284, 103] width 101 height 33
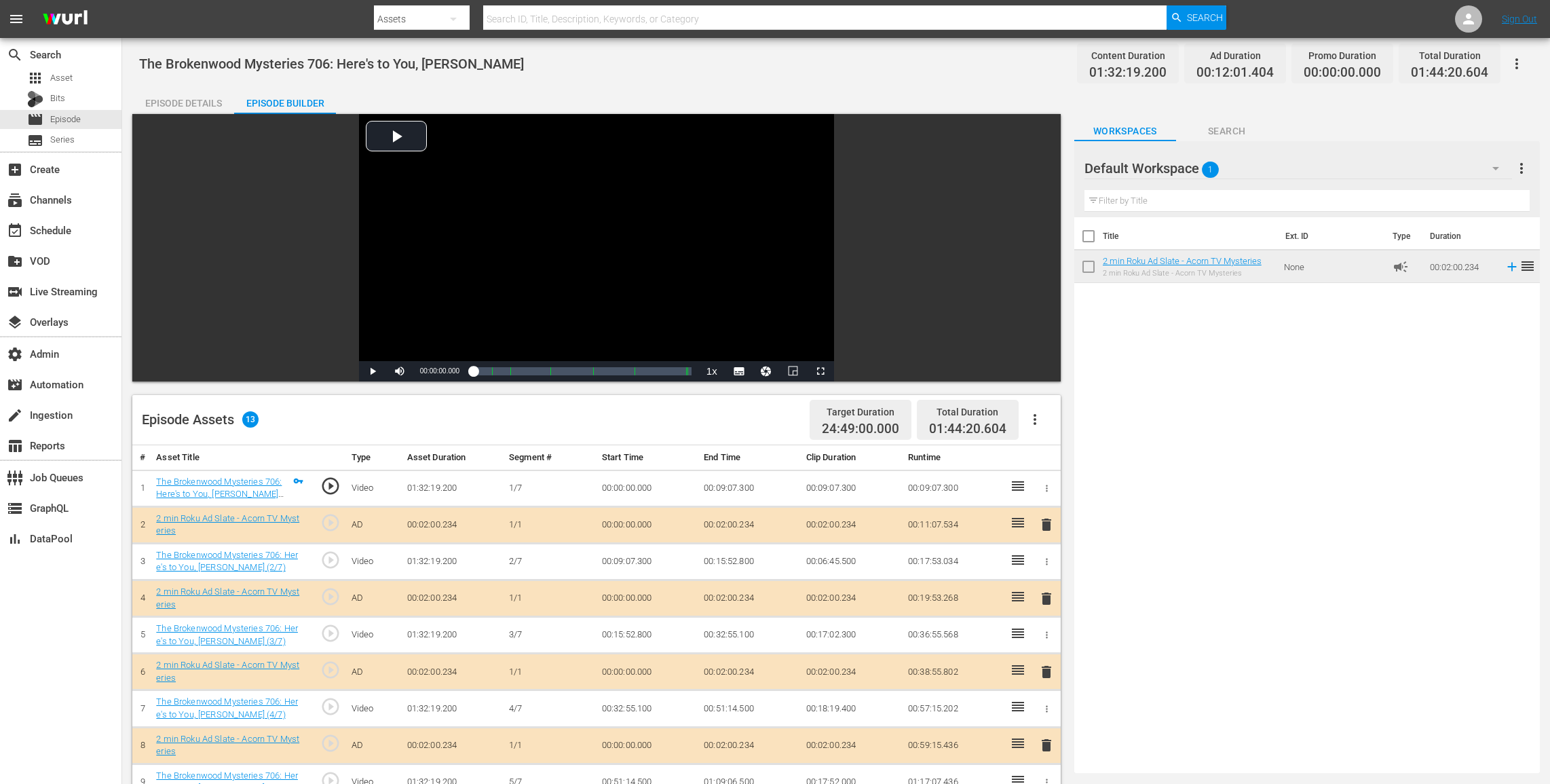
click at [186, 105] on div "Episode Details" at bounding box center [183, 103] width 101 height 33
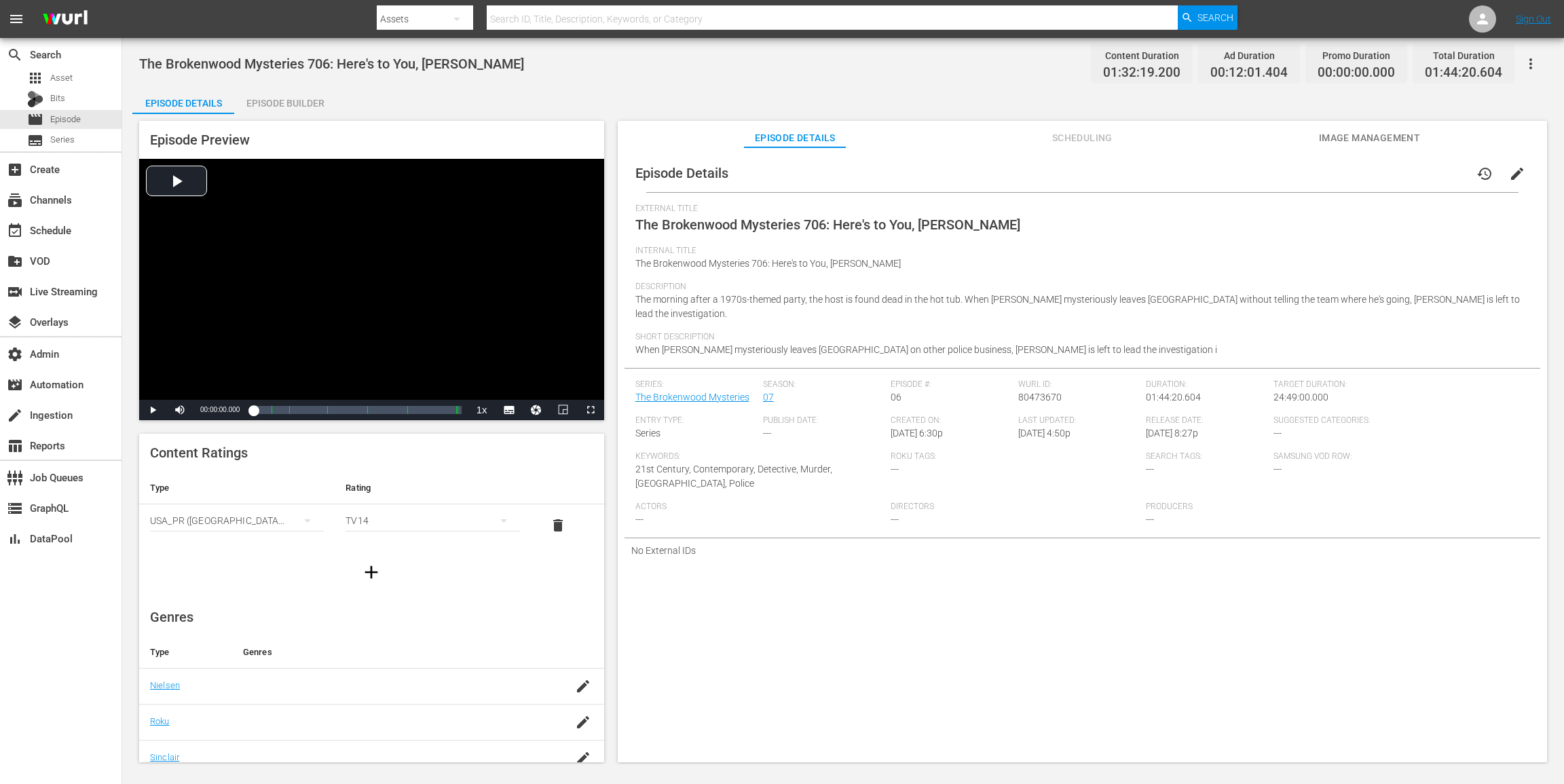
click at [1173, 171] on span "edit" at bounding box center [1517, 174] width 16 height 16
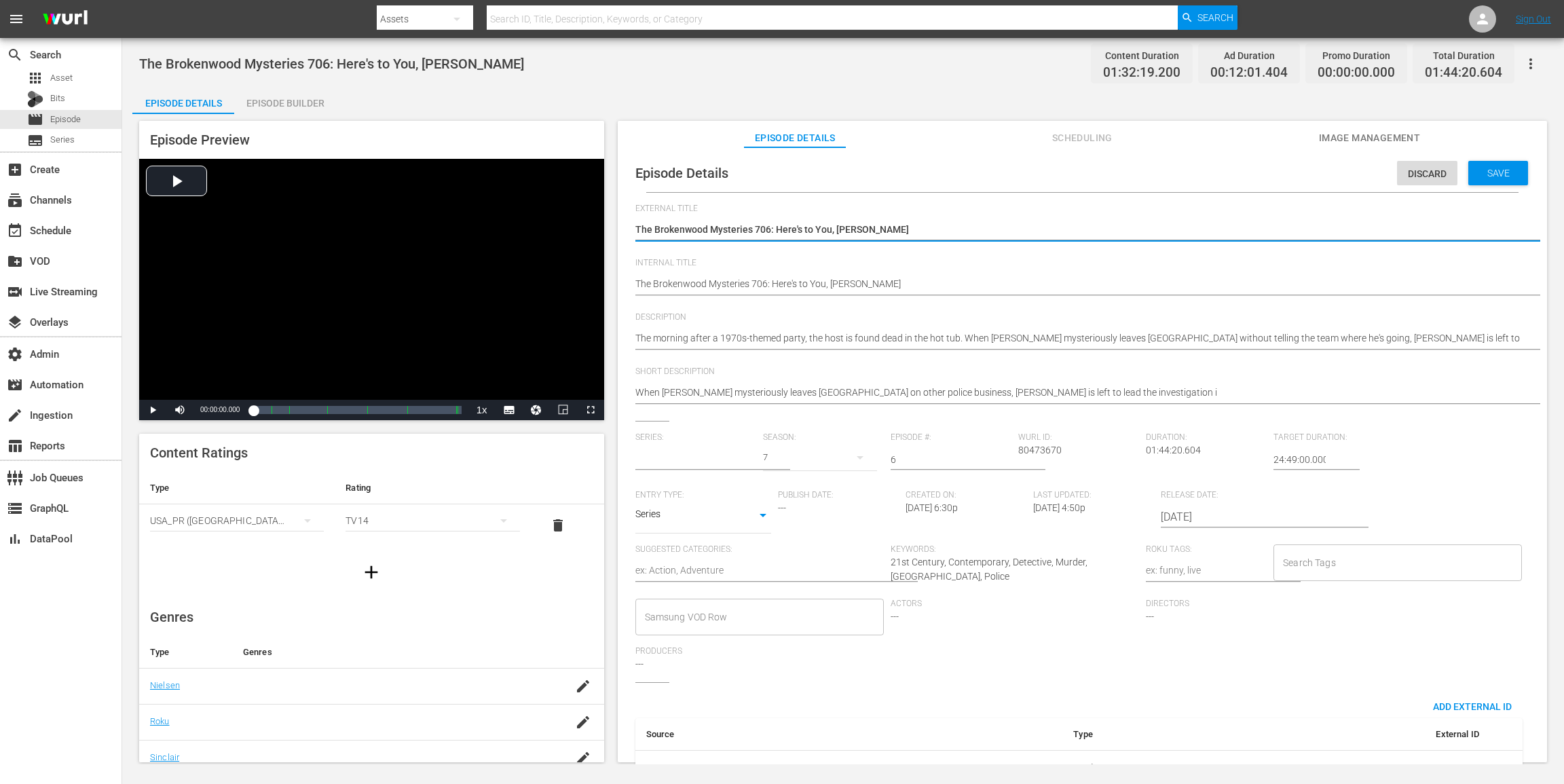
type input "The Brokenwood Mysteries"
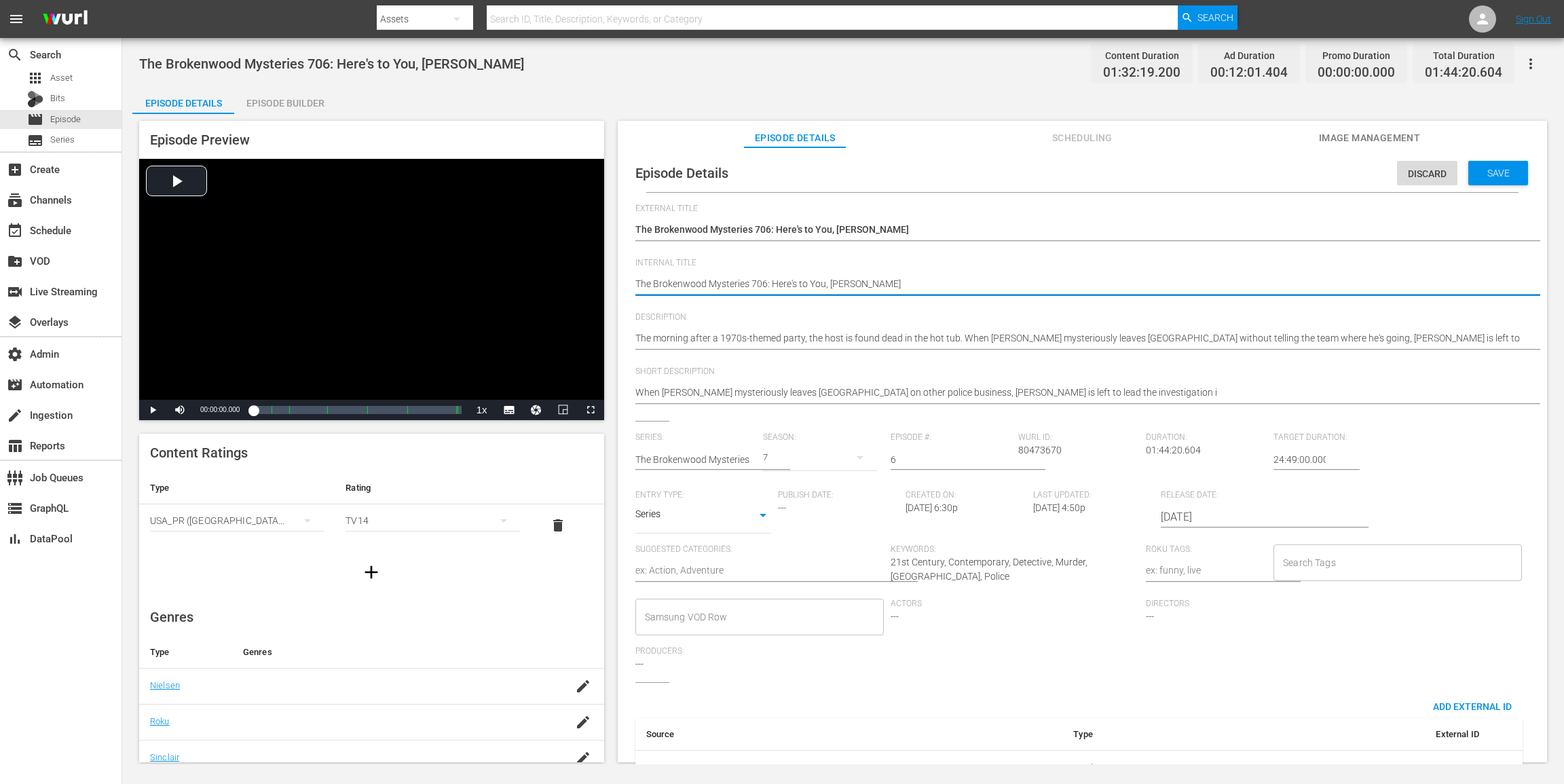
paste textarea "(24 ROKU ACORN)"
type textarea "(24 ROKU ACORN)The Brokenwood Mysteries 706: Here's to You, Mrs Robinson"
type textarea "(24 ROKU ACORN) The Brokenwood Mysteries 706: Here's to You, Mrs Robinson"
type textarea "(24 ROKU ACORN) The Brokenwood Mysteries 706: Here's to You, [PERSON_NAME]"
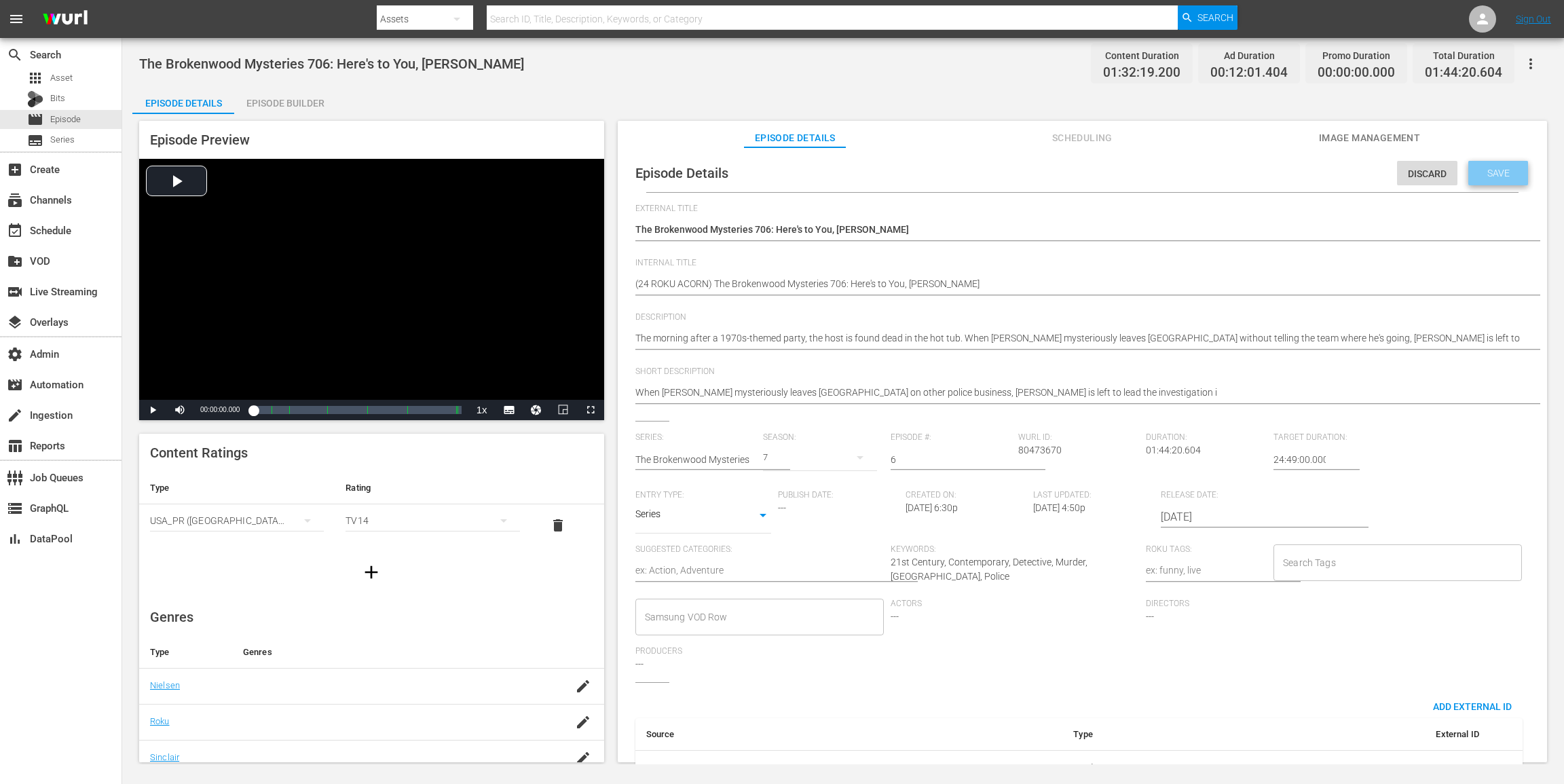
click at [1173, 167] on span "Save" at bounding box center [1498, 173] width 44 height 11
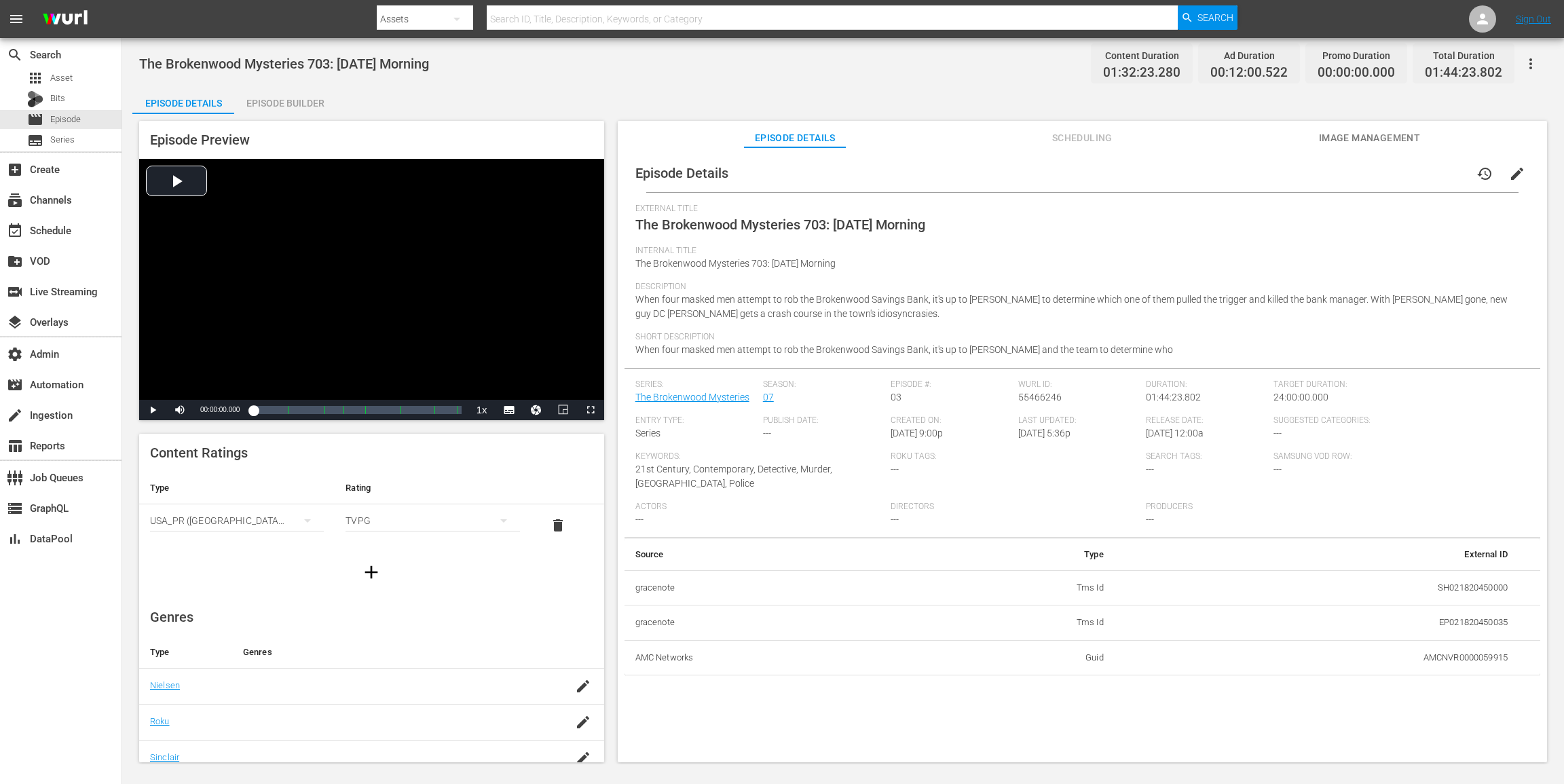
click at [305, 98] on div "Episode Builder" at bounding box center [284, 103] width 101 height 33
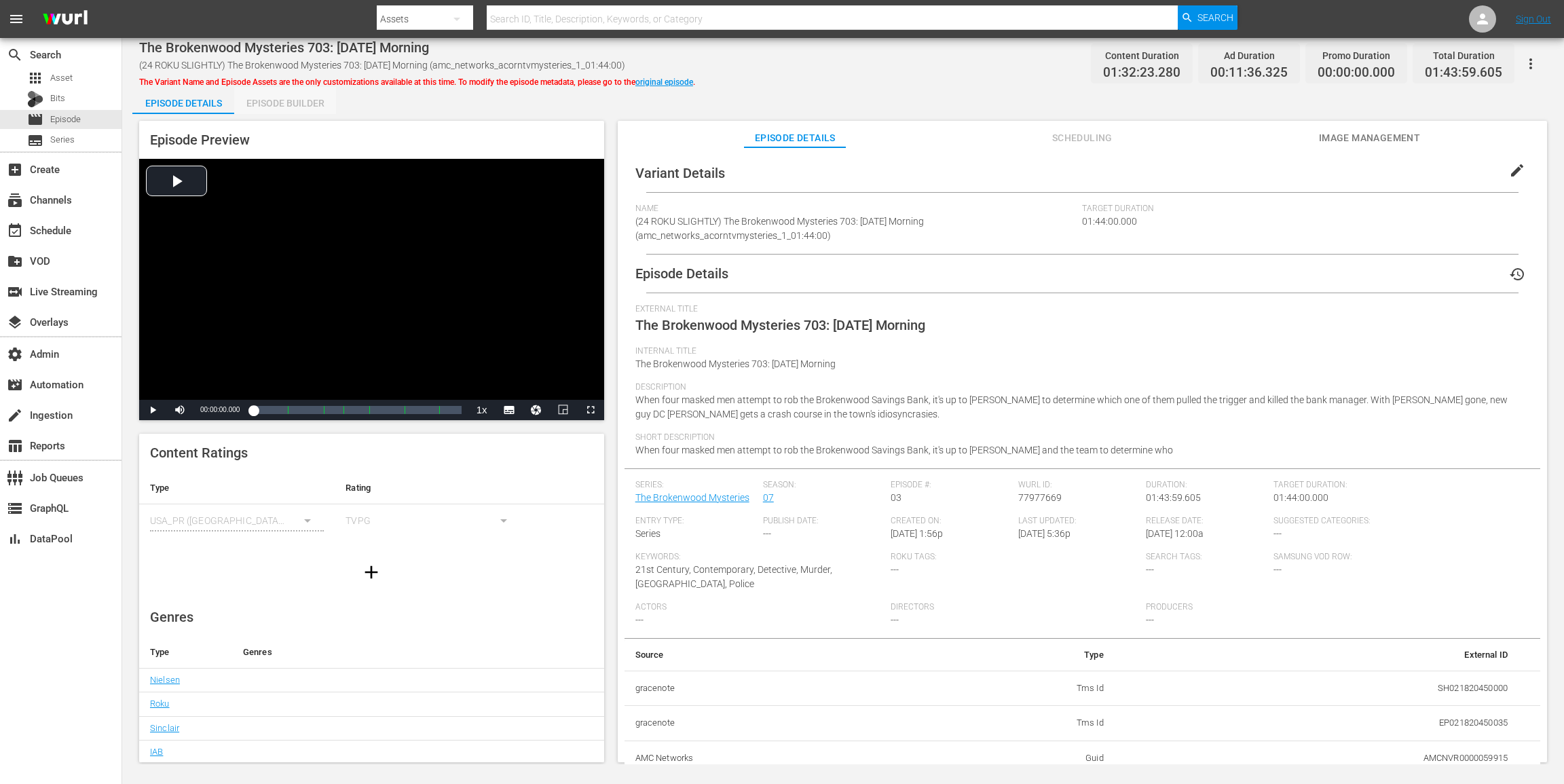
click at [322, 106] on div "Episode Builder" at bounding box center [284, 103] width 101 height 33
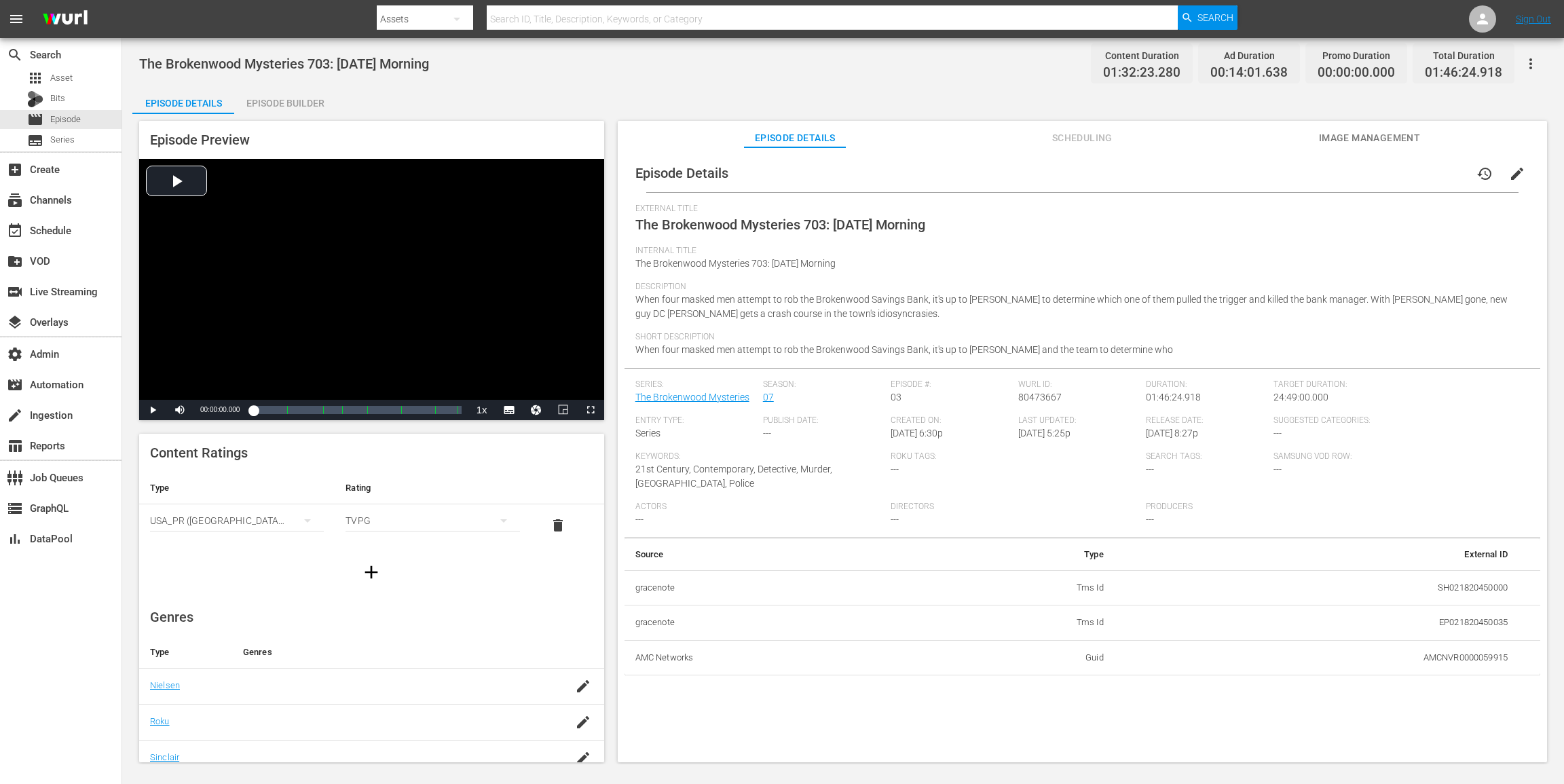
click at [284, 94] on div "Episode Builder" at bounding box center [284, 103] width 101 height 33
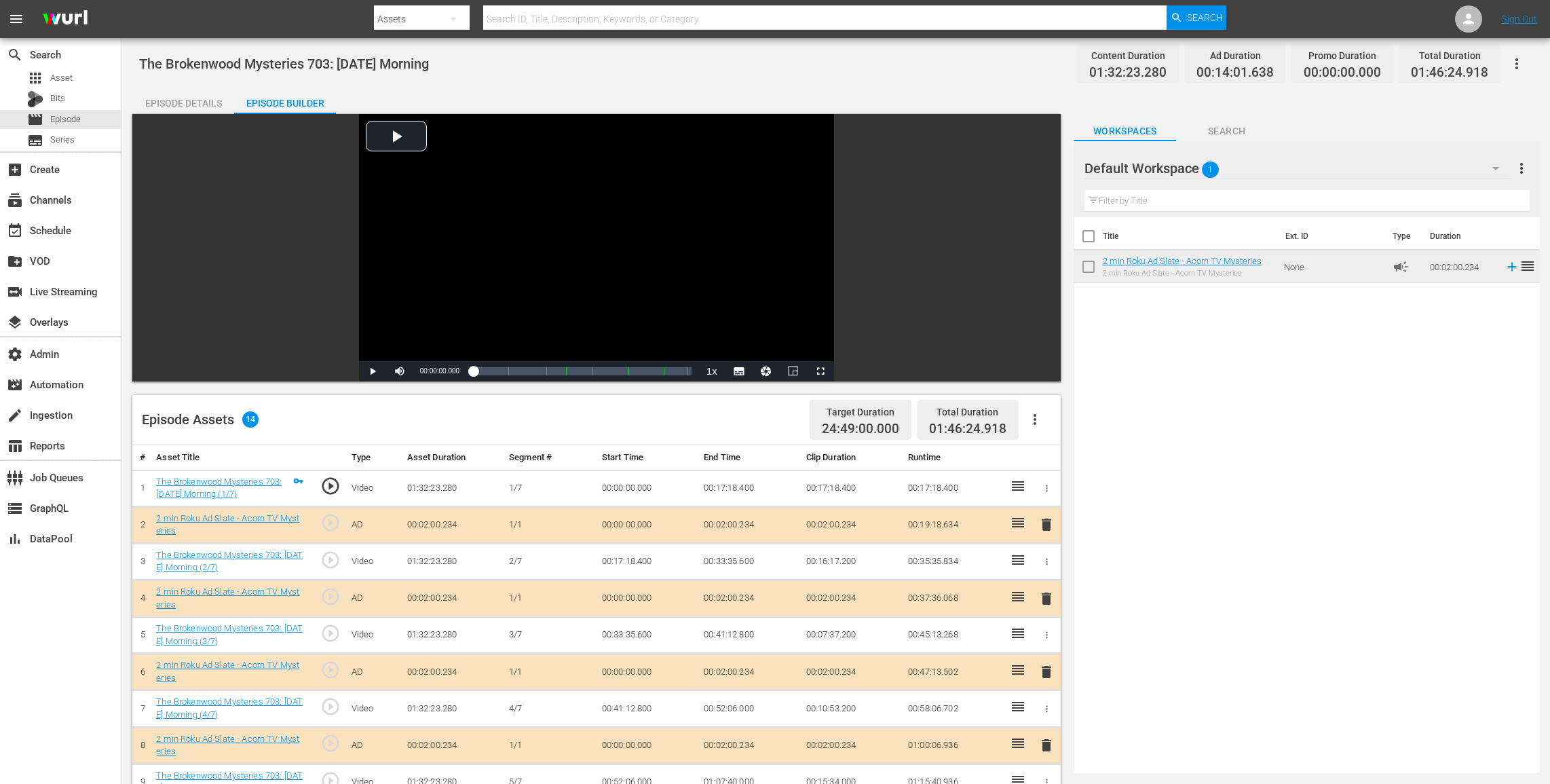
click at [177, 91] on div "Episode Details" at bounding box center [183, 103] width 101 height 33
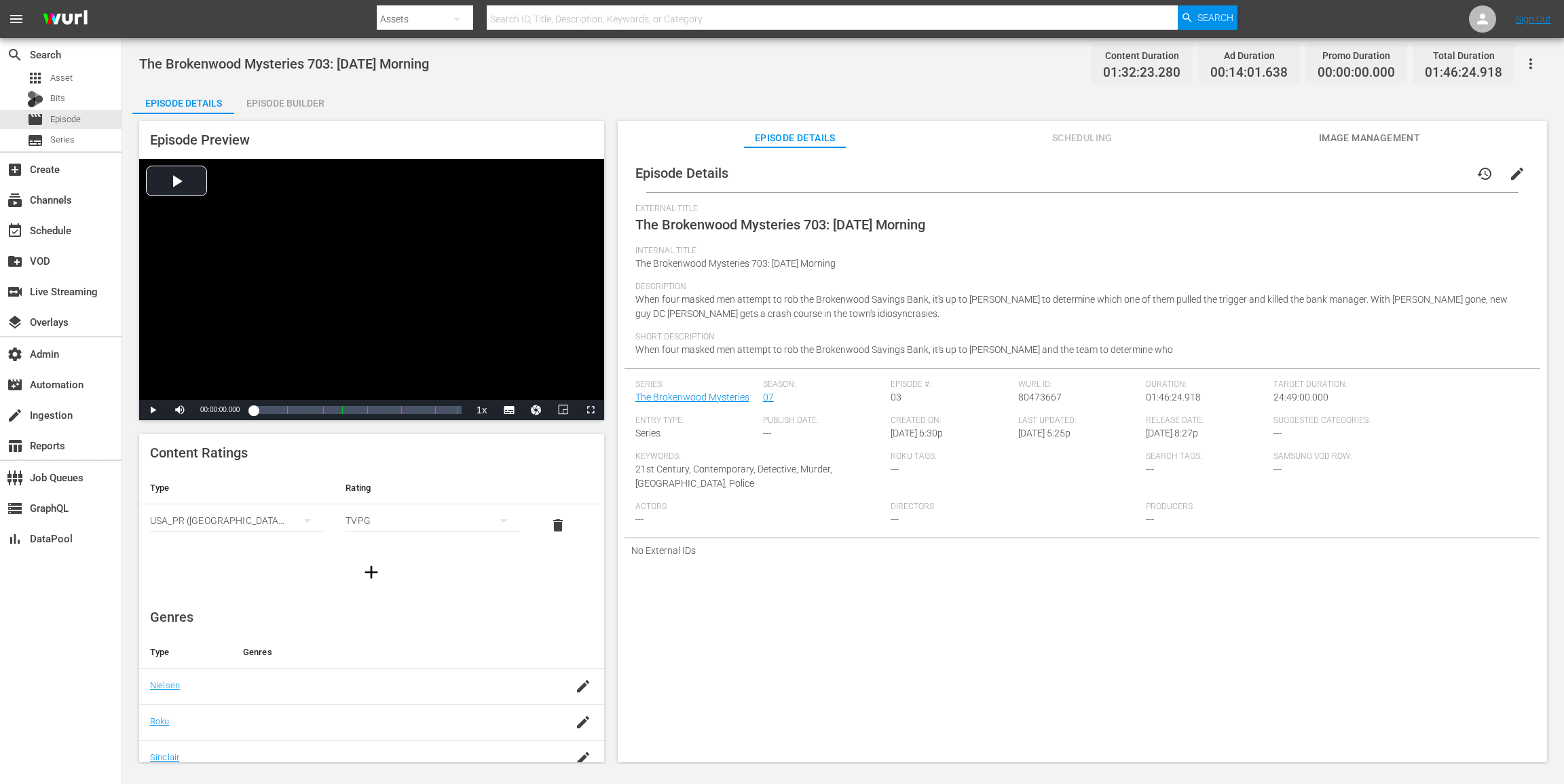
click at [1173, 174] on span "edit" at bounding box center [1517, 174] width 16 height 16
click at [636, 259] on span "The Brokenwood Mysteries 703: Dog Day Morning" at bounding box center [735, 263] width 200 height 11
click at [1173, 170] on span "edit" at bounding box center [1517, 174] width 16 height 16
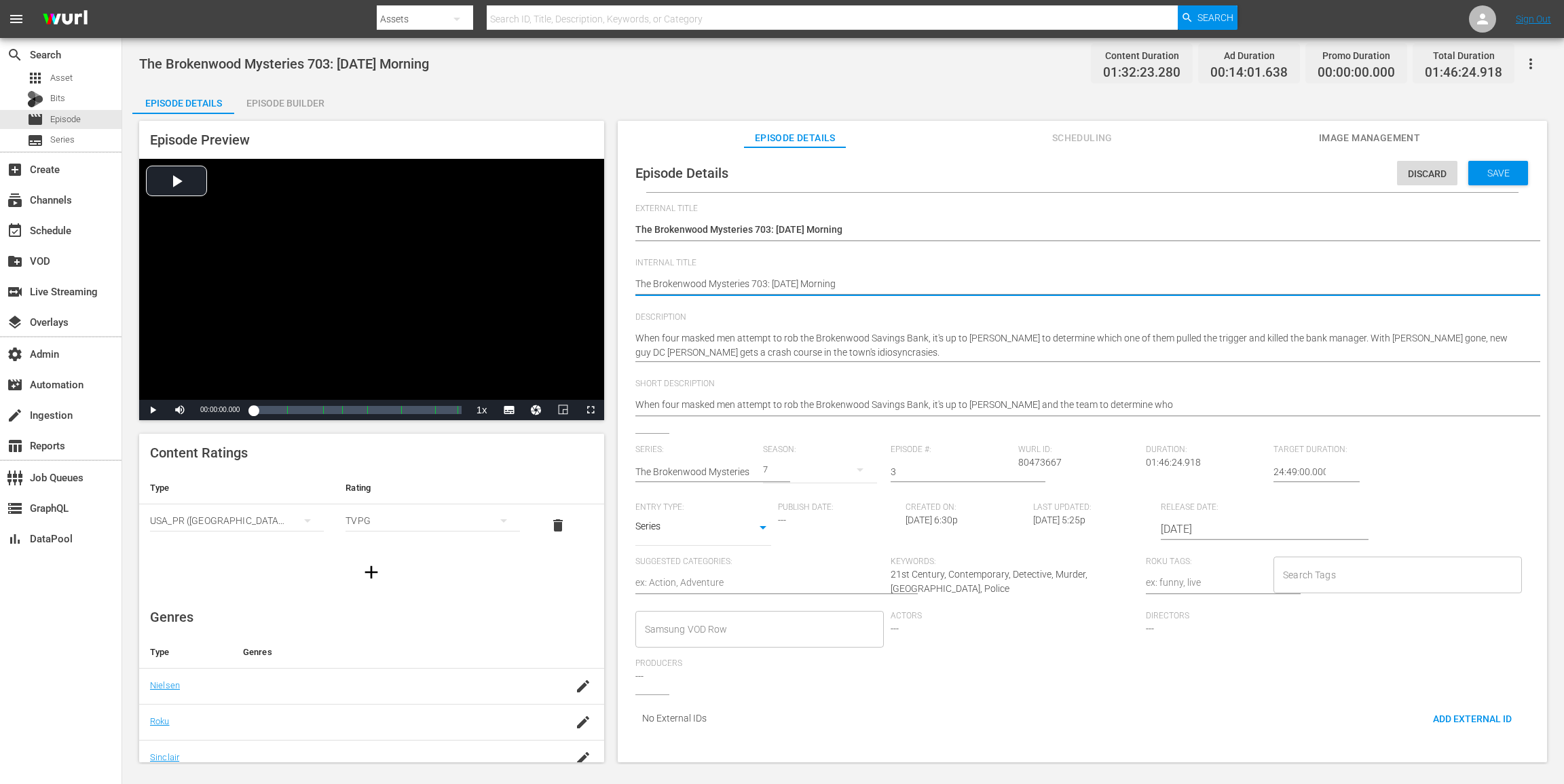
paste textarea "(24 ROKU ACORN)"
type textarea "(24 ROKU ACORN)The Brokenwood Mysteries 703: Dog Day Morning"
click at [1173, 172] on span "Save" at bounding box center [1498, 173] width 44 height 11
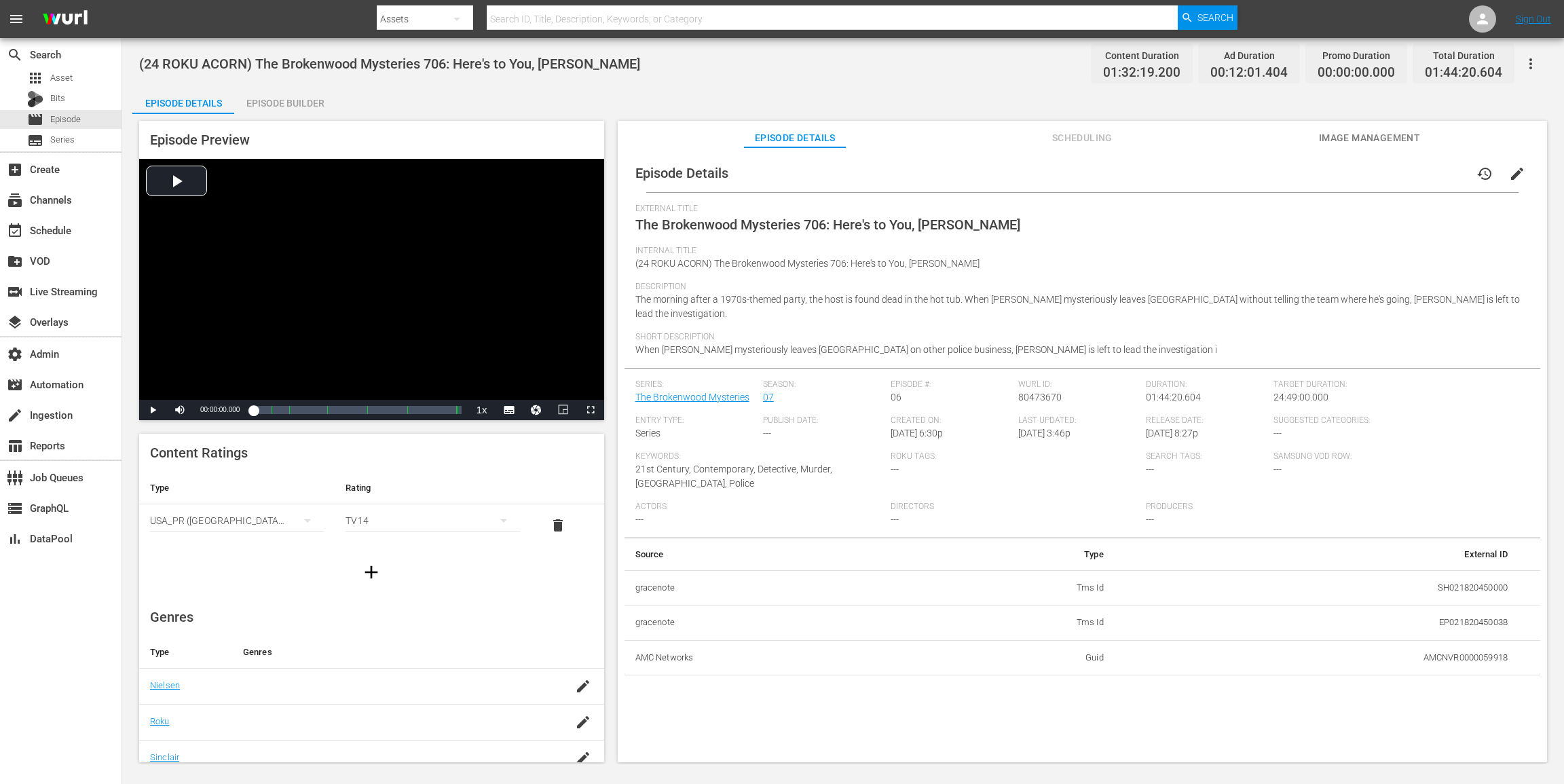
click at [303, 101] on div "Episode Builder" at bounding box center [284, 103] width 101 height 33
click at [294, 91] on div "Episode Builder" at bounding box center [284, 103] width 101 height 33
click at [307, 96] on div "Episode Builder" at bounding box center [284, 103] width 101 height 33
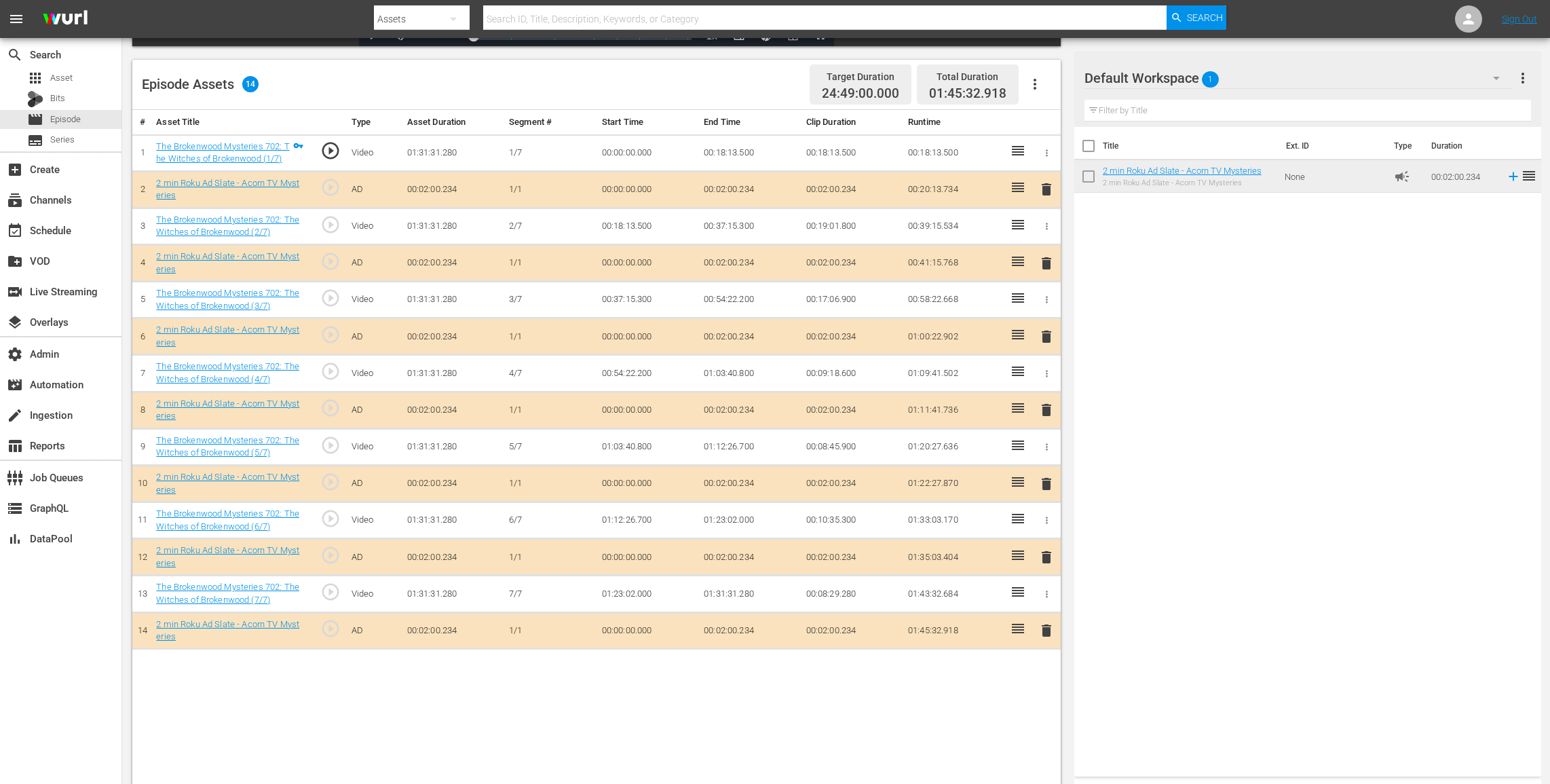
scroll to position [353, 0]
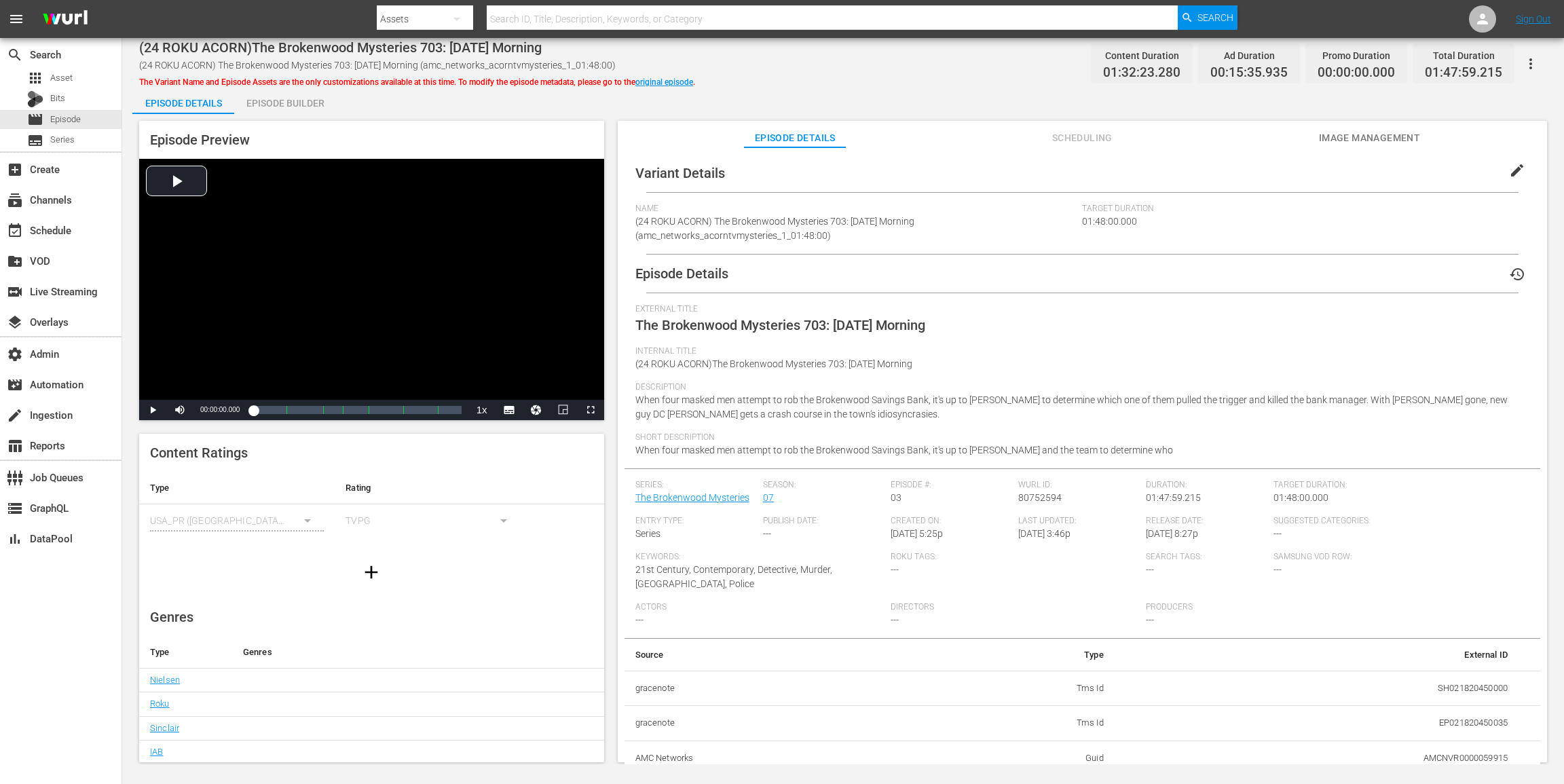
click at [276, 103] on div "Episode Builder" at bounding box center [284, 103] width 101 height 33
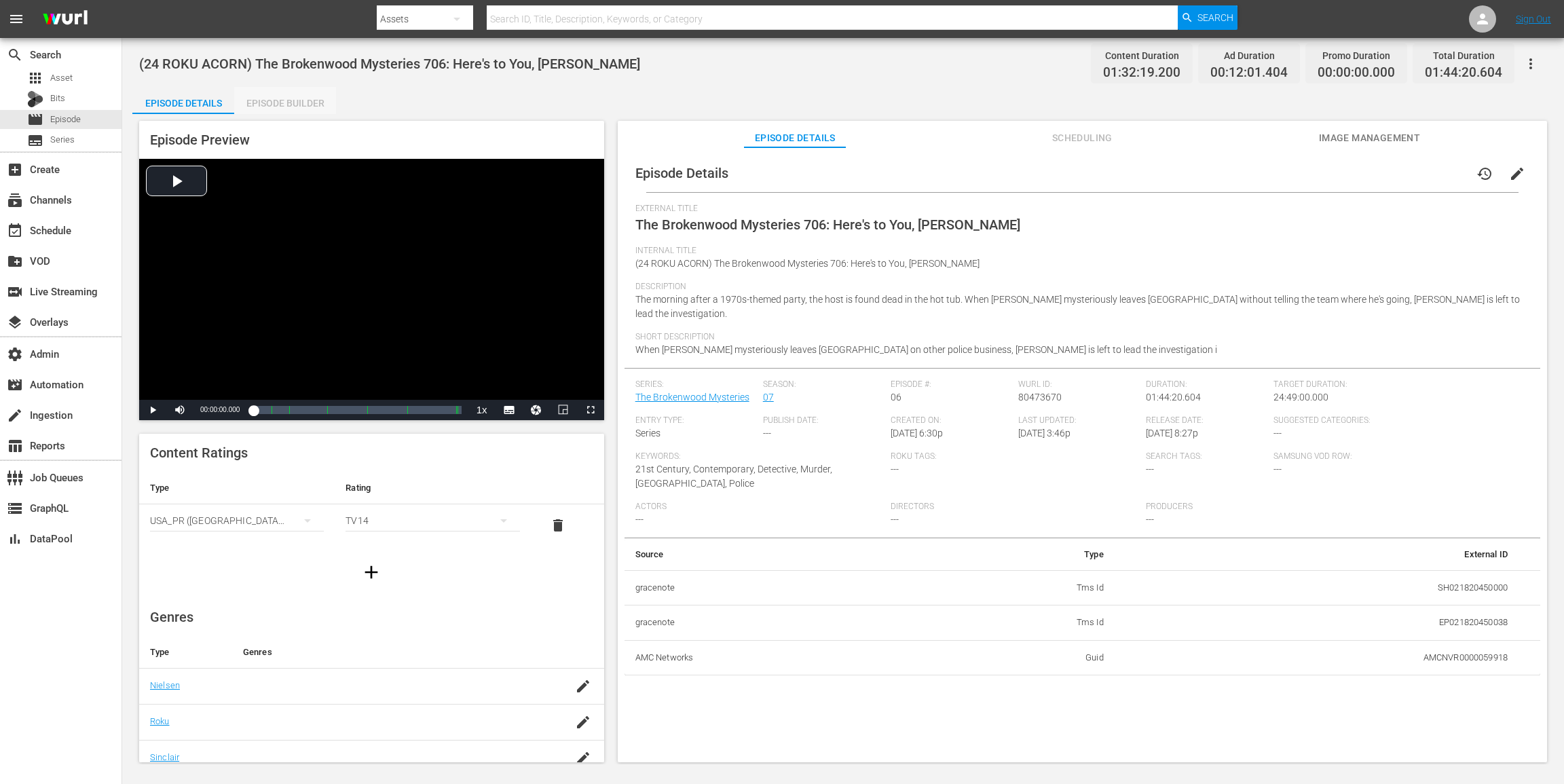
click at [305, 101] on div "Episode Builder" at bounding box center [284, 103] width 101 height 33
click at [290, 112] on div "Episode Builder" at bounding box center [284, 103] width 101 height 33
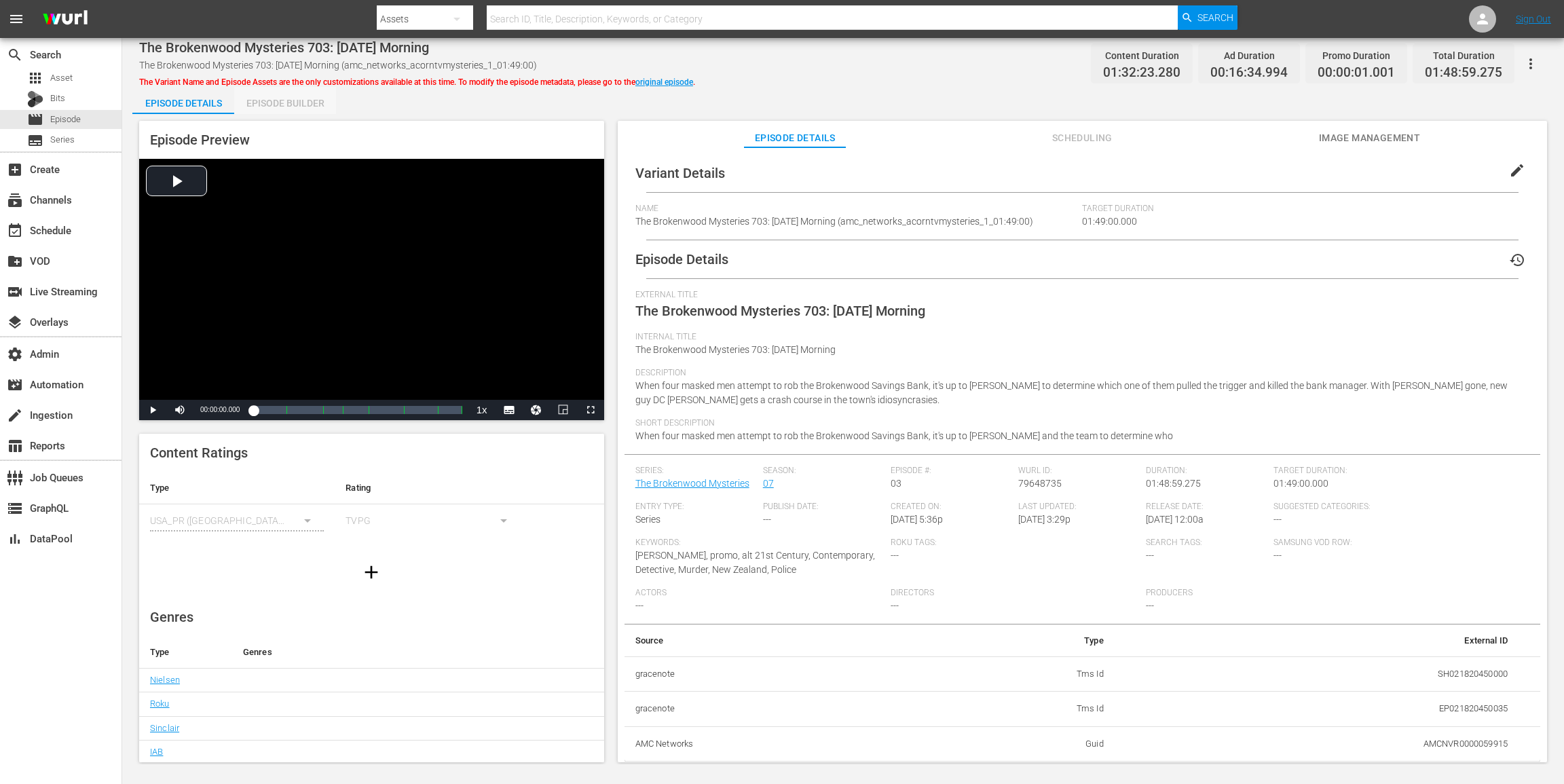
click at [310, 103] on div "Episode Builder" at bounding box center [284, 103] width 101 height 33
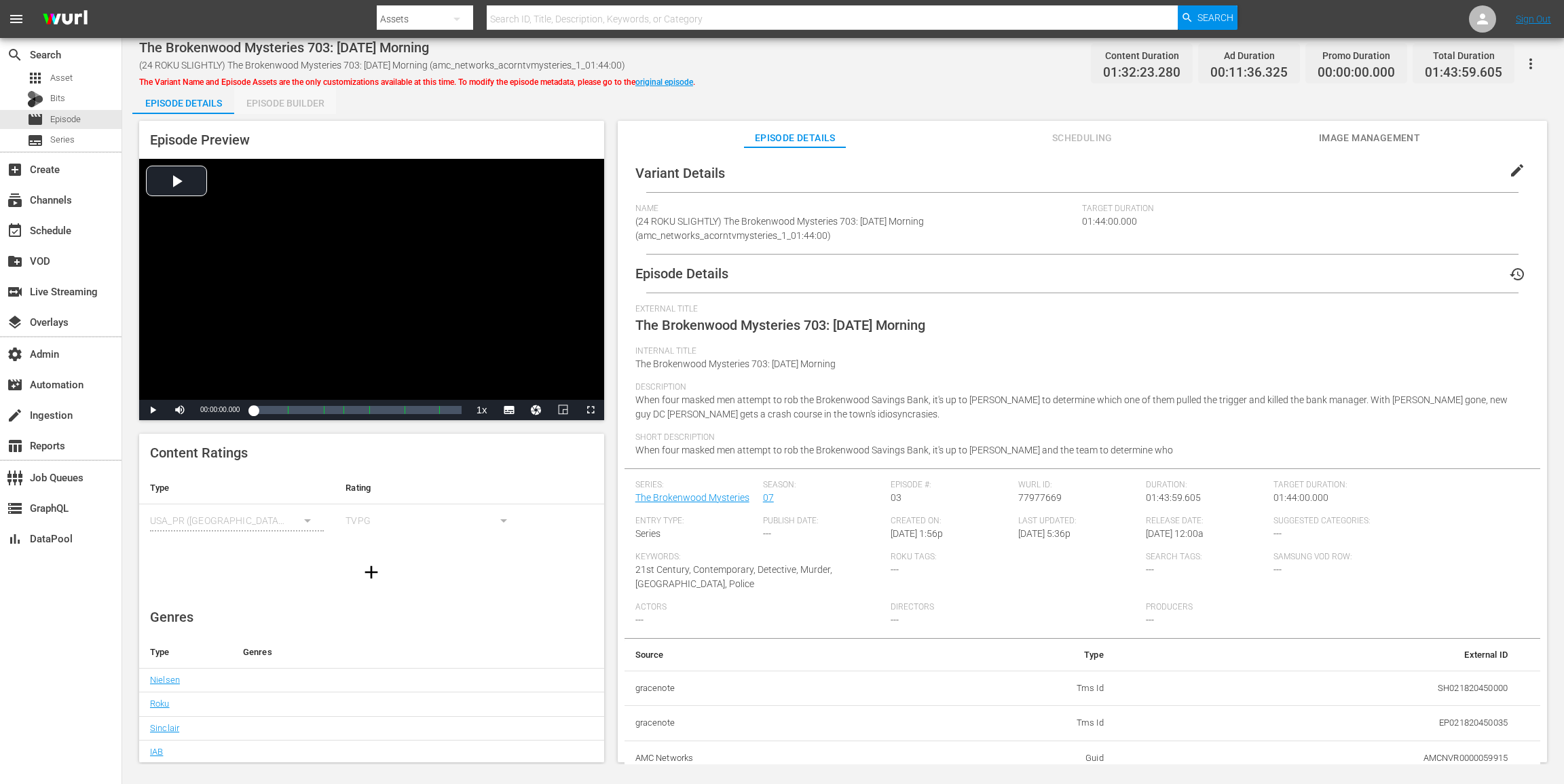
click at [304, 97] on div "Episode Builder" at bounding box center [284, 103] width 101 height 33
click at [302, 112] on div "Episode Builder" at bounding box center [284, 103] width 101 height 33
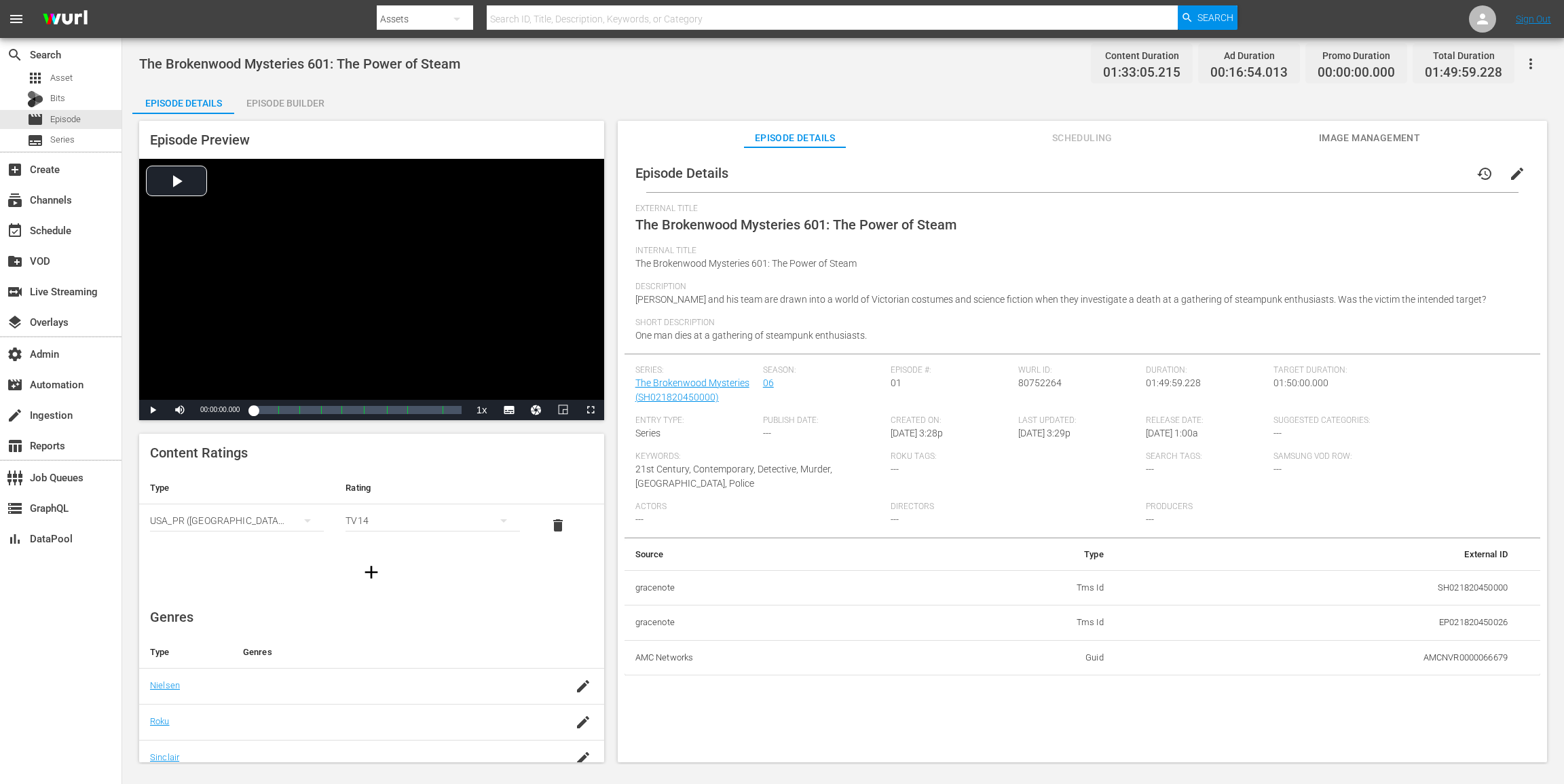
click at [302, 99] on div "Episode Builder" at bounding box center [284, 103] width 101 height 33
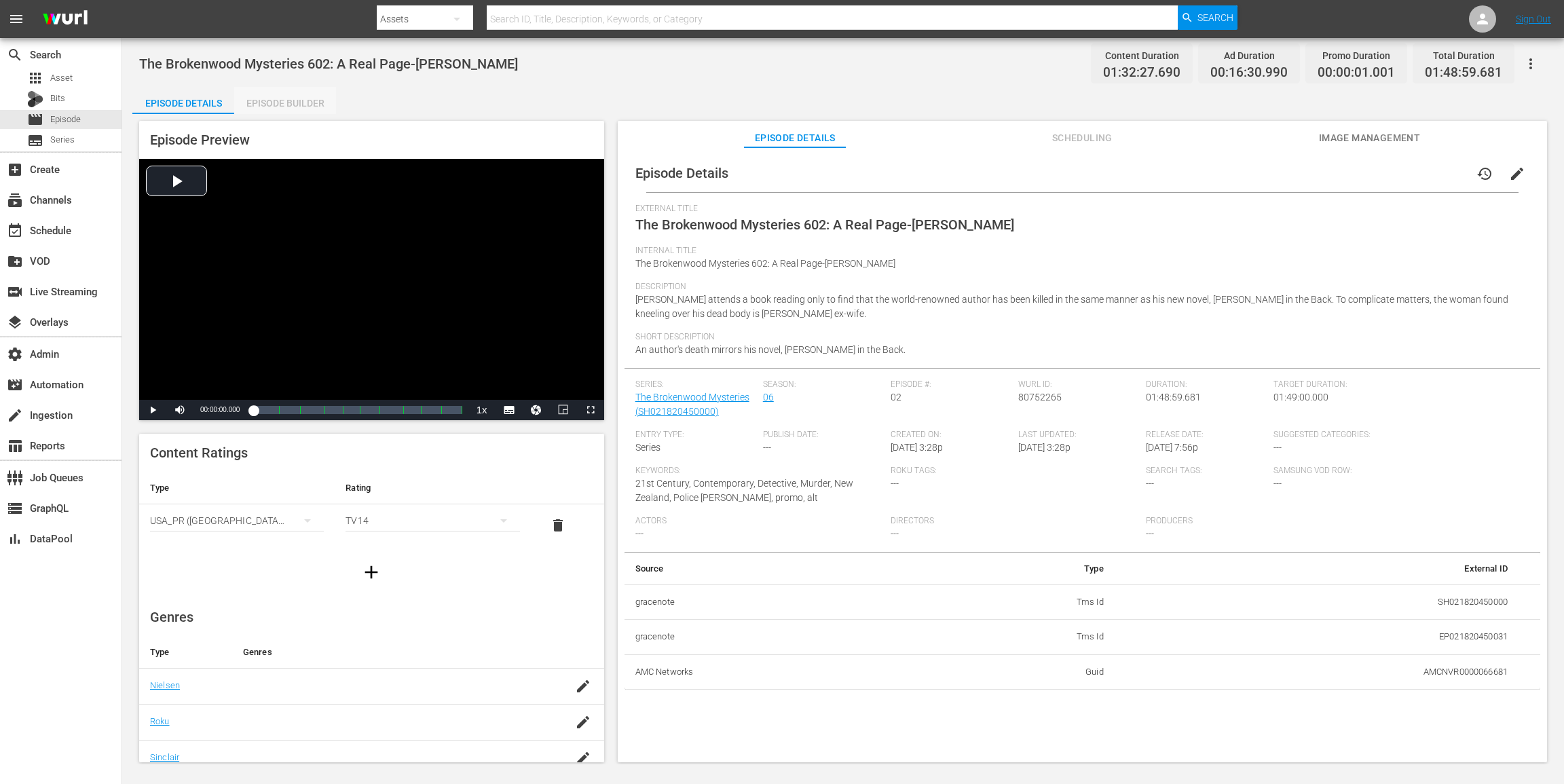
click at [303, 91] on div "Episode Builder" at bounding box center [284, 103] width 101 height 33
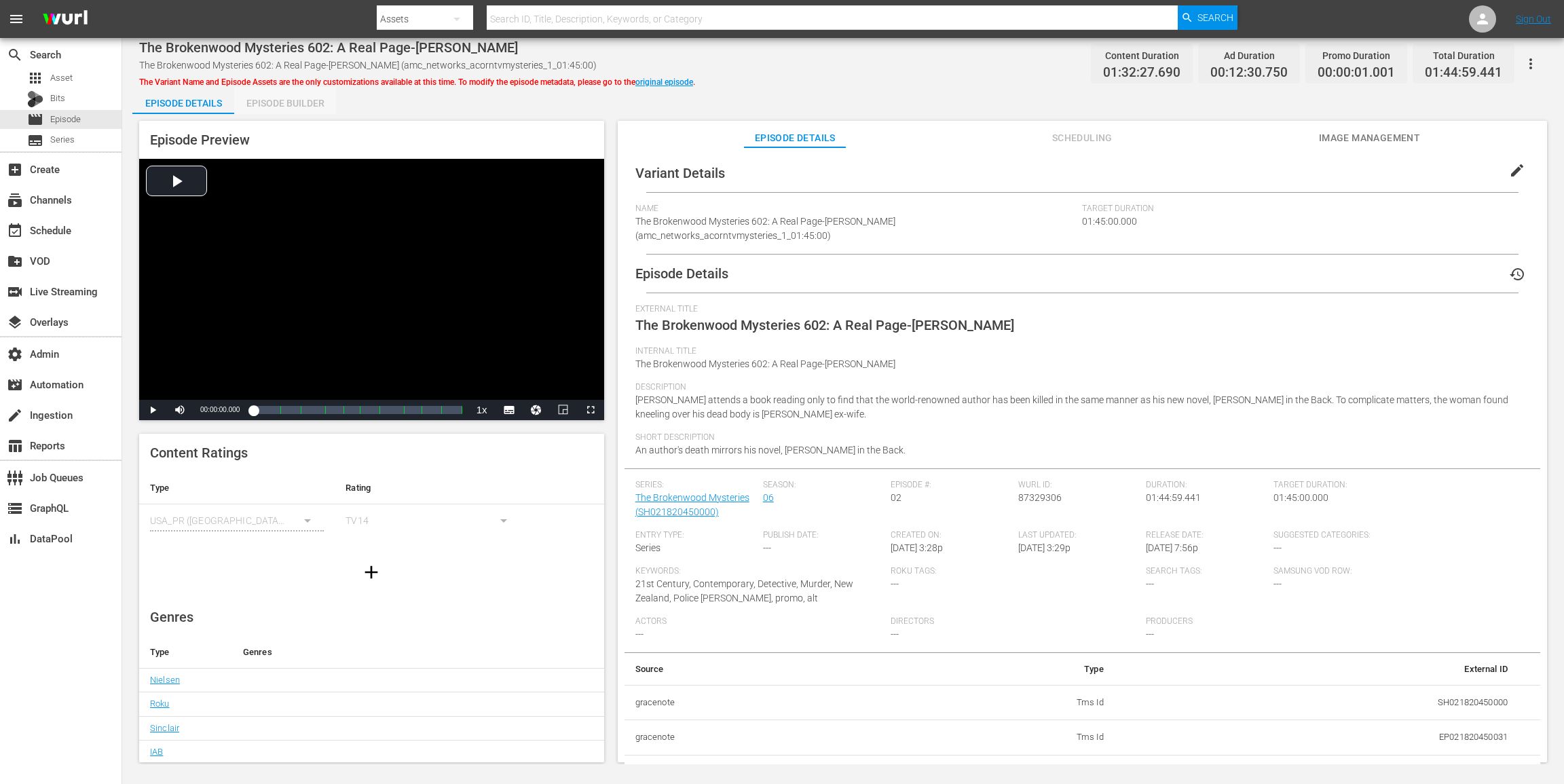
click at [301, 101] on div "Episode Builder" at bounding box center [284, 103] width 101 height 33
click at [288, 104] on div "Episode Builder" at bounding box center [284, 103] width 101 height 33
click at [316, 107] on div "Episode Builder" at bounding box center [284, 103] width 101 height 33
click at [304, 102] on div "Episode Builder" at bounding box center [284, 103] width 101 height 33
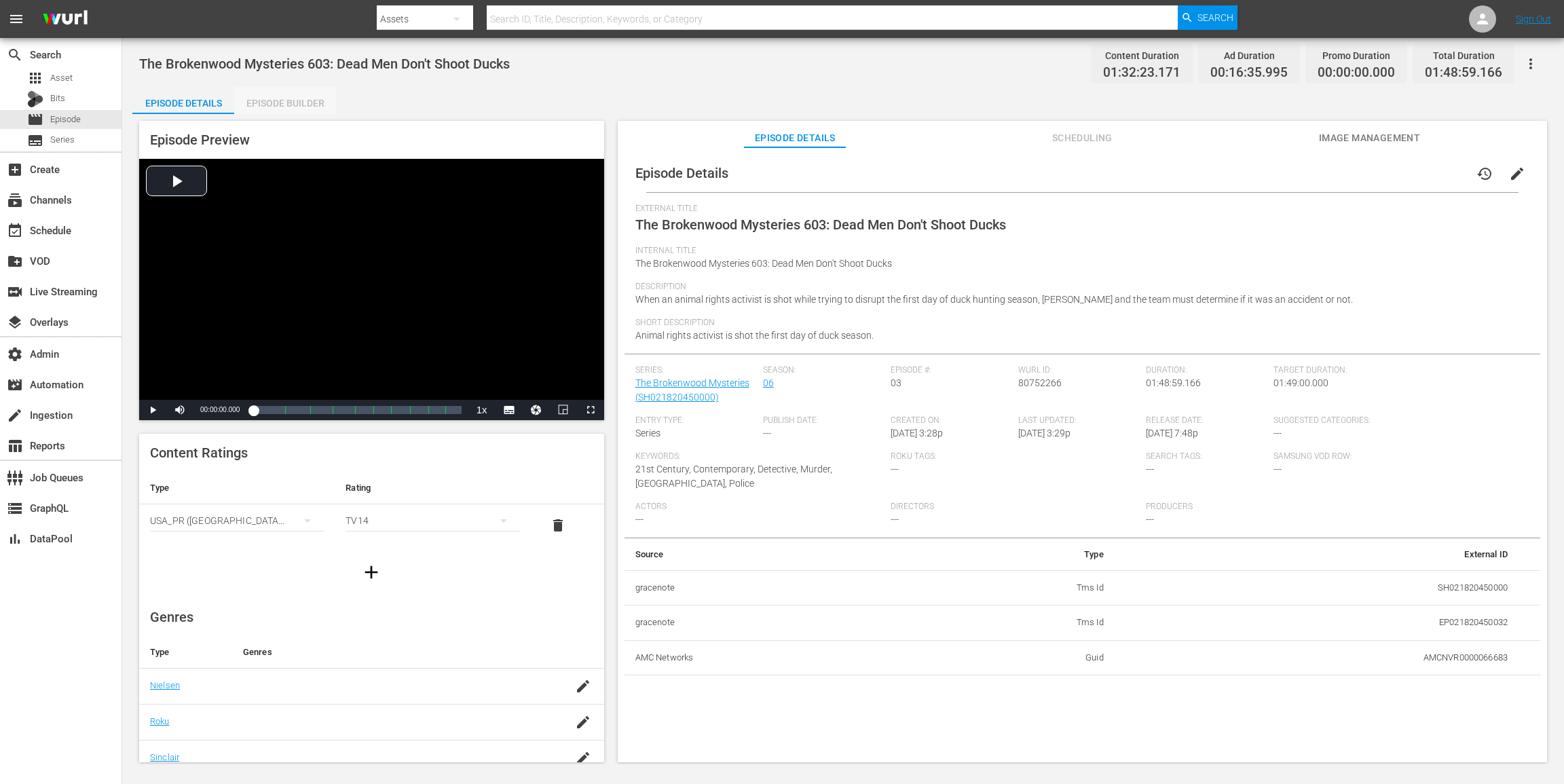
click at [283, 99] on div "Episode Builder" at bounding box center [284, 103] width 101 height 33
click at [290, 101] on div "Episode Builder" at bounding box center [284, 103] width 101 height 33
click at [1173, 66] on icon "button" at bounding box center [1531, 64] width 16 height 16
click at [1173, 66] on div "Add Episode to Workspace" at bounding box center [1433, 69] width 207 height 33
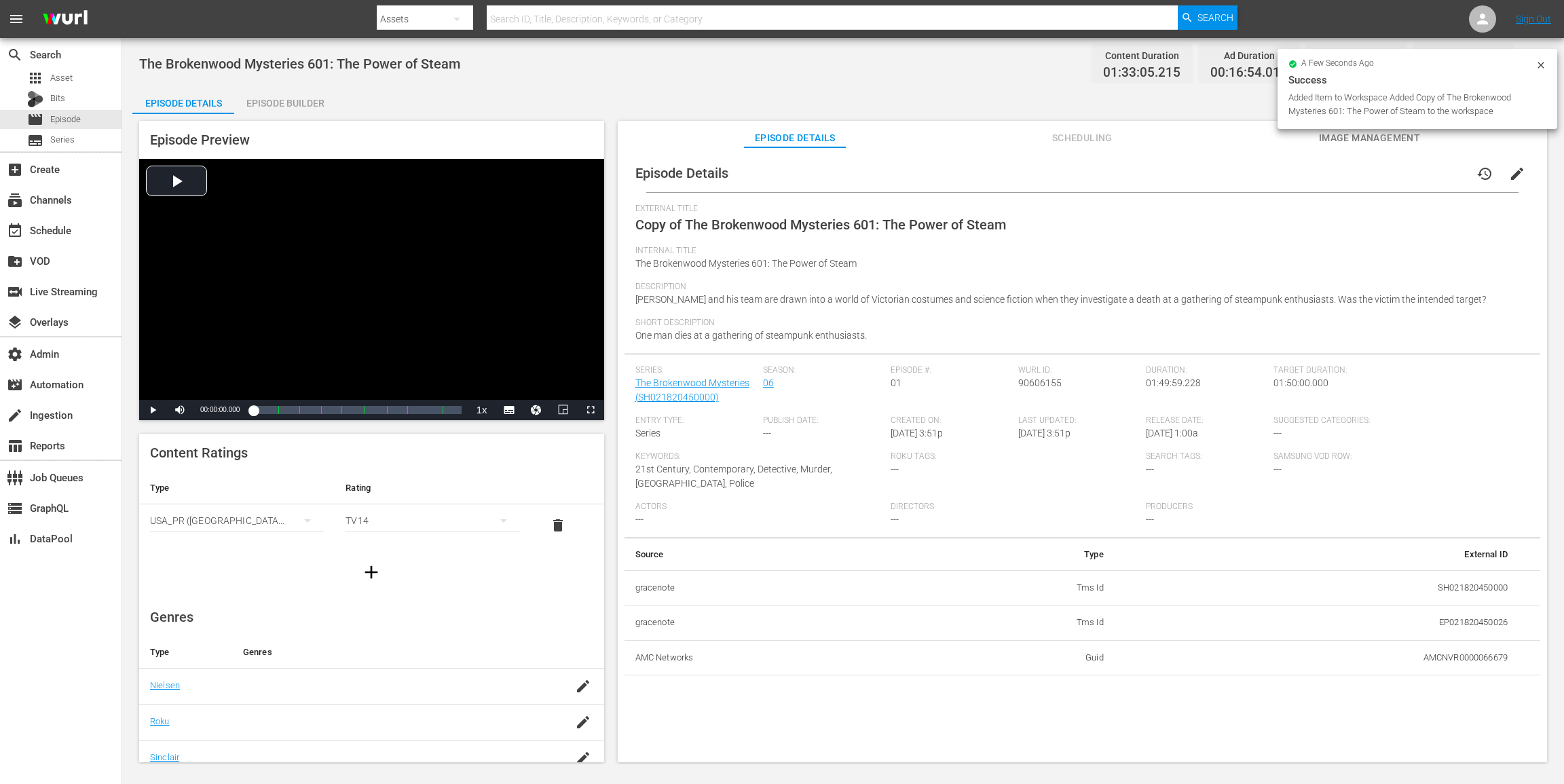
click at [1173, 174] on button "edit" at bounding box center [1517, 174] width 33 height 33
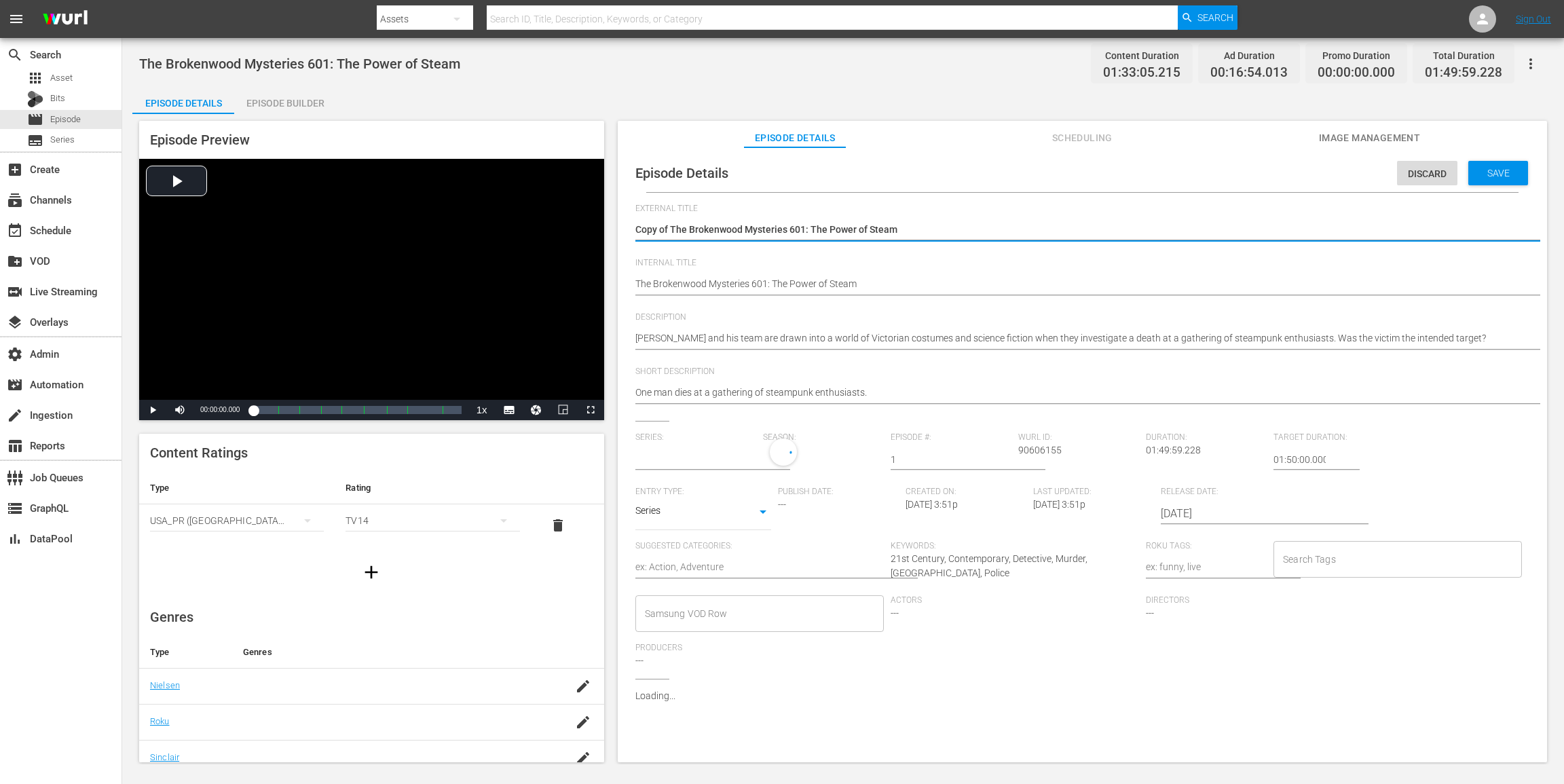
type input "The Brokenwood Mysteries"
drag, startPoint x: 673, startPoint y: 228, endPoint x: 550, endPoint y: 237, distance: 123.3
click at [553, 236] on div "Episode Preview Video Player is loading. Play Video Play Mute Current Time 00:0…" at bounding box center [843, 443] width 1421 height 659
type textarea "The Brokenwood Mysteries 601: The Power of Steam"
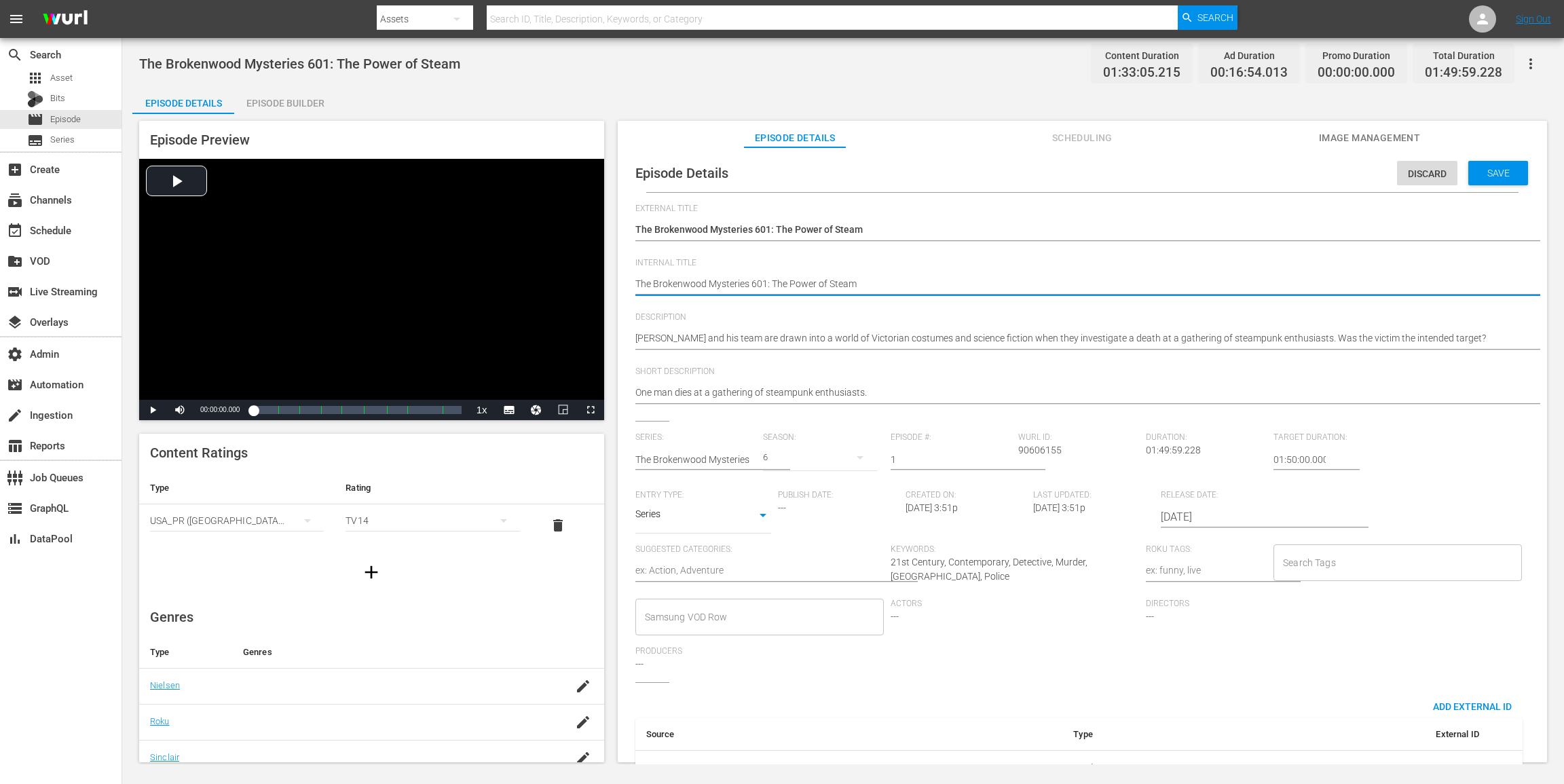
click at [635, 282] on textarea "The Brokenwood Mysteries 601: The Power of Steam" at bounding box center [1079, 285] width 888 height 16
click at [633, 285] on div "Episode Details Discard Save External Title Copy of The Brokenwood Mysteries 60…" at bounding box center [1082, 510] width 916 height 712
paste textarea "(24 ROKU ACORN)"
type textarea "(24 ROKU ACORN)The Brokenwood Mysteries 601: The Power of Steam"
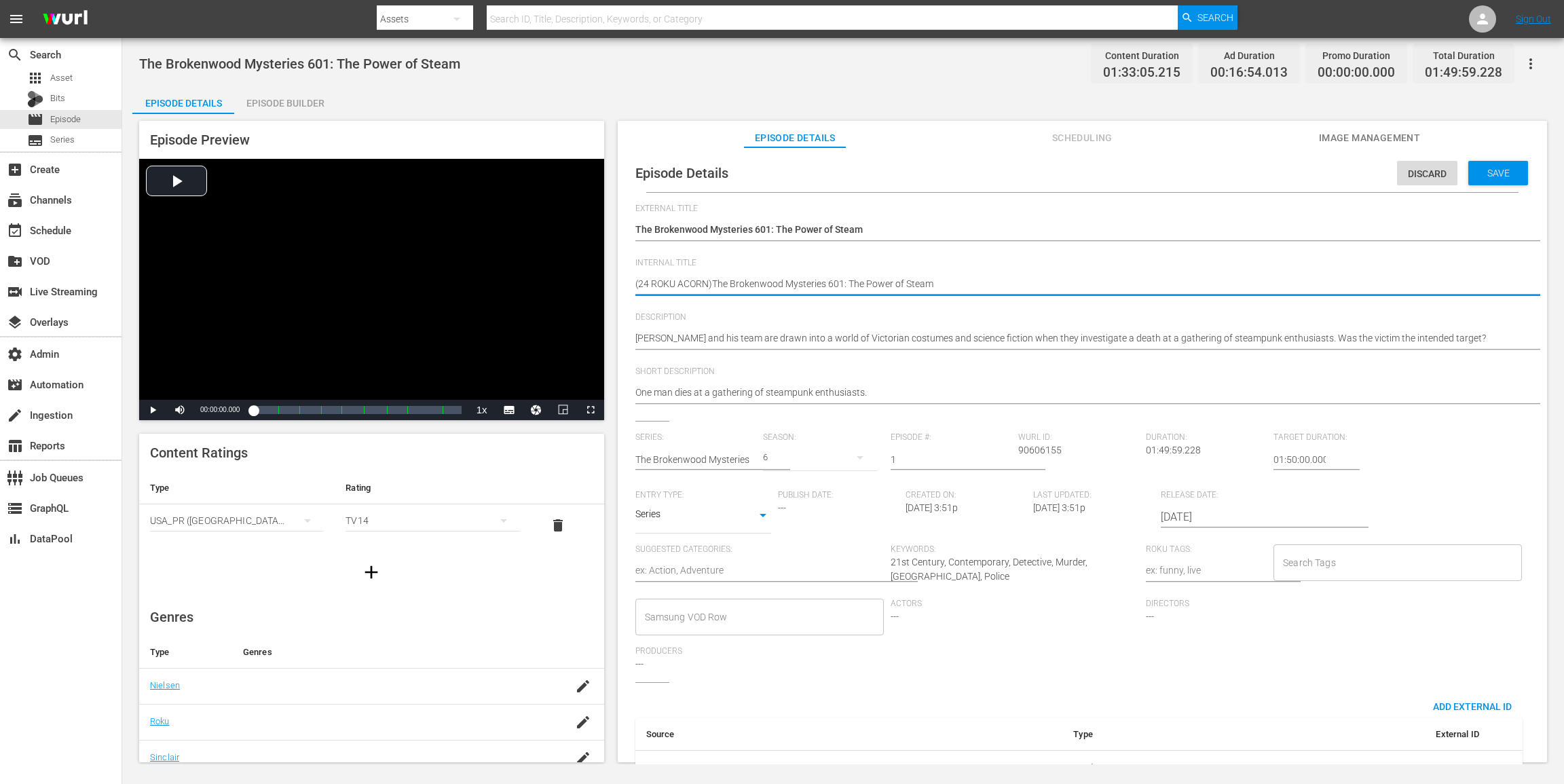
type textarea "(24 ROKU ACORN) The Brokenwood Mysteries 601: The Power of Steam"
click at [1173, 171] on span "Save" at bounding box center [1498, 173] width 44 height 11
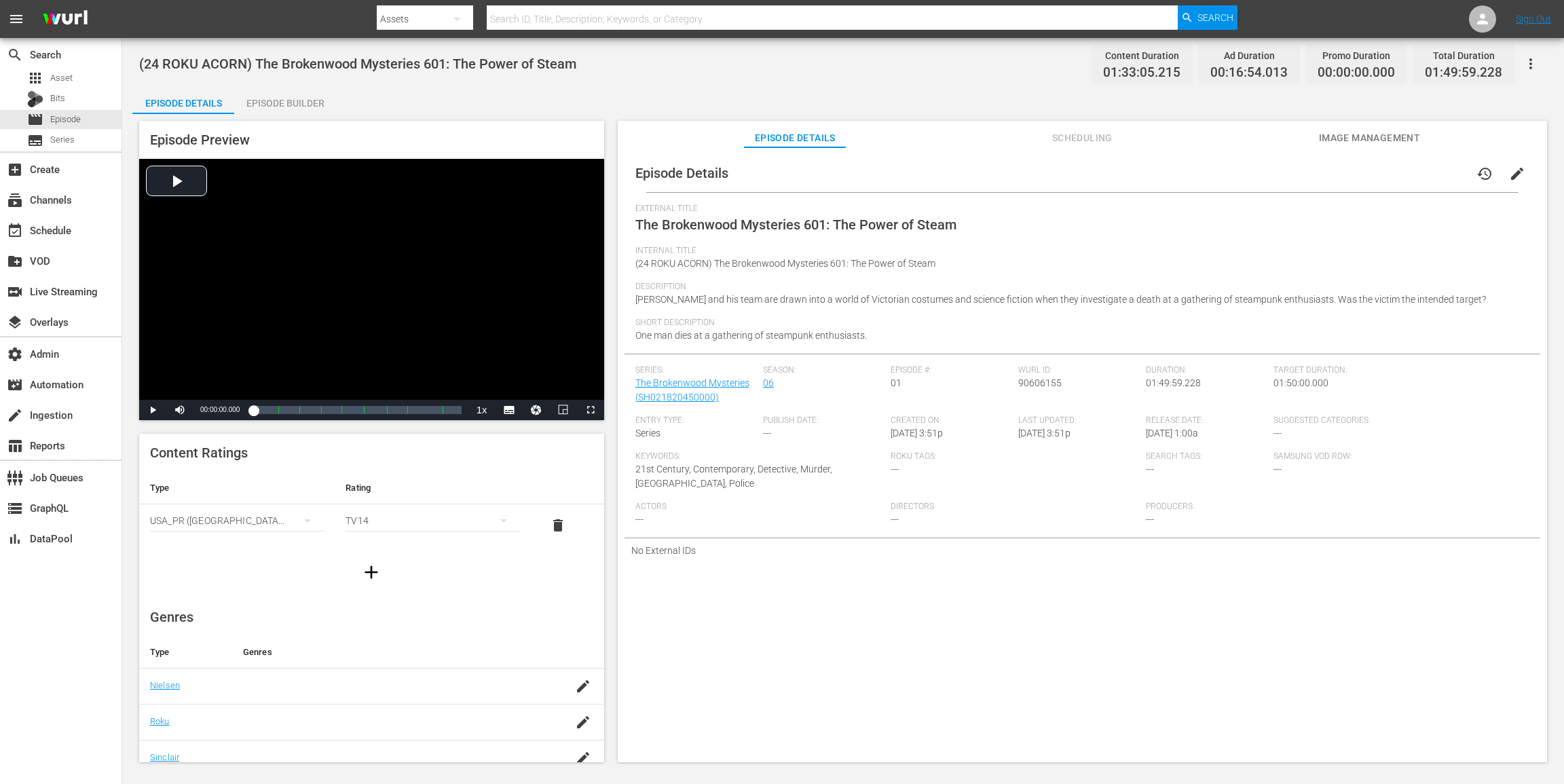
click at [288, 107] on div "Episode Builder" at bounding box center [284, 103] width 101 height 33
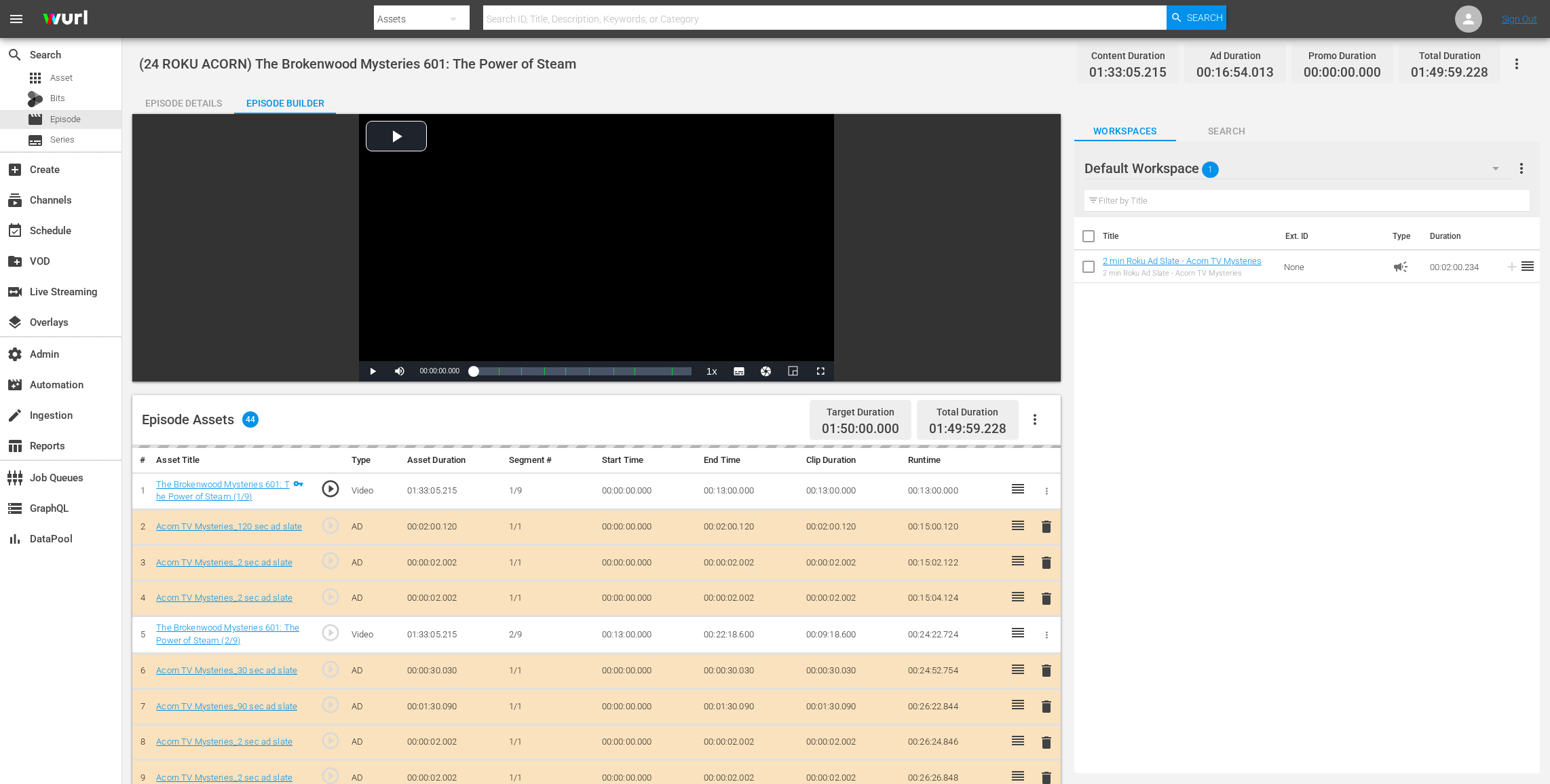
click at [1039, 420] on icon "button" at bounding box center [1035, 419] width 16 height 16
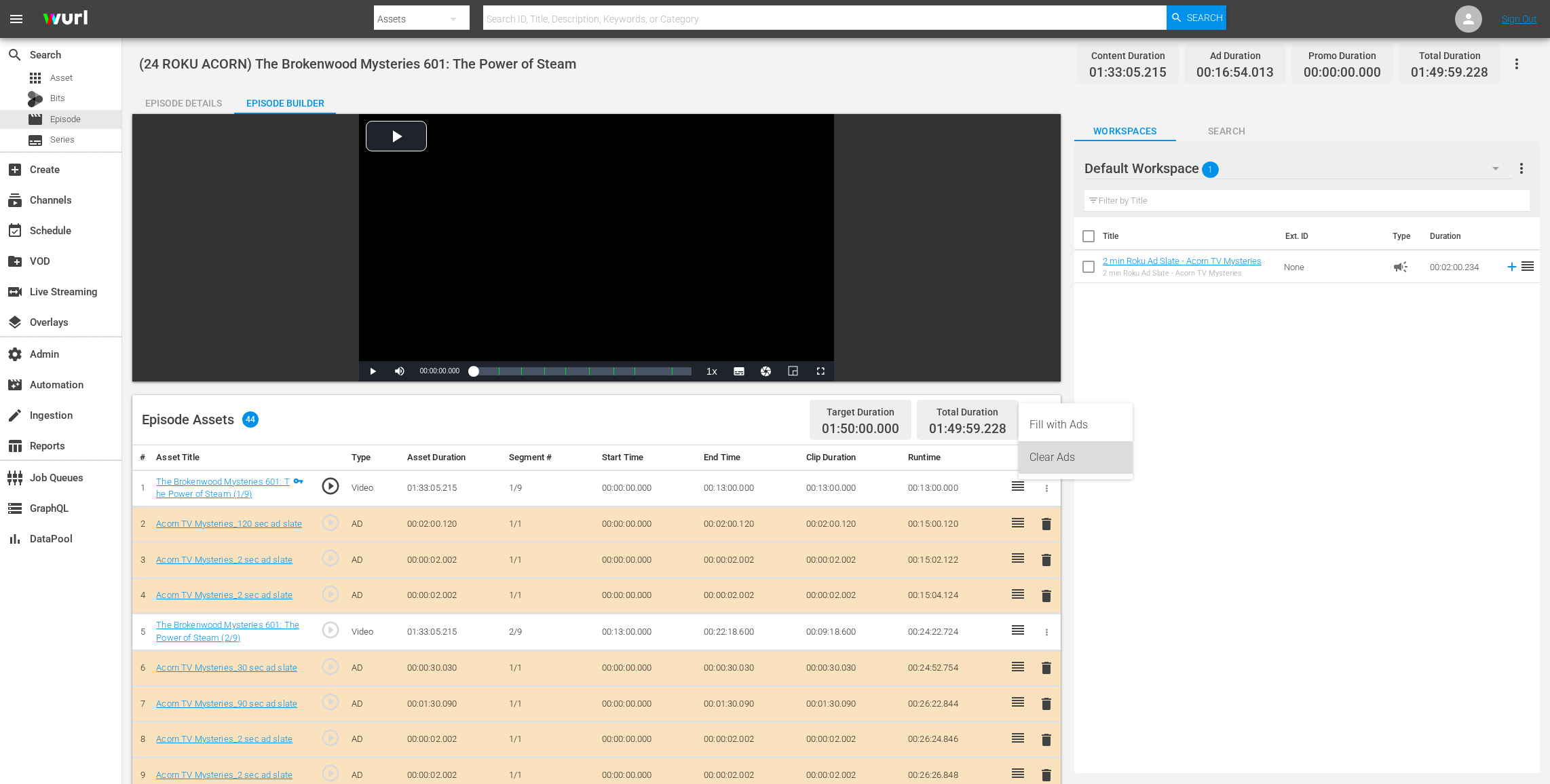
click at [1049, 462] on div "Clear Ads" at bounding box center [1076, 458] width 92 height 33
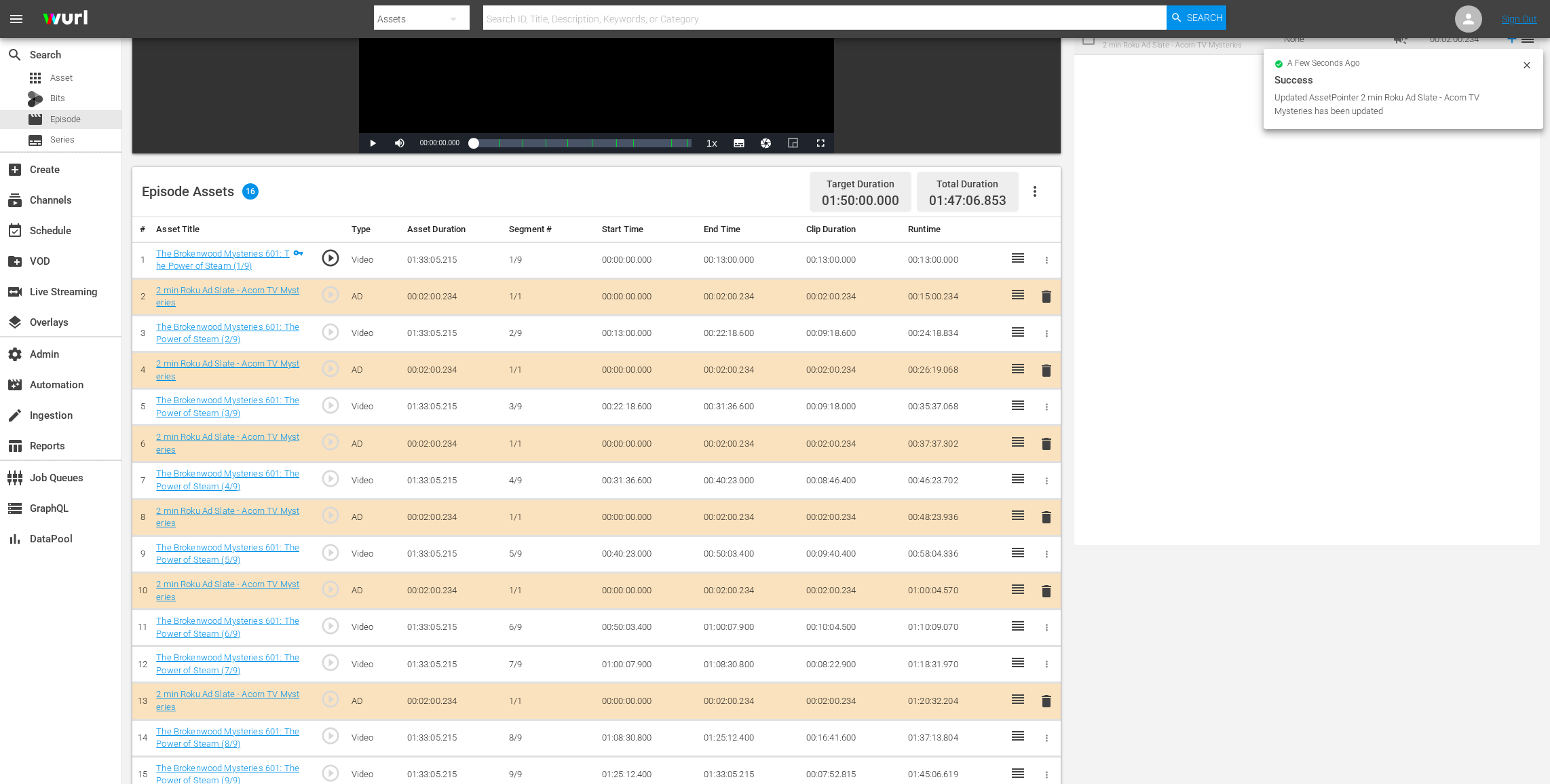
scroll to position [353, 0]
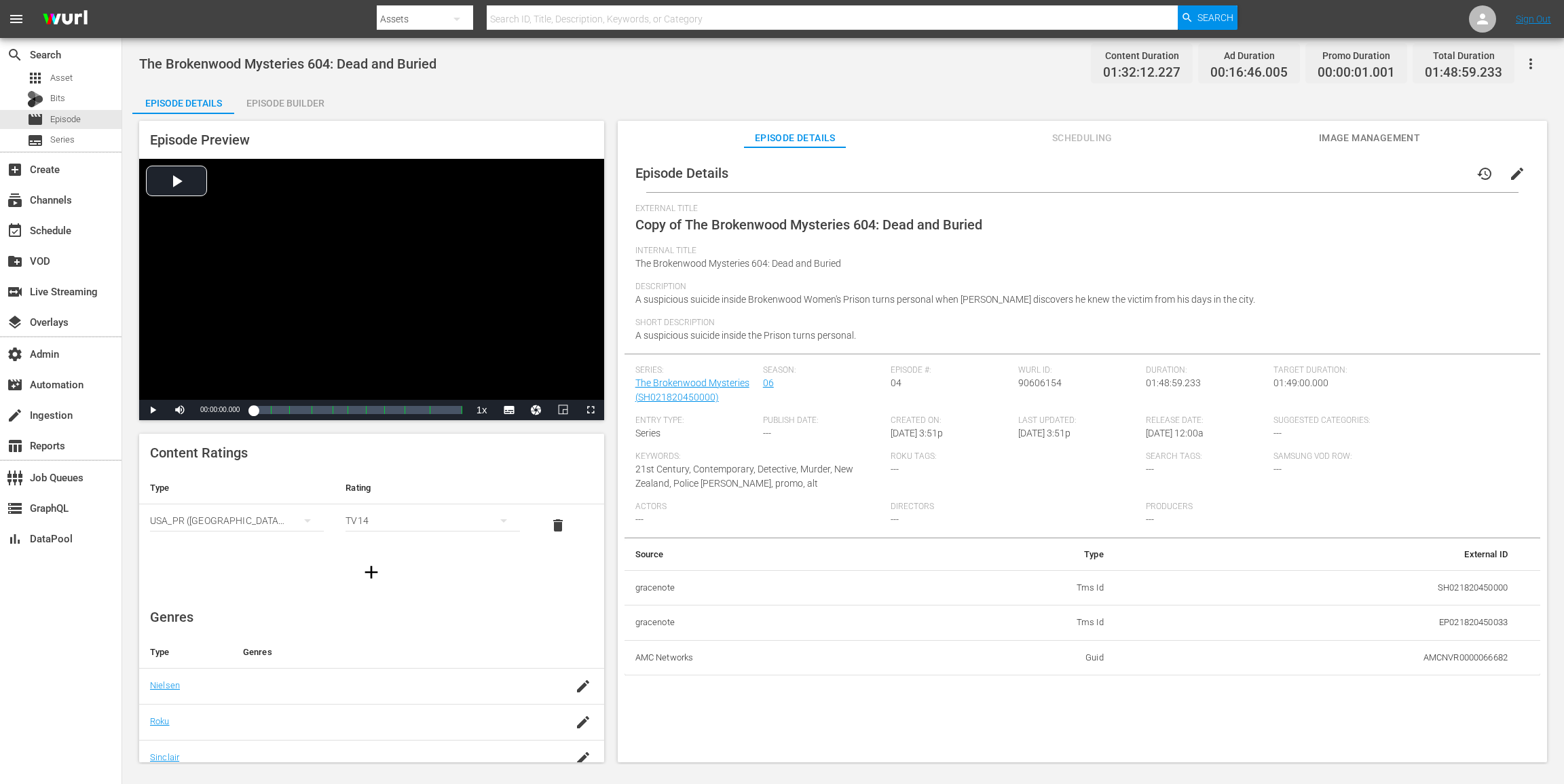
click at [1173, 72] on button "button" at bounding box center [1531, 64] width 33 height 33
click at [1173, 72] on div "Add Episode to Workspace" at bounding box center [1433, 69] width 207 height 33
click at [1173, 157] on button "edit" at bounding box center [1517, 174] width 33 height 33
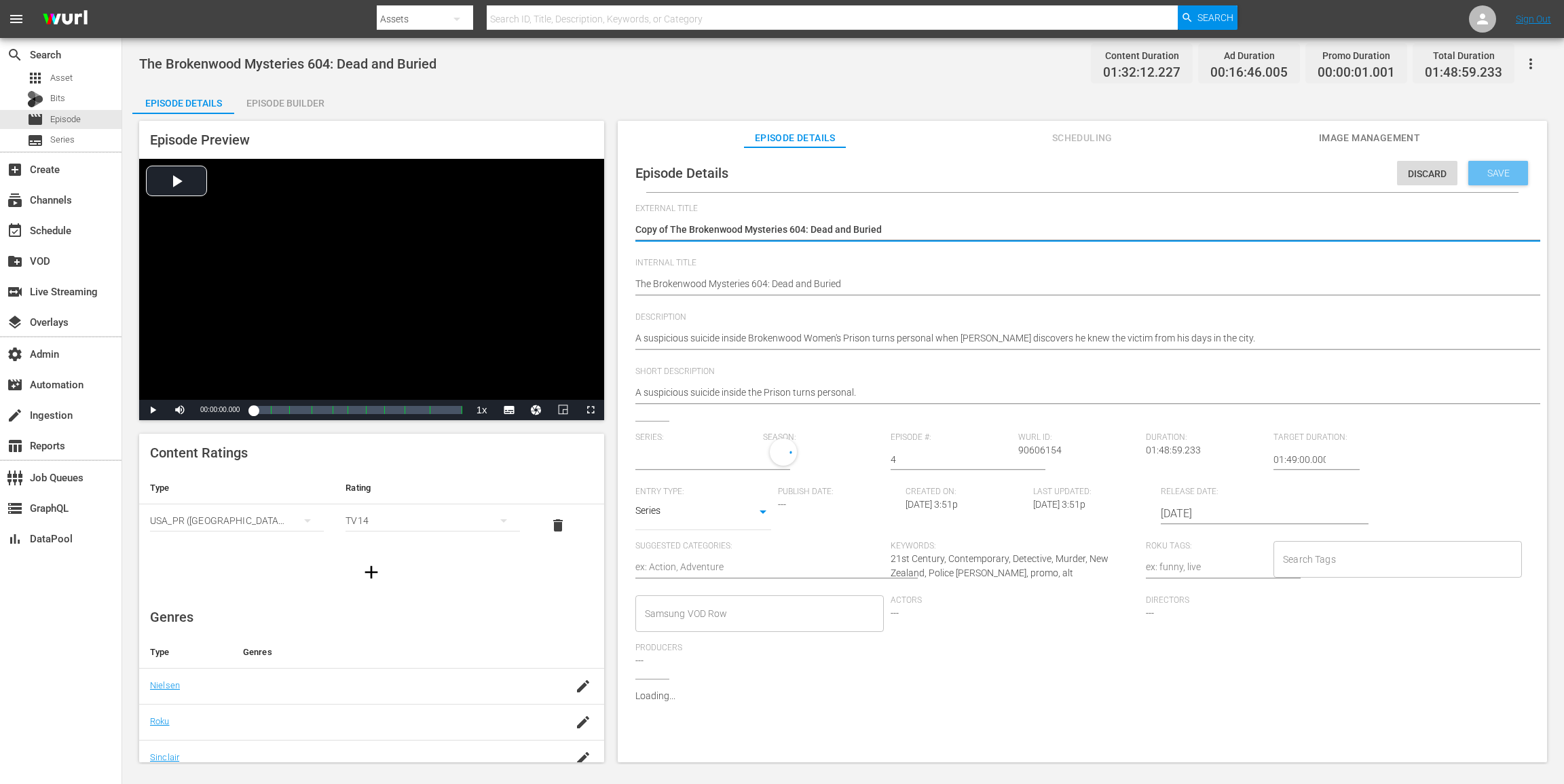
type input "The Brokenwood Mysteries"
drag, startPoint x: 671, startPoint y: 230, endPoint x: 493, endPoint y: 230, distance: 178.0
click at [495, 230] on div "Episode Preview Video Player is loading. Play Video Play Mute Current Time 00:0…" at bounding box center [843, 443] width 1421 height 659
type textarea "The Brokenwood Mysteries 604: Dead and Buried"
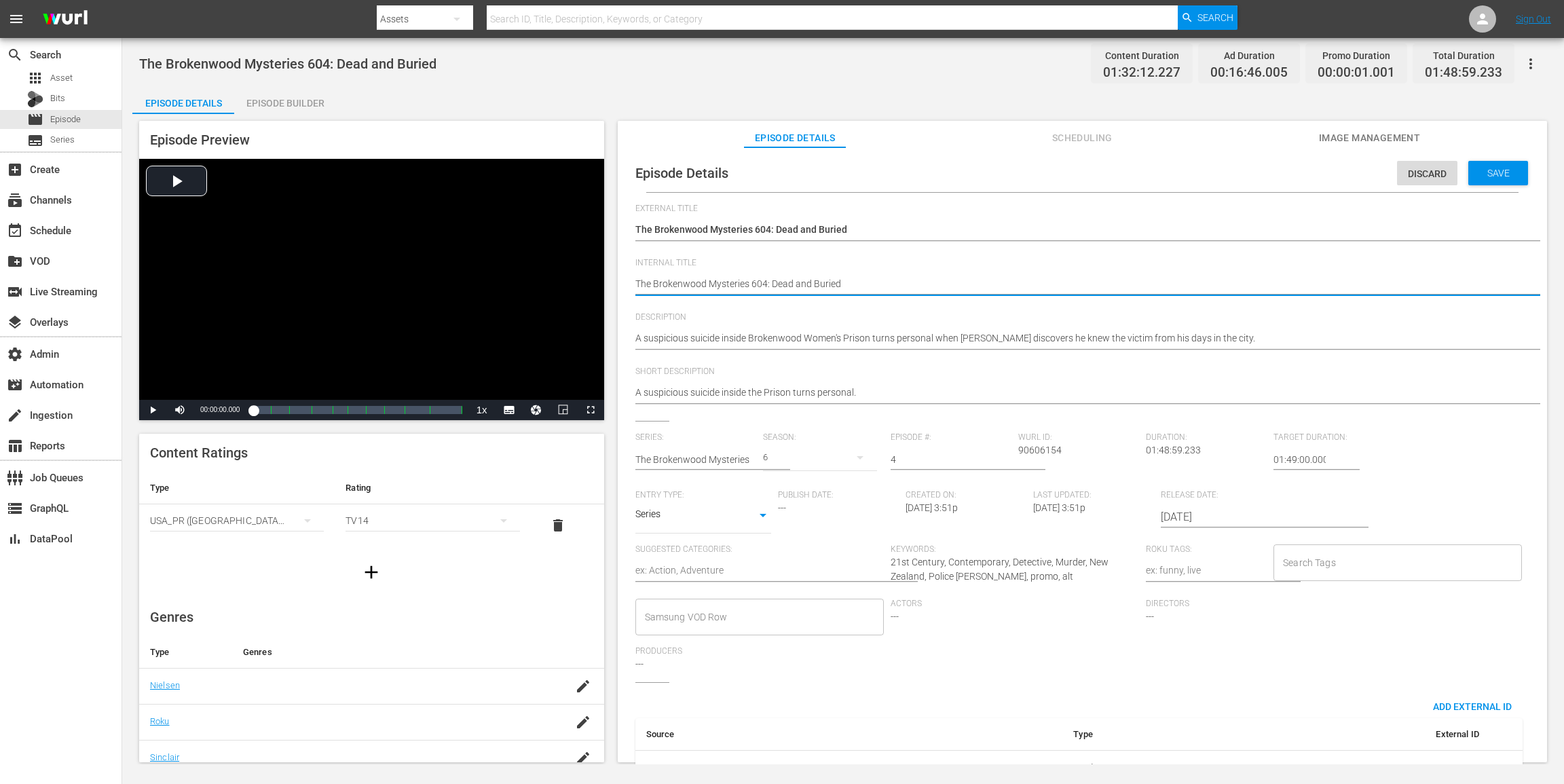
paste textarea "(24 ROKU ACORN)"
type textarea "(24 ROKU ACORN)The Brokenwood Mysteries 604: Dead and Buried"
type textarea "(24 ROKU ACORN) The Brokenwood Mysteries 604: Dead and Buried"
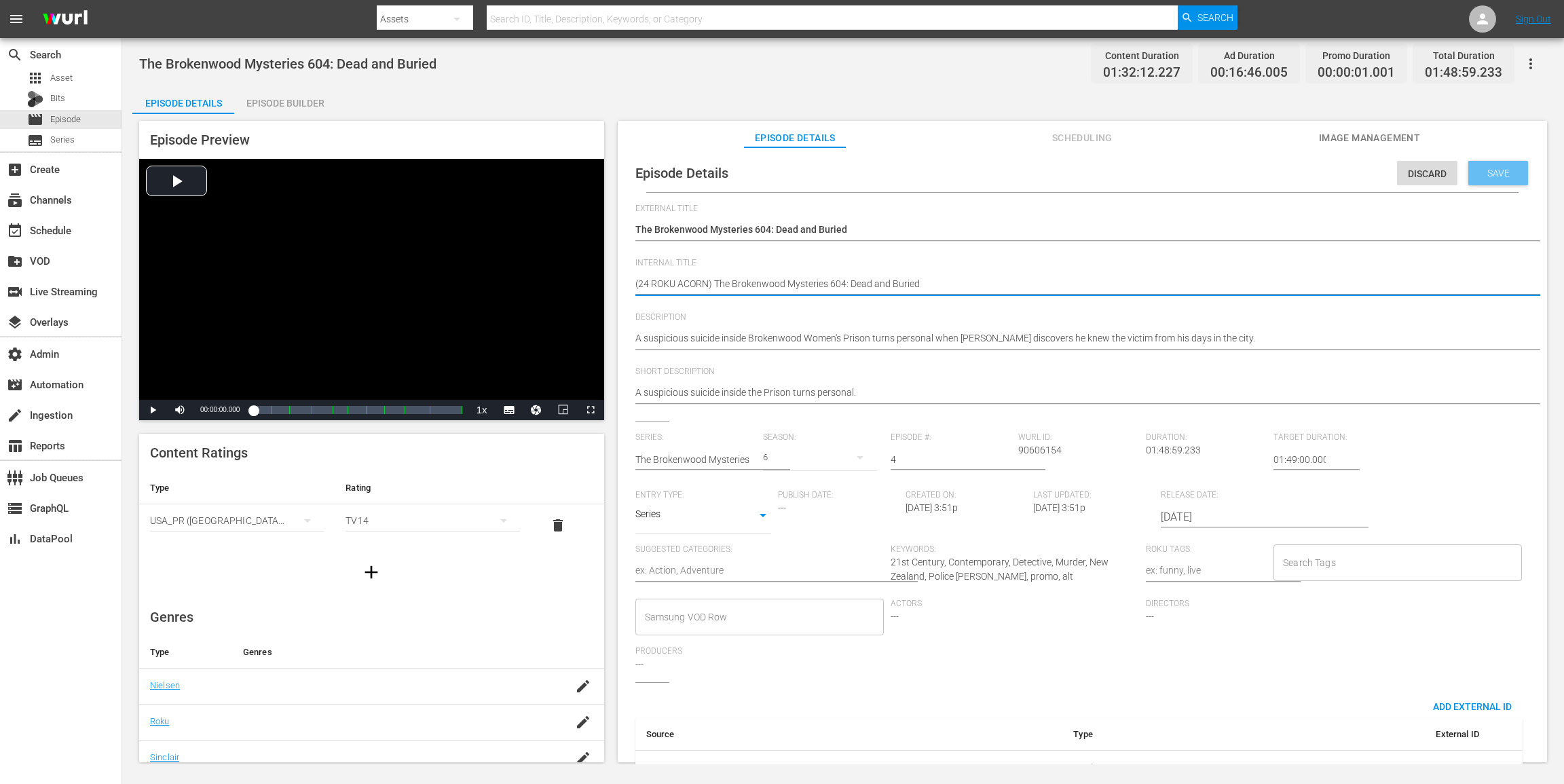
click at [1173, 170] on span "Save" at bounding box center [1498, 173] width 44 height 11
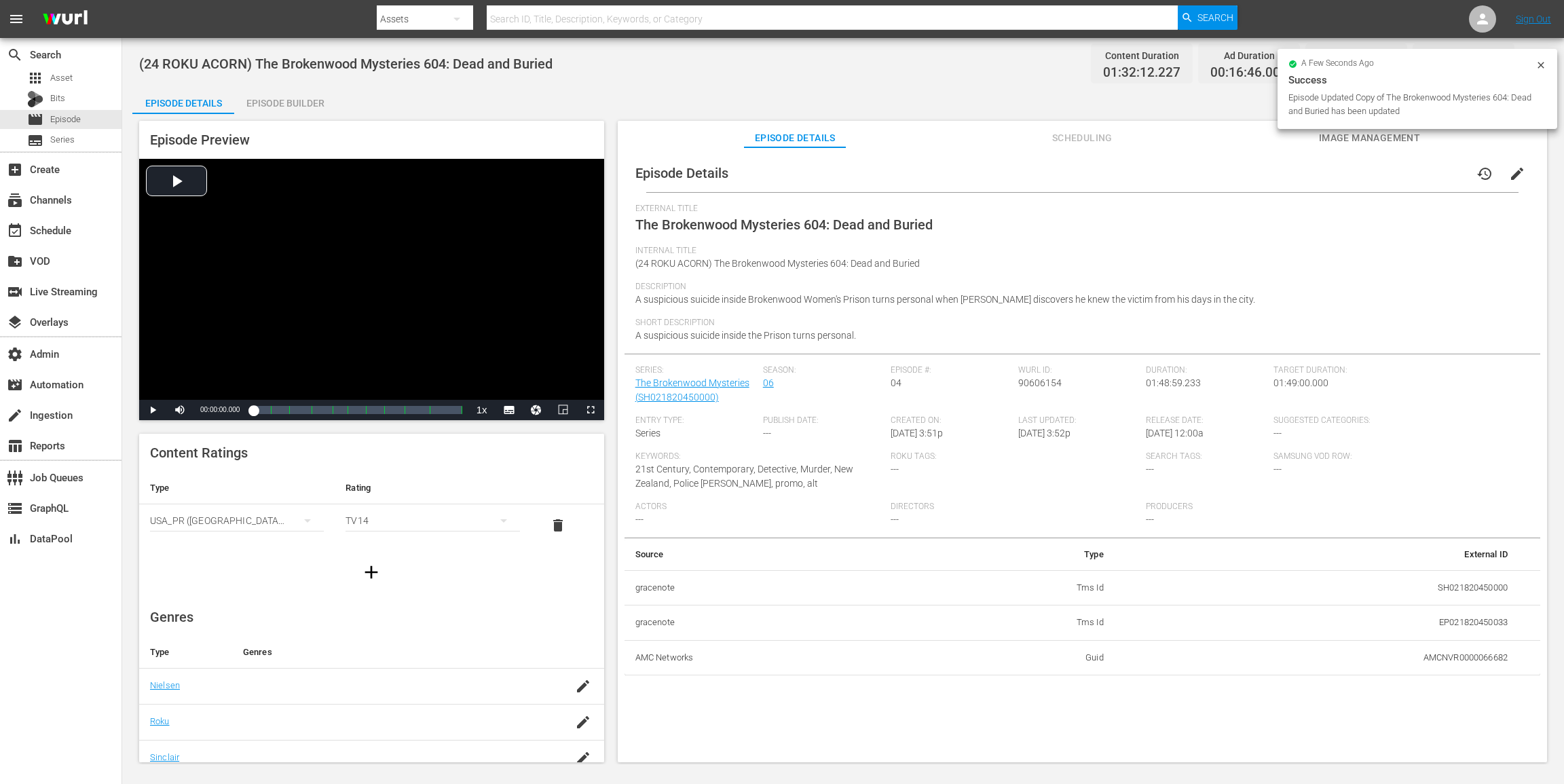
click at [276, 103] on div "Episode Builder" at bounding box center [284, 103] width 101 height 33
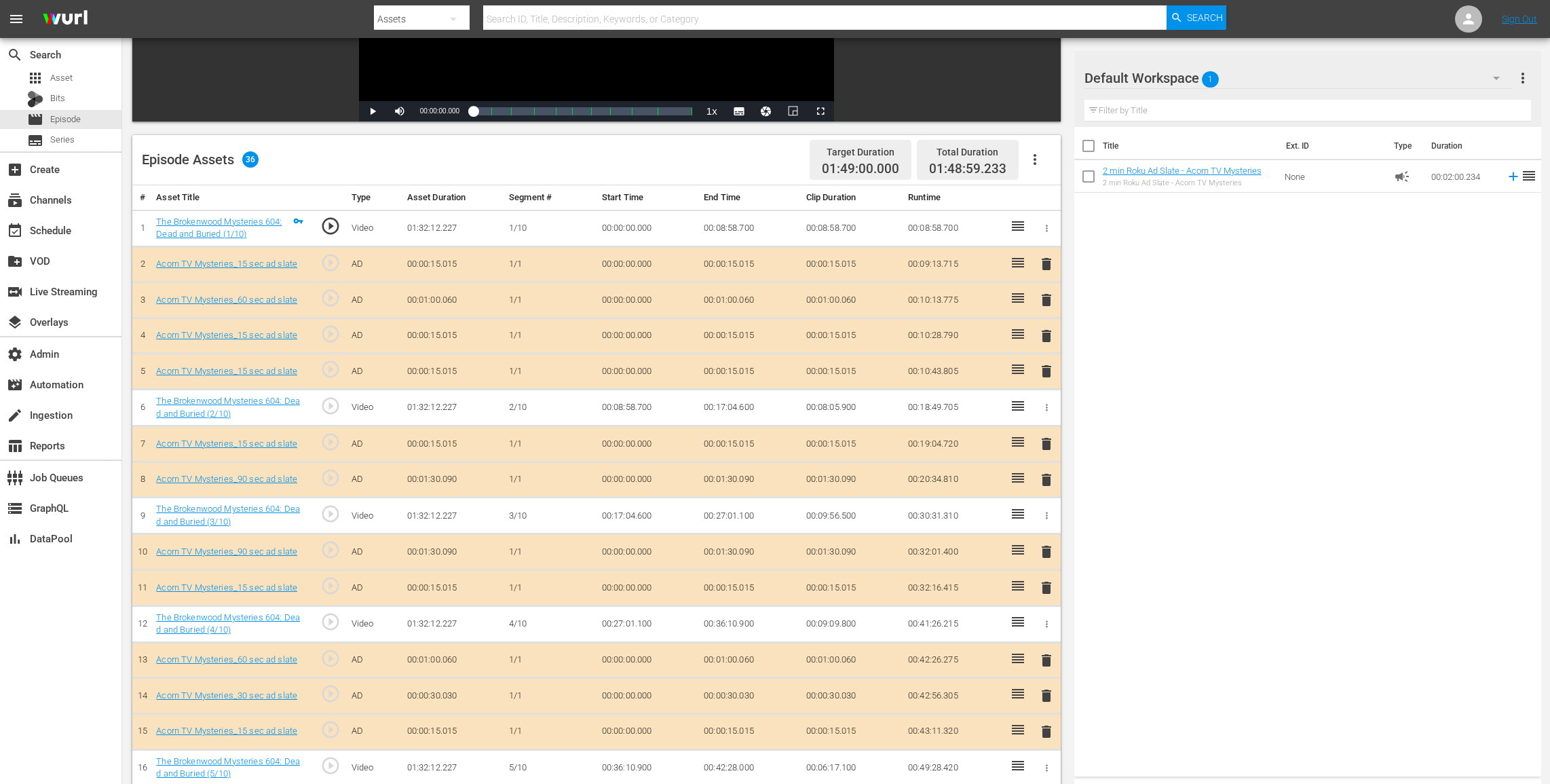
scroll to position [256, 0]
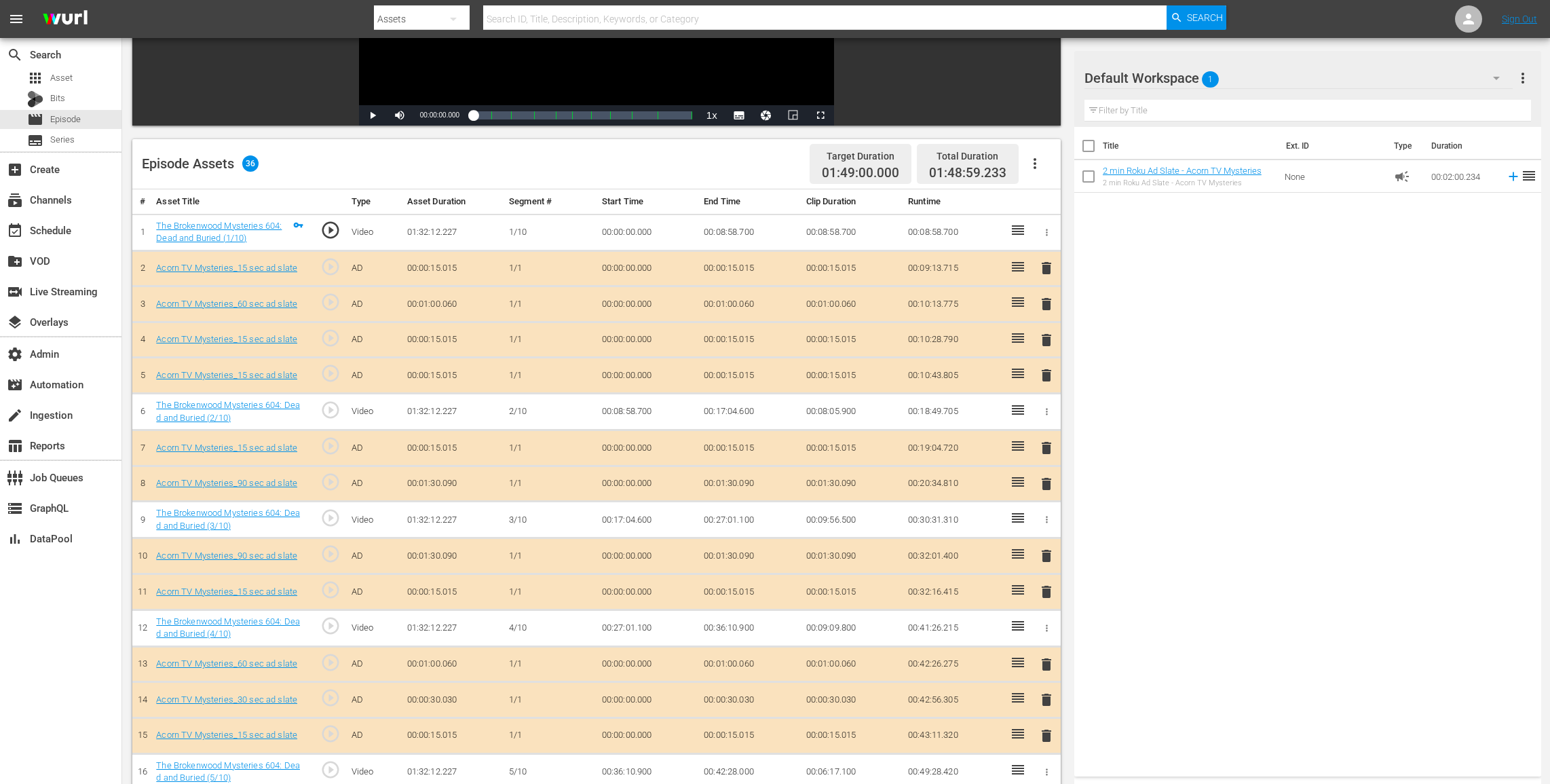
click at [1033, 163] on icon "button" at bounding box center [1035, 164] width 16 height 16
click at [1060, 200] on div "Clear Ads" at bounding box center [1076, 202] width 92 height 33
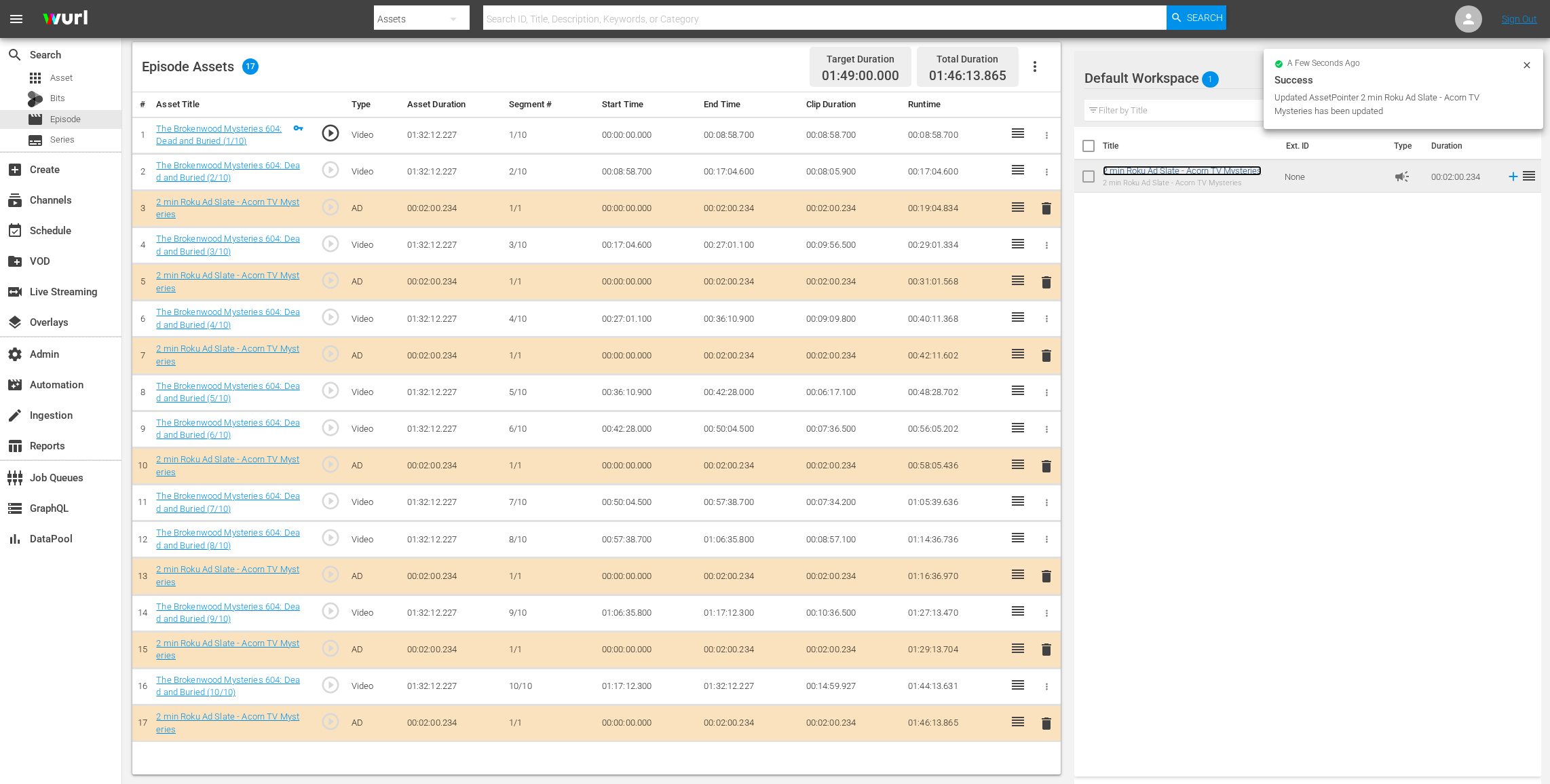
scroll to position [0, 0]
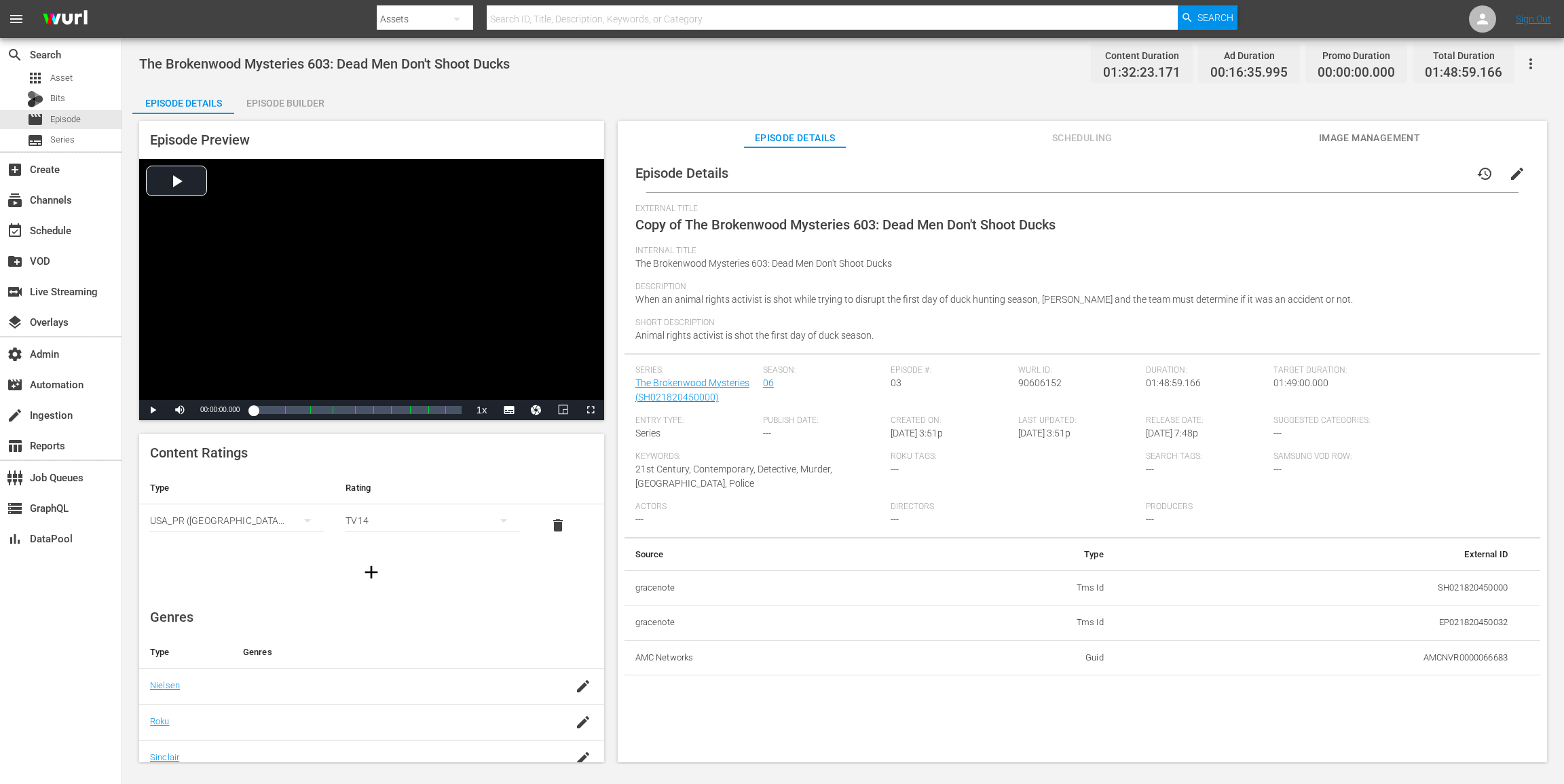
click at [1173, 61] on icon "button" at bounding box center [1531, 64] width 16 height 16
click at [1173, 68] on div "Add Episode to Workspace" at bounding box center [1433, 69] width 207 height 33
click at [1173, 171] on span "edit" at bounding box center [1517, 174] width 16 height 16
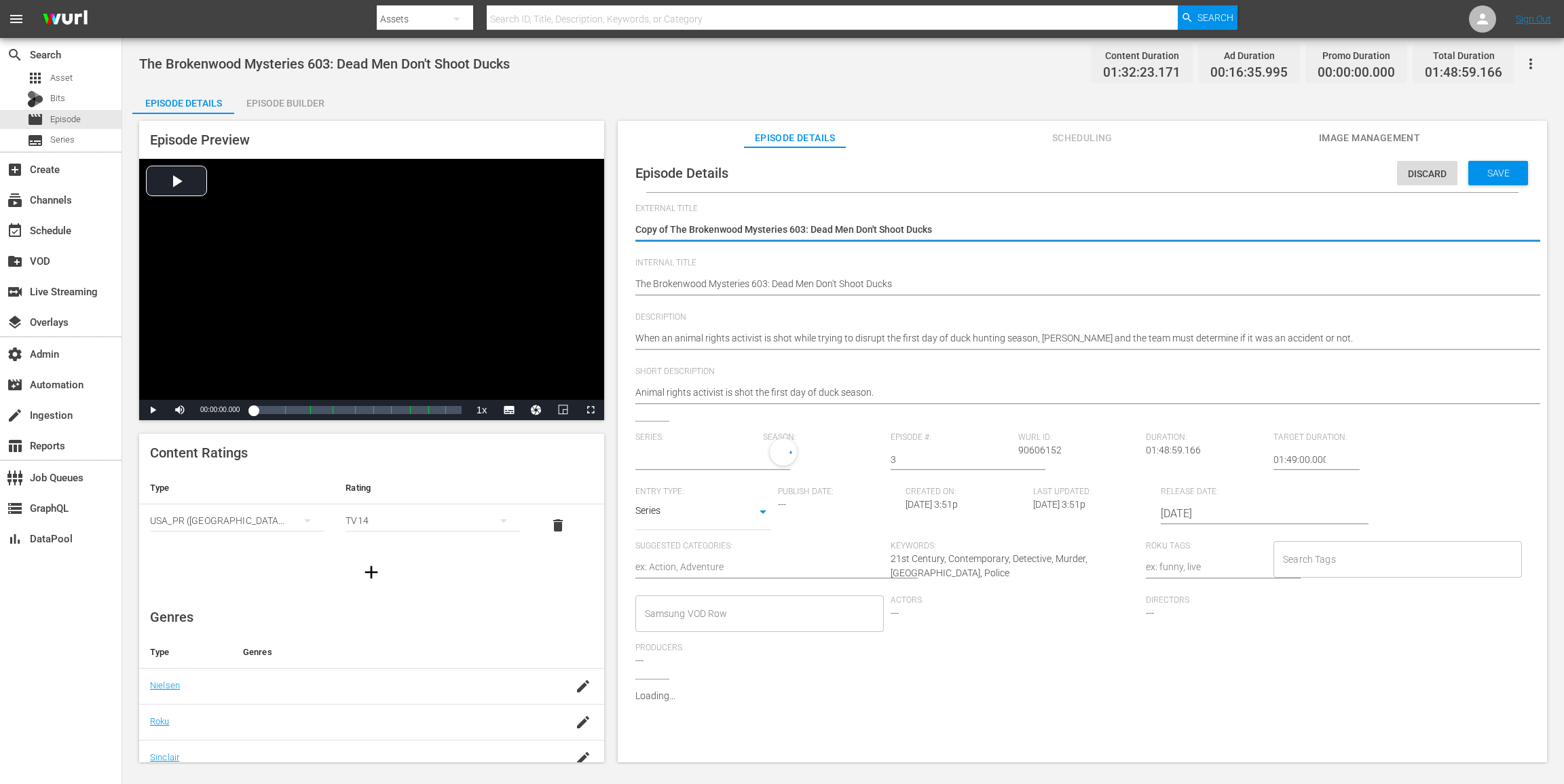
type input "The Brokenwood Mysteries"
drag, startPoint x: 658, startPoint y: 229, endPoint x: 513, endPoint y: 223, distance: 145.1
click at [517, 223] on div "Episode Preview Video Player is loading. Play Video Play Mute Current Time 00:0…" at bounding box center [843, 443] width 1421 height 659
type textarea "The Brokenwood Mysteries 603: Dead Men Don't Shoot Ducks"
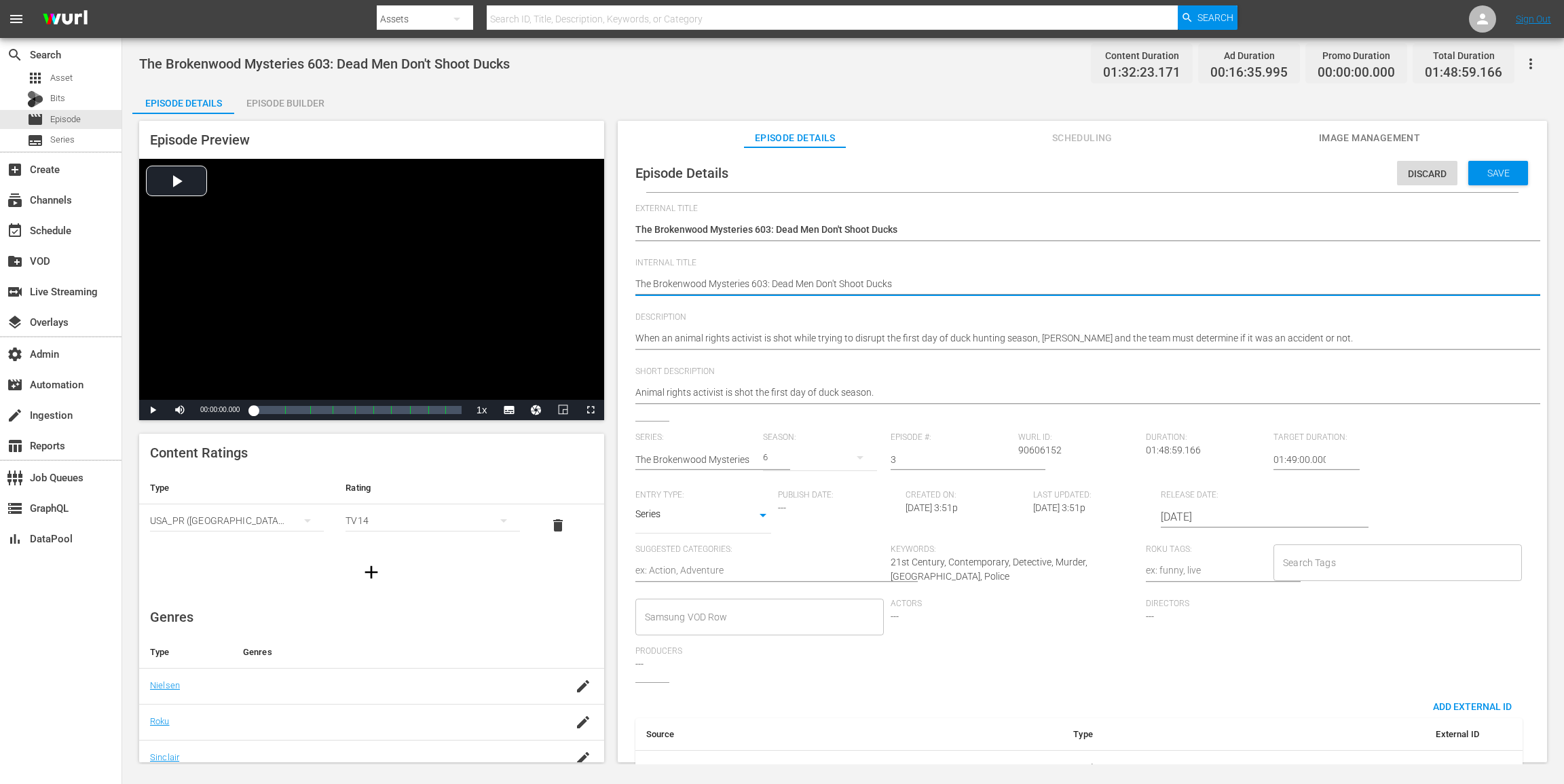
paste textarea "(24 ROKU ACORN)"
type textarea "(24 ROKU ACORN)The Brokenwood Mysteries 603: Dead Men Don't Shoot Ducks"
type textarea "(24 ROKU ACORN) The Brokenwood Mysteries 603: Dead Men Don't Shoot Ducks"
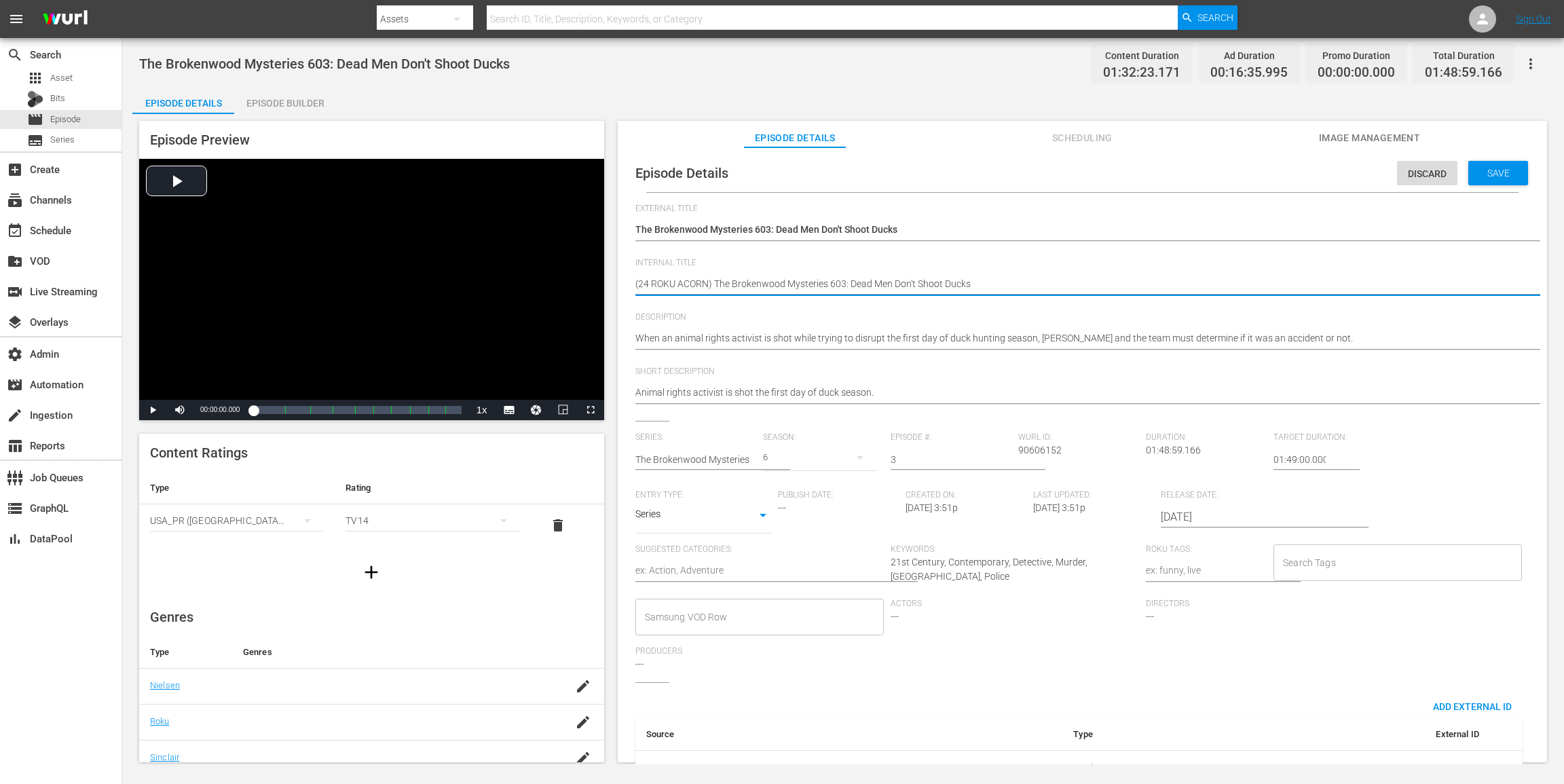
click at [1173, 185] on div "Episode Details Discard Save" at bounding box center [1082, 174] width 916 height 38
click at [1173, 177] on span "Save" at bounding box center [1498, 173] width 44 height 11
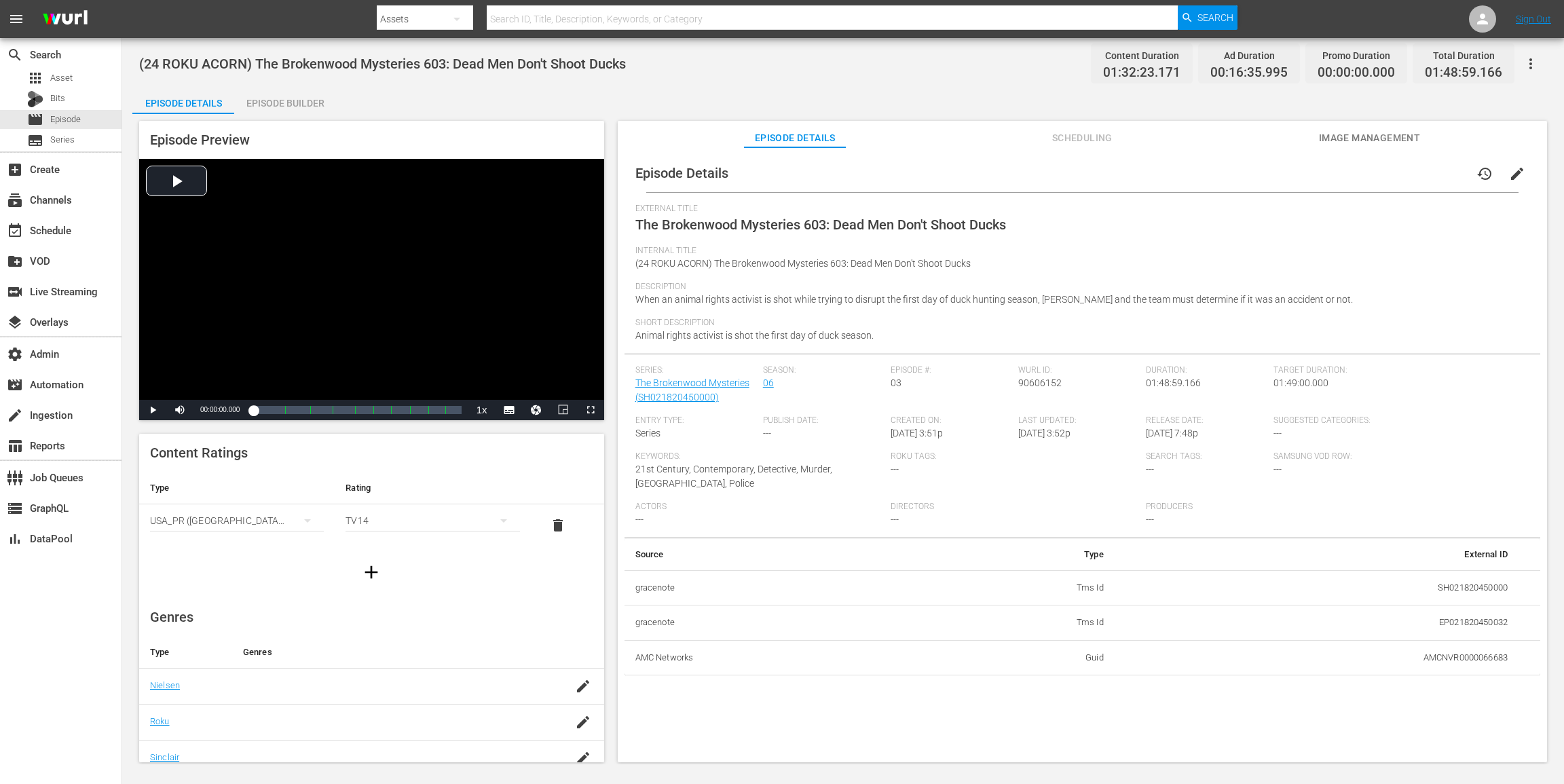
click at [310, 92] on div "Episode Builder" at bounding box center [284, 103] width 101 height 33
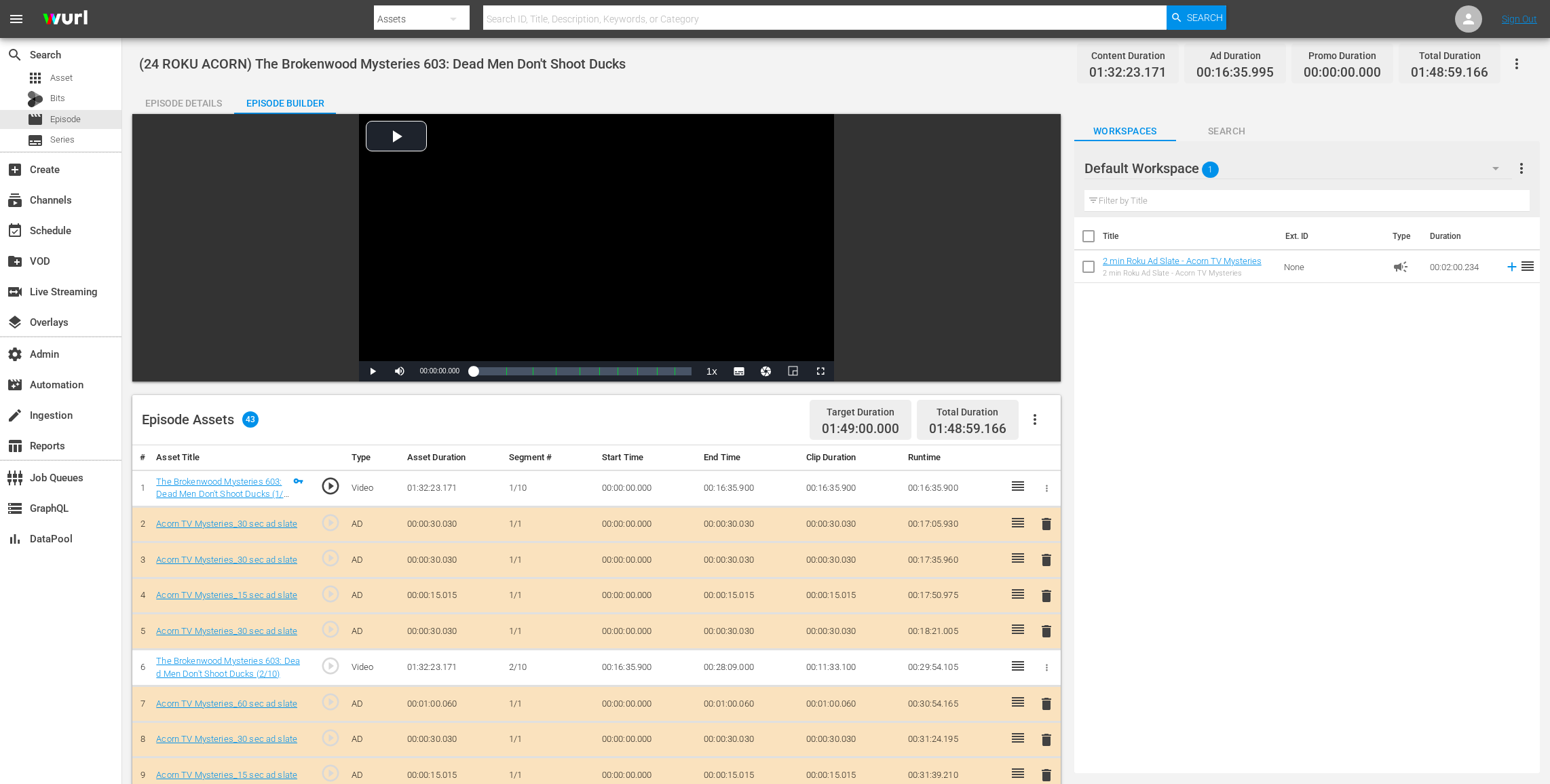
click at [1037, 415] on icon "button" at bounding box center [1035, 419] width 16 height 16
click at [1040, 452] on div "Clear Ads" at bounding box center [1076, 458] width 92 height 33
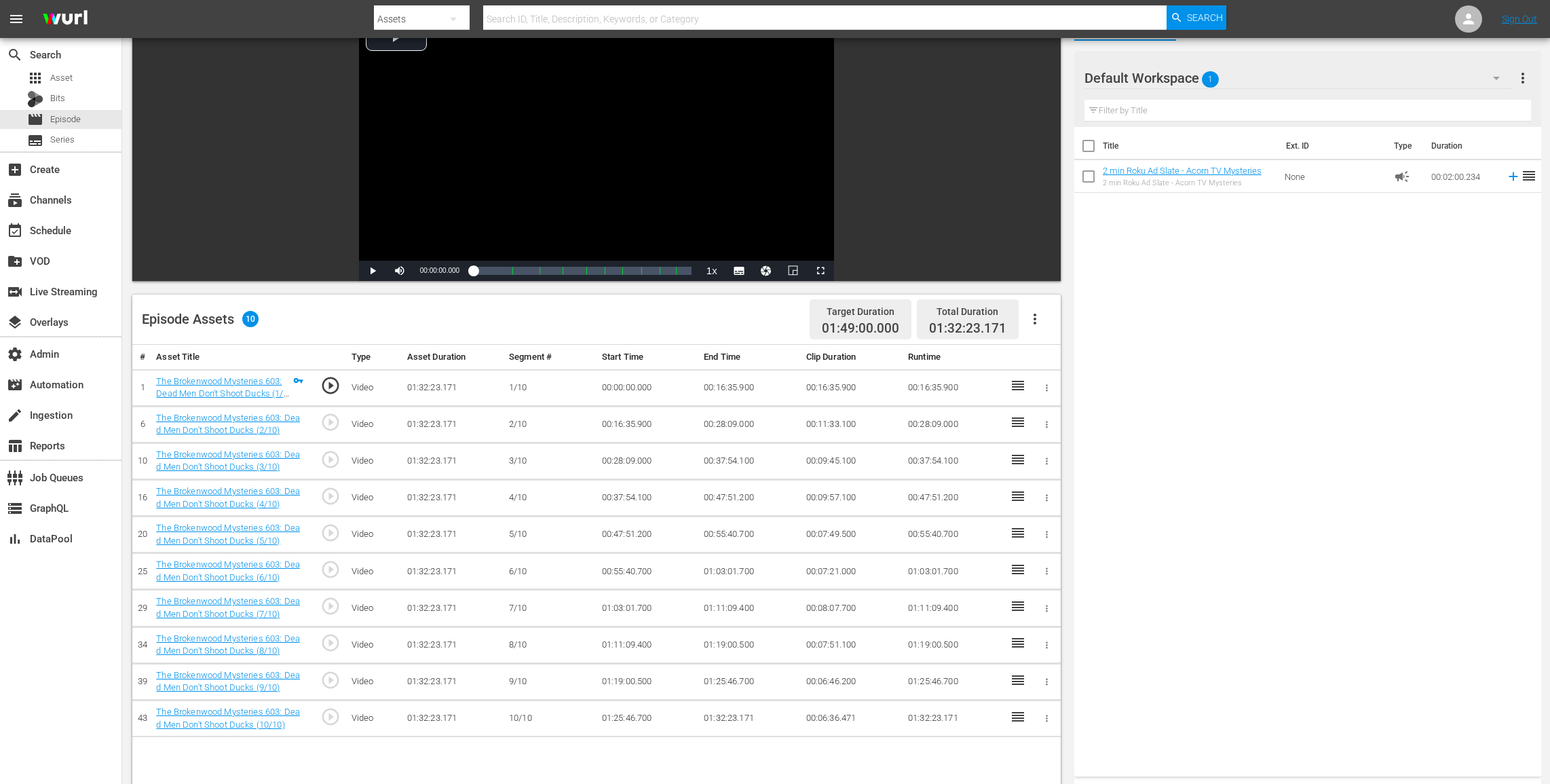
scroll to position [353, 0]
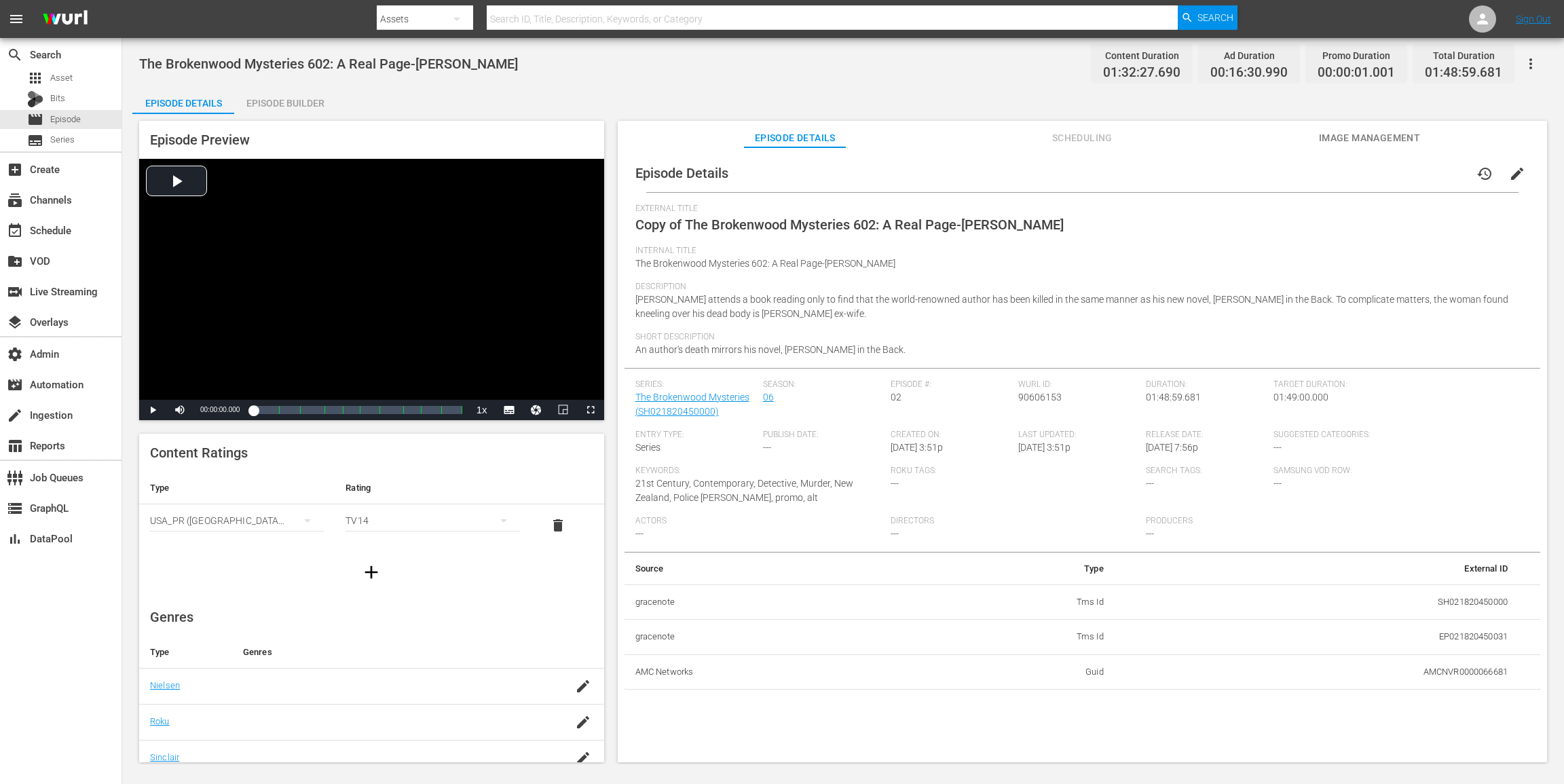
click at [1173, 54] on button "button" at bounding box center [1531, 64] width 33 height 33
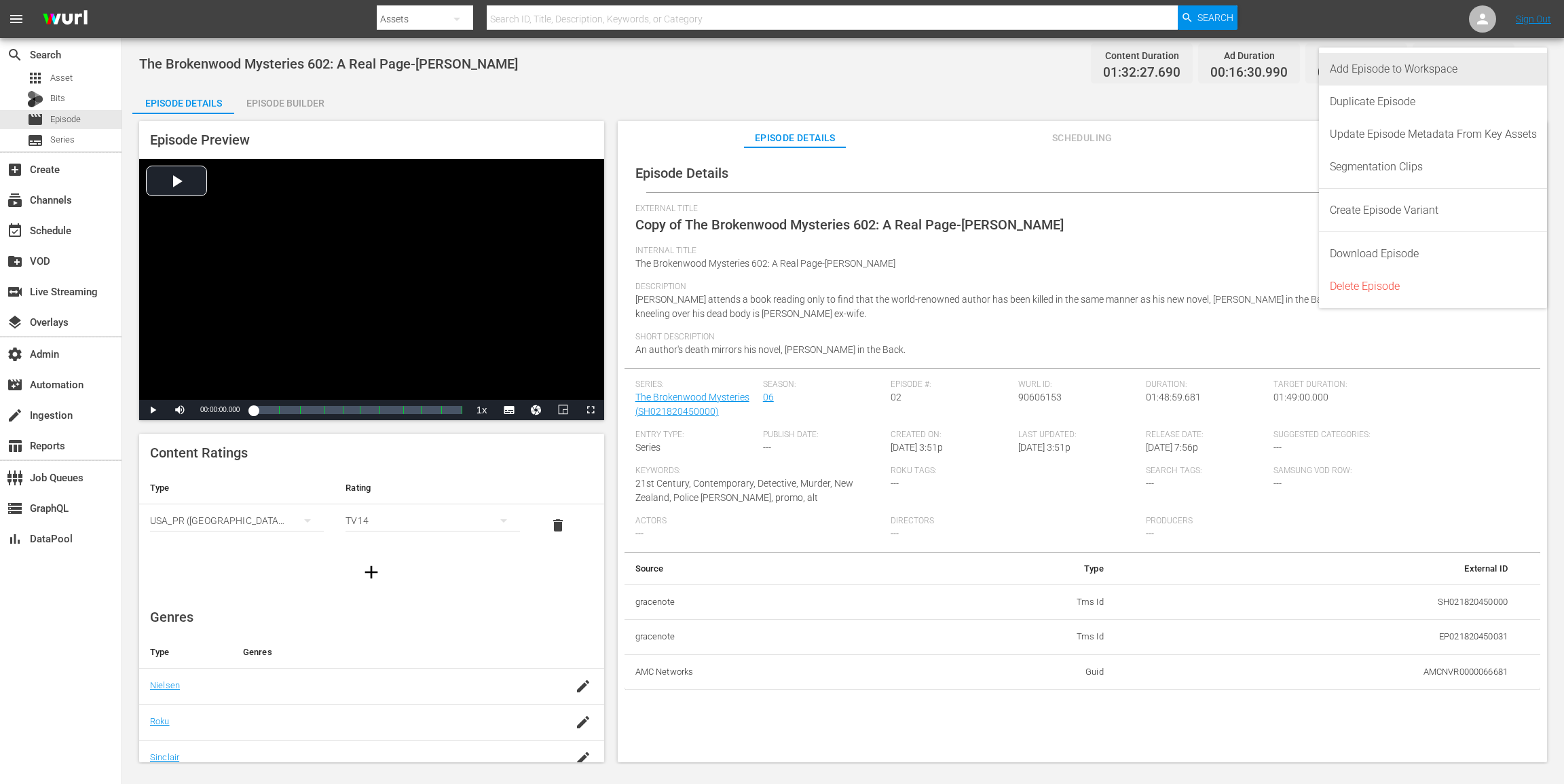
click at [1173, 69] on div "Add Episode to Workspace" at bounding box center [1433, 69] width 207 height 33
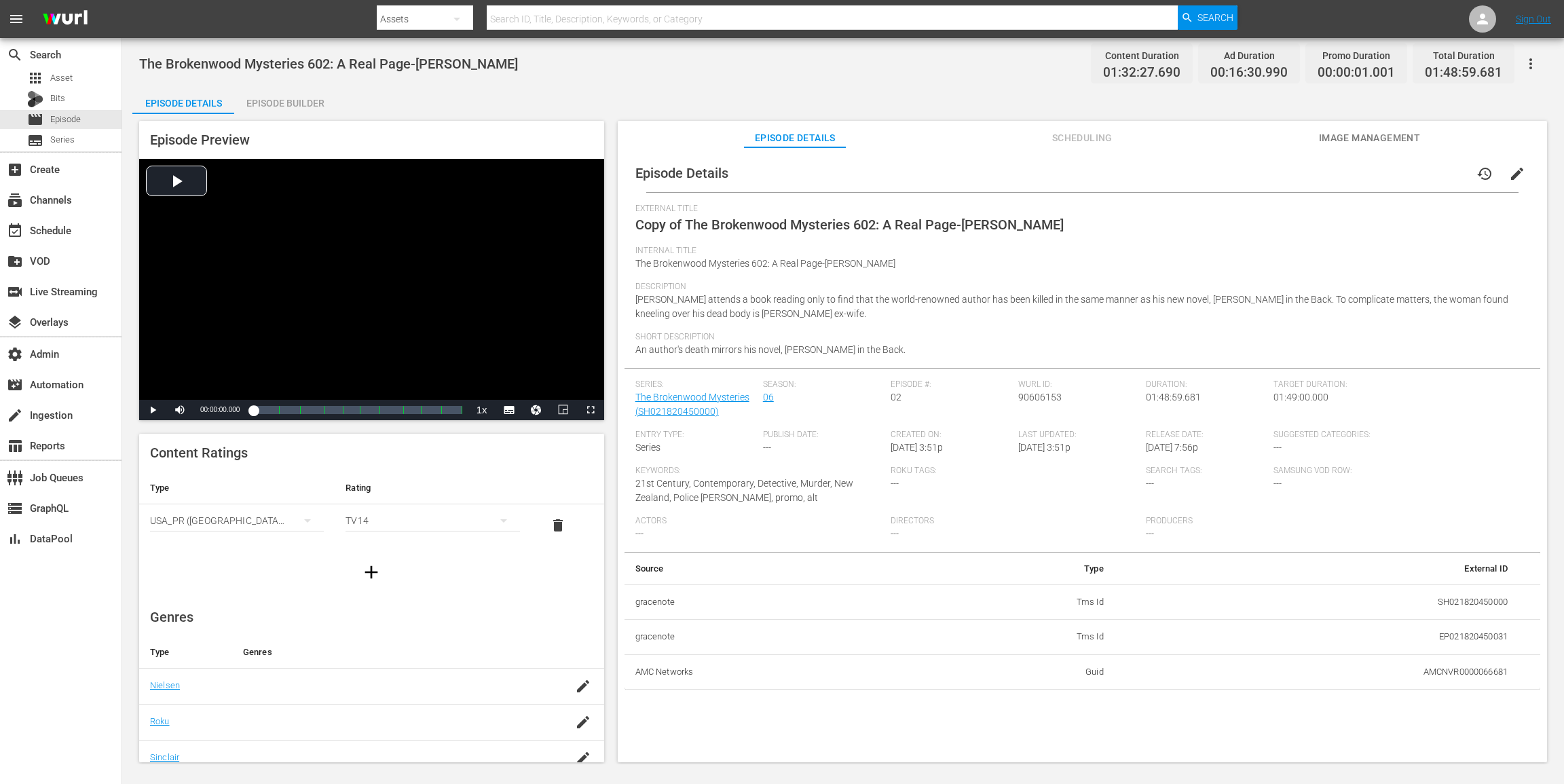
click at [1173, 173] on span "edit" at bounding box center [1517, 174] width 16 height 16
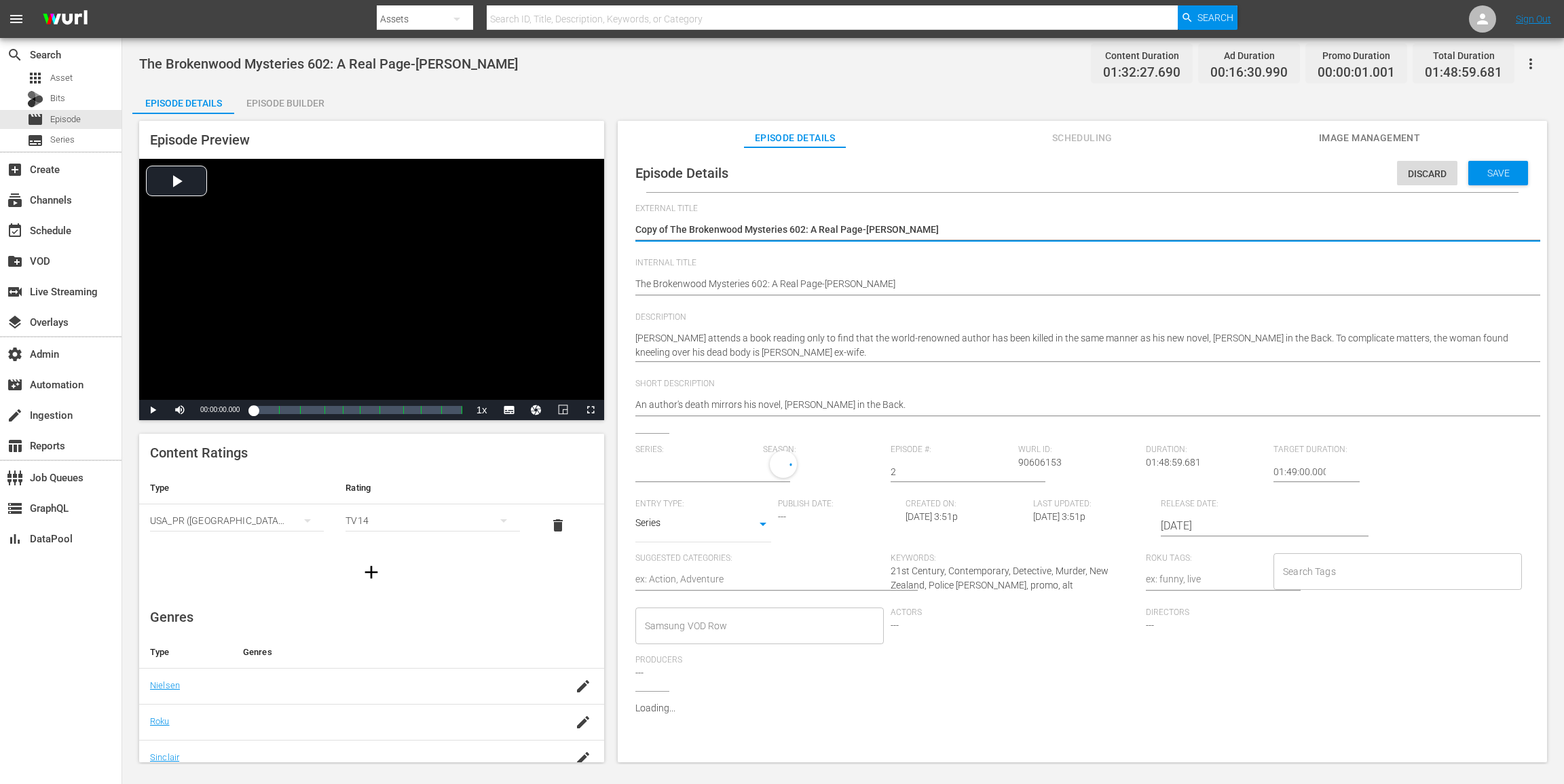
type input "The Brokenwood Mysteries"
drag, startPoint x: 671, startPoint y: 230, endPoint x: 529, endPoint y: 228, distance: 142.0
click at [529, 230] on div "Episode Preview Video Player is loading. Play Video Play Mute Current Time 00:0…" at bounding box center [843, 443] width 1421 height 659
type textarea "The Brokenwood Mysteries 602: A Real Page-[PERSON_NAME]"
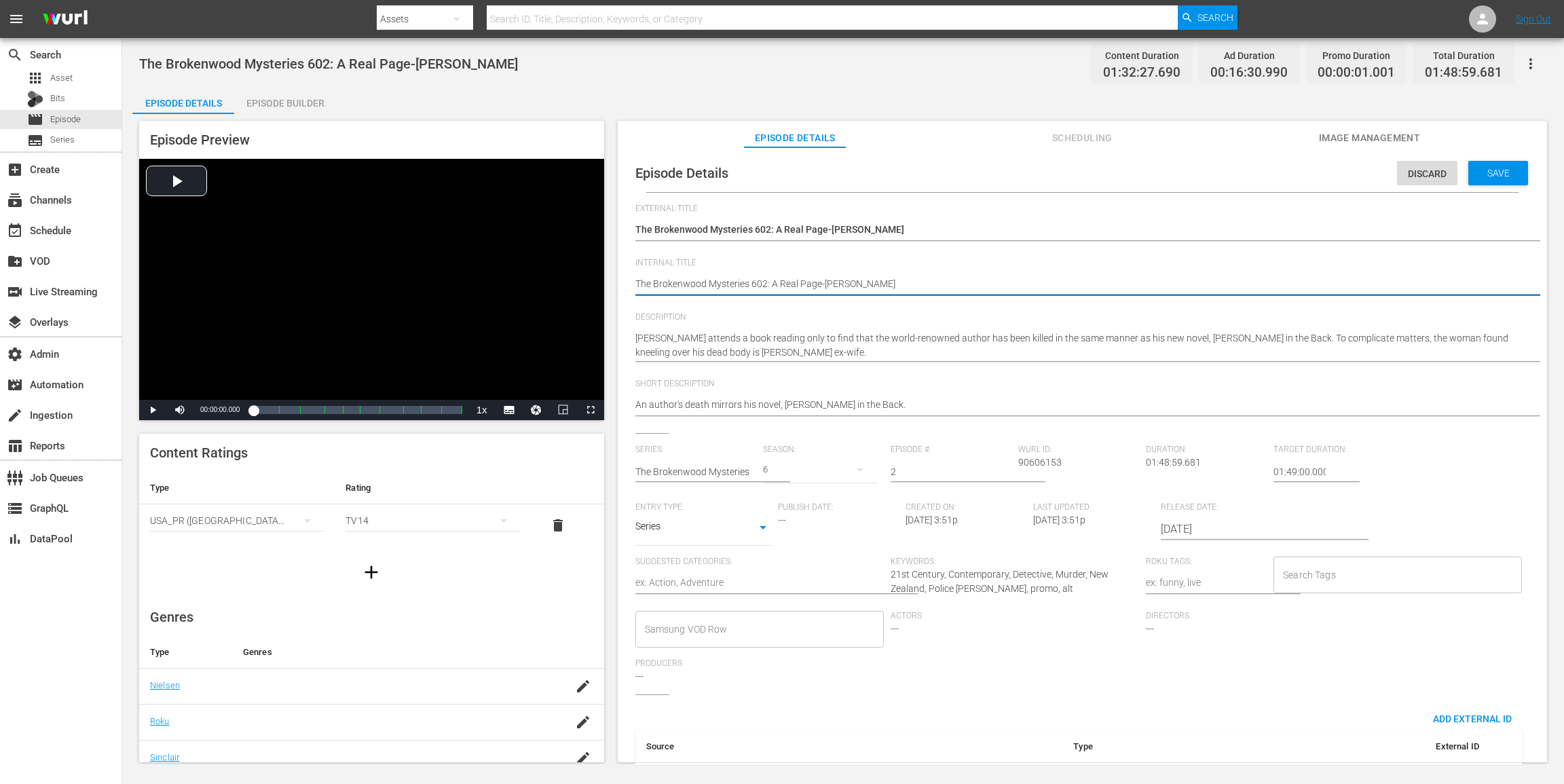
paste textarea "(24 ROKU ACORN)"
type textarea "(24 ROKU ACORN)The Brokenwood Mysteries 602: A Real Page-[PERSON_NAME]"
type textarea "(24 ROKU ACORN) The Brokenwood Mysteries 602: A Real Page-[PERSON_NAME]"
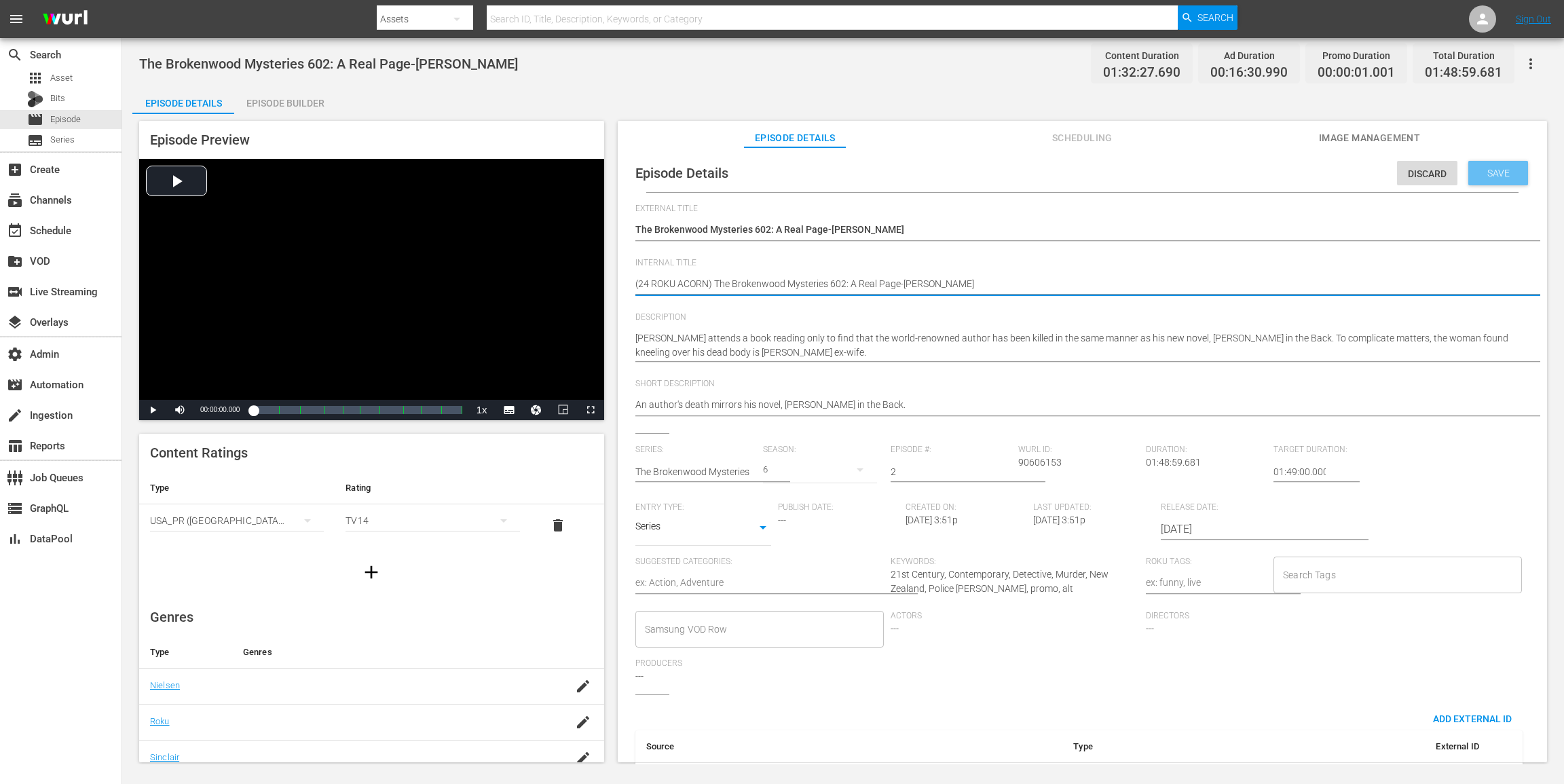
click at [1173, 175] on span "Save" at bounding box center [1498, 173] width 44 height 11
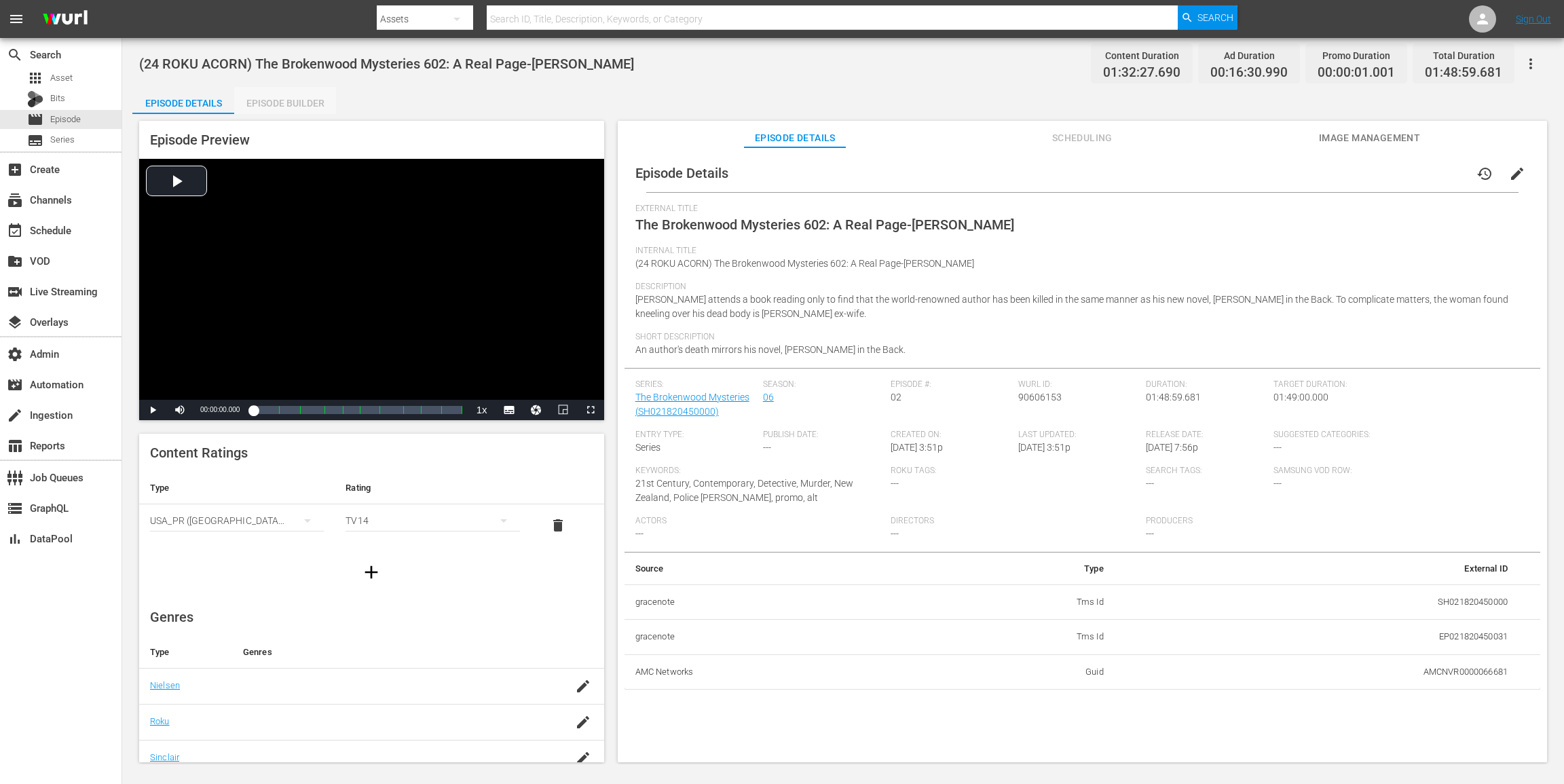
click at [292, 94] on div "Episode Builder" at bounding box center [284, 103] width 101 height 33
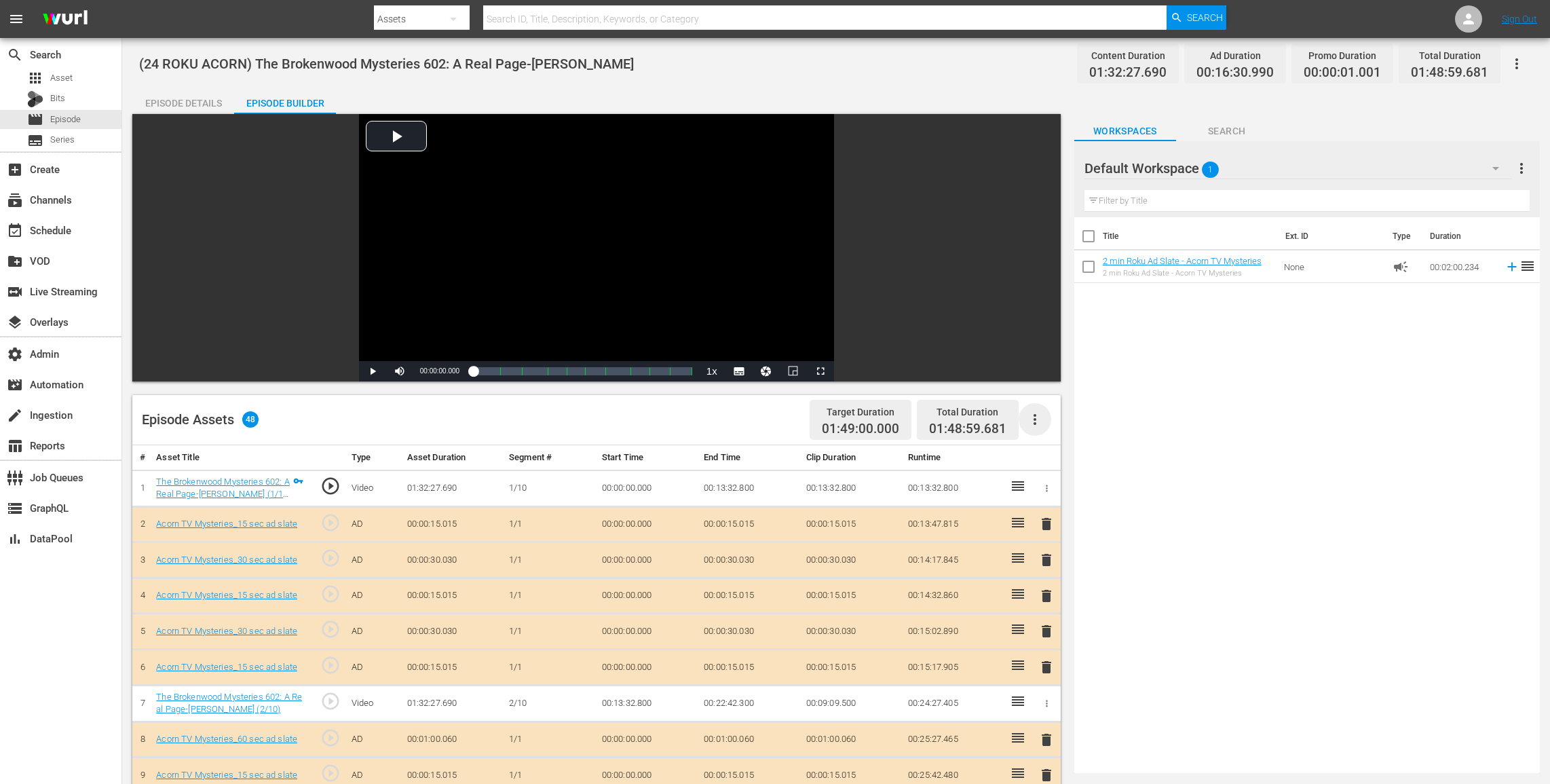
click at [1040, 414] on icon "button" at bounding box center [1035, 419] width 16 height 16
click at [1051, 458] on div "Clear Ads" at bounding box center [1076, 458] width 92 height 33
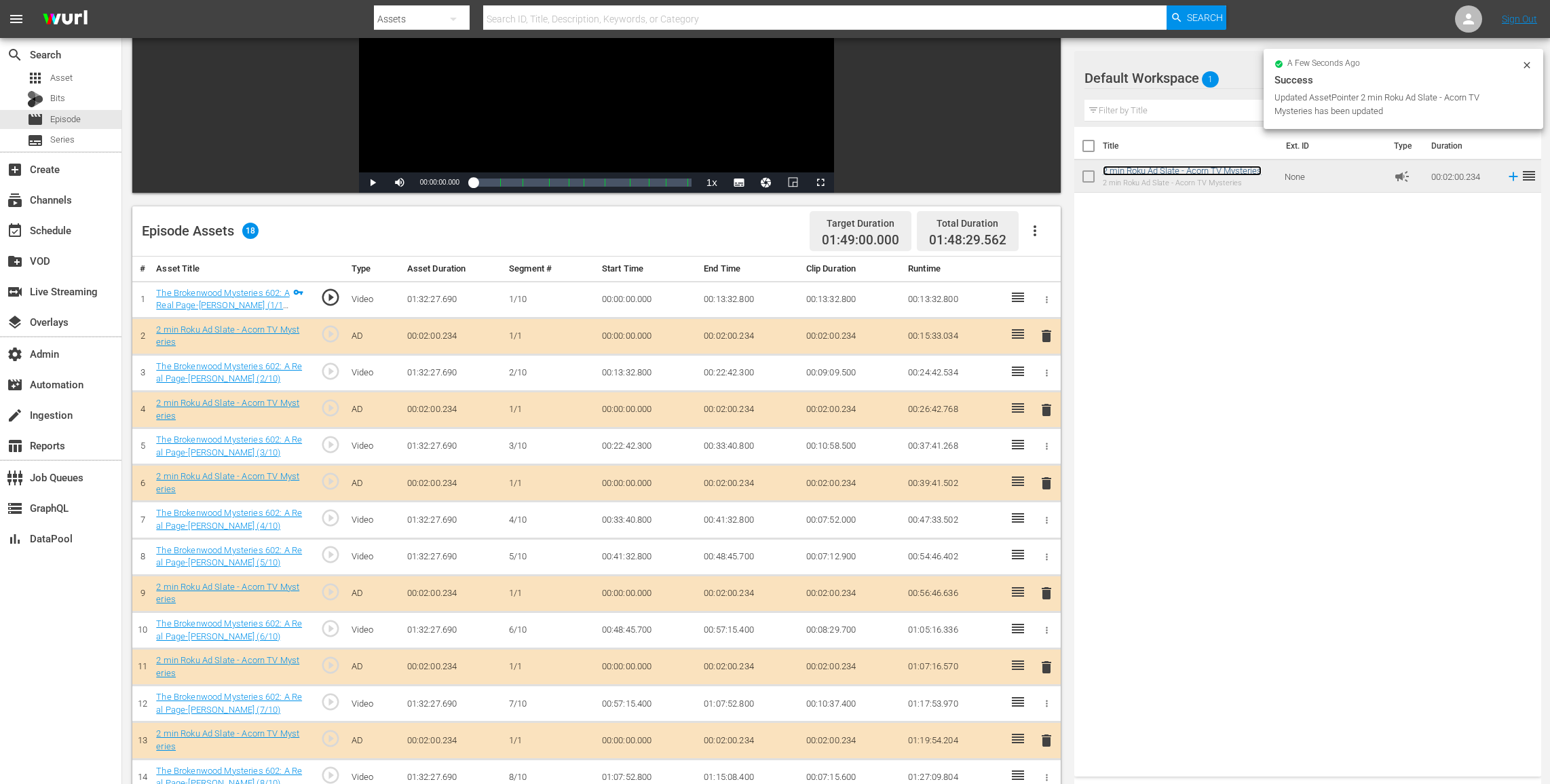
scroll to position [354, 0]
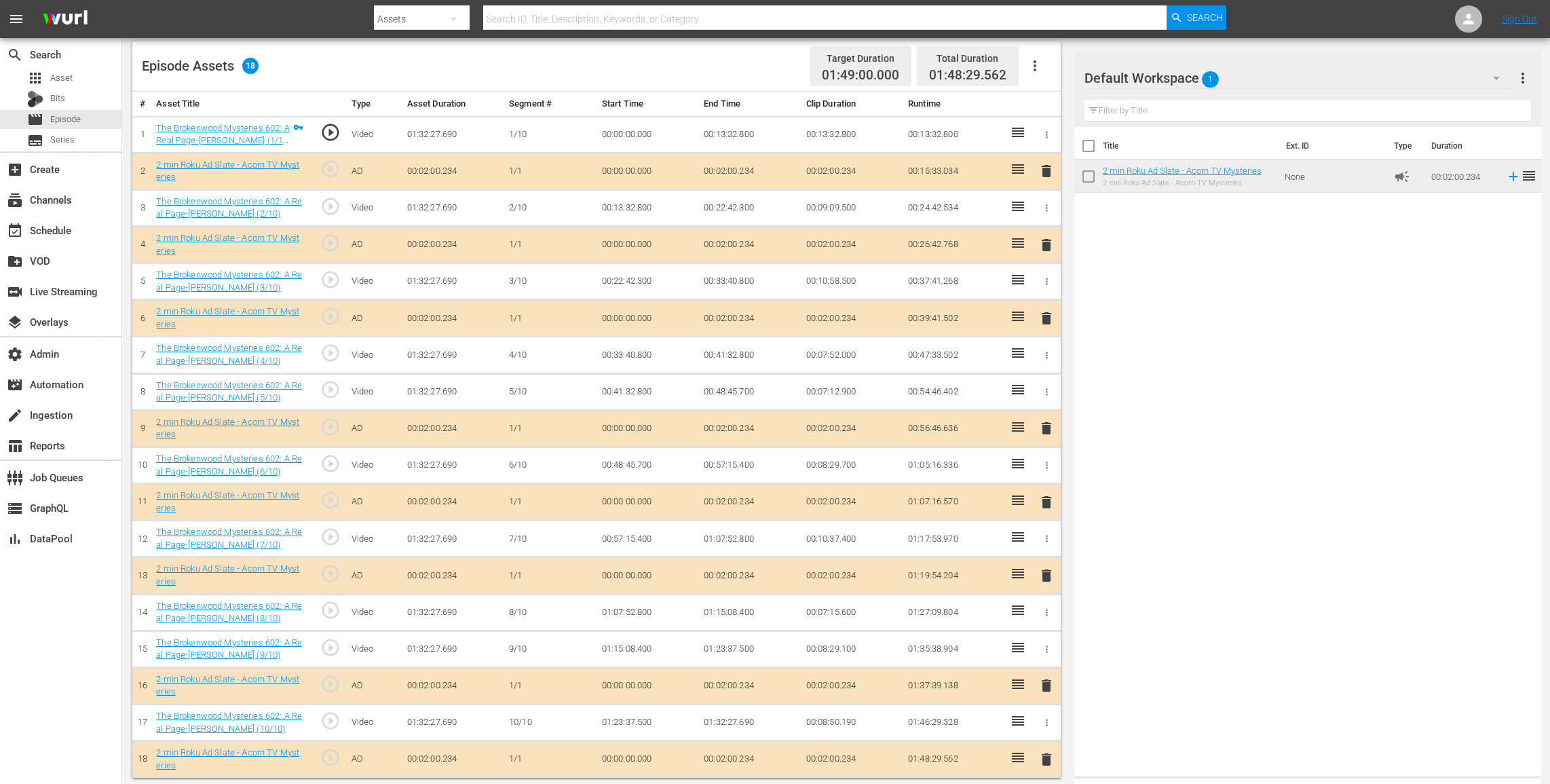
click at [1046, 494] on span "delete" at bounding box center [1046, 503] width 16 height 16
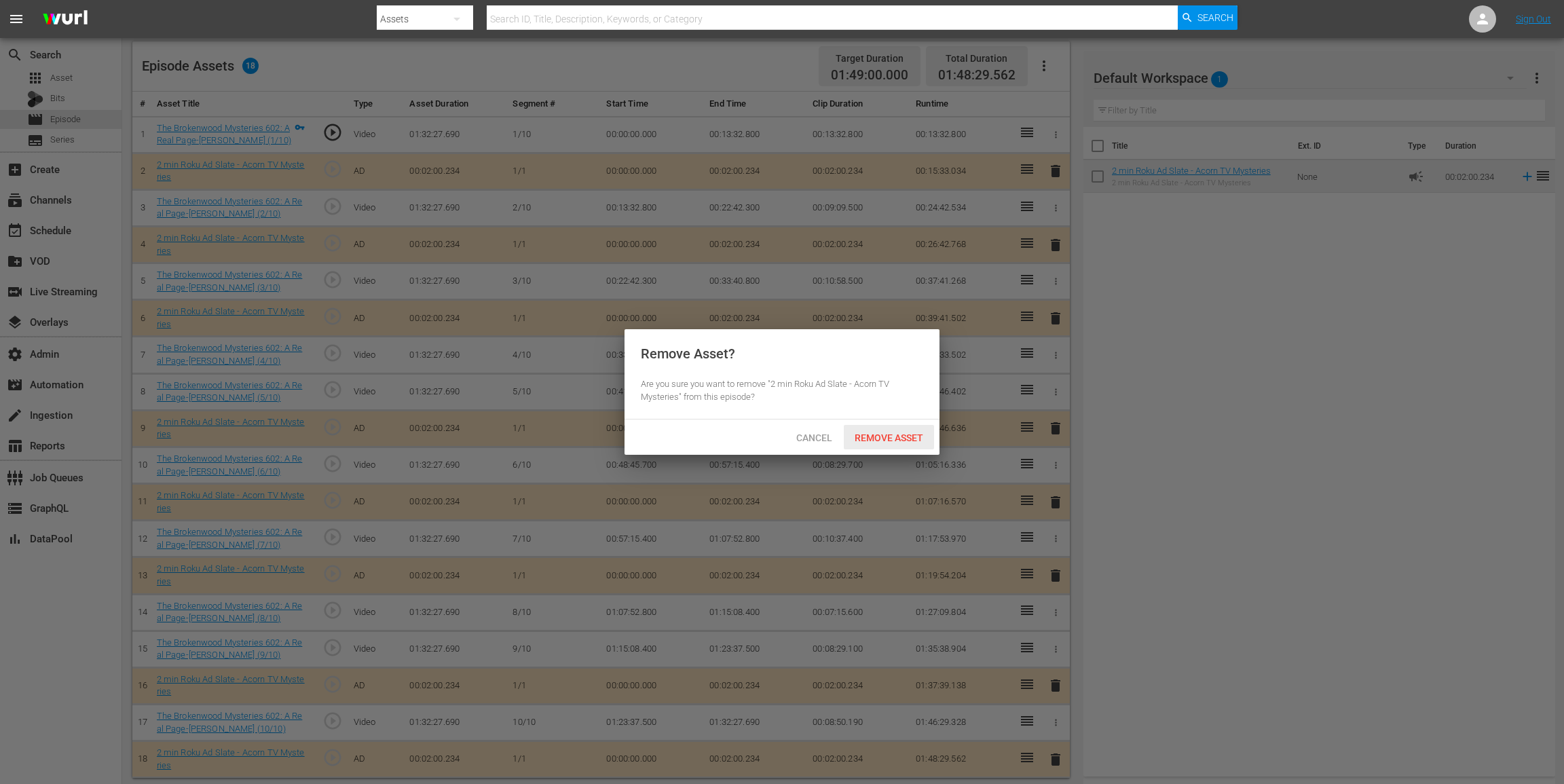
click at [896, 428] on div "Remove Asset" at bounding box center [888, 437] width 90 height 25
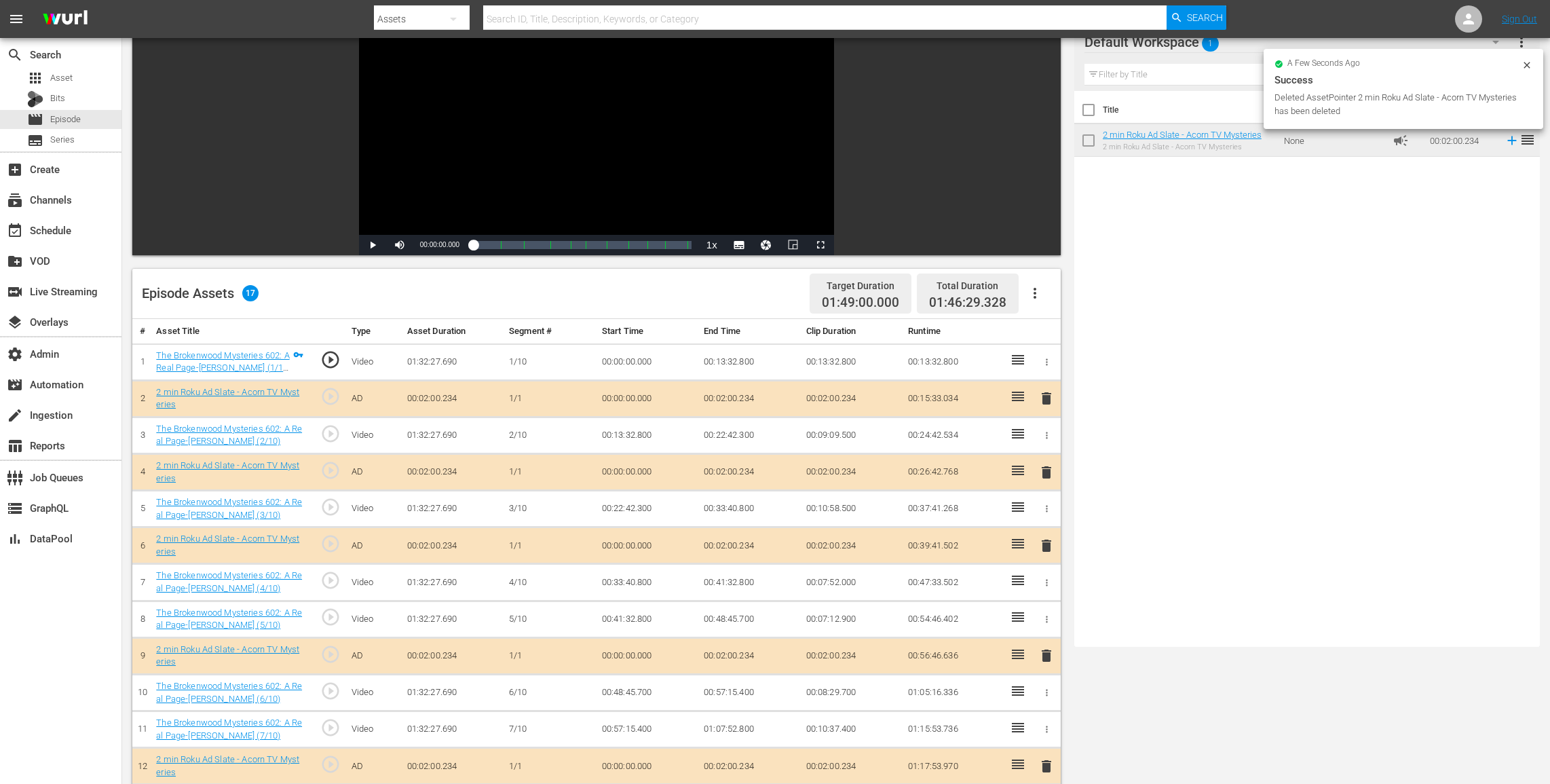
scroll to position [0, 0]
